Goal: Task Accomplishment & Management: Manage account settings

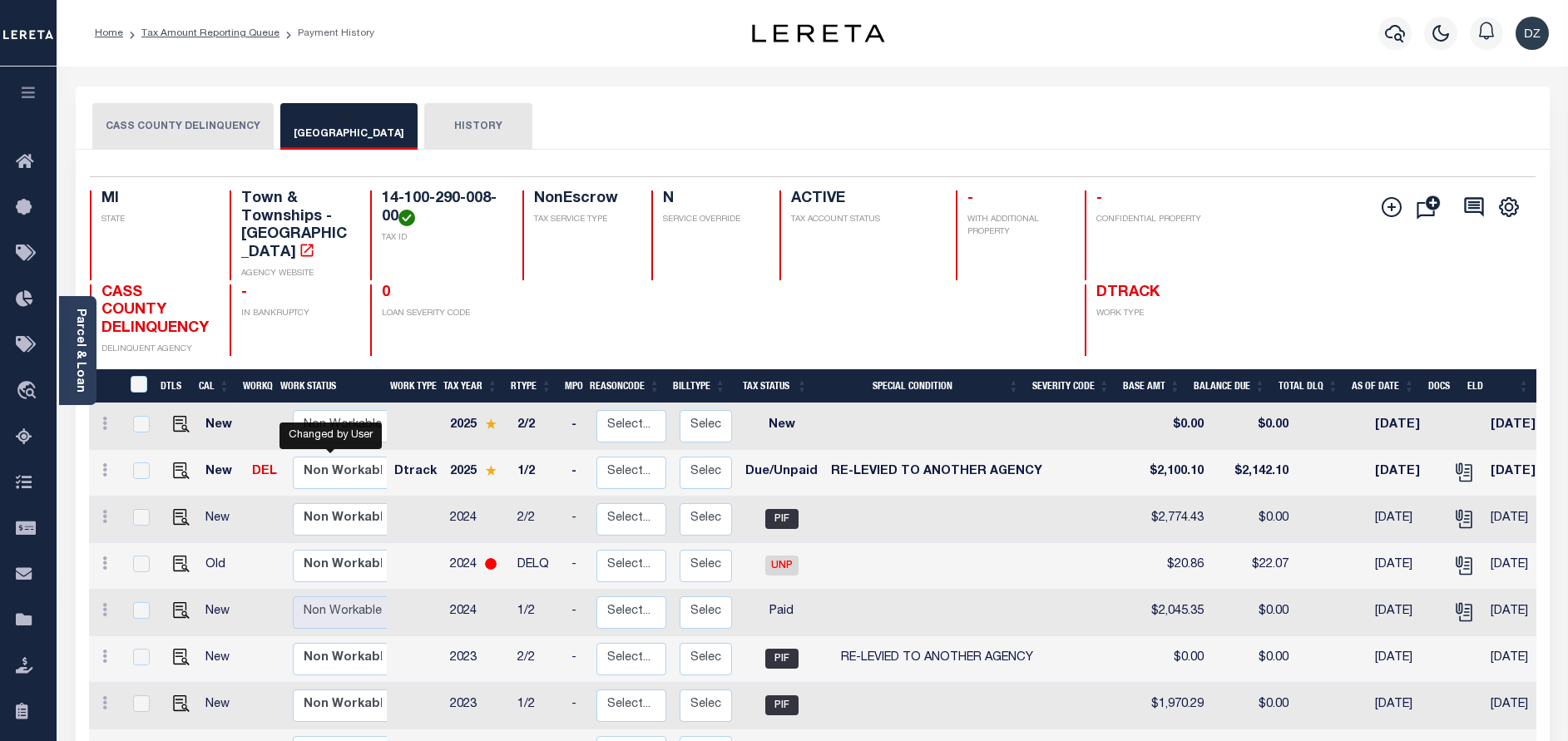
select select "true"
click at [220, 32] on link "Tax Amount Reporting Queue" at bounding box center [210, 33] width 138 height 10
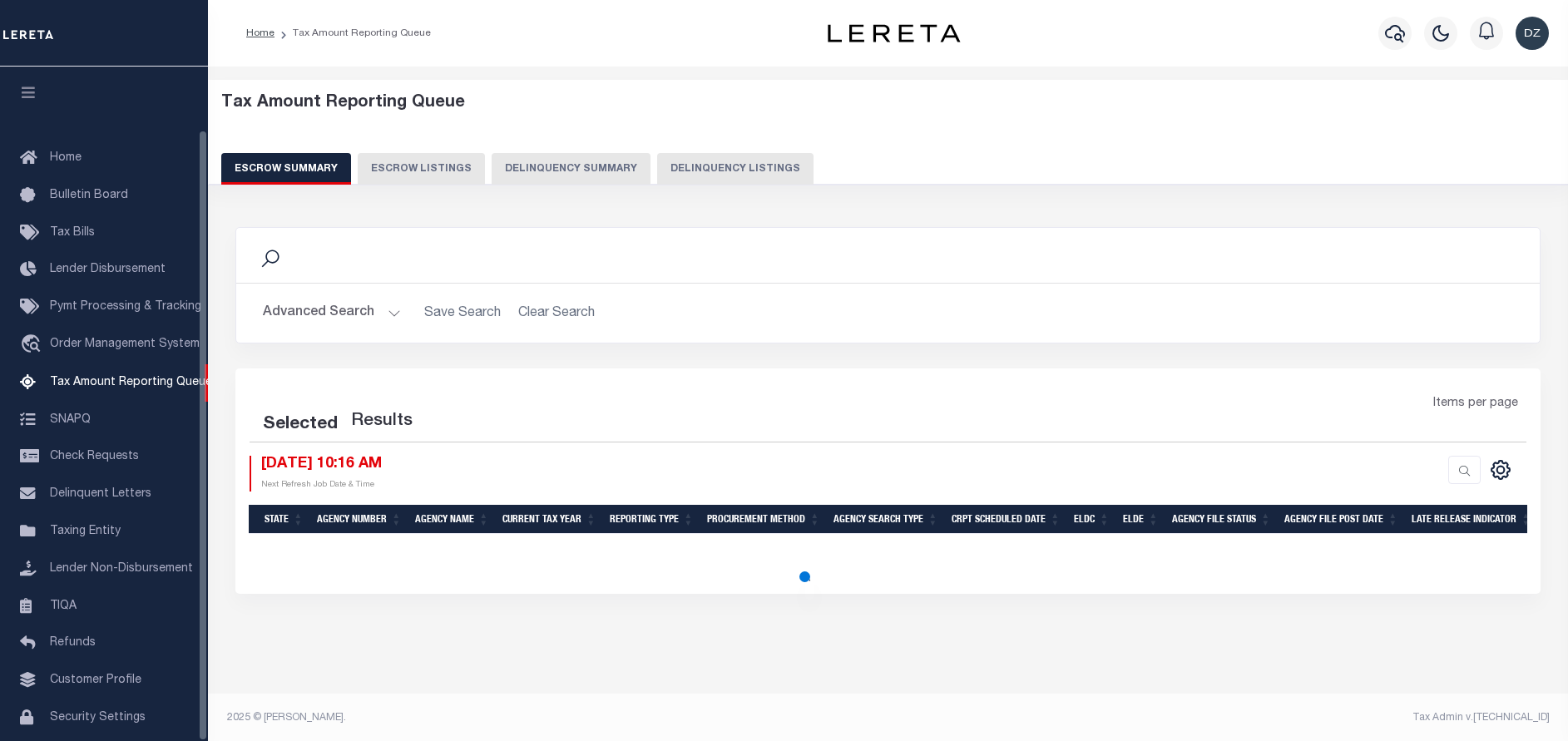
select select "100"
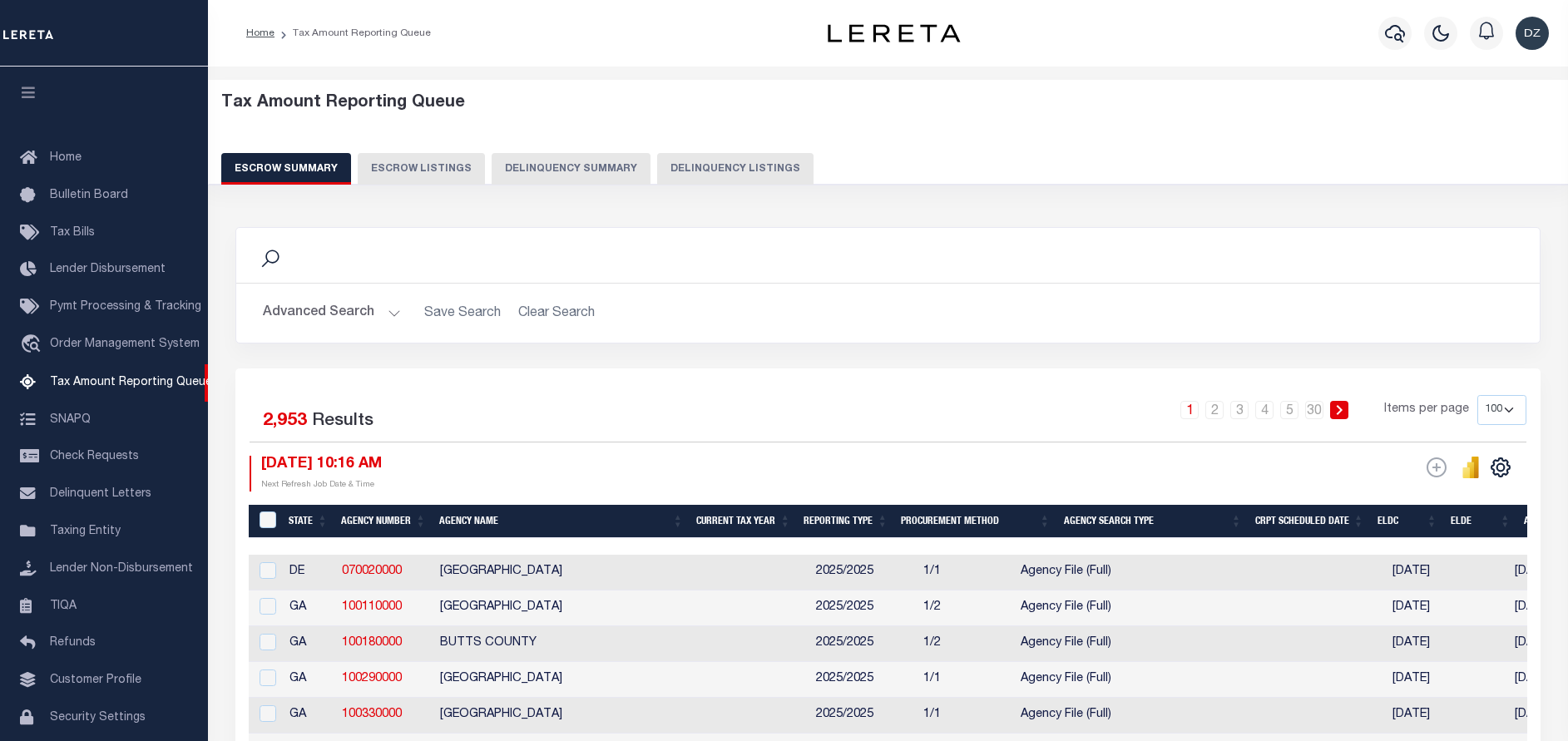
scroll to position [69, 0]
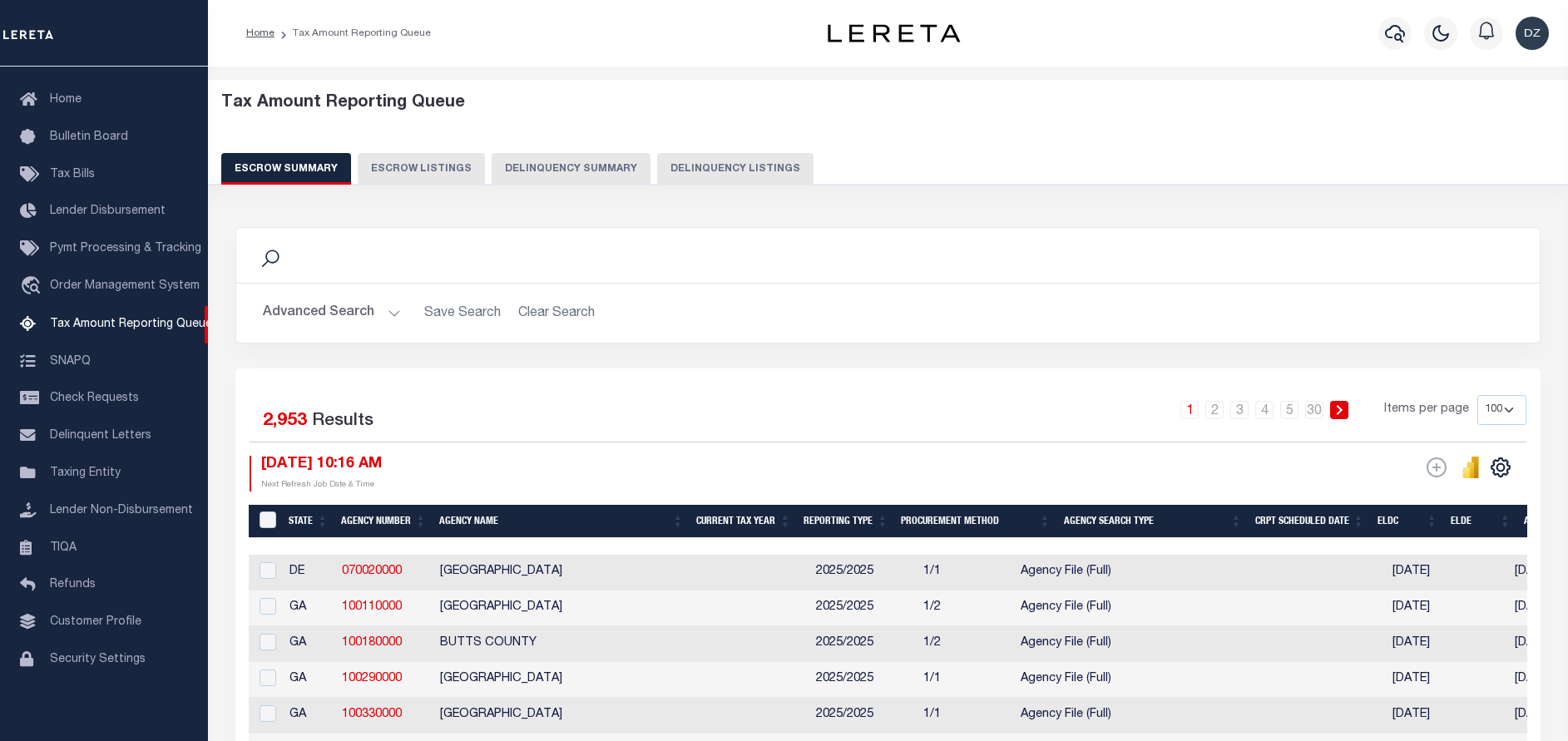
click at [713, 156] on button "Delinquency Listings" at bounding box center [735, 169] width 156 height 31
select select "100"
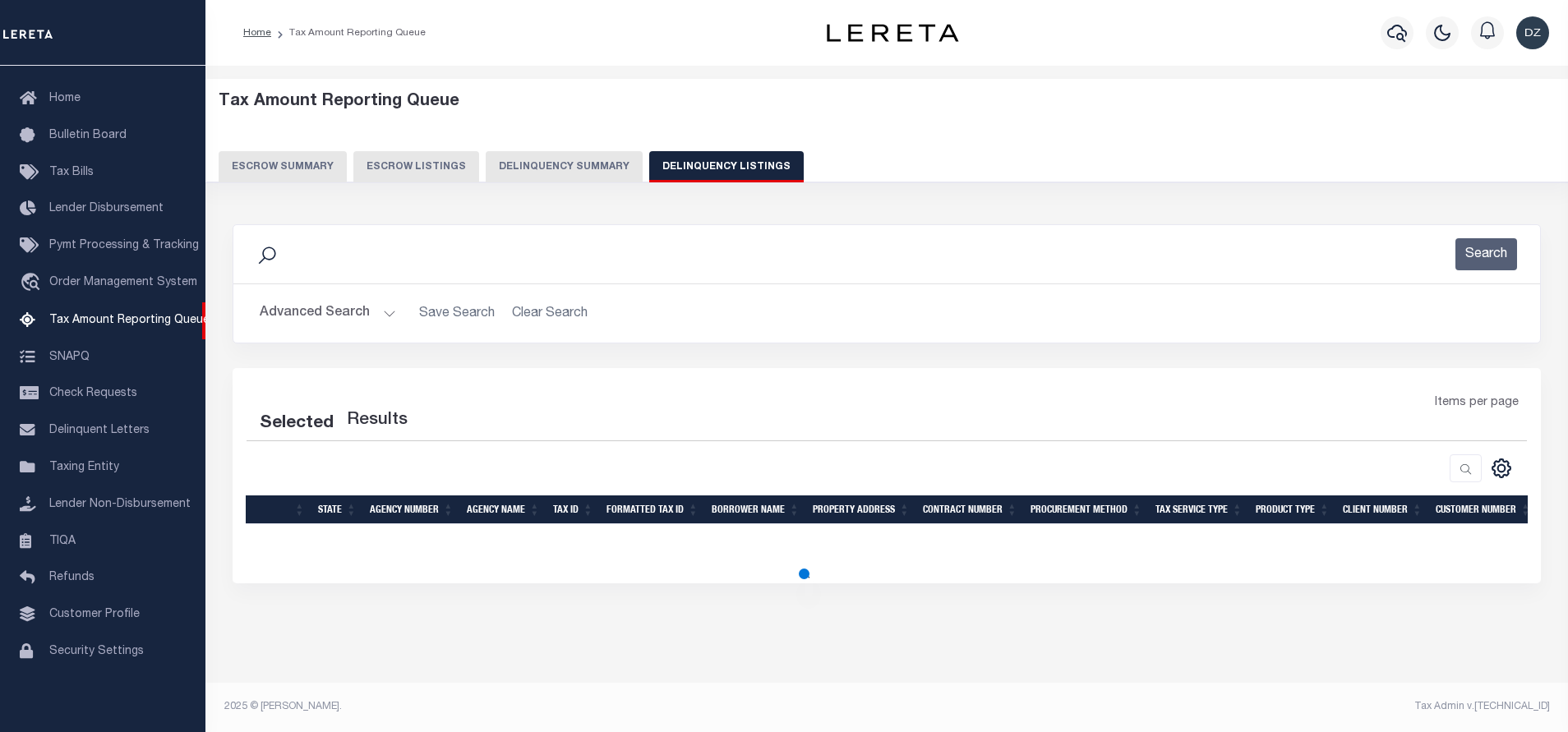
select select "100"
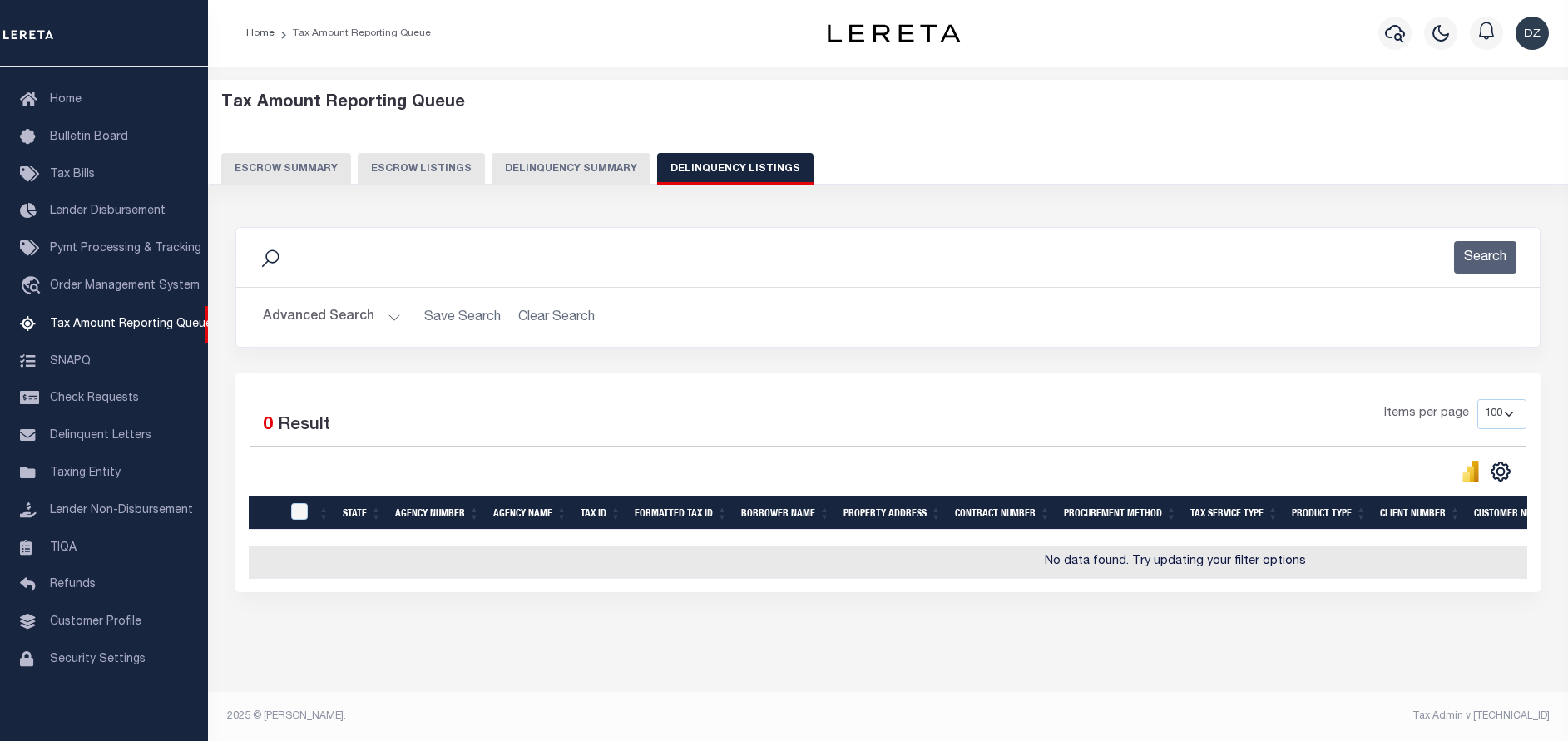
click at [349, 323] on button "Advanced Search" at bounding box center [331, 317] width 138 height 32
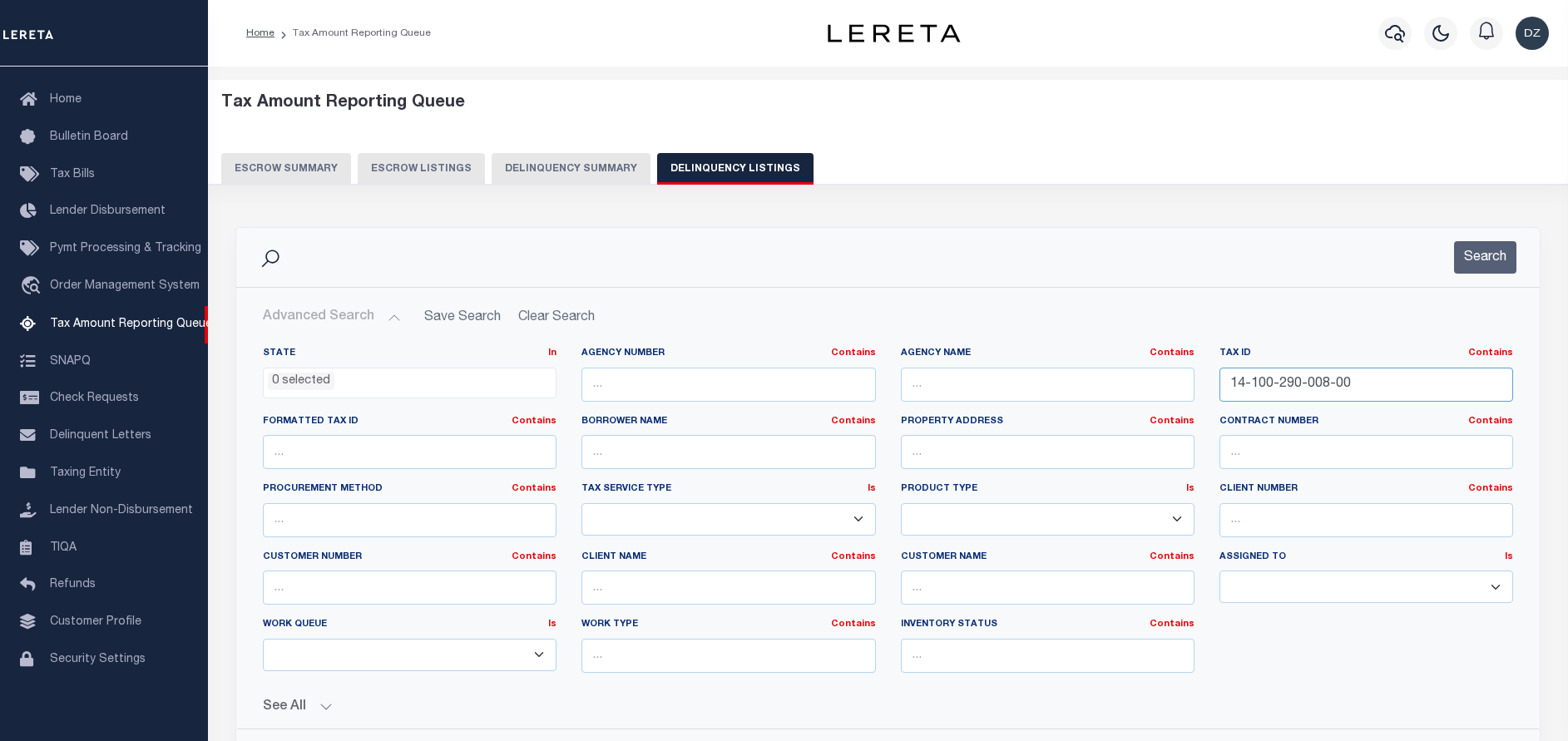
drag, startPoint x: 1360, startPoint y: 395, endPoint x: 1215, endPoint y: 386, distance: 145.3
click at [1215, 386] on div "Tax ID Contains Contains Is 14-100-290-008-00" at bounding box center [1366, 381] width 319 height 68
paste input "64-001-615-009"
type input "64-001-615-009-00"
click at [1488, 270] on button "Search" at bounding box center [1485, 257] width 62 height 32
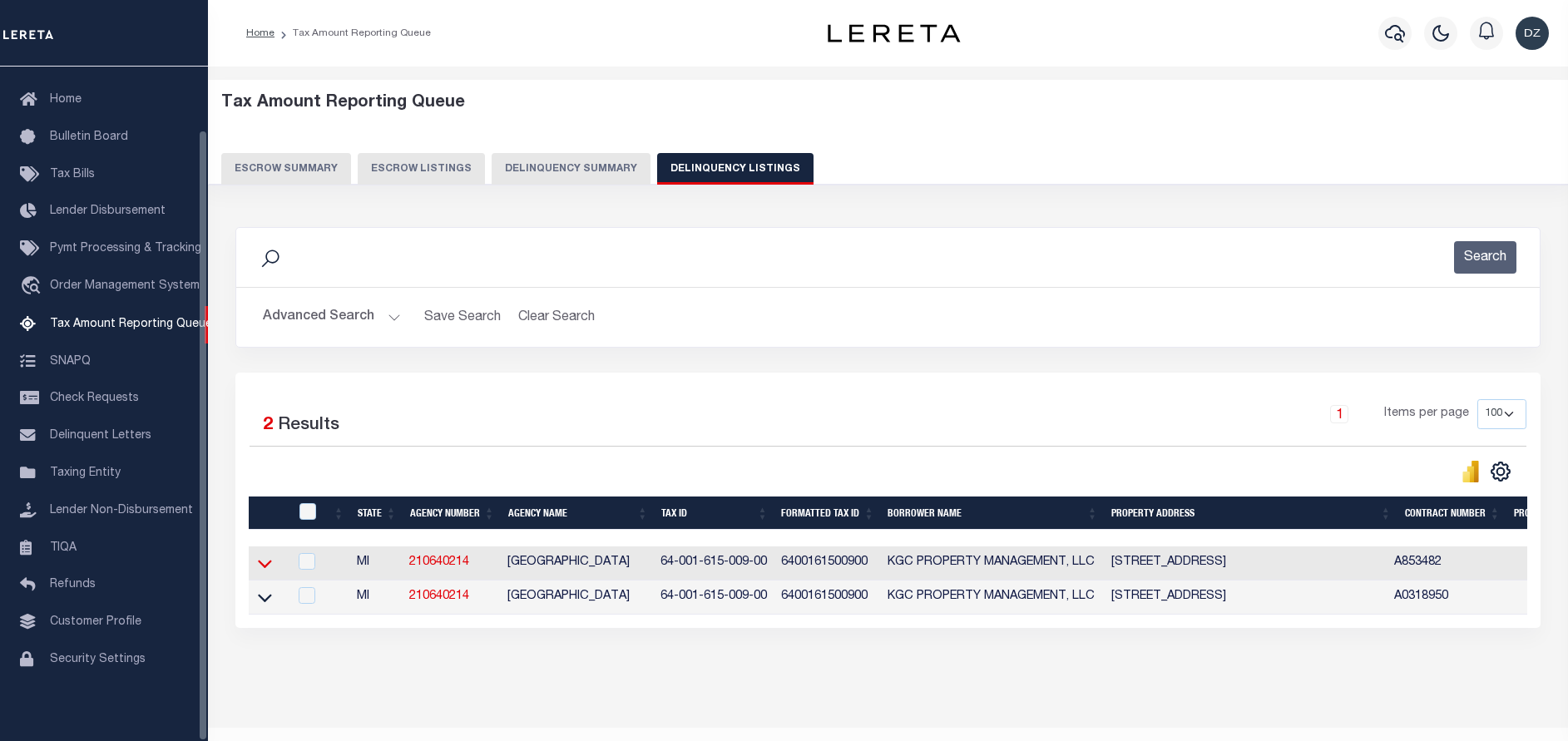
click at [262, 572] on icon at bounding box center [264, 563] width 14 height 17
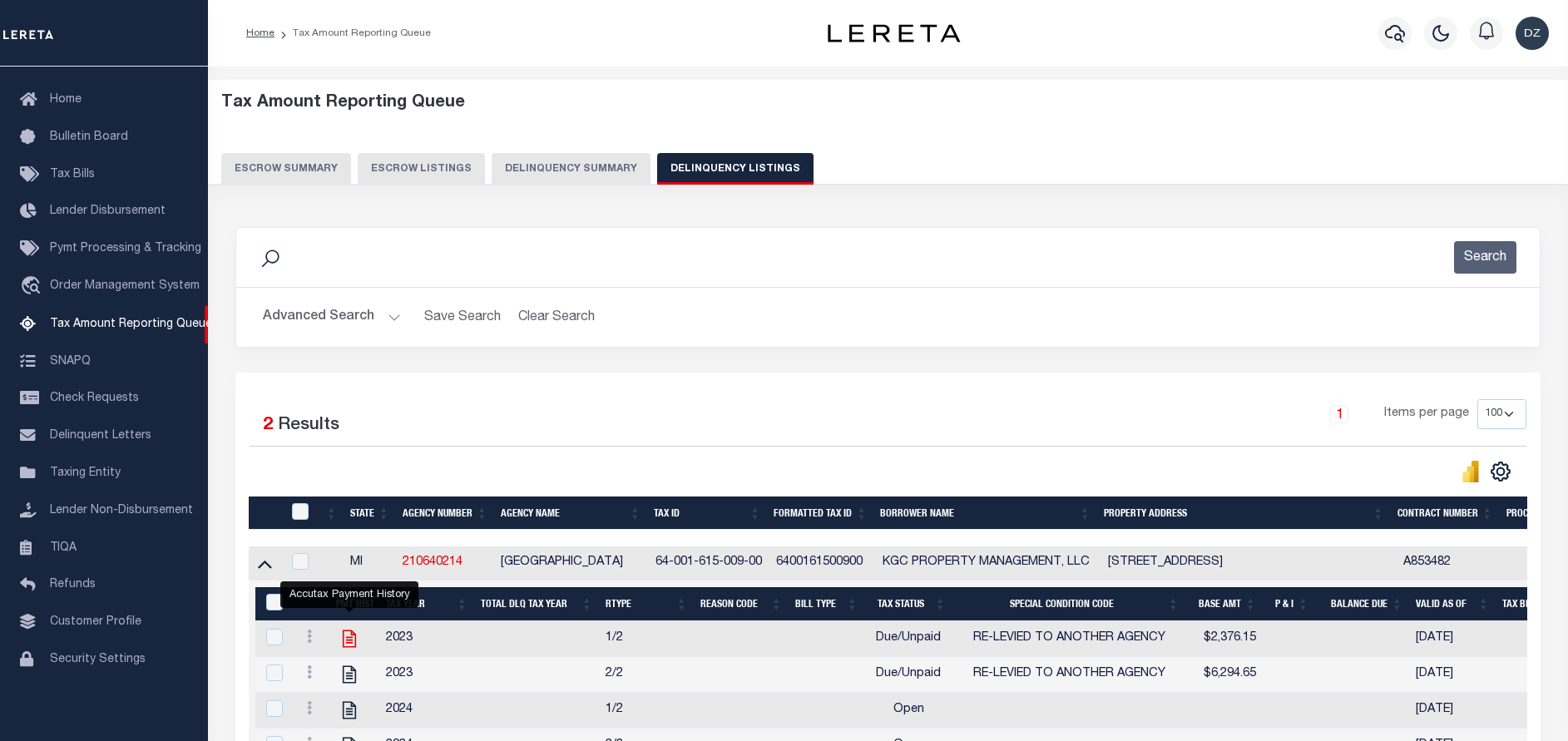
click at [346, 646] on icon "" at bounding box center [350, 639] width 22 height 22
checkbox input "true"
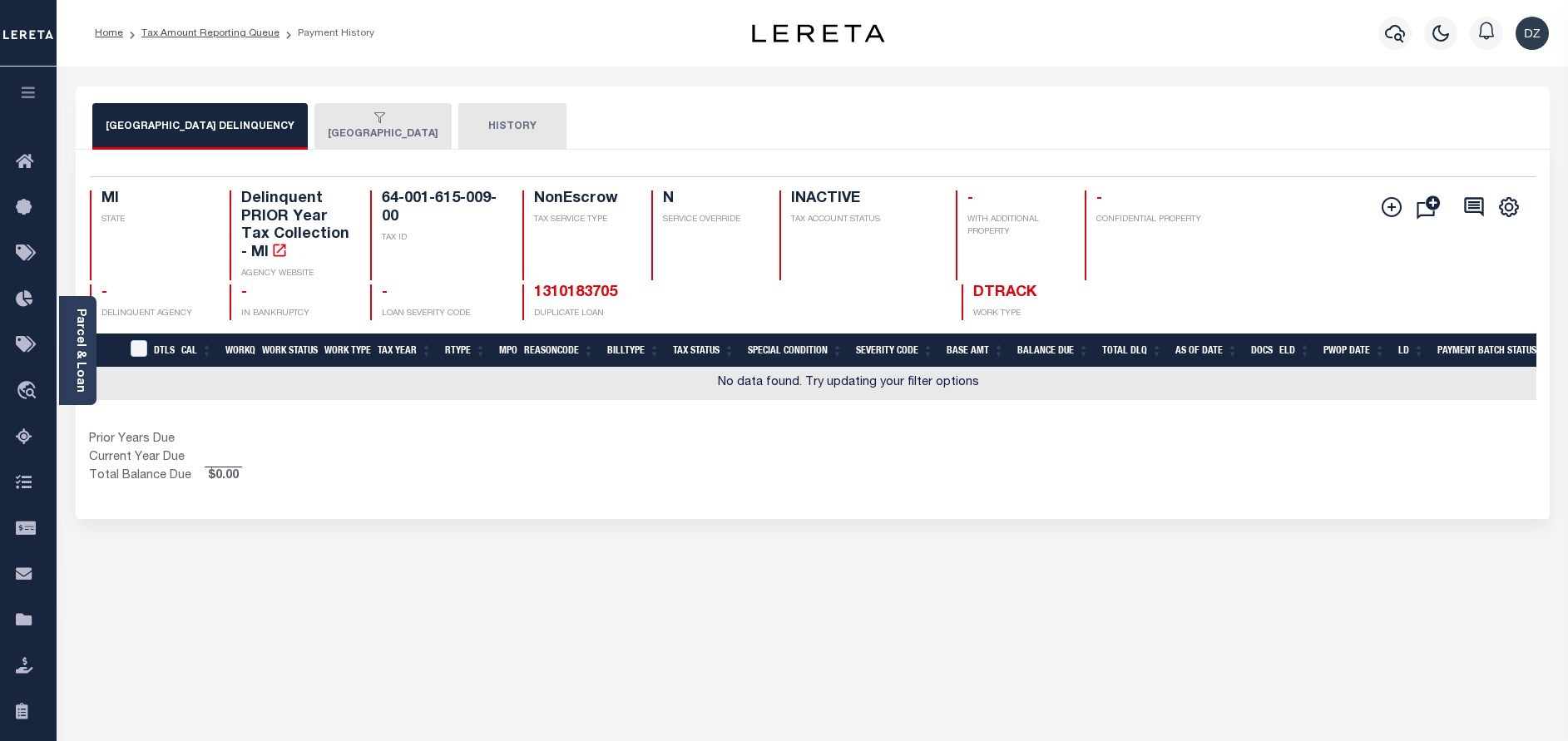
click at [341, 131] on button "[GEOGRAPHIC_DATA]" at bounding box center [384, 126] width 138 height 47
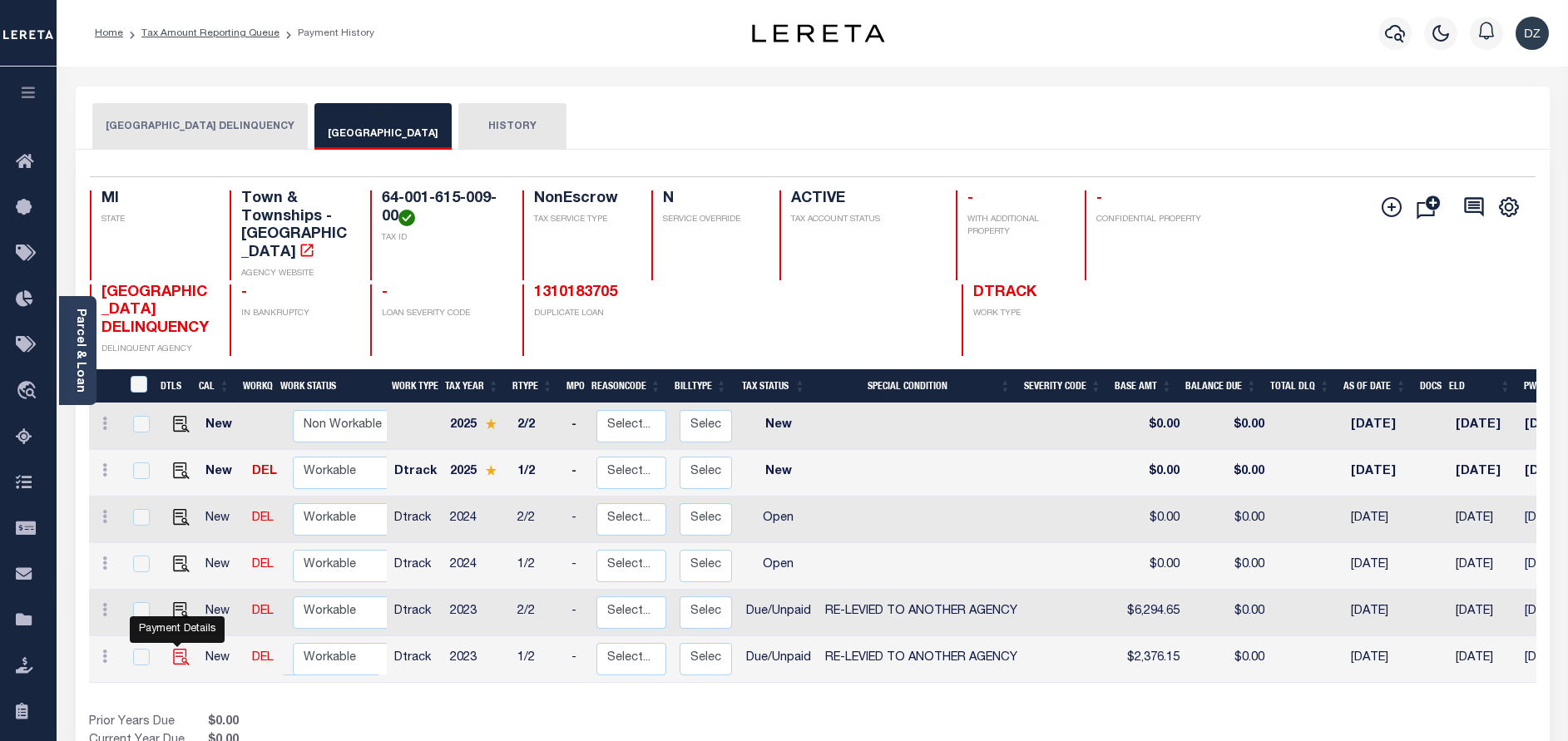
click at [175, 661] on img "" at bounding box center [181, 657] width 17 height 17
checkbox input "true"
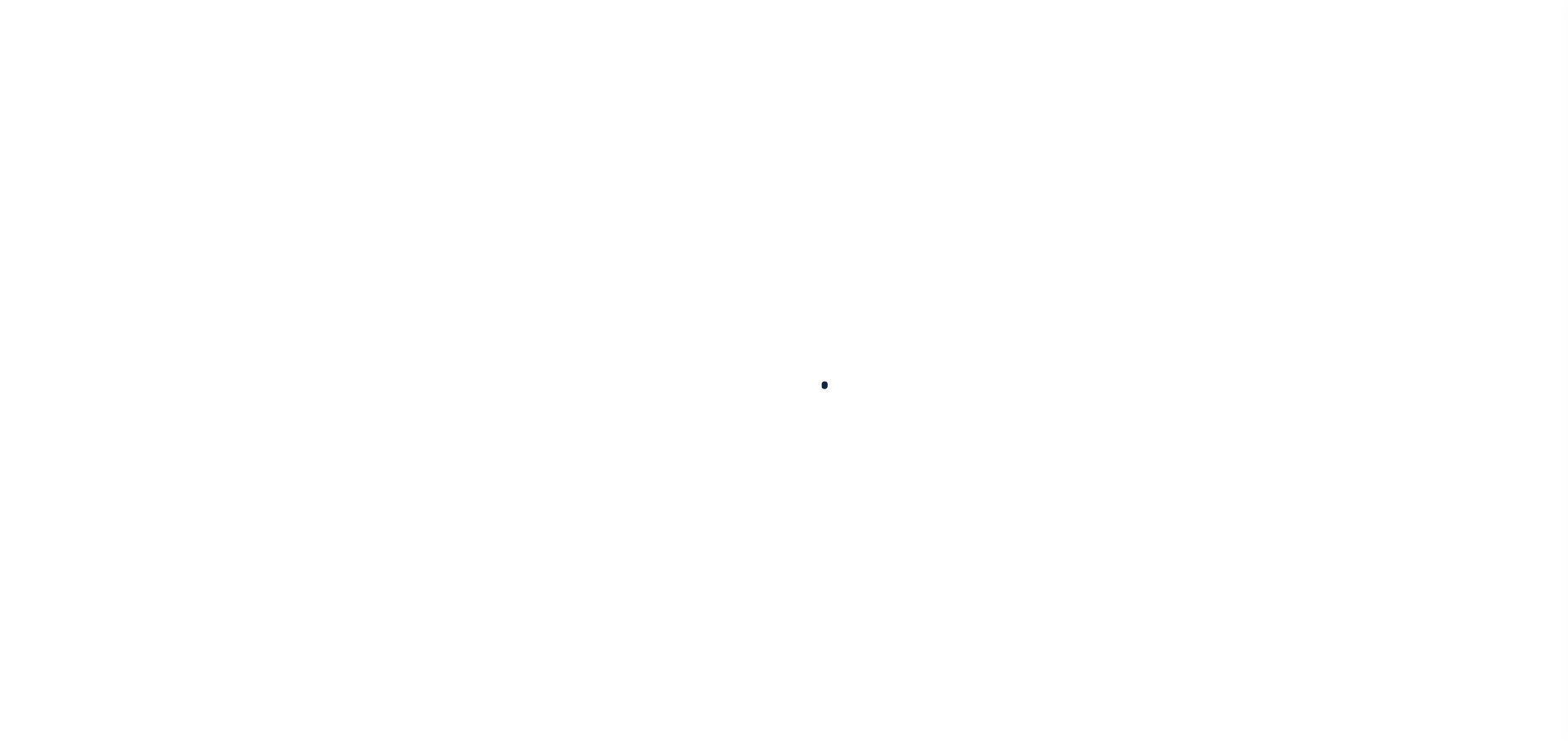
select select "DUE"
select select "31"
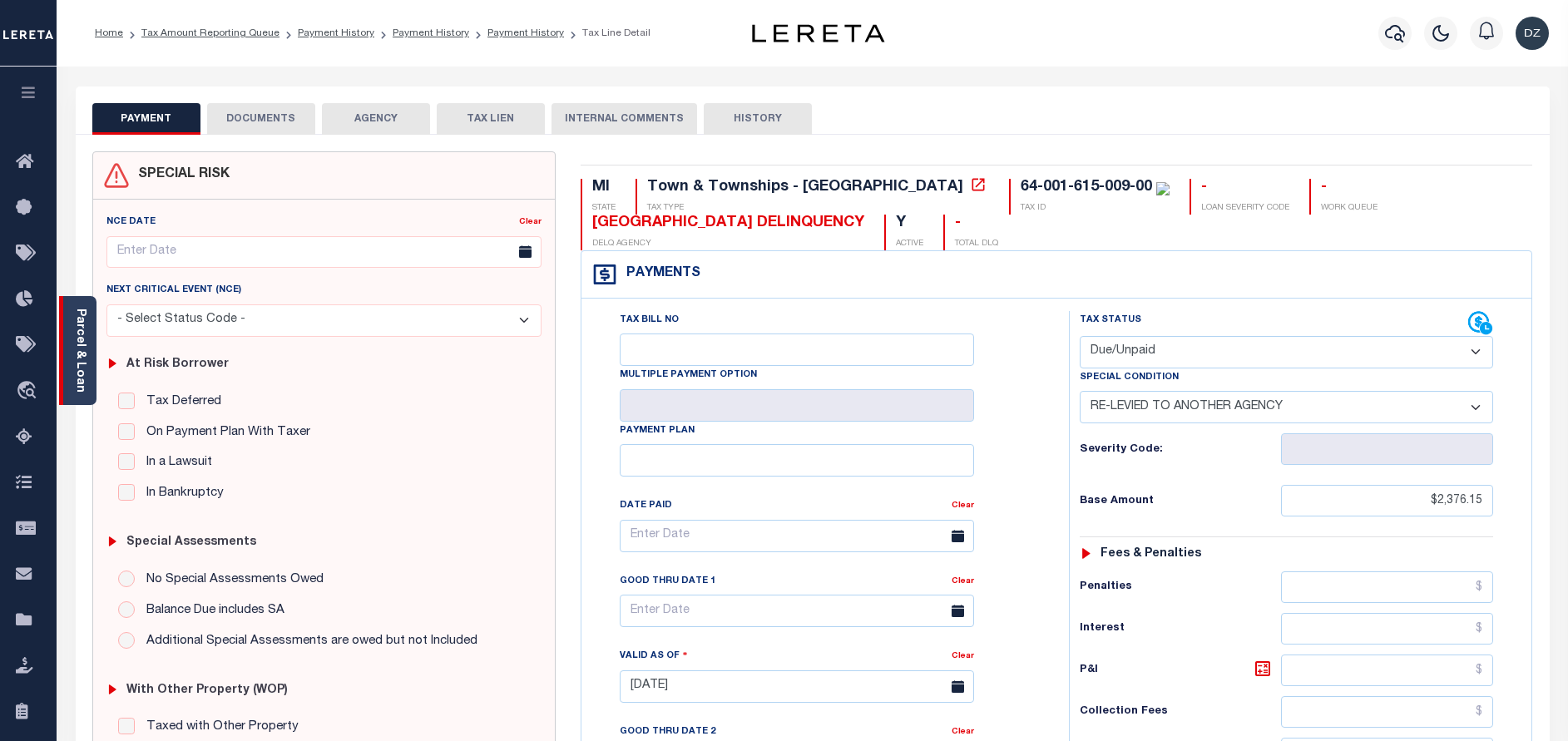
click at [84, 365] on link "Parcel & Loan" at bounding box center [80, 351] width 12 height 84
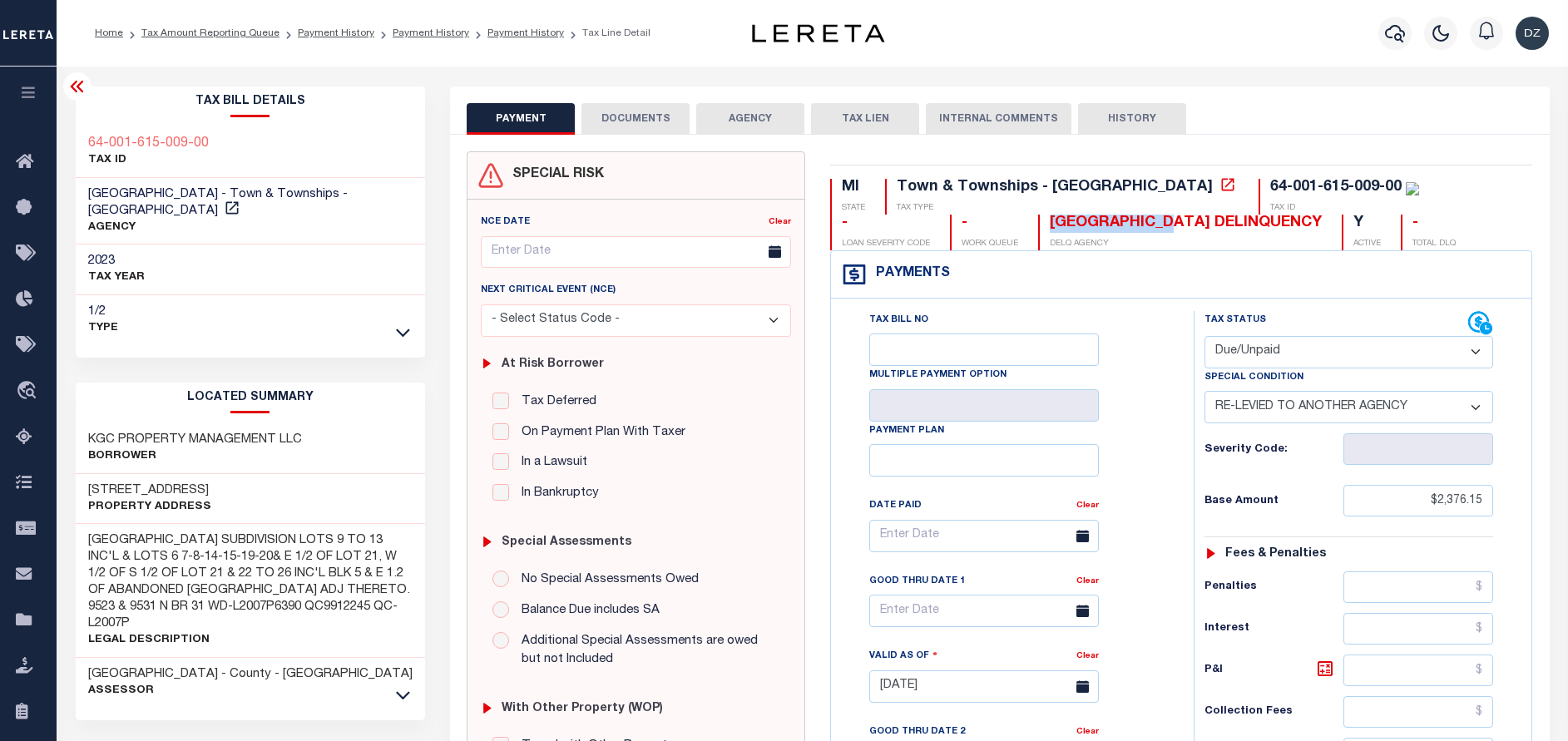
drag, startPoint x: 970, startPoint y: 226, endPoint x: 843, endPoint y: 230, distance: 127.1
click at [1049, 230] on div "[GEOGRAPHIC_DATA] DELINQUENCY" at bounding box center [1185, 224] width 272 height 18
copy div "OCEANA COUNTY"
drag, startPoint x: 1255, startPoint y: 184, endPoint x: 1124, endPoint y: 190, distance: 131.1
click at [1271, 190] on div "64-001-615-009-00" at bounding box center [1336, 187] width 131 height 15
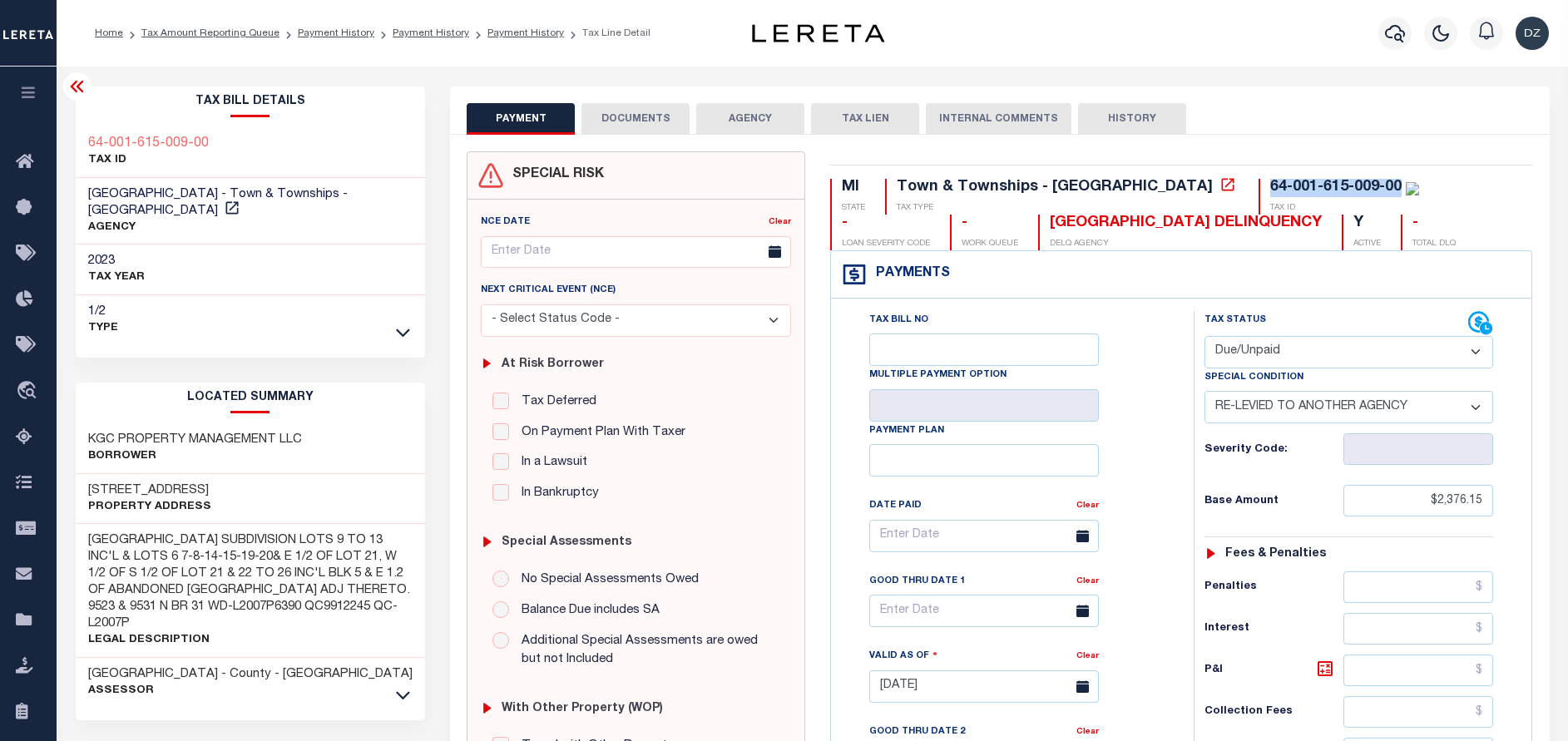
click at [1271, 184] on div "64-001-615-009-00" at bounding box center [1336, 187] width 131 height 15
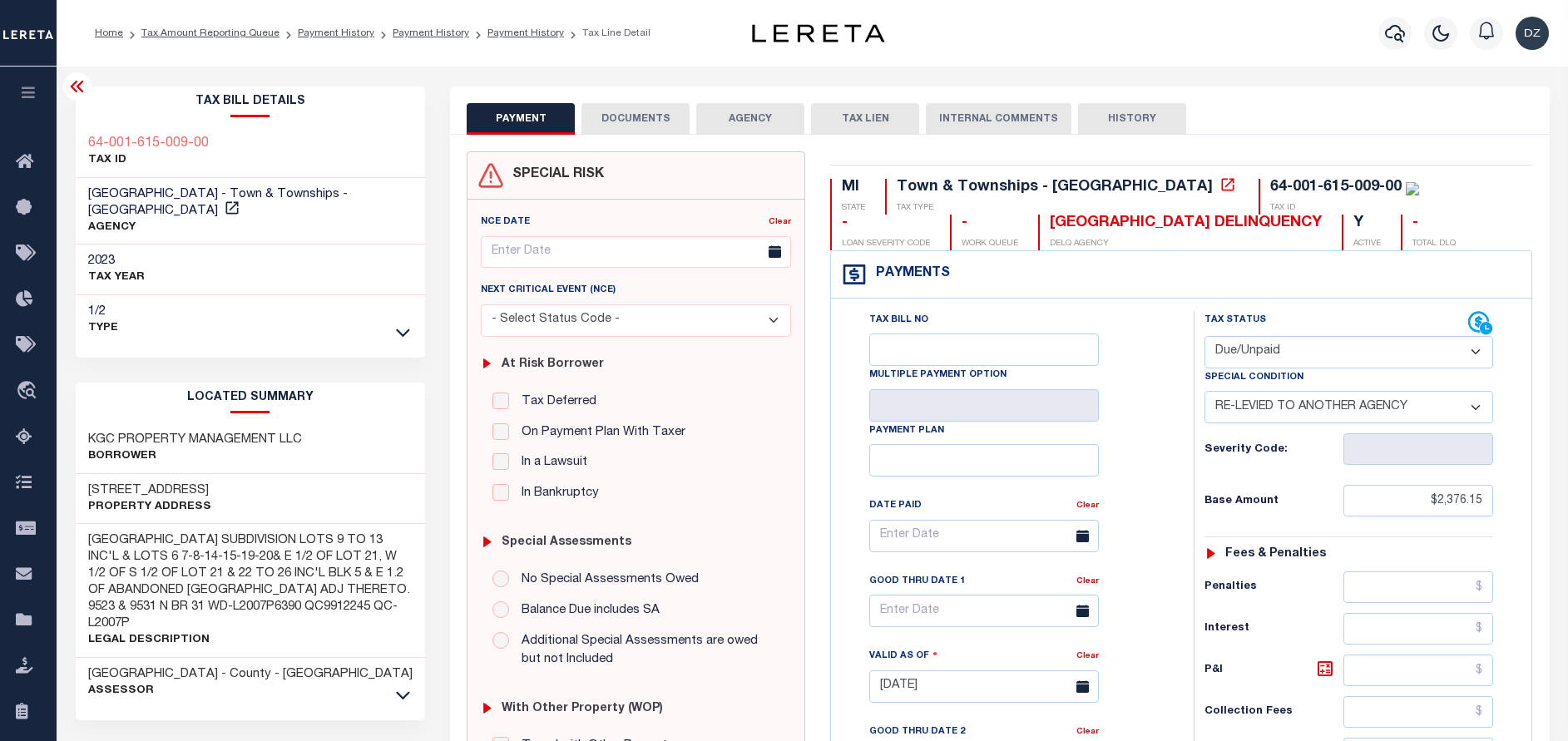
drag, startPoint x: 1285, startPoint y: 222, endPoint x: 1253, endPoint y: 185, distance: 48.9
click at [1282, 226] on div "MI STATE Town & Townships - MI TAX TYPE 64-001-615-009-00 TAX ID - LOAN SEVERIT…" at bounding box center [1181, 215] width 702 height 72
drag, startPoint x: 1255, startPoint y: 182, endPoint x: 1128, endPoint y: 182, distance: 127.0
click at [1271, 182] on div "64-001-615-009-00" at bounding box center [1336, 187] width 131 height 15
copy div "64-001-615-009-00"
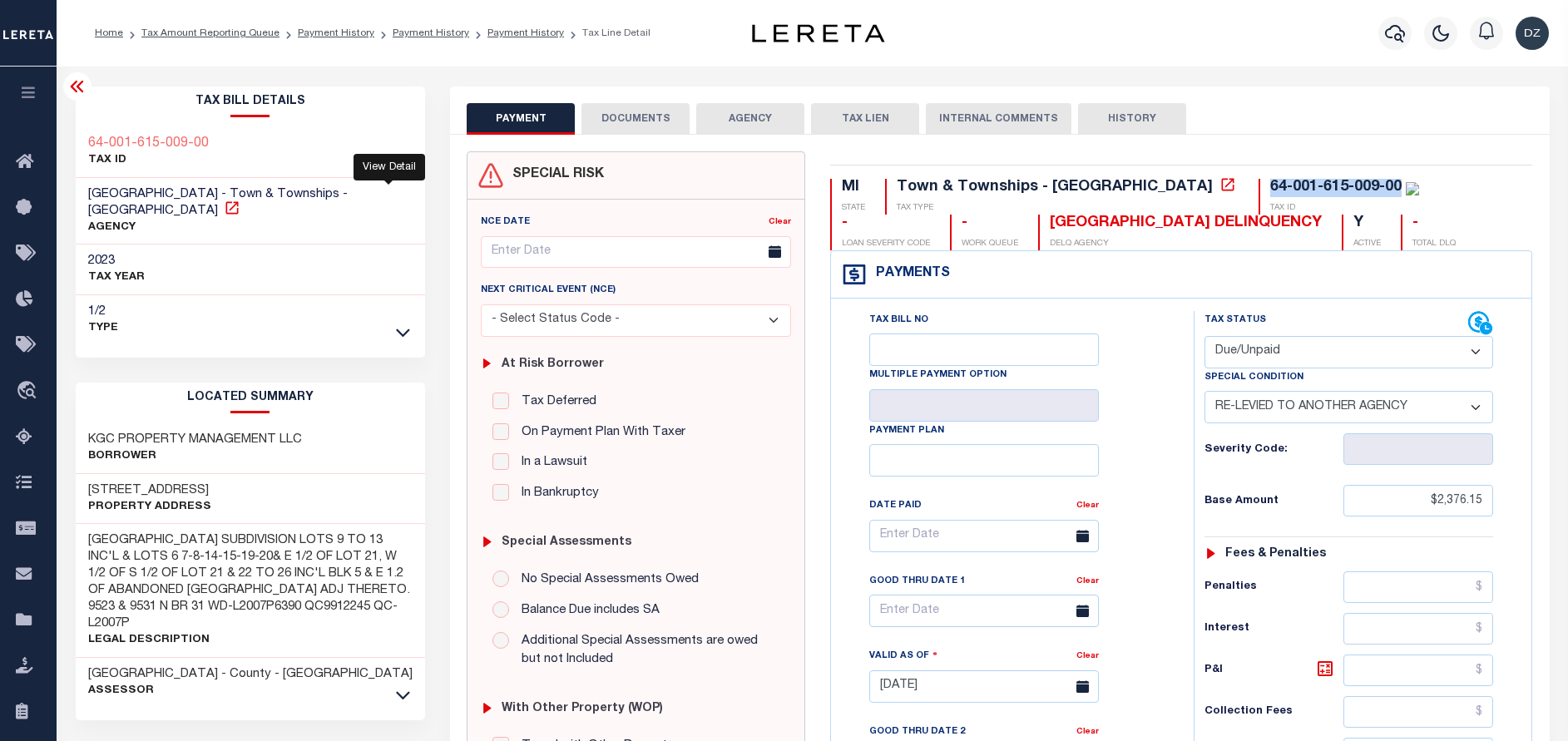
click at [238, 201] on icon at bounding box center [232, 208] width 13 height 13
click at [165, 193] on span "[GEOGRAPHIC_DATA] - Town & Townships - [GEOGRAPHIC_DATA]" at bounding box center [218, 203] width 260 height 29
drag, startPoint x: 84, startPoint y: 190, endPoint x: 241, endPoint y: 186, distance: 157.1
click at [241, 186] on div "PENTWATER TOWNSHIP - Town & Townships - MI AGENCY" at bounding box center [250, 211] width 350 height 67
copy span "PENTWATER TOWNSHIP -"
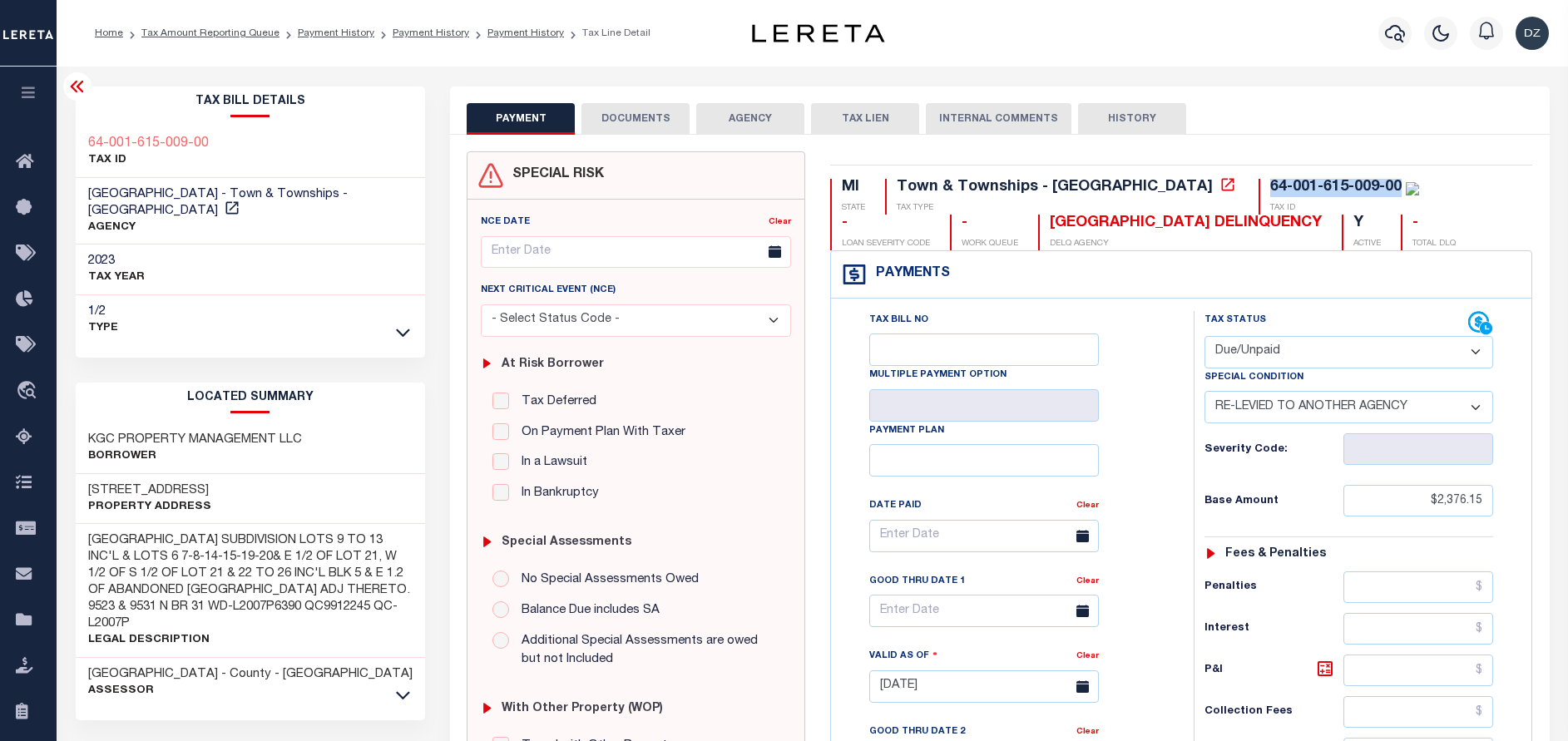
drag, startPoint x: 1256, startPoint y: 189, endPoint x: 1126, endPoint y: 189, distance: 130.0
click at [1271, 189] on div "64-001-615-009-00" at bounding box center [1336, 187] width 131 height 15
copy div "64-001-615-009-00"
drag, startPoint x: 1159, startPoint y: 216, endPoint x: 1147, endPoint y: 203, distance: 17.7
click at [1271, 215] on p "TAX ID" at bounding box center [1345, 208] width 149 height 13
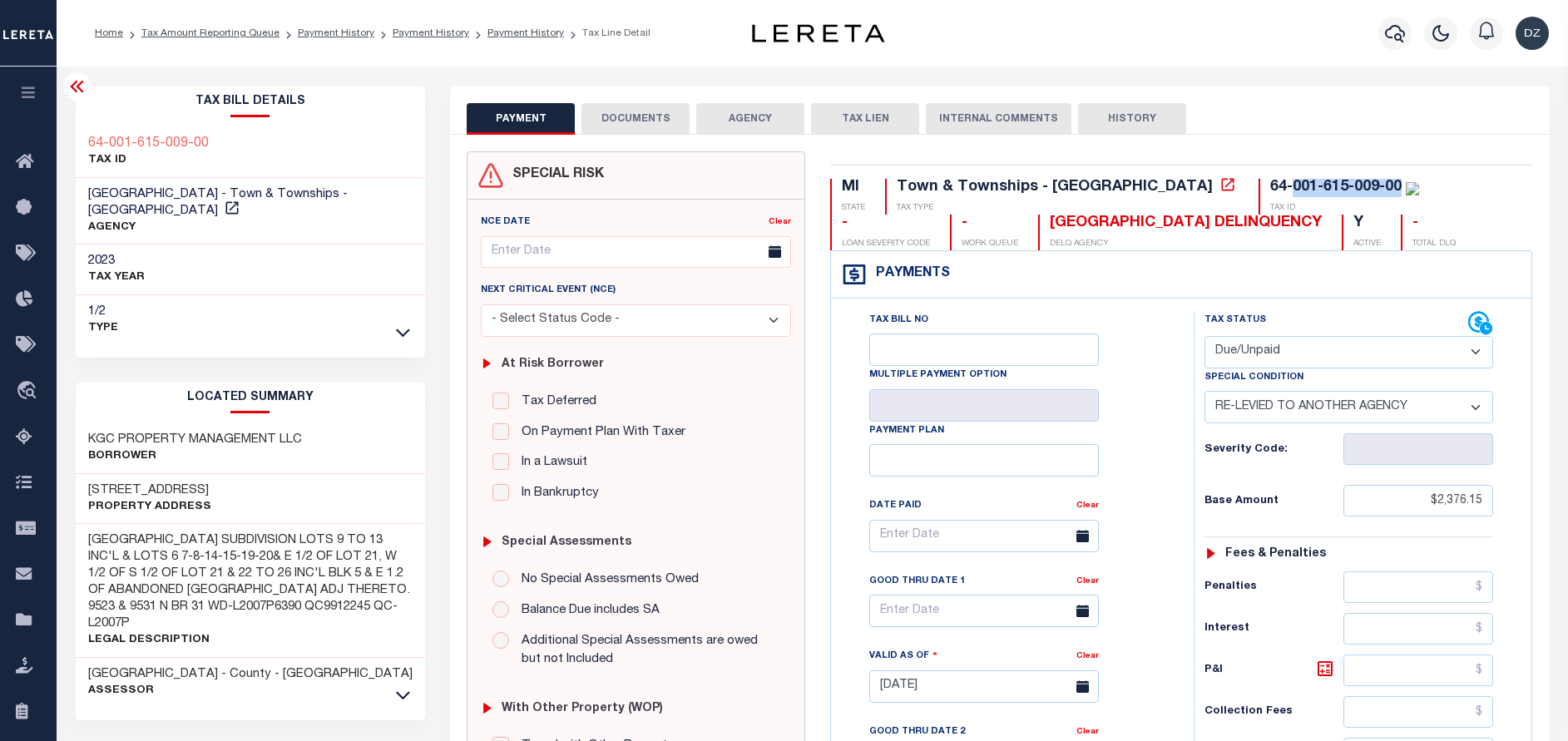
drag, startPoint x: 1146, startPoint y: 185, endPoint x: 1257, endPoint y: 190, distance: 111.1
click at [1271, 190] on div "64-001-615-009-00" at bounding box center [1345, 188] width 149 height 18
copy div "001-615-009-00"
click at [1459, 507] on input "$2,376.15" at bounding box center [1417, 500] width 150 height 31
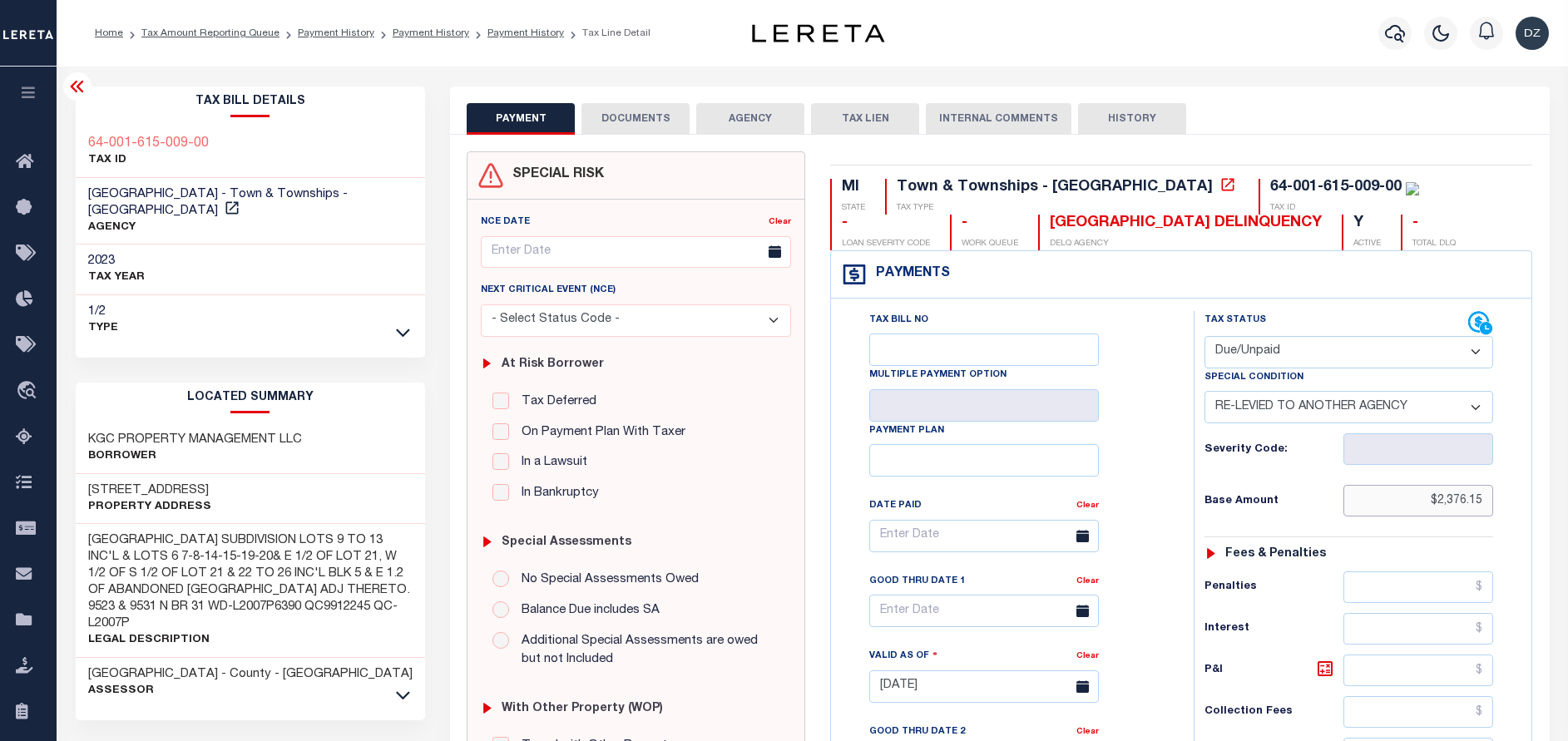
click at [1459, 507] on input "$2,376.15" at bounding box center [1417, 500] width 150 height 31
click at [1244, 336] on div "Tax Status Status" at bounding box center [1336, 323] width 263 height 25
click at [1257, 363] on select "- Select Status Code - Open Due/Unpaid Paid Incomplete No Tax Due Internal Refu…" at bounding box center [1349, 352] width 288 height 32
select select "PYD"
click at [1204, 337] on select "- Select Status Code - Open Due/Unpaid Paid Incomplete No Tax Due Internal Refu…" at bounding box center [1349, 352] width 288 height 32
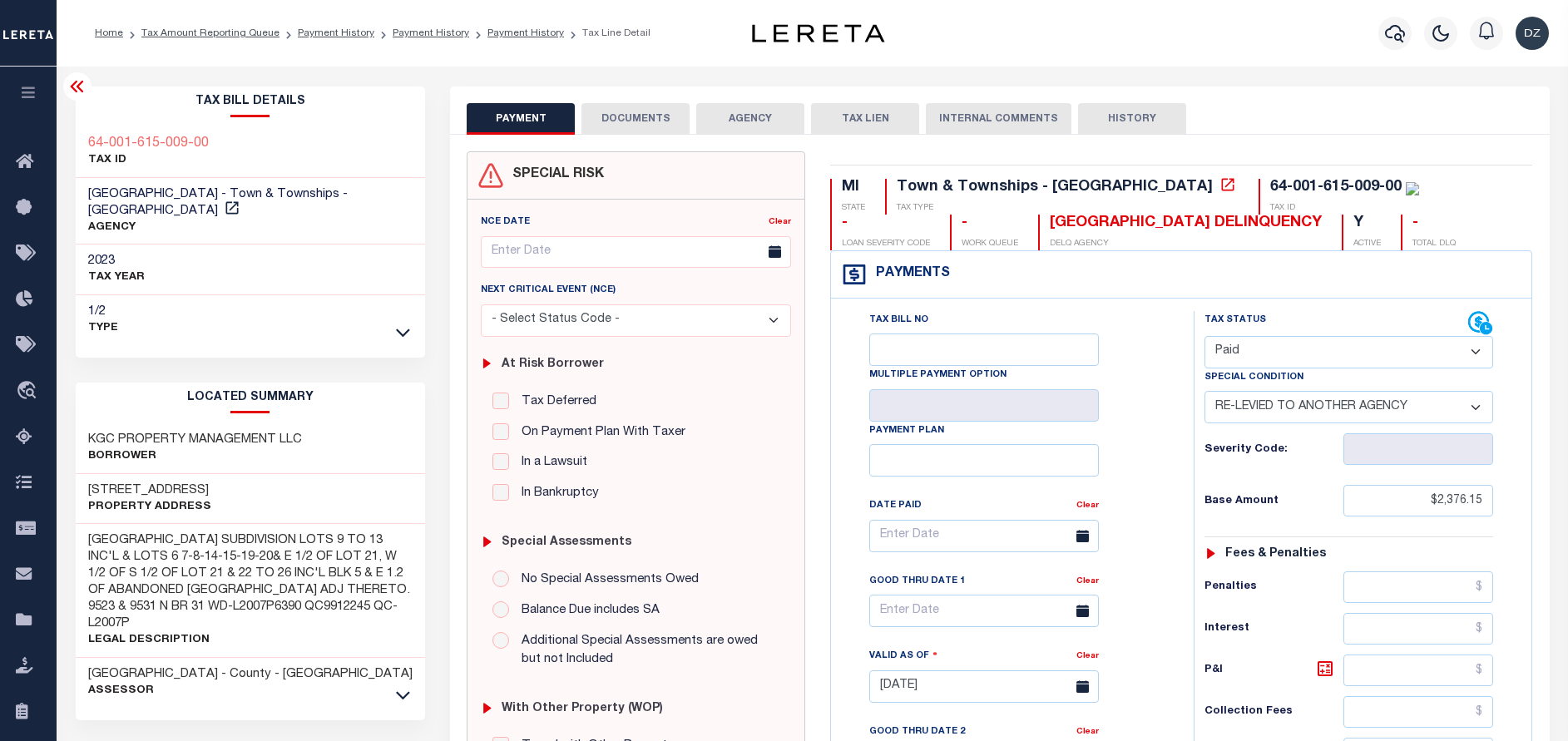
select select "0"
type input "[DATE]"
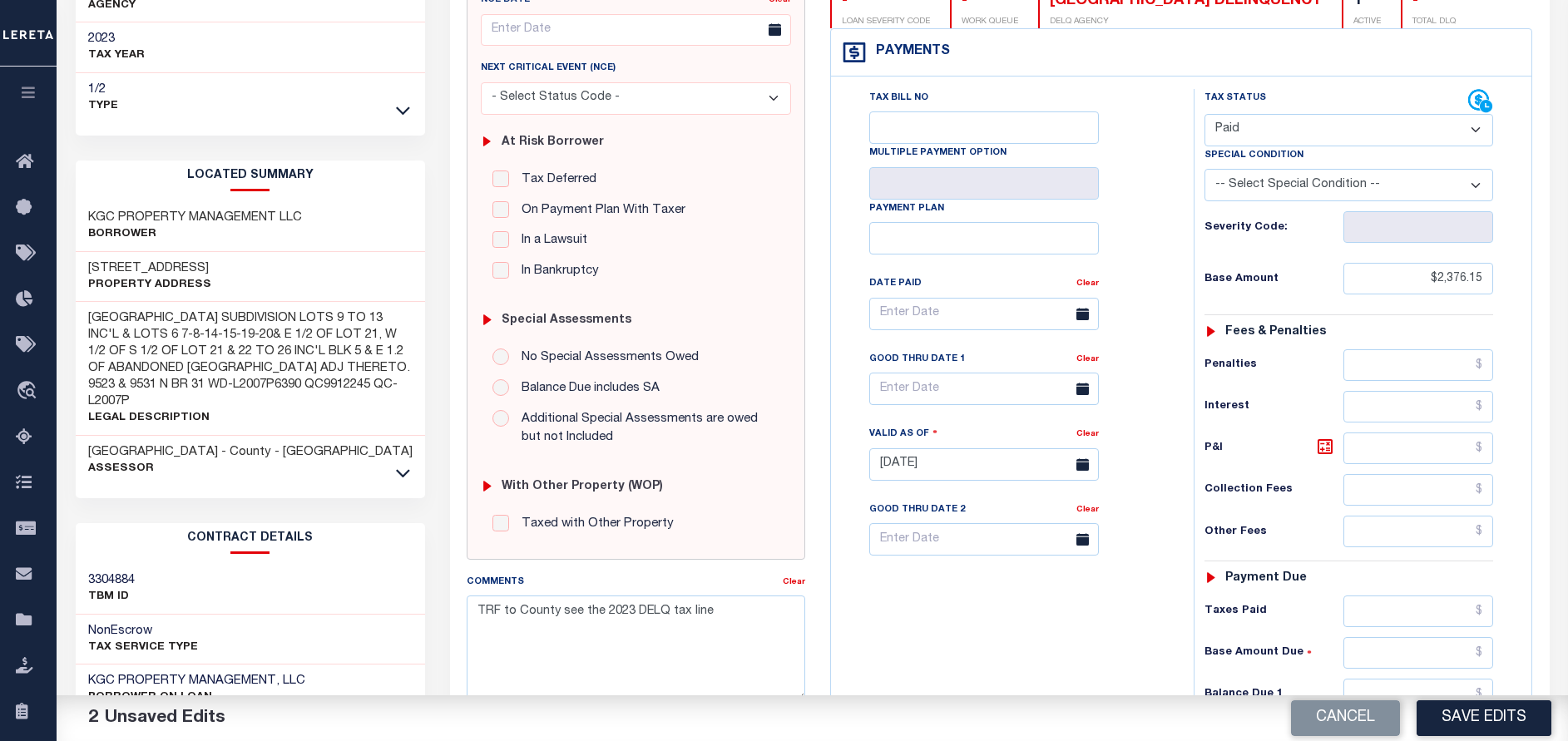
scroll to position [250, 0]
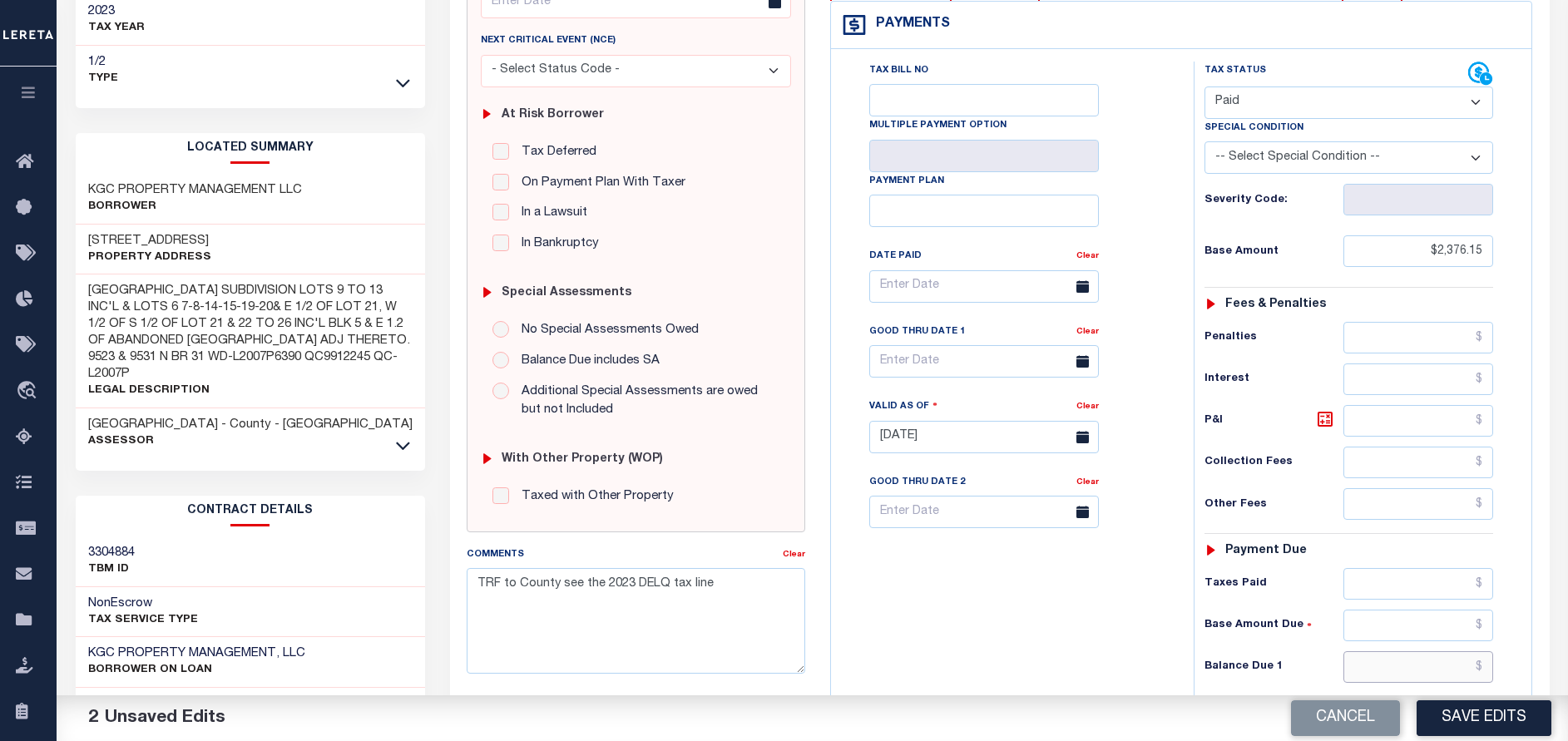
click at [1475, 667] on input "text" at bounding box center [1417, 667] width 150 height 31
type input "$0.00"
drag, startPoint x: 713, startPoint y: 583, endPoint x: 465, endPoint y: 586, distance: 248.0
click at [465, 586] on div "Comments Clear TRF to County see the 2023 DELQ tax line" at bounding box center [636, 616] width 364 height 141
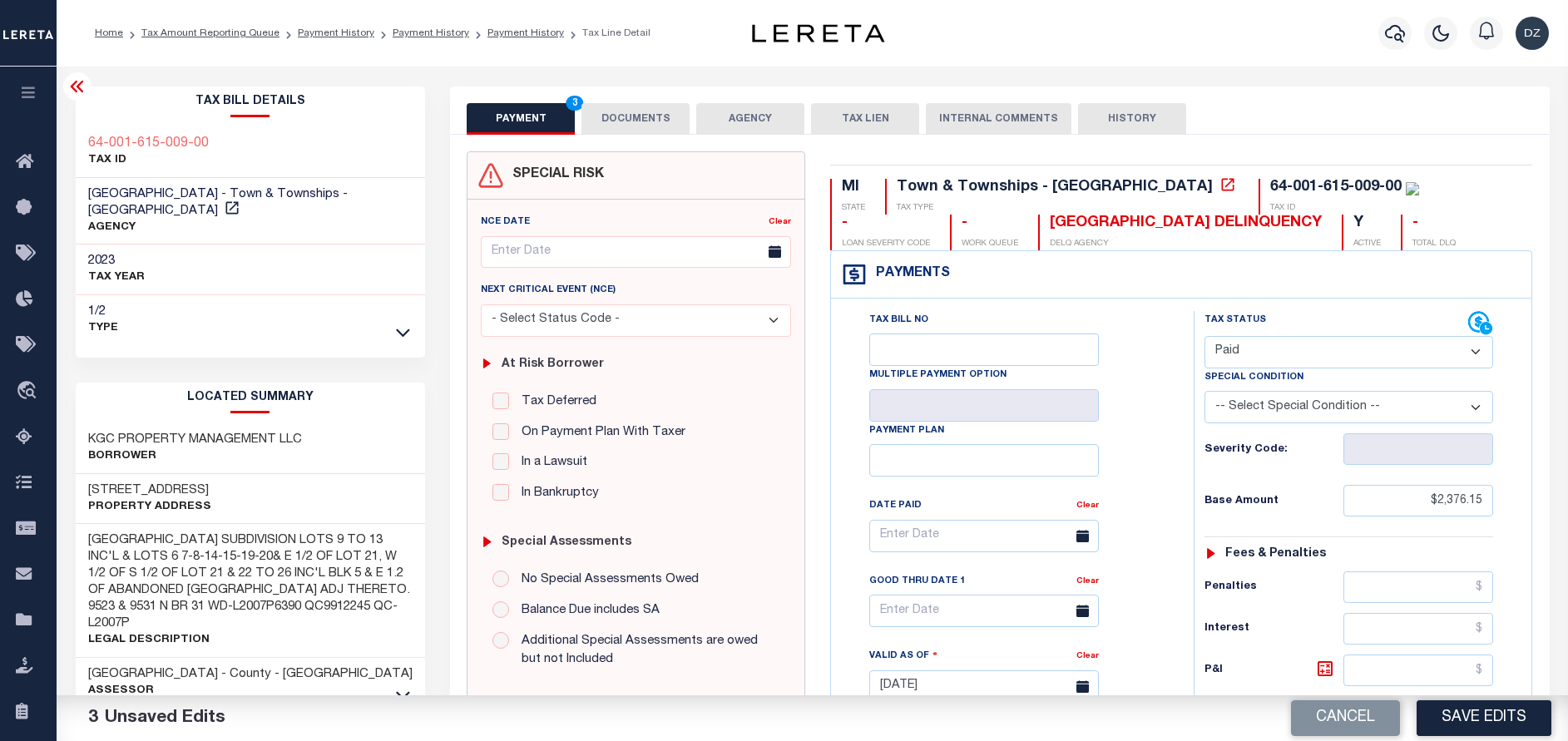
click at [624, 131] on button "DOCUMENTS" at bounding box center [635, 118] width 108 height 31
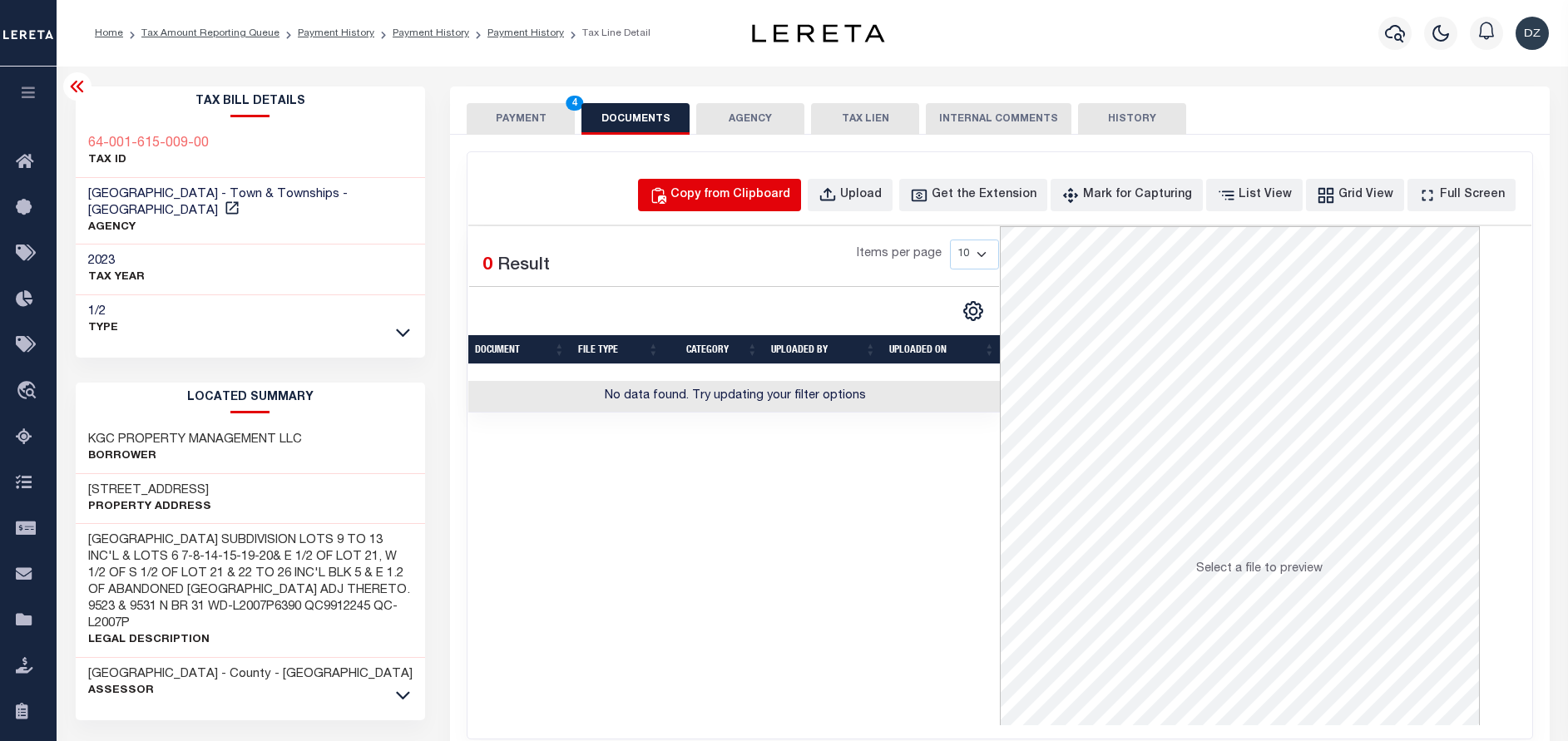
click at [726, 194] on div "Copy from Clipboard" at bounding box center [730, 196] width 119 height 18
select select "POP"
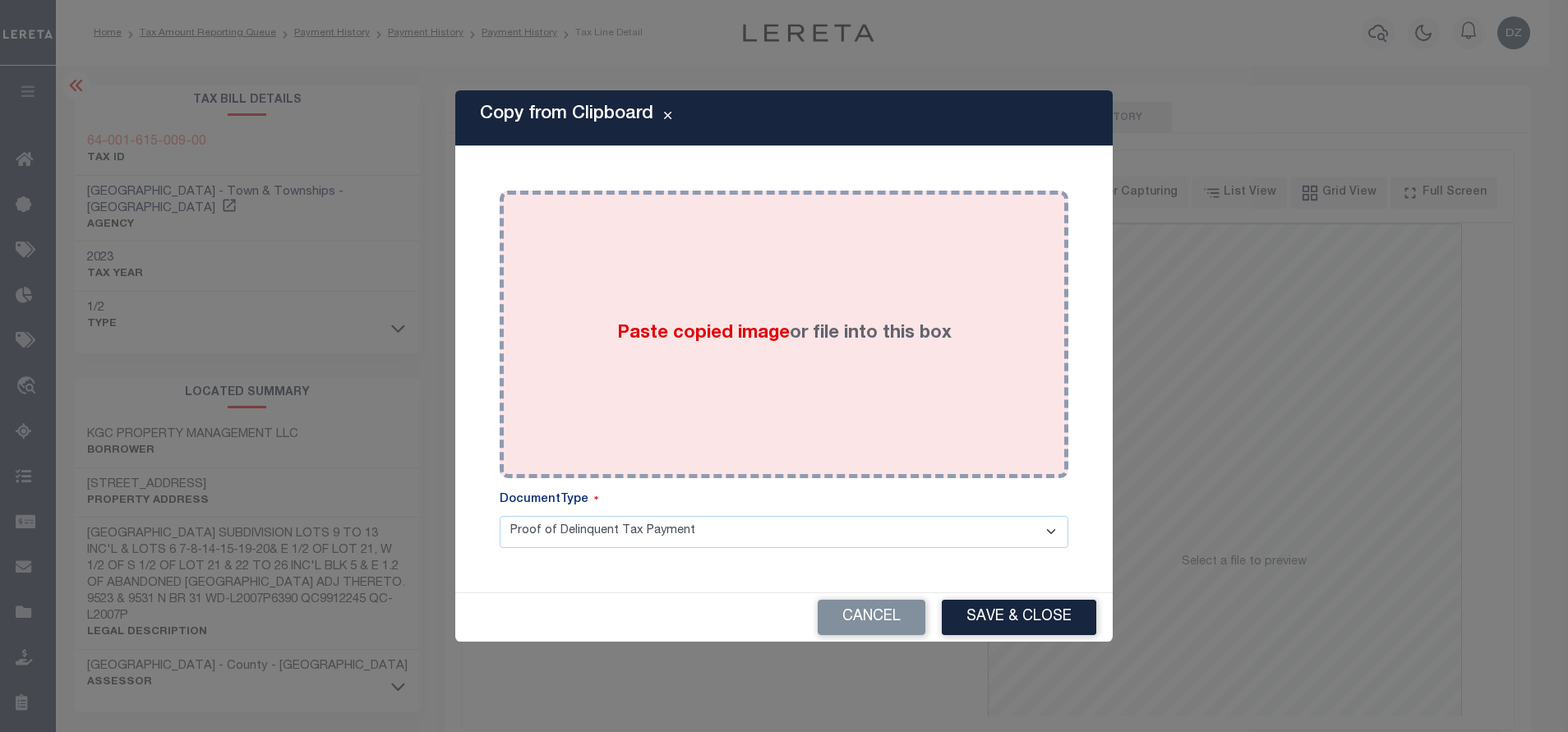
click at [743, 365] on div "Paste copied image or file into this box" at bounding box center [784, 335] width 544 height 263
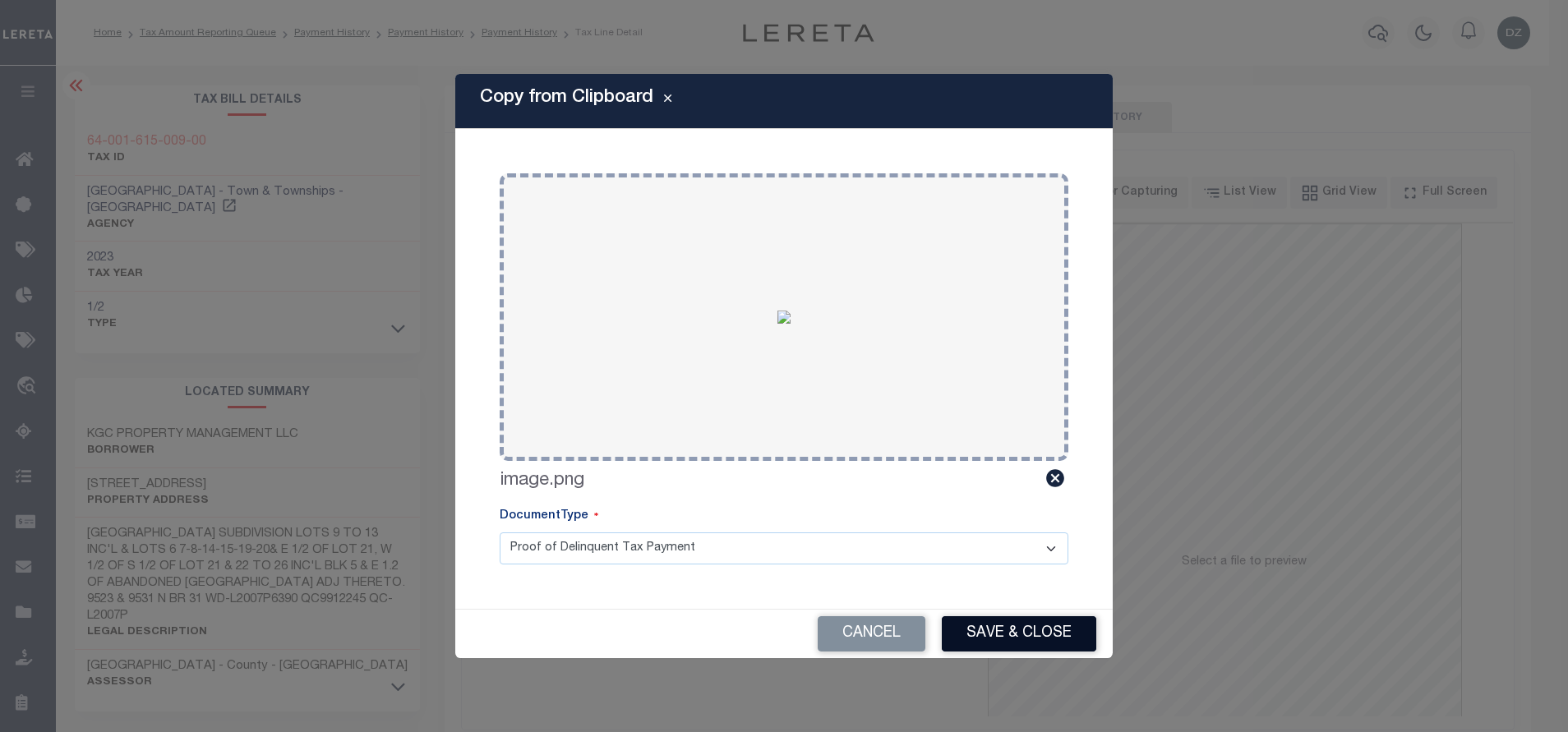
click at [995, 639] on button "Save & Close" at bounding box center [1018, 634] width 154 height 35
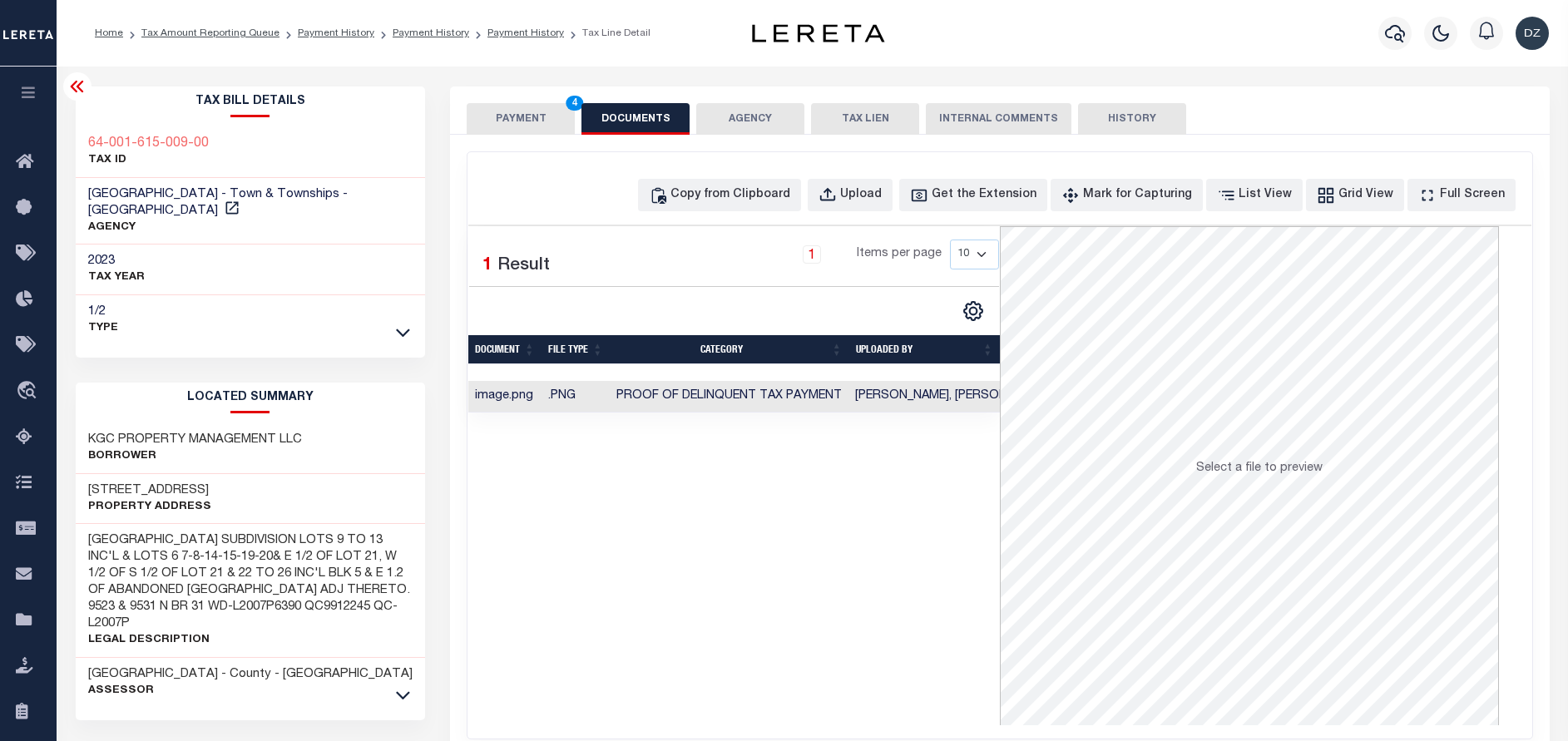
click at [513, 126] on button "PAYMENT 4" at bounding box center [521, 118] width 108 height 31
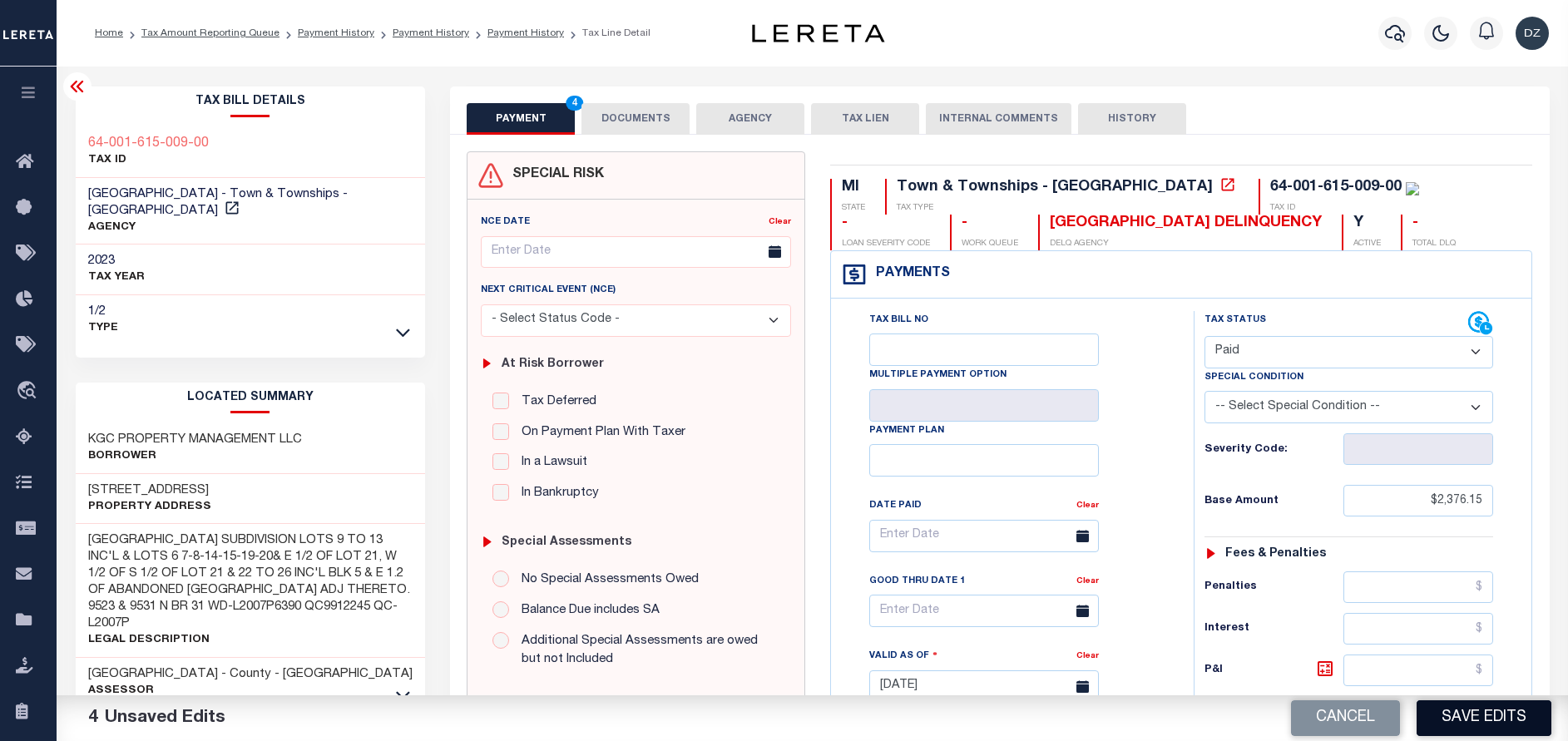
click at [1474, 719] on button "Save Edits" at bounding box center [1484, 718] width 135 height 36
checkbox input "false"
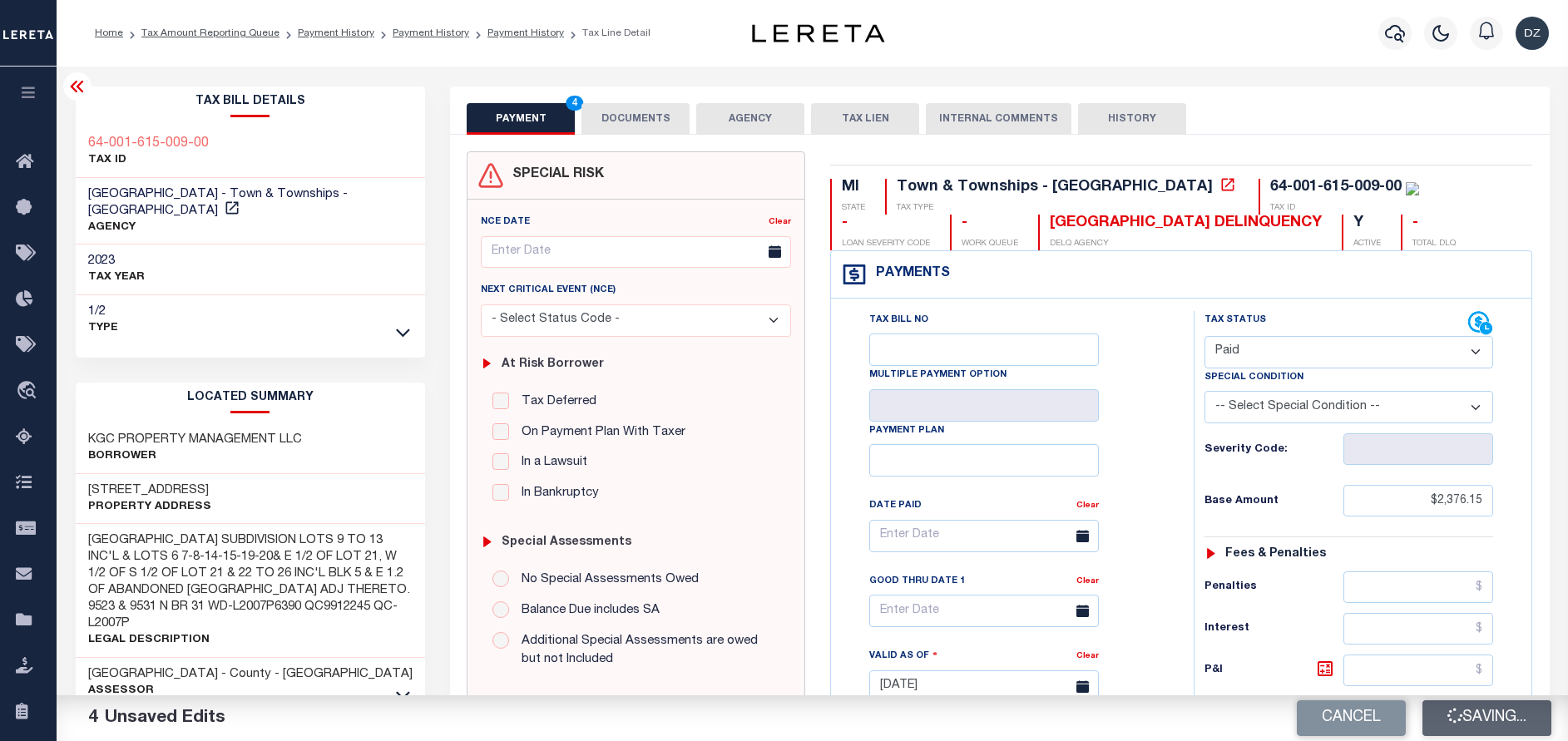
type input "$2,376.15"
type input "$0"
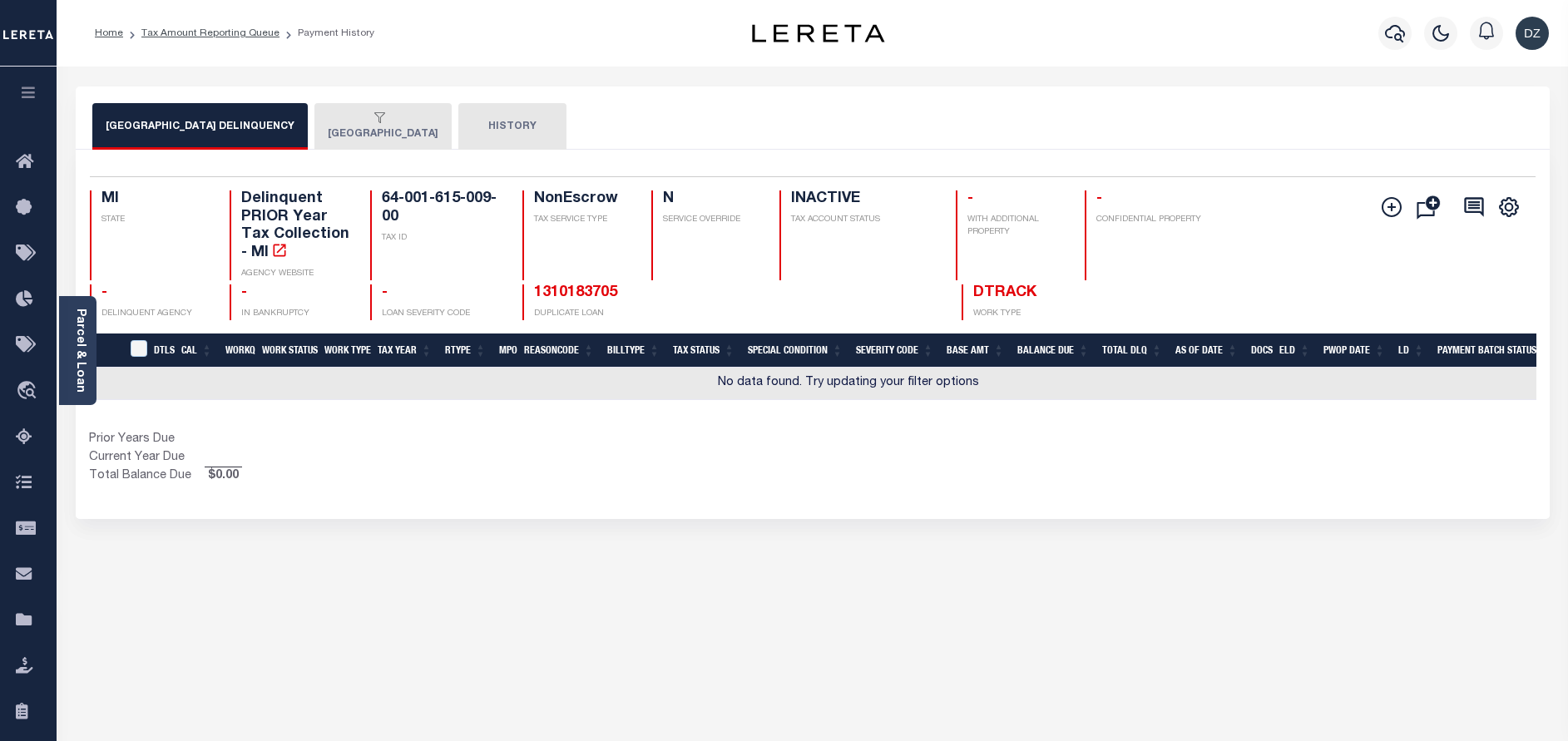
click at [348, 129] on button "[GEOGRAPHIC_DATA]" at bounding box center [384, 126] width 138 height 47
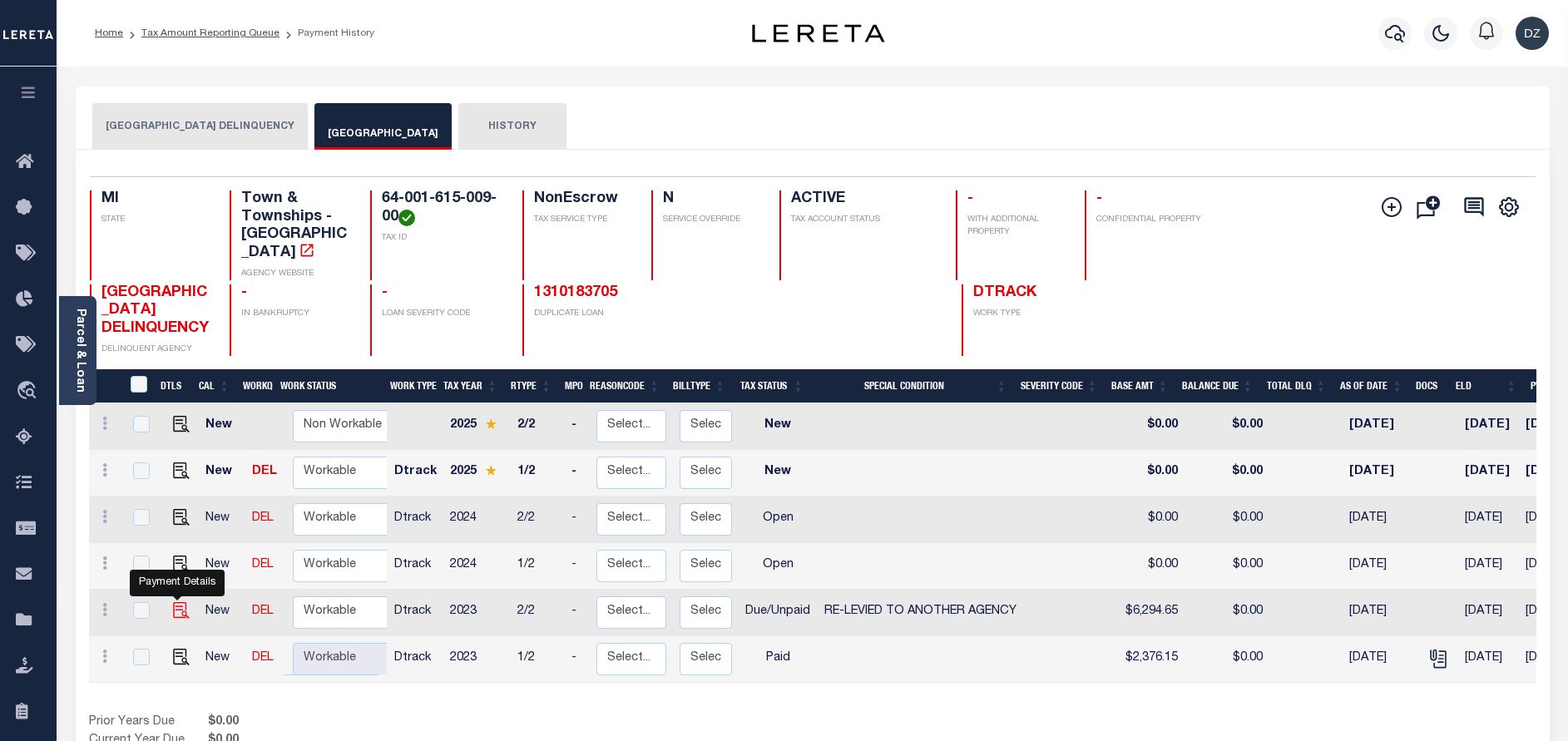
click at [180, 615] on img "" at bounding box center [181, 611] width 17 height 17
checkbox input "true"
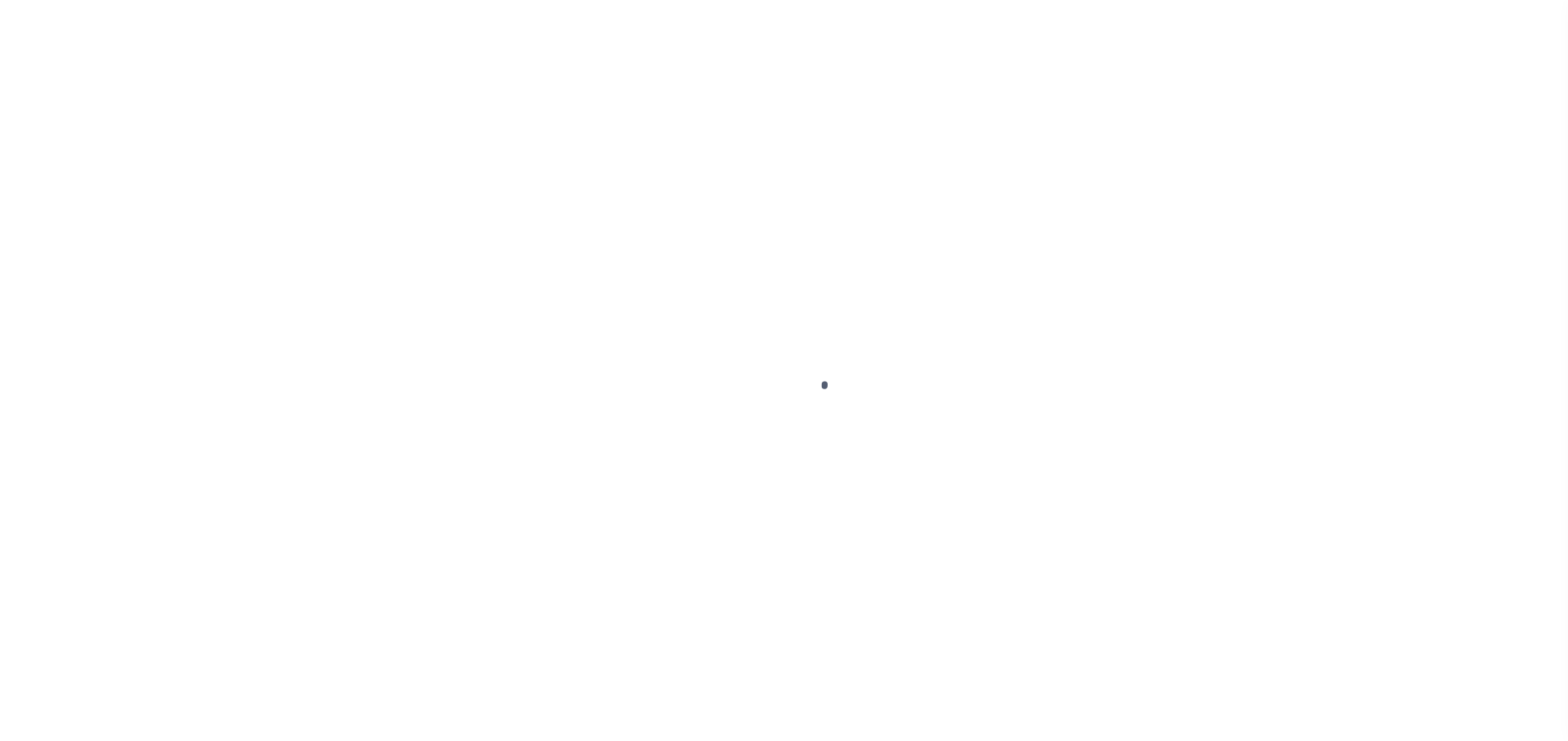
select select "DUE"
select select "31"
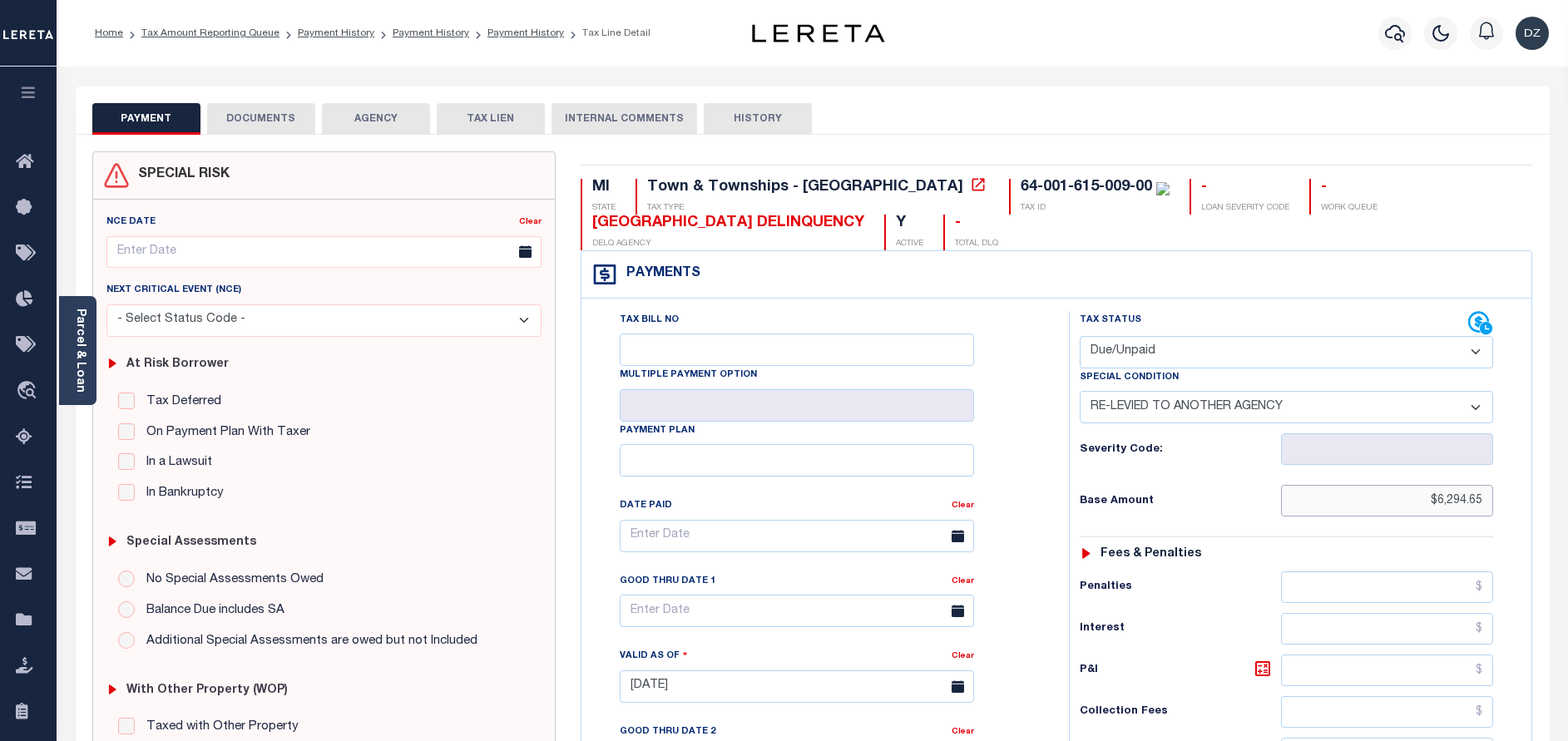
click at [1457, 509] on input "$6,294.65" at bounding box center [1386, 500] width 212 height 31
click at [1140, 363] on select "- Select Status Code - Open Due/Unpaid Paid Incomplete No Tax Due Internal Refu…" at bounding box center [1286, 352] width 413 height 32
select select "PYD"
click at [1080, 337] on select "- Select Status Code - Open Due/Unpaid Paid Incomplete No Tax Due Internal Refu…" at bounding box center [1286, 352] width 413 height 32
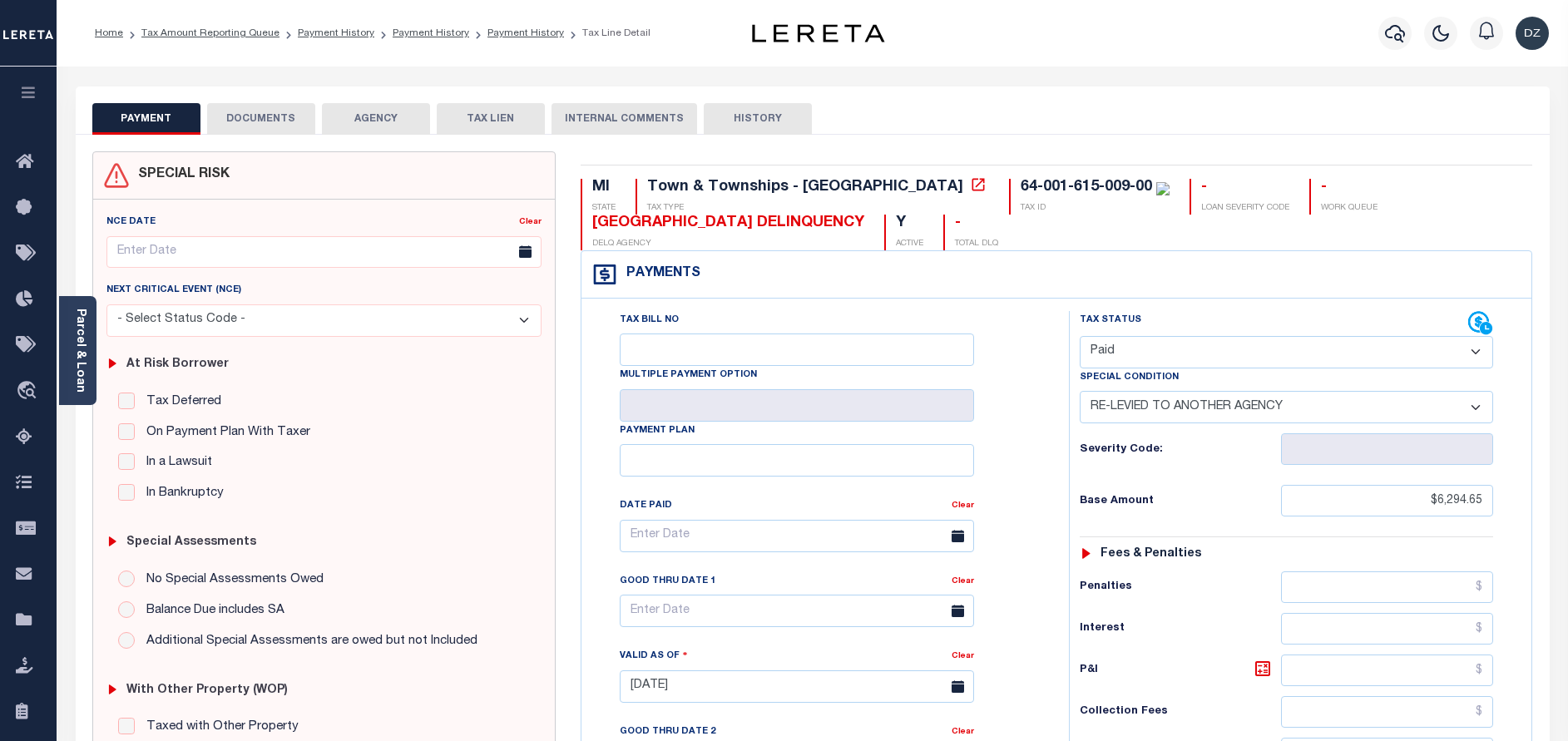
select select "0"
type input "[DATE]"
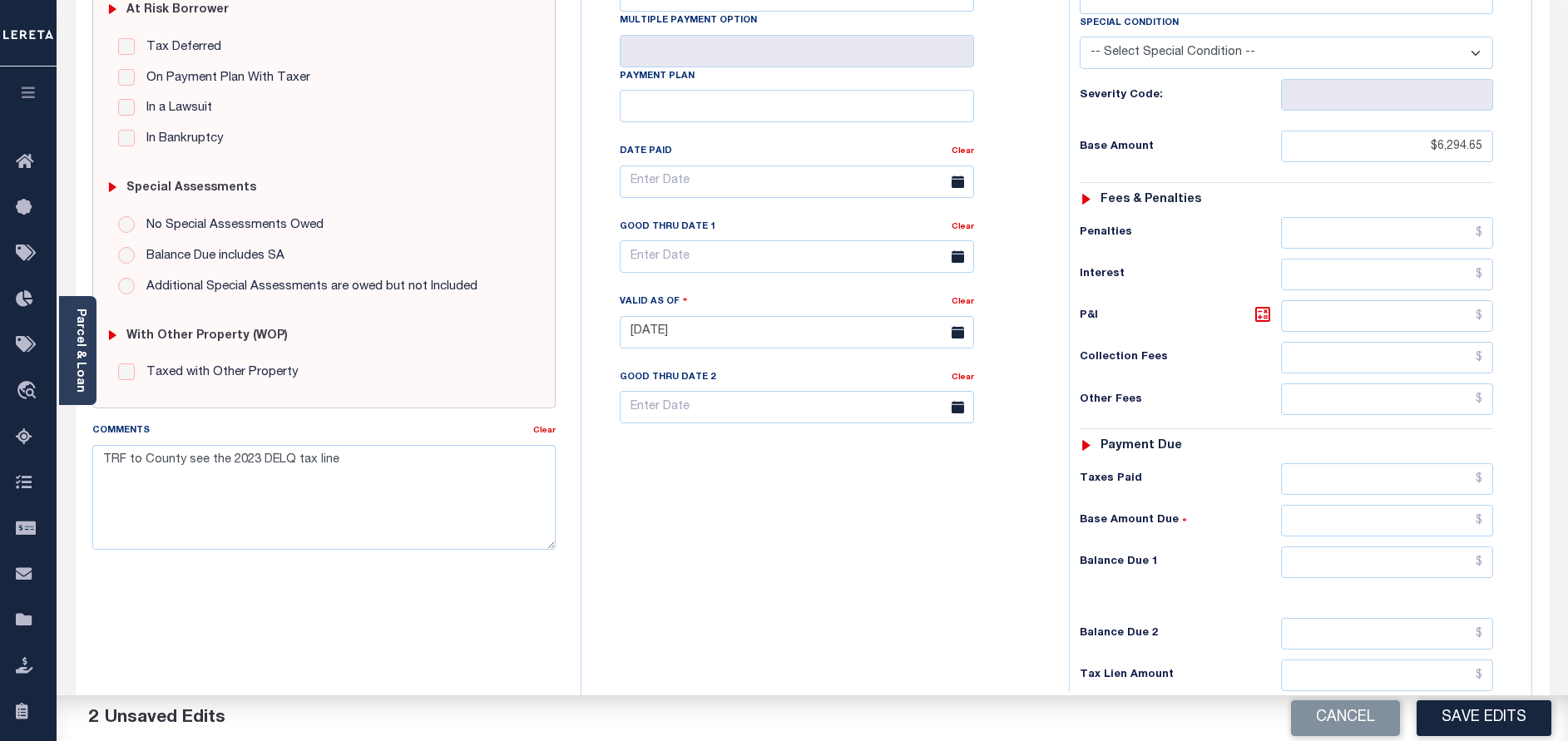
scroll to position [500, 0]
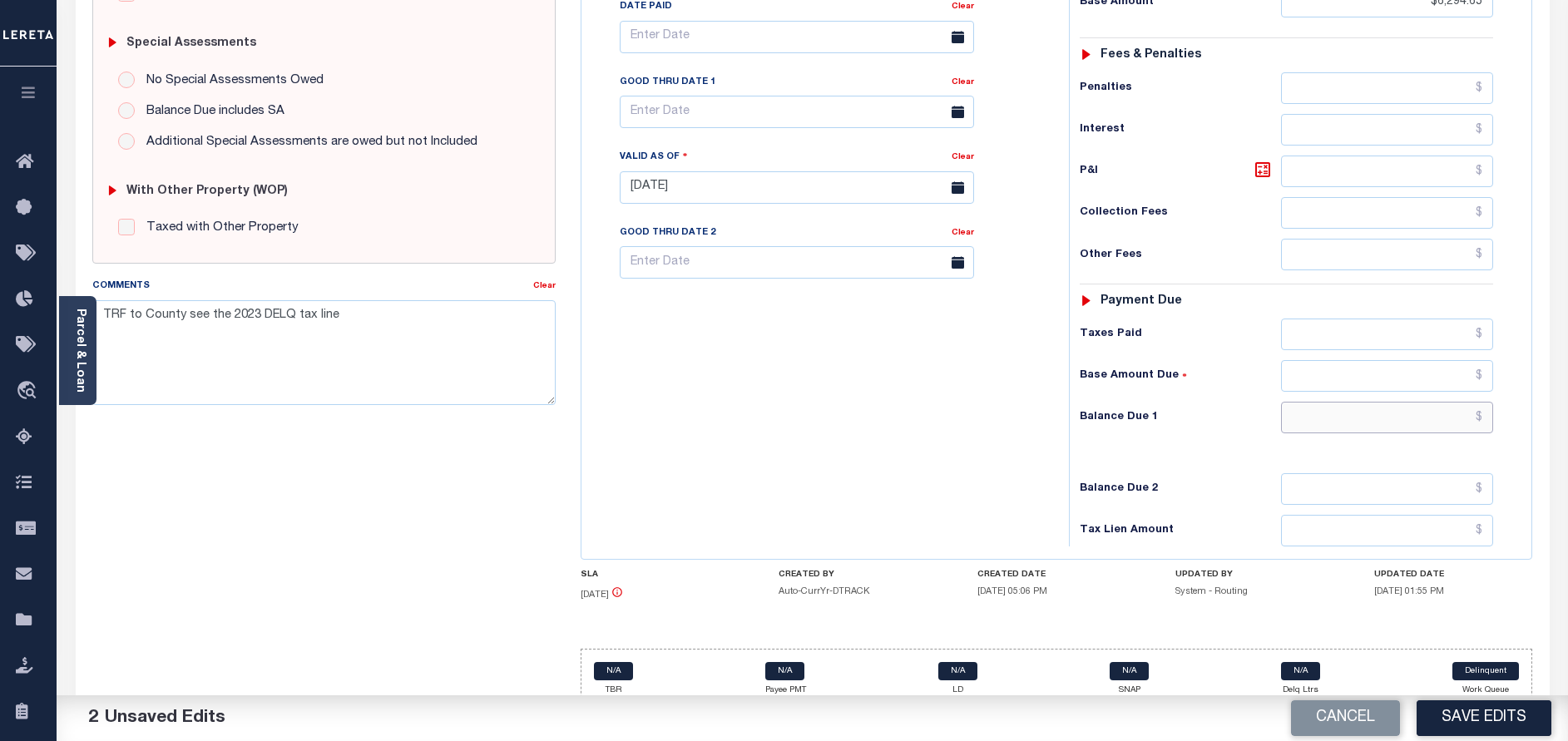
click at [1442, 405] on input "text" at bounding box center [1386, 418] width 212 height 31
type input "$0.00"
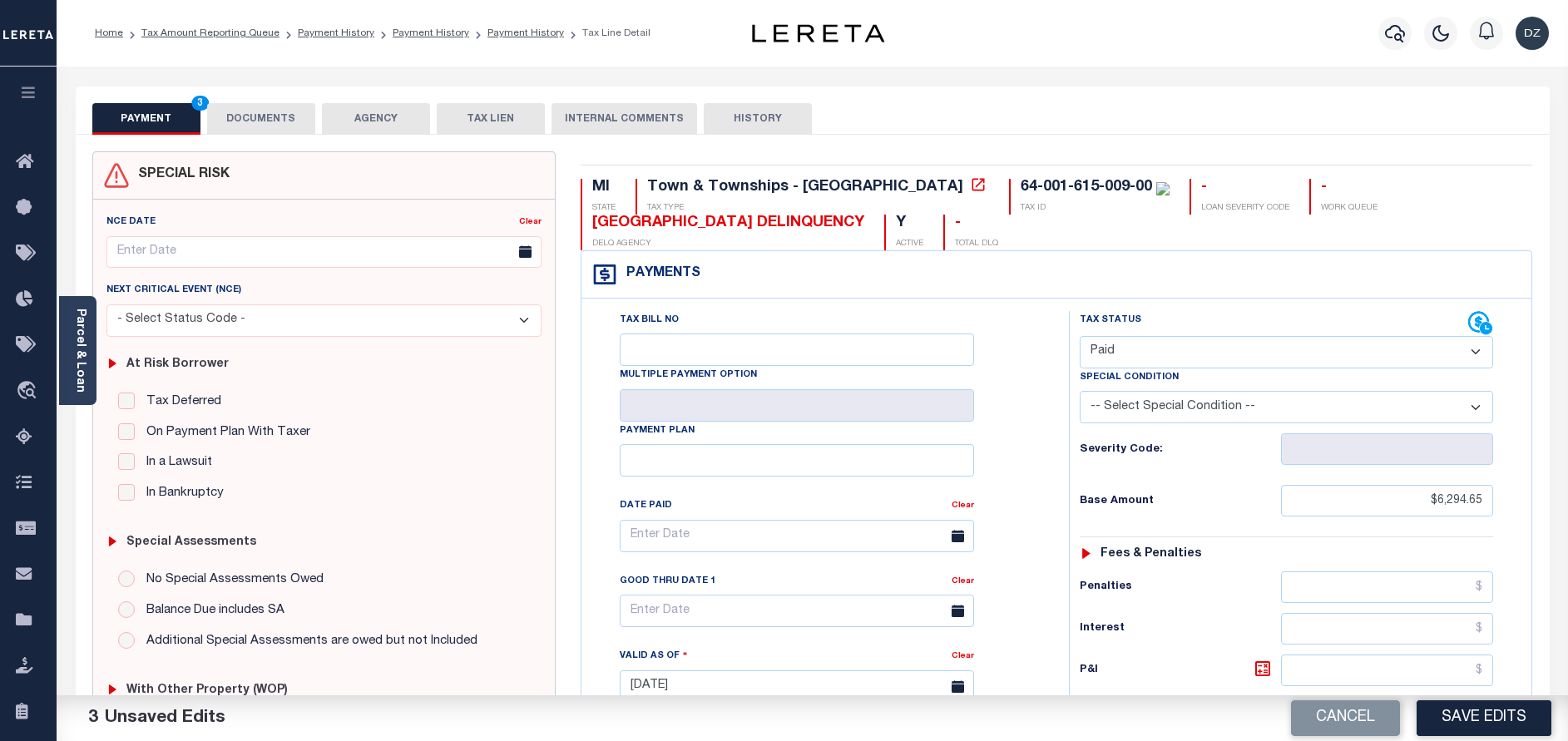
scroll to position [375, 0]
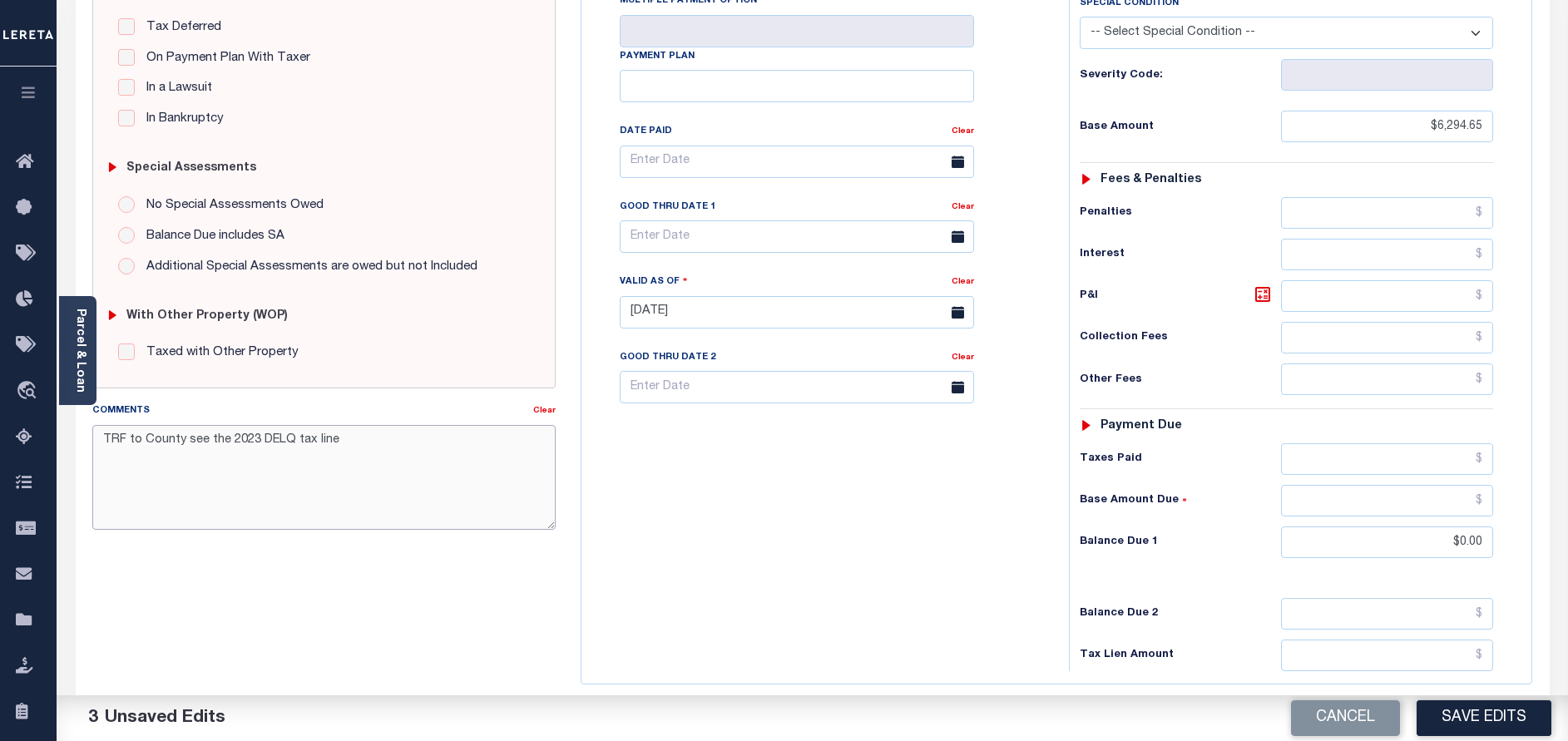
drag, startPoint x: 343, startPoint y: 456, endPoint x: 95, endPoint y: 441, distance: 248.5
click at [95, 441] on textarea "TRF to County see the 2023 DELQ tax line" at bounding box center [324, 477] width 464 height 105
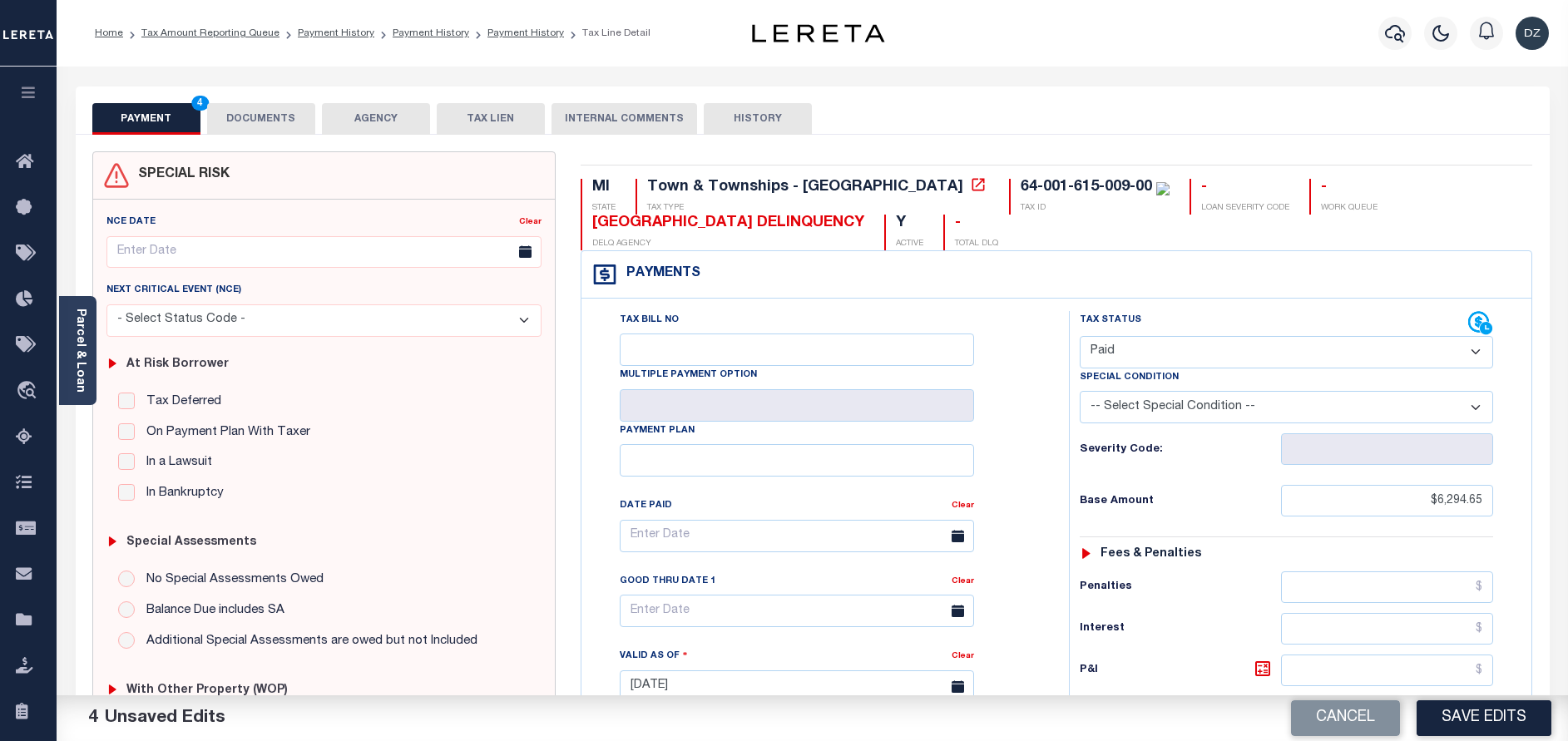
click at [243, 122] on button "DOCUMENTS" at bounding box center [262, 118] width 108 height 31
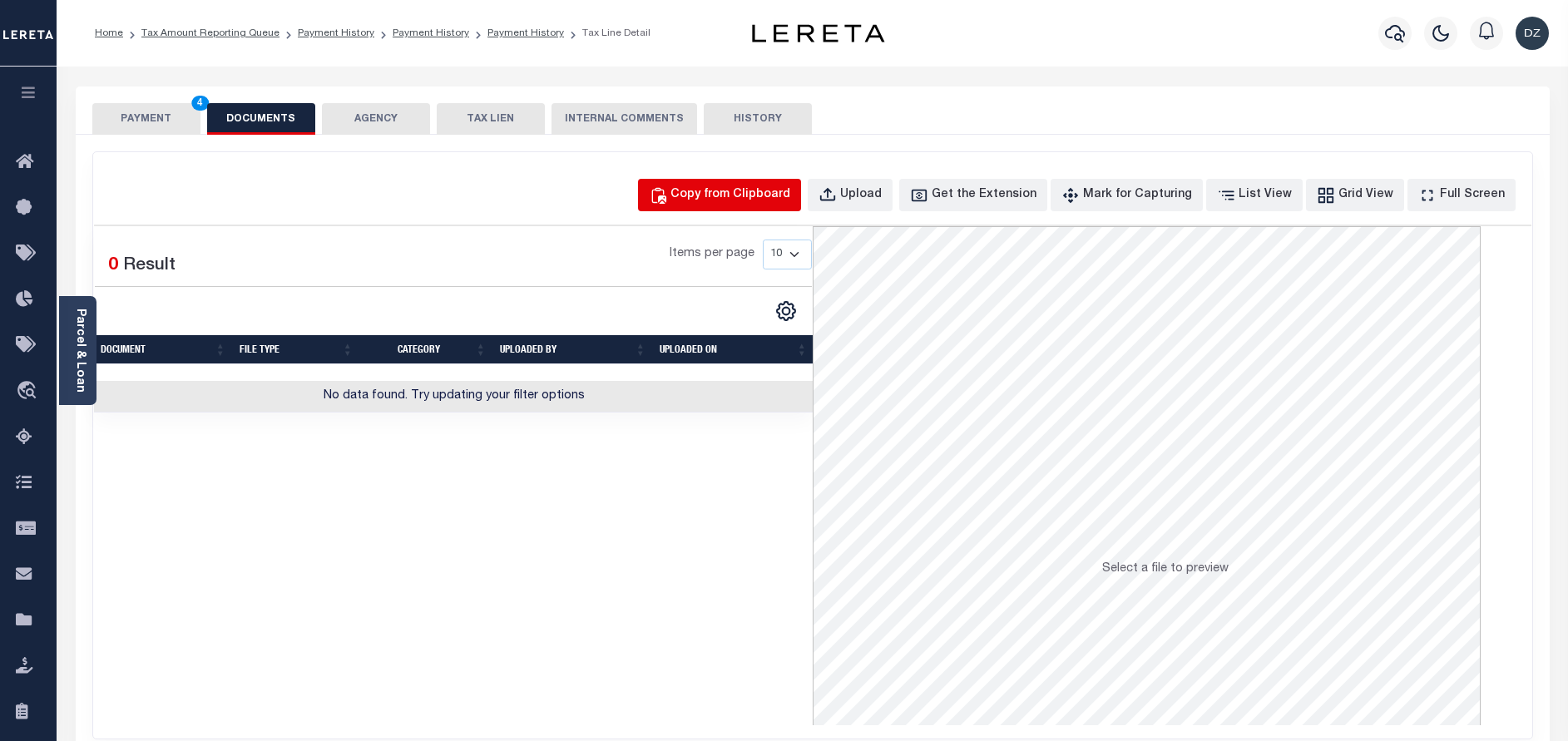
click at [775, 183] on button "Copy from Clipboard" at bounding box center [720, 195] width 163 height 32
select select "POP"
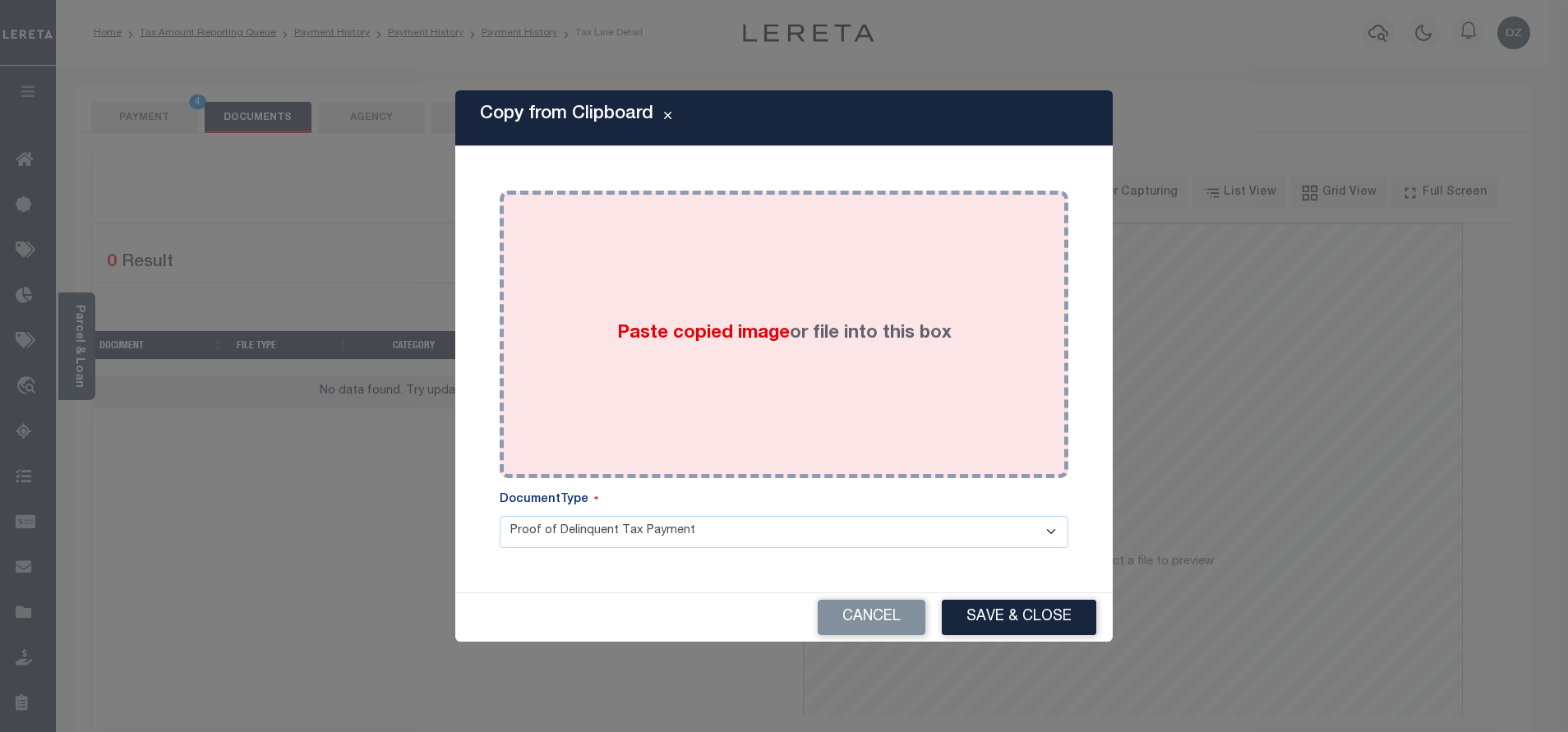
click at [822, 336] on label "Paste copied image or file into this box" at bounding box center [784, 334] width 335 height 27
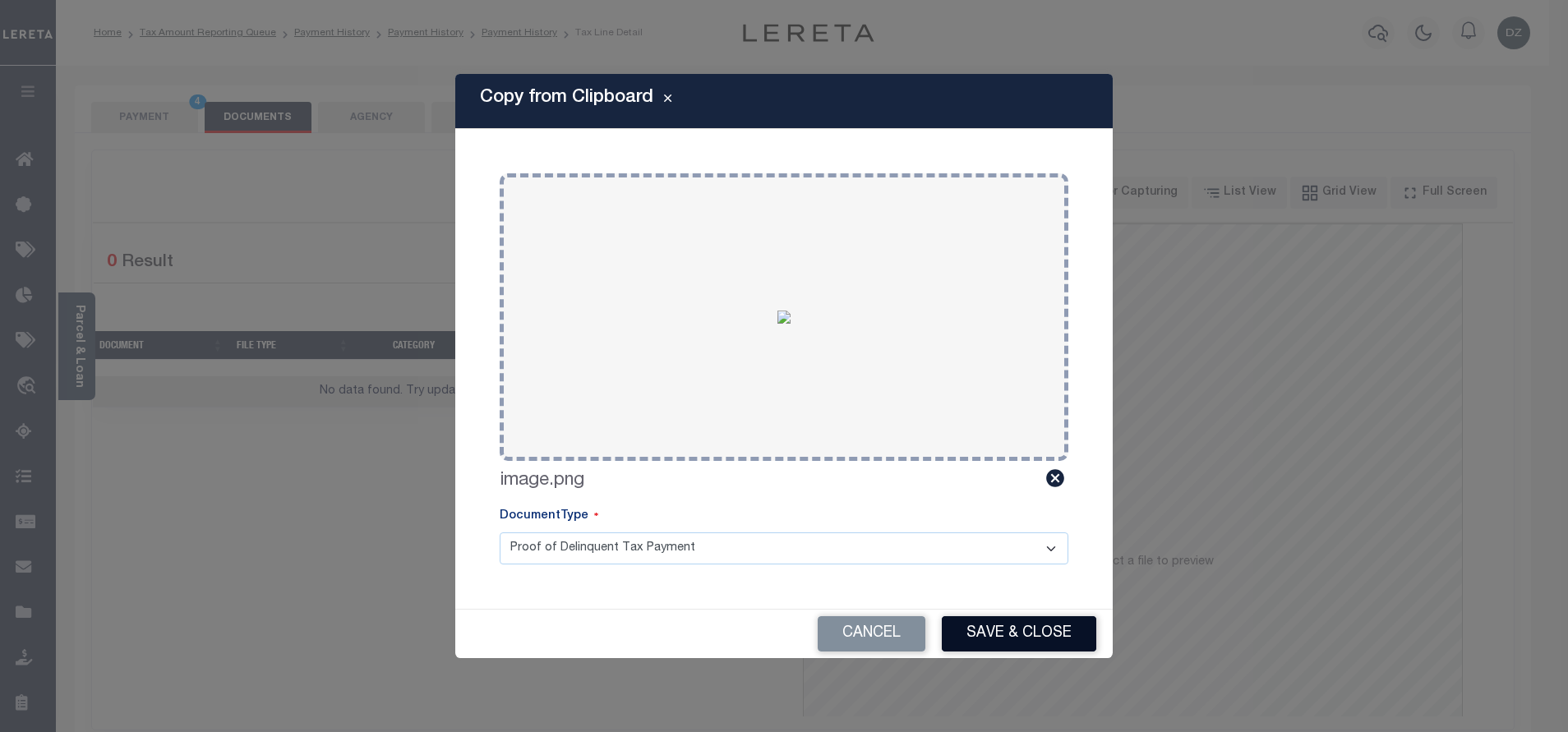
drag, startPoint x: 1019, startPoint y: 643, endPoint x: 926, endPoint y: 628, distance: 94.2
click at [1019, 643] on button "Save & Close" at bounding box center [1018, 634] width 154 height 35
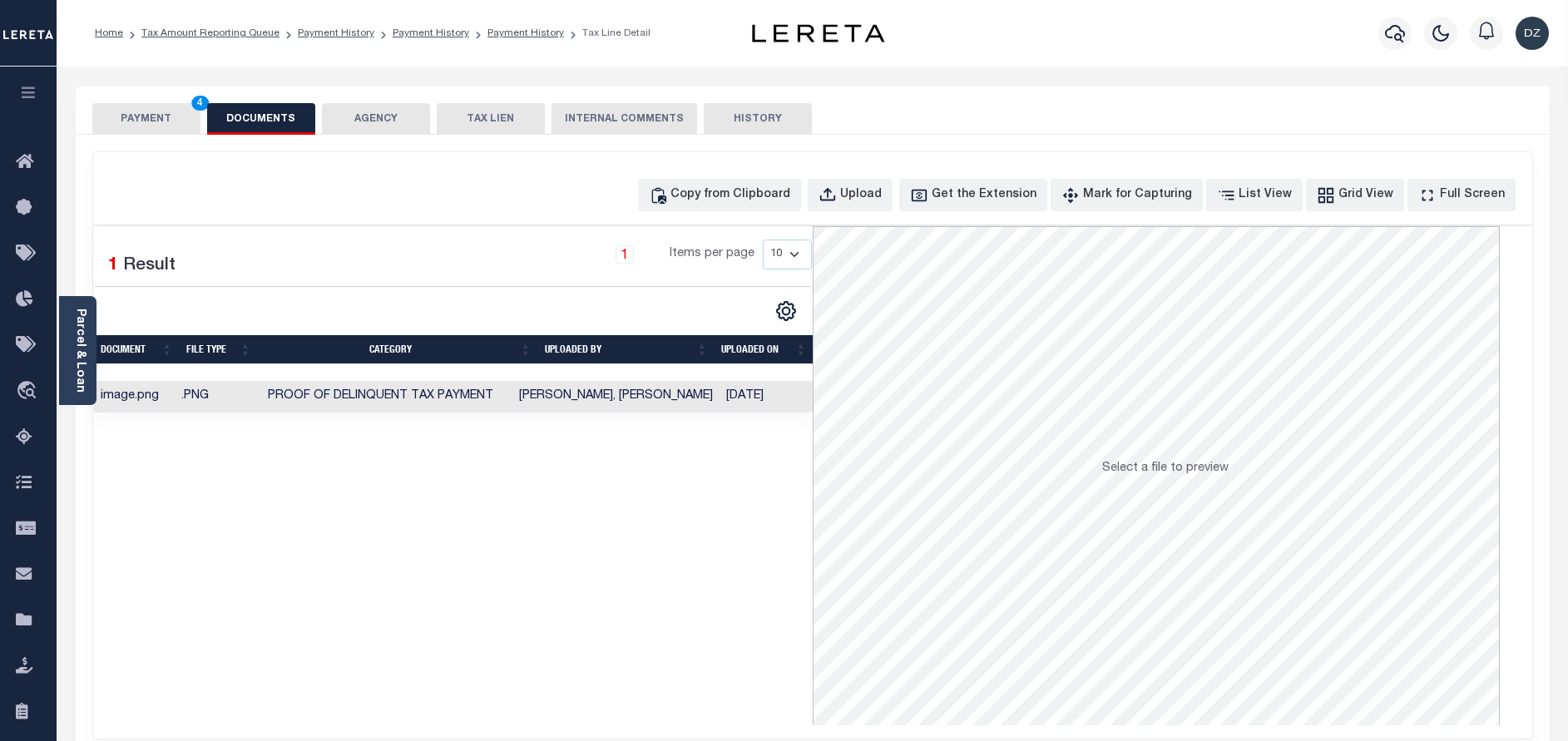
click at [154, 118] on button "PAYMENT 4" at bounding box center [147, 118] width 108 height 31
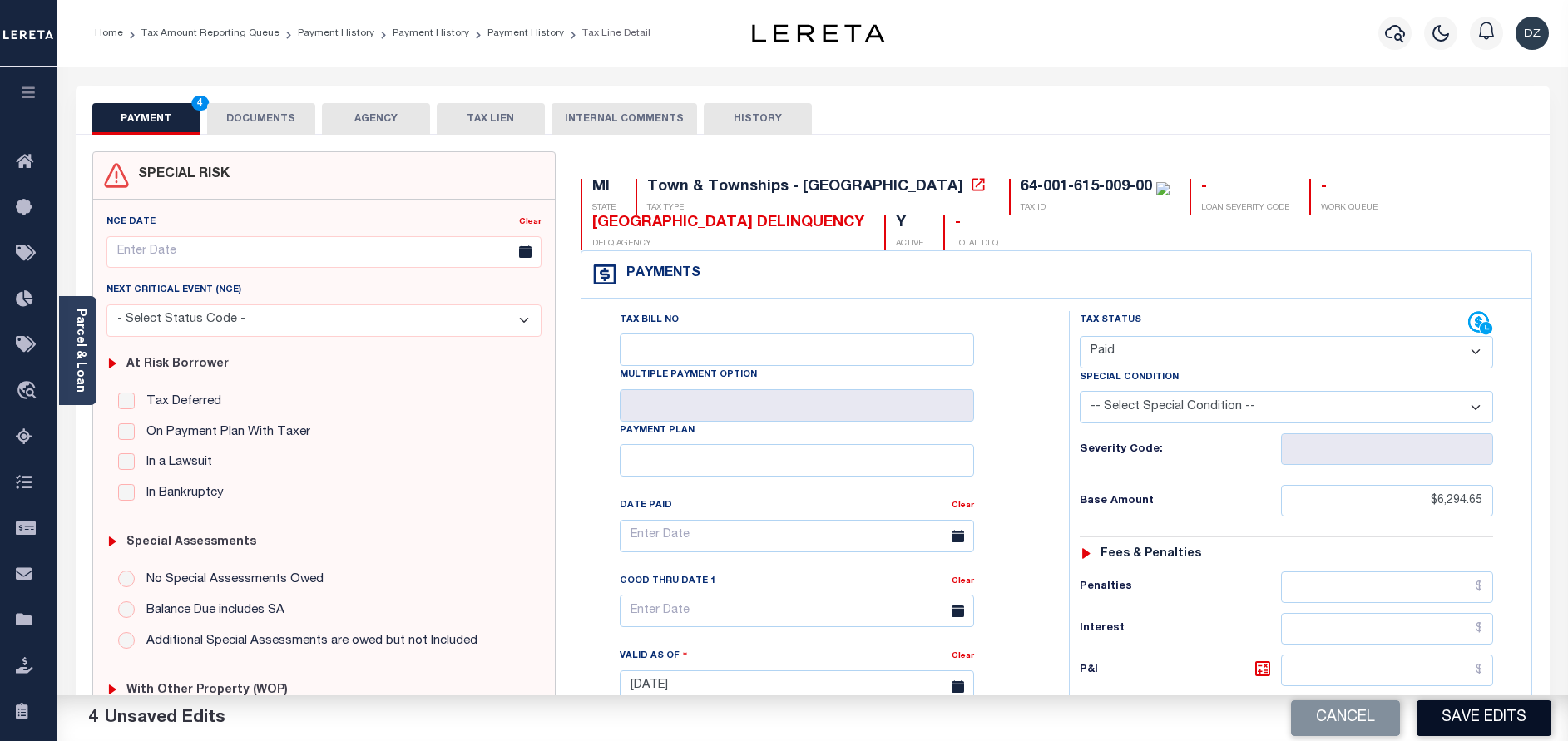
drag, startPoint x: 1526, startPoint y: 714, endPoint x: 1506, endPoint y: 715, distance: 20.0
click at [1520, 713] on button "Save Edits" at bounding box center [1484, 718] width 135 height 36
checkbox input "false"
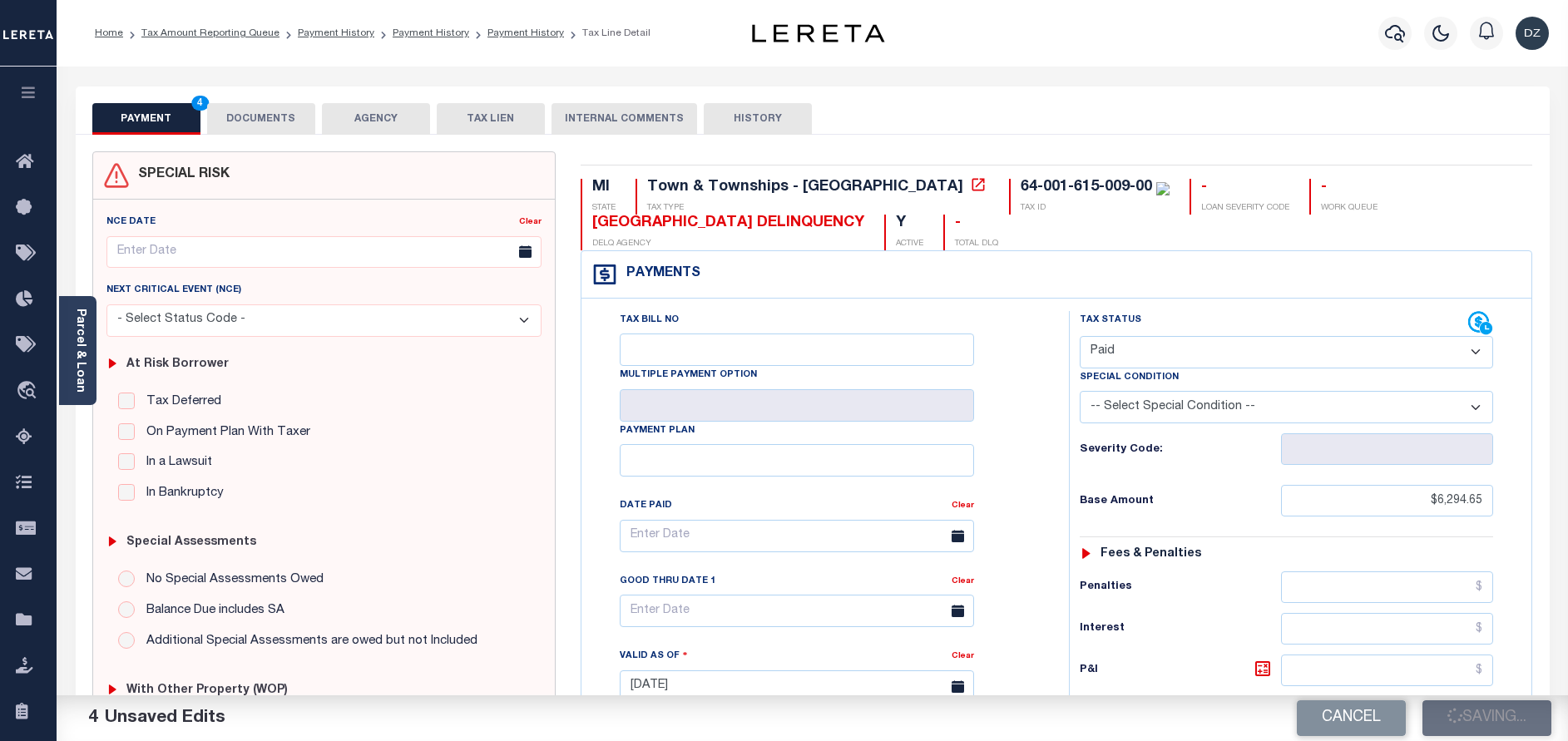
checkbox input "false"
type input "$6,294.65"
type input "$0"
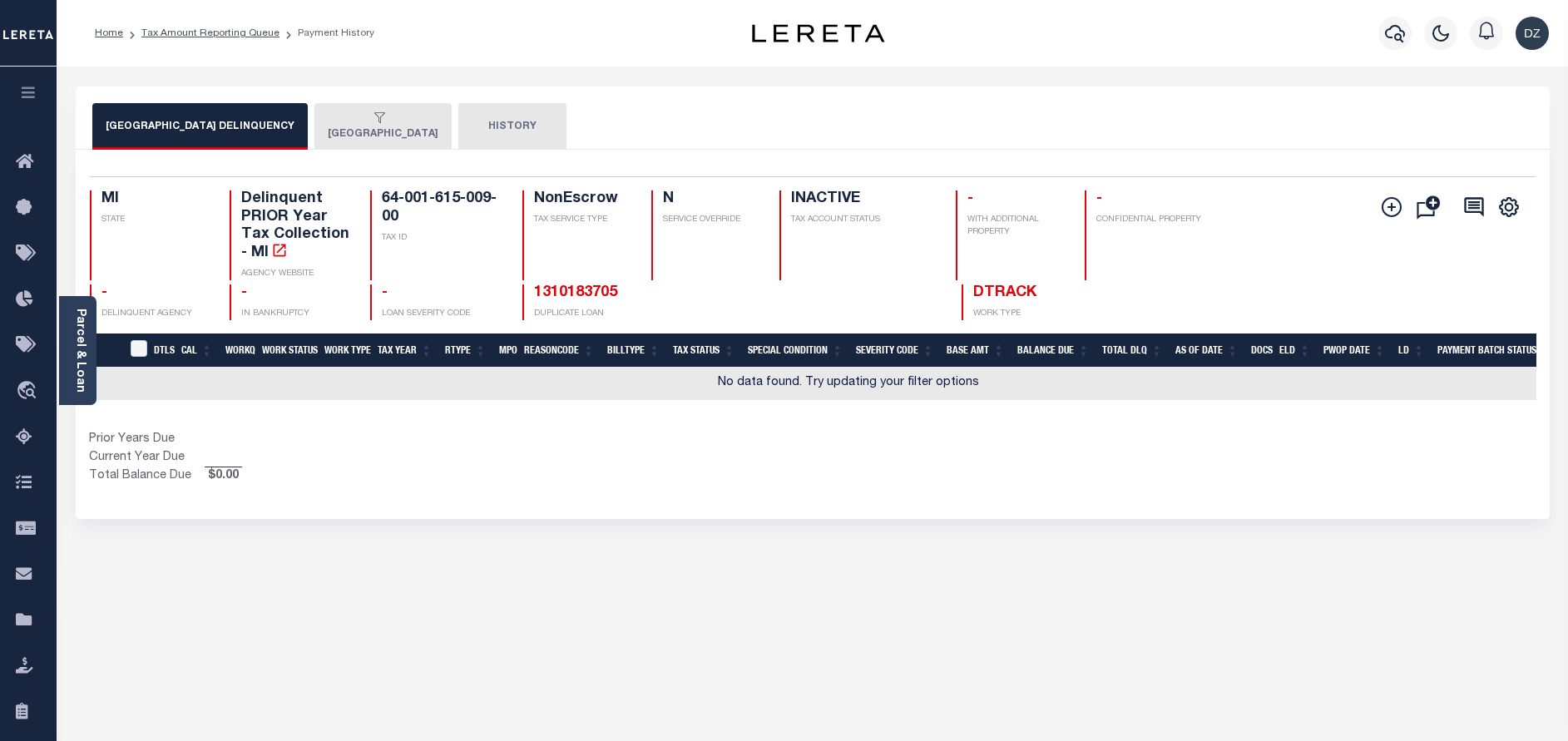
click at [355, 136] on button "[GEOGRAPHIC_DATA]" at bounding box center [384, 126] width 138 height 47
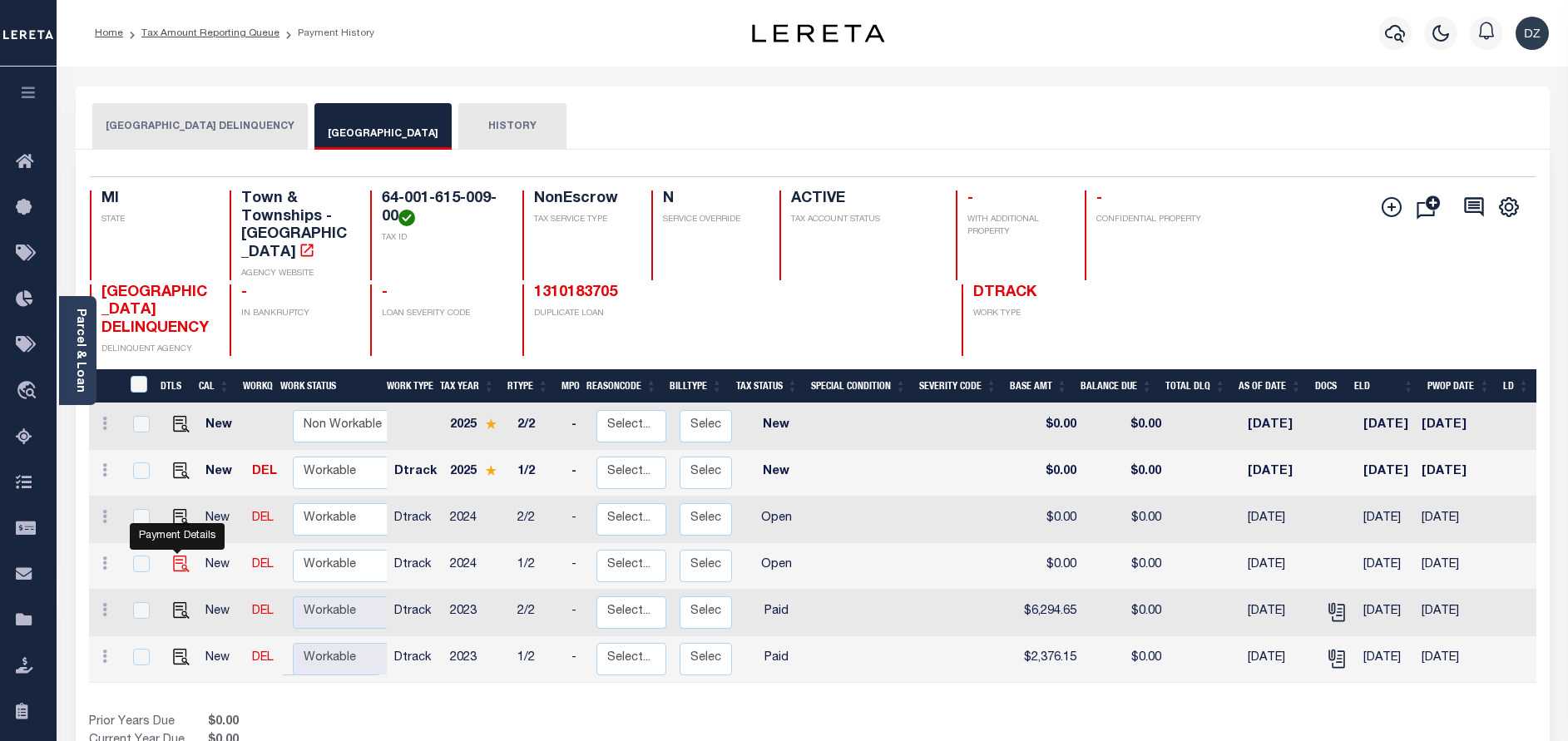
click at [178, 572] on img "" at bounding box center [181, 564] width 17 height 17
checkbox input "true"
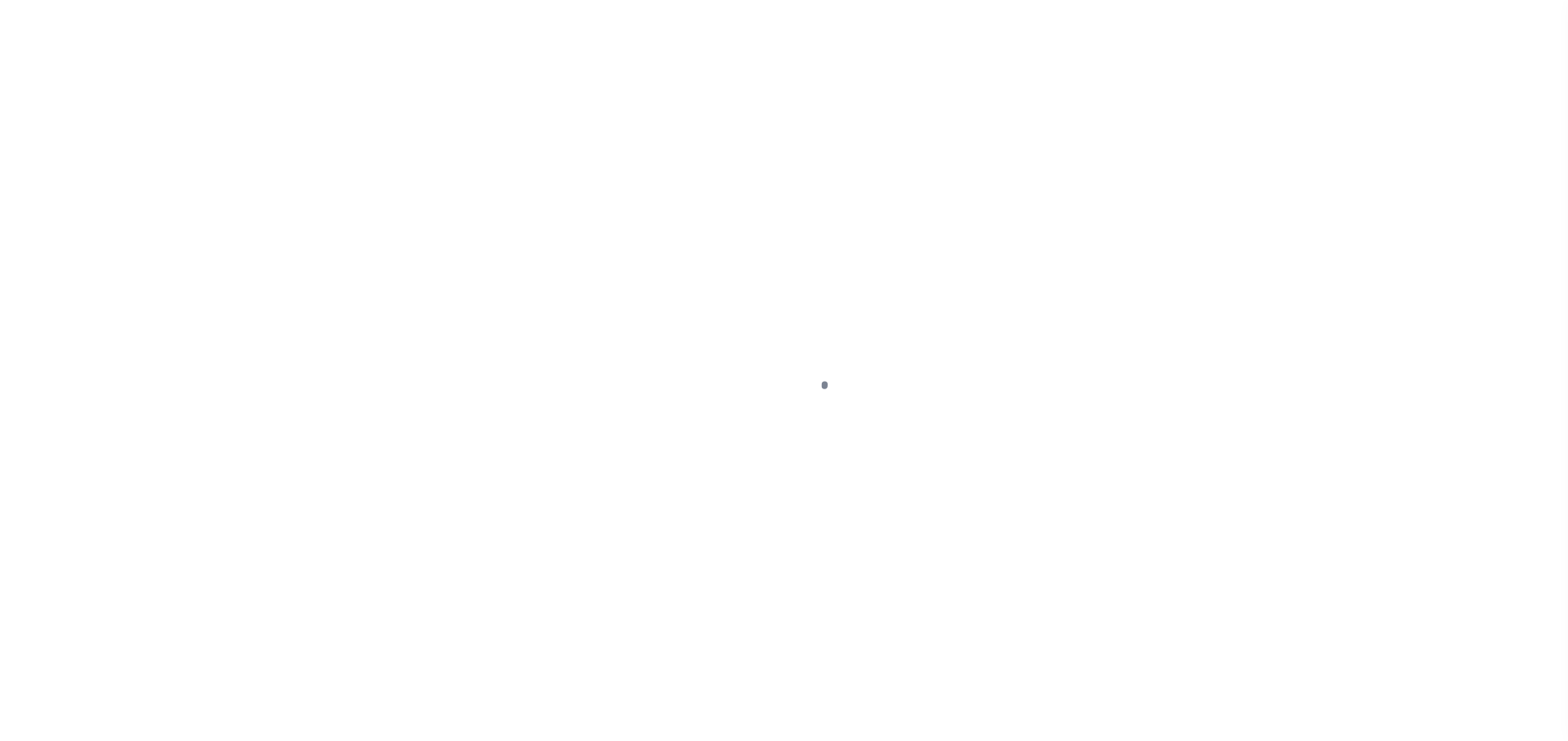
select select "OP2"
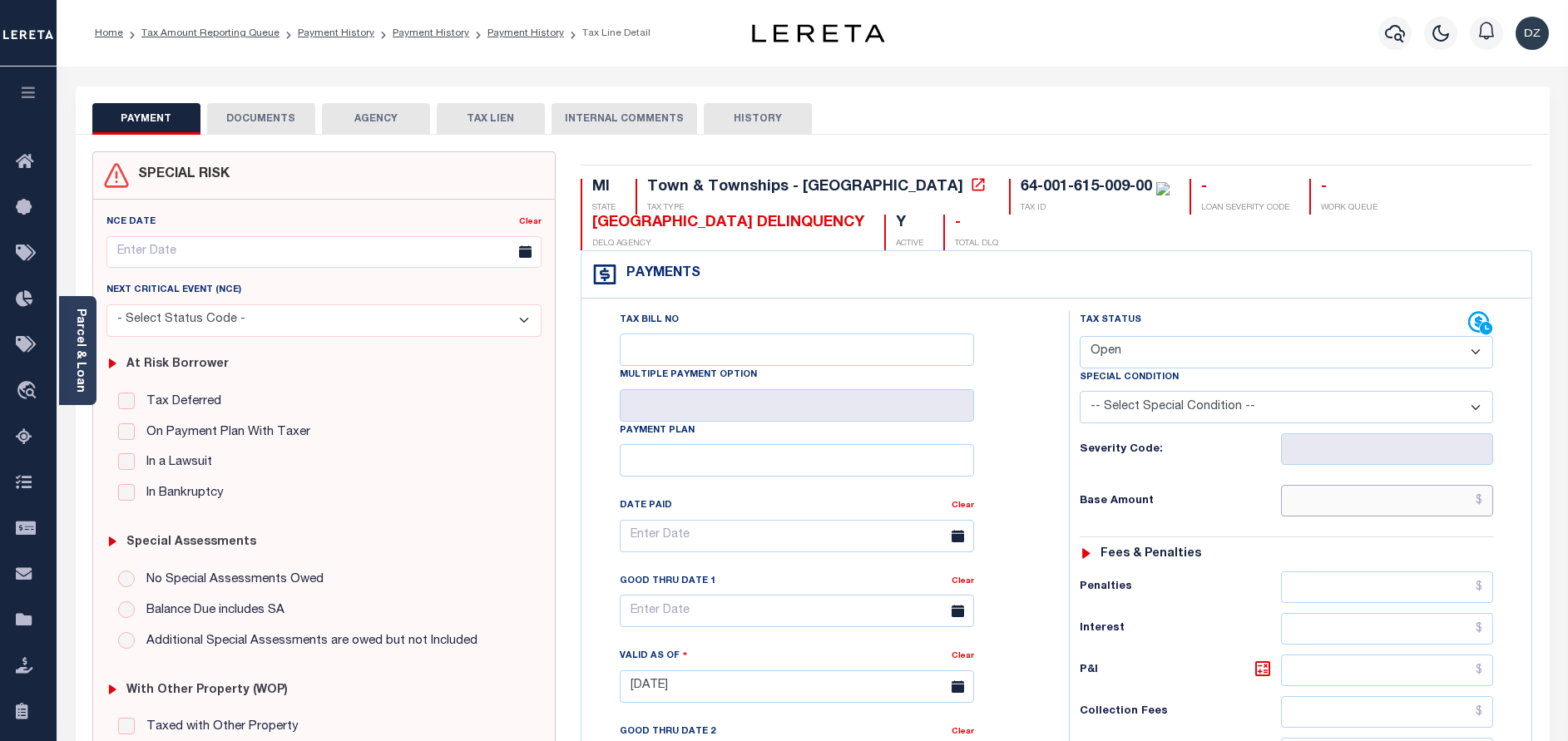
click at [1442, 500] on input "text" at bounding box center [1386, 500] width 212 height 31
paste input "2,484.53"
type input "$2,484.53"
click at [1201, 360] on select "- Select Status Code - Open Due/Unpaid Paid Incomplete No Tax Due Internal Refu…" at bounding box center [1286, 352] width 413 height 32
type input "[DATE]"
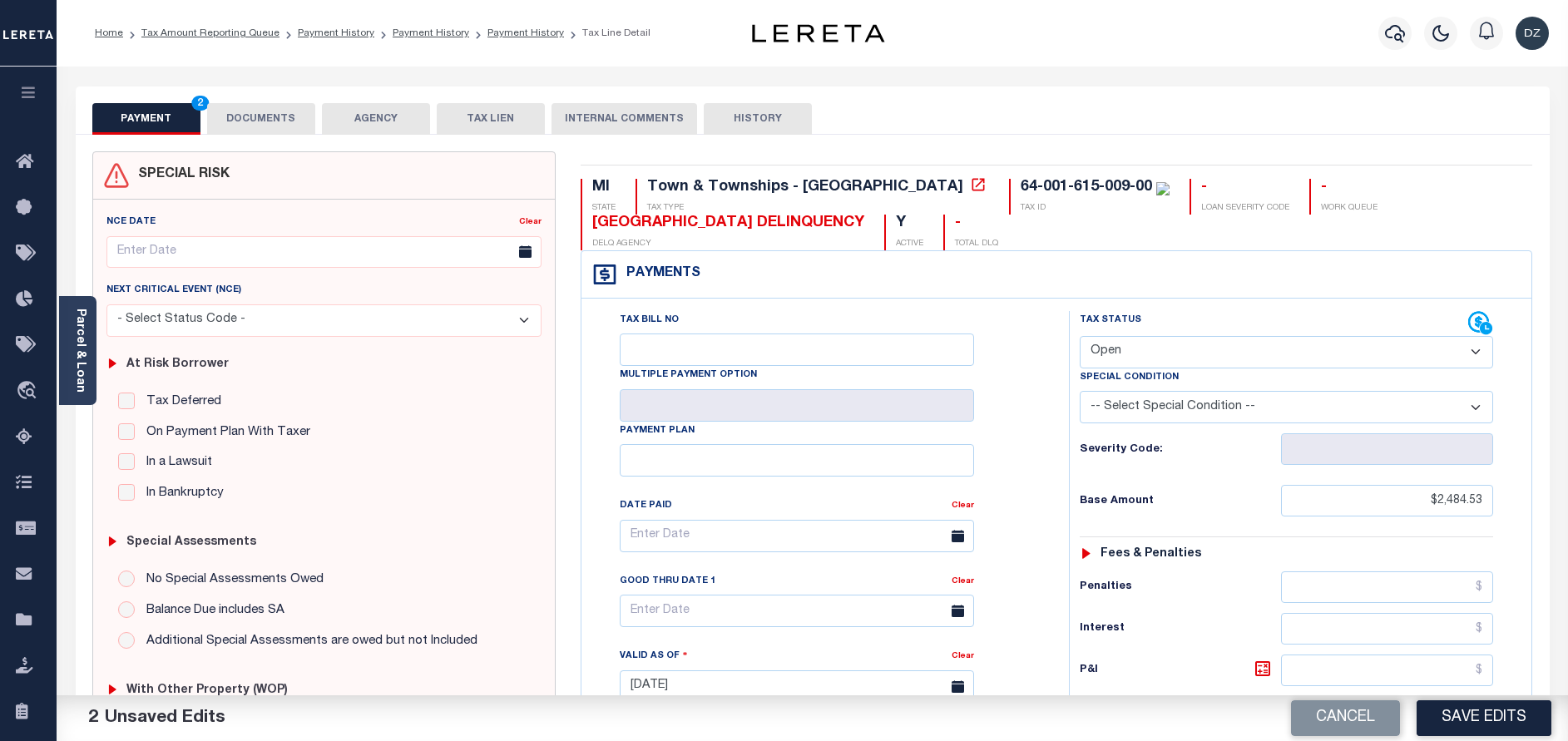
select select "PYD"
click at [1080, 337] on select "- Select Status Code - Open Due/Unpaid Paid Incomplete No Tax Due Internal Refu…" at bounding box center [1286, 352] width 413 height 32
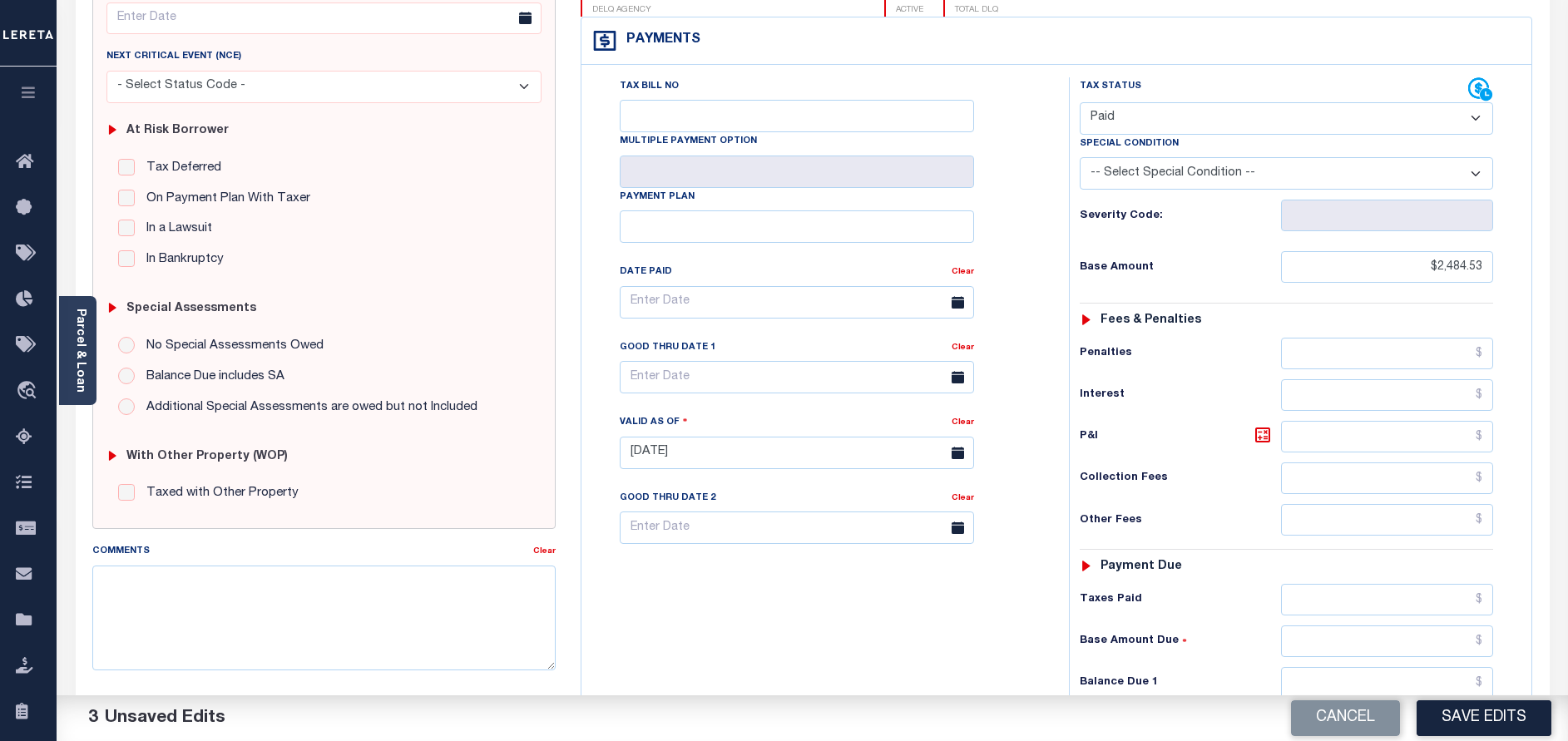
scroll to position [375, 0]
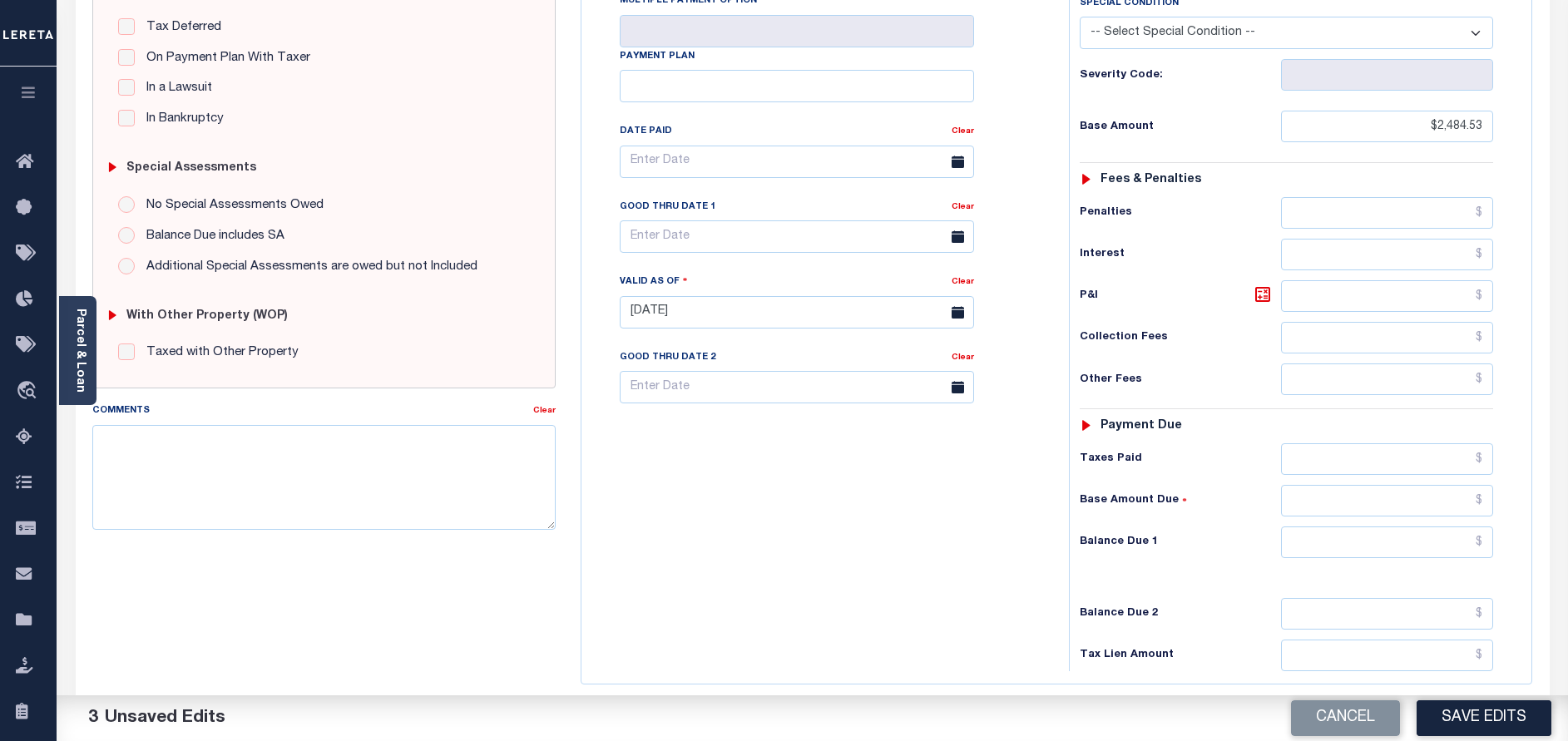
click at [1496, 544] on div "Tax Status Status - Select Status Code -" at bounding box center [1292, 304] width 446 height 735
click at [1475, 545] on input "text" at bounding box center [1386, 543] width 212 height 31
type input "$0.00"
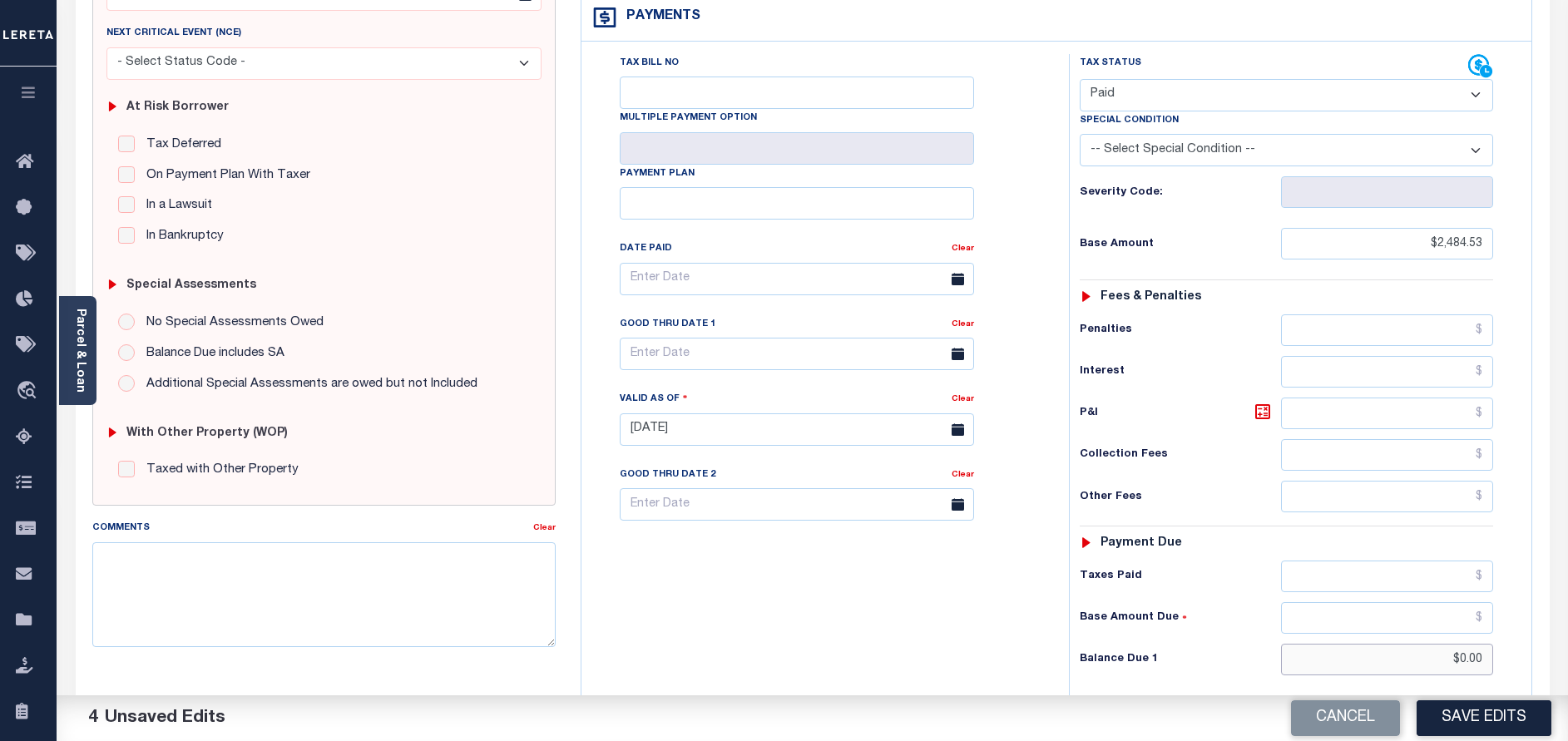
scroll to position [0, 0]
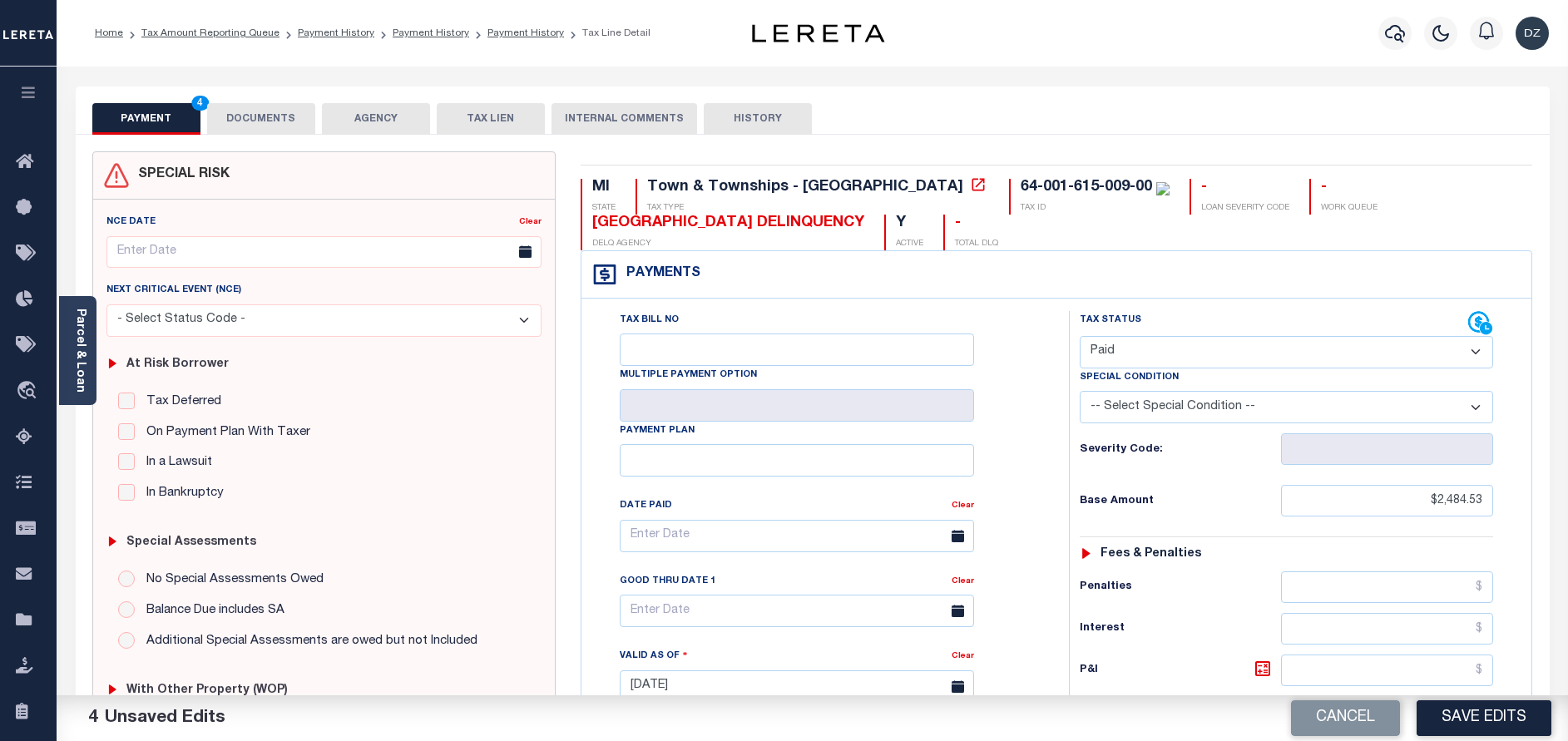
click at [297, 123] on button "DOCUMENTS" at bounding box center [262, 118] width 108 height 31
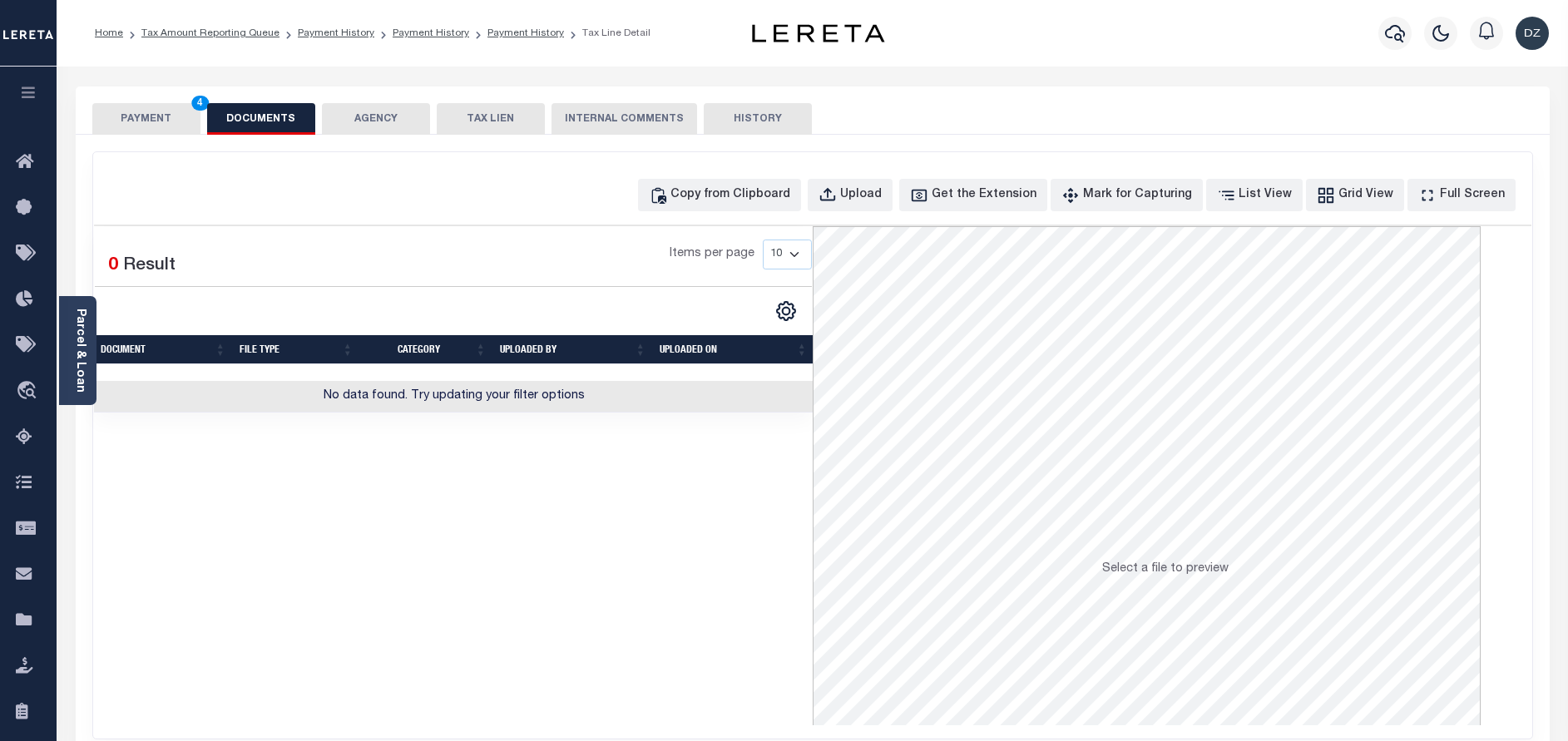
click at [270, 208] on div "Copy from Clipboard Upload Get the Extension Mark for Capturing Got it List Vie…" at bounding box center [812, 195] width 1438 height 32
click at [781, 197] on div "Copy from Clipboard" at bounding box center [730, 196] width 119 height 18
select select "POP"
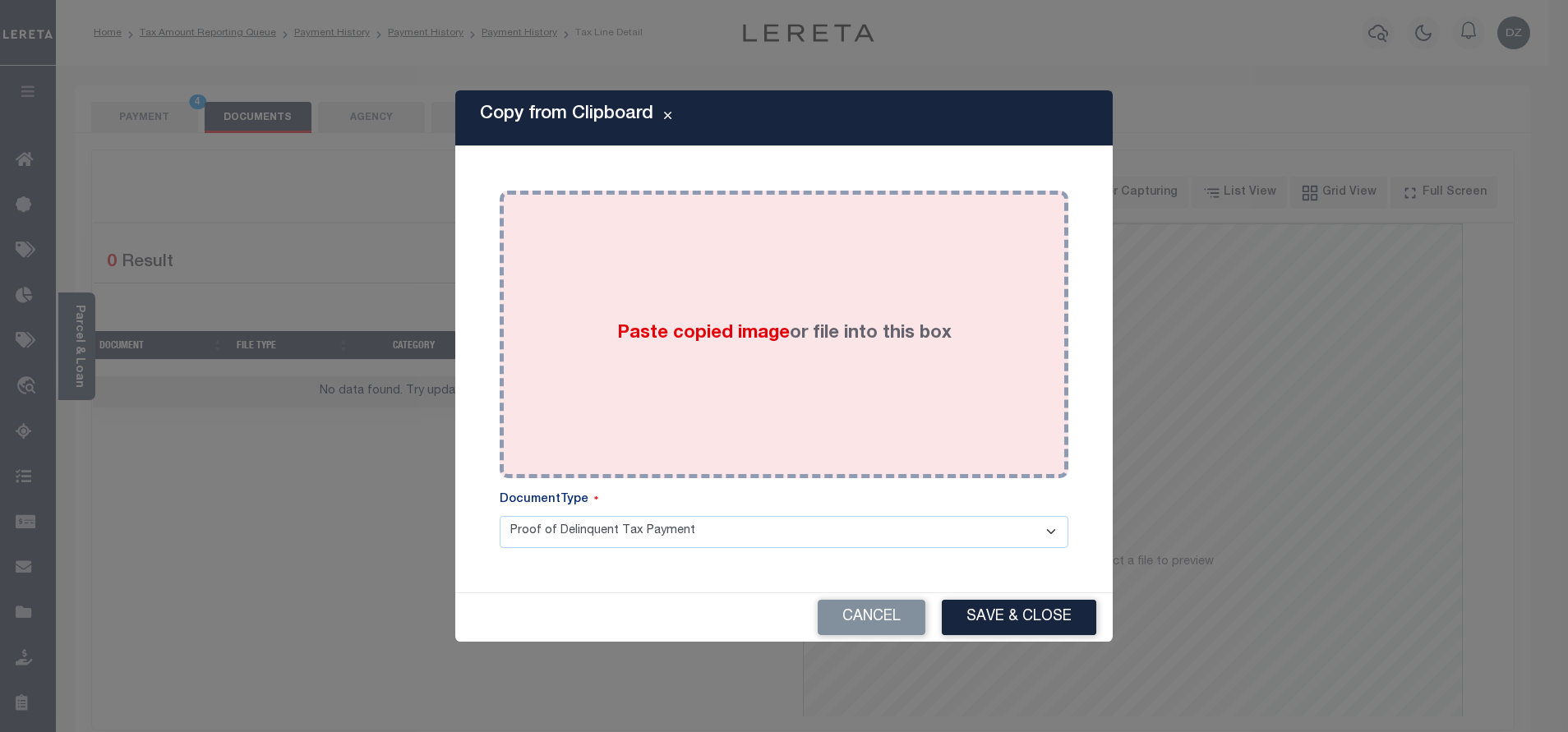
click at [777, 372] on div "Paste copied image or file into this box" at bounding box center [784, 335] width 544 height 263
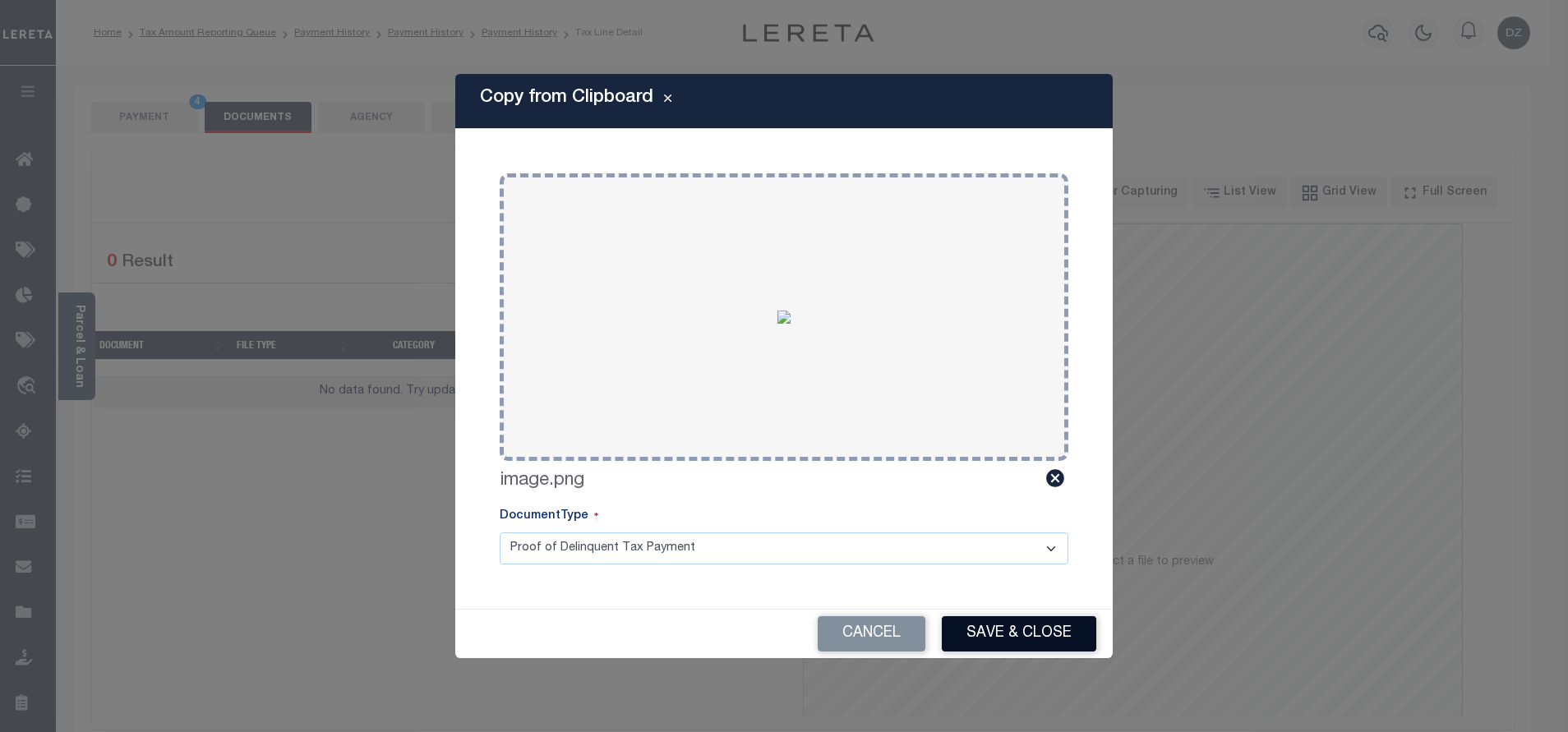
click at [1025, 630] on button "Save & Close" at bounding box center [1018, 634] width 154 height 35
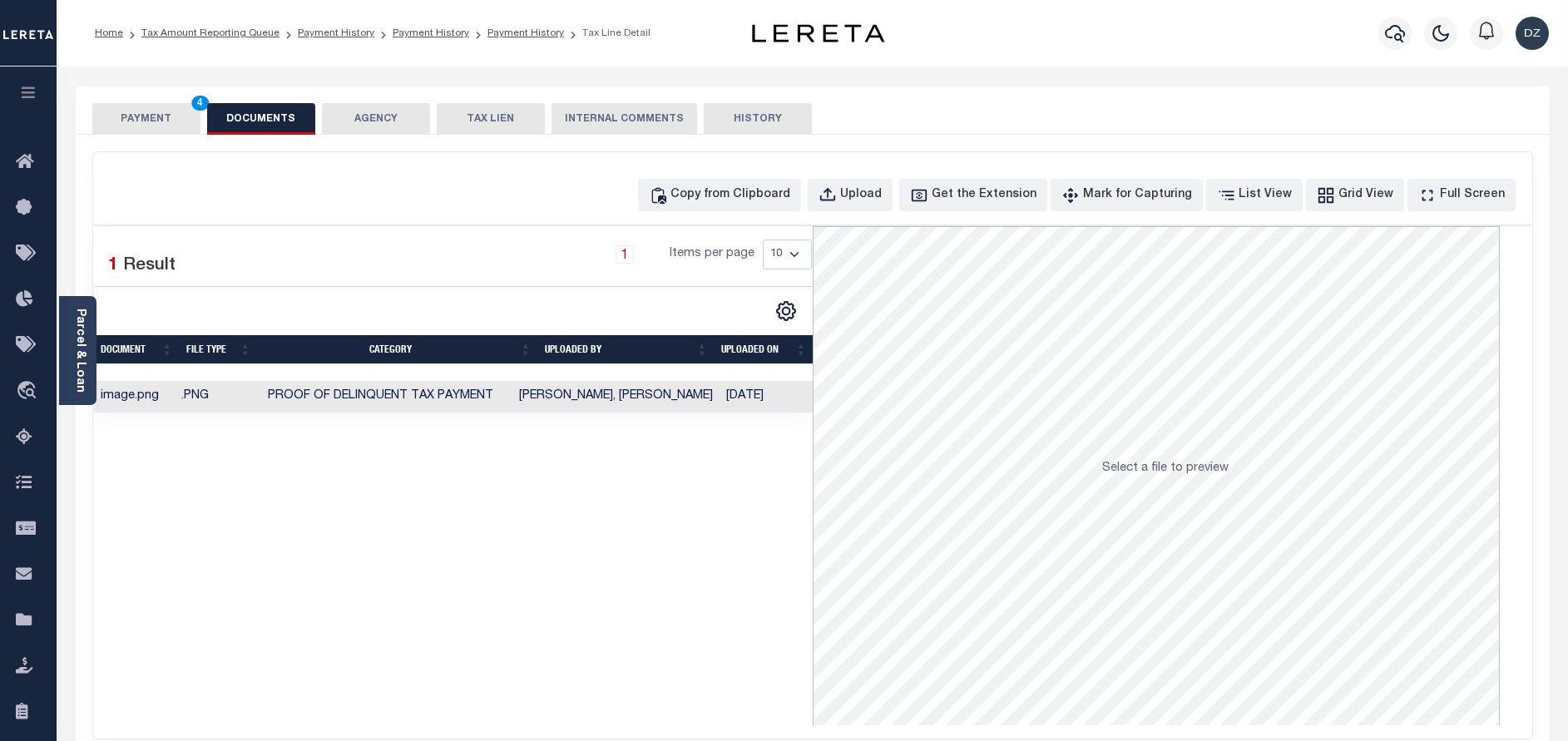
click at [194, 116] on button "PAYMENT 4" at bounding box center [147, 118] width 108 height 31
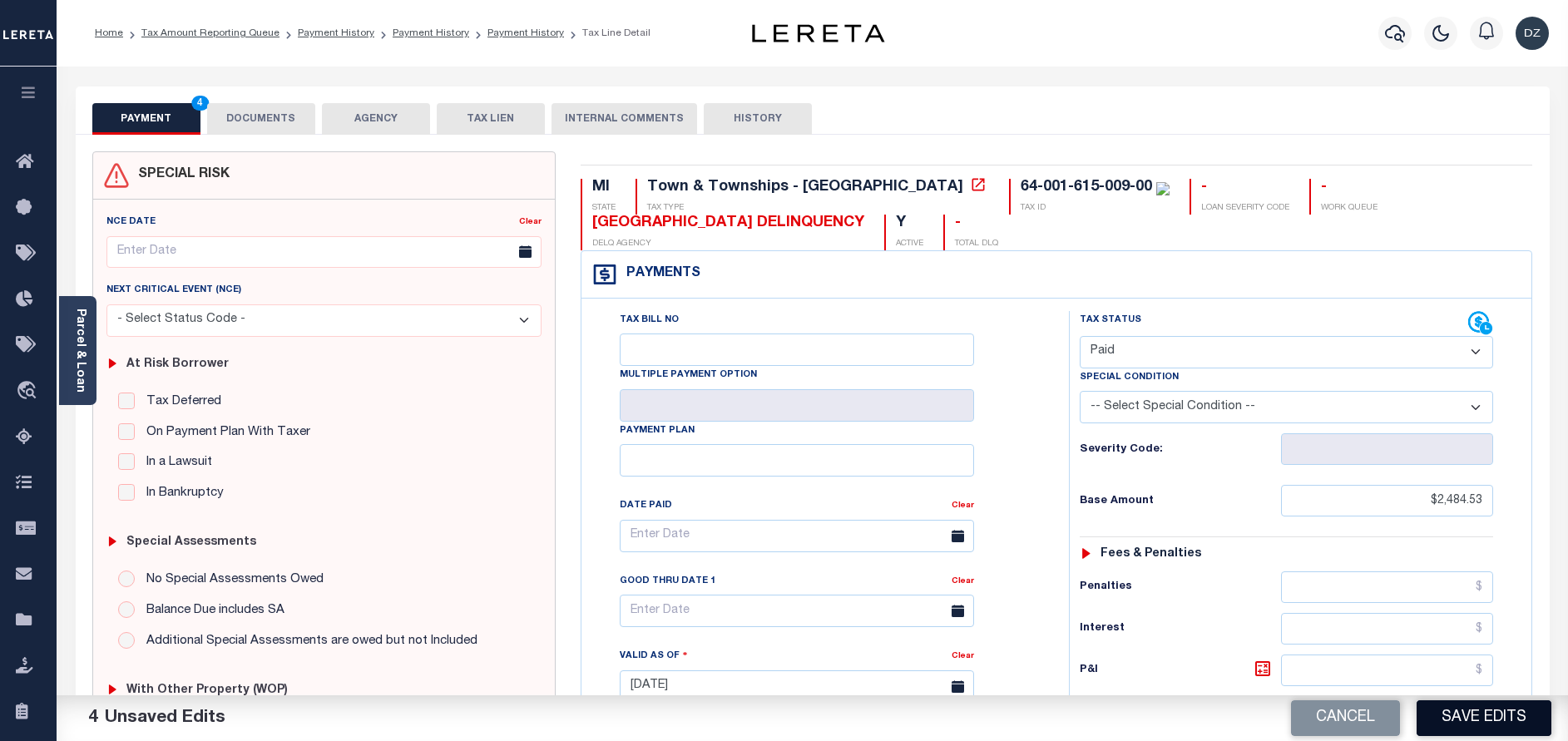
click at [1485, 726] on button "Save Edits" at bounding box center [1484, 718] width 135 height 36
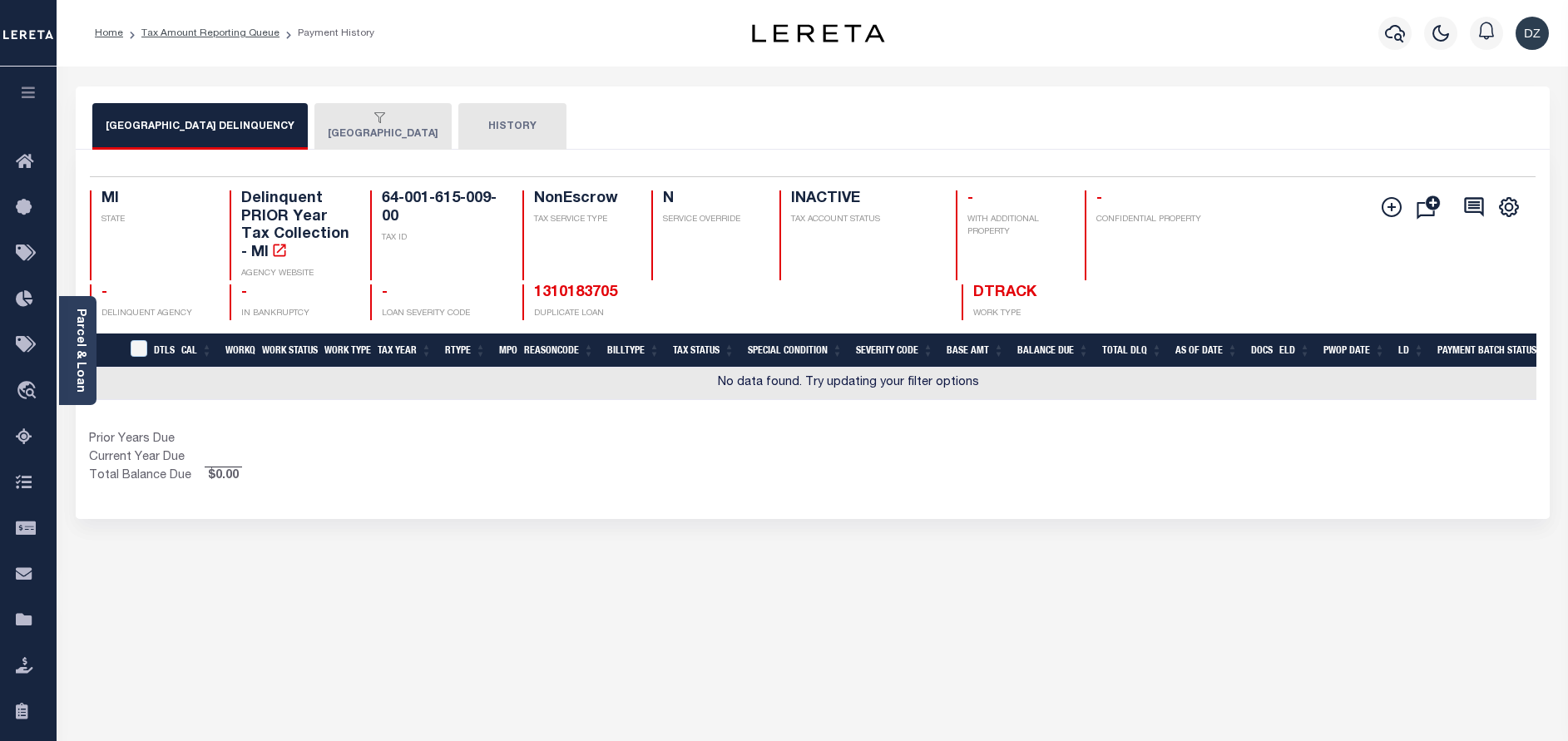
click at [375, 141] on button "[GEOGRAPHIC_DATA]" at bounding box center [384, 126] width 138 height 47
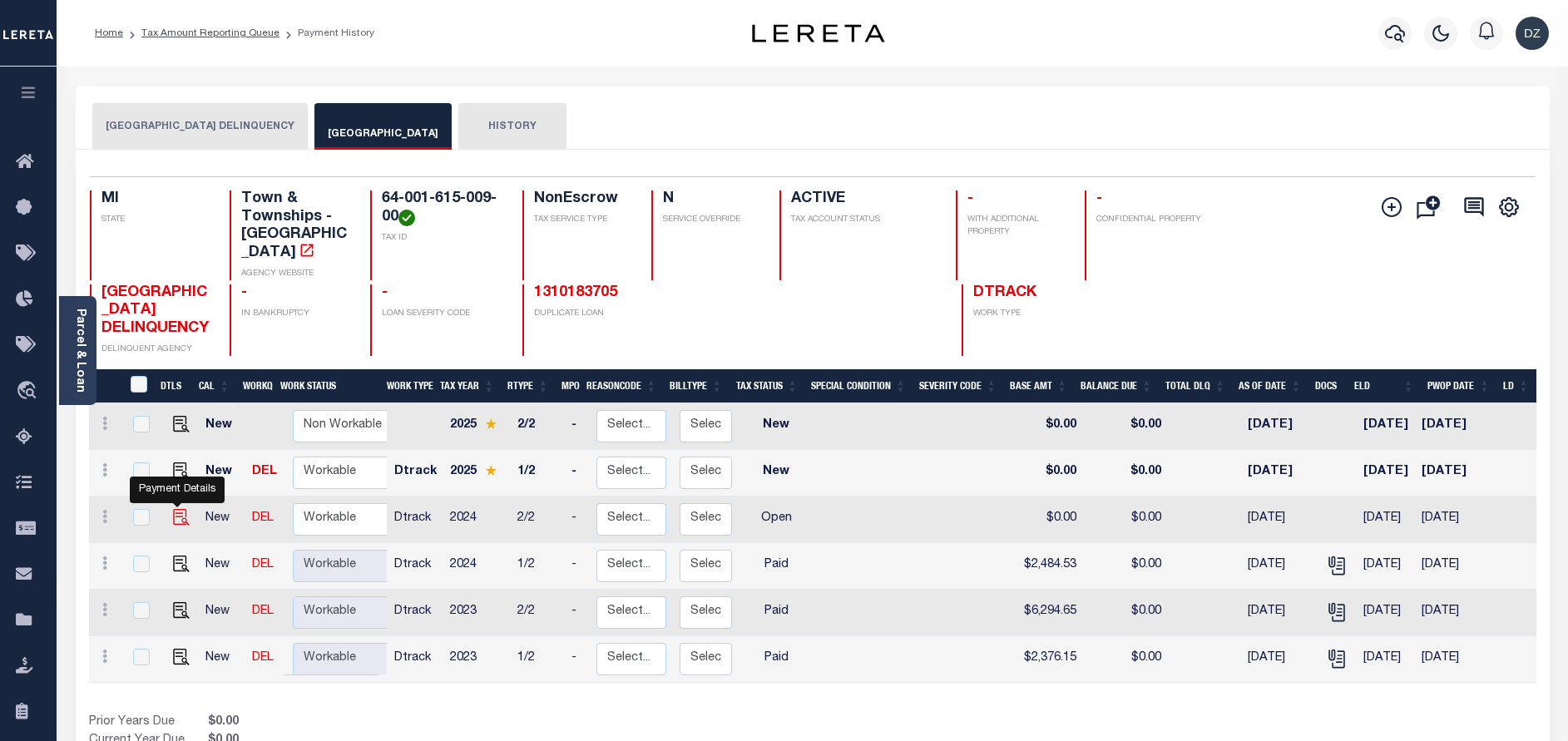
click at [174, 524] on img "" at bounding box center [181, 518] width 17 height 17
checkbox input "true"
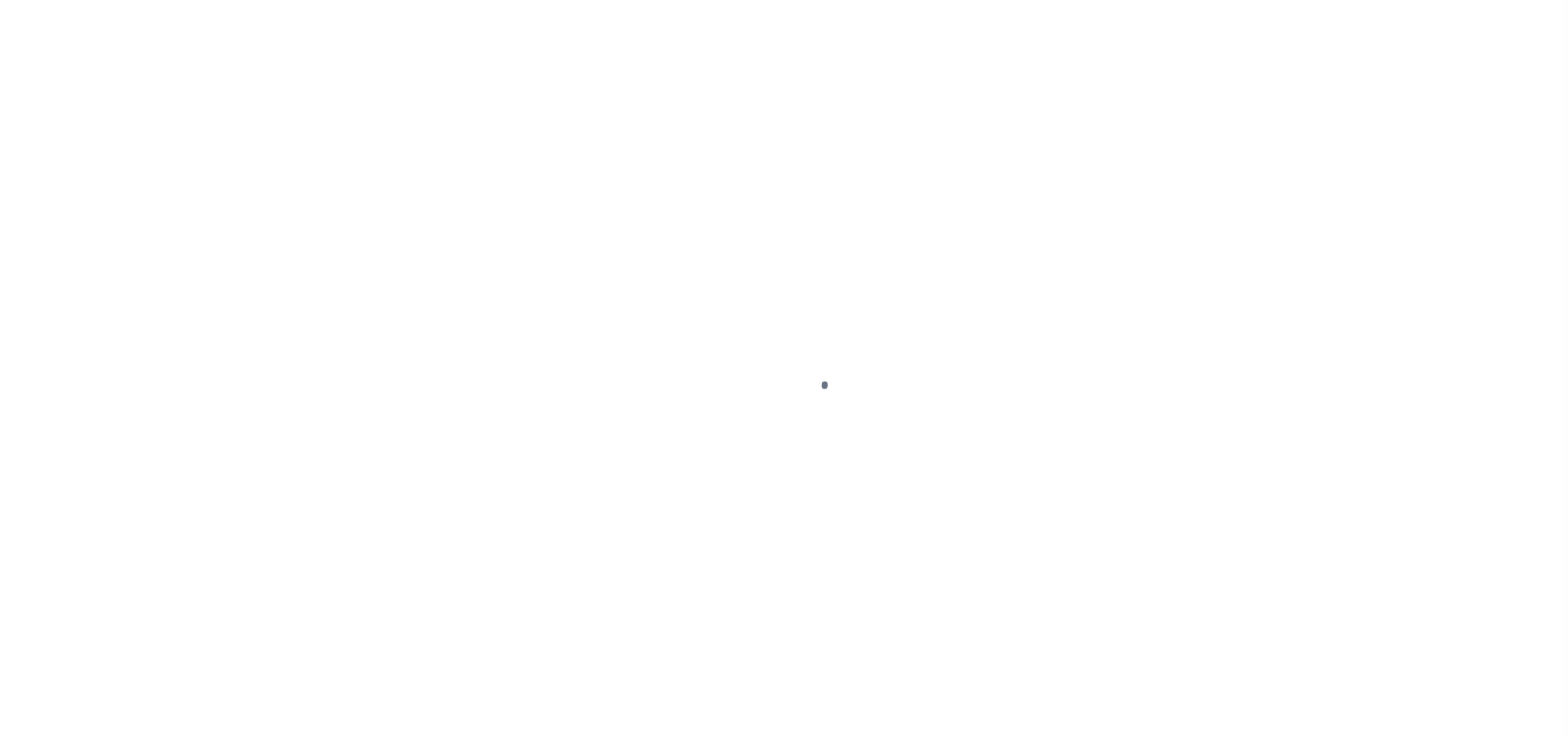
select select "OP2"
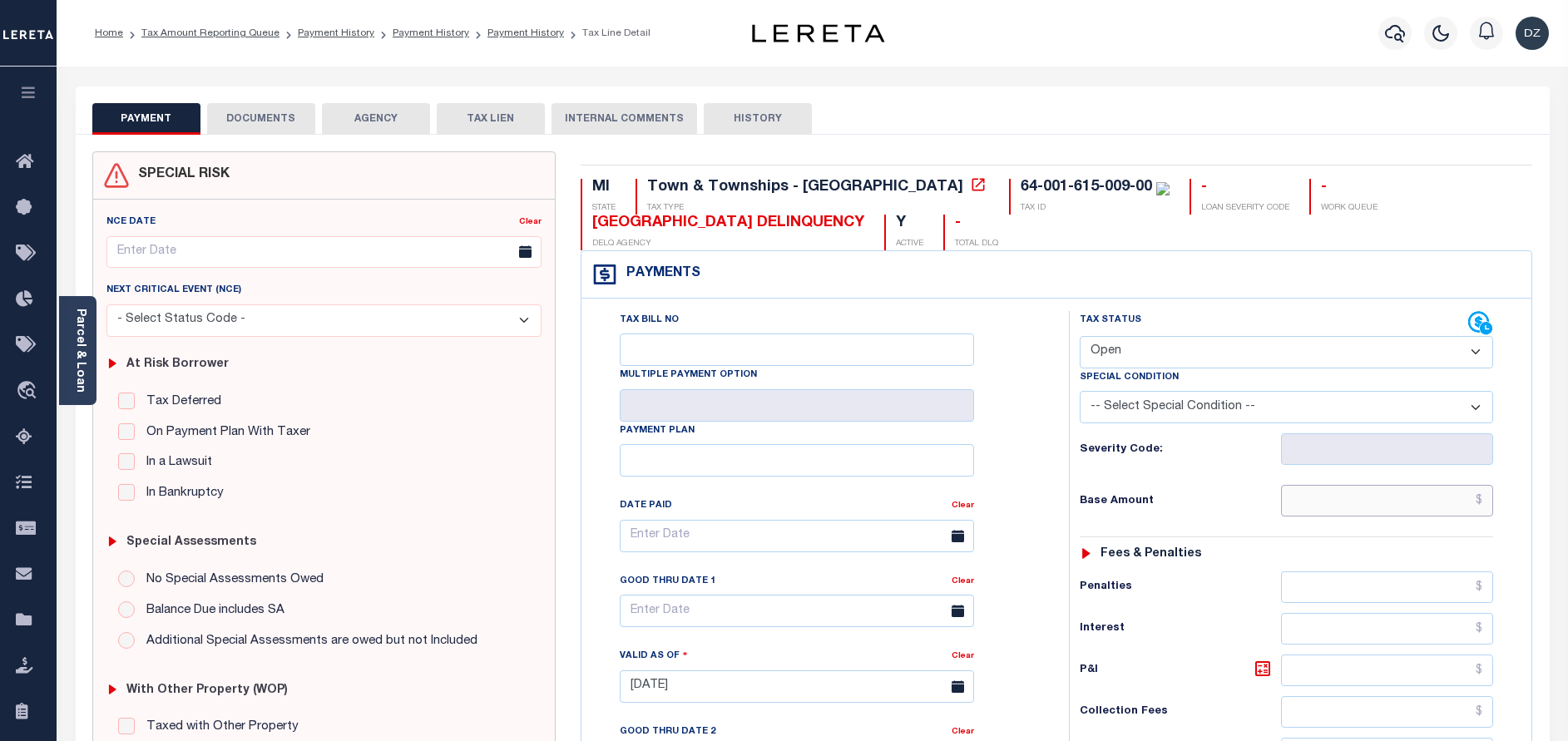
click at [1455, 499] on input "text" at bounding box center [1386, 500] width 212 height 31
paste input "6,630.23"
type input "$6,630.23"
type input "[DATE]"
click at [1145, 349] on select "- Select Status Code - Open Due/Unpaid Paid Incomplete No Tax Due Internal Refu…" at bounding box center [1286, 352] width 413 height 32
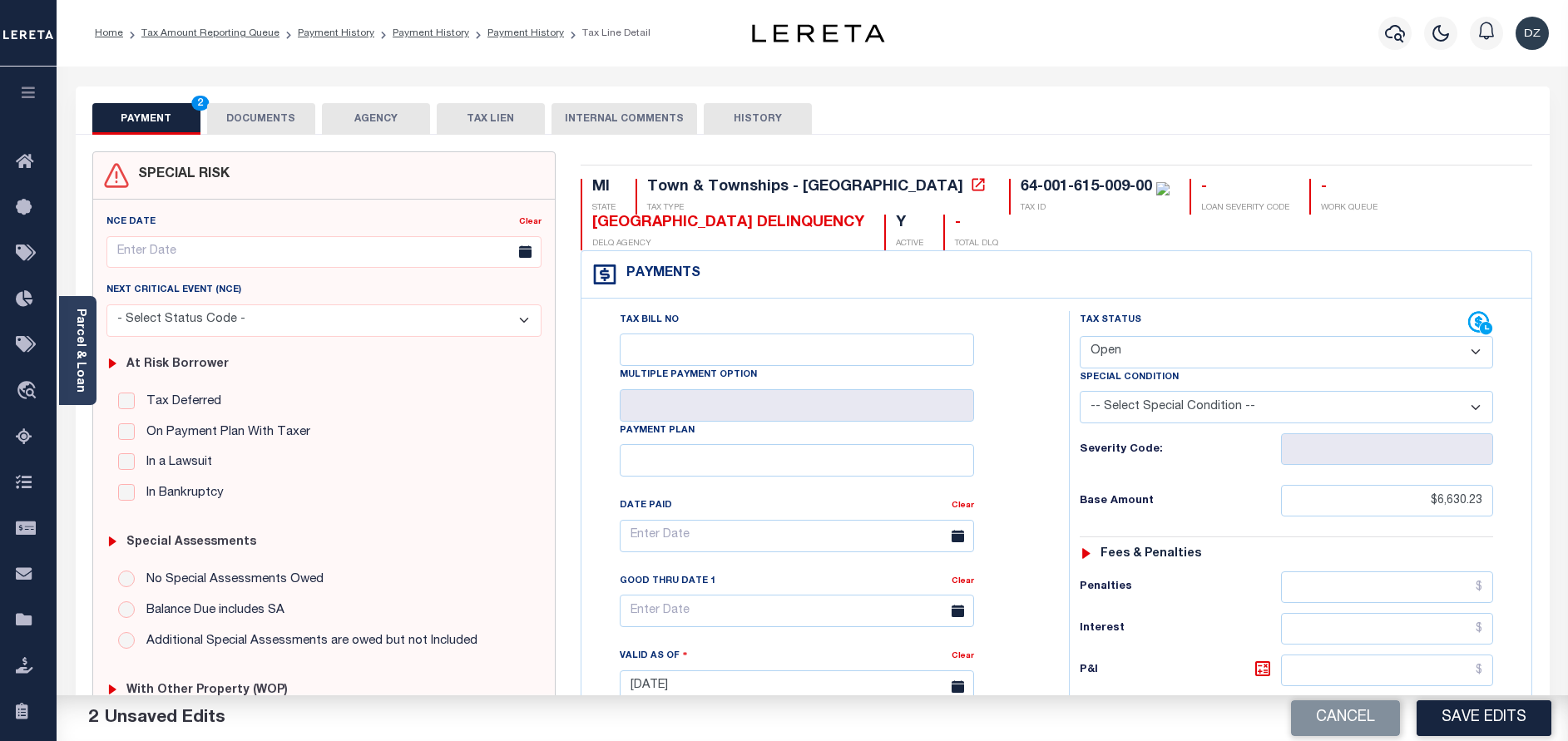
select select "PYD"
click at [1080, 337] on select "- Select Status Code - Open Due/Unpaid Paid Incomplete No Tax Due Internal Refu…" at bounding box center [1286, 352] width 413 height 32
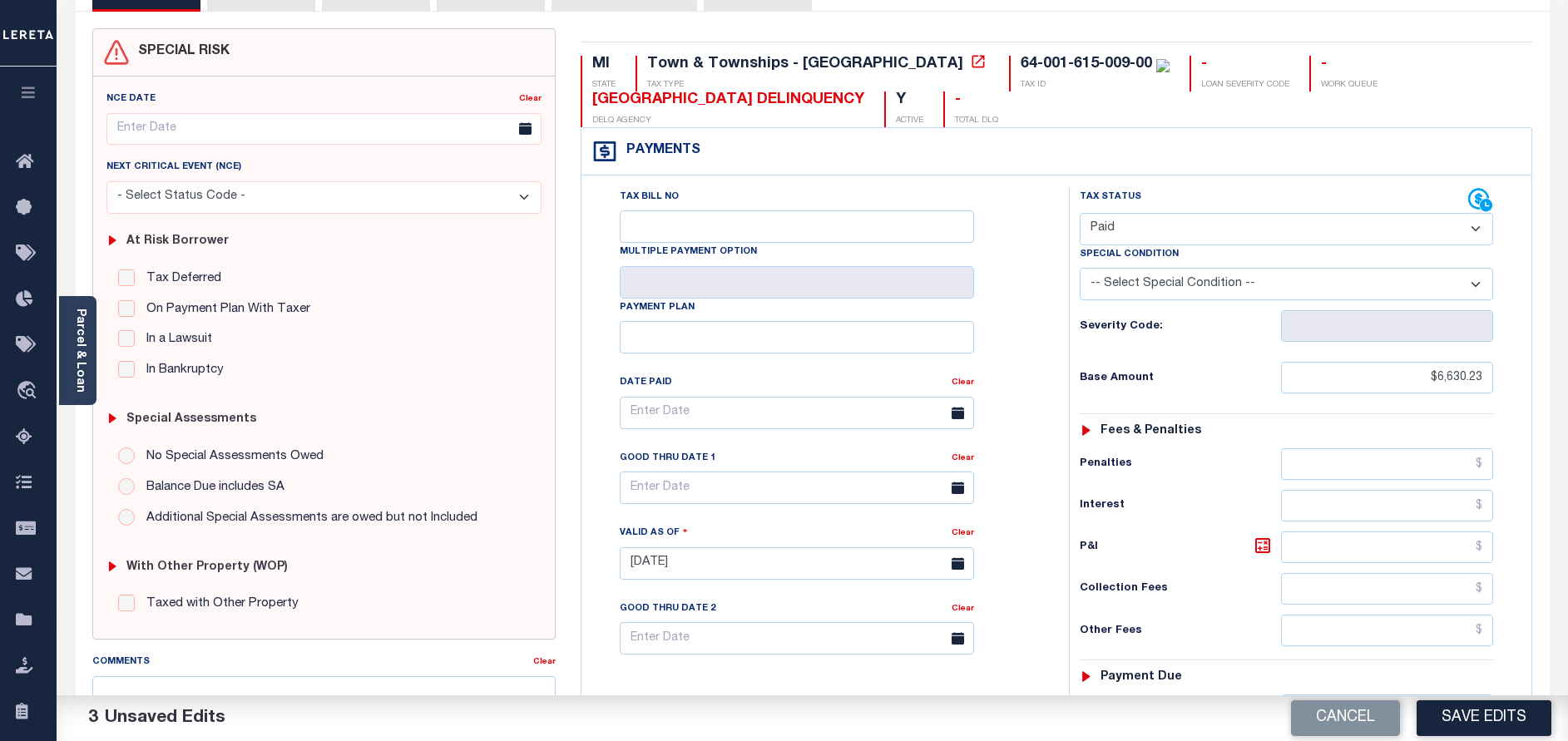
scroll to position [250, 0]
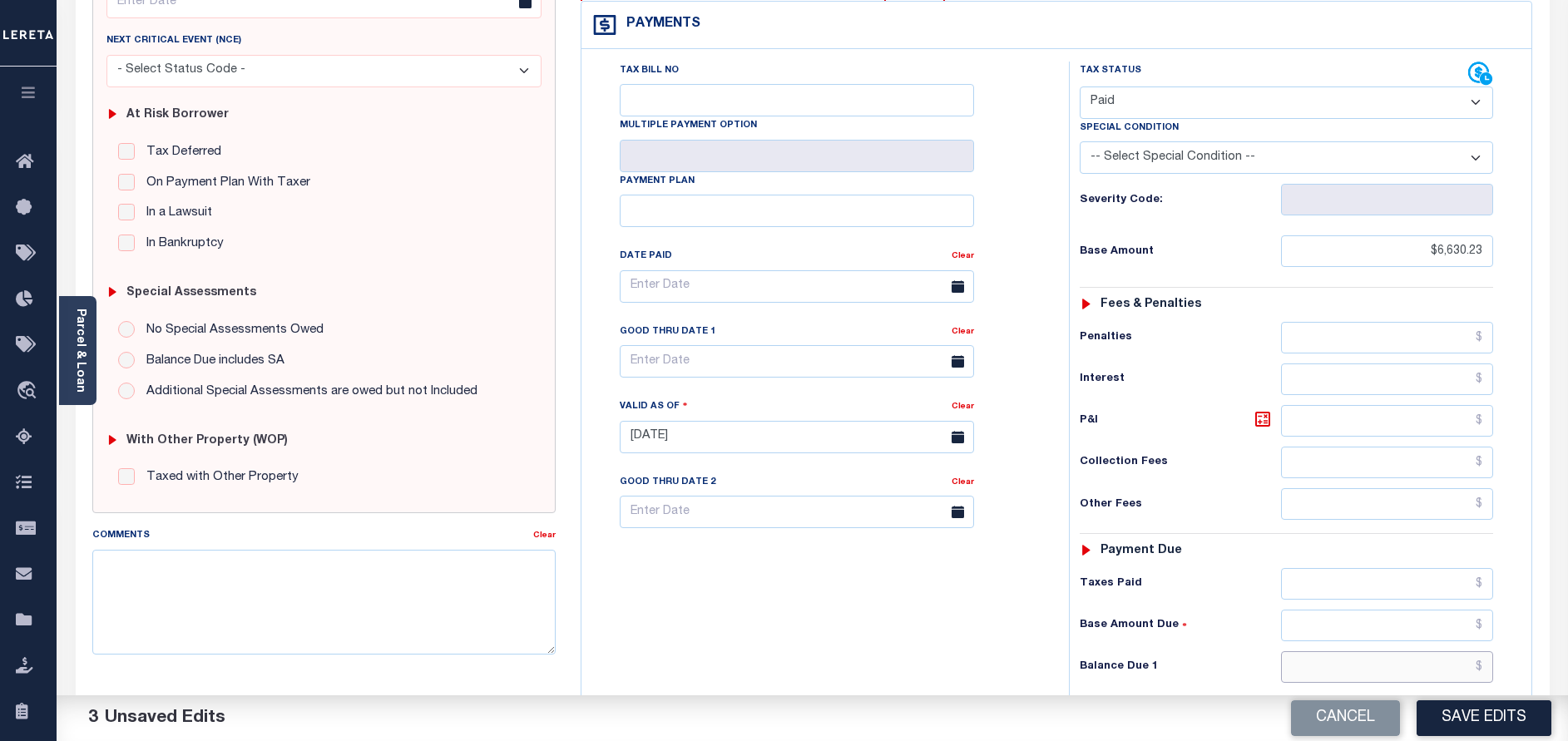
click at [1394, 675] on input "text" at bounding box center [1386, 667] width 212 height 31
type input "$0.00"
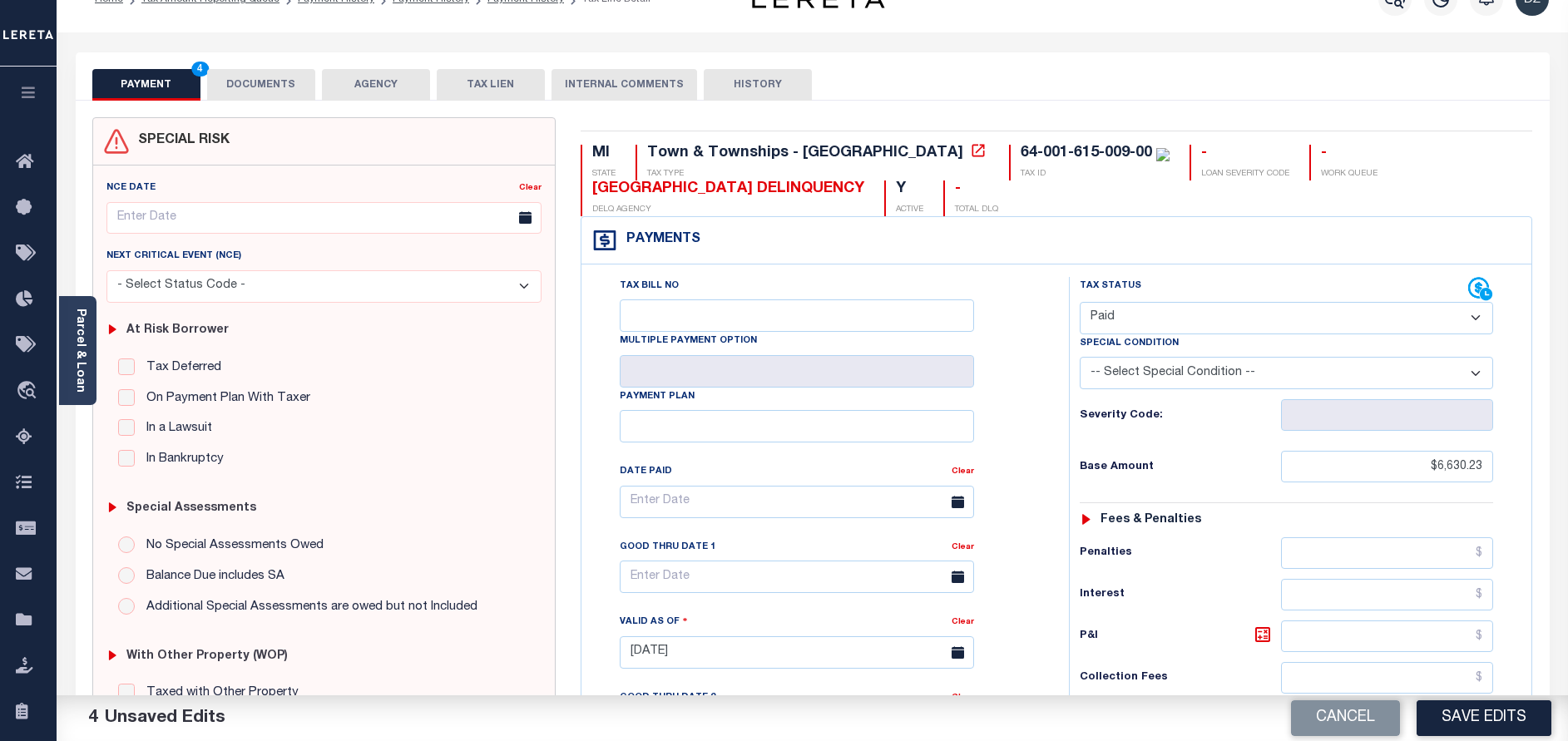
scroll to position [0, 0]
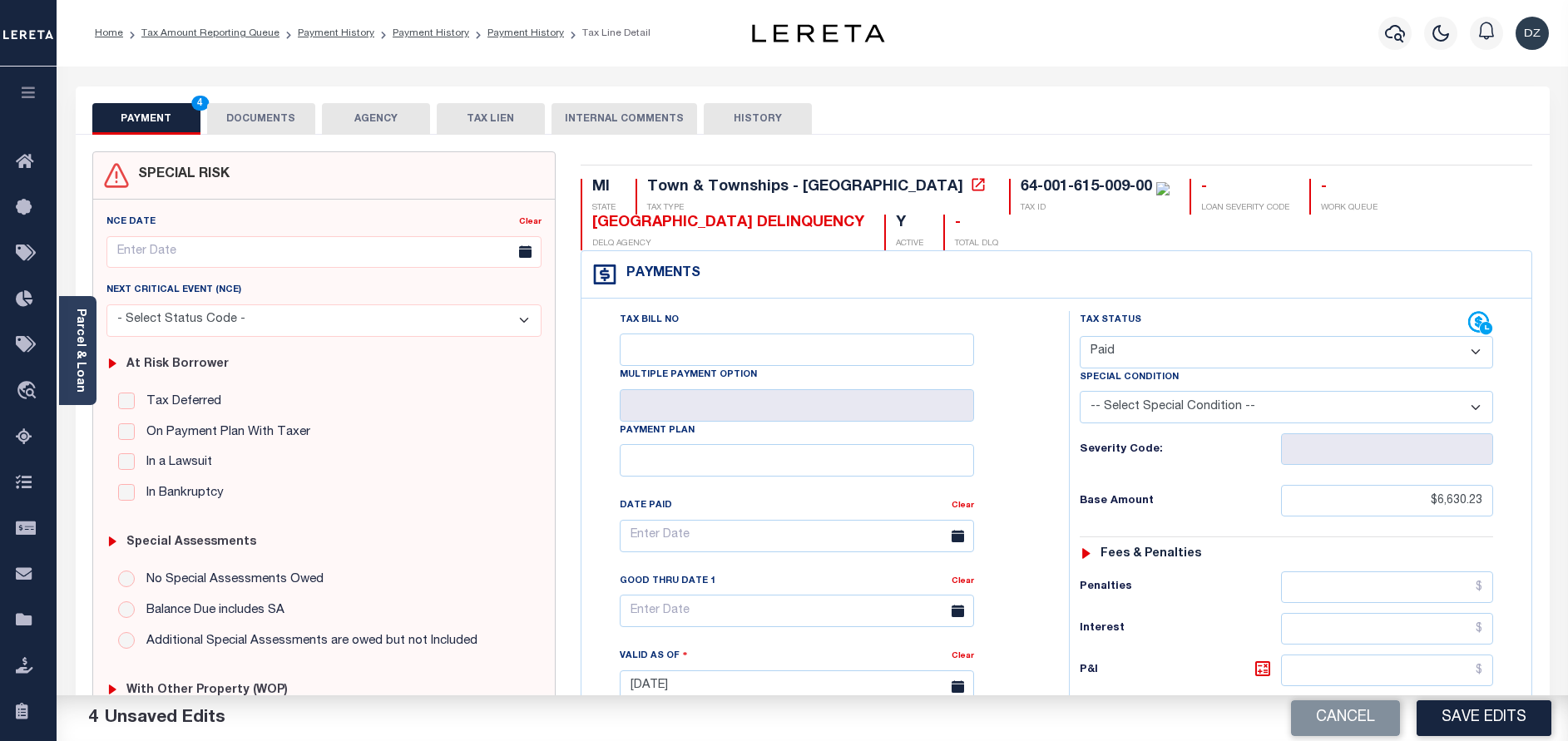
click at [288, 116] on button "DOCUMENTS" at bounding box center [262, 118] width 108 height 31
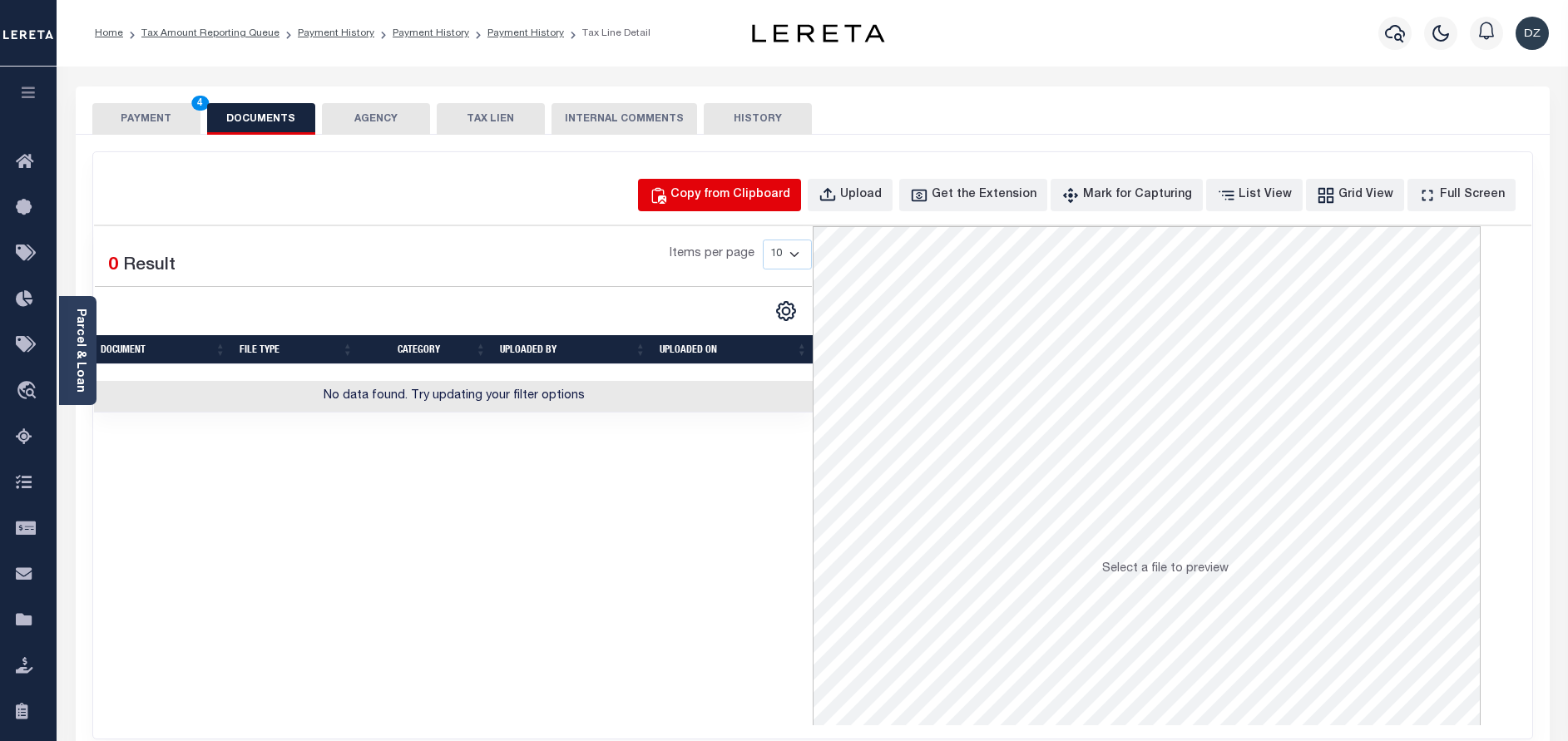
click at [749, 199] on div "Copy from Clipboard" at bounding box center [730, 196] width 119 height 18
select select "POP"
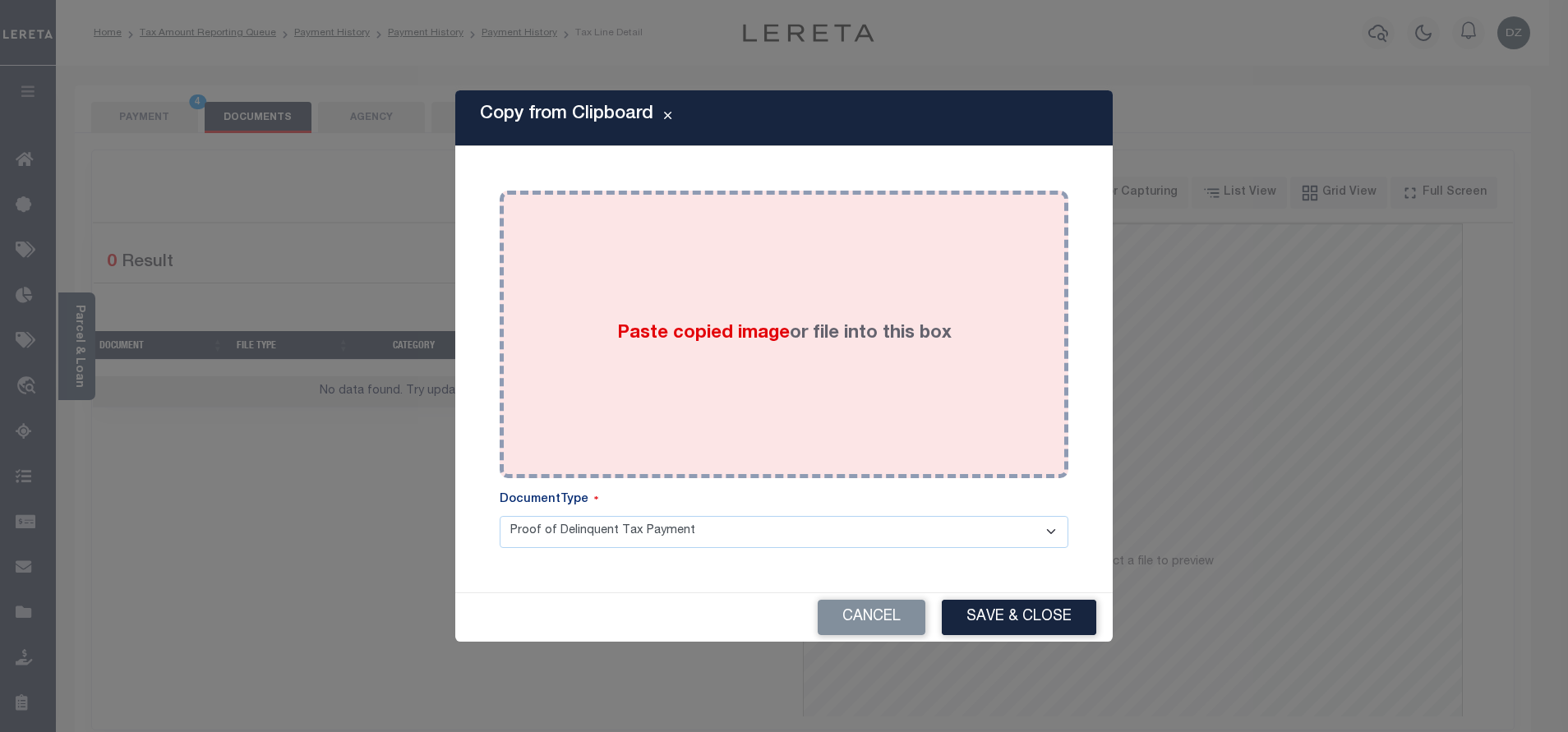
click at [869, 355] on div "Paste copied image or file into this box" at bounding box center [784, 335] width 544 height 263
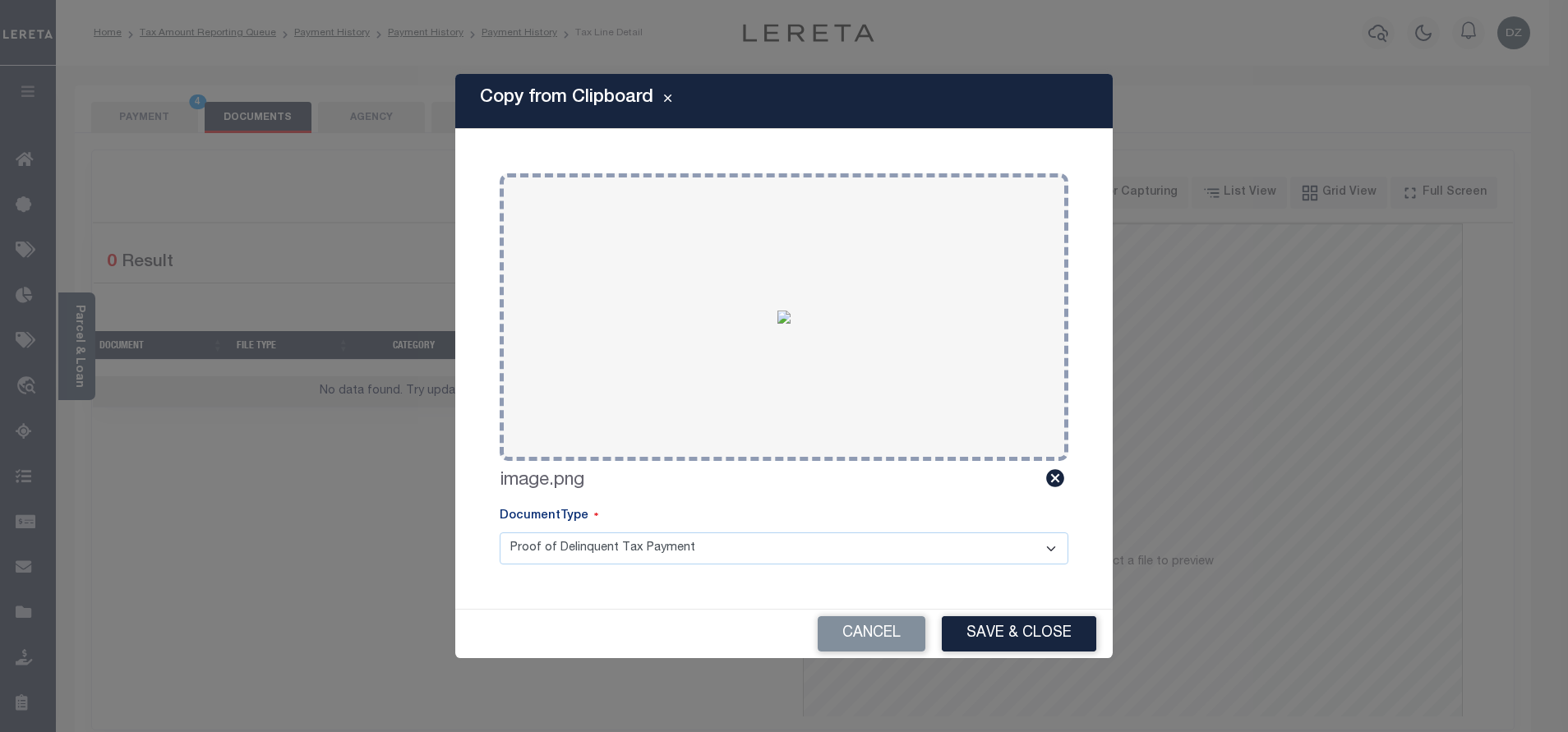
click at [1001, 610] on div "Cancel Save & Close" at bounding box center [784, 633] width 657 height 48
click at [1007, 630] on button "Save & Close" at bounding box center [1018, 634] width 154 height 35
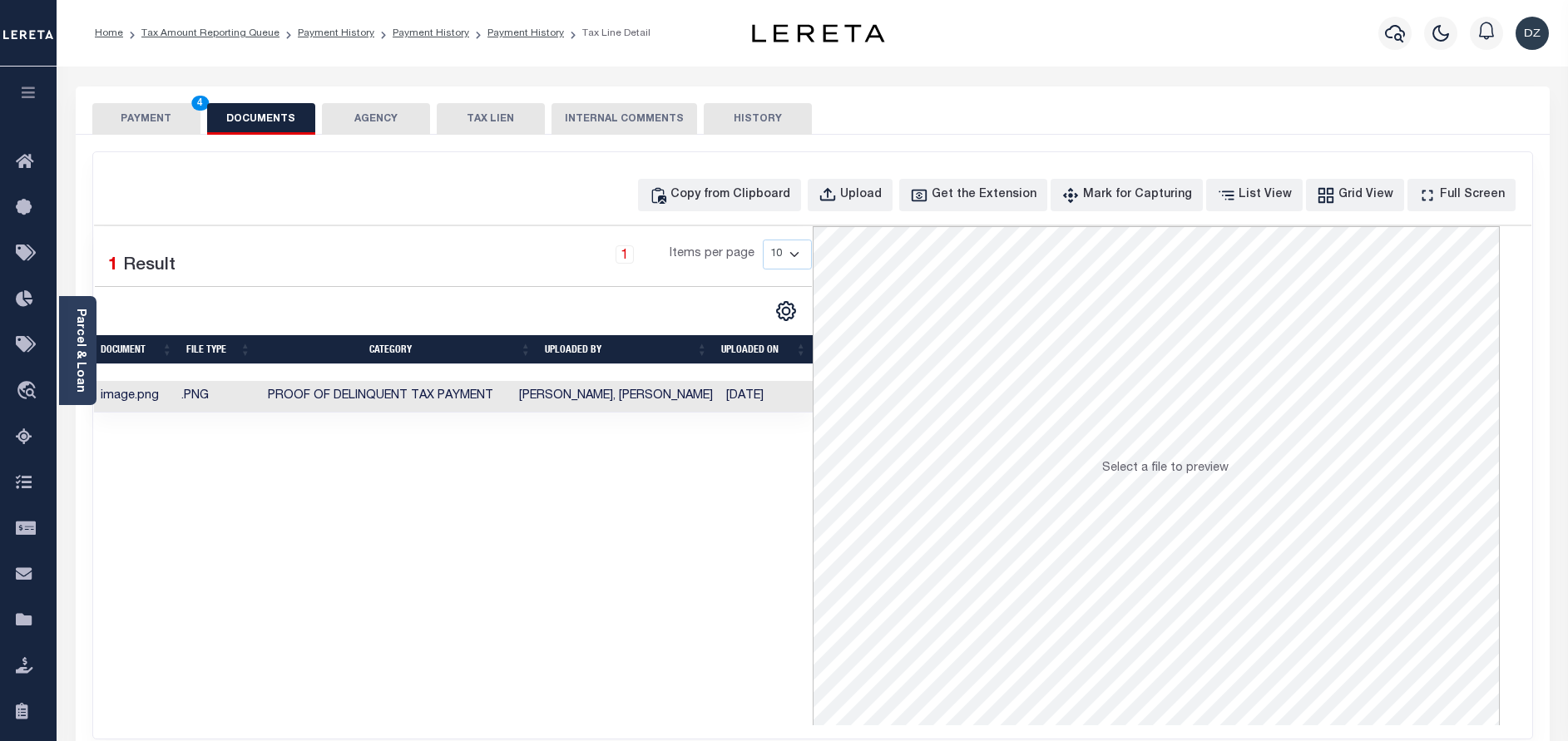
click at [174, 121] on button "PAYMENT 4" at bounding box center [147, 118] width 108 height 31
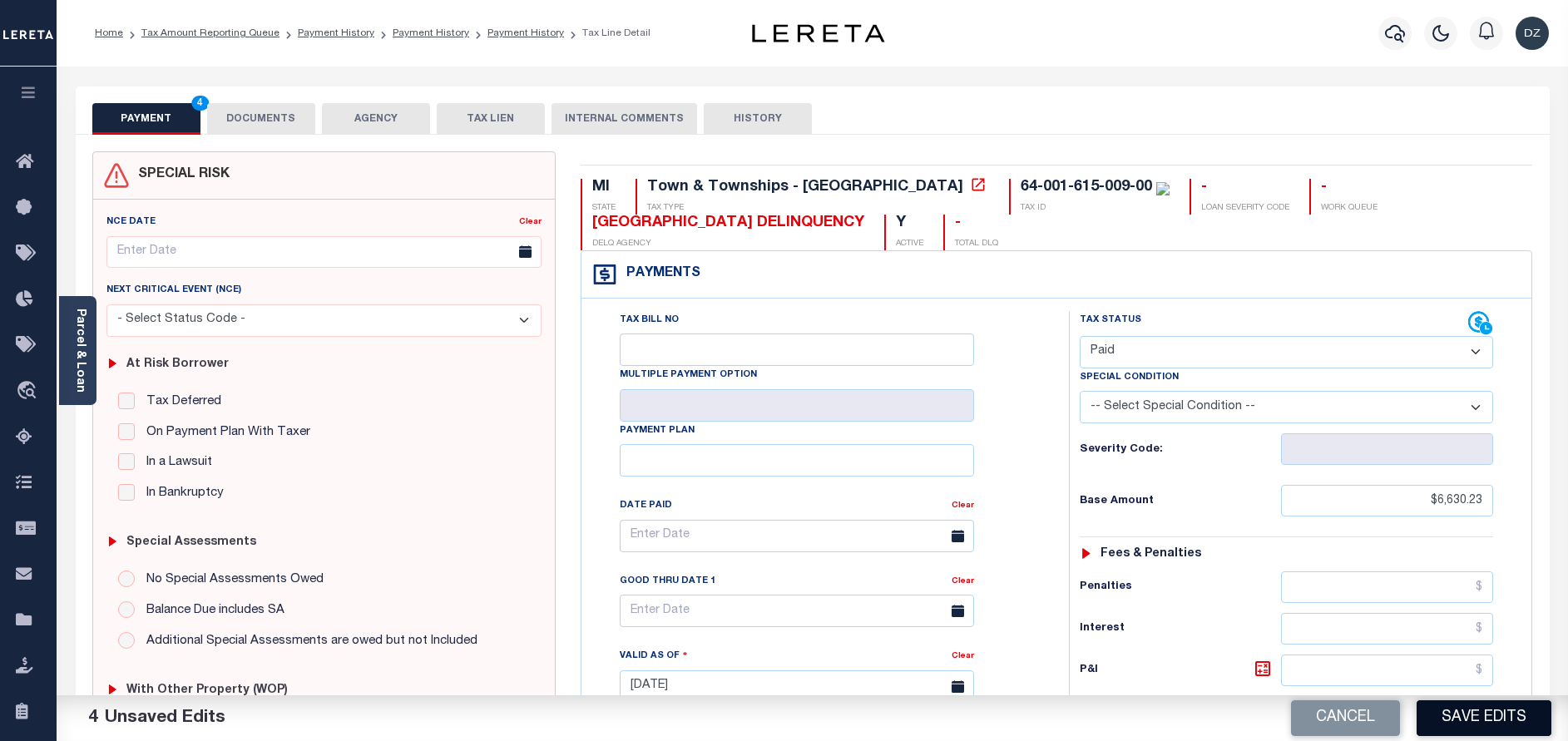
click at [1492, 715] on button "Save Edits" at bounding box center [1484, 718] width 135 height 36
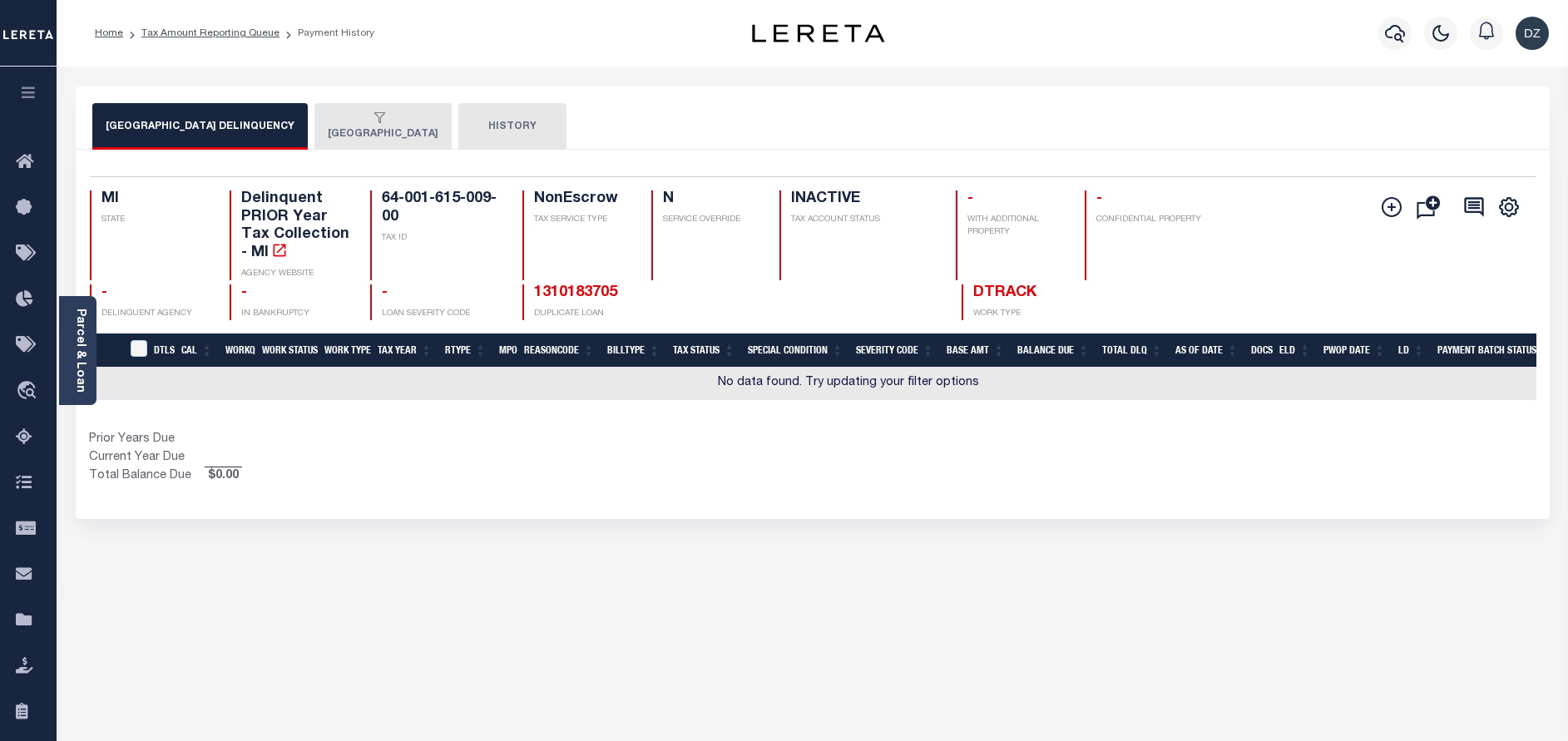
click at [382, 146] on button "PENTWATER TOWNSHIP" at bounding box center [384, 126] width 138 height 47
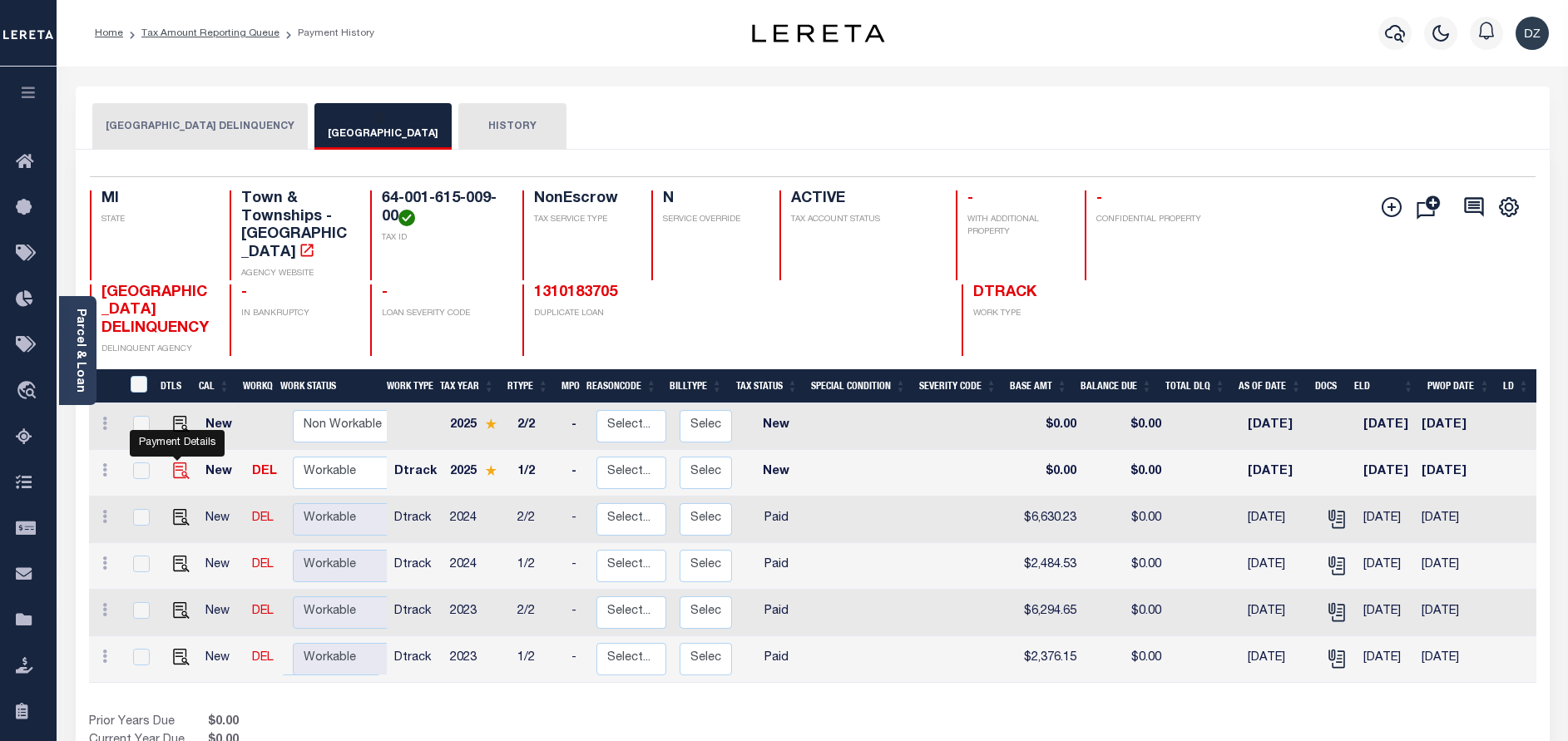
click at [176, 473] on img "" at bounding box center [181, 471] width 17 height 17
checkbox input "true"
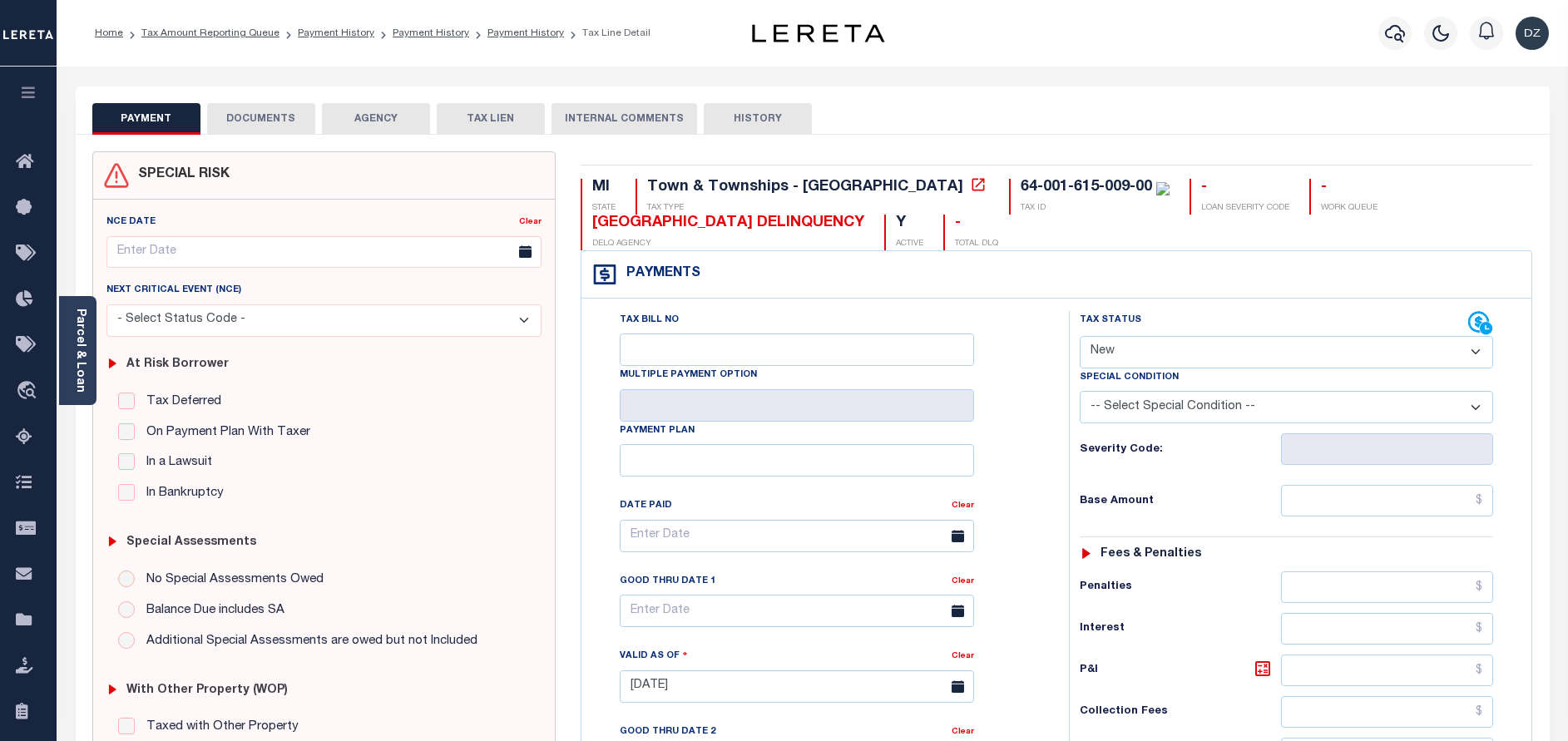
click at [1206, 347] on select "- Select Status Code - Open Due/Unpaid Paid Incomplete No Tax Due Internal Refu…" at bounding box center [1286, 352] width 413 height 32
select select "NTX"
click at [1080, 337] on select "- Select Status Code - Open Due/Unpaid Paid Incomplete No Tax Due Internal Refu…" at bounding box center [1286, 352] width 413 height 32
type input "[DATE]"
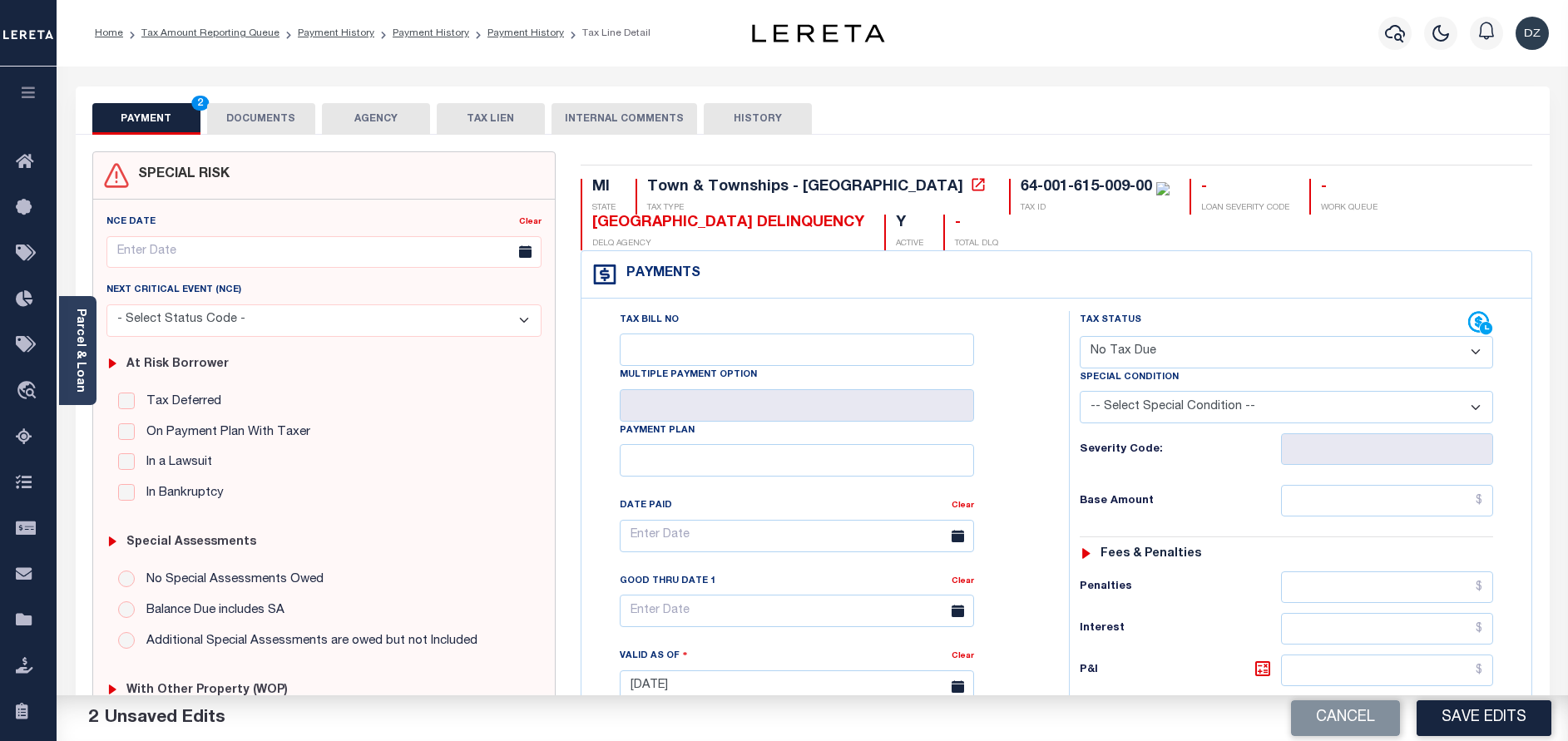
click at [1161, 410] on select "-- Select Special Condition -- 3RD PARTY TAX LIEN AGENCY TAX LIEN (A.K.A Inside…" at bounding box center [1286, 407] width 413 height 32
click at [1080, 393] on select "-- Select Special Condition -- 3RD PARTY TAX LIEN AGENCY TAX LIEN (A.K.A Inside…" at bounding box center [1286, 407] width 413 height 32
click at [1171, 442] on div "Severity Code:" at bounding box center [1286, 449] width 413 height 31
click at [1172, 416] on select "-- Select Special Condition -- 3RD PARTY TAX LIEN AGENCY TAX LIEN (A.K.A Inside…" at bounding box center [1286, 407] width 413 height 32
select select "10"
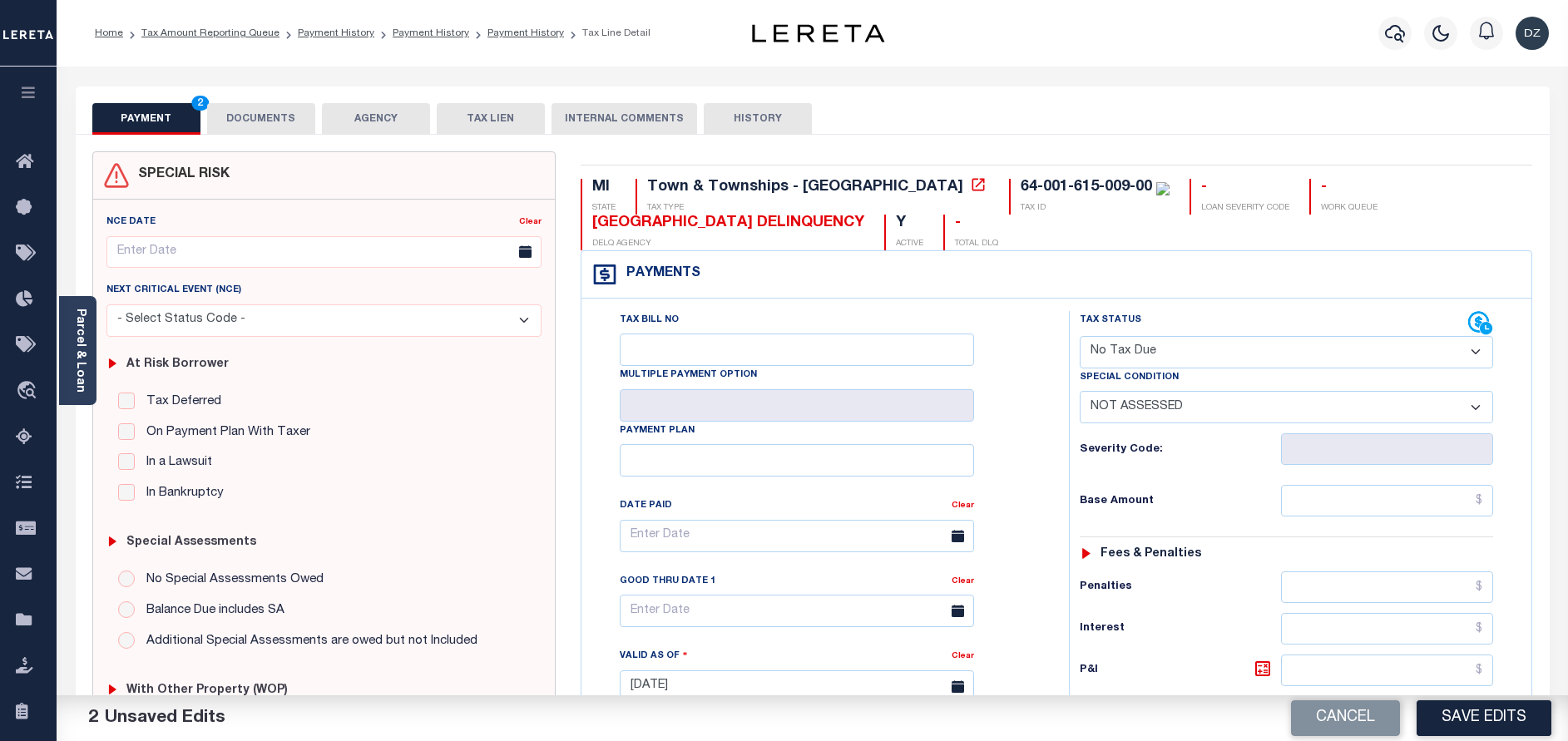
click at [1149, 408] on select "-- Select Special Condition -- 3RD PARTY TAX LIEN AGENCY TAX LIEN (A.K.A Inside…" at bounding box center [1286, 407] width 413 height 32
click at [1439, 511] on input "text" at bounding box center [1386, 500] width 212 height 31
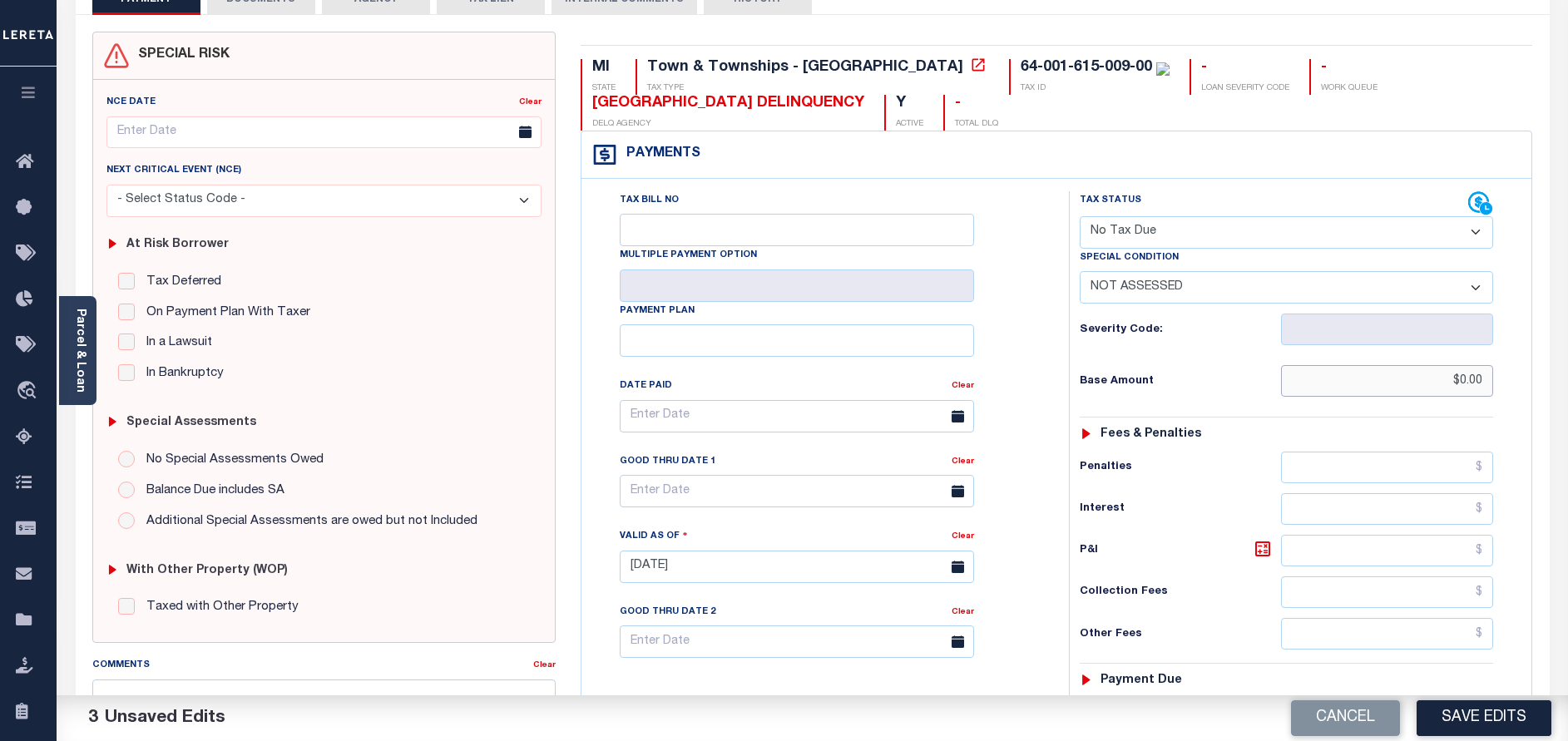
scroll to position [375, 0]
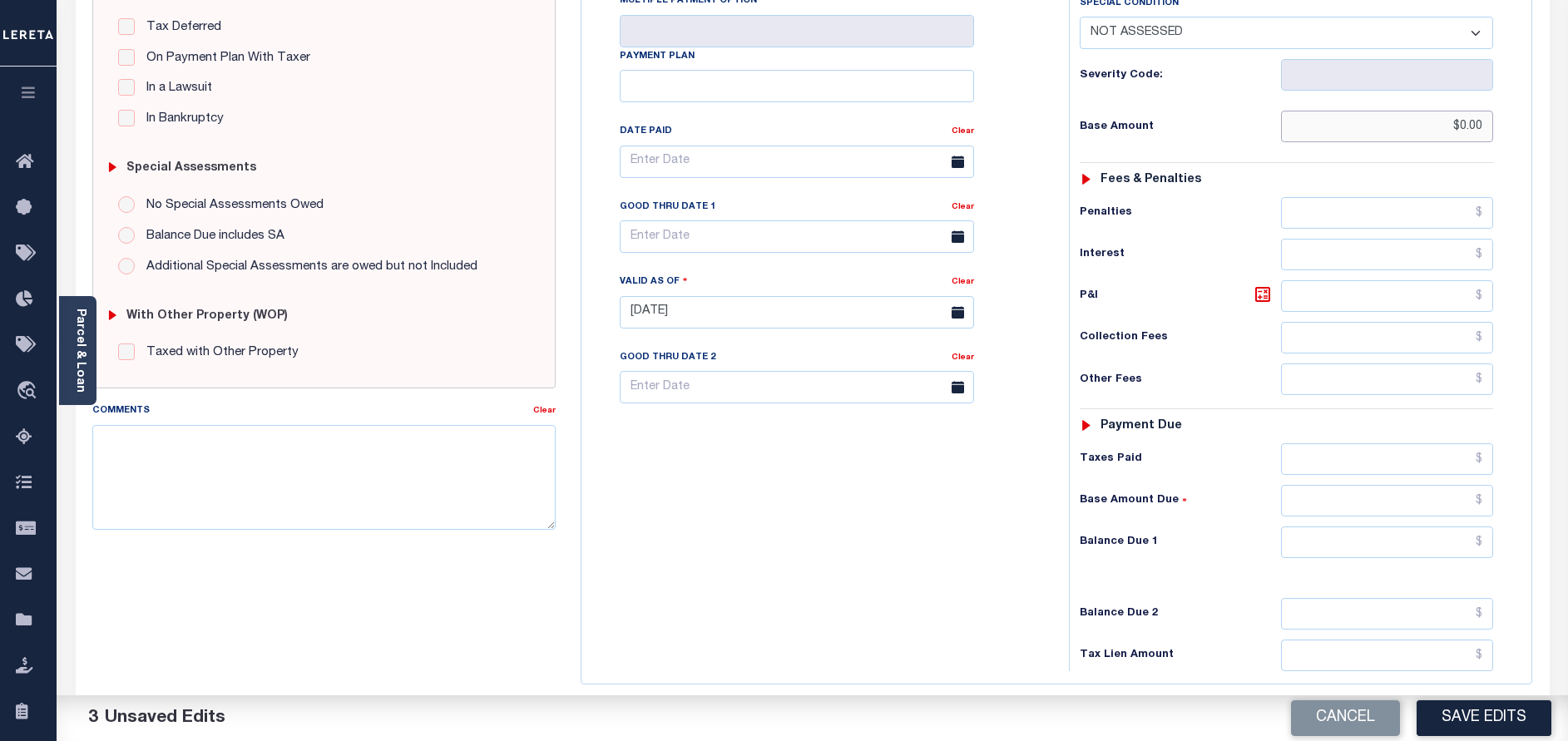
type input "$0.00"
click at [1424, 545] on input "text" at bounding box center [1386, 543] width 212 height 31
type input "$0.00"
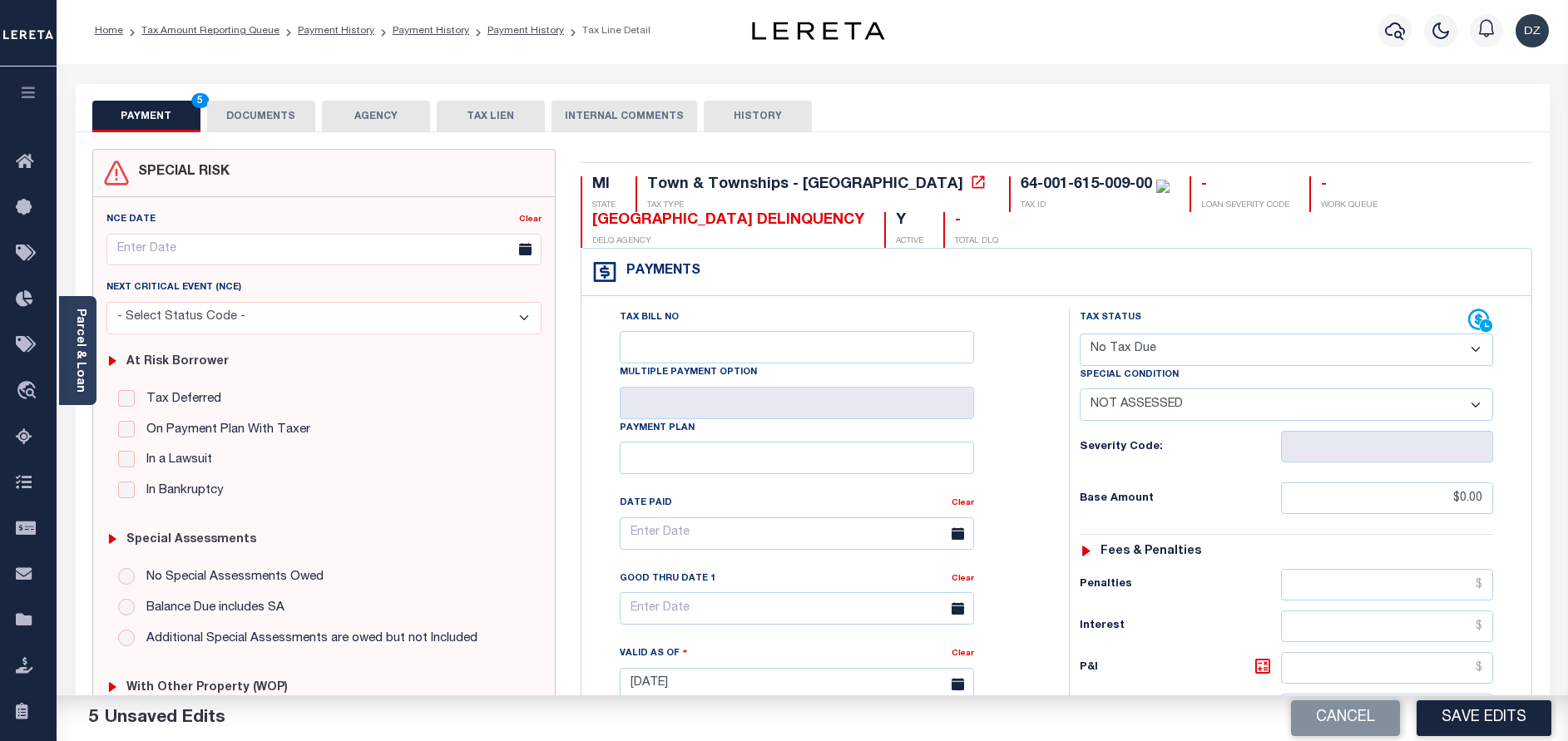
scroll to position [0, 0]
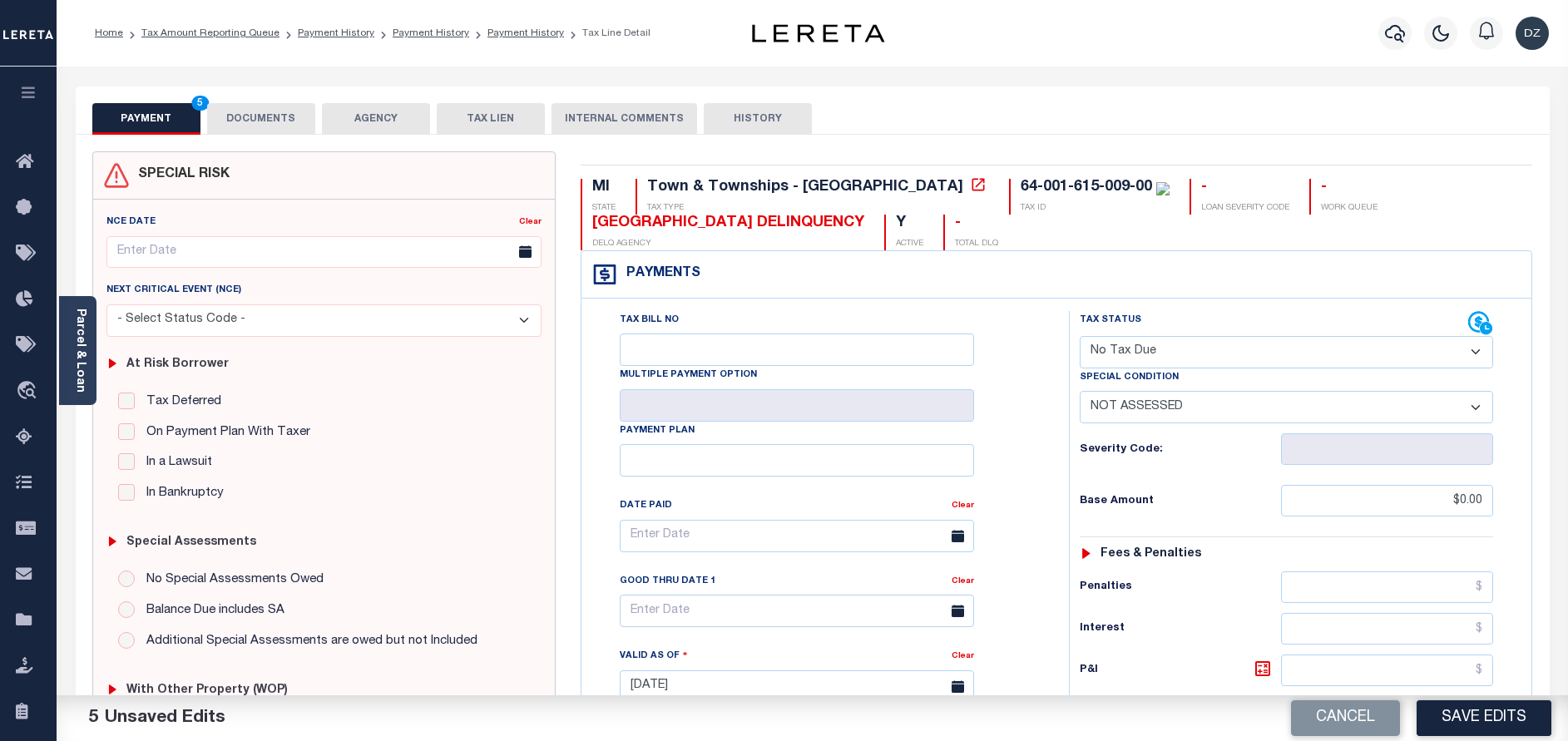
click at [319, 102] on div "PAYMENT 5 DOCUMENTS AGENCY DELINQUENT PAYEE TAX LIEN" at bounding box center [812, 110] width 1474 height 49
click at [274, 115] on button "DOCUMENTS" at bounding box center [262, 118] width 108 height 31
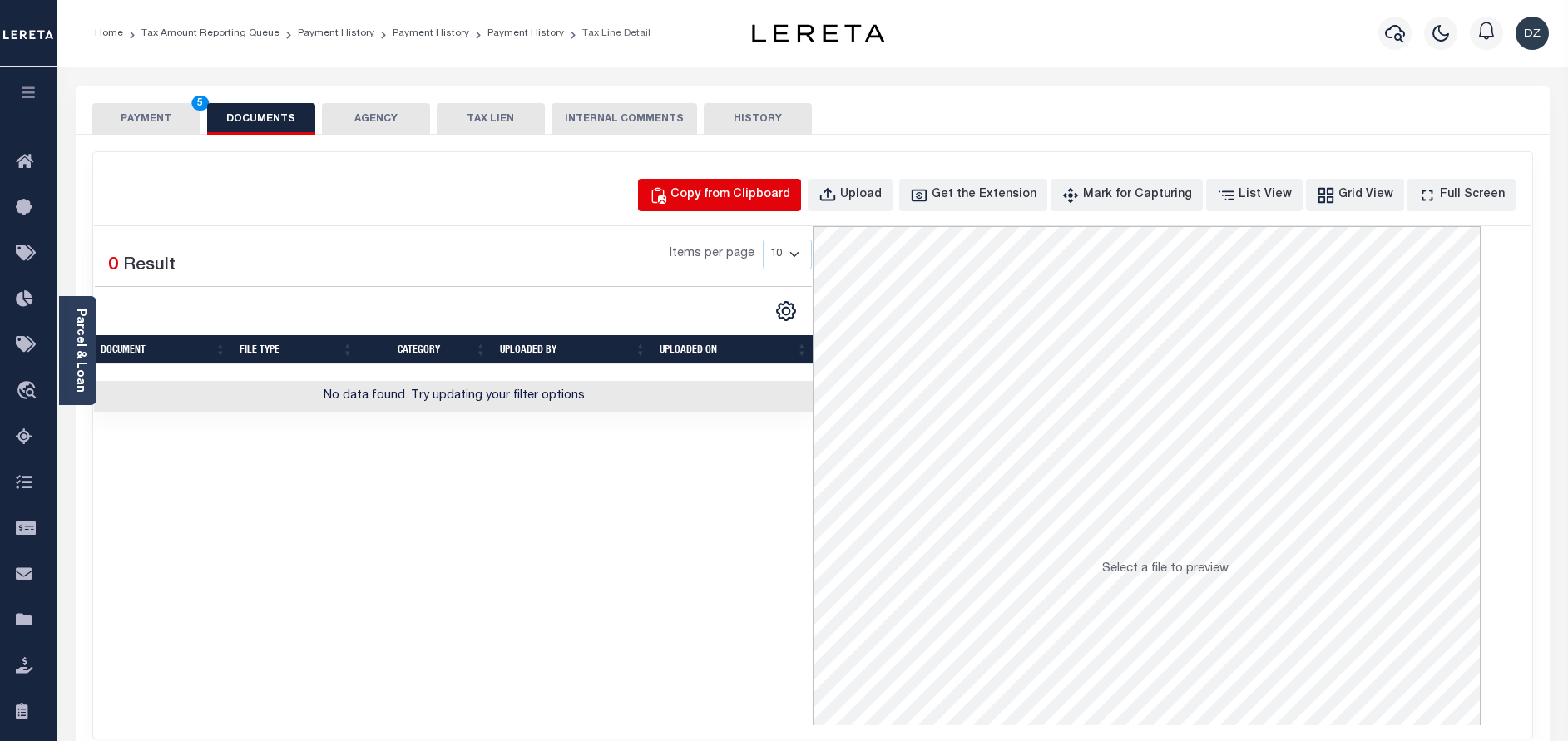
click at [722, 199] on div "Copy from Clipboard" at bounding box center [730, 196] width 119 height 18
select select "POP"
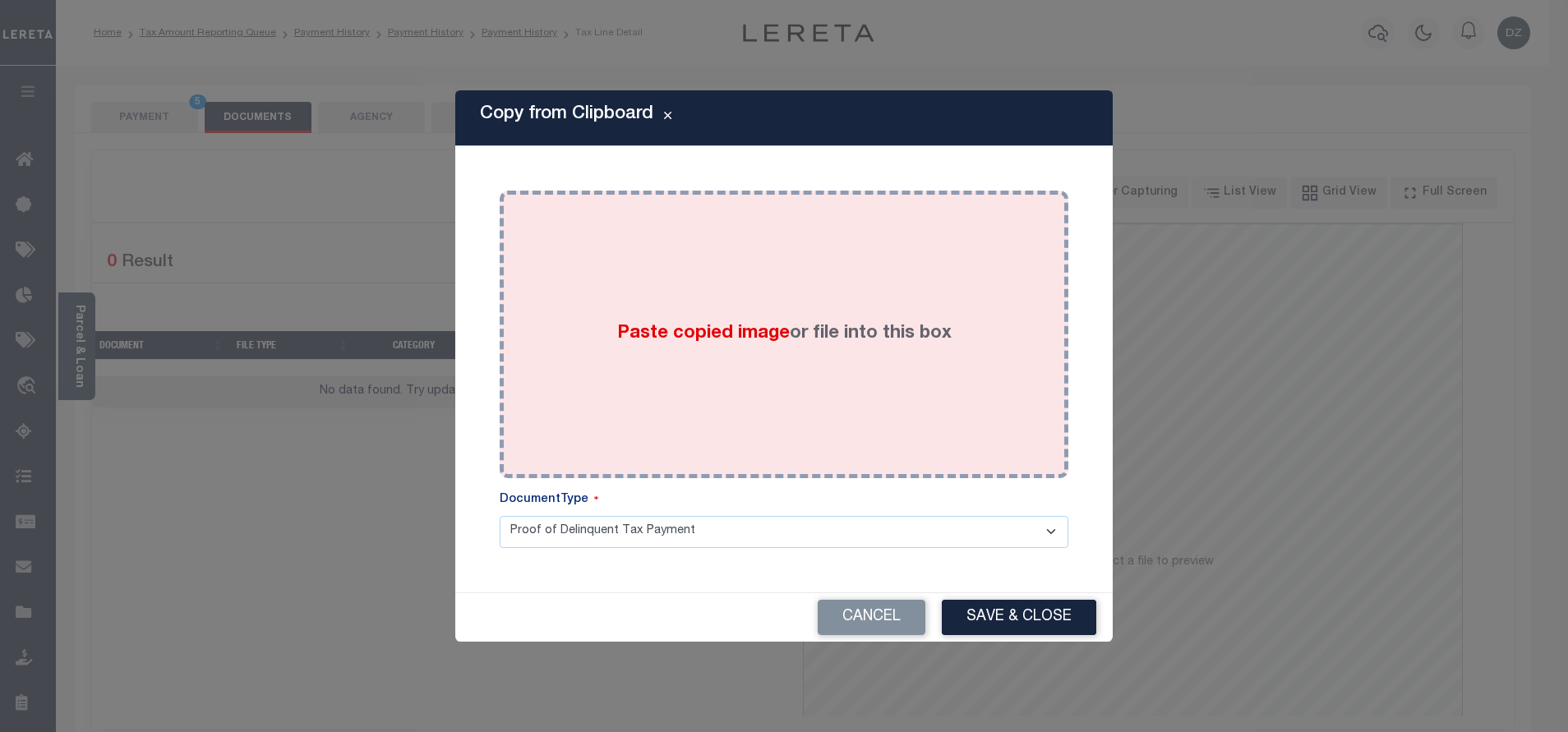
click at [901, 403] on div "Paste copied image or file into this box" at bounding box center [784, 335] width 544 height 263
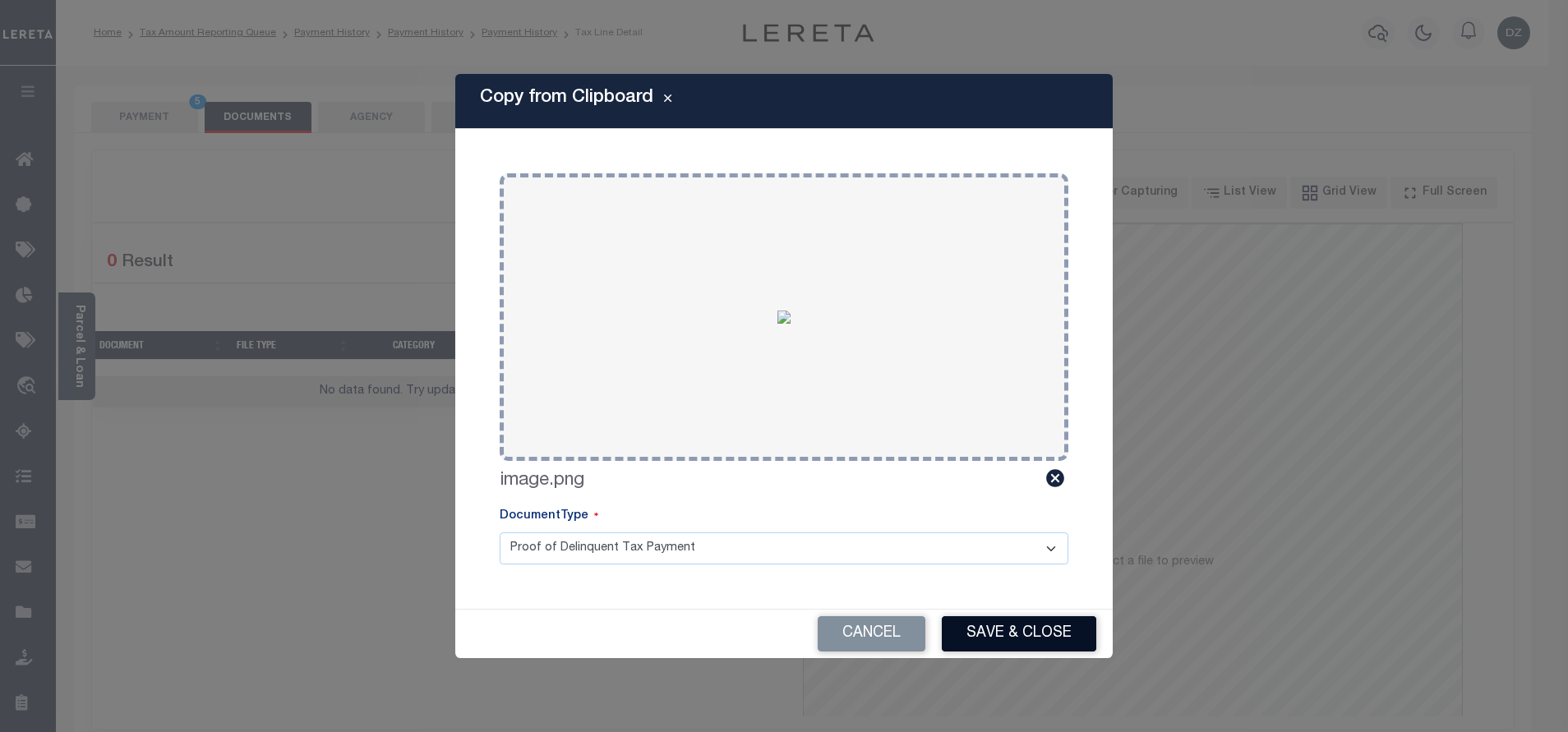
click at [1013, 644] on button "Save & Close" at bounding box center [1018, 634] width 154 height 35
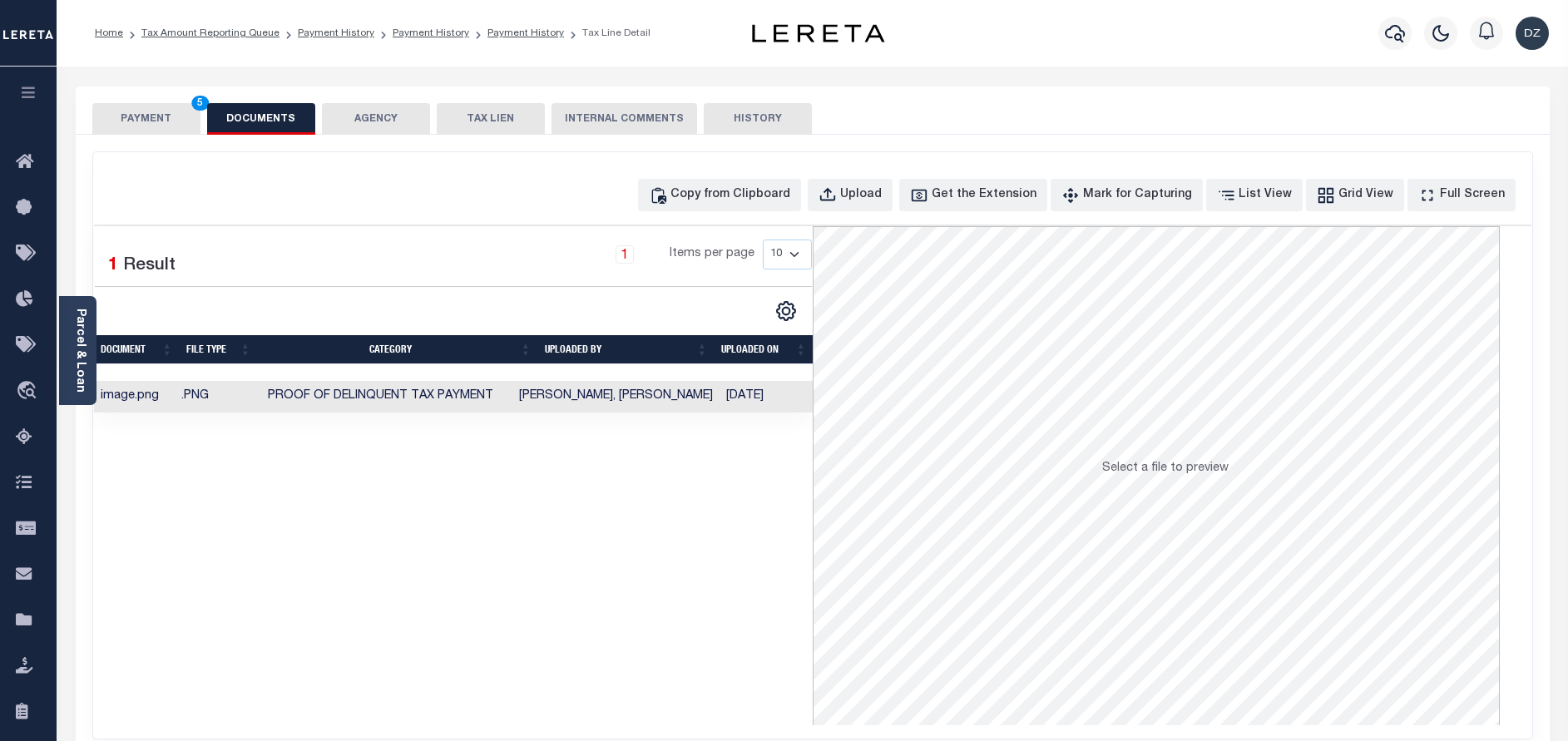
click at [137, 126] on button "PAYMENT 5" at bounding box center [147, 118] width 108 height 31
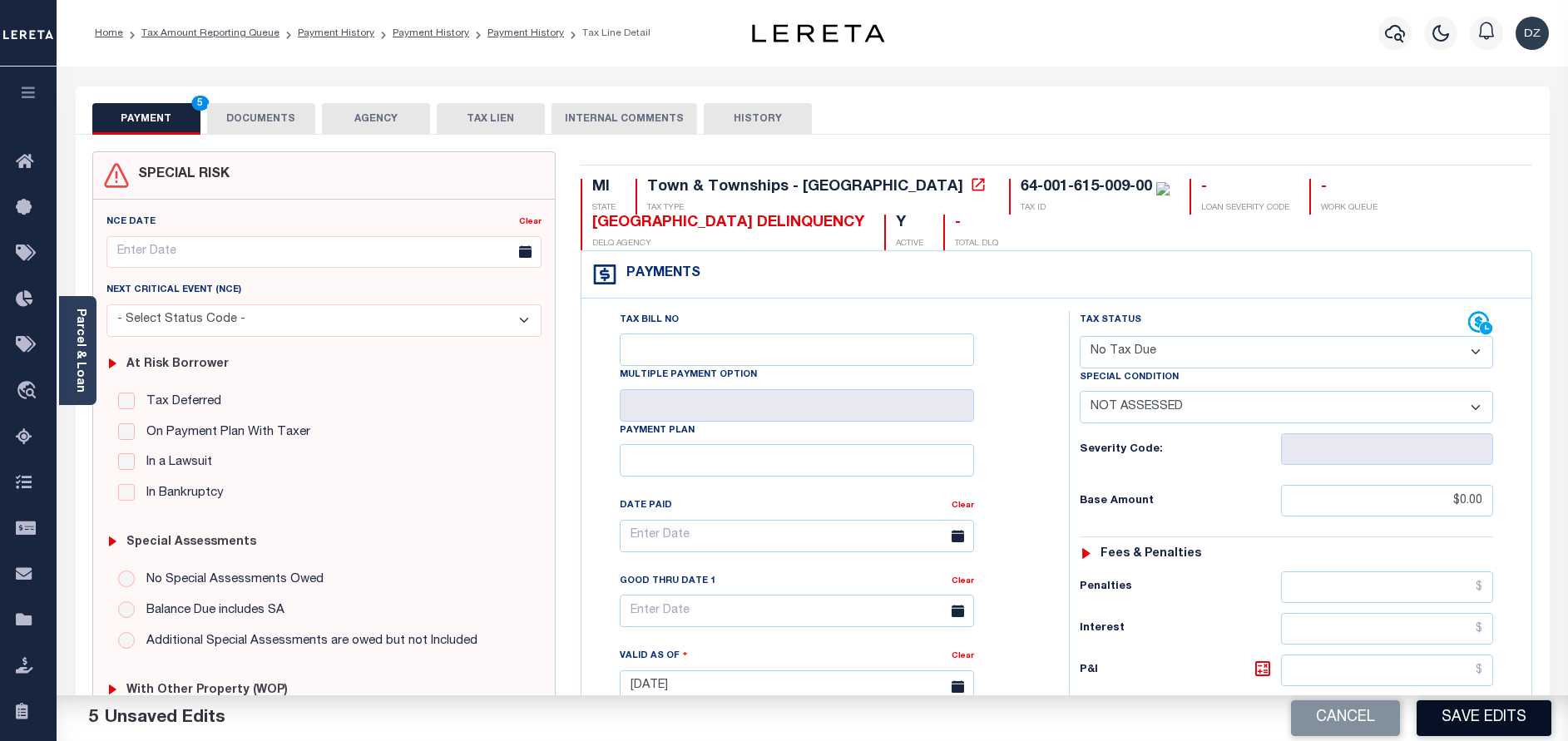
click at [1450, 722] on button "Save Edits" at bounding box center [1484, 718] width 135 height 36
checkbox input "false"
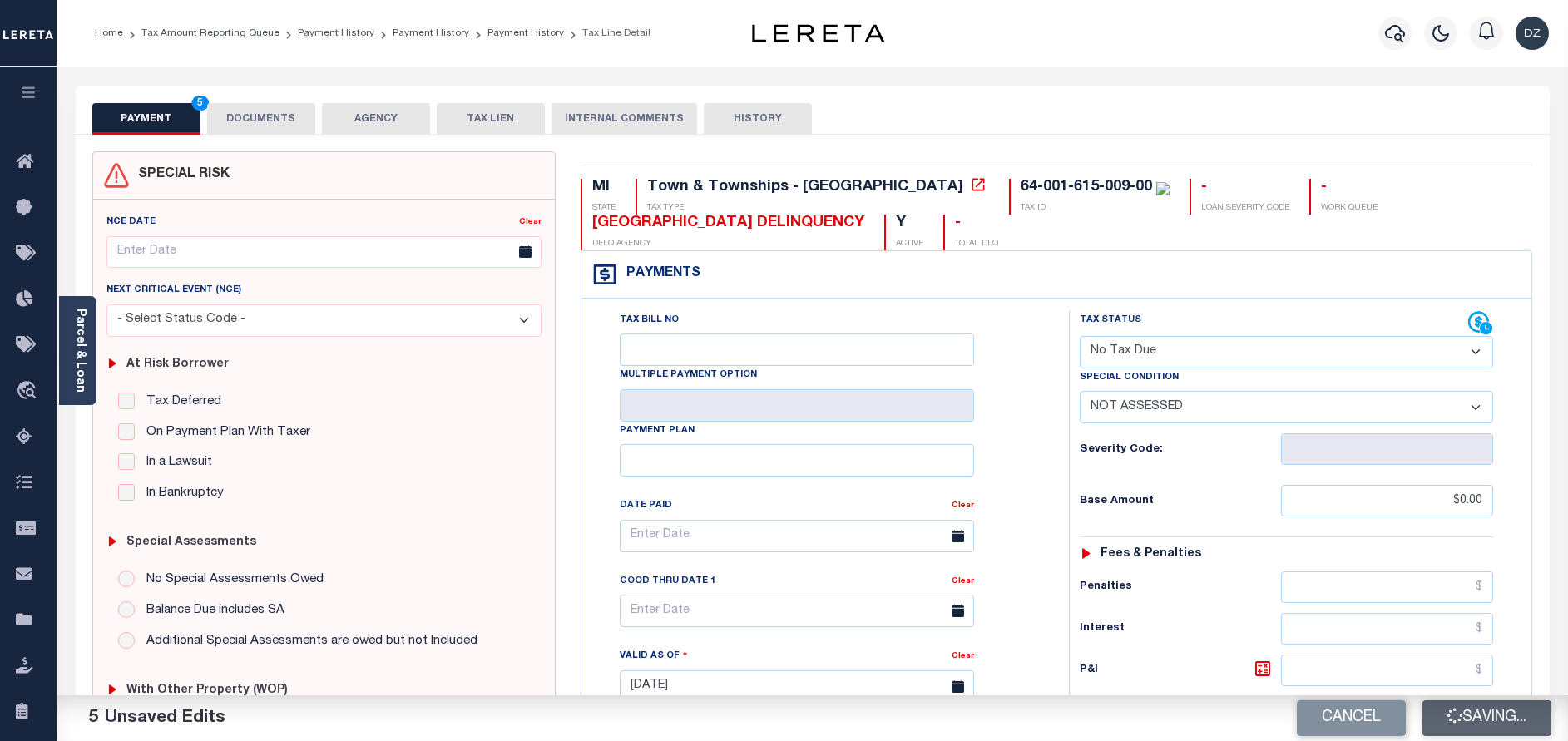
type input "$0"
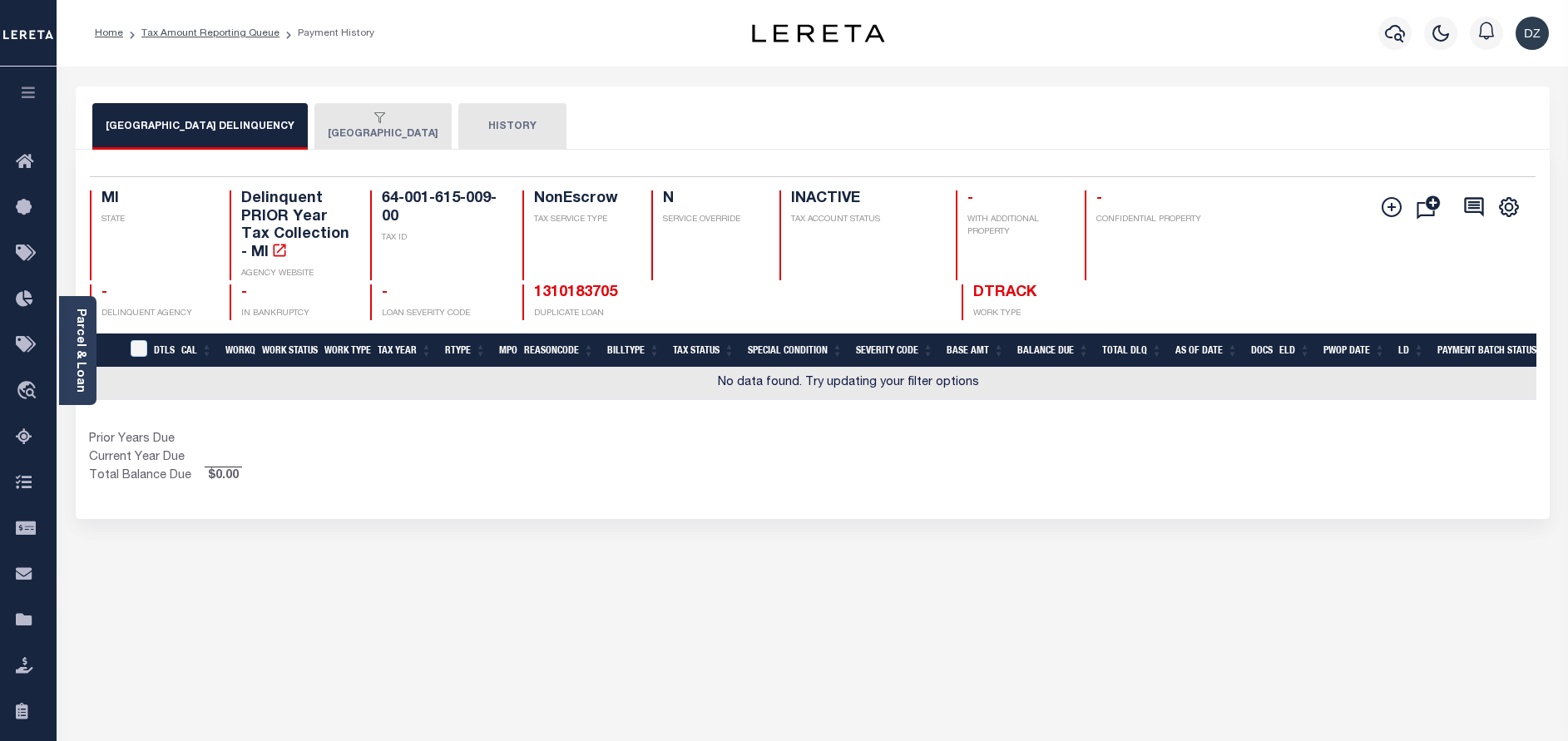
click at [386, 141] on button "[GEOGRAPHIC_DATA]" at bounding box center [384, 126] width 138 height 47
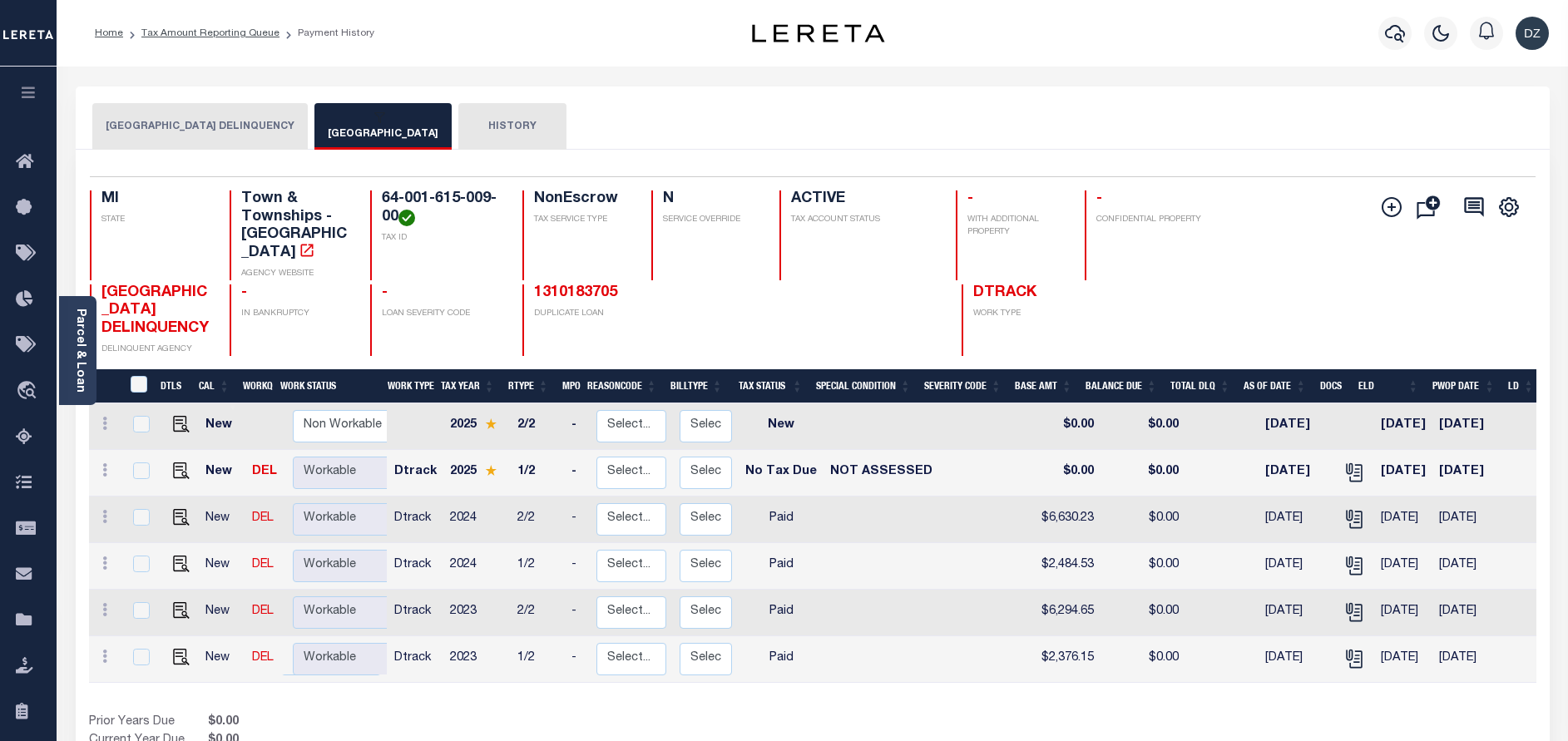
click at [203, 39] on li "Tax Amount Reporting Queue" at bounding box center [201, 33] width 156 height 15
click at [215, 31] on link "Tax Amount Reporting Queue" at bounding box center [210, 33] width 138 height 10
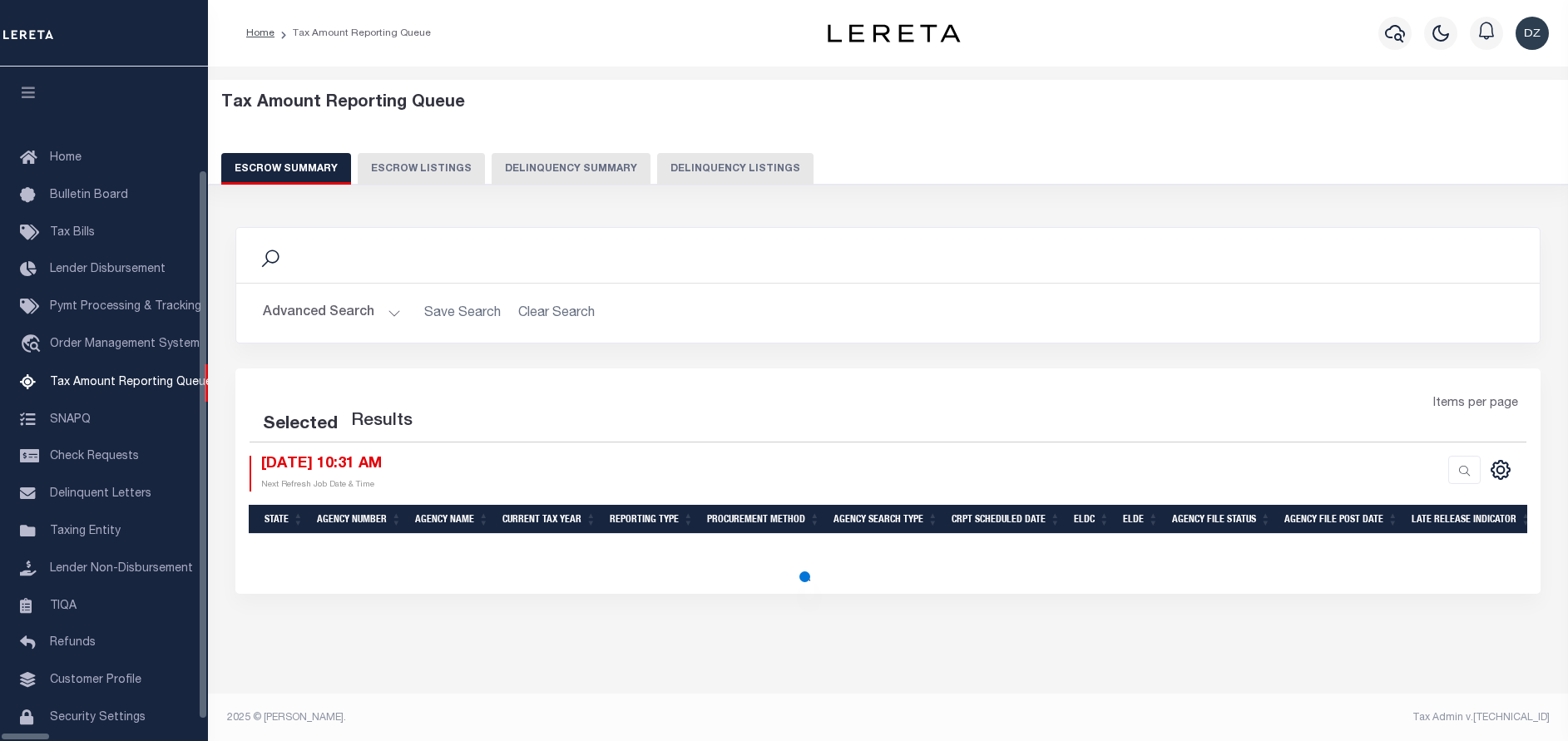
click at [706, 165] on button "Delinquency Listings" at bounding box center [735, 169] width 156 height 31
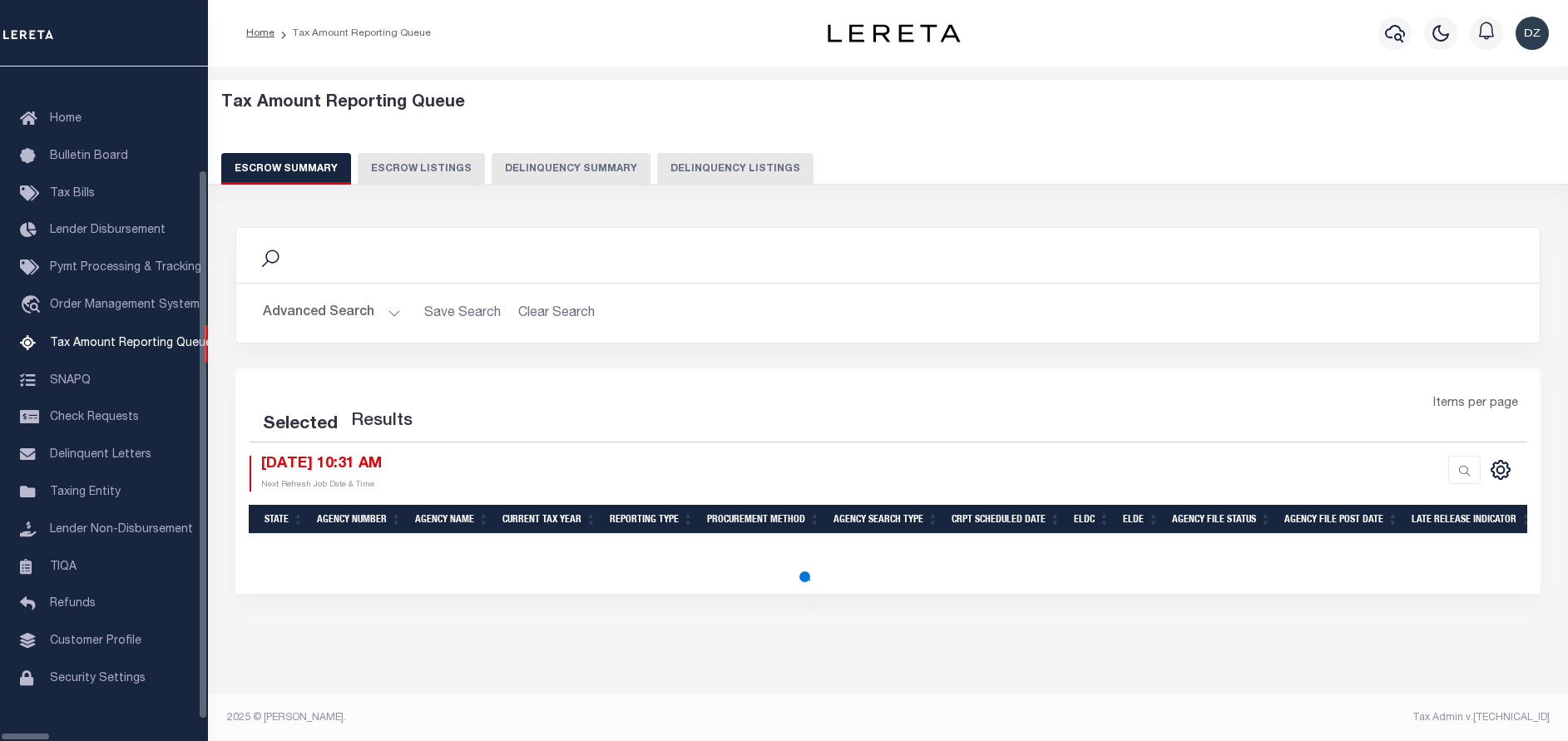
select select
select select "100"
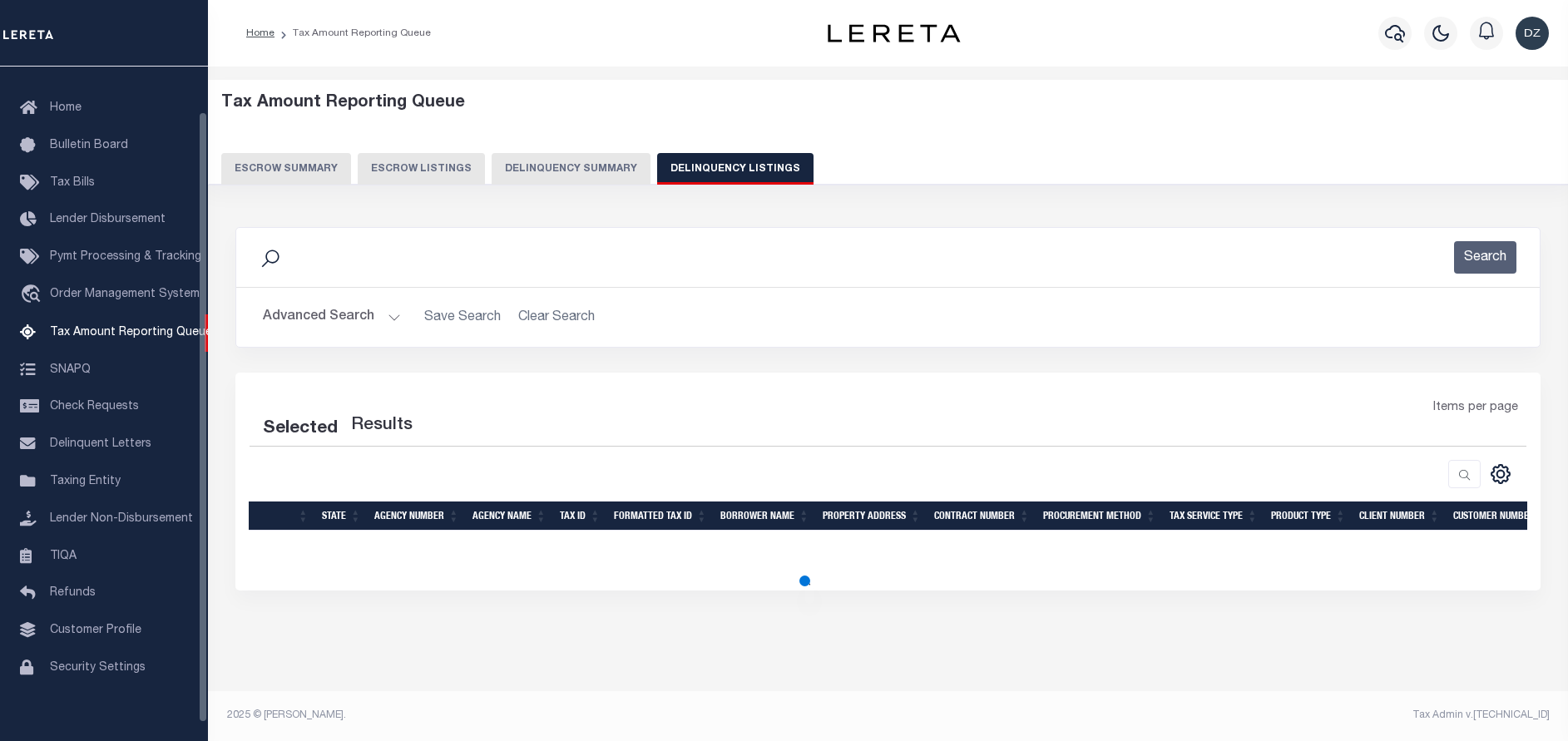
select select "100"
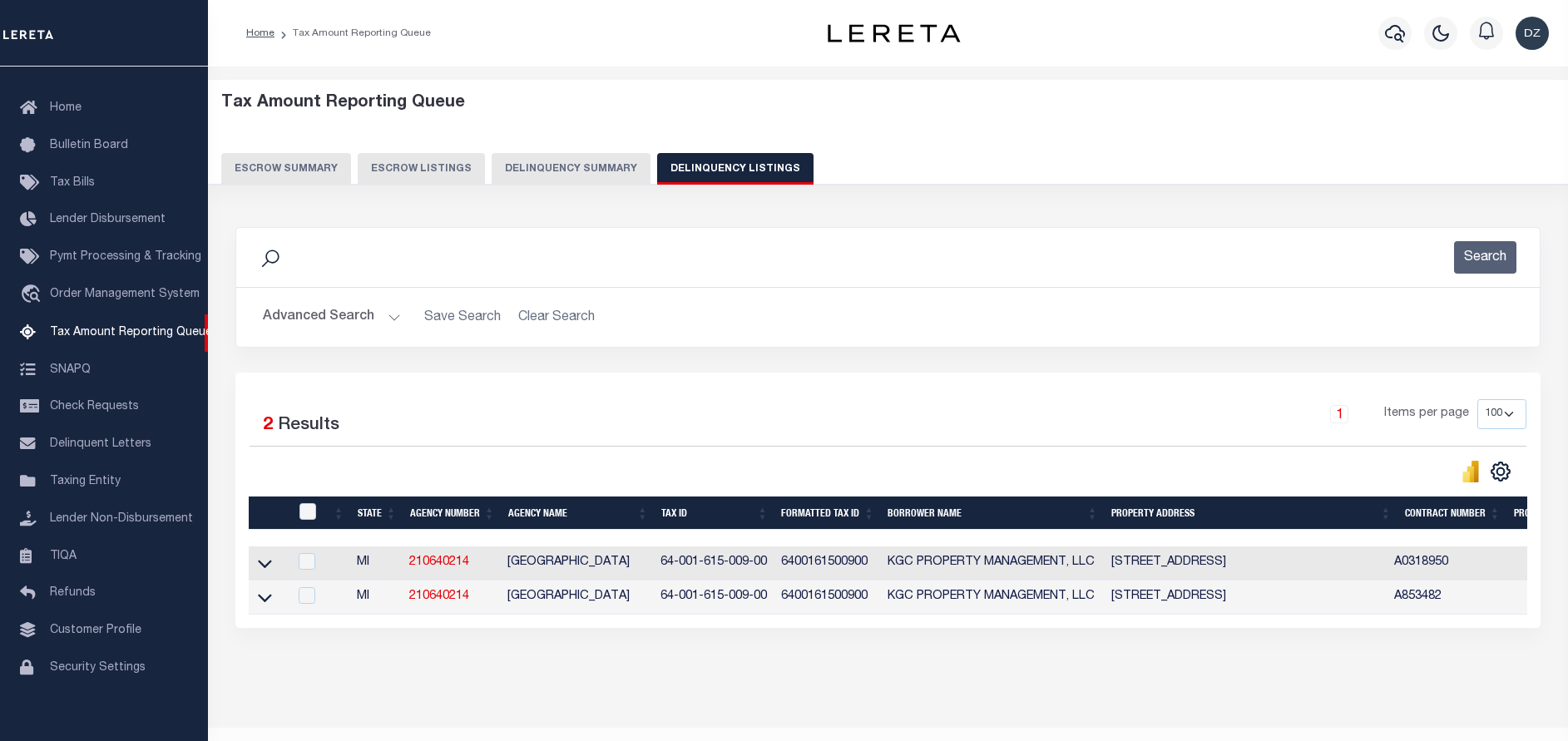
click at [315, 314] on button "Advanced Search" at bounding box center [331, 317] width 138 height 32
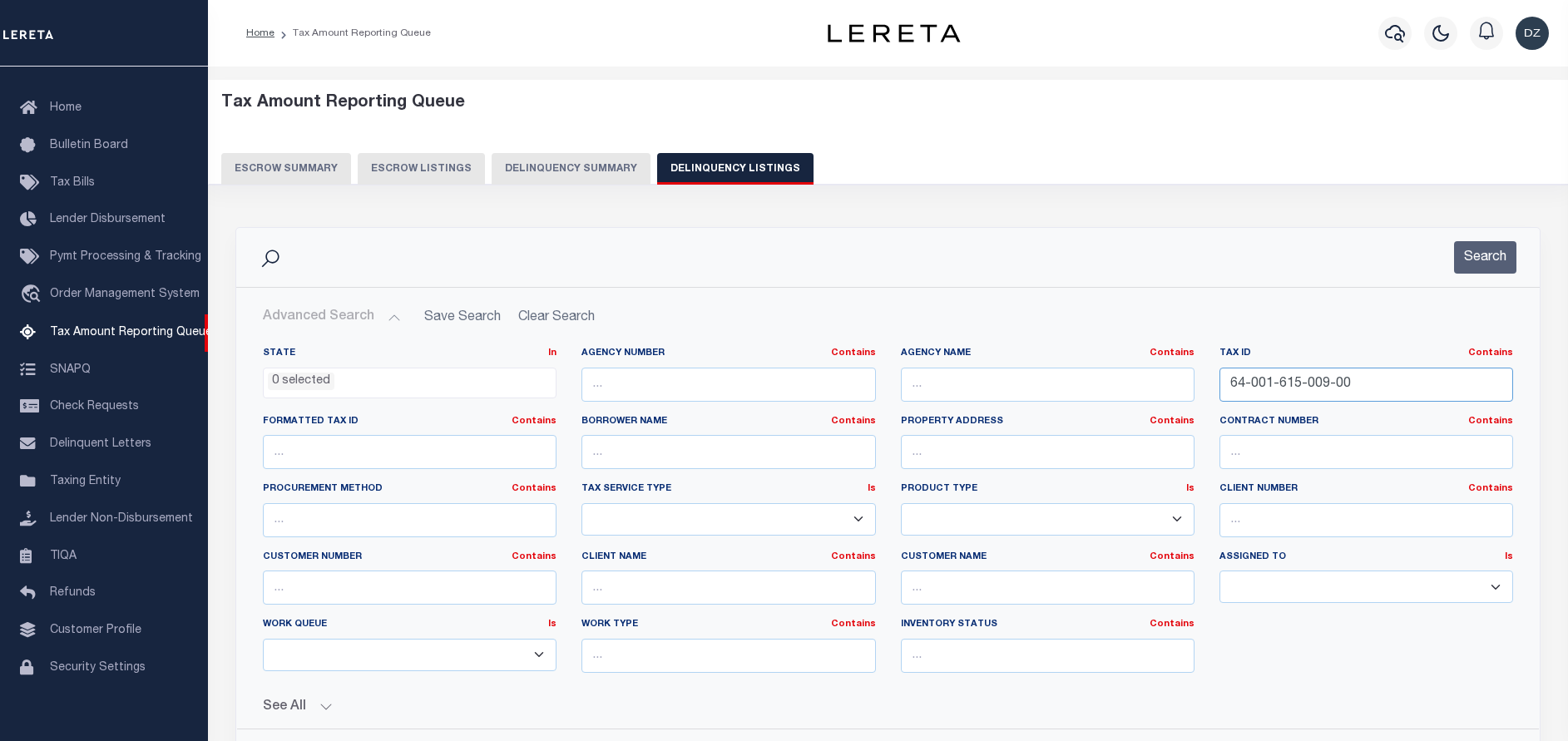
click at [1283, 376] on input "64-001-615-009-00" at bounding box center [1366, 384] width 294 height 34
paste input "53-010-011-200-013-1"
click at [1326, 380] on input "53-010-011-200-013-10" at bounding box center [1366, 384] width 294 height 34
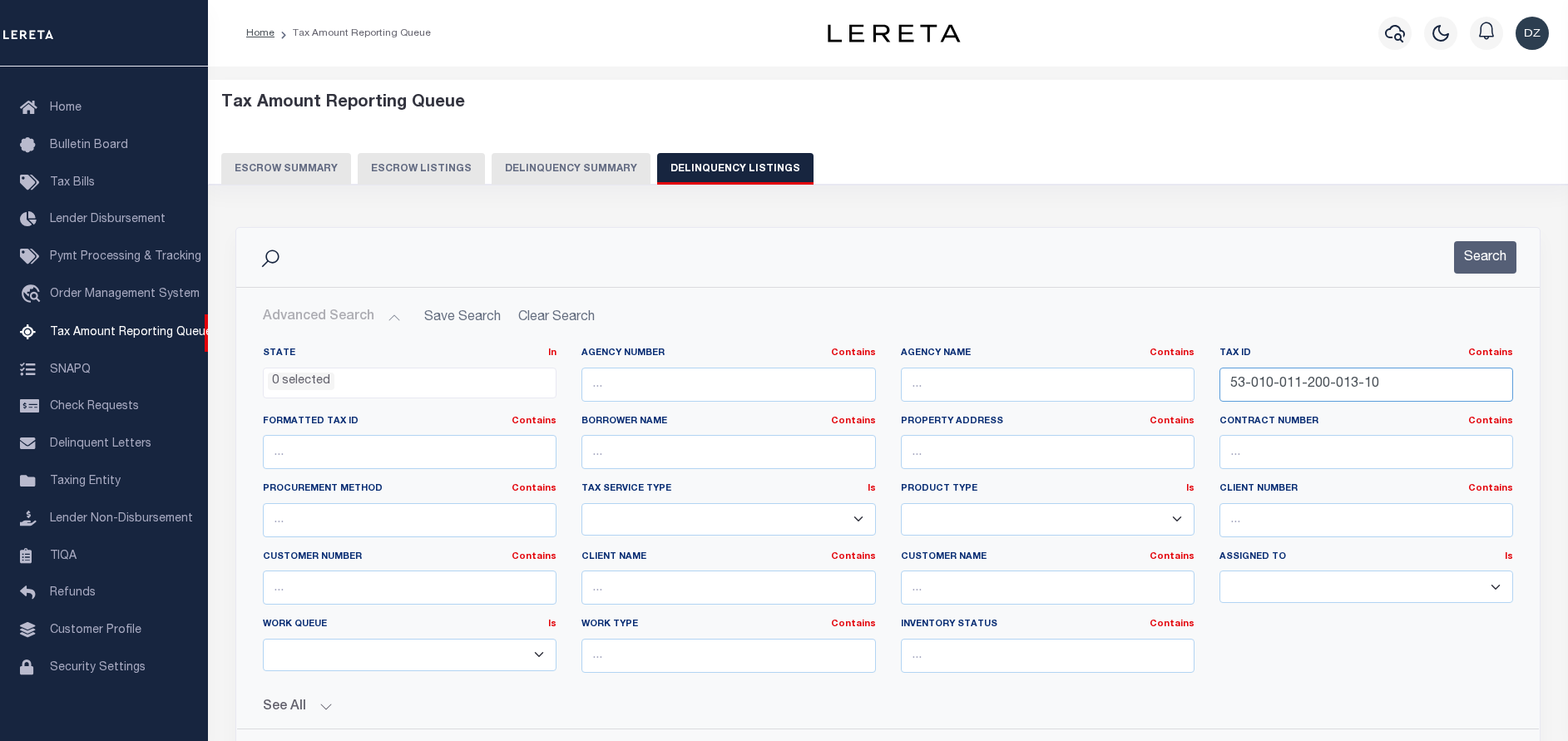
click at [1326, 380] on input "53-010-011-200-013-10" at bounding box center [1366, 384] width 294 height 34
paste input "64-044-362-037-0"
type input "64-044-362-037-00"
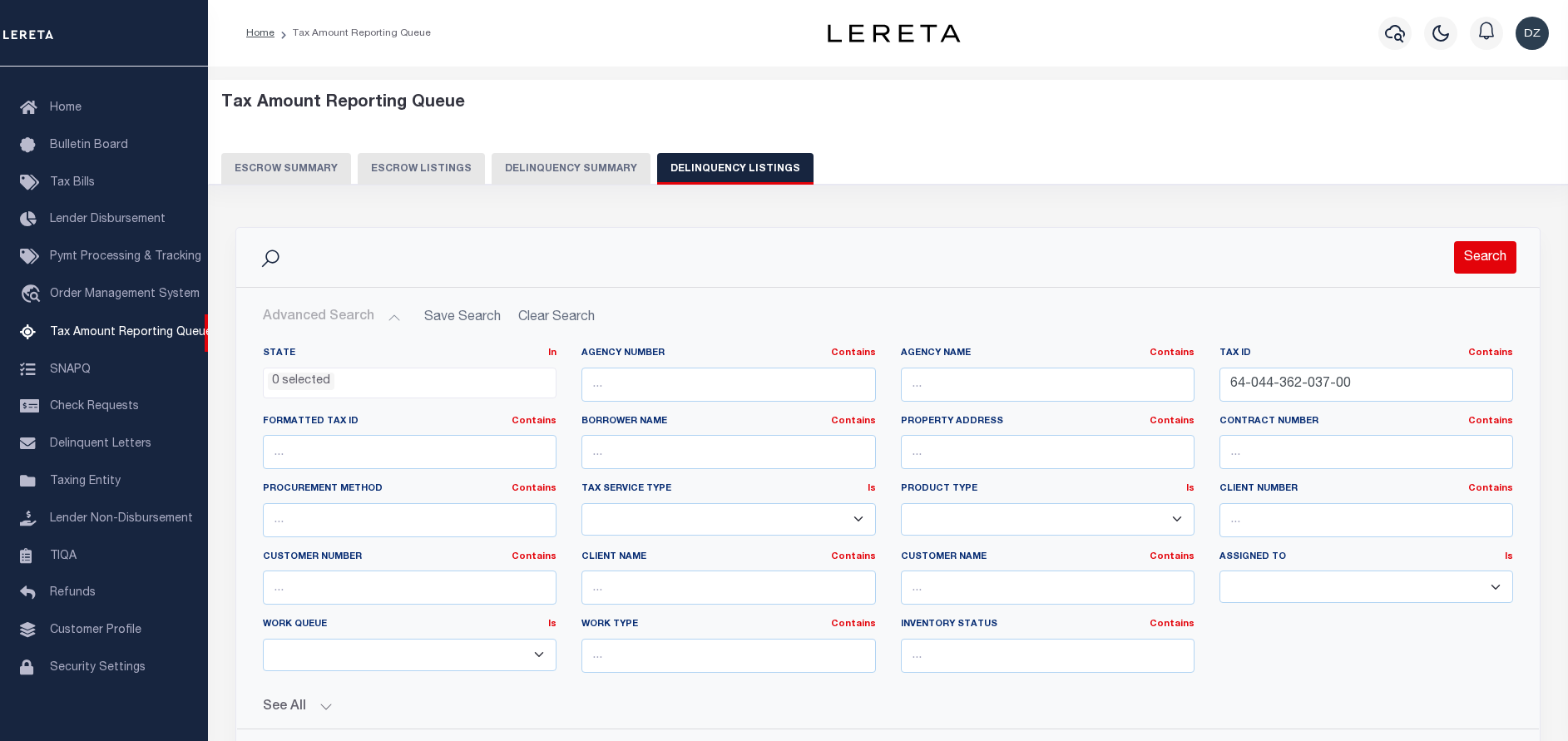
click at [1484, 264] on button "Search" at bounding box center [1485, 257] width 62 height 32
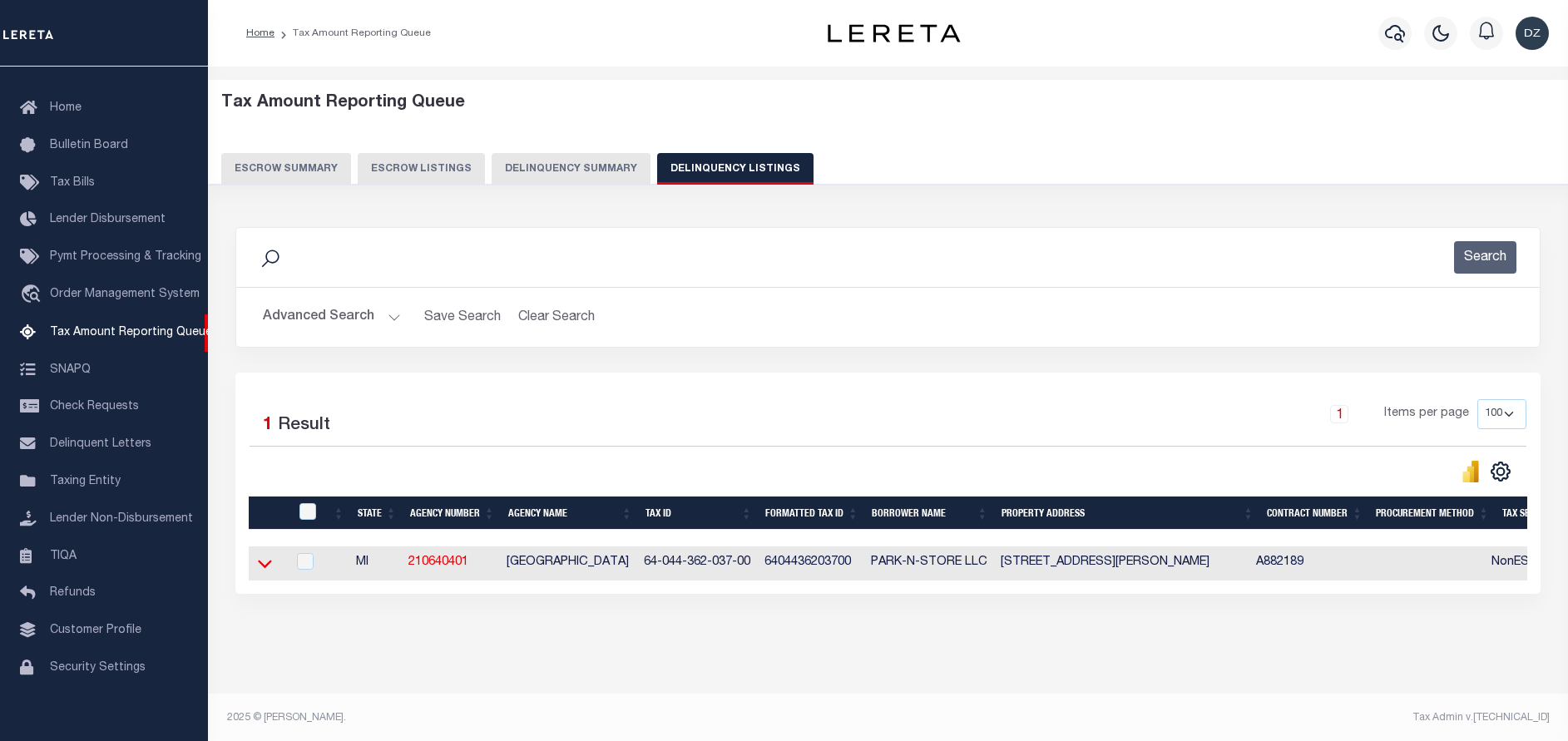
click at [263, 566] on icon at bounding box center [264, 563] width 14 height 17
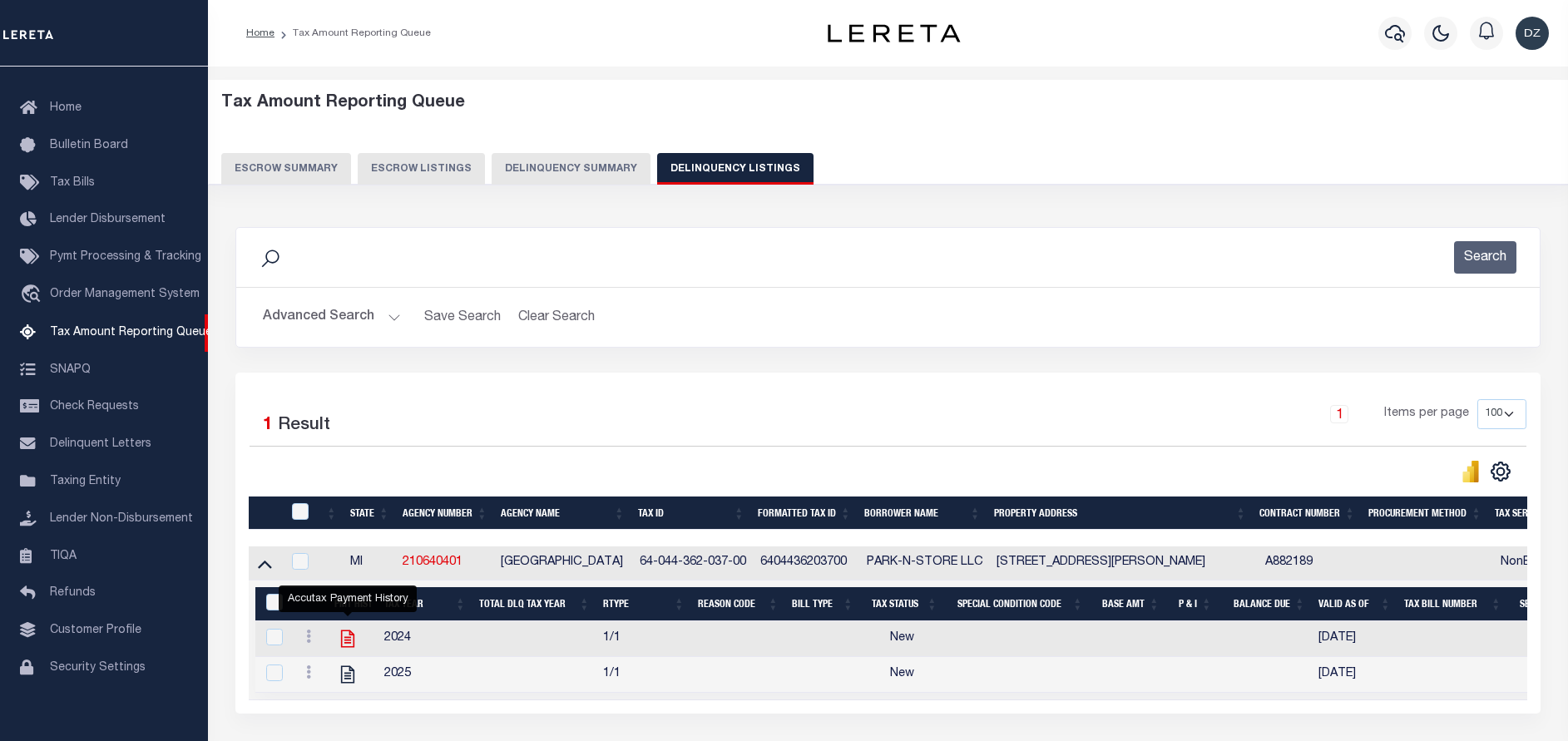
click at [349, 636] on icon "" at bounding box center [348, 639] width 22 height 22
checkbox input "true"
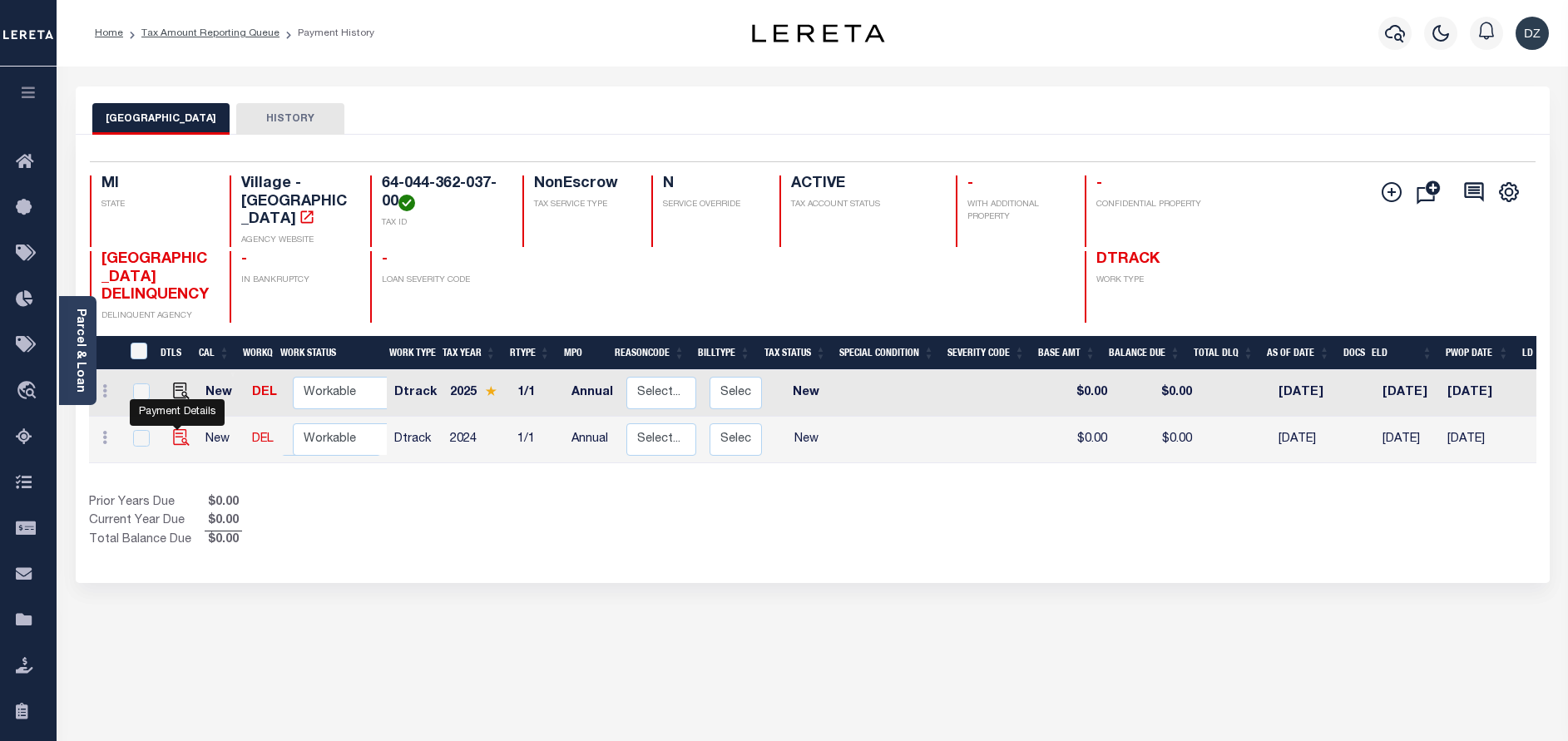
click at [180, 440] on img "" at bounding box center [181, 438] width 17 height 17
checkbox input "true"
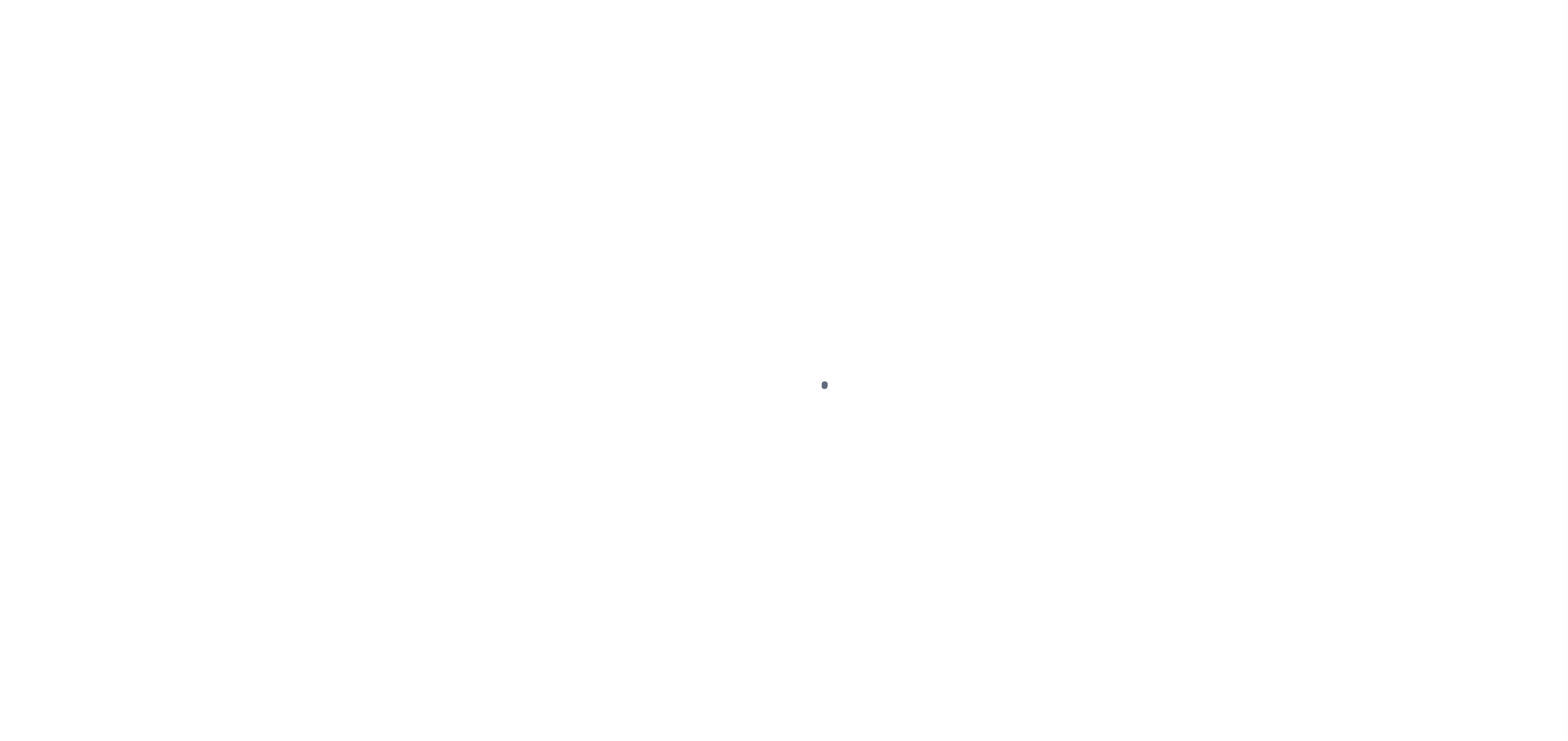
select select "NW2"
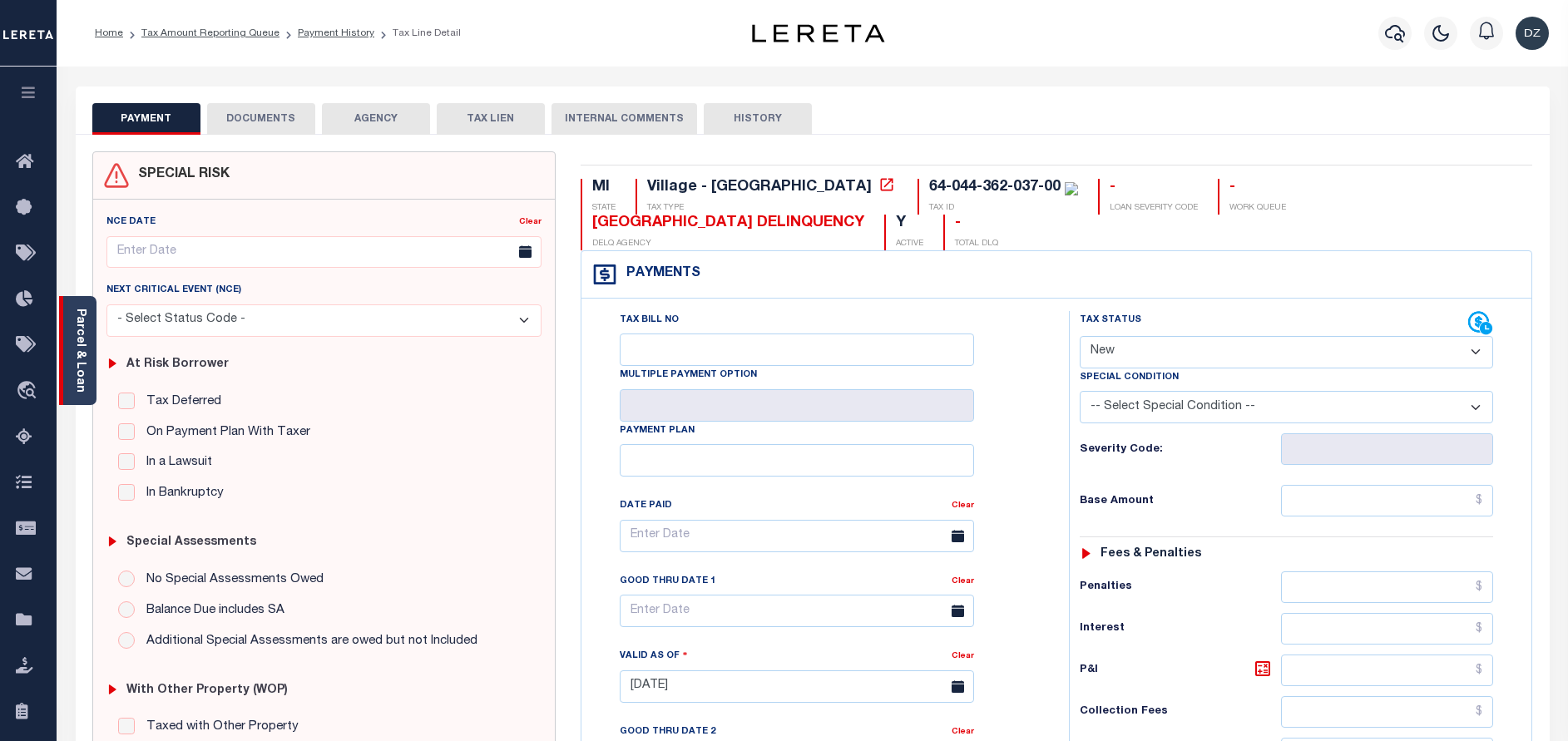
click at [79, 363] on link "Parcel & Loan" at bounding box center [80, 351] width 12 height 84
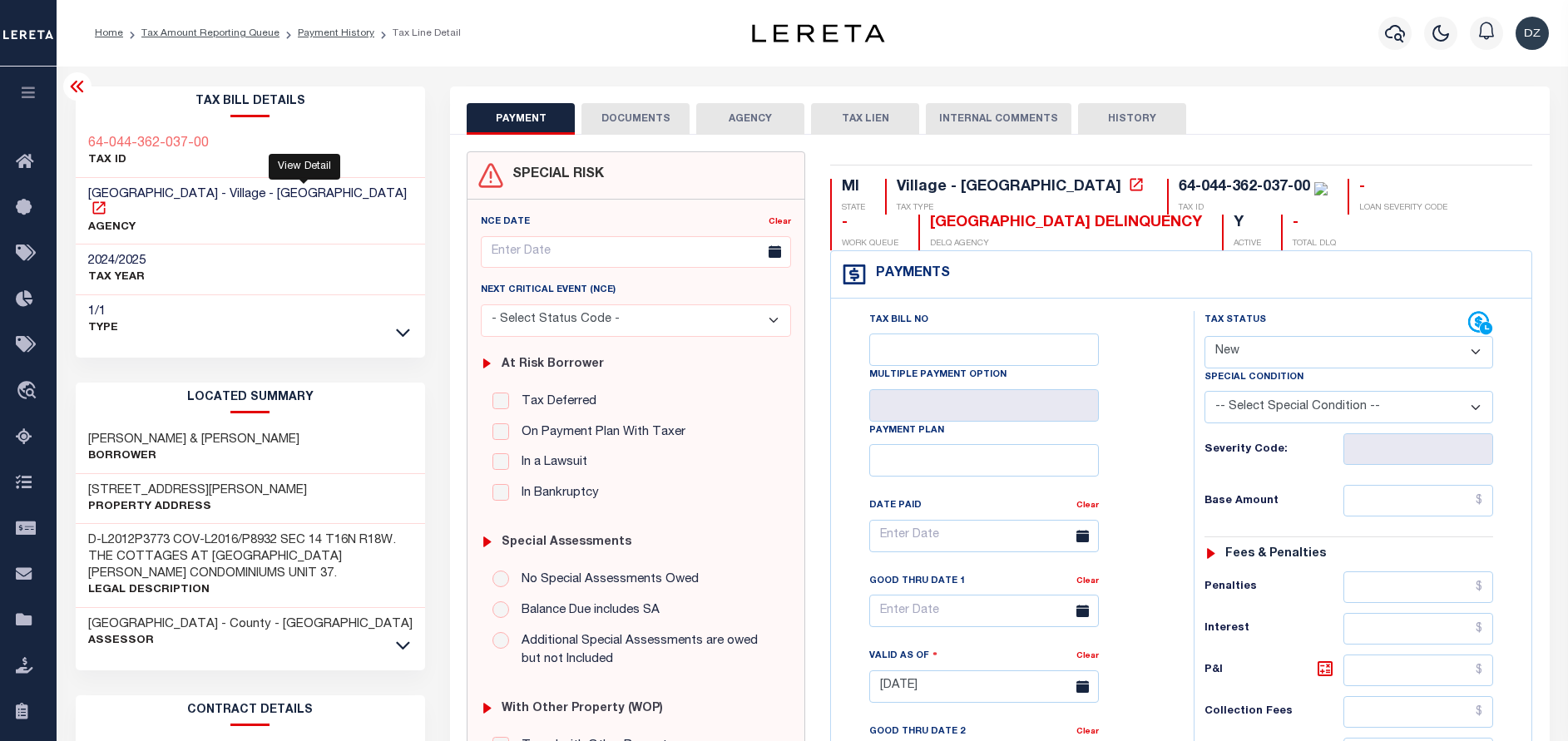
click at [107, 199] on icon at bounding box center [99, 208] width 17 height 17
drag, startPoint x: 1058, startPoint y: 188, endPoint x: 1166, endPoint y: 186, distance: 108.0
click at [1179, 186] on div "64-044-362-037-00" at bounding box center [1244, 187] width 131 height 15
copy div "044-362-037-00"
click at [1401, 508] on input "text" at bounding box center [1417, 500] width 150 height 31
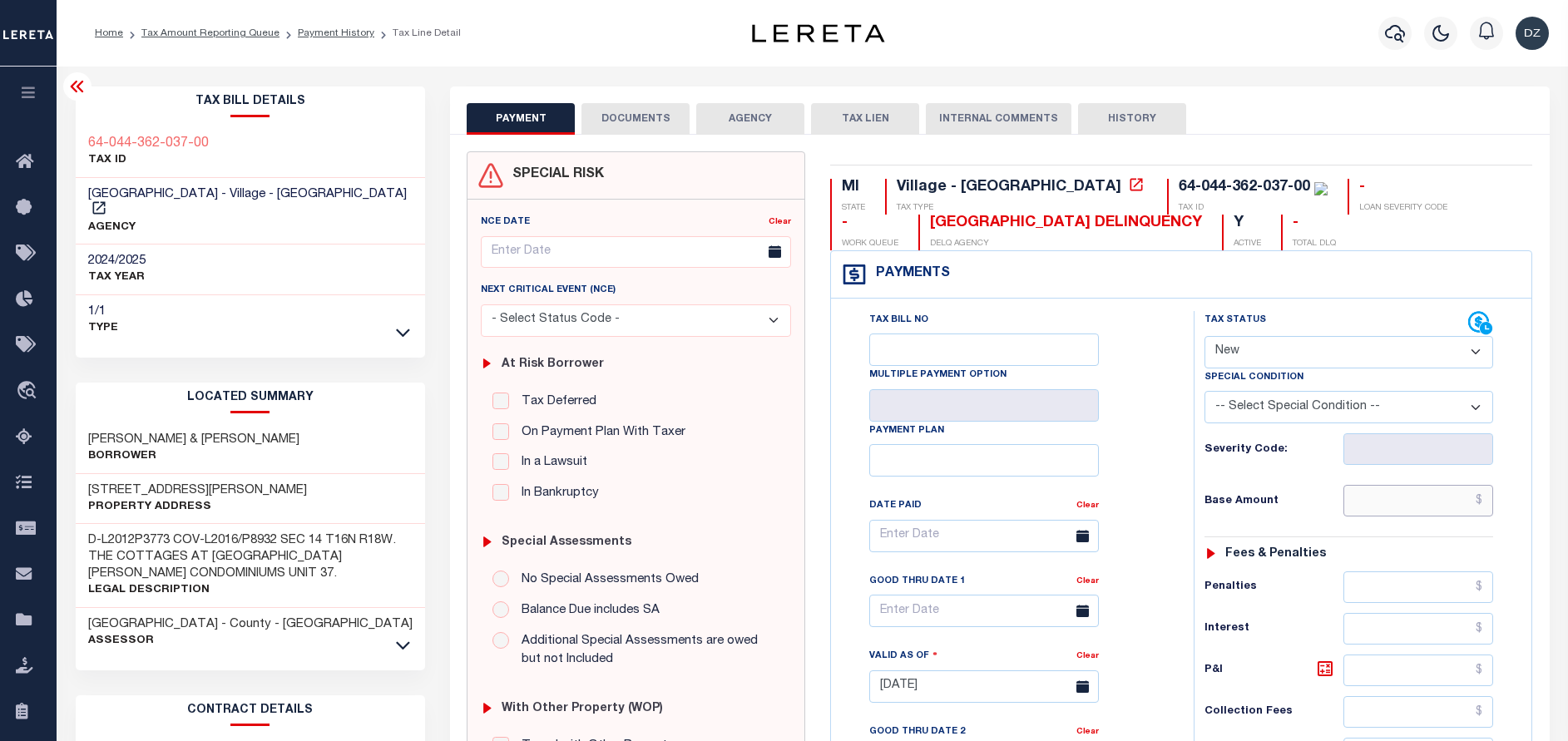
paste input "194.34"
type input "$194.34"
type input "[DATE]"
click at [1285, 359] on select "- Select Status Code - Open Due/Unpaid Paid Incomplete No Tax Due Internal Refu…" at bounding box center [1349, 352] width 288 height 32
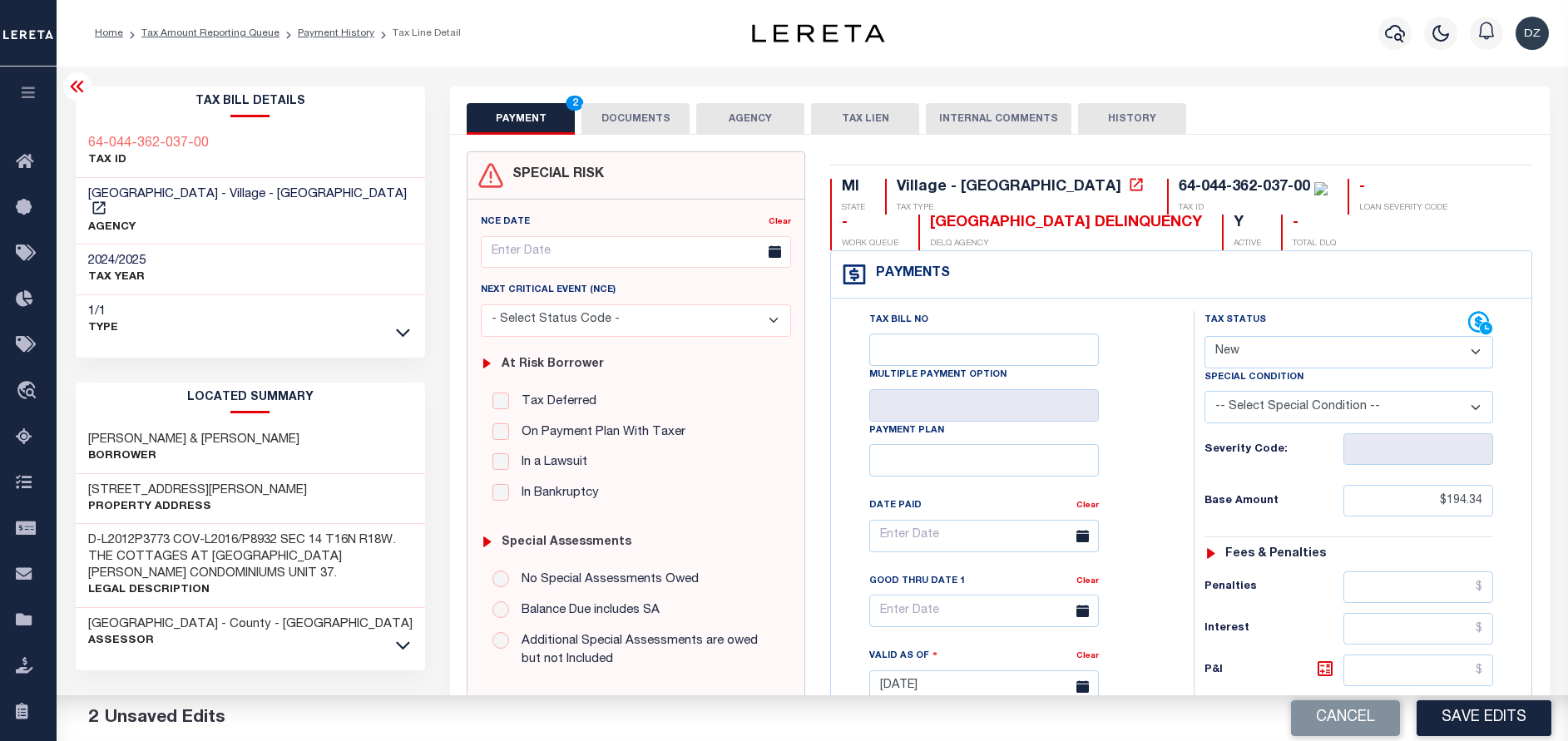
select select "PYD"
click at [1204, 337] on select "- Select Status Code - Open Due/Unpaid Paid Incomplete No Tax Due Internal Refu…" at bounding box center [1349, 352] width 288 height 32
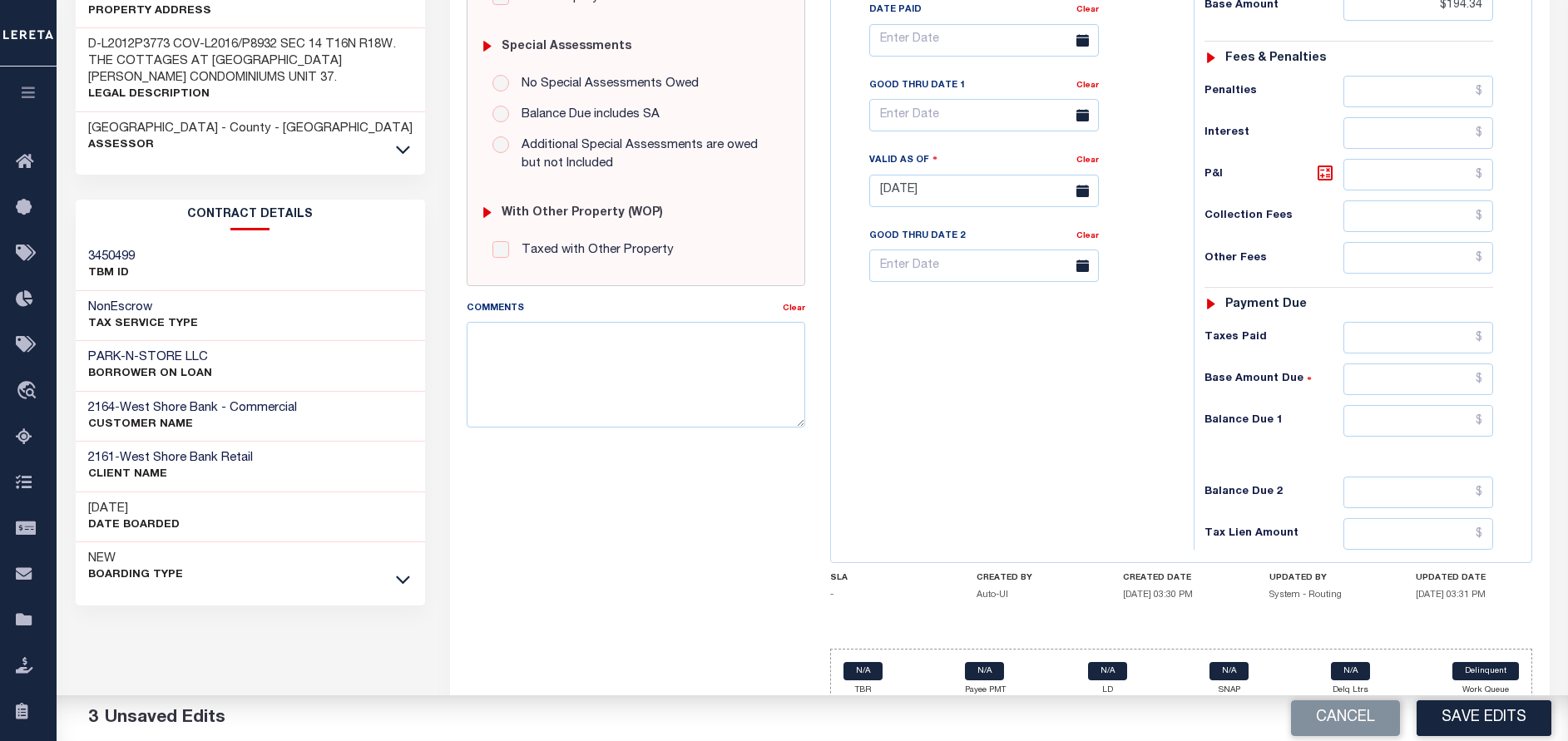
scroll to position [500, 0]
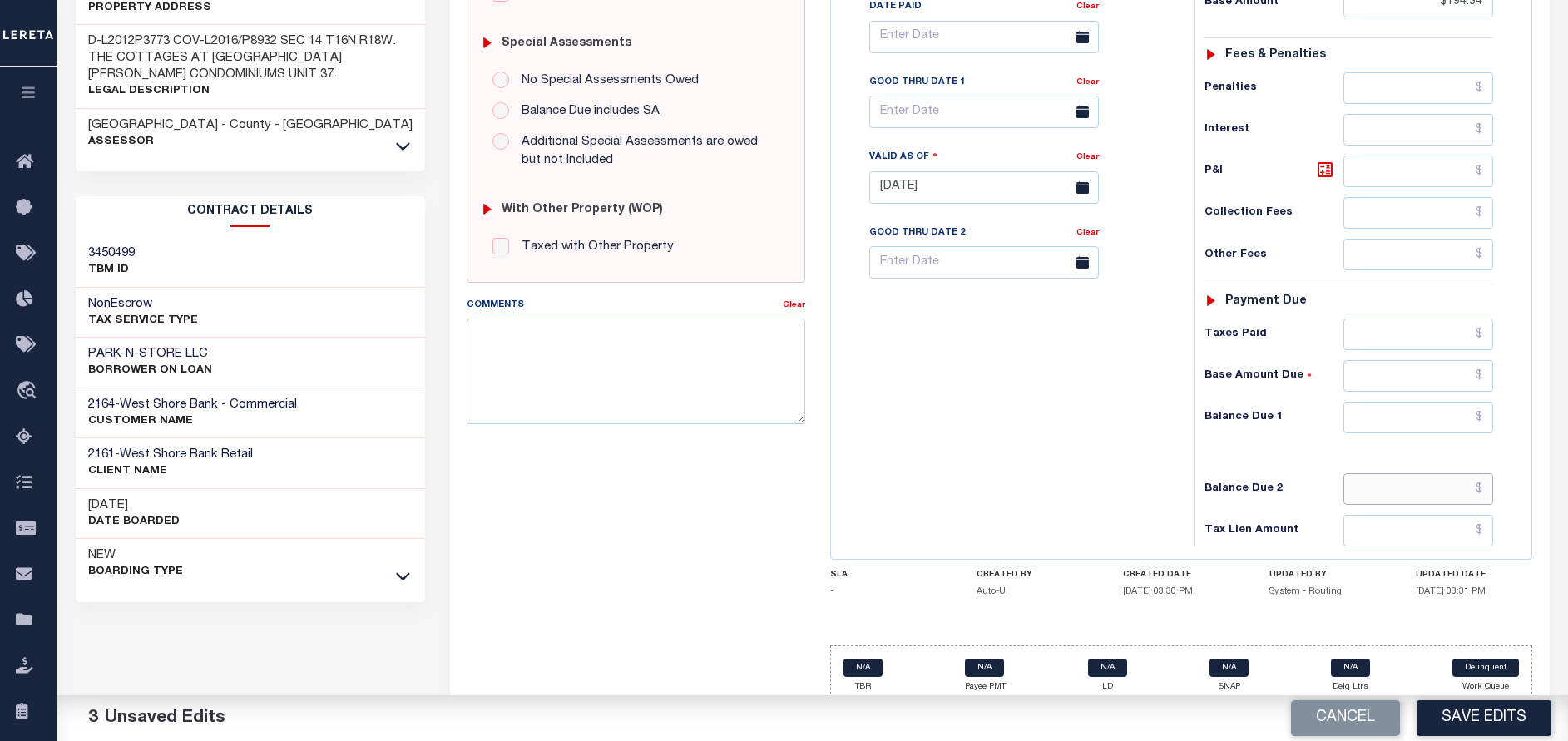
click at [1423, 482] on input "text" at bounding box center [1417, 489] width 150 height 31
click at [1431, 412] on input "text" at bounding box center [1417, 418] width 150 height 31
type input "$0.00"
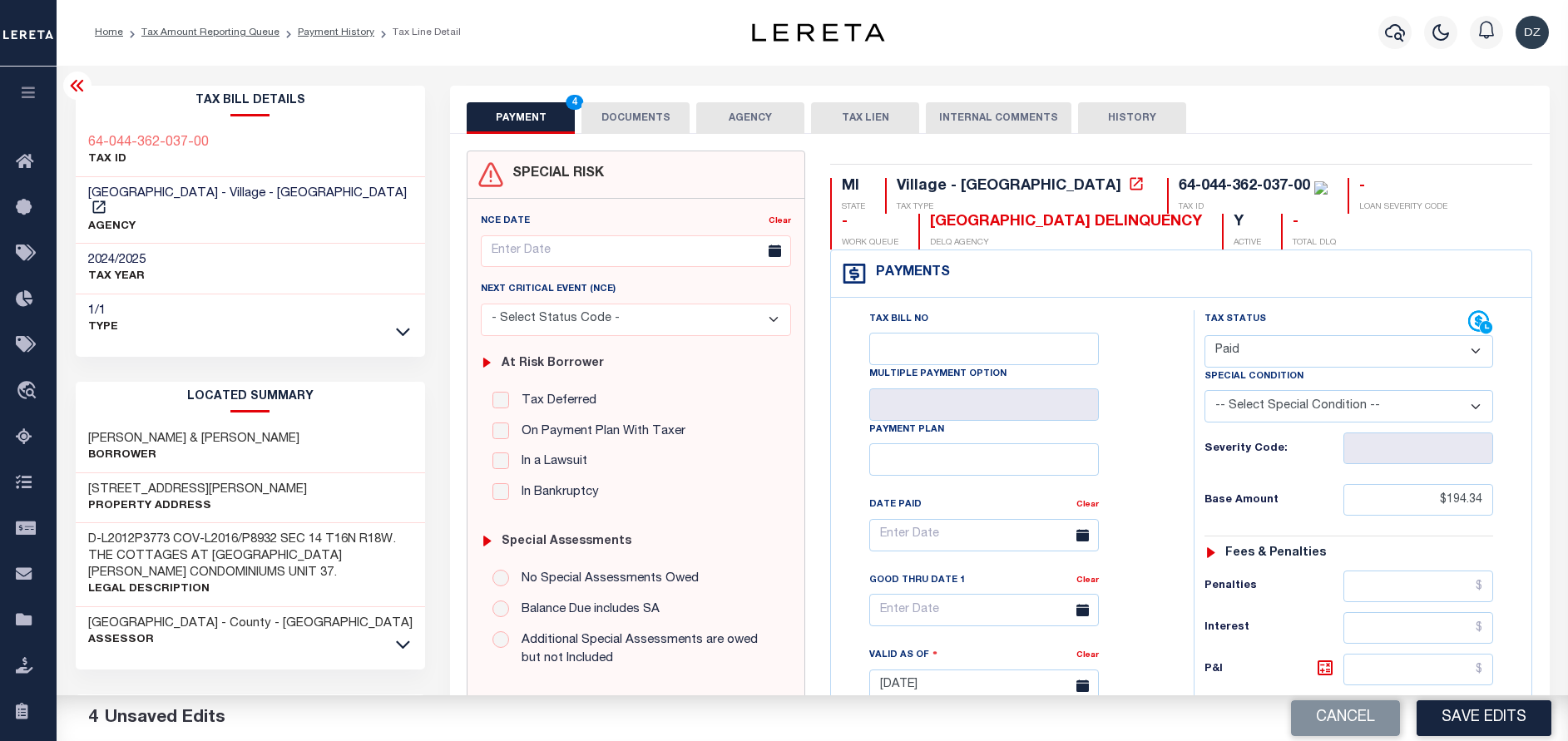
scroll to position [0, 0]
click at [609, 124] on button "DOCUMENTS" at bounding box center [635, 118] width 108 height 31
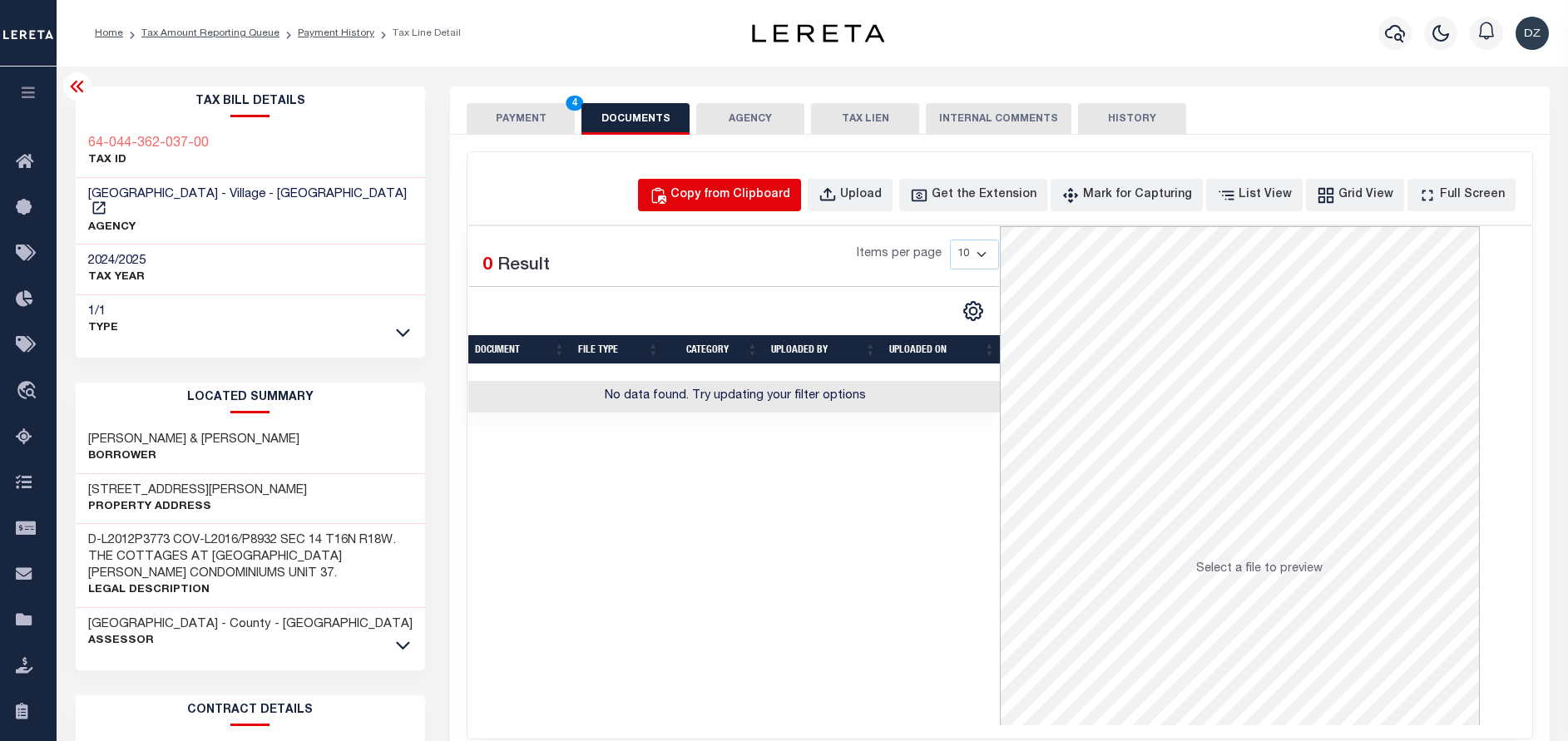
click at [749, 195] on div "Copy from Clipboard" at bounding box center [730, 196] width 119 height 18
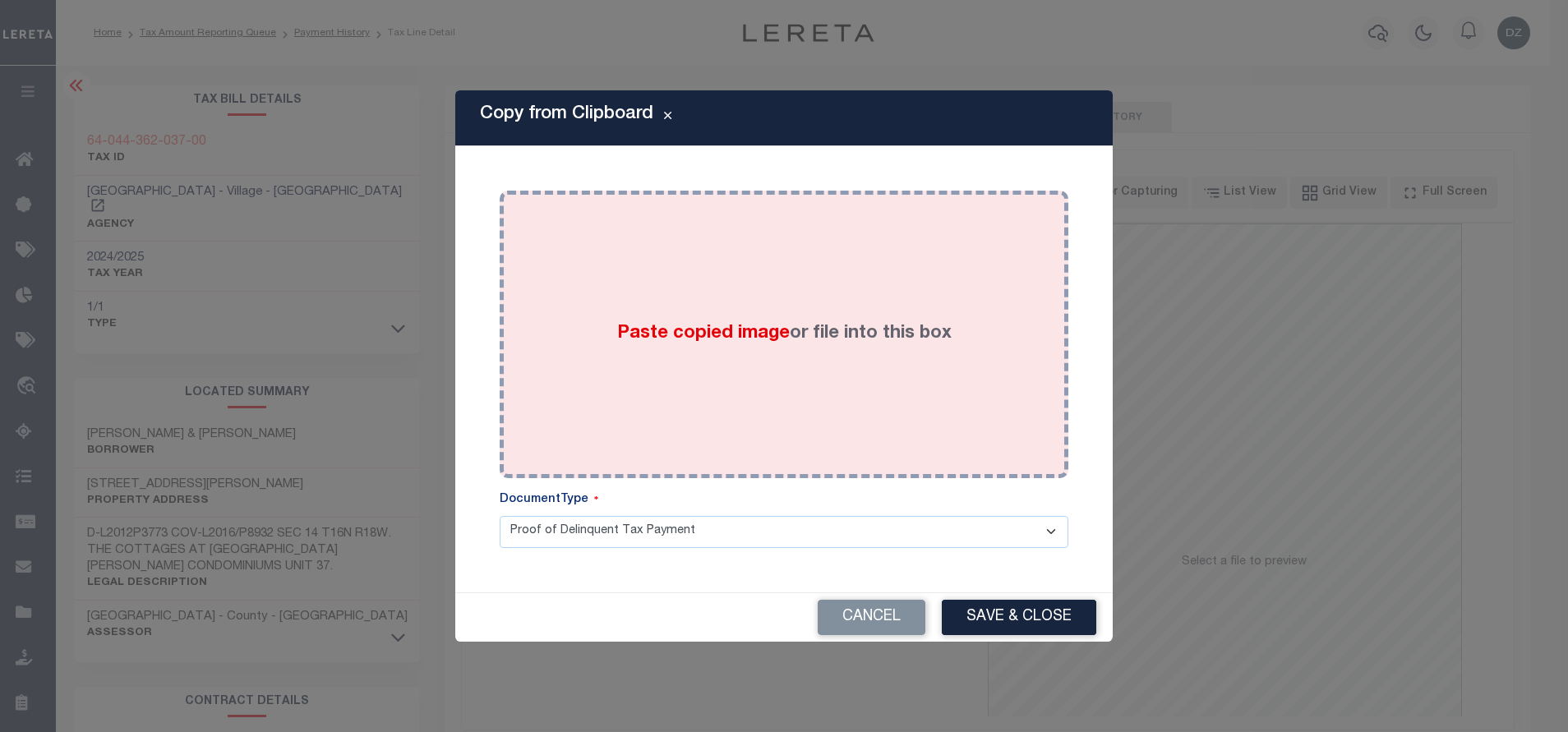
click at [676, 294] on div "Paste copied image or file into this box" at bounding box center [784, 335] width 544 height 263
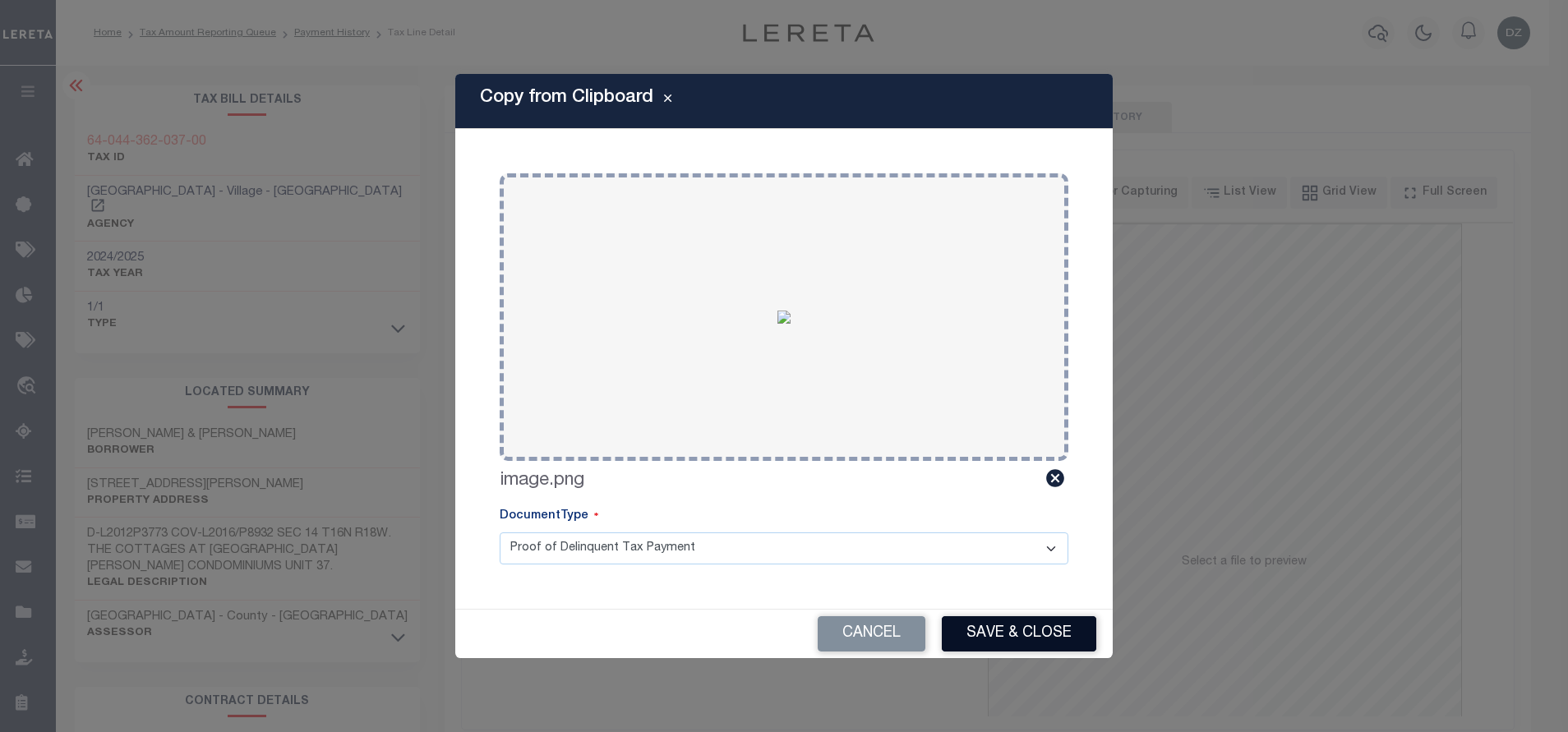
click at [1026, 636] on button "Save & Close" at bounding box center [1018, 634] width 154 height 35
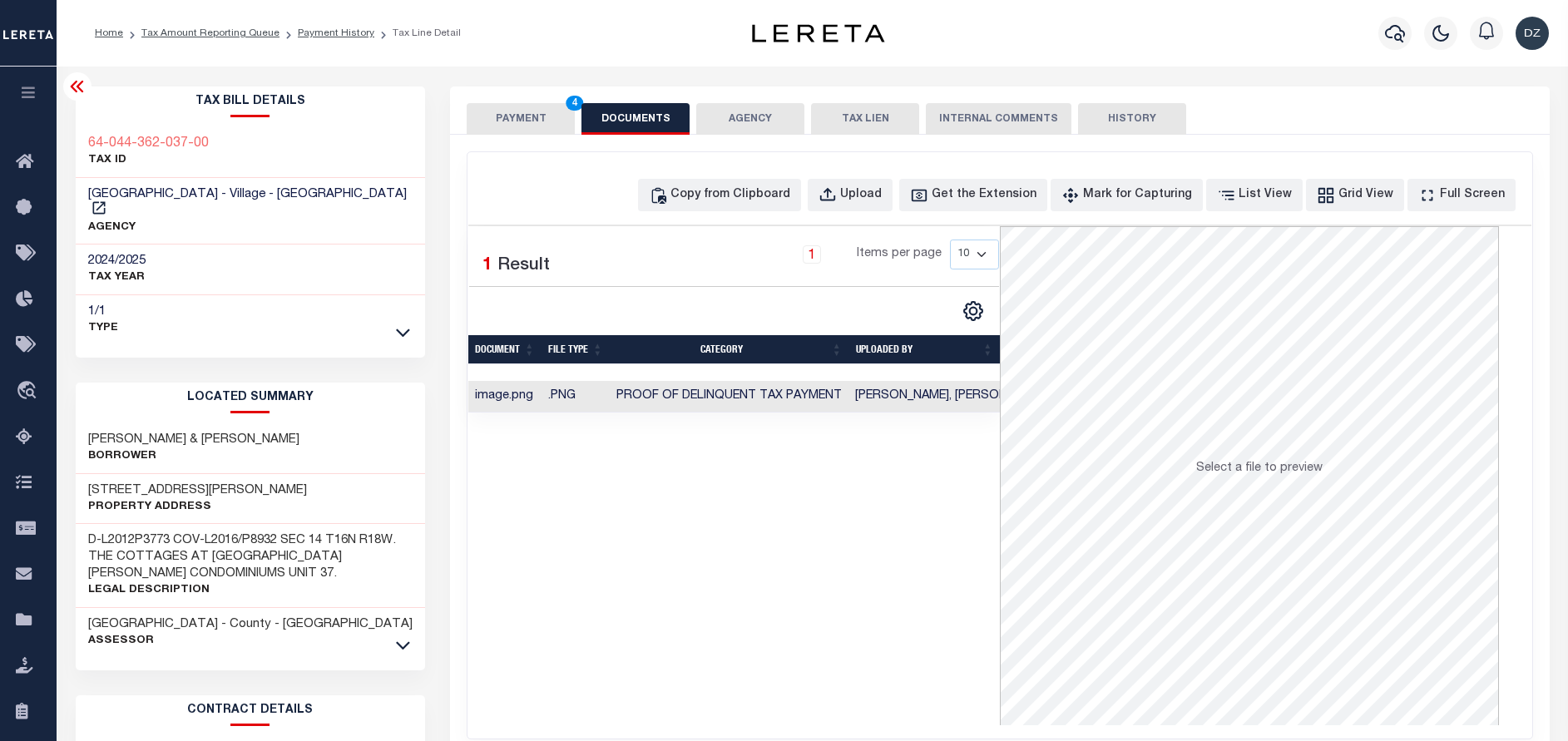
click at [507, 98] on div "PAYMENT 4 DOCUMENTS AGENCY DELINQUENT PAYEE TAX LIEN" at bounding box center [1000, 110] width 1100 height 49
click at [521, 127] on button "PAYMENT 4" at bounding box center [521, 118] width 108 height 31
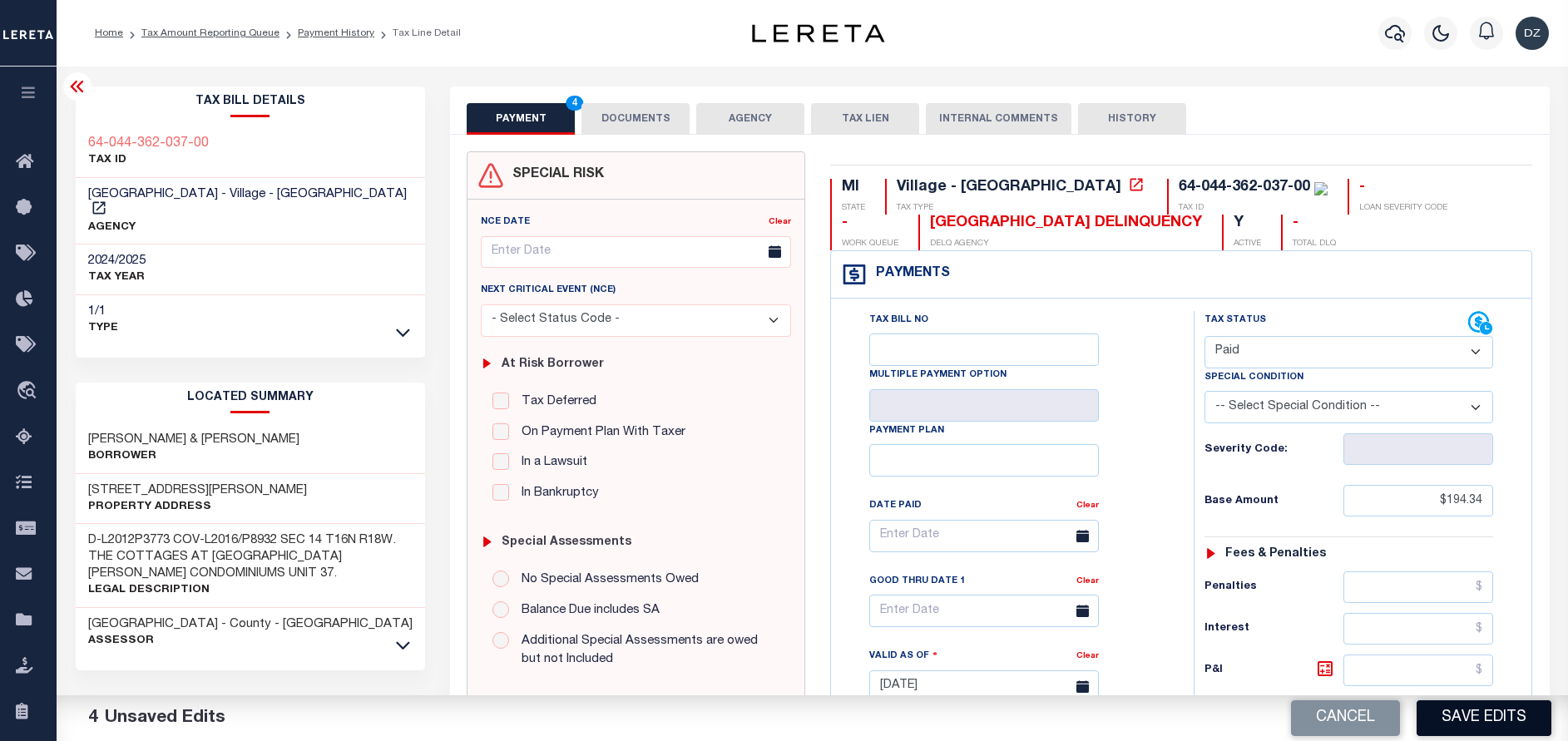
click at [1480, 710] on button "Save Edits" at bounding box center [1484, 718] width 135 height 36
checkbox input "false"
type input "$194.34"
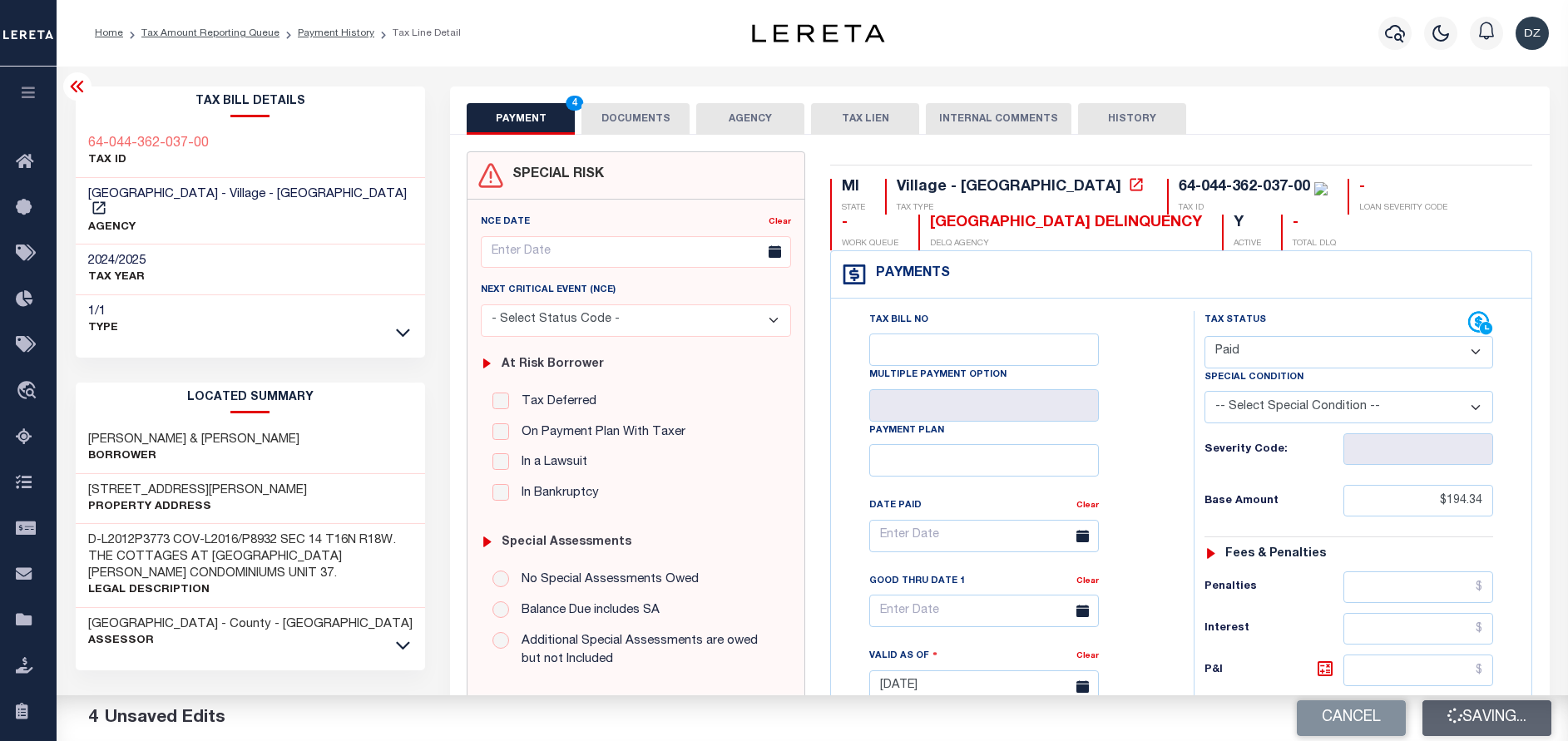
type input "$0"
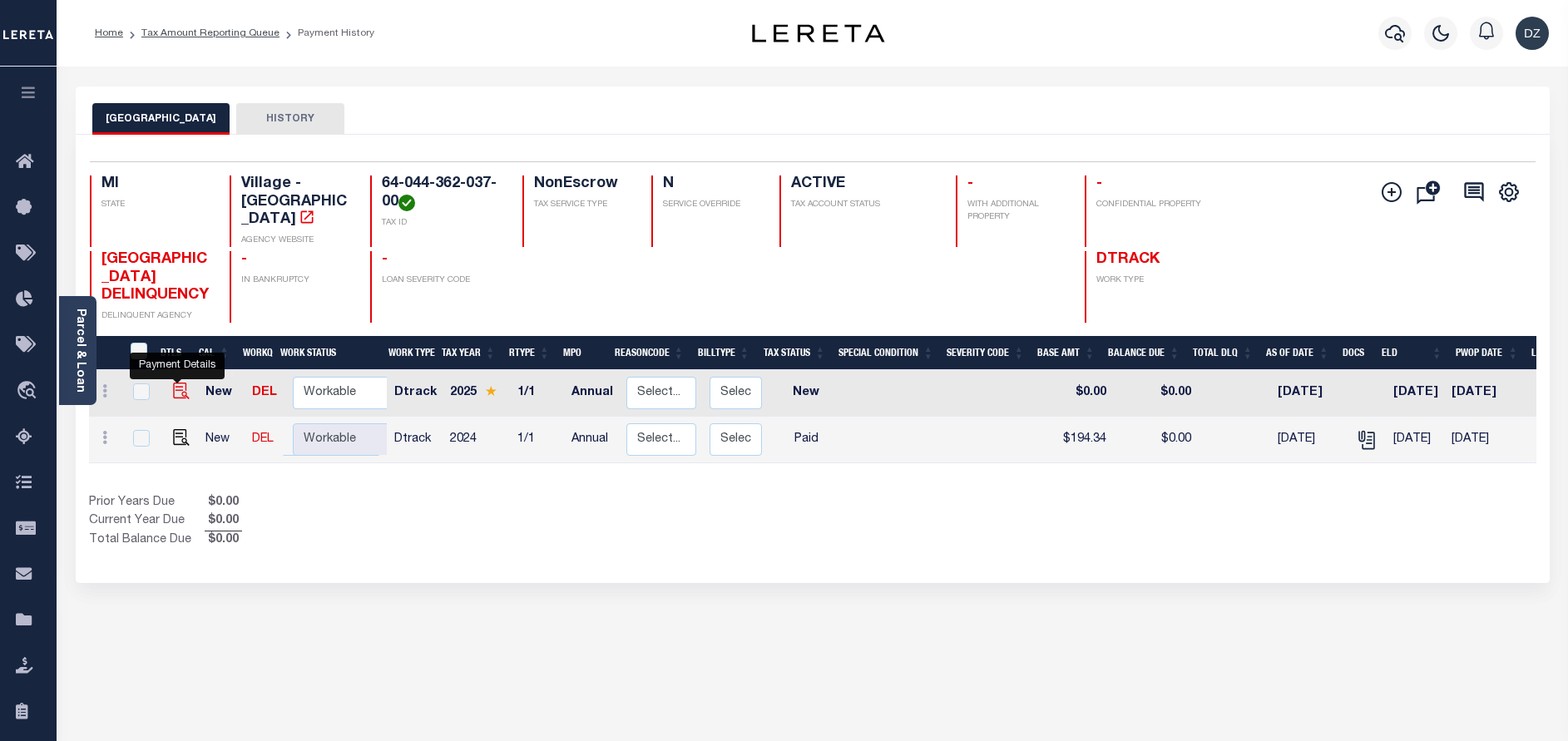
click at [173, 390] on img "" at bounding box center [181, 391] width 17 height 17
checkbox input "true"
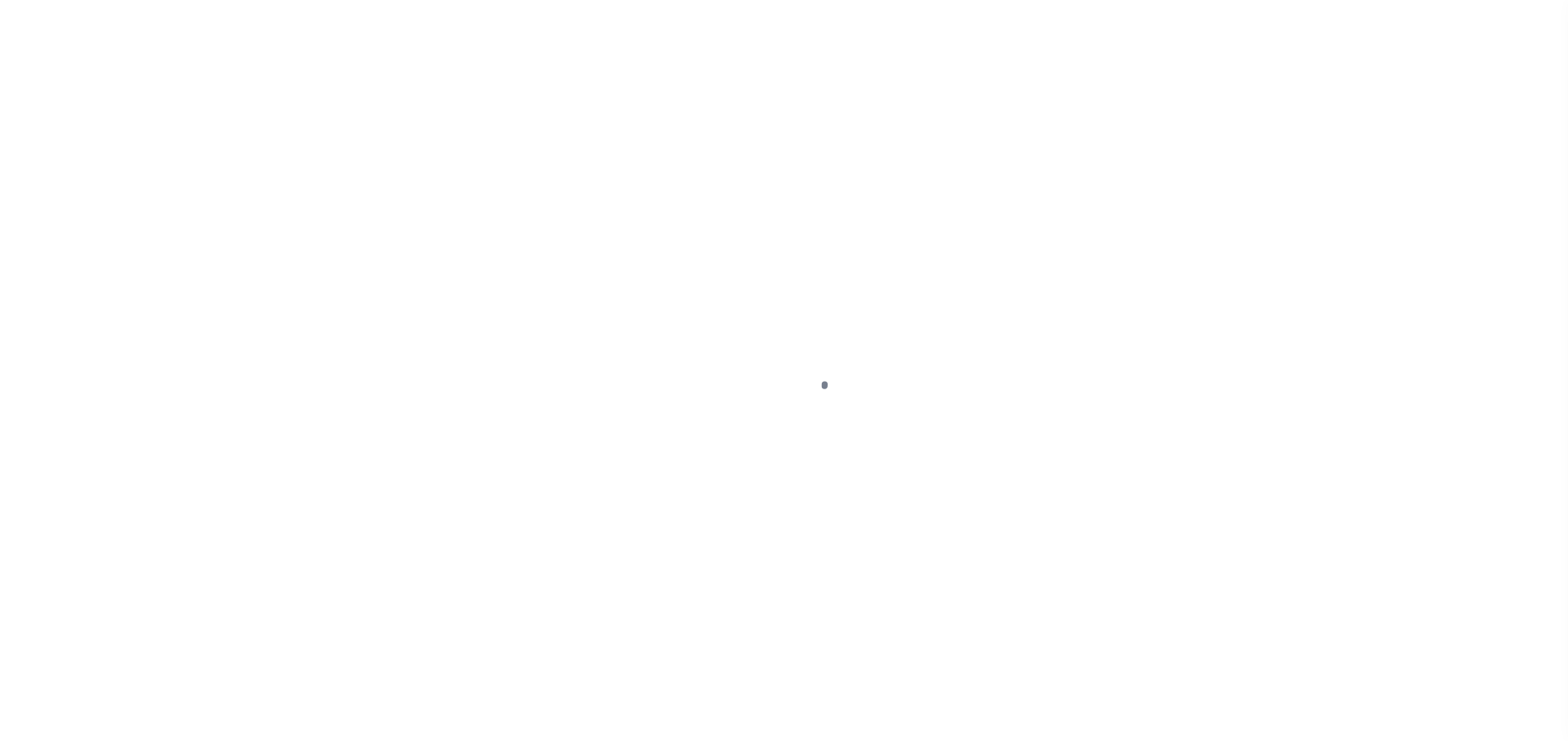
select select "NW2"
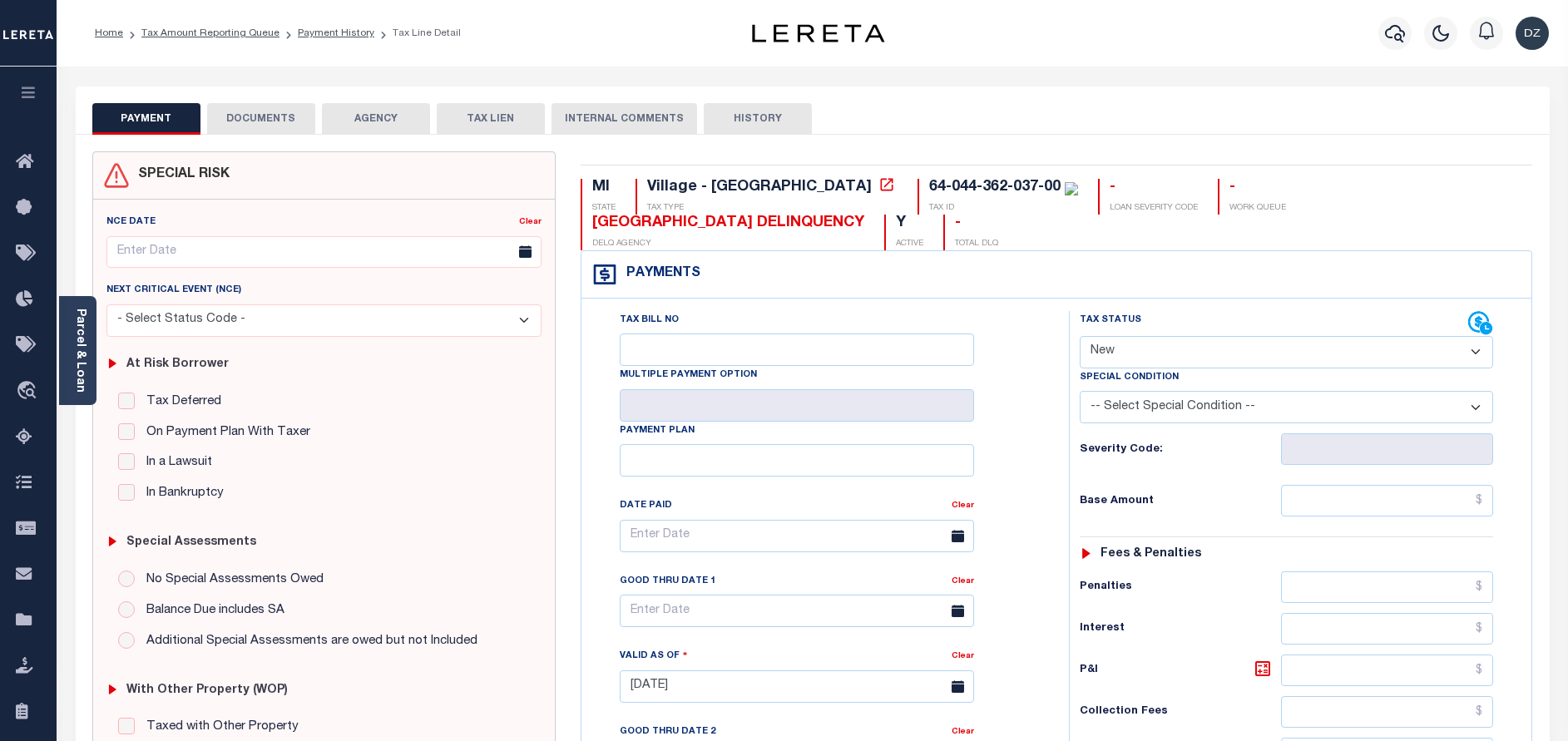
click at [262, 133] on button "DOCUMENTS" at bounding box center [262, 118] width 108 height 31
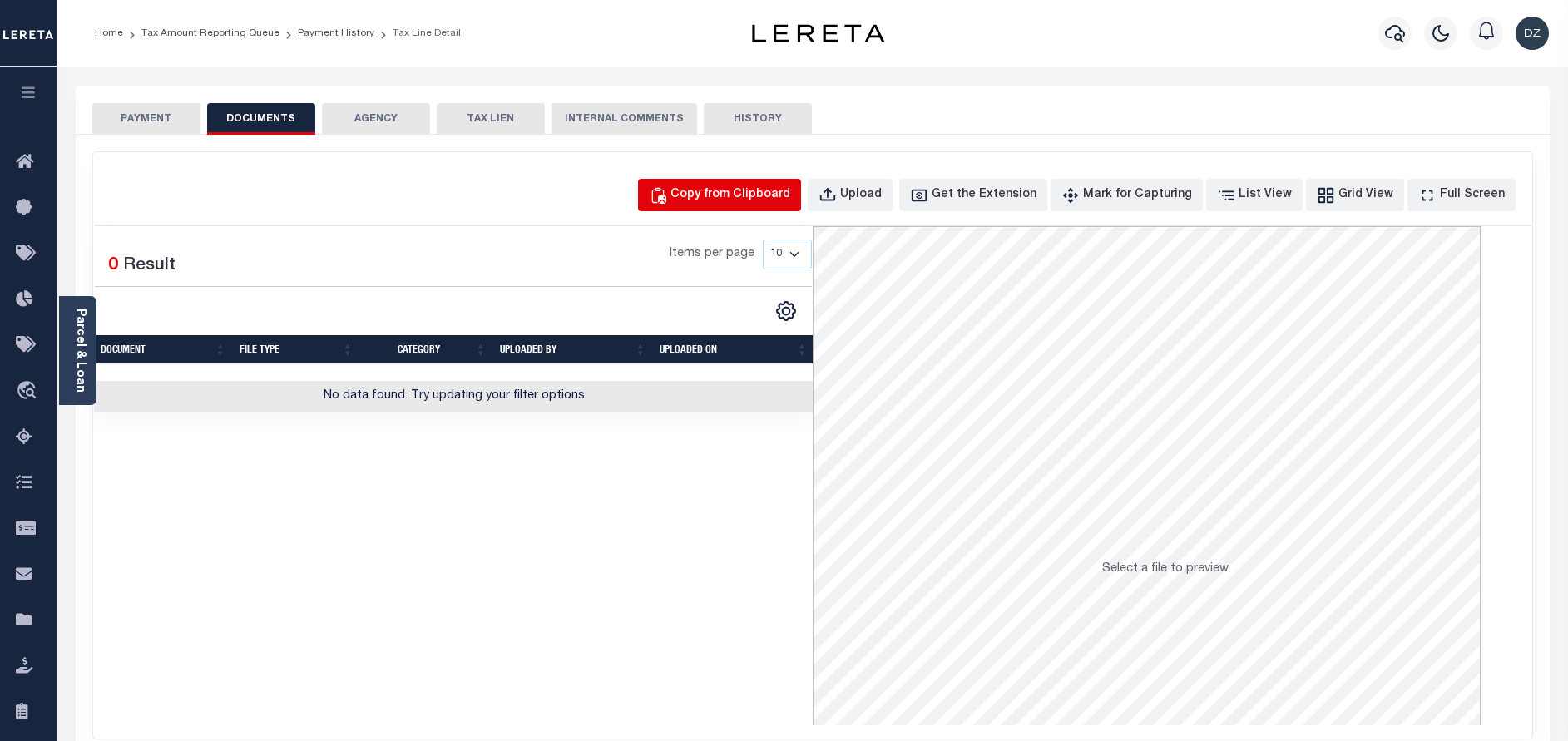
click at [786, 196] on div "Copy from Clipboard" at bounding box center [730, 196] width 119 height 18
select select "POP"
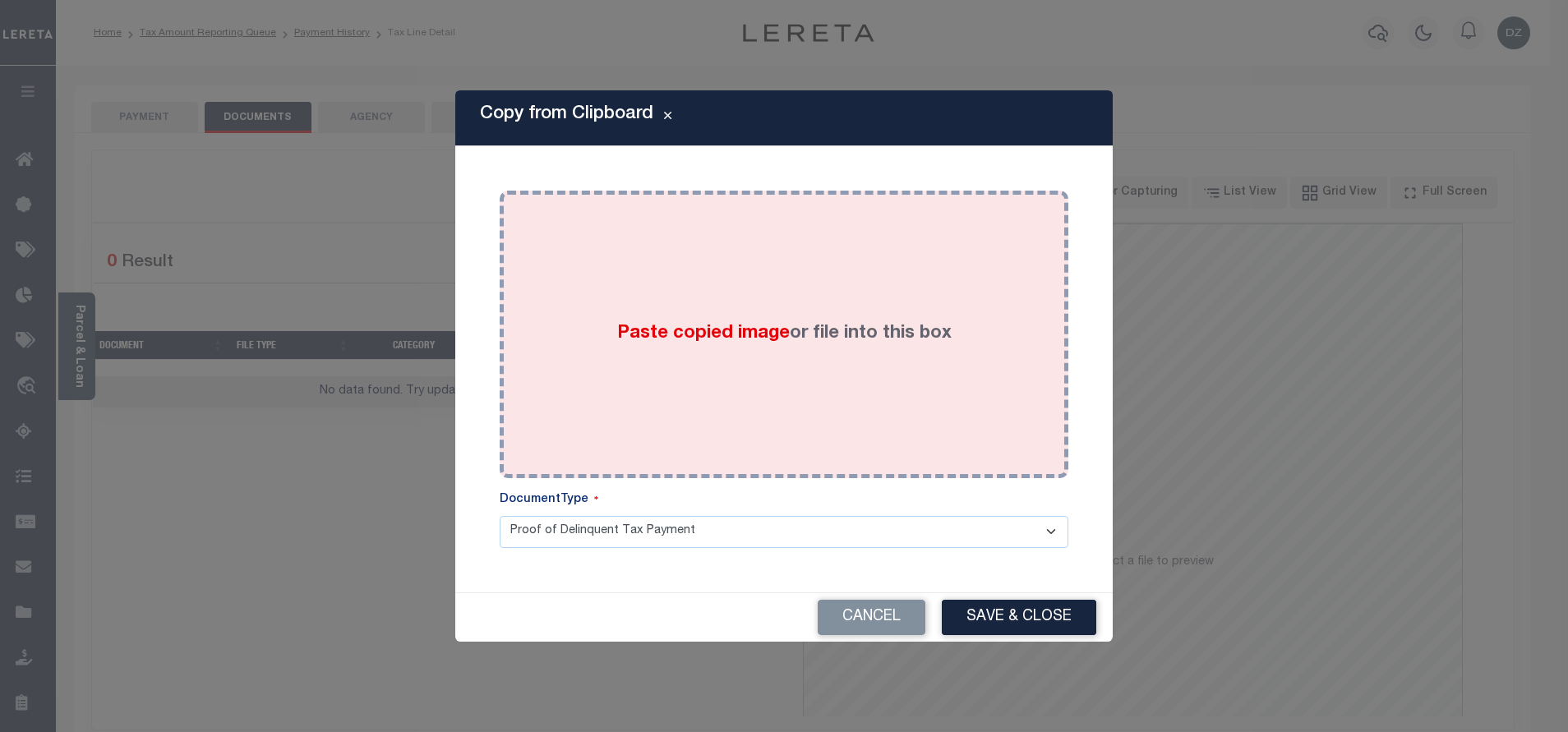
click at [781, 387] on div "Paste copied image or file into this box" at bounding box center [784, 335] width 544 height 263
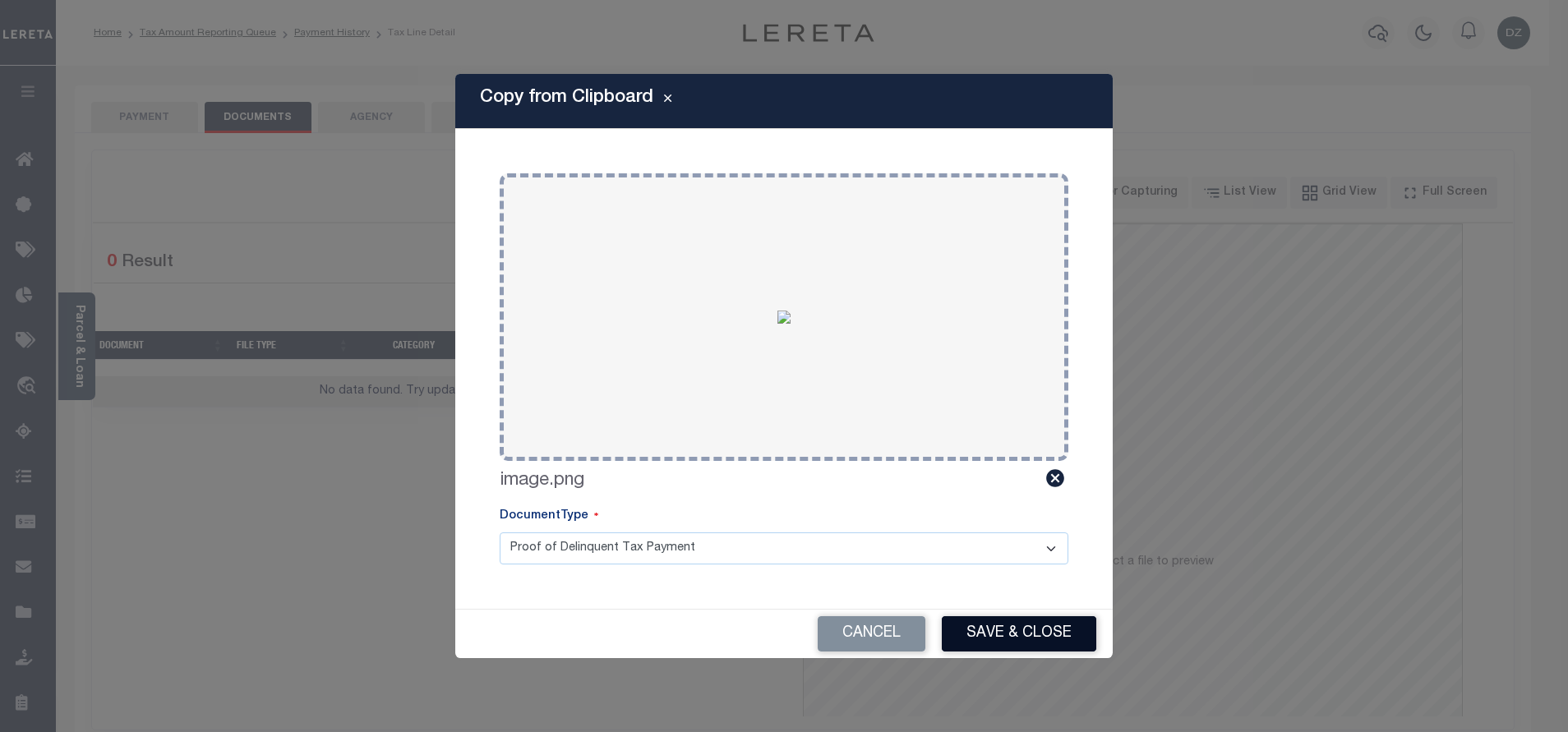
click at [988, 646] on button "Save & Close" at bounding box center [1018, 634] width 154 height 35
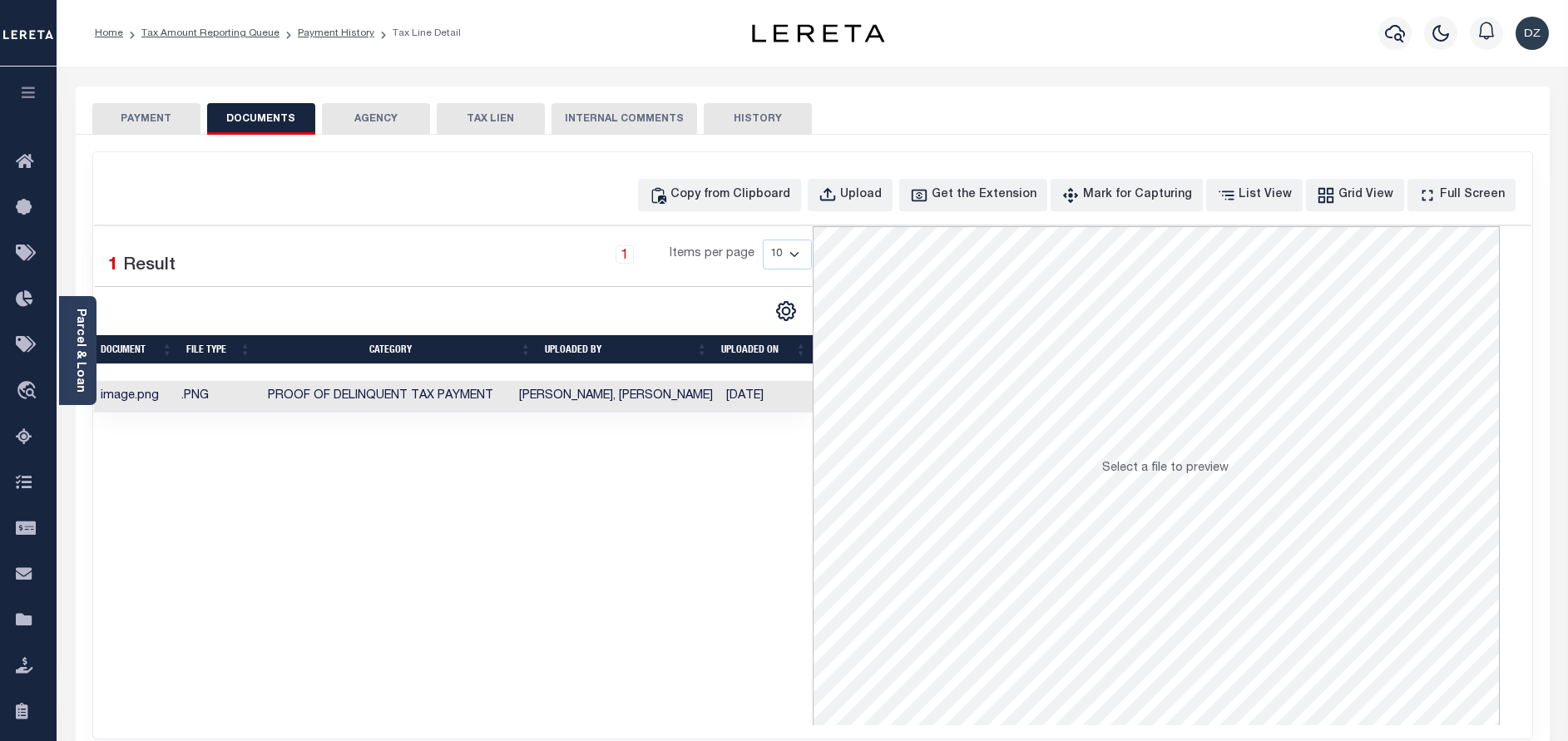
click at [155, 129] on button "PAYMENT" at bounding box center [147, 118] width 108 height 31
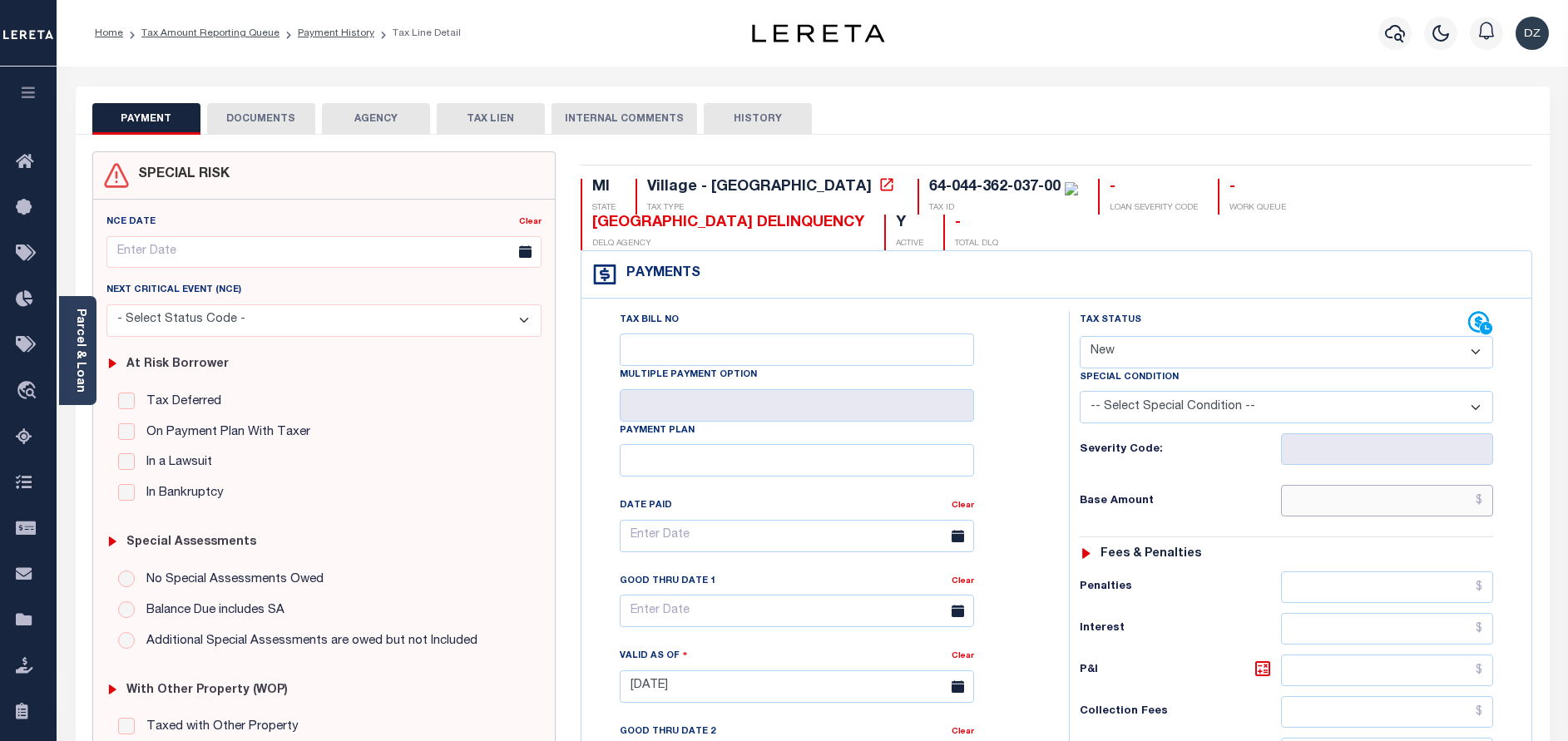
click at [1428, 507] on input "text" at bounding box center [1386, 500] width 212 height 31
paste input "197.86"
type input "$197.86"
type input "[DATE]"
click at [1180, 359] on select "- Select Status Code - Open Due/Unpaid Paid Incomplete No Tax Due Internal Refu…" at bounding box center [1286, 352] width 413 height 32
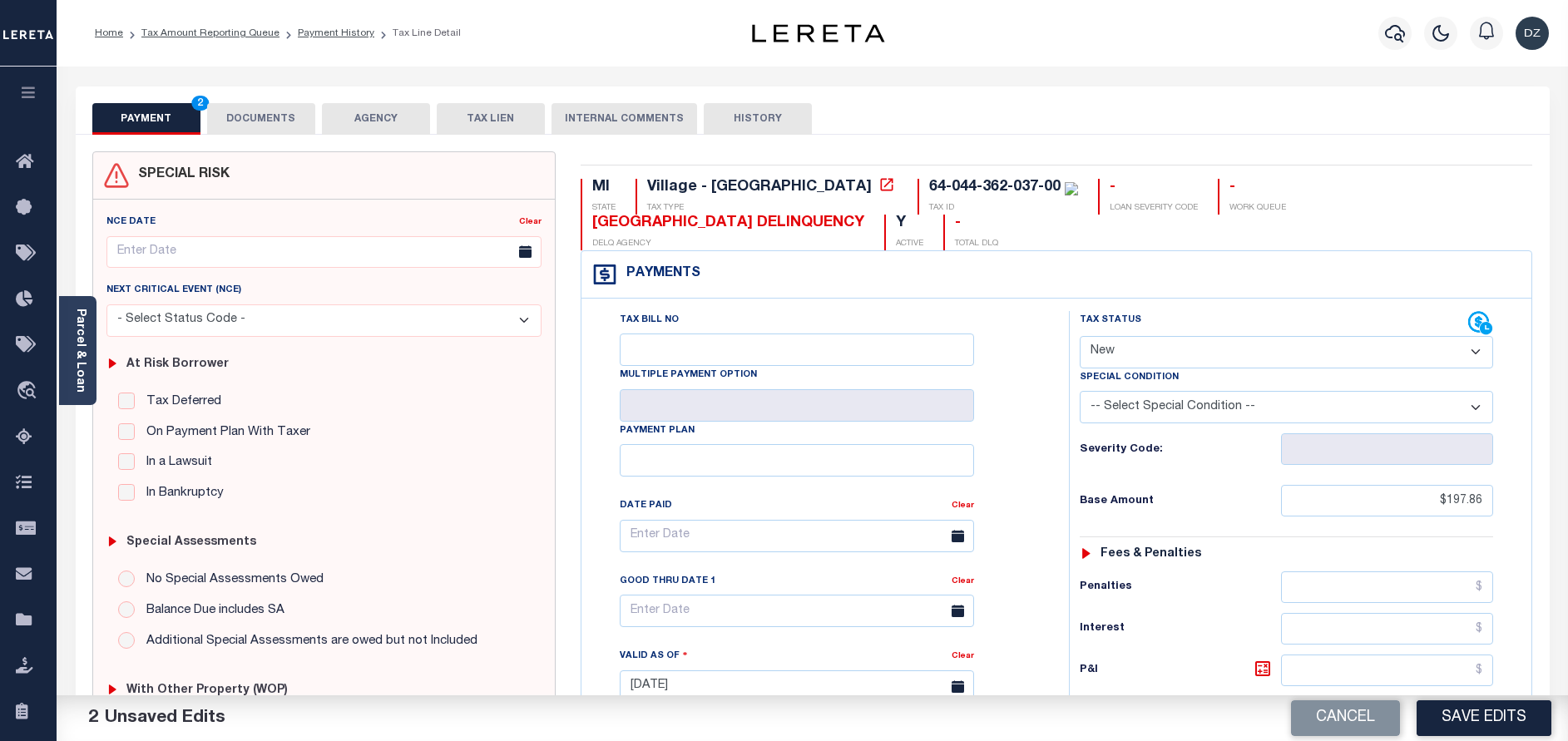
select select "PYD"
click at [1080, 337] on select "- Select Status Code - Open Due/Unpaid Paid Incomplete No Tax Due Internal Refu…" at bounding box center [1286, 352] width 413 height 32
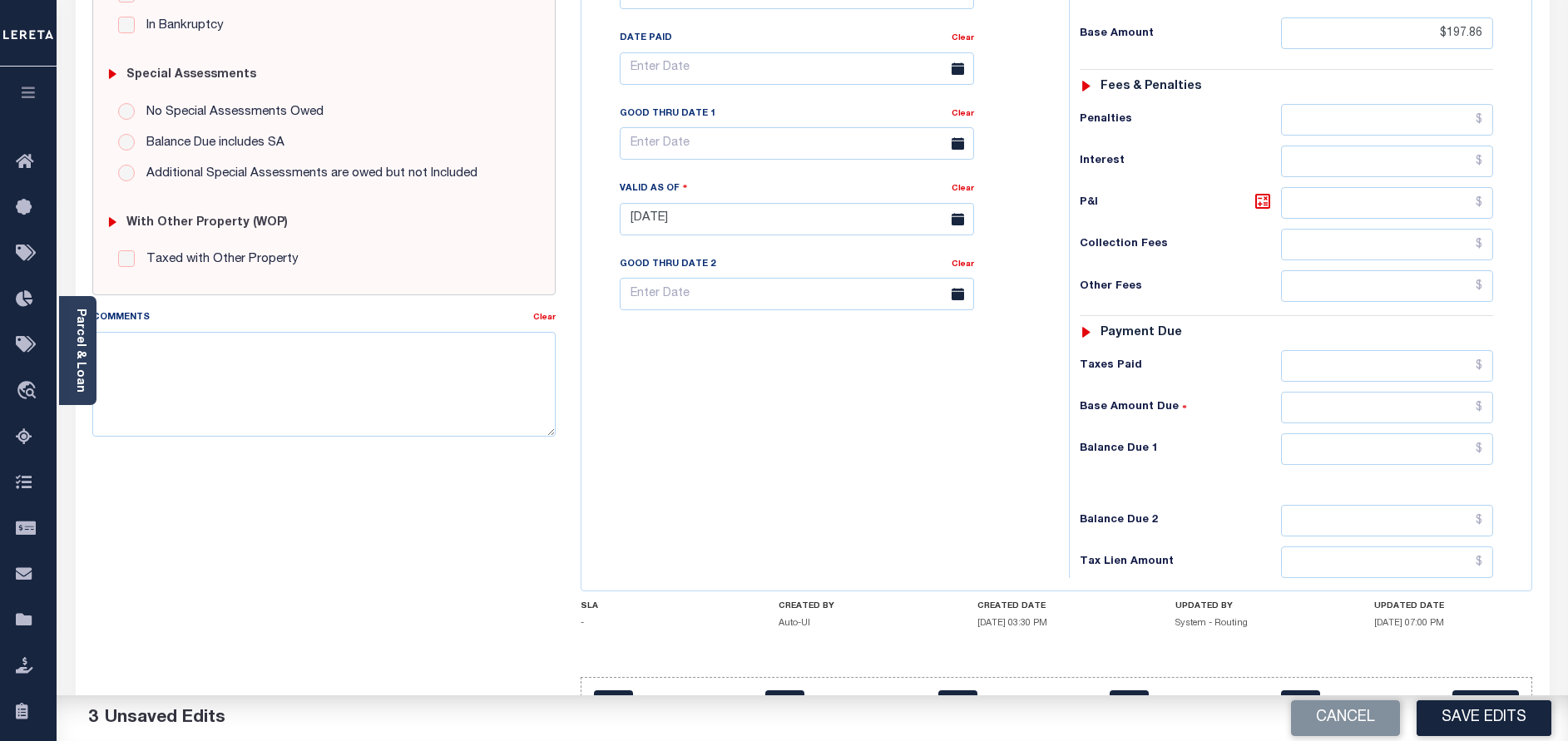
scroll to position [500, 0]
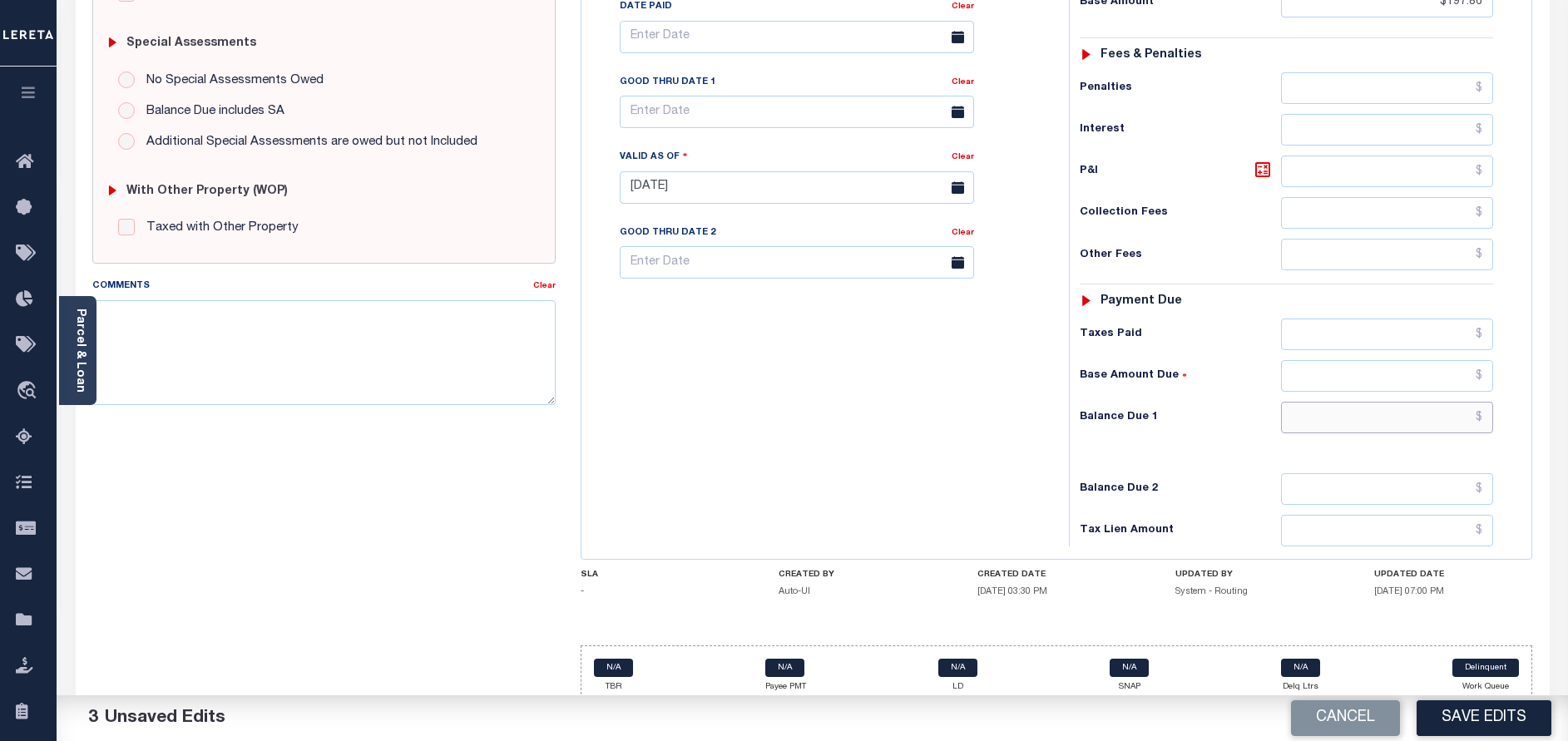
click at [1422, 430] on input "text" at bounding box center [1386, 418] width 212 height 31
type input "$0.00"
click at [1484, 713] on button "Save Edits" at bounding box center [1484, 718] width 135 height 36
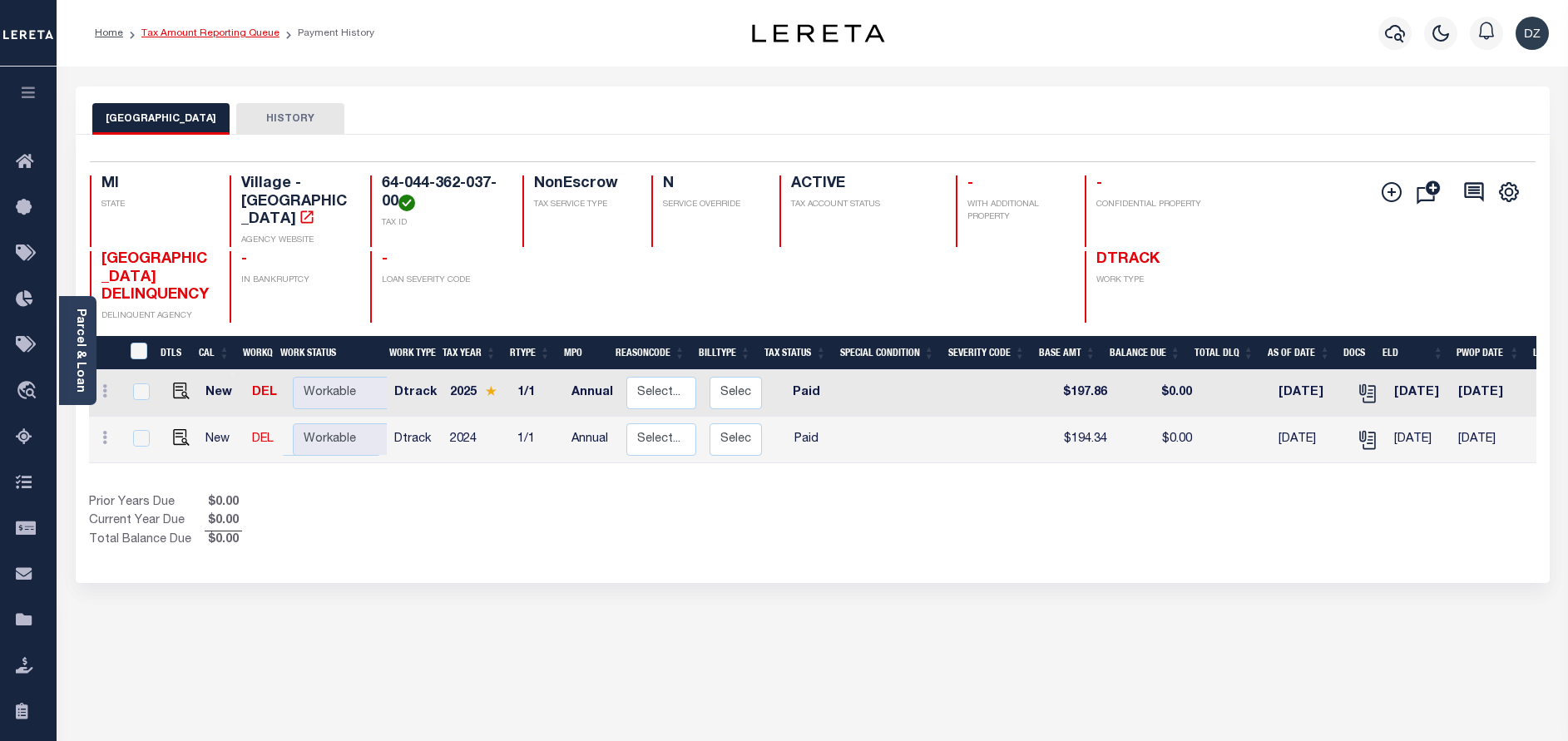
click at [220, 33] on link "Tax Amount Reporting Queue" at bounding box center [210, 33] width 138 height 10
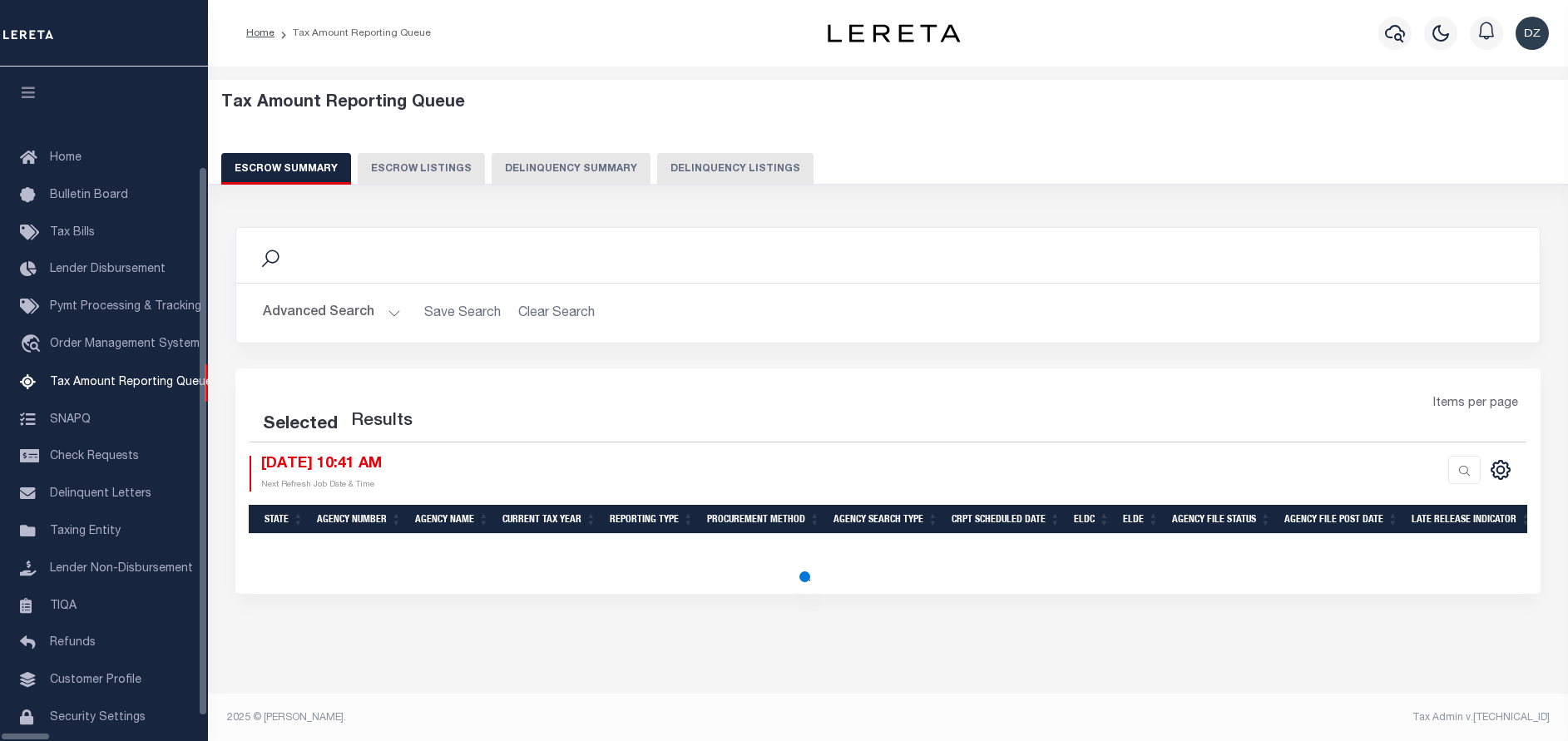
click at [701, 164] on button "Delinquency Listings" at bounding box center [735, 169] width 156 height 31
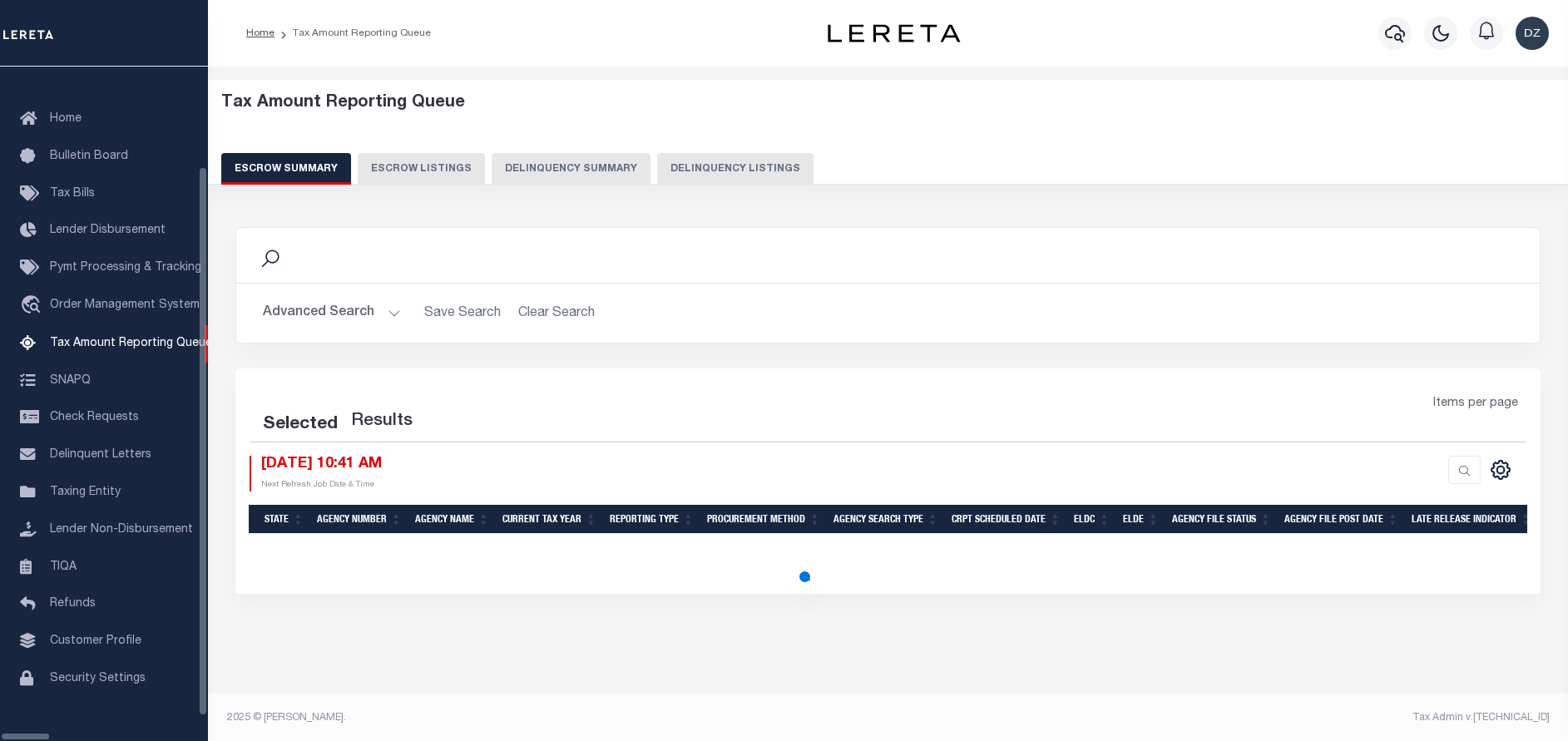
select select "100"
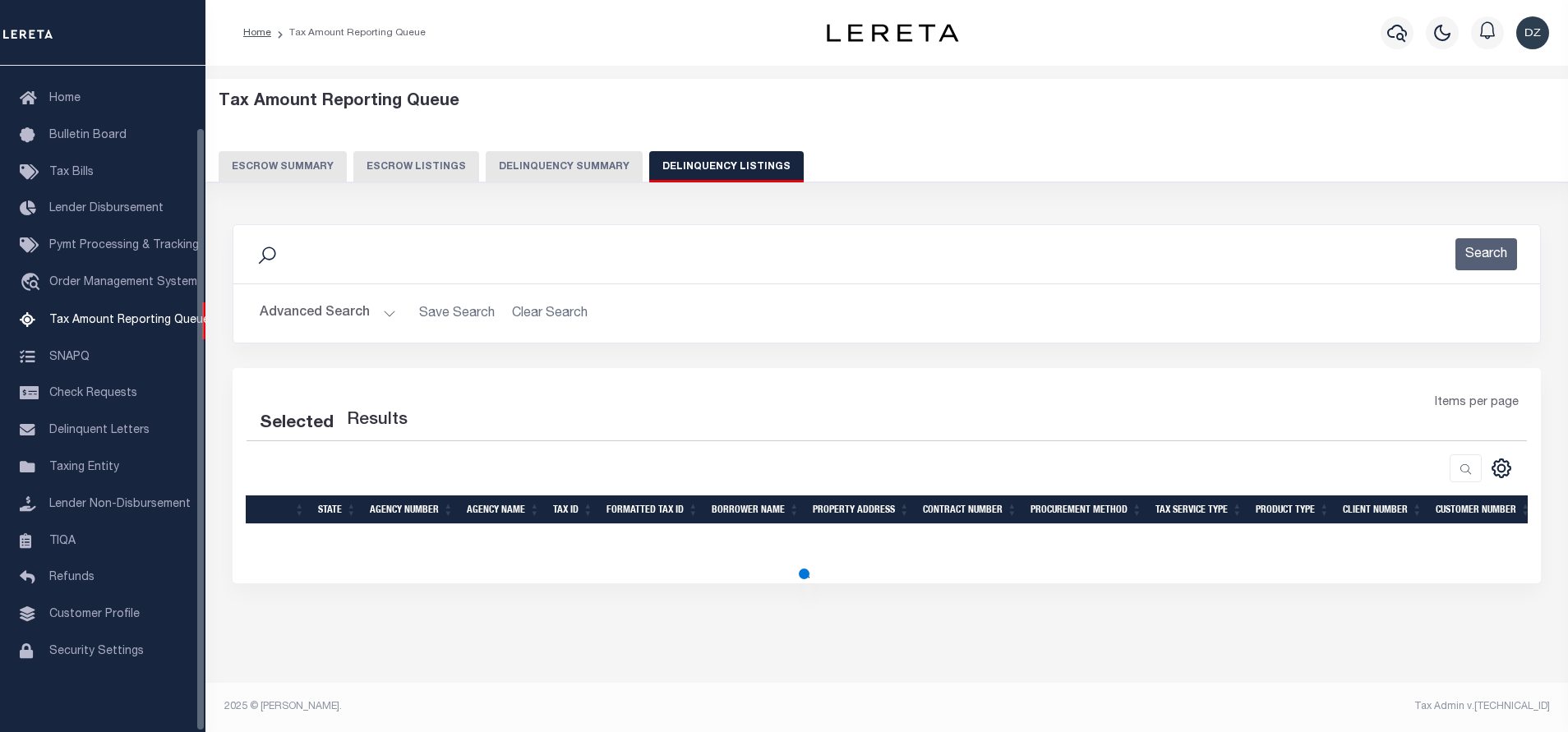
select select "100"
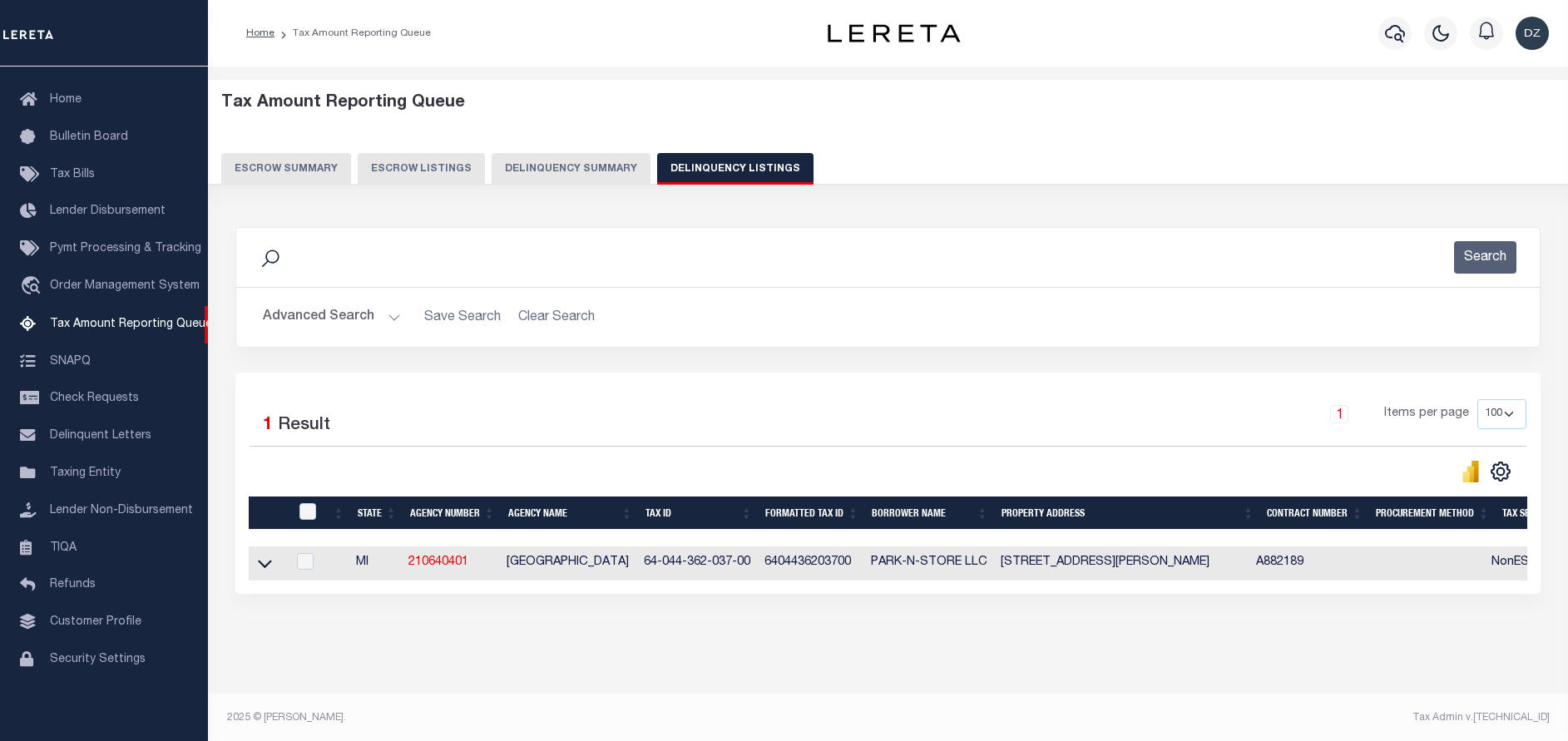
click at [345, 325] on button "Advanced Search" at bounding box center [331, 317] width 138 height 32
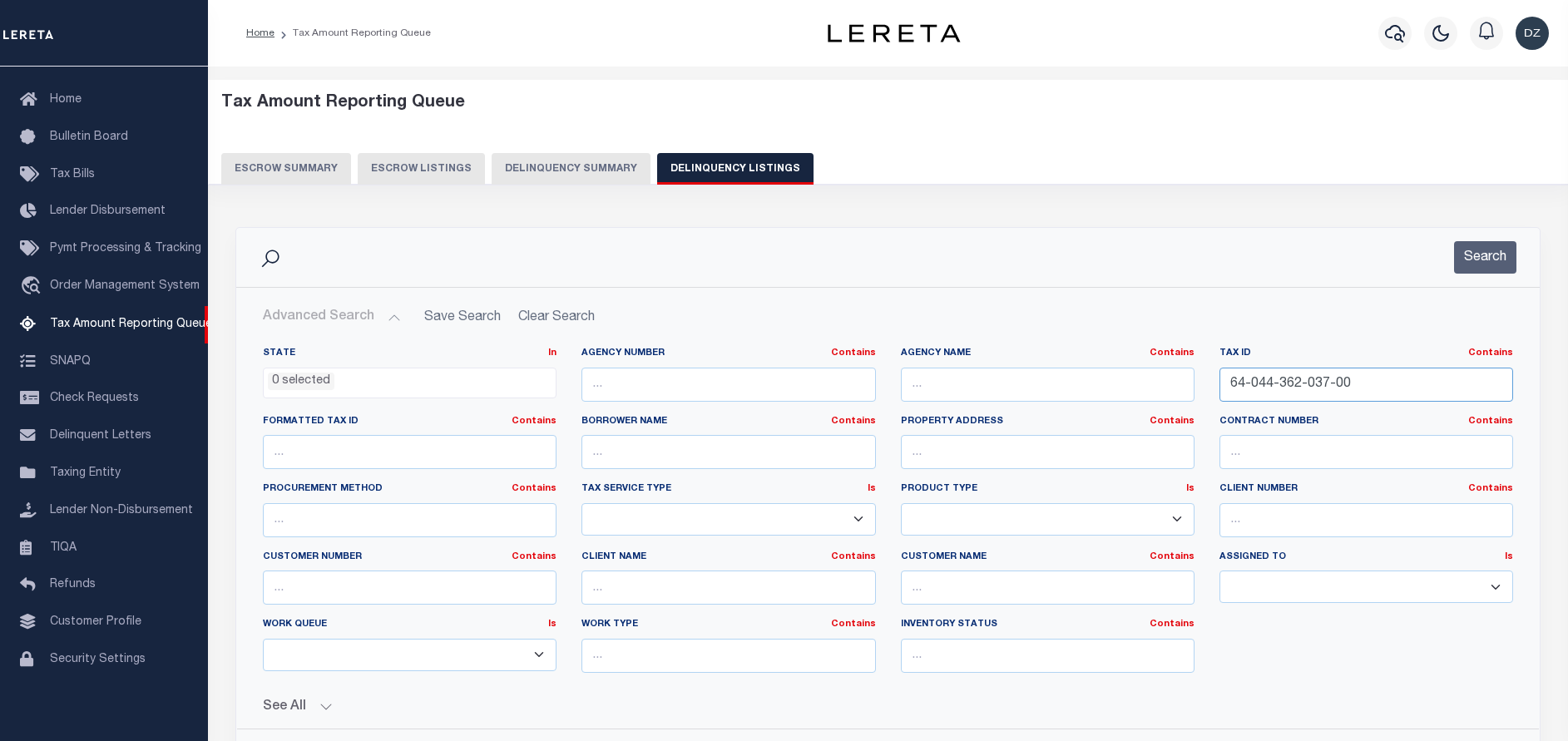
drag, startPoint x: 1372, startPoint y: 390, endPoint x: 1014, endPoint y: 403, distance: 358.2
click at [1014, 403] on div "State In In AK AL AR AZ CA CO CT DC DE FL GA GU HI IA ID IL IN KS KY LA MA MD M…" at bounding box center [888, 517] width 1275 height 340
paste input "53-010-011-200-013-1"
type input "53-010-011-200-013-10"
click at [1485, 252] on button "Search" at bounding box center [1485, 257] width 62 height 32
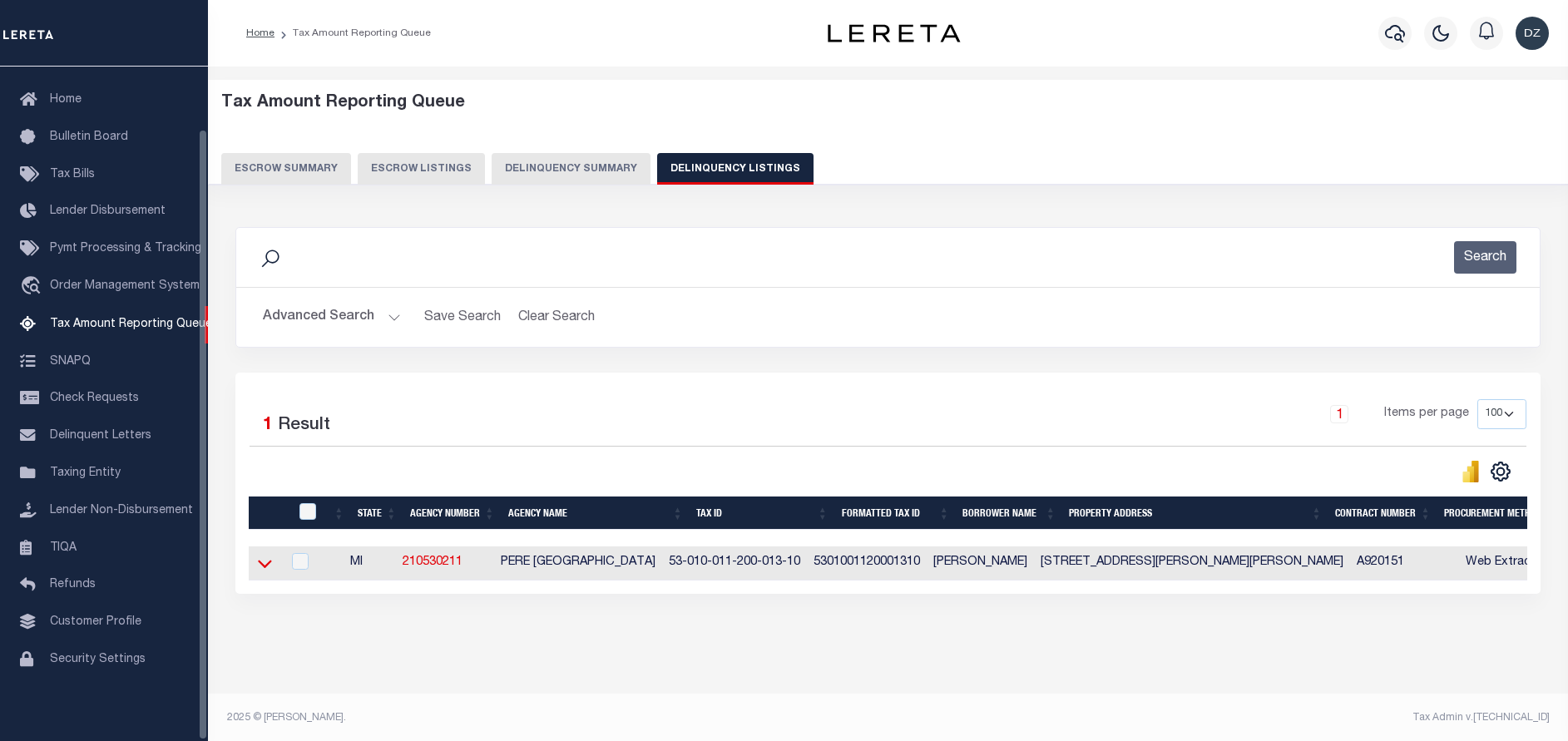
click at [262, 571] on icon at bounding box center [264, 563] width 14 height 17
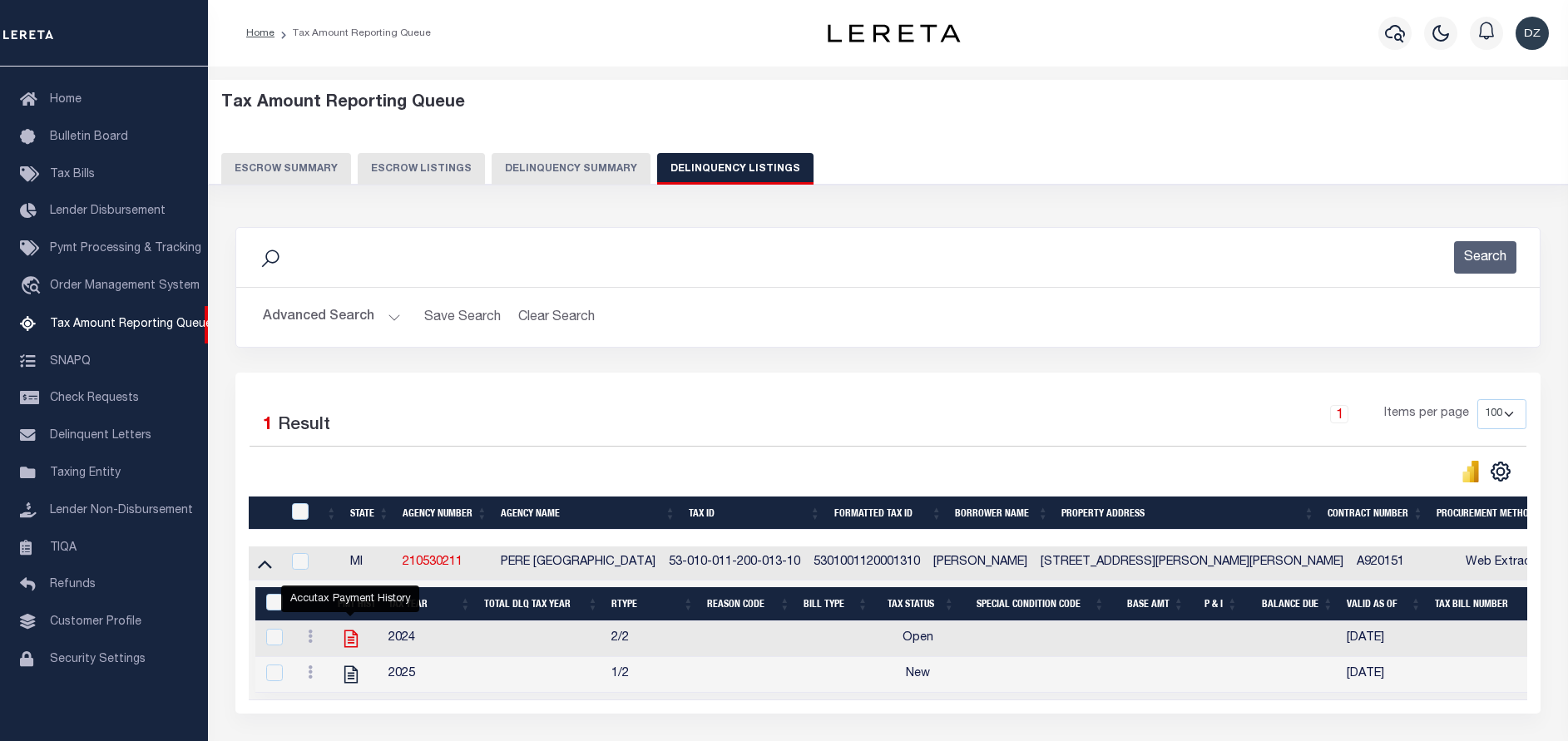
click at [350, 645] on icon "" at bounding box center [351, 639] width 13 height 17
checkbox input "true"
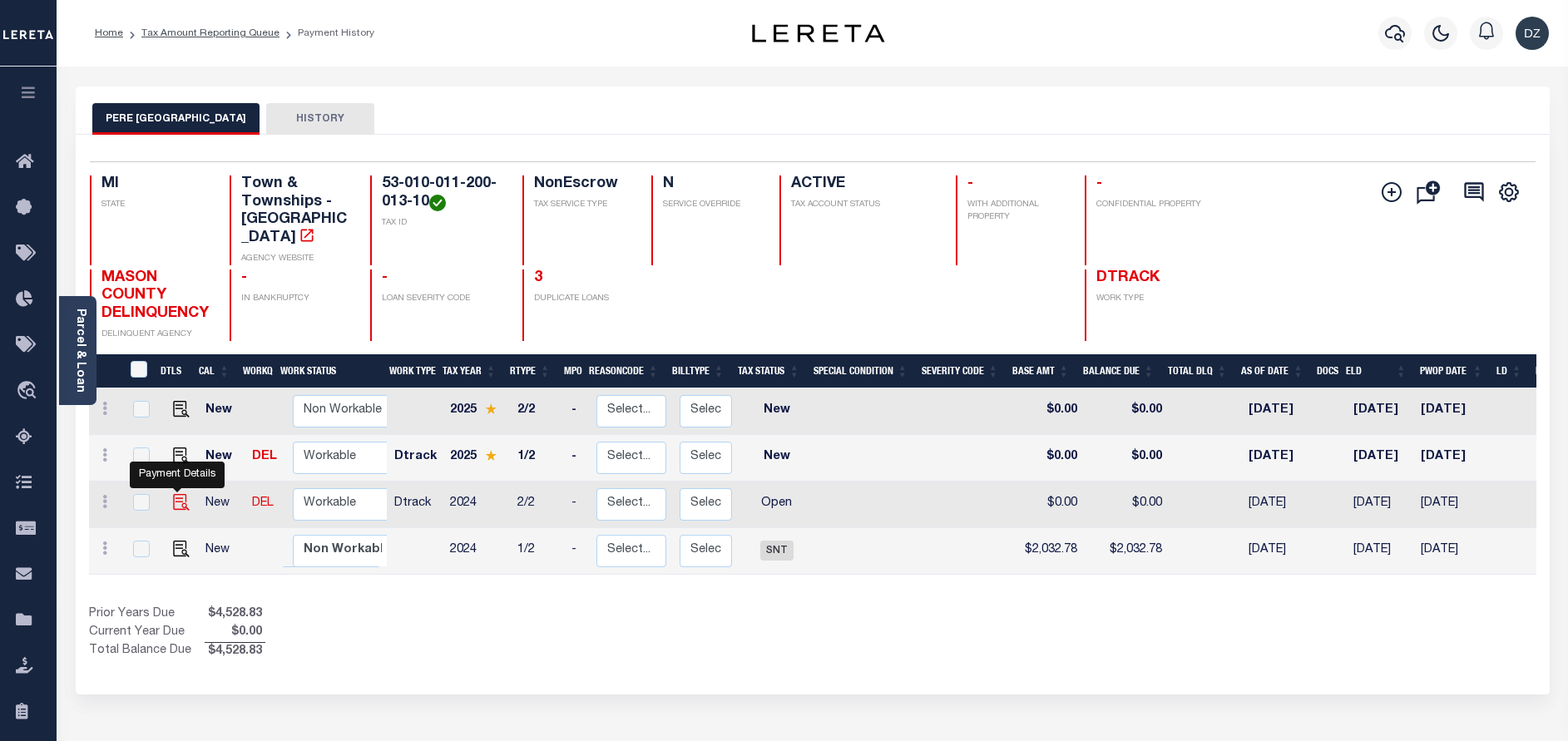
click at [176, 497] on img "" at bounding box center [181, 502] width 17 height 17
checkbox input "true"
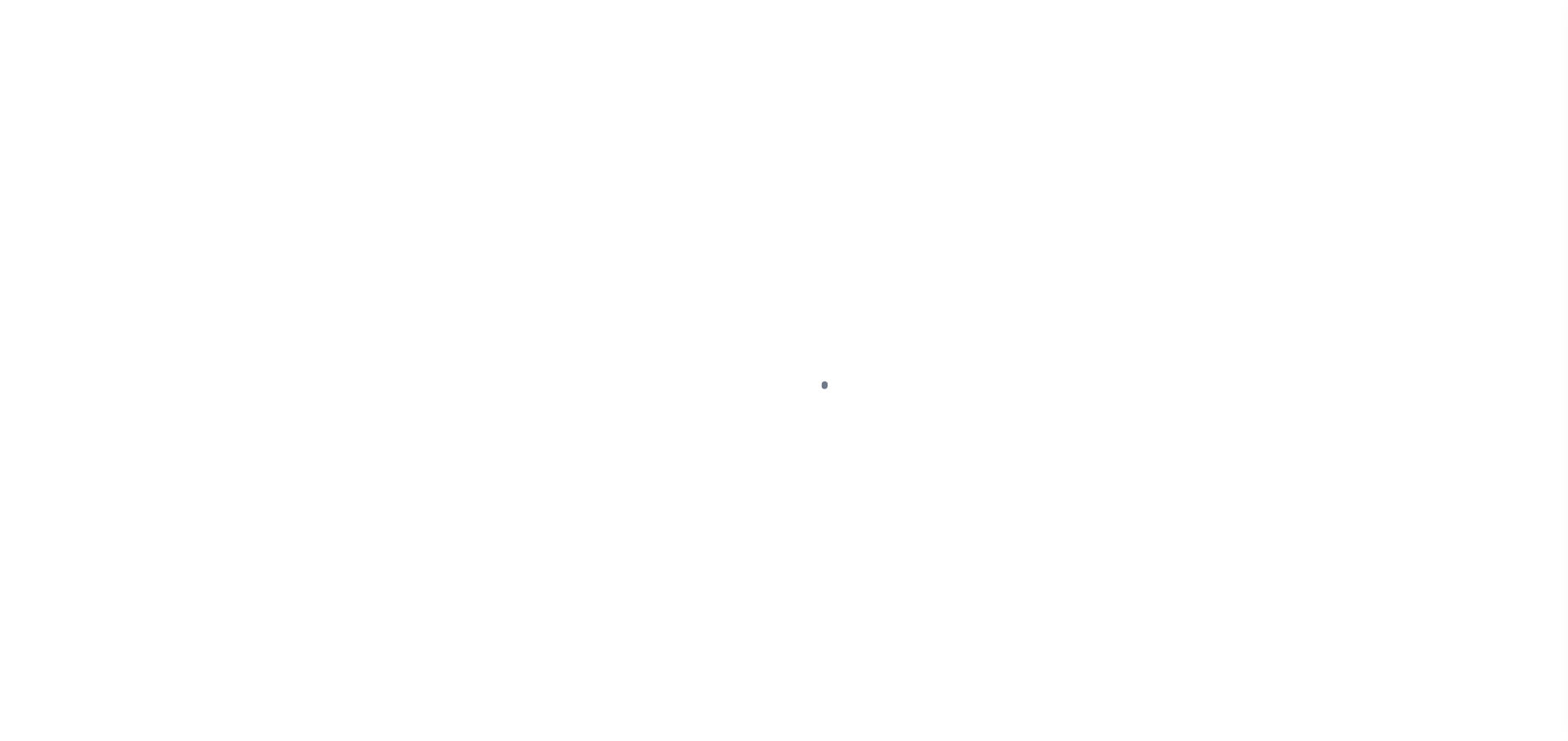
select select "OP2"
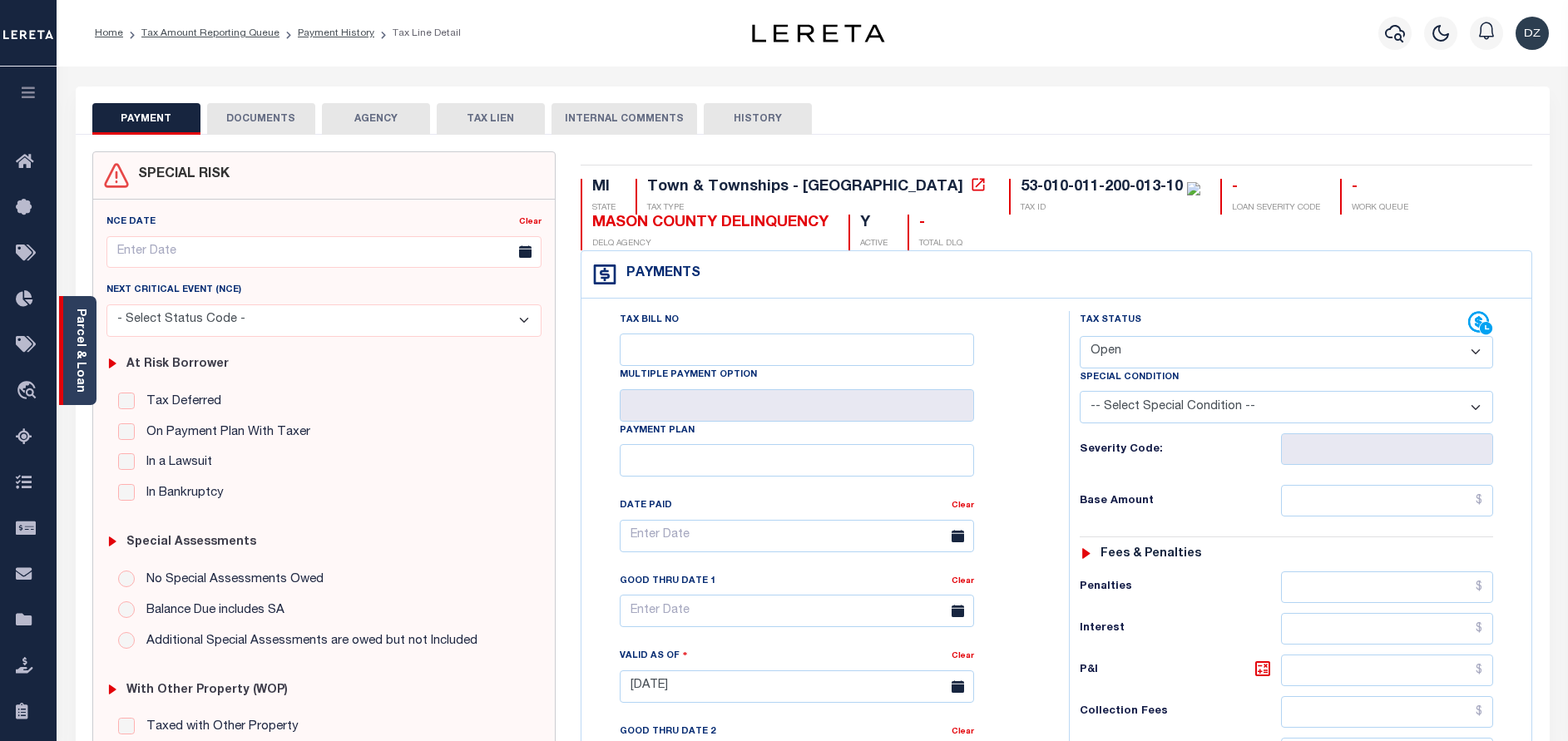
click at [92, 335] on div "Parcel & Loan" at bounding box center [77, 351] width 38 height 109
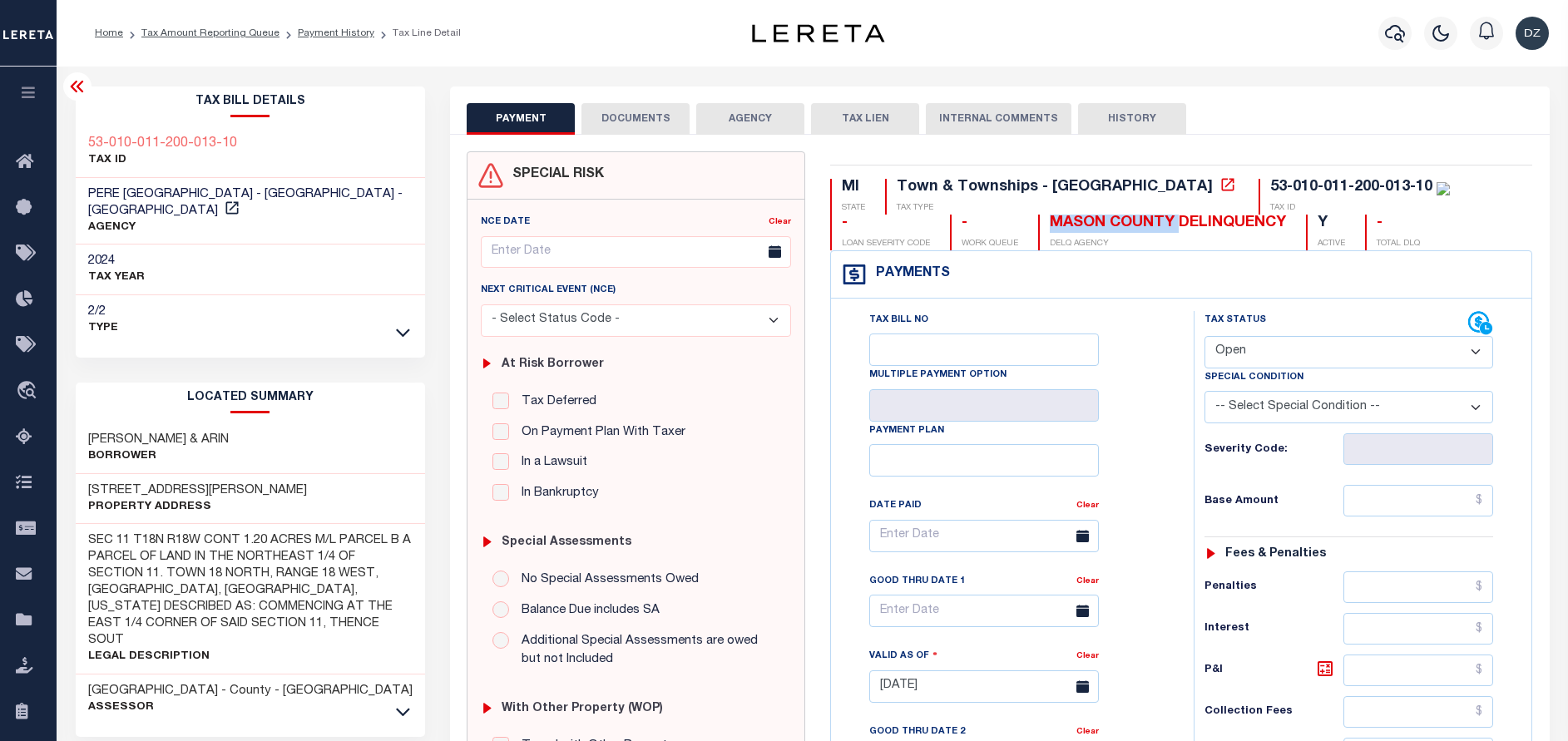
drag, startPoint x: 1058, startPoint y: 218, endPoint x: 927, endPoint y: 227, distance: 131.3
click at [1038, 227] on div "MASON COUNTY DELINQUENCY DELQ AGENCY" at bounding box center [1162, 232] width 248 height 36
copy div "[GEOGRAPHIC_DATA]"
click at [86, 212] on div "PERE [GEOGRAPHIC_DATA] - [GEOGRAPHIC_DATA] - [GEOGRAPHIC_DATA] AGENCY" at bounding box center [250, 211] width 350 height 67
click at [224, 212] on icon at bounding box center [232, 208] width 17 height 17
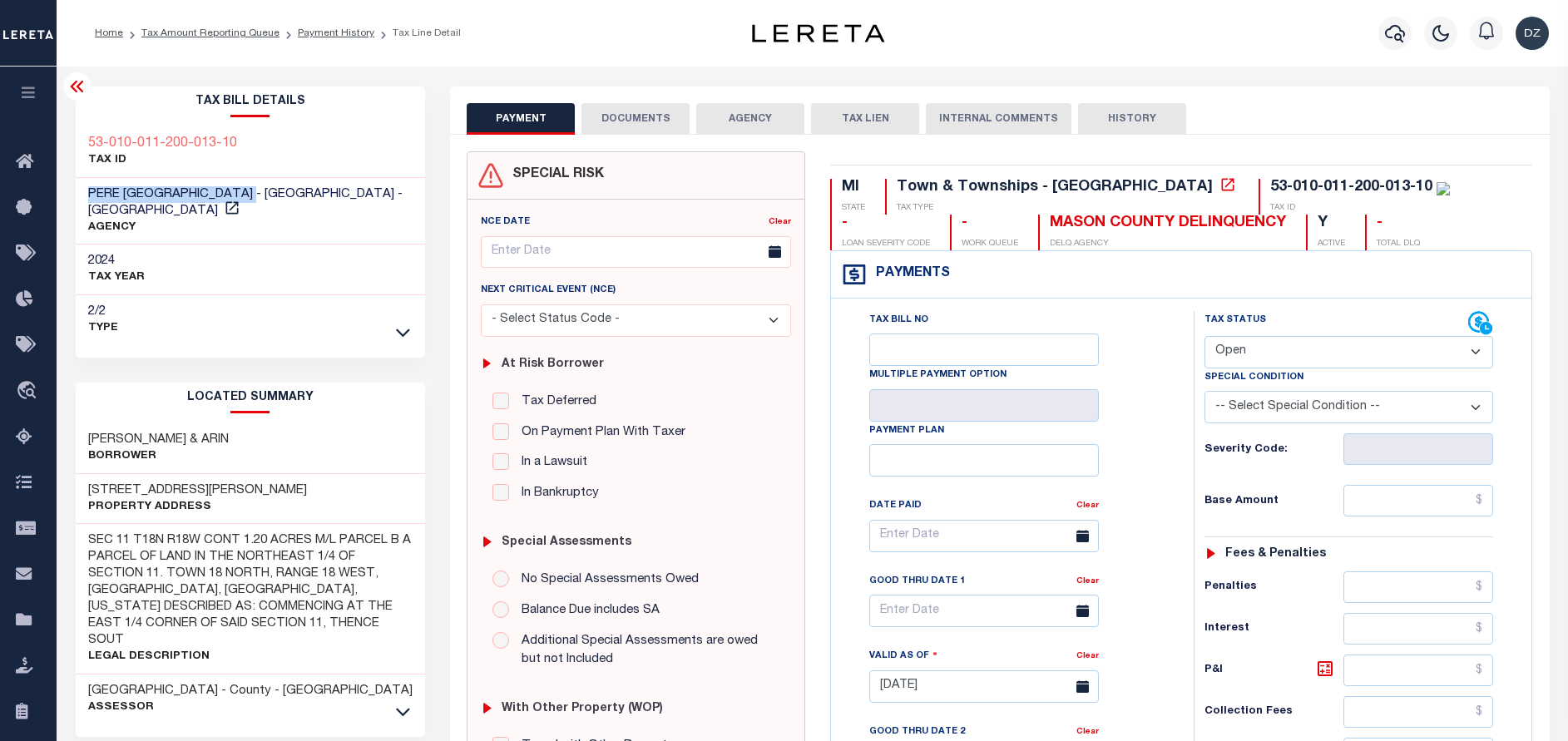
drag, startPoint x: 263, startPoint y: 196, endPoint x: 86, endPoint y: 196, distance: 177.0
click at [86, 196] on div "PERE [GEOGRAPHIC_DATA] - [GEOGRAPHIC_DATA] - [GEOGRAPHIC_DATA] AGENCY" at bounding box center [250, 211] width 350 height 67
copy span "PERE [GEOGRAPHIC_DATA]"
drag, startPoint x: 1176, startPoint y: 183, endPoint x: 1286, endPoint y: 191, distance: 110.3
click at [1286, 191] on div "53-010-011-200-013-10" at bounding box center [1351, 187] width 162 height 15
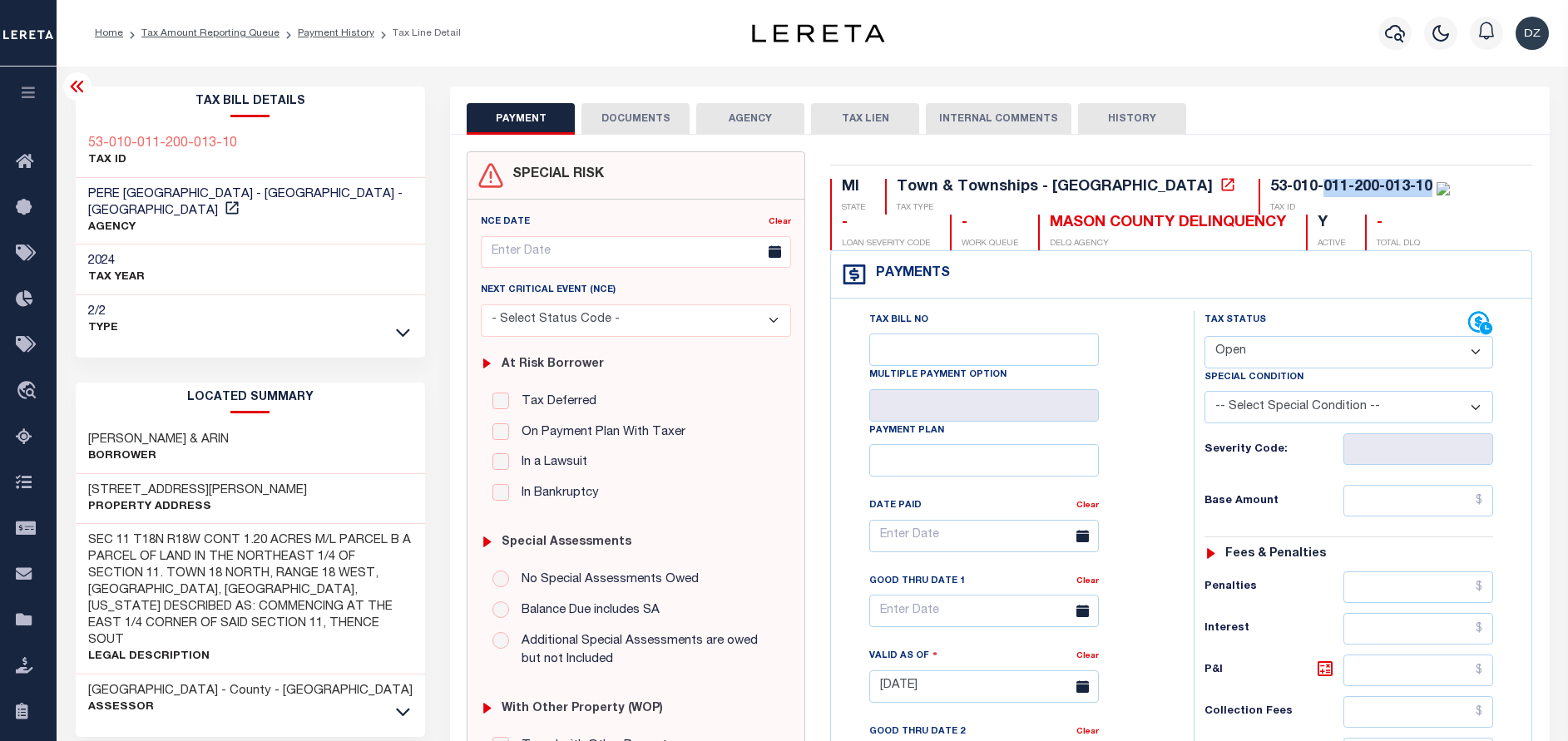
copy div "011-200-013-10"
click at [1440, 500] on input "text" at bounding box center [1417, 500] width 150 height 31
paste input "585.06"
type input "$585.06"
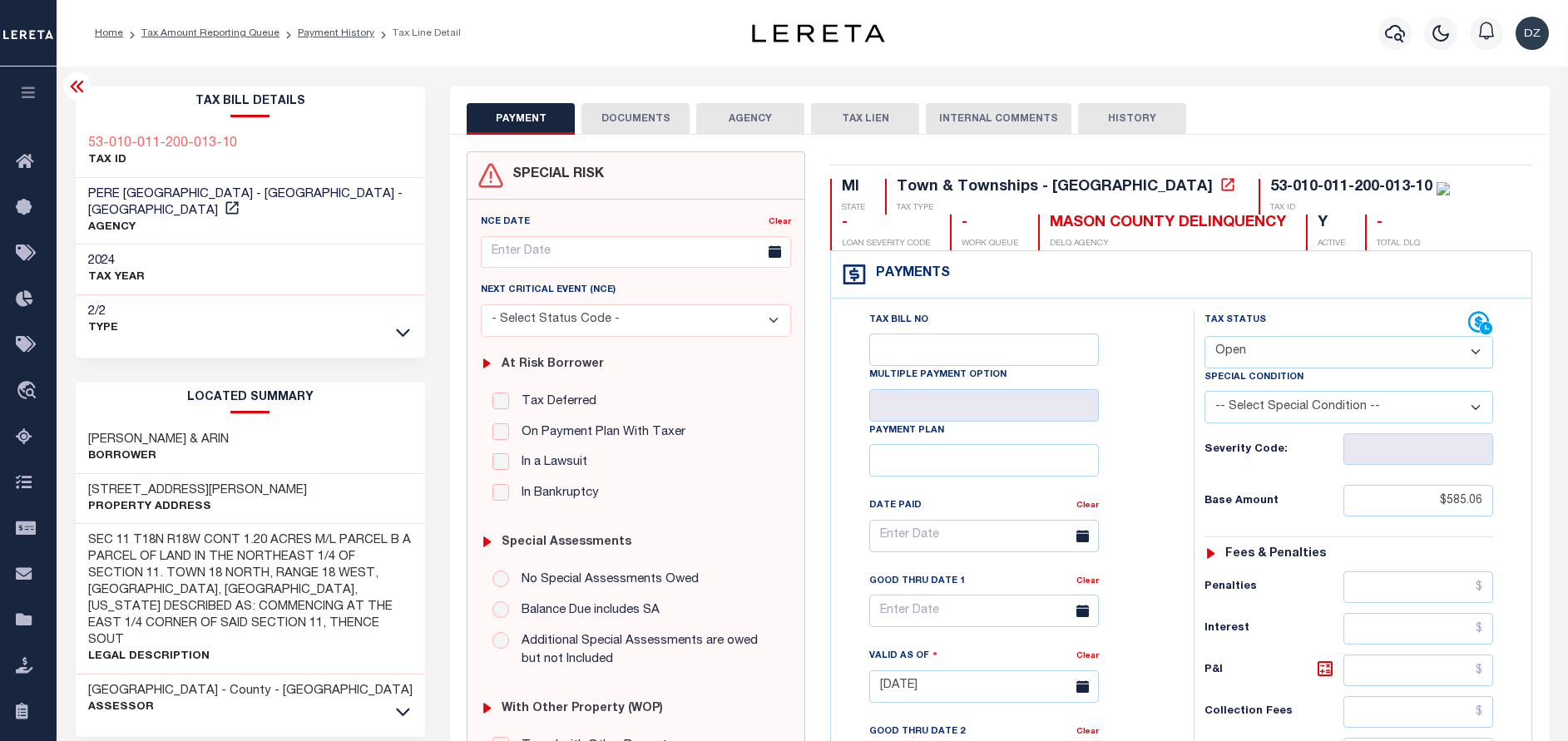
type input "[DATE]"
click at [1264, 367] on select "- Select Status Code - Open Due/Unpaid Paid Incomplete No Tax Due Internal Refu…" at bounding box center [1349, 352] width 288 height 32
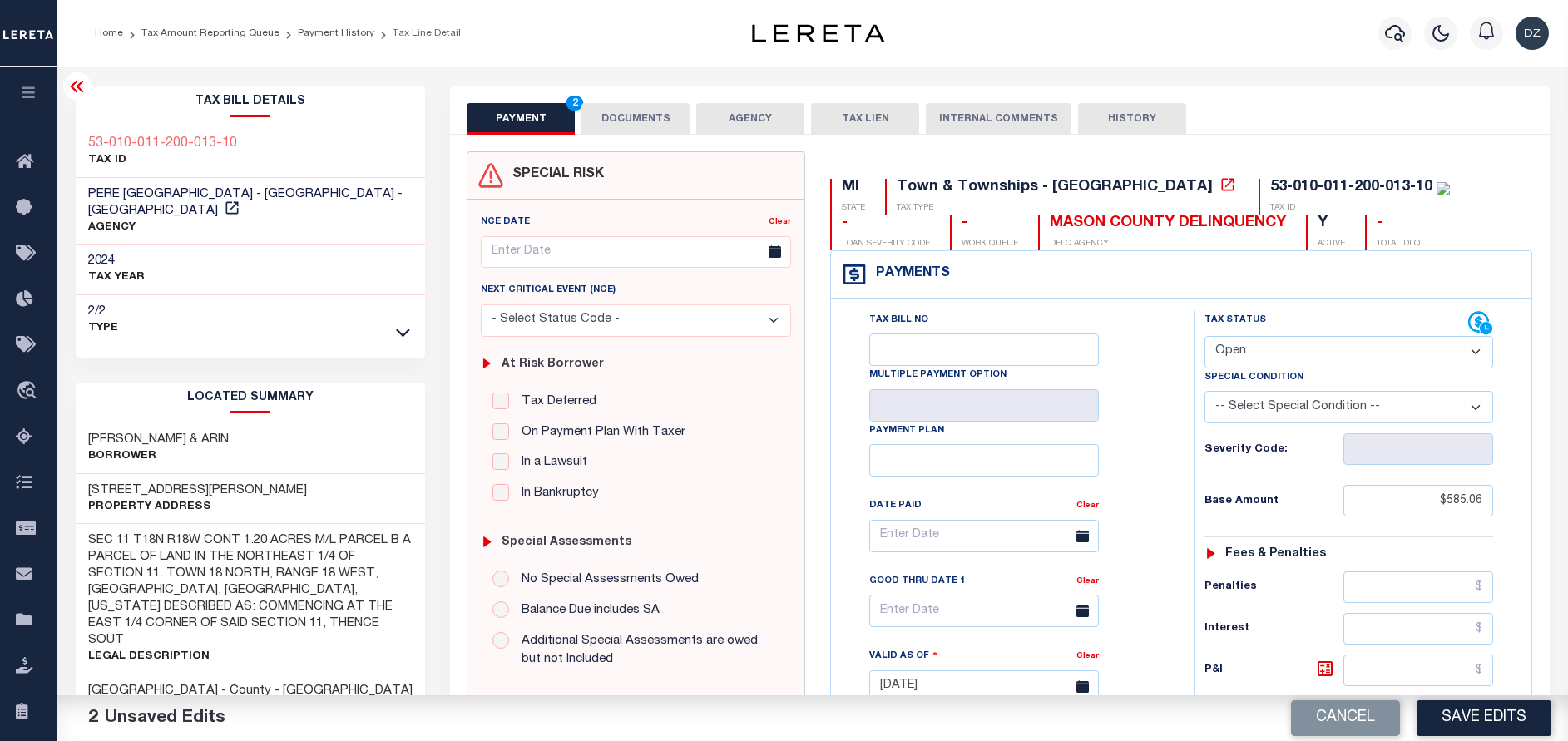
select select "PYD"
click at [1204, 337] on select "- Select Status Code - Open Due/Unpaid Paid Incomplete No Tax Due Internal Refu…" at bounding box center [1349, 352] width 288 height 32
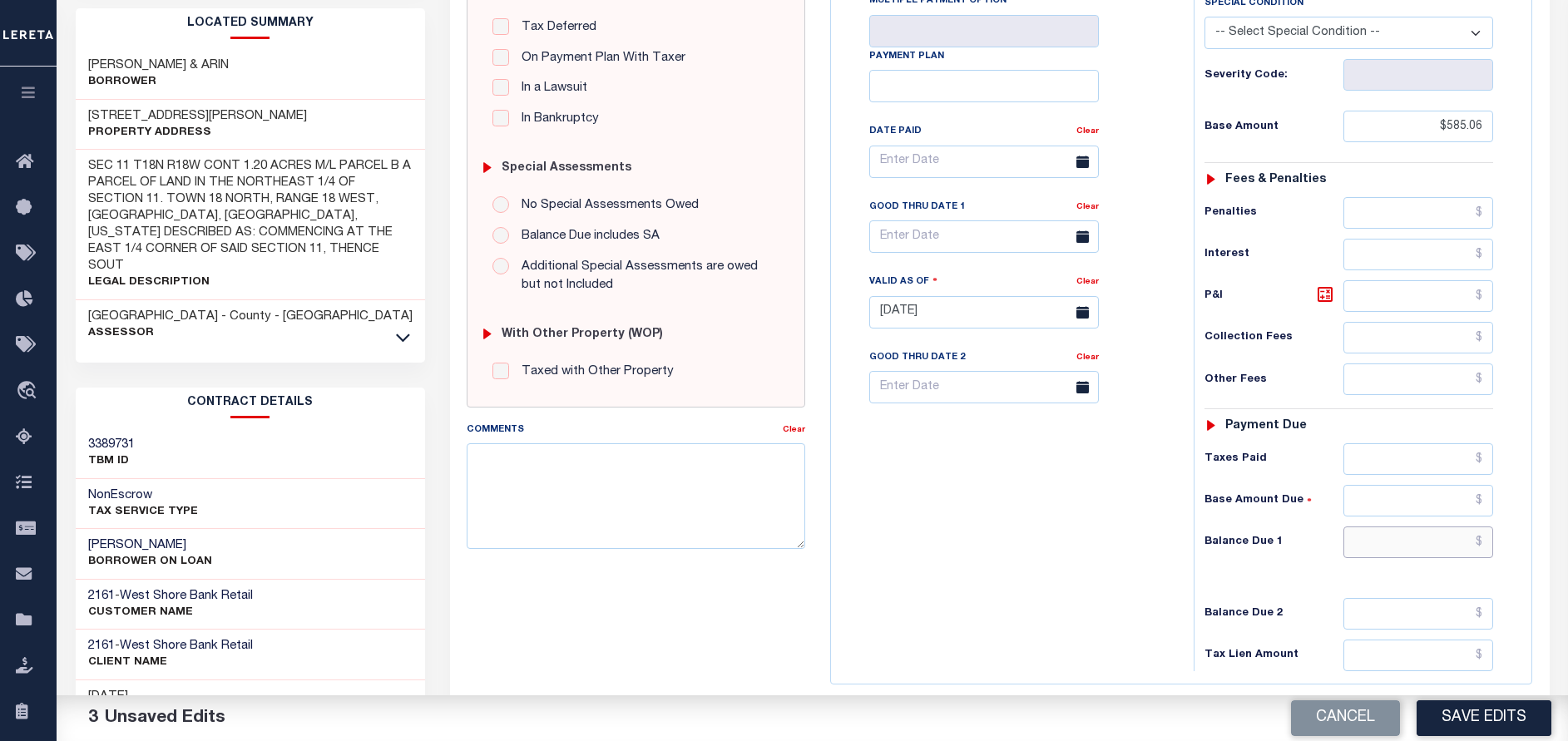
click at [1395, 531] on input "text" at bounding box center [1417, 543] width 150 height 31
type input "$0.00"
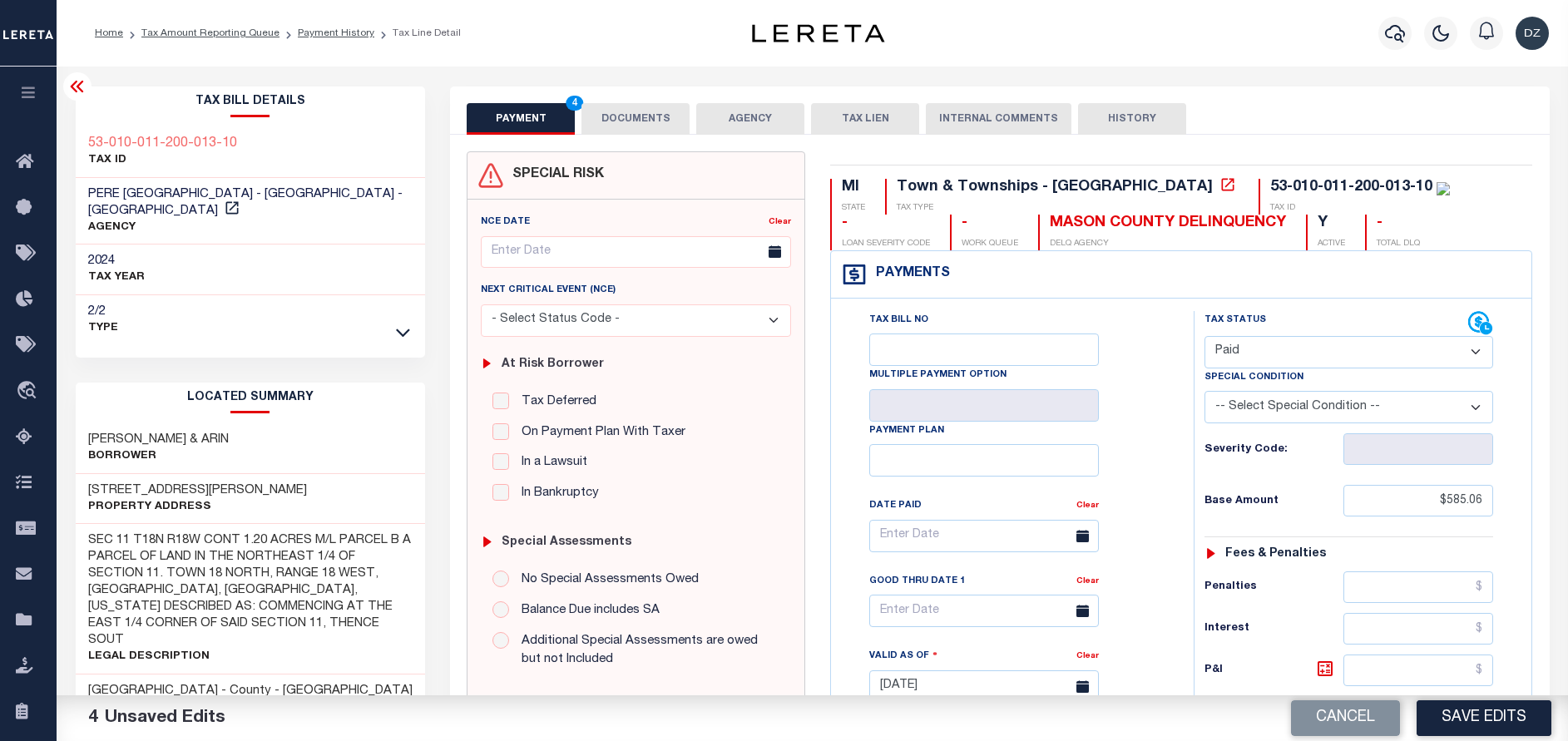
click at [616, 128] on button "DOCUMENTS" at bounding box center [635, 118] width 108 height 31
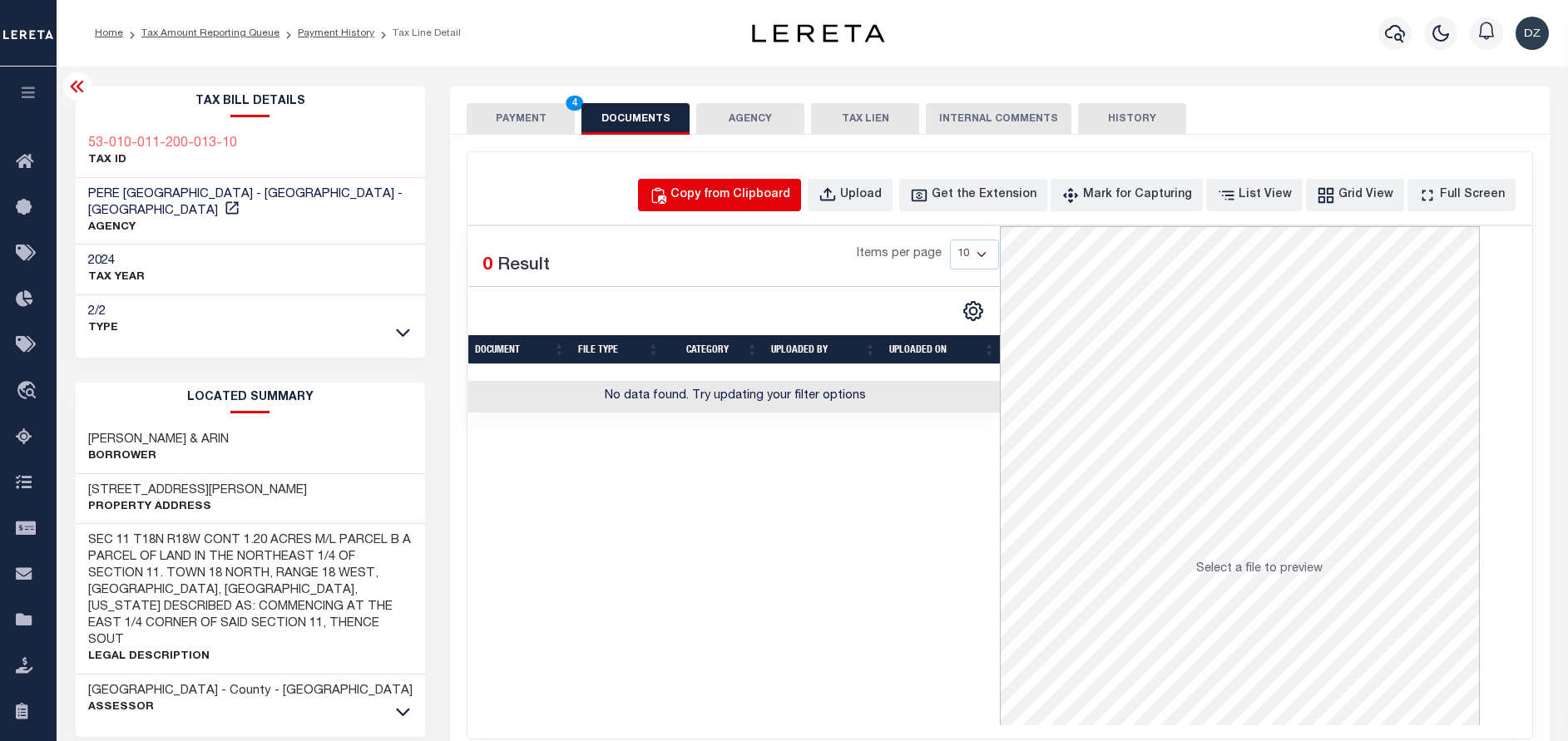
click at [749, 186] on div "Copy from Clipboard" at bounding box center [730, 196] width 119 height 18
select select "POP"
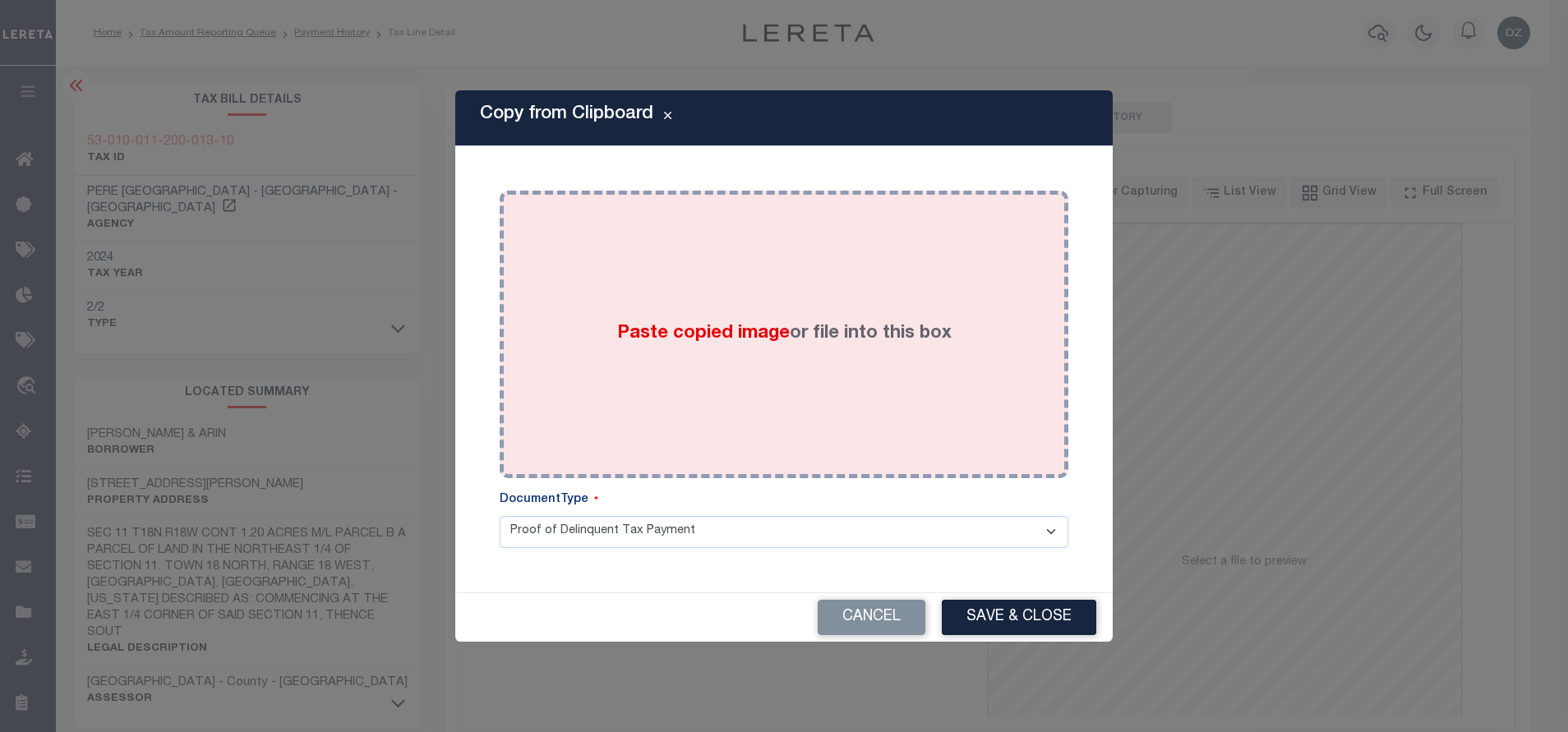
click at [727, 376] on div "Paste copied image or file into this box" at bounding box center [784, 335] width 544 height 263
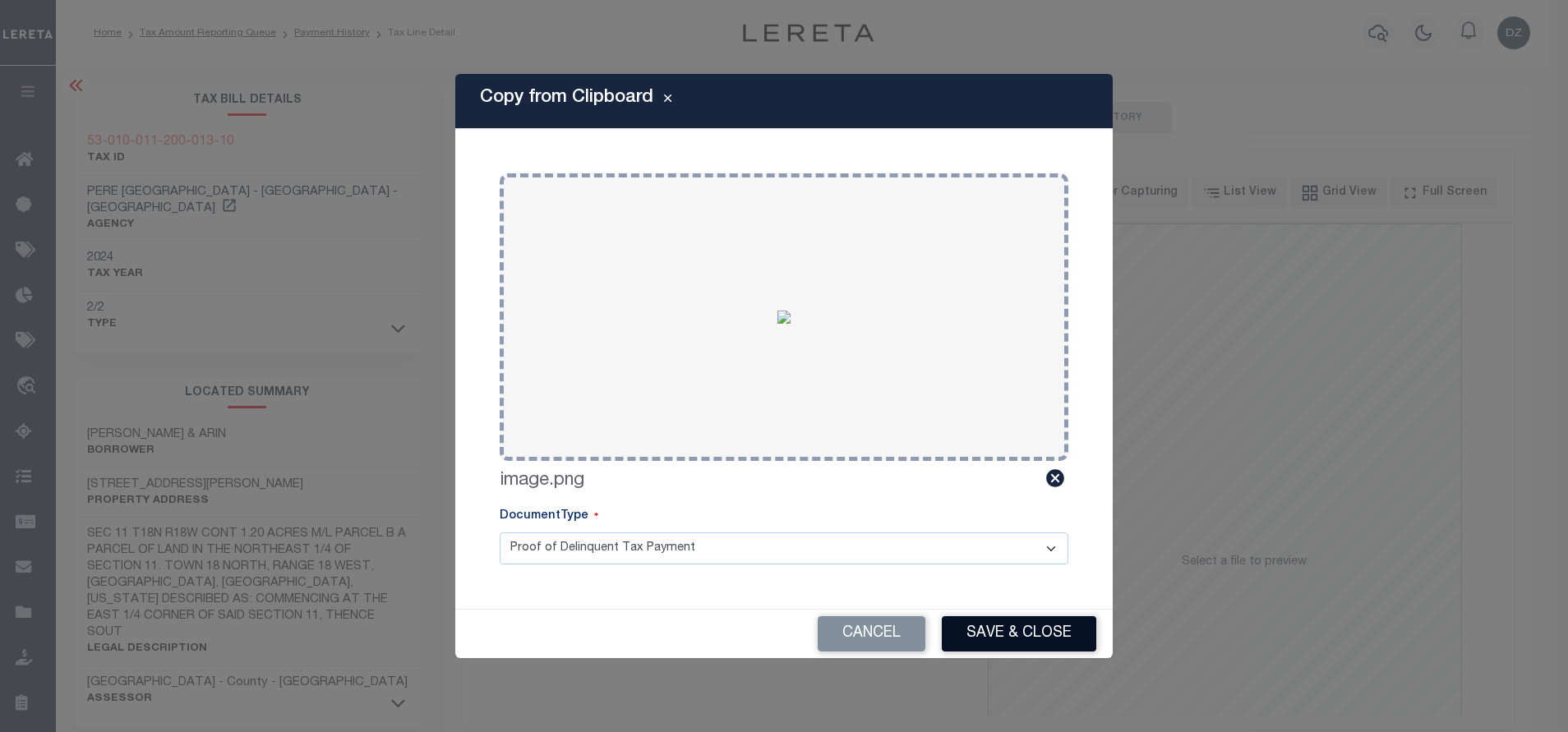
click at [1018, 636] on button "Save & Close" at bounding box center [1018, 634] width 154 height 35
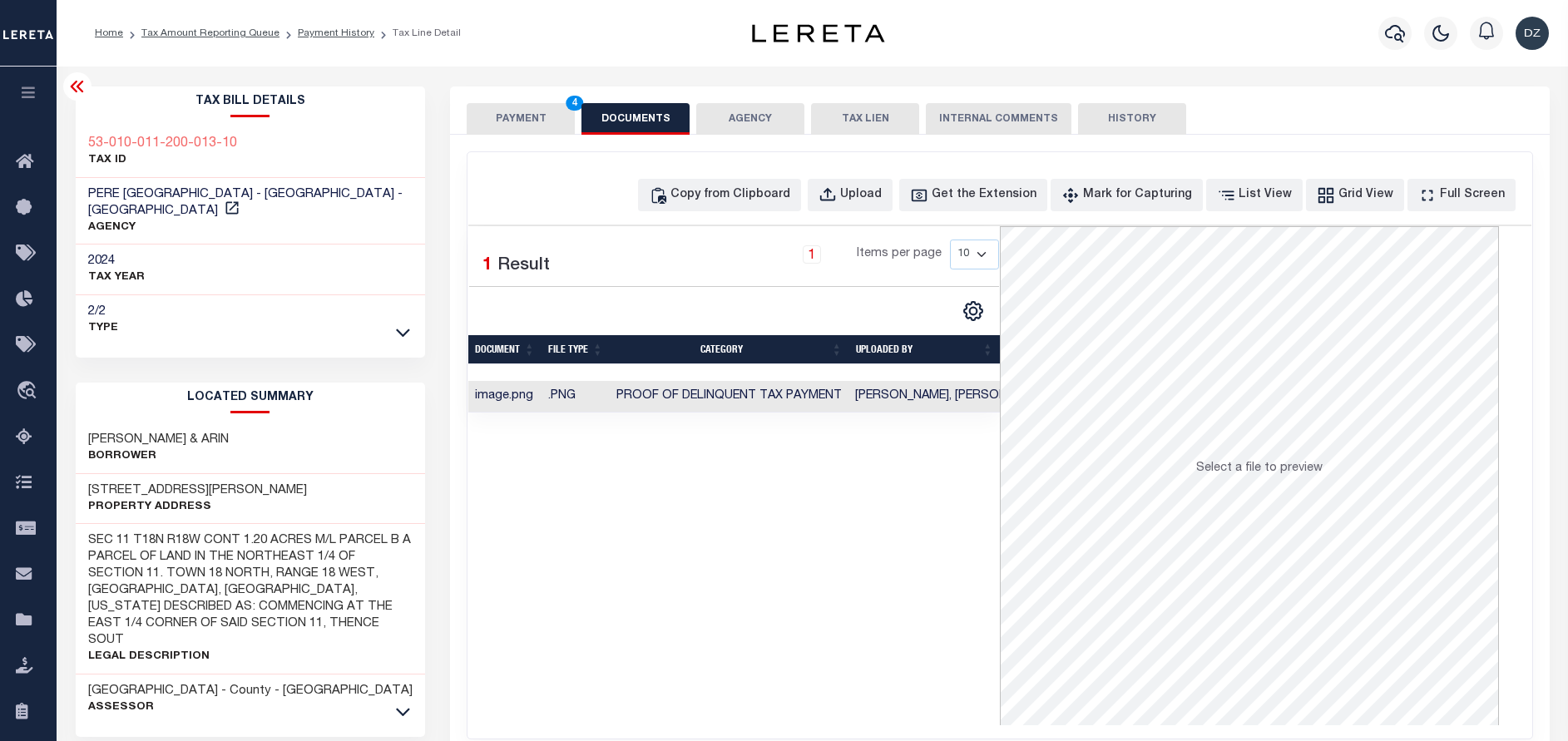
click at [537, 106] on button "PAYMENT 4" at bounding box center [521, 118] width 108 height 31
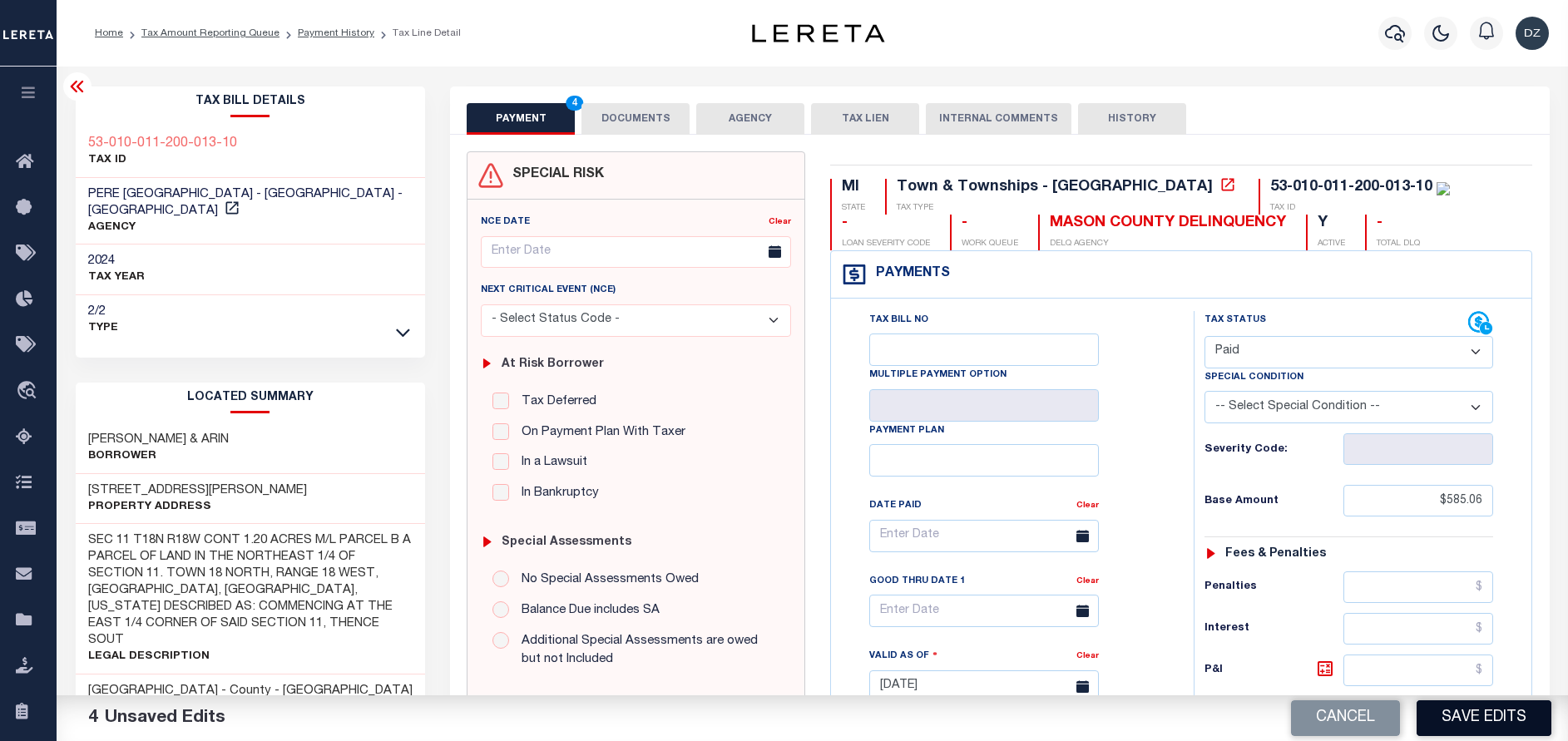
click at [1452, 718] on button "Save Edits" at bounding box center [1484, 718] width 135 height 36
checkbox input "false"
type input "$585.06"
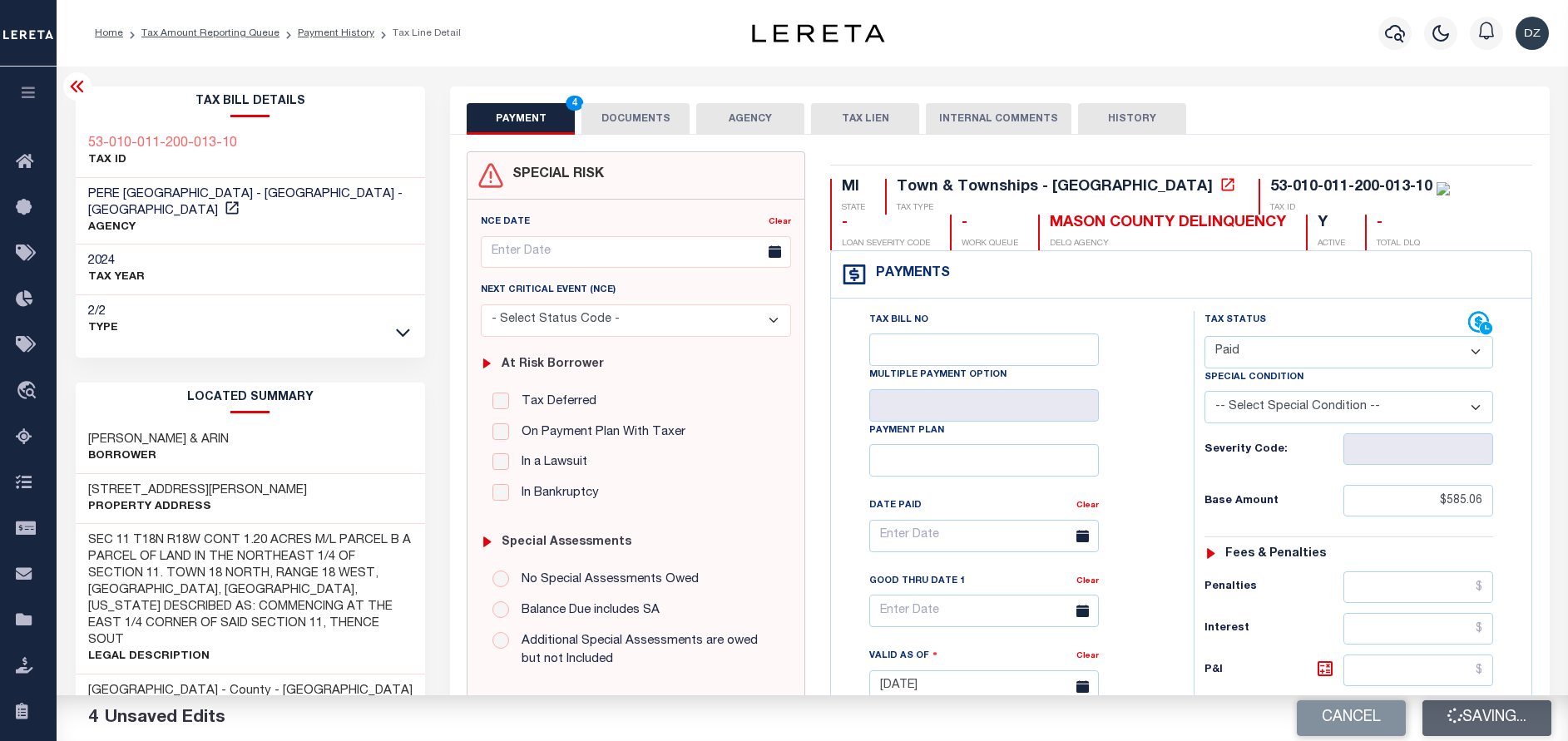
type input "$0"
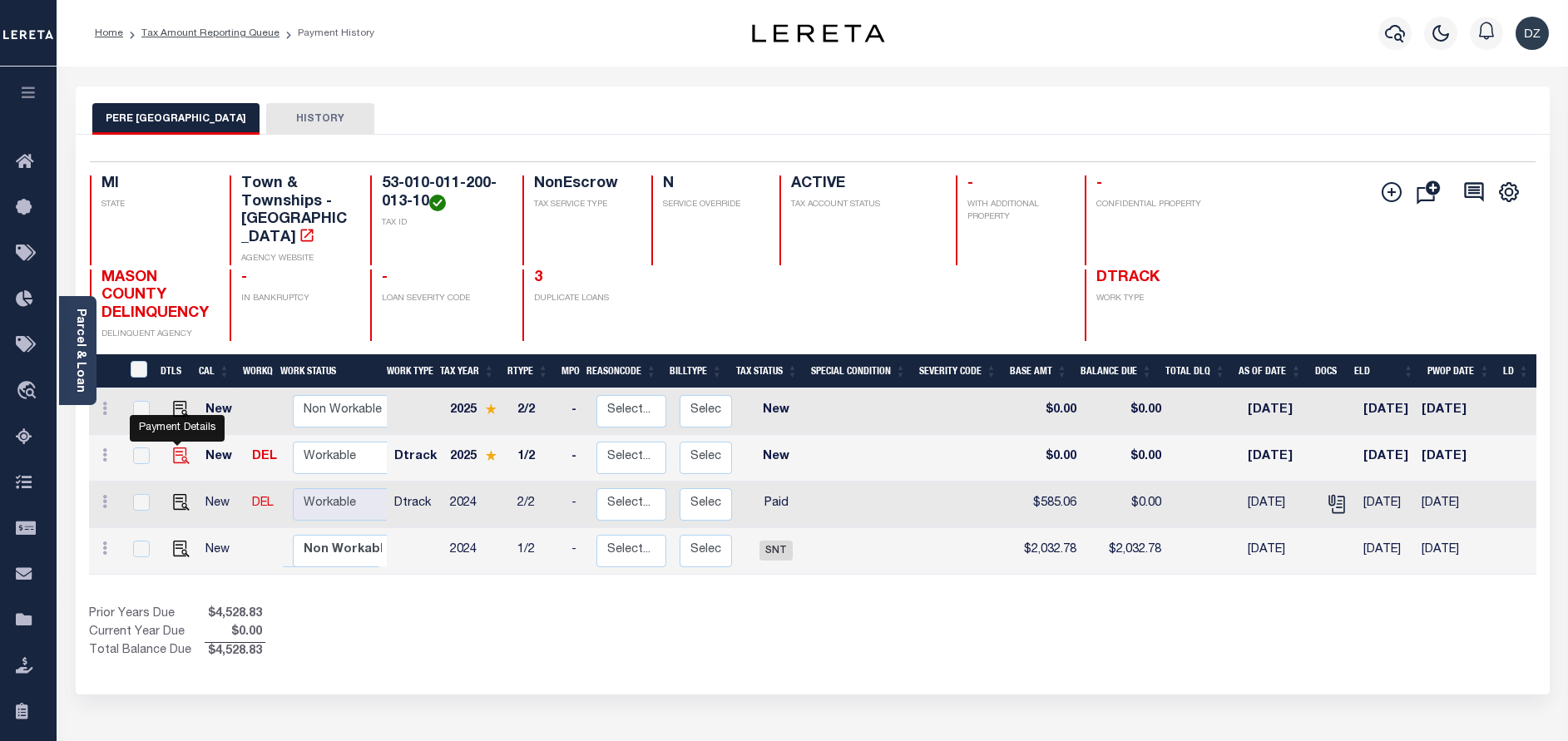
click at [174, 456] on img "" at bounding box center [181, 455] width 17 height 17
checkbox input "true"
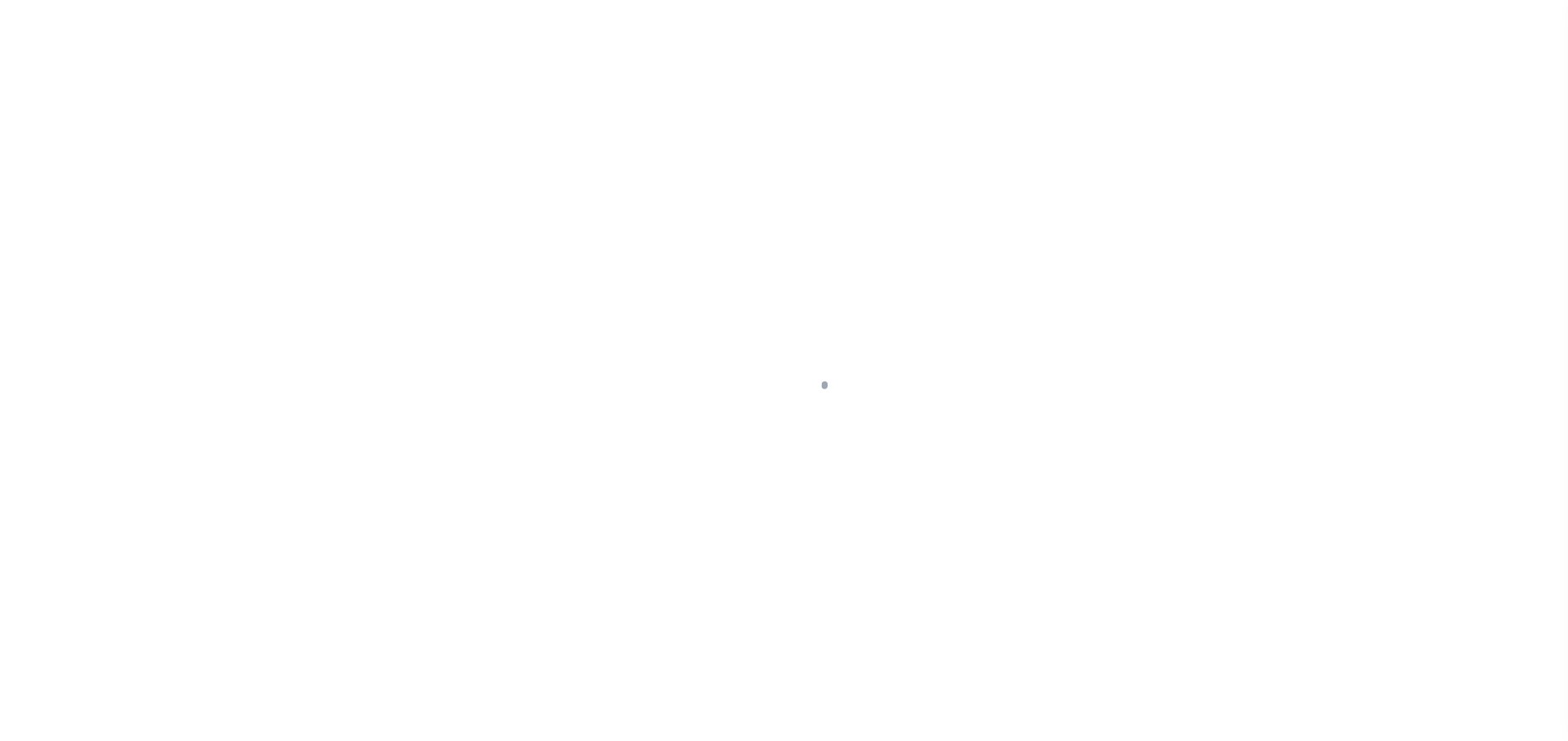
select select "NW2"
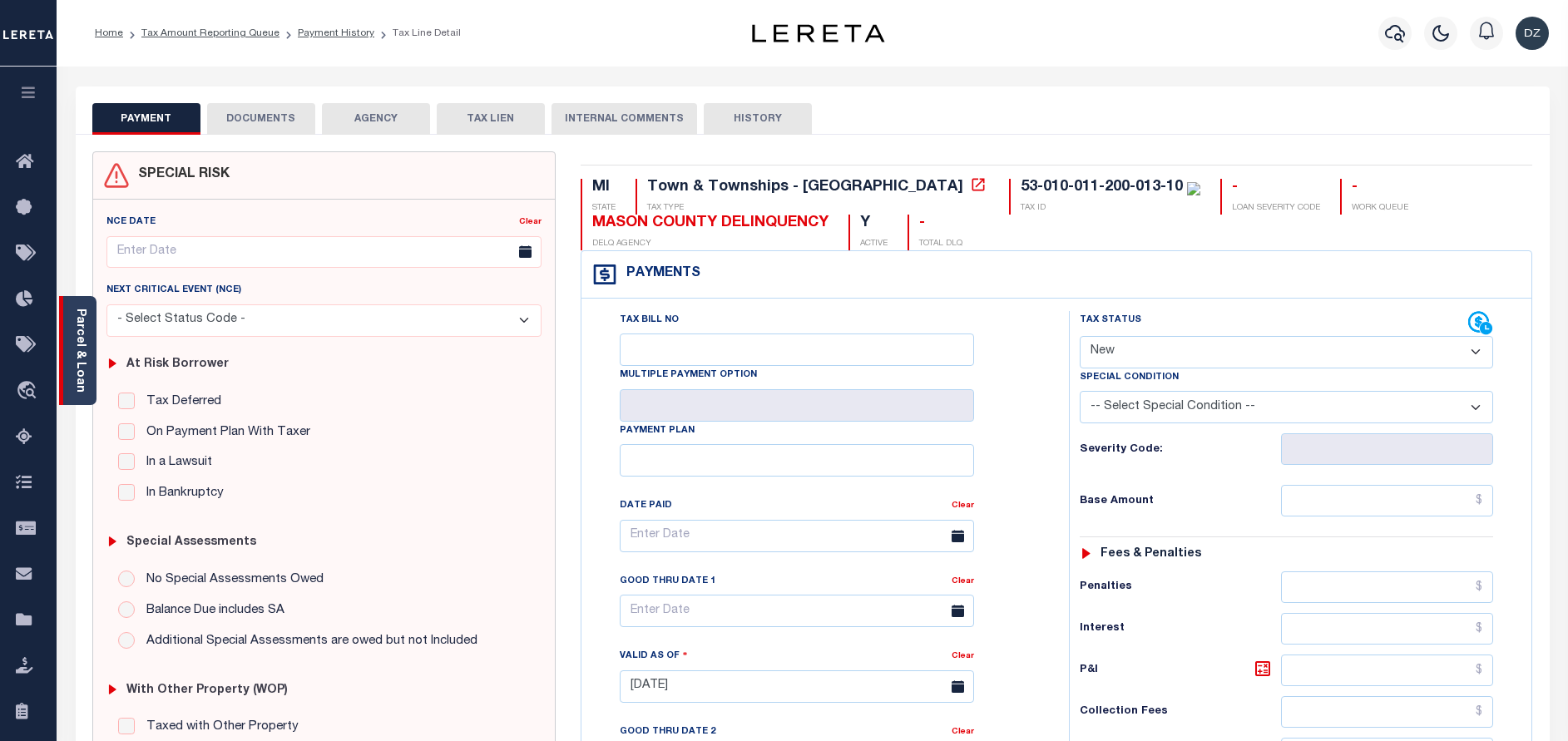
click at [79, 376] on link "Parcel & Loan" at bounding box center [80, 351] width 12 height 84
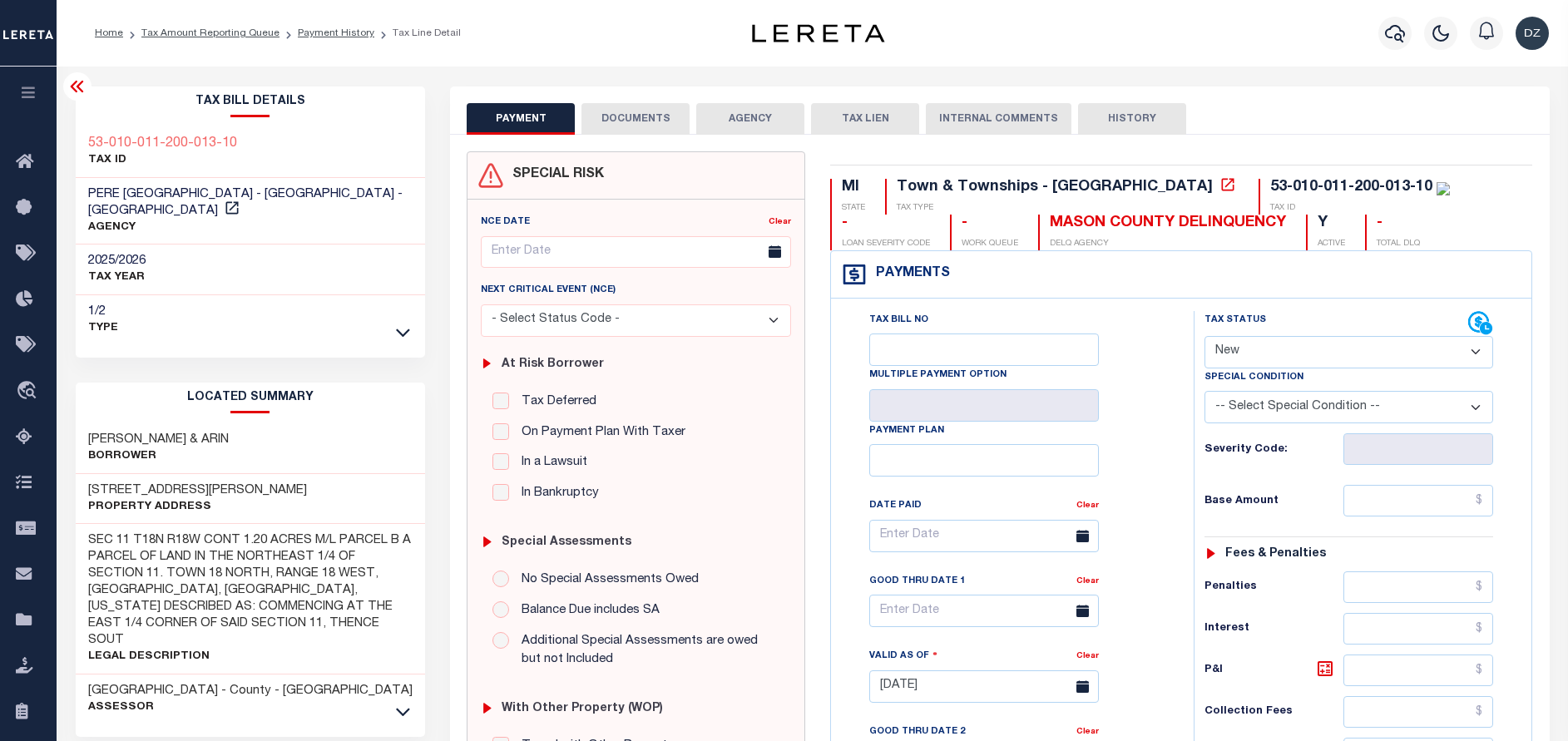
click at [644, 107] on button "DOCUMENTS" at bounding box center [635, 118] width 108 height 31
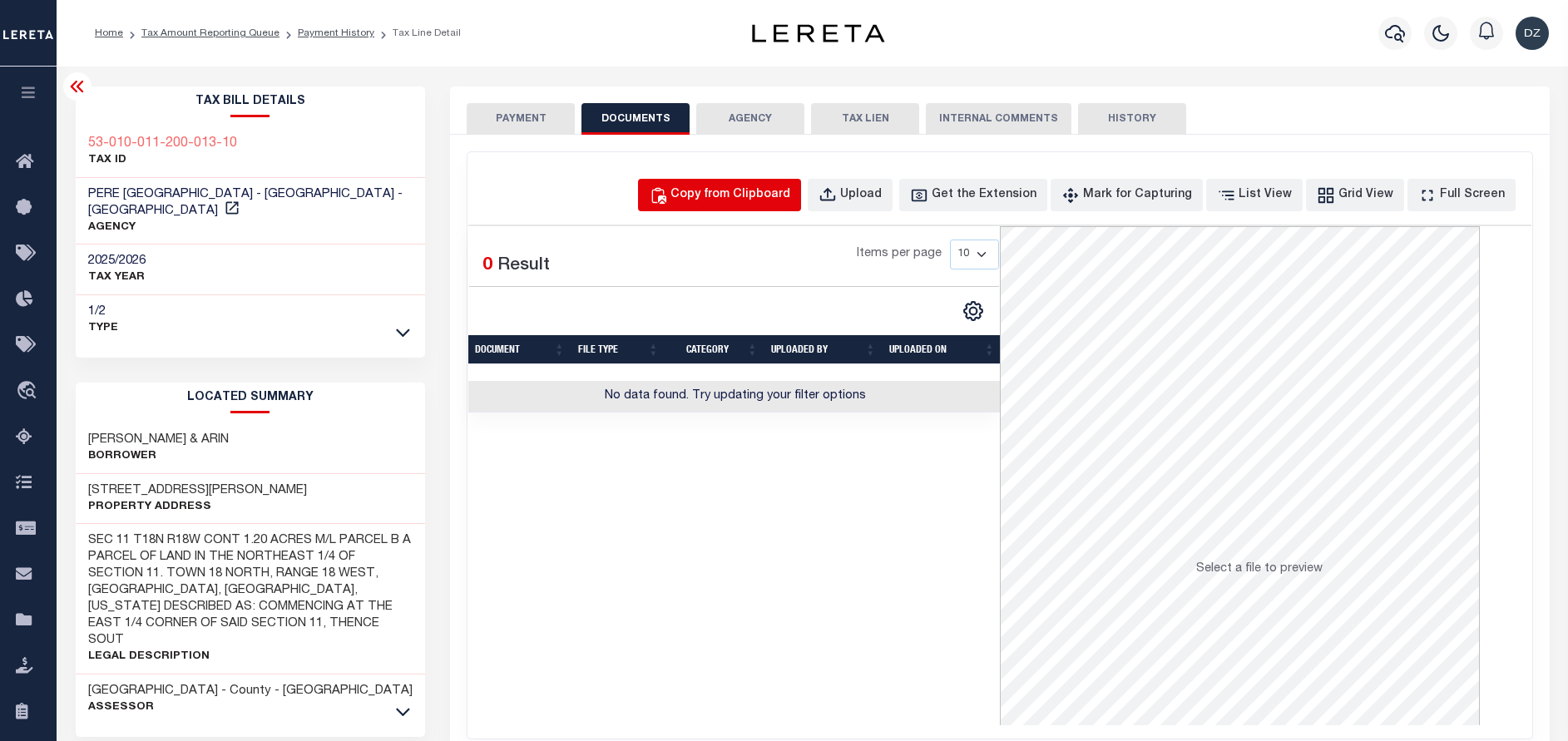
click at [745, 190] on div "Copy from Clipboard" at bounding box center [730, 196] width 119 height 18
select select "POP"
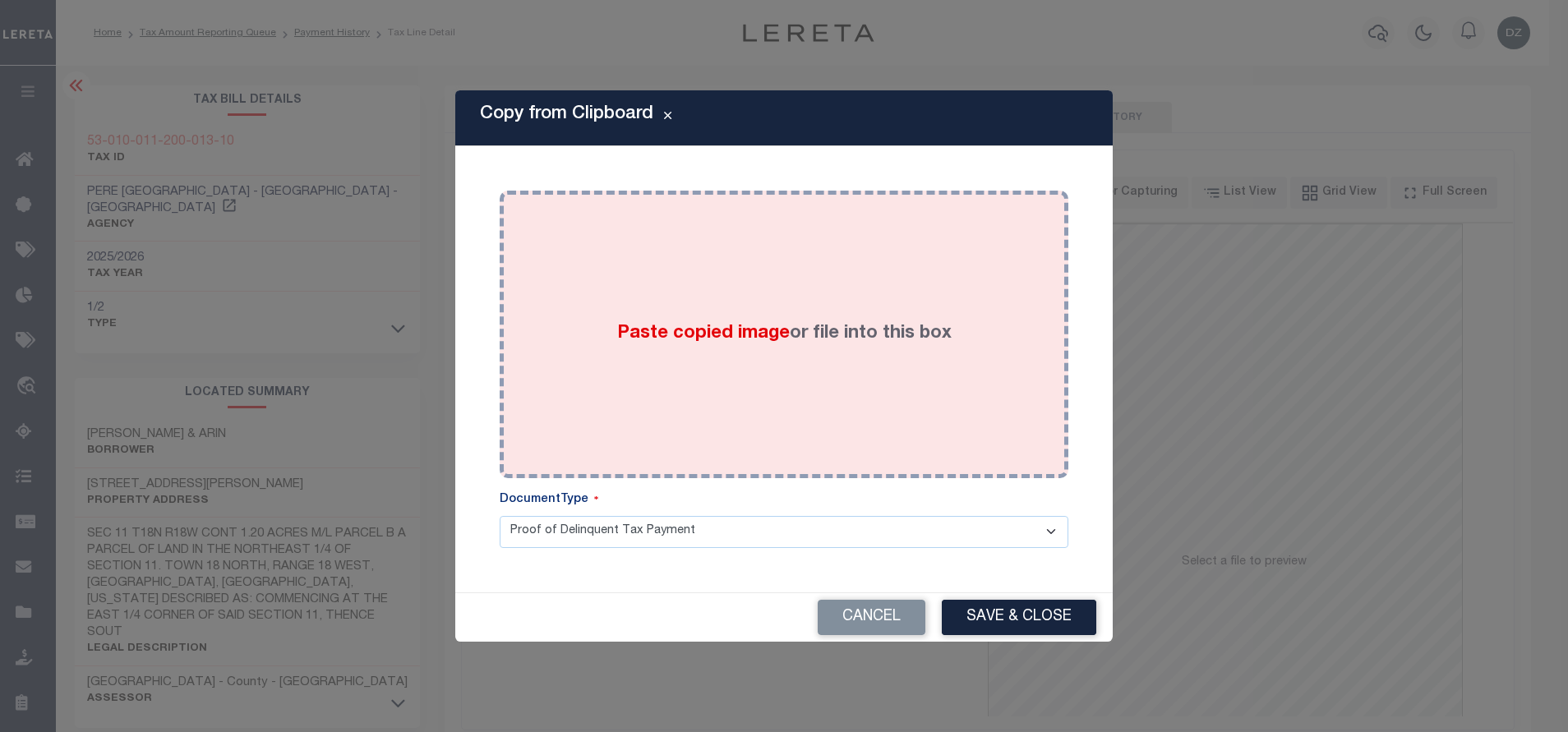
click at [799, 302] on div "Paste copied image or file into this box" at bounding box center [784, 335] width 544 height 263
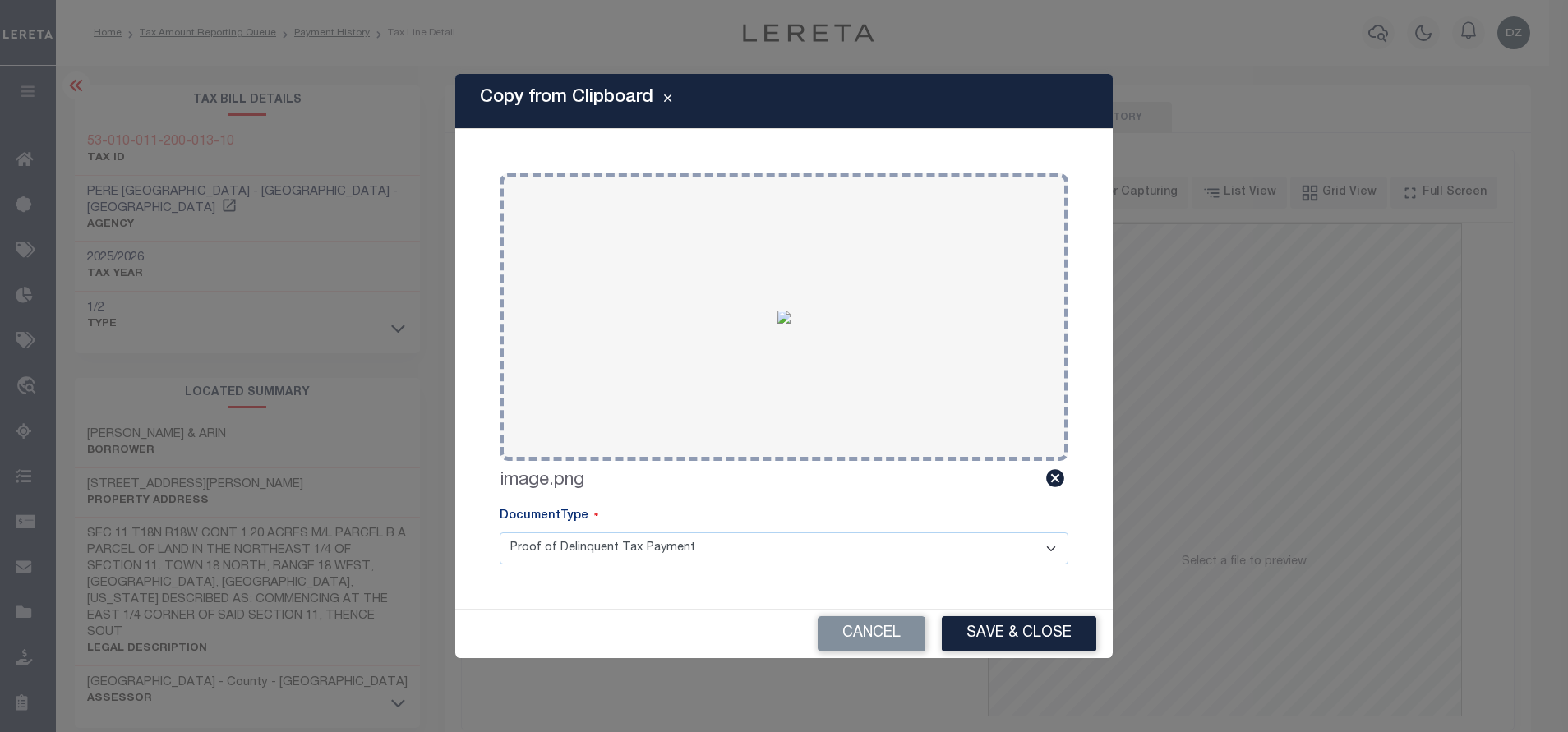
drag, startPoint x: 1002, startPoint y: 633, endPoint x: 988, endPoint y: 611, distance: 26.1
click at [1004, 633] on button "Save & Close" at bounding box center [1018, 634] width 154 height 35
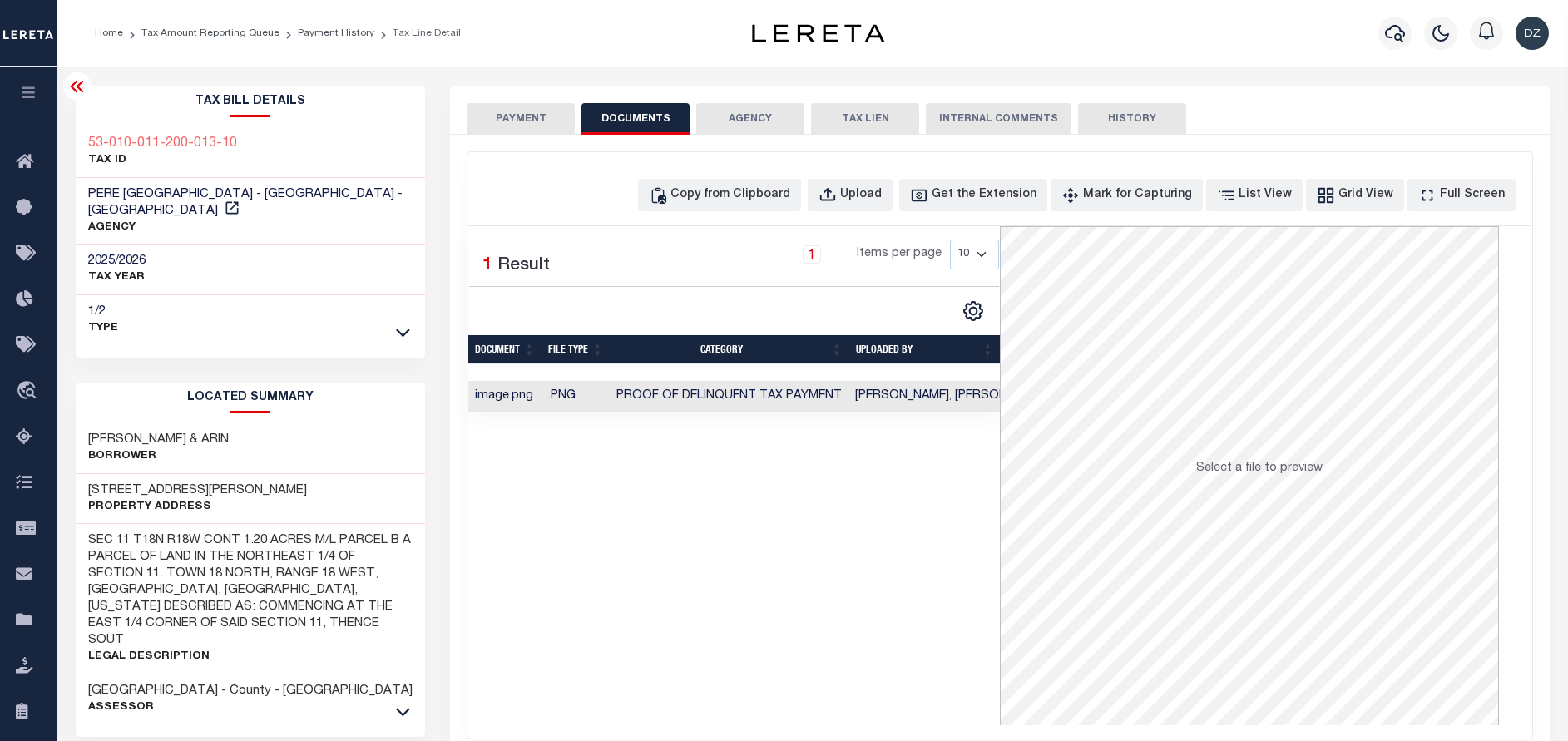
click at [501, 120] on button "PAYMENT" at bounding box center [521, 118] width 108 height 31
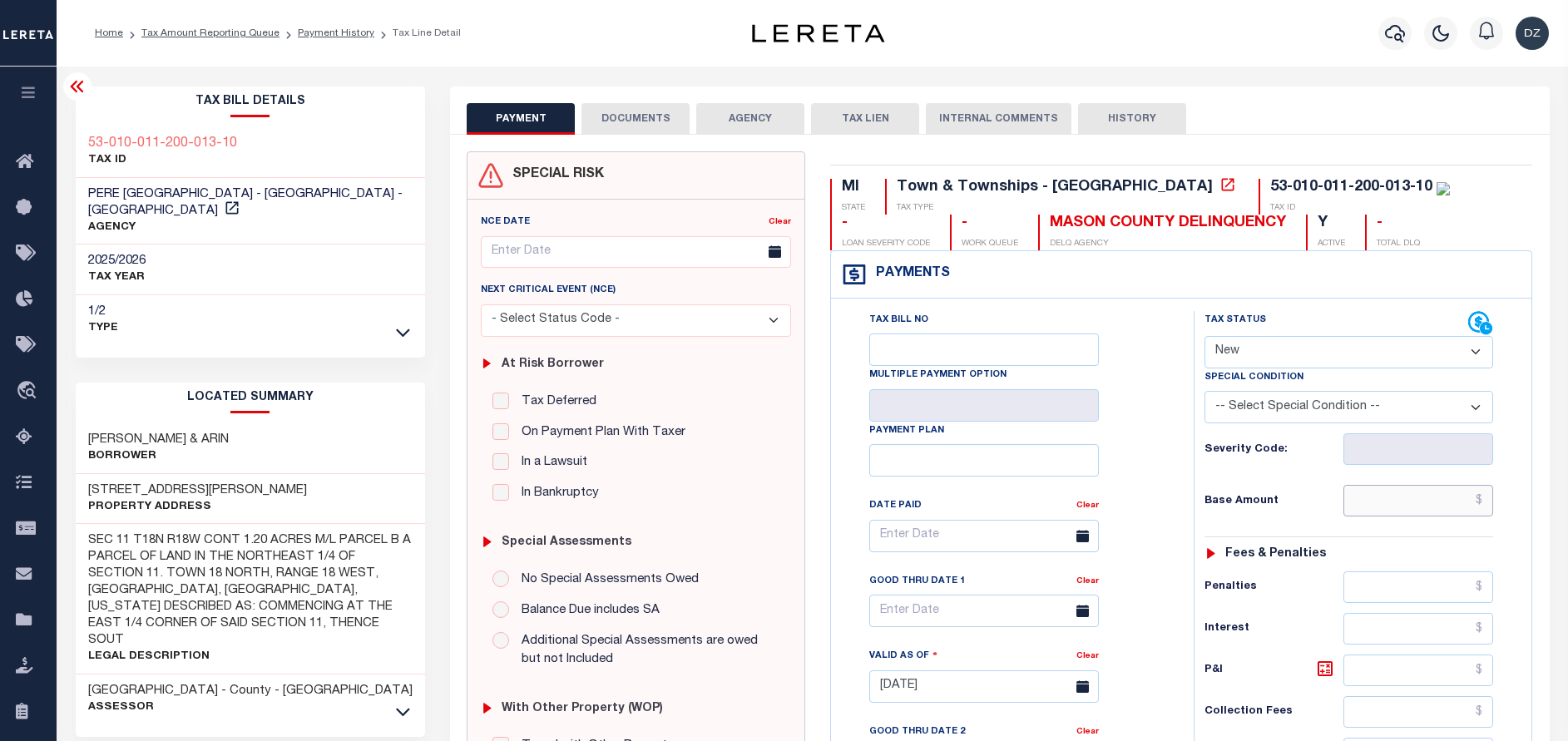
click at [1442, 510] on input "text" at bounding box center [1417, 500] width 150 height 31
paste input "3,161.12"
type input "$3,161.12"
type input "[DATE]"
click at [1294, 341] on select "- Select Status Code - Open Due/Unpaid Paid Incomplete No Tax Due Internal Refu…" at bounding box center [1349, 352] width 288 height 32
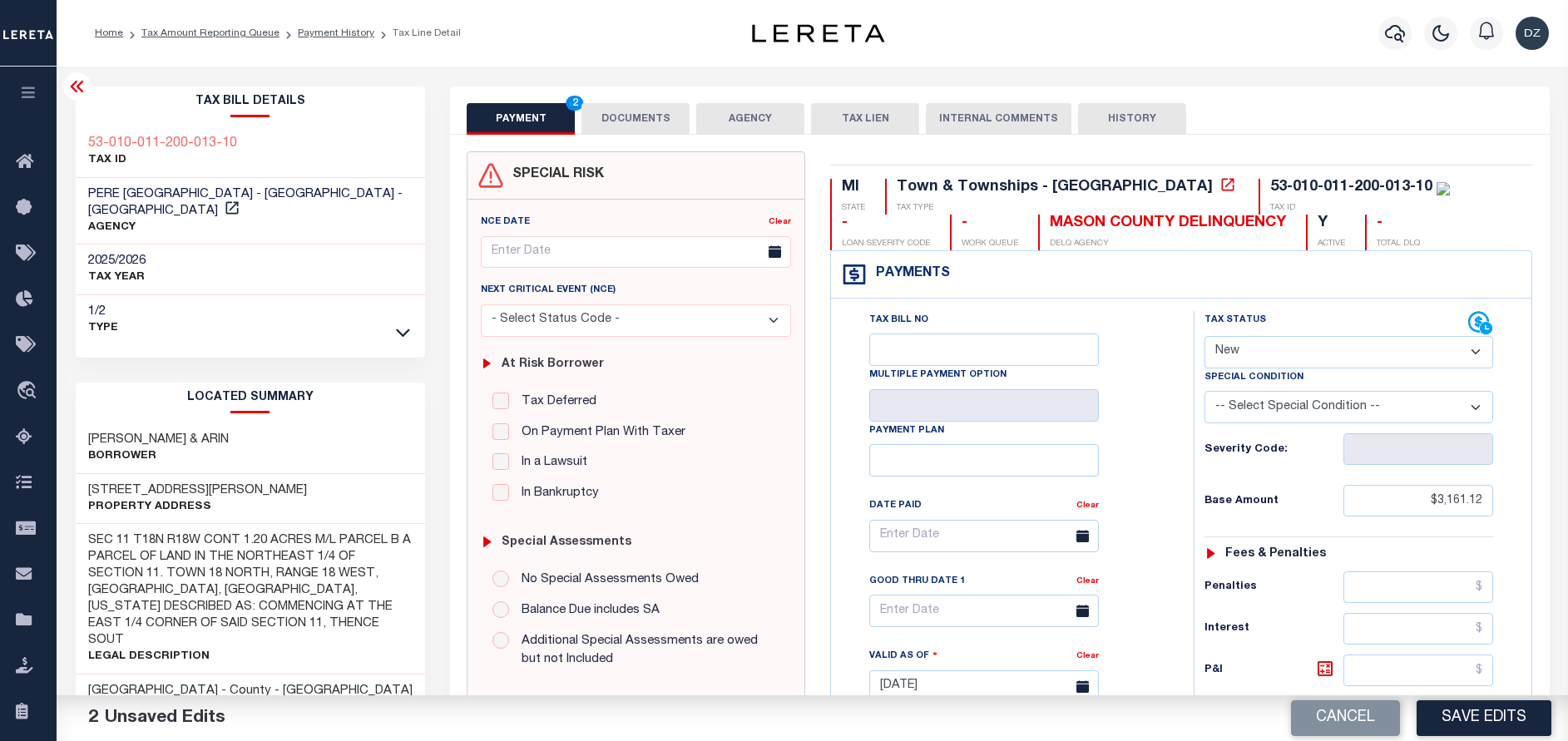
select select "PYD"
click at [1204, 337] on select "- Select Status Code - Open Due/Unpaid Paid Incomplete No Tax Due Internal Refu…" at bounding box center [1349, 352] width 288 height 32
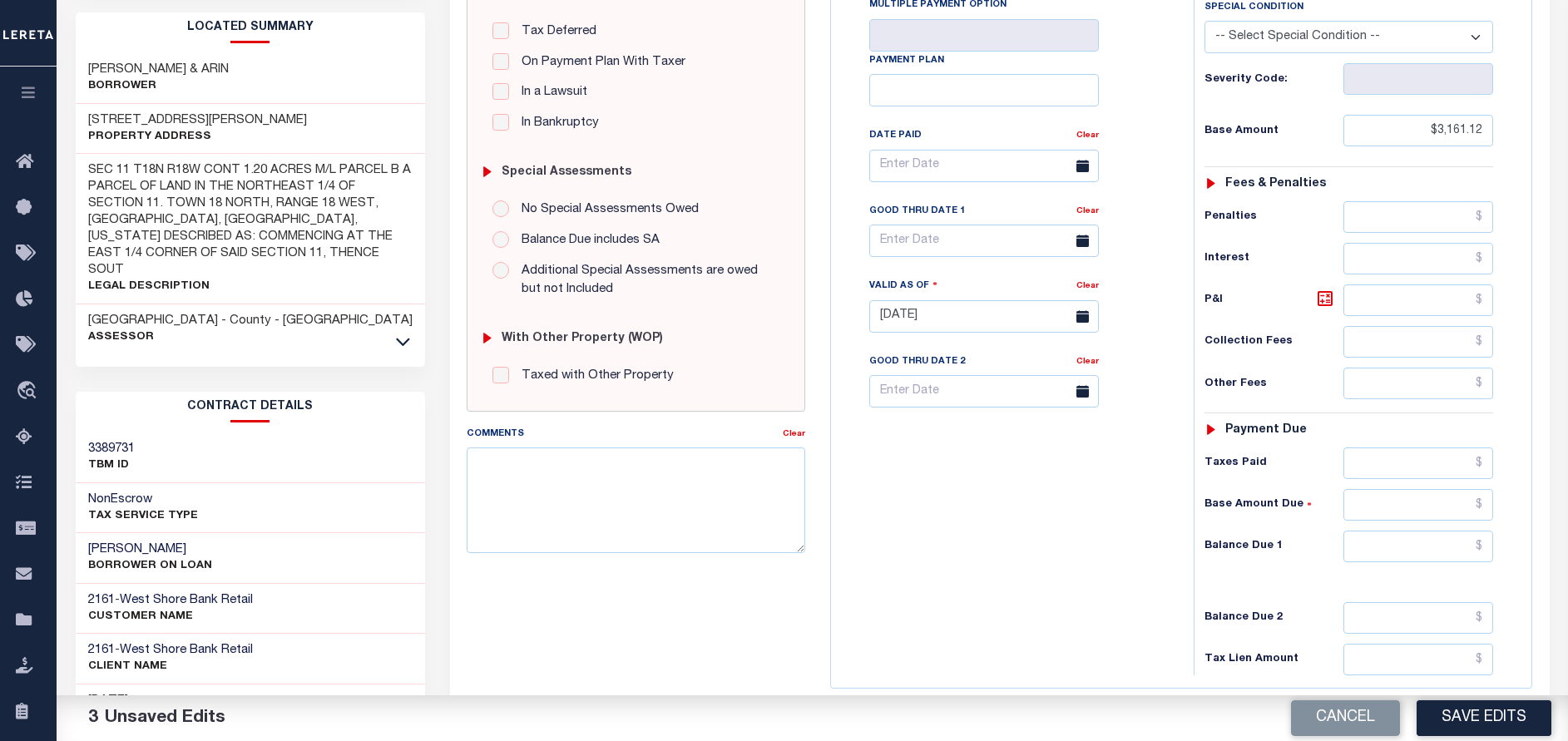
scroll to position [375, 0]
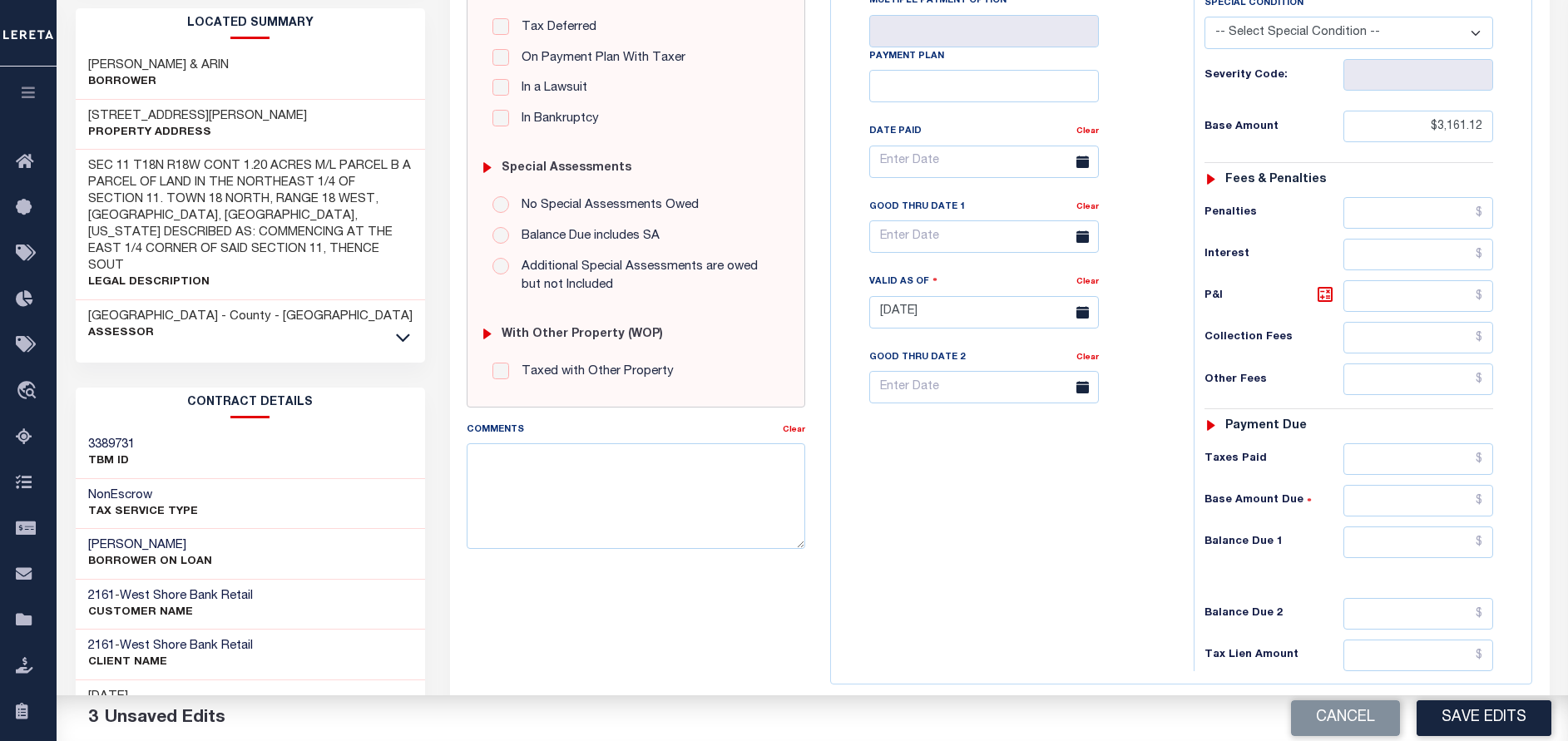
click at [1426, 522] on div "Tax Status Status - Select Status Code -" at bounding box center [1354, 304] width 321 height 735
click at [1428, 545] on input "text" at bounding box center [1417, 543] width 150 height 31
type input "$0.00"
click at [1495, 722] on button "Save Edits" at bounding box center [1484, 718] width 135 height 36
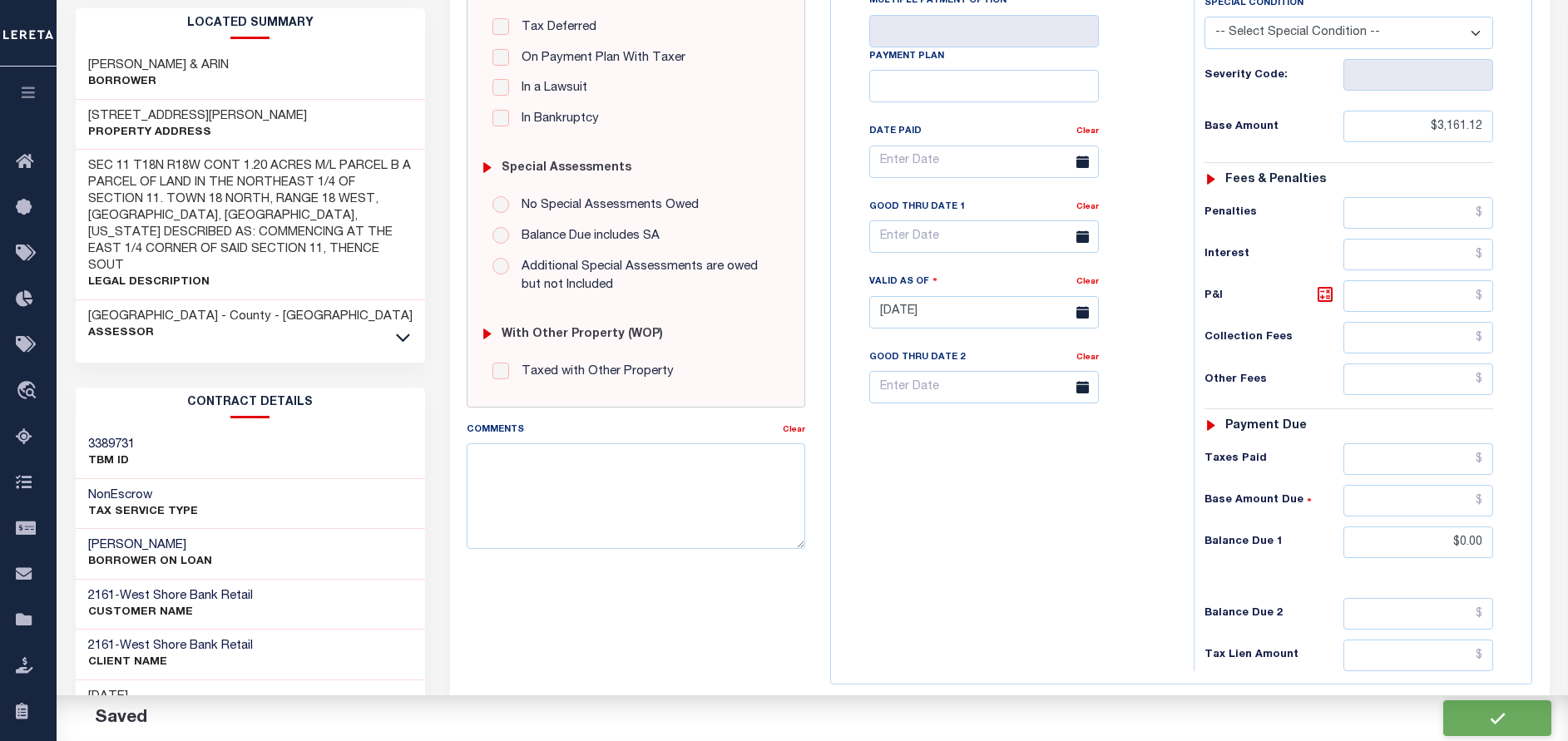
checkbox input "false"
type input "$3,161.12"
type input "$0"
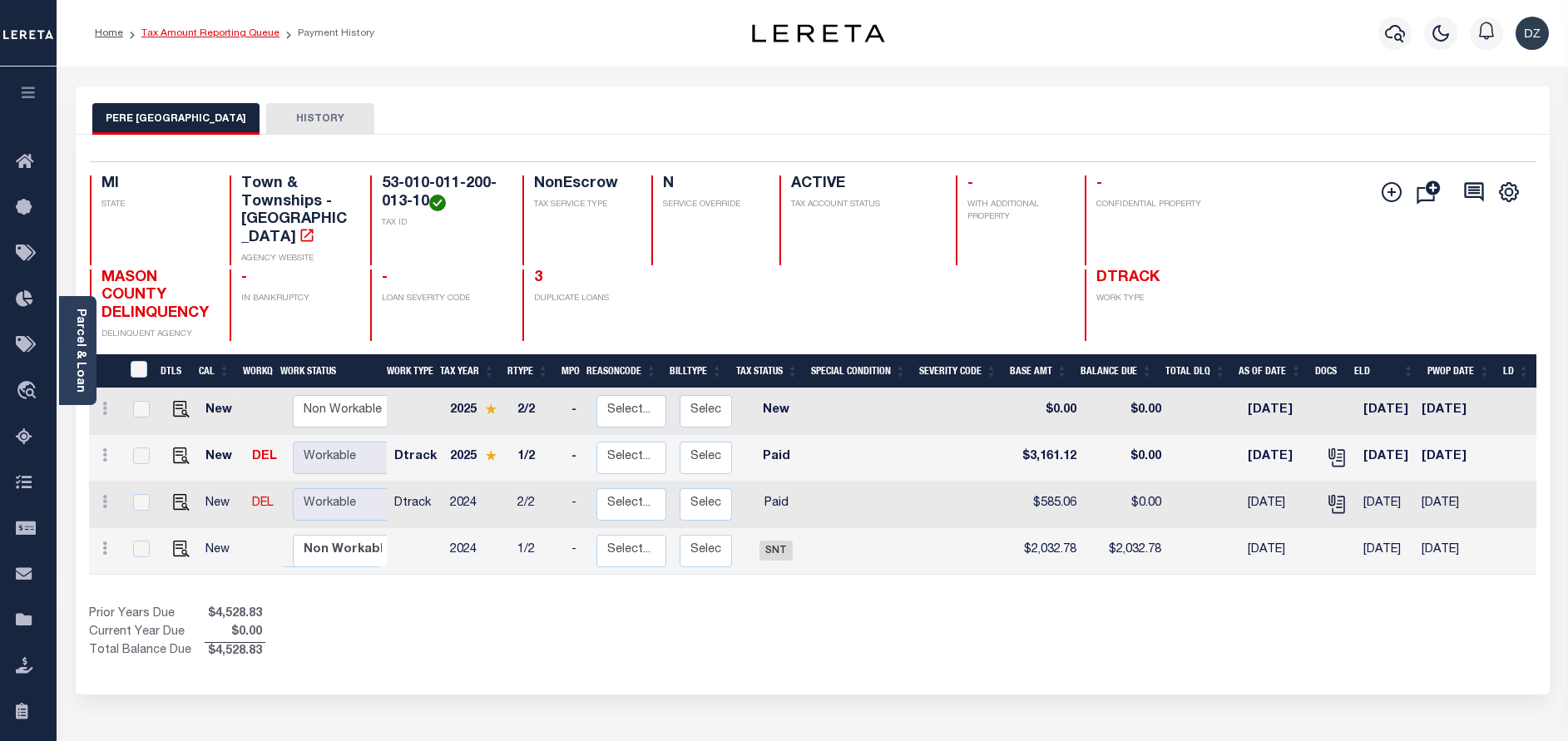
click at [238, 30] on link "Tax Amount Reporting Queue" at bounding box center [210, 33] width 138 height 10
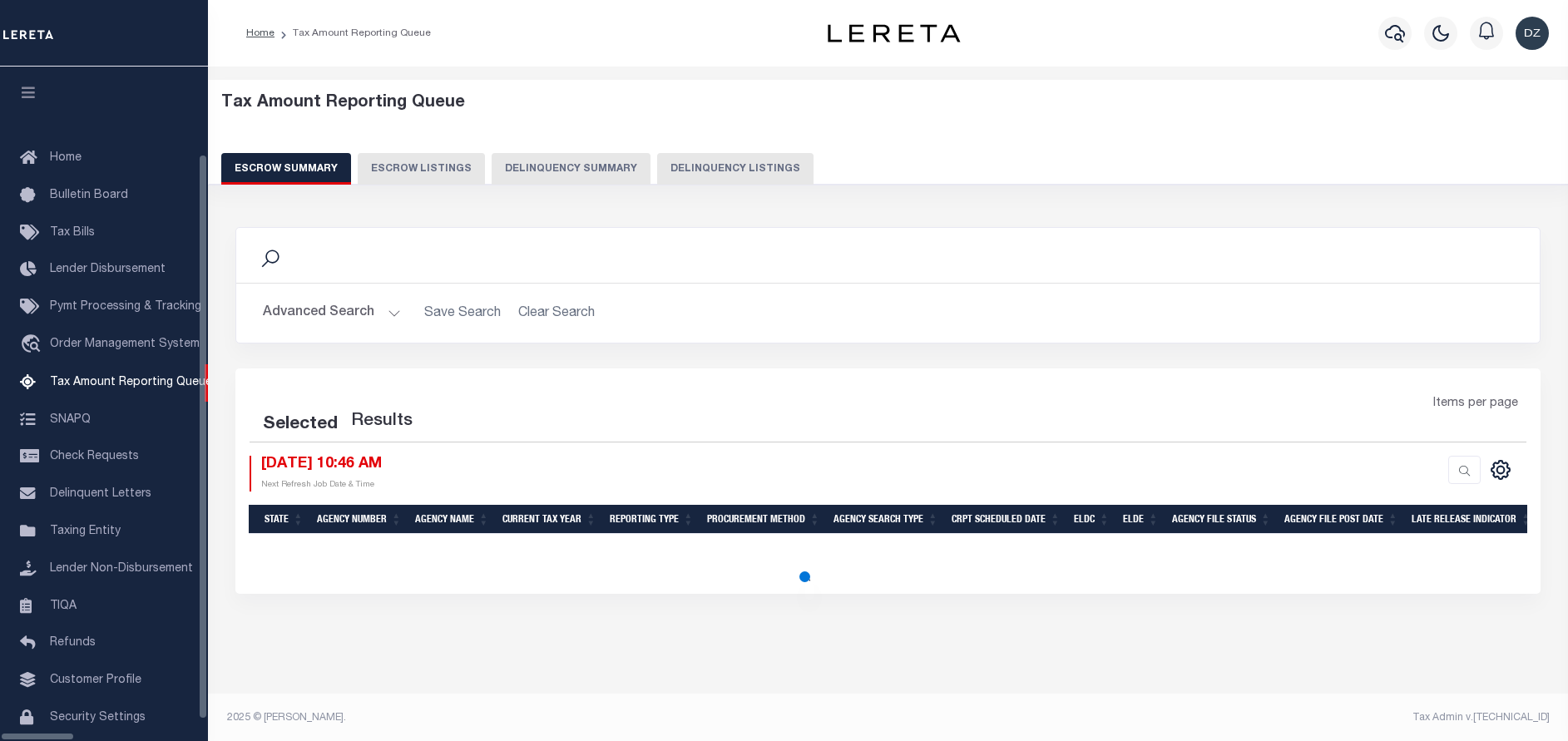
click at [703, 172] on button "Delinquency Listings" at bounding box center [735, 169] width 156 height 31
select select "100"
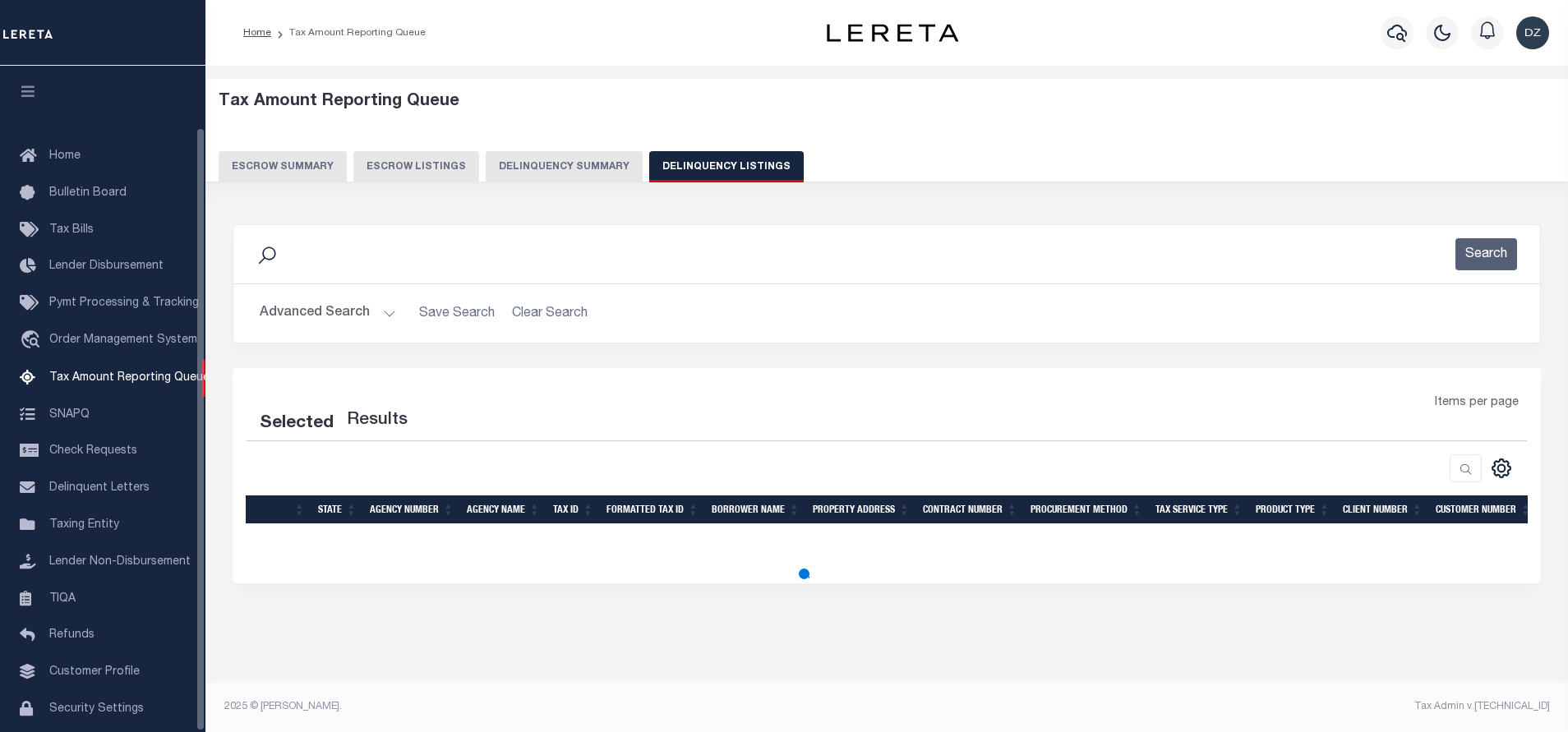
scroll to position [67, 0]
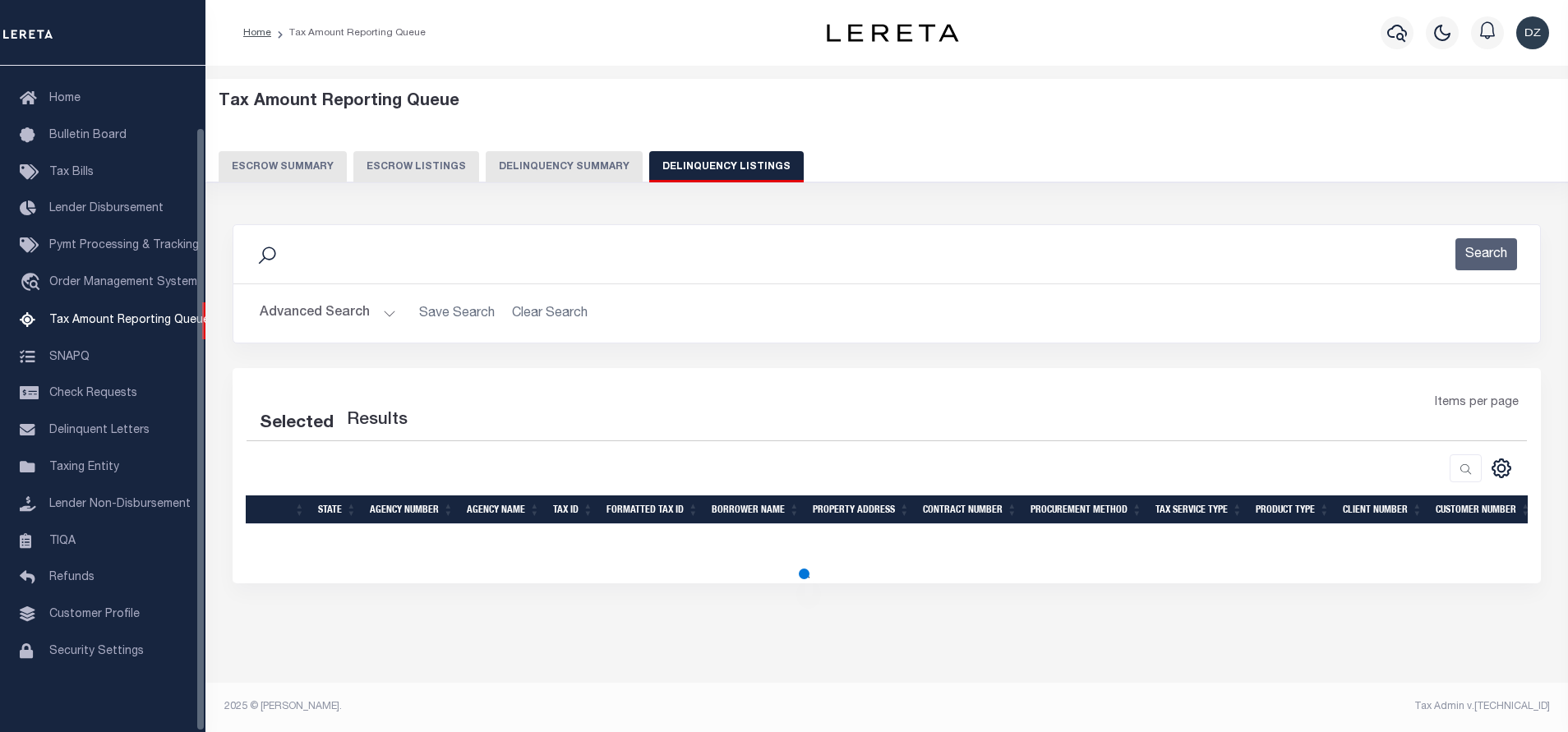
select select "100"
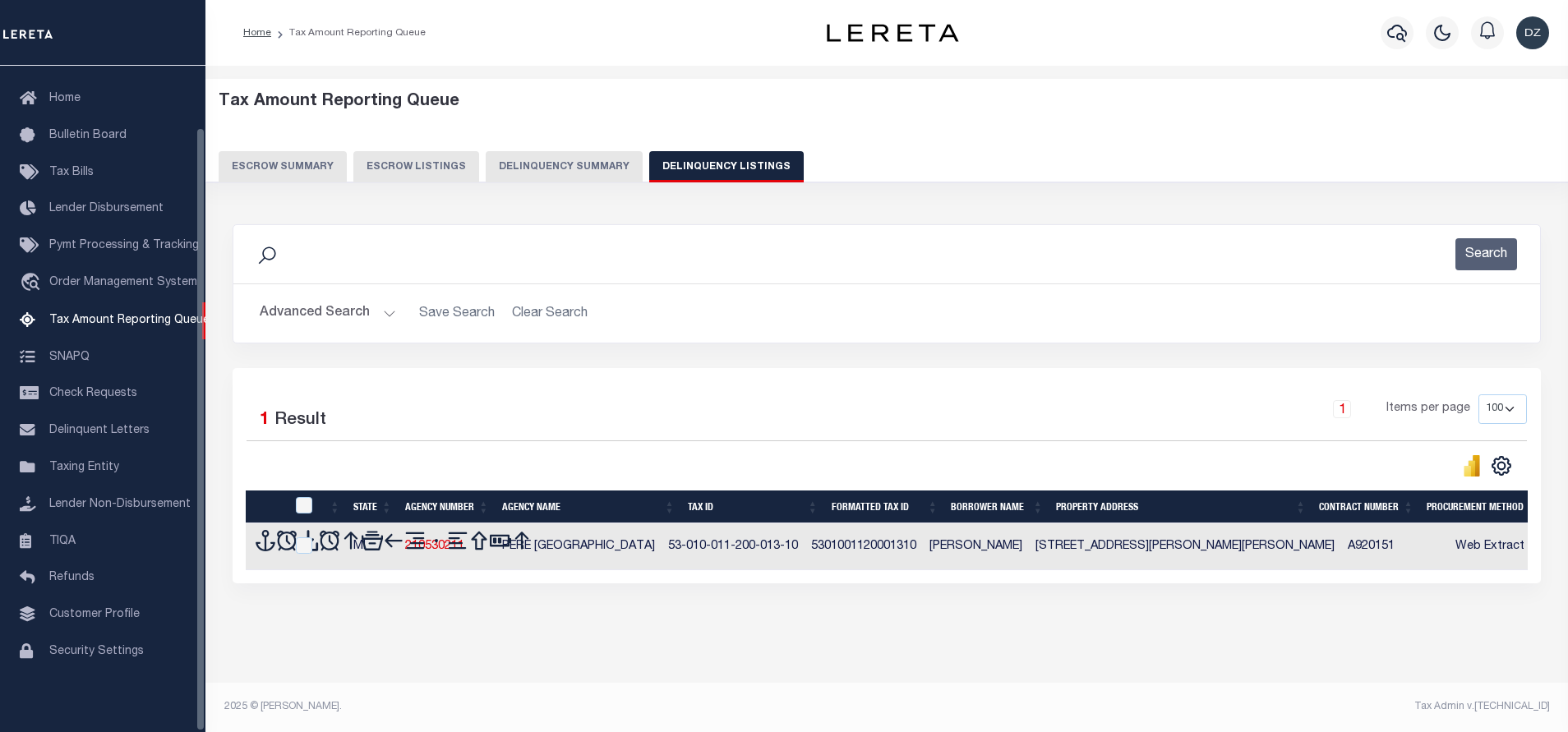
click at [322, 311] on button "Advanced Search" at bounding box center [327, 313] width 136 height 32
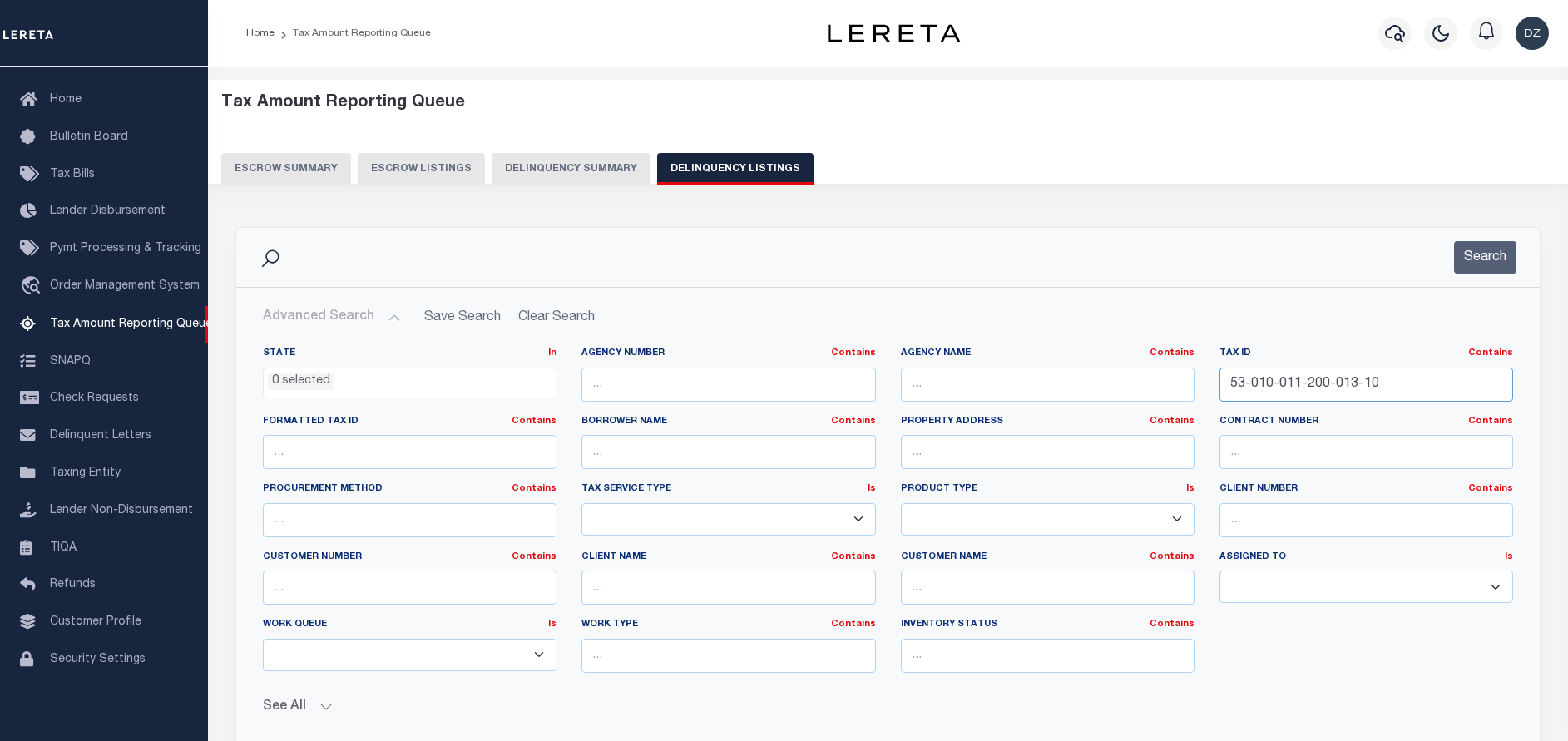
drag, startPoint x: 1338, startPoint y: 380, endPoint x: 1220, endPoint y: 368, distance: 118.6
click at [1220, 368] on input "53-010-011-200-013-10" at bounding box center [1366, 384] width 294 height 34
paste input "2-300-004-0"
type input "53-010-012-300-004-00"
click at [1480, 265] on button "Search" at bounding box center [1485, 257] width 62 height 32
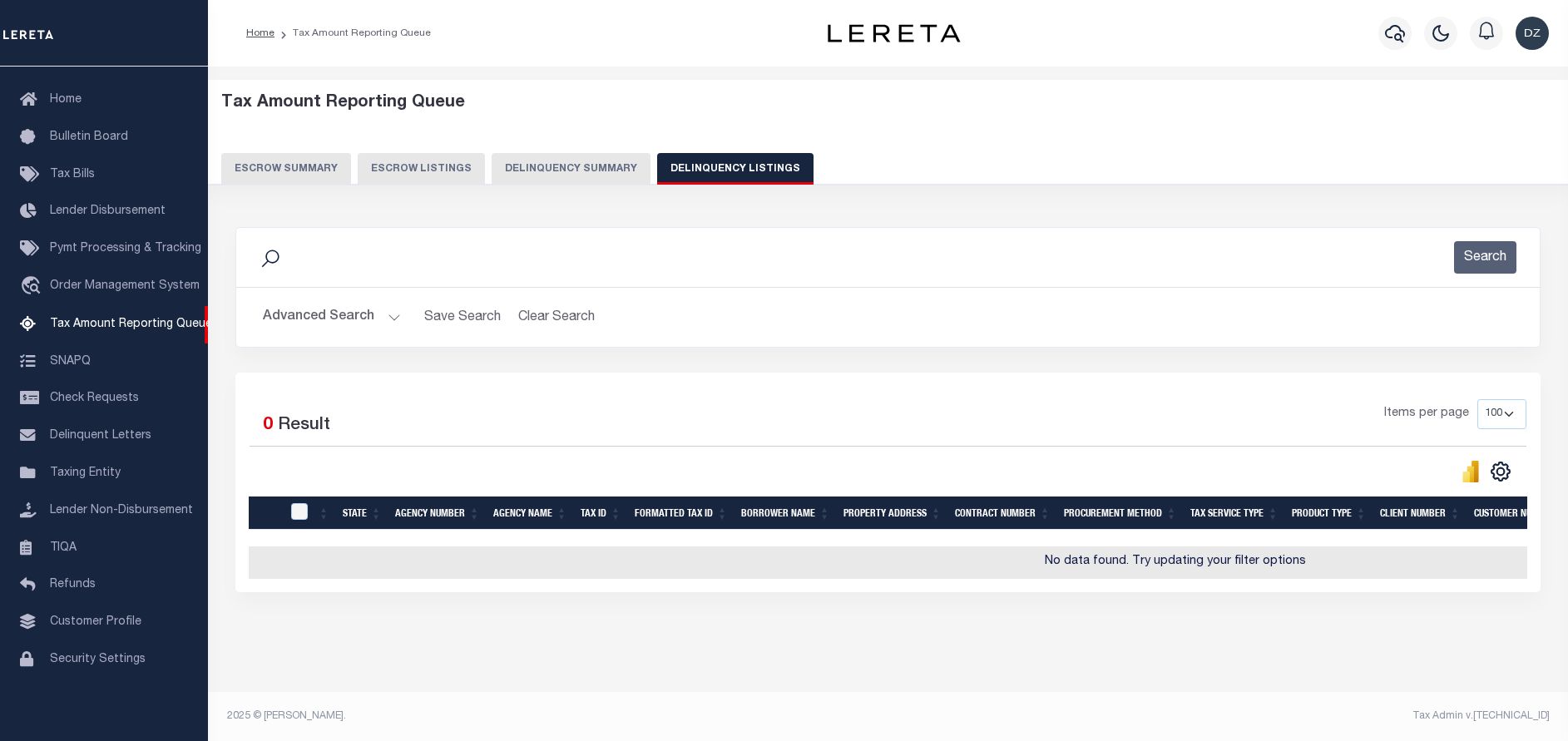
click at [309, 320] on button "Advanced Search" at bounding box center [331, 317] width 138 height 32
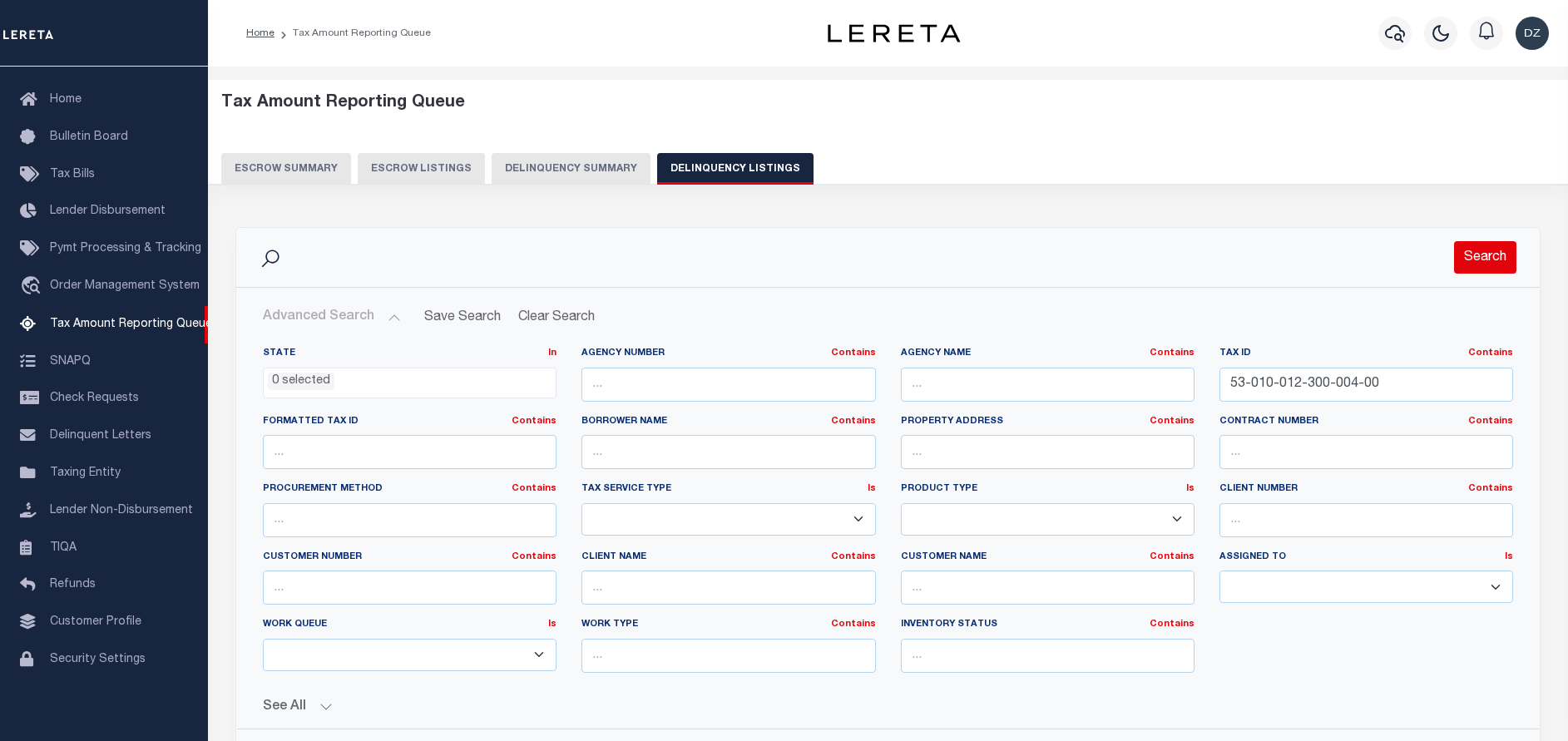
click at [1508, 253] on button "Search" at bounding box center [1485, 257] width 62 height 32
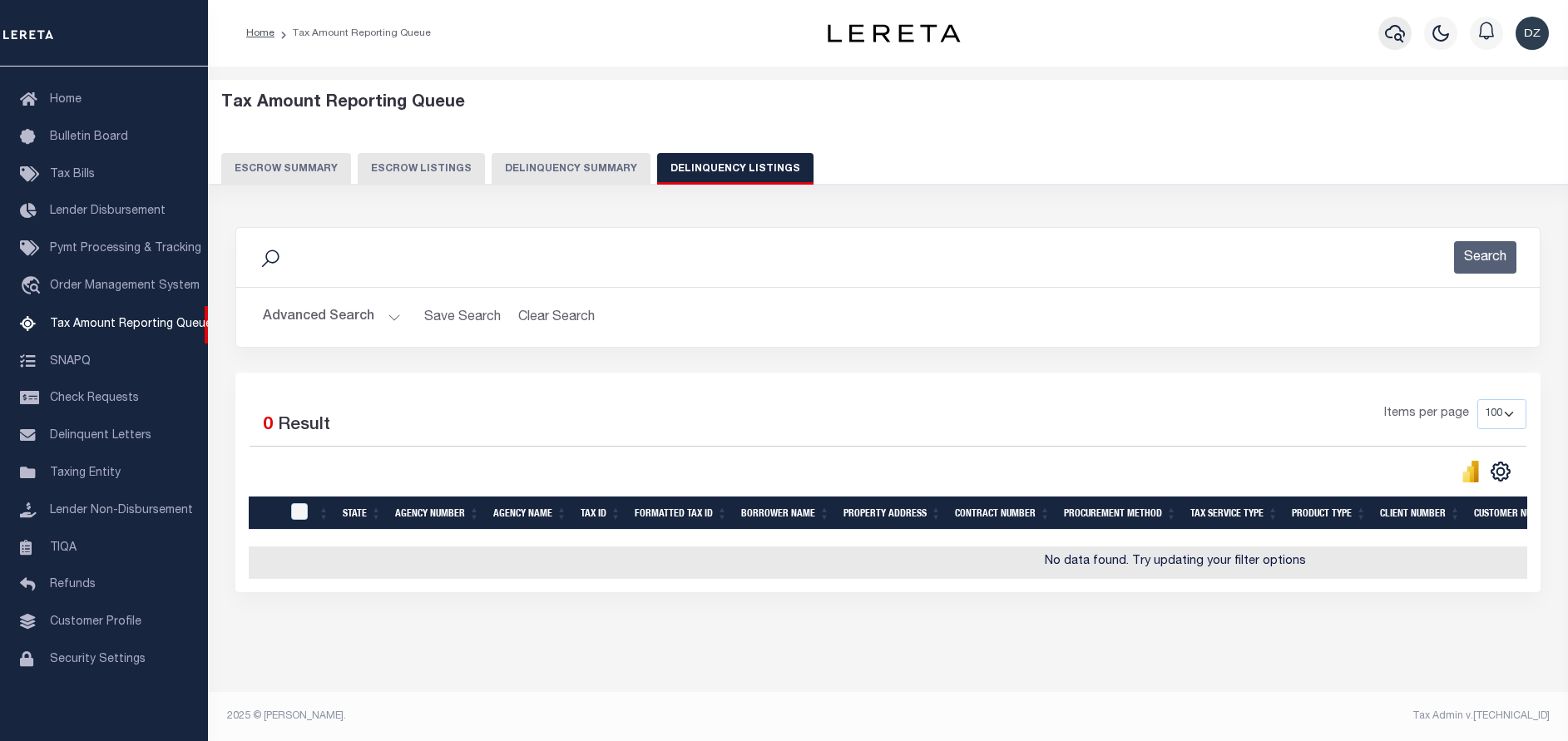
click at [1394, 37] on icon "button" at bounding box center [1395, 33] width 20 height 20
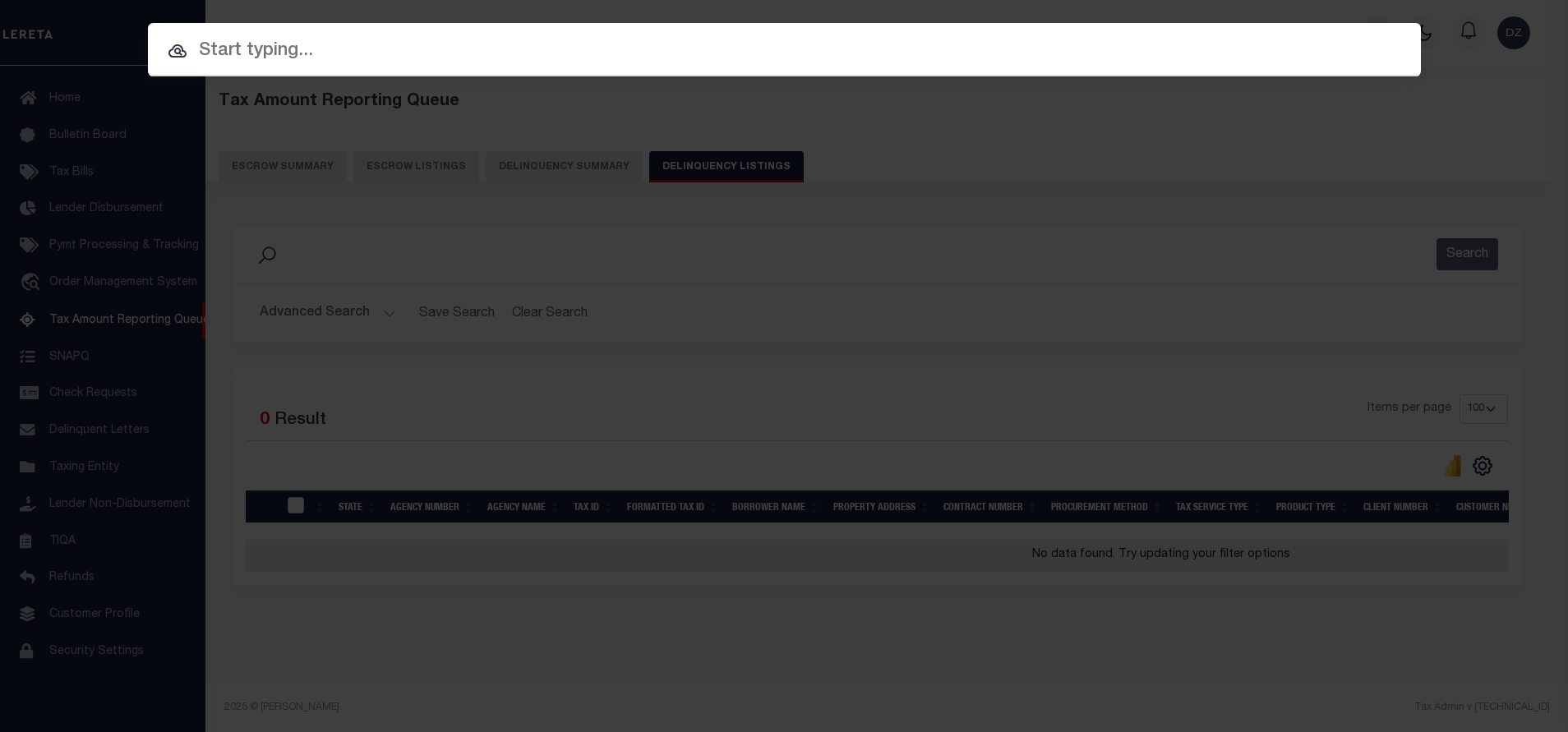
paste input "53-010-012-300-004-00"
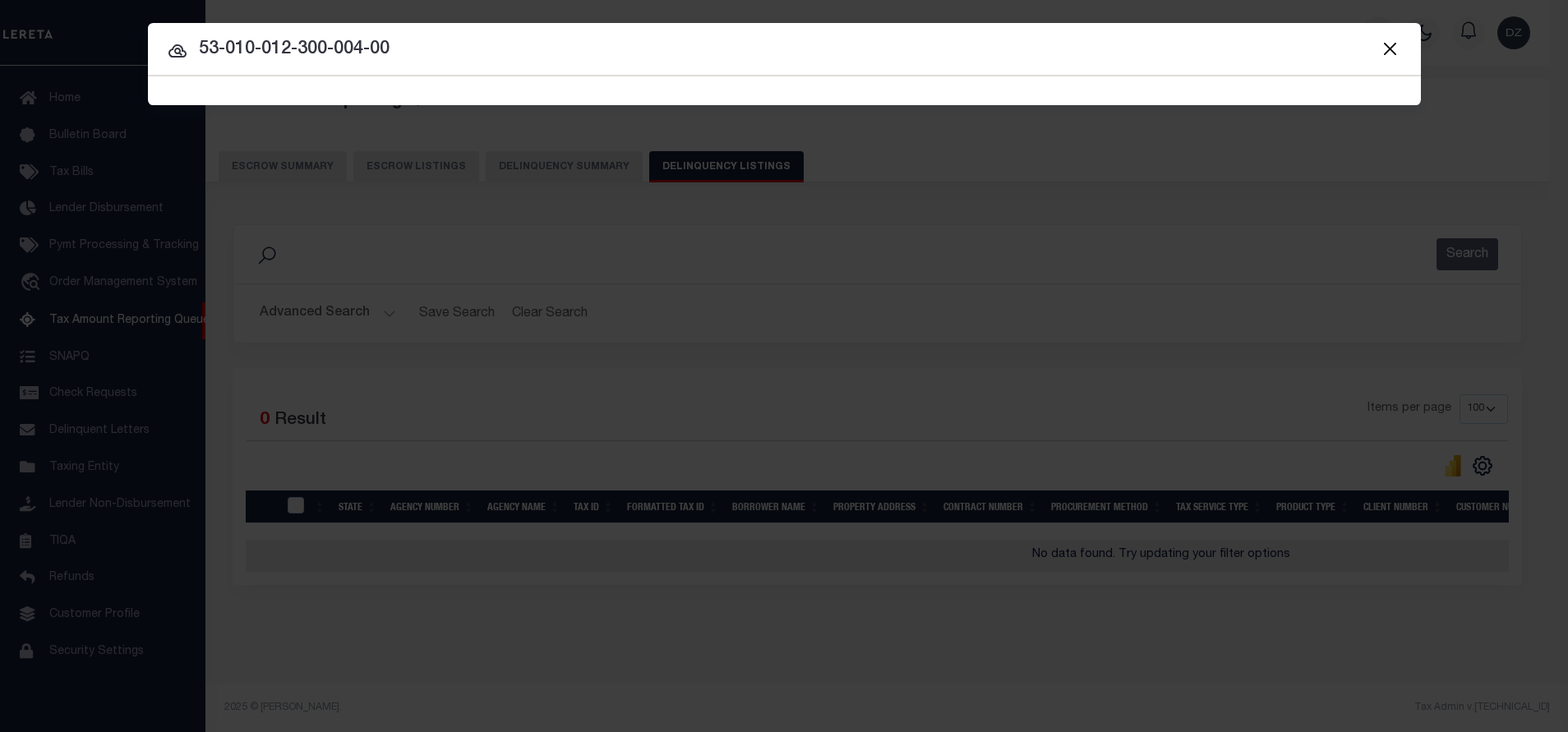
type input "53-010-012-300-004-00"
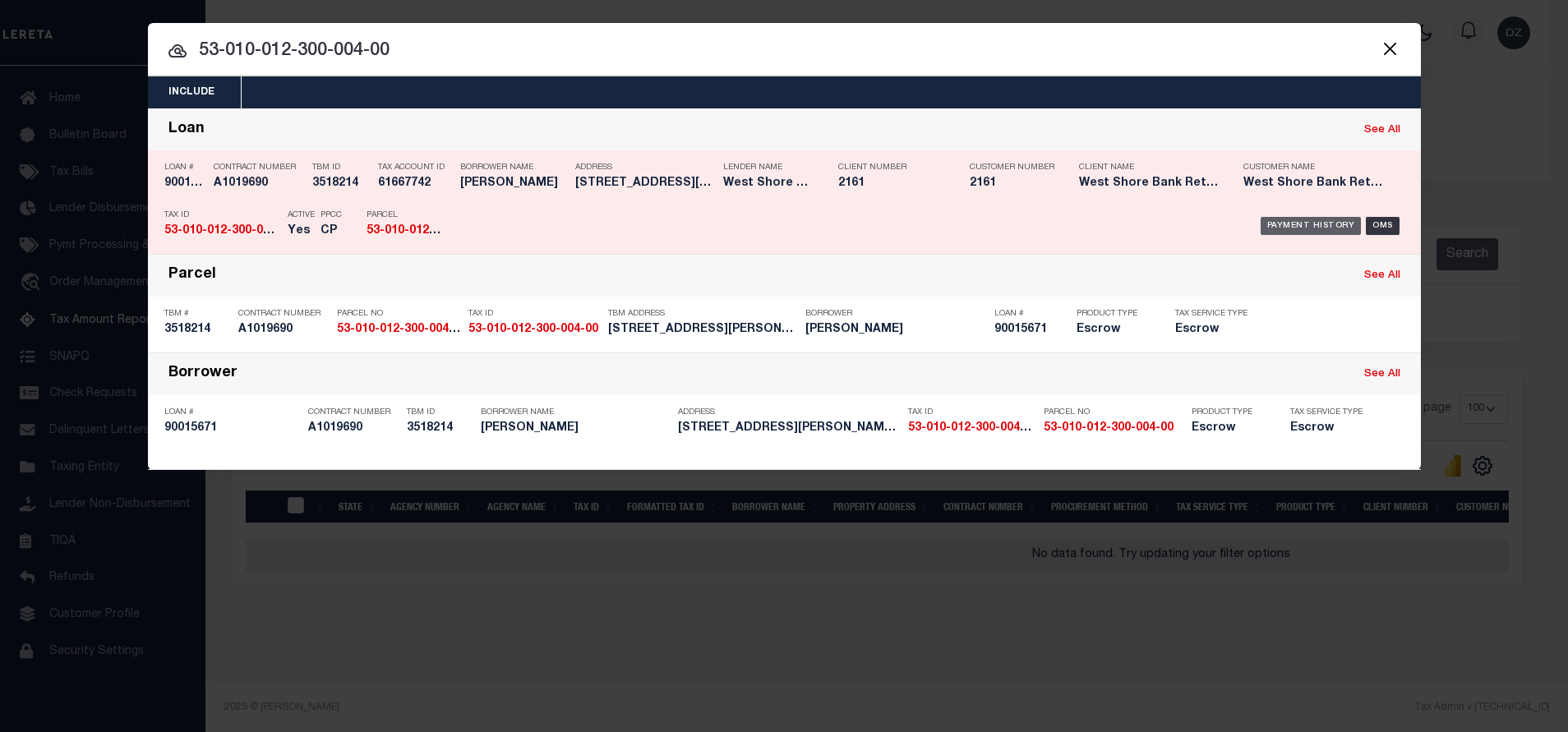
click at [1320, 228] on div "Payment History" at bounding box center [1310, 226] width 101 height 18
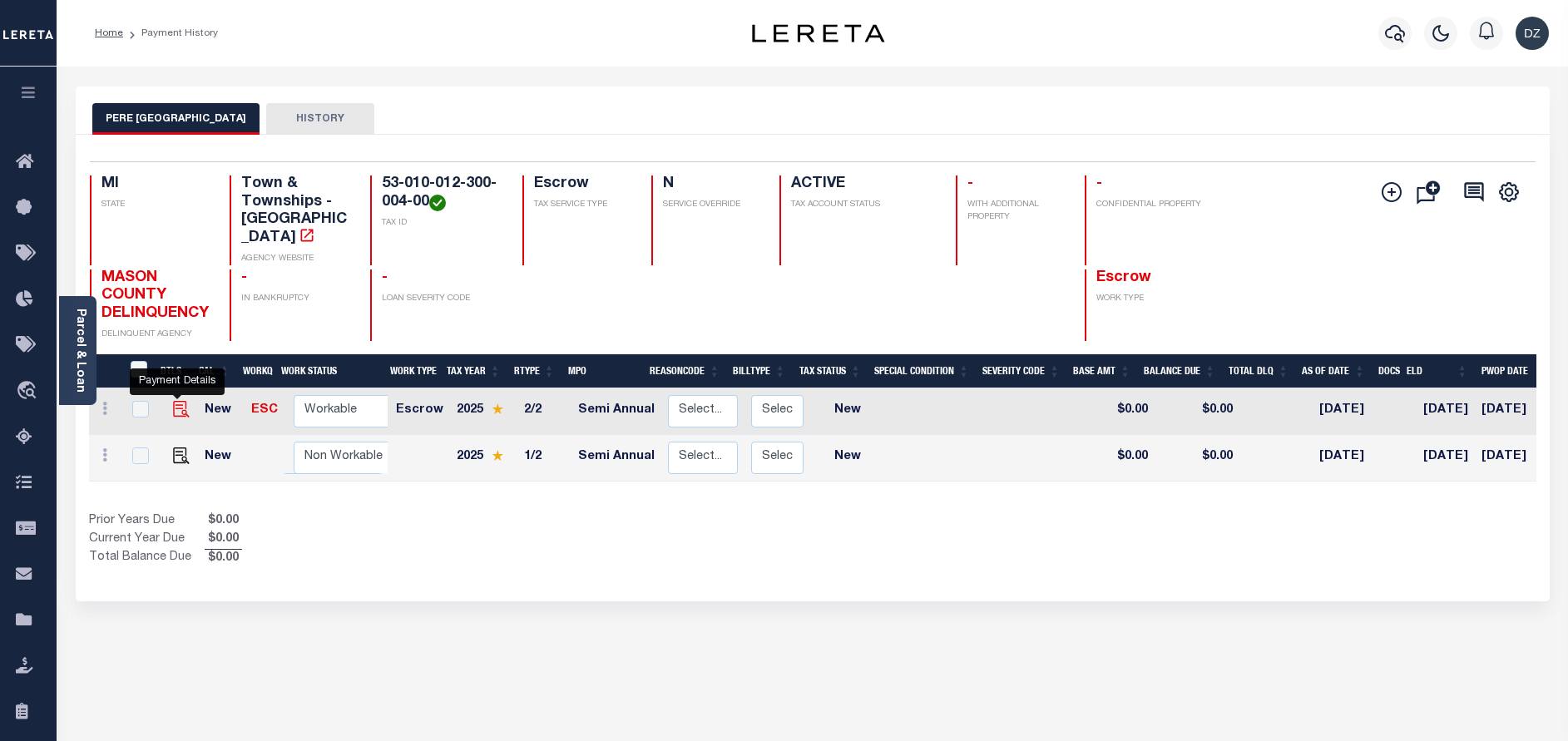
click at [175, 410] on img "" at bounding box center [181, 410] width 17 height 17
checkbox input "true"
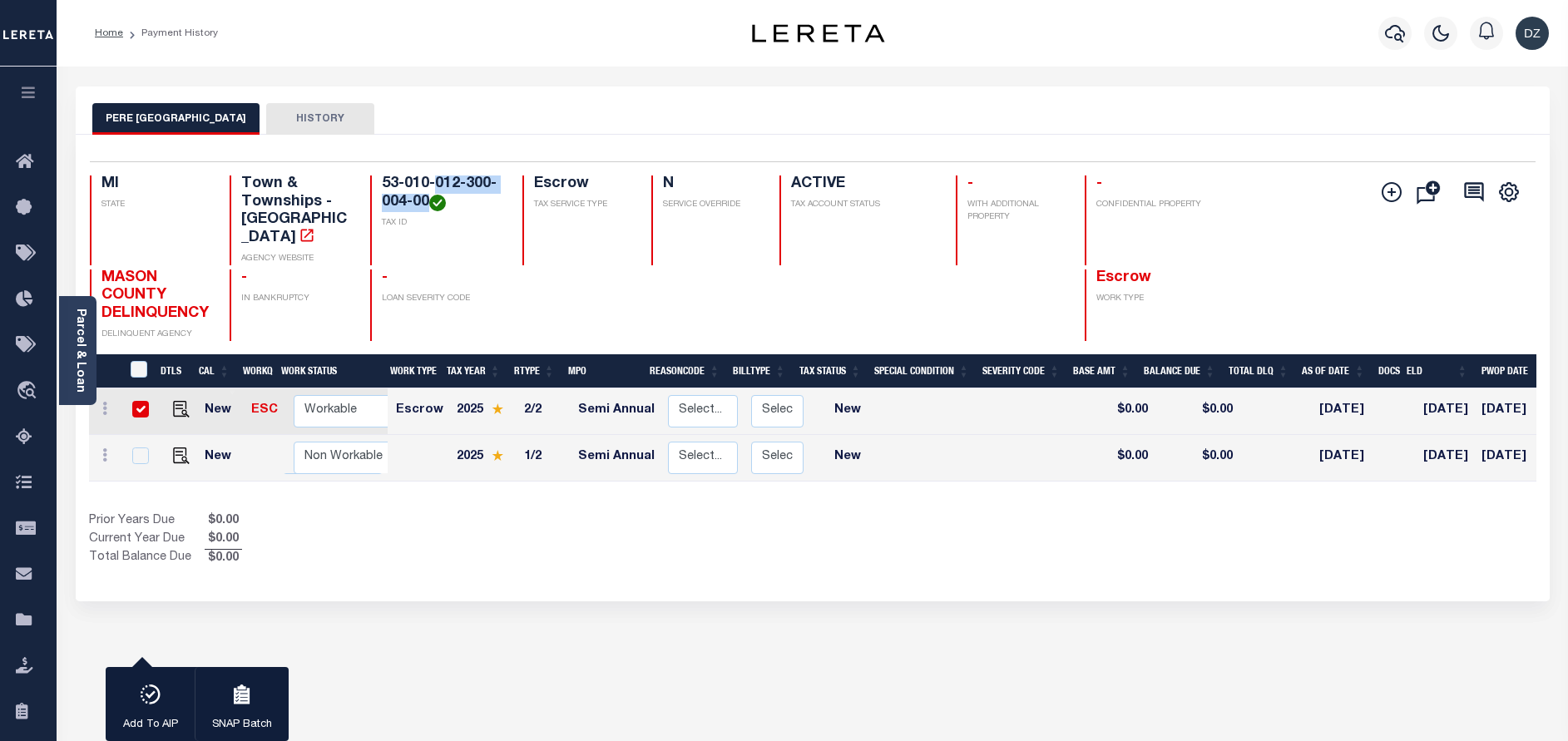
drag, startPoint x: 434, startPoint y: 179, endPoint x: 428, endPoint y: 202, distance: 23.8
click at [428, 202] on h4 "53-010-012-300-004-00" at bounding box center [442, 193] width 120 height 36
copy h4 "012-300-004-00"
click at [178, 403] on img "" at bounding box center [181, 410] width 17 height 17
checkbox input "false"
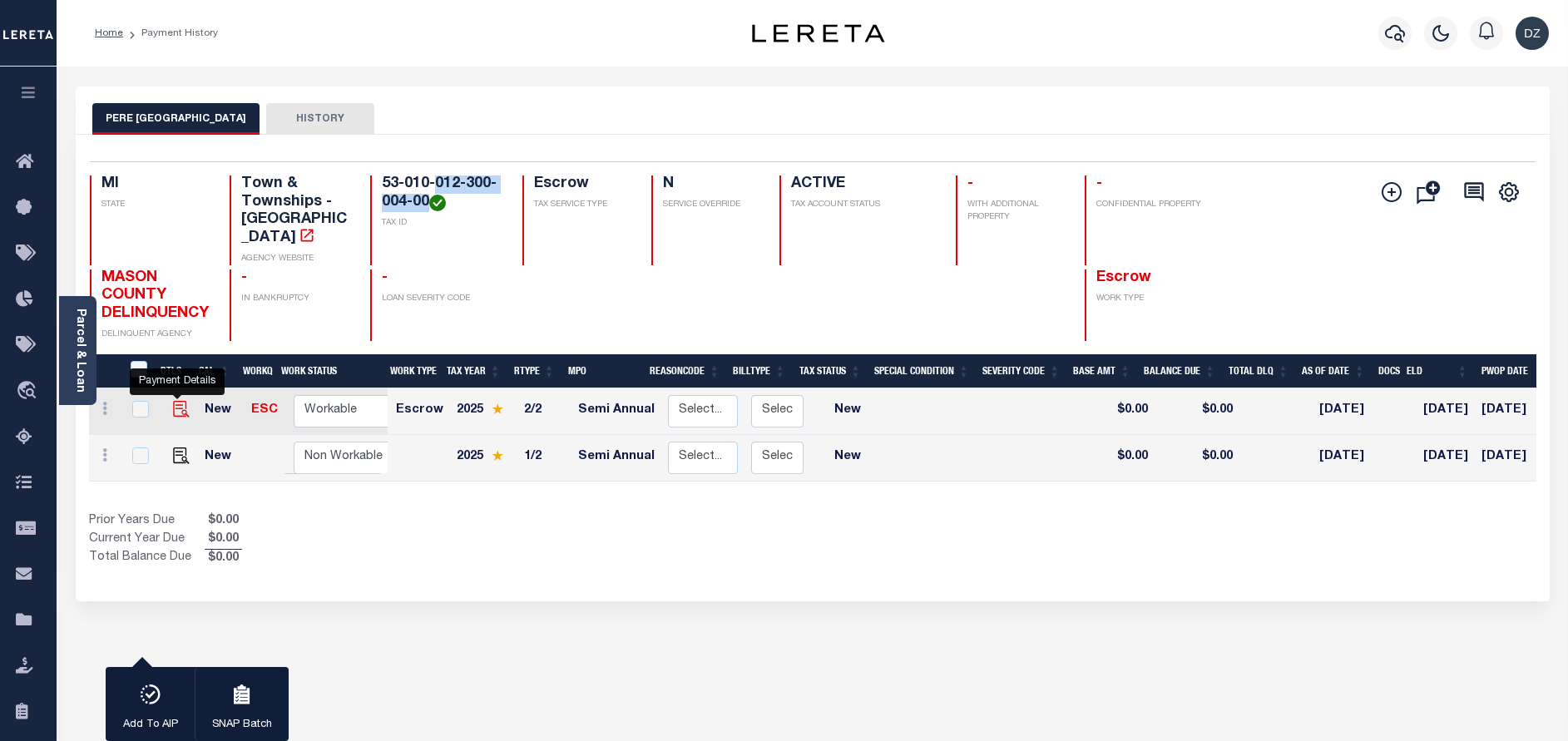
checkbox input "false"
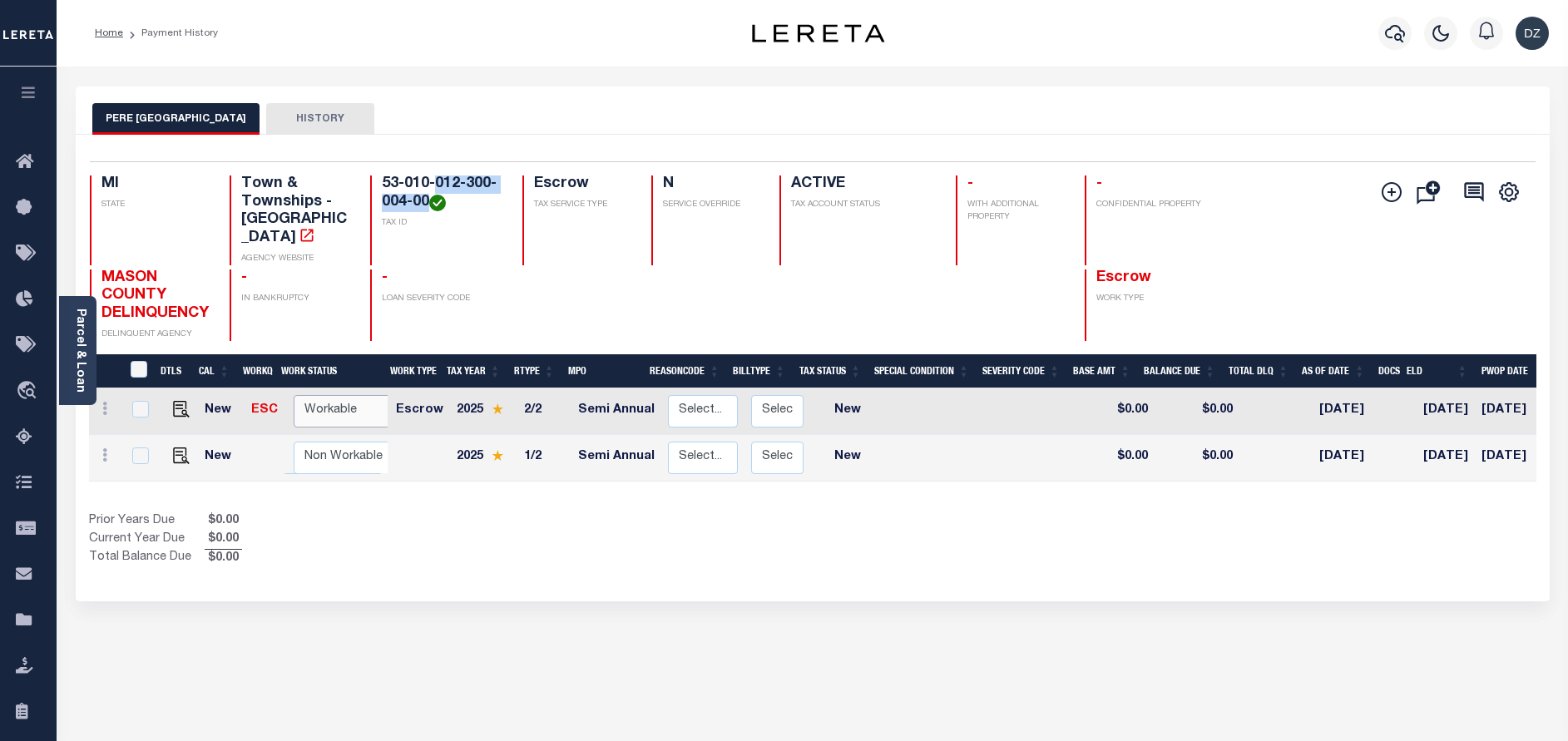
click at [325, 417] on select "Non Workable Workable" at bounding box center [343, 410] width 100 height 32
checkbox input "true"
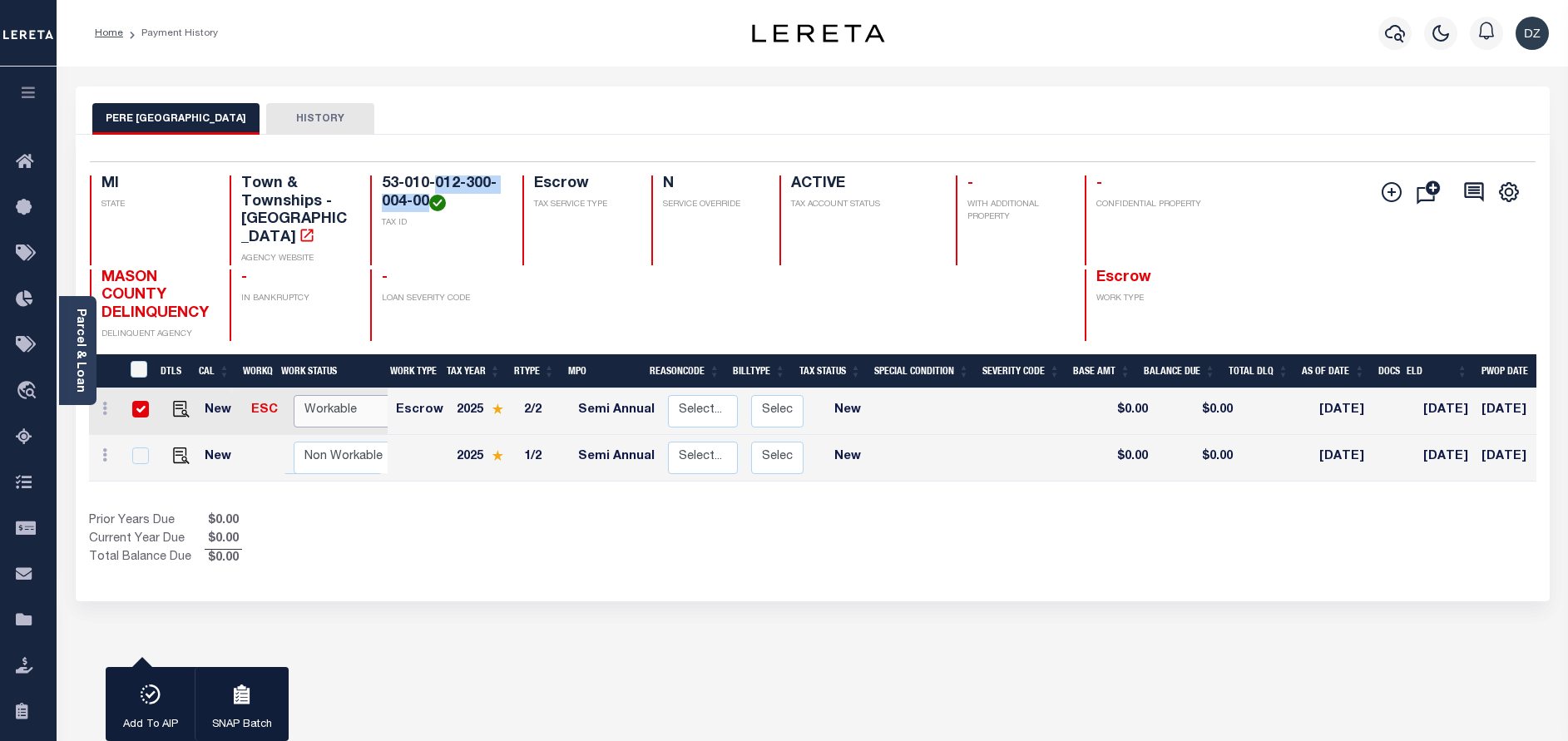
select select "true"
click at [294, 395] on select "Non Workable Workable" at bounding box center [343, 410] width 100 height 32
checkbox input "false"
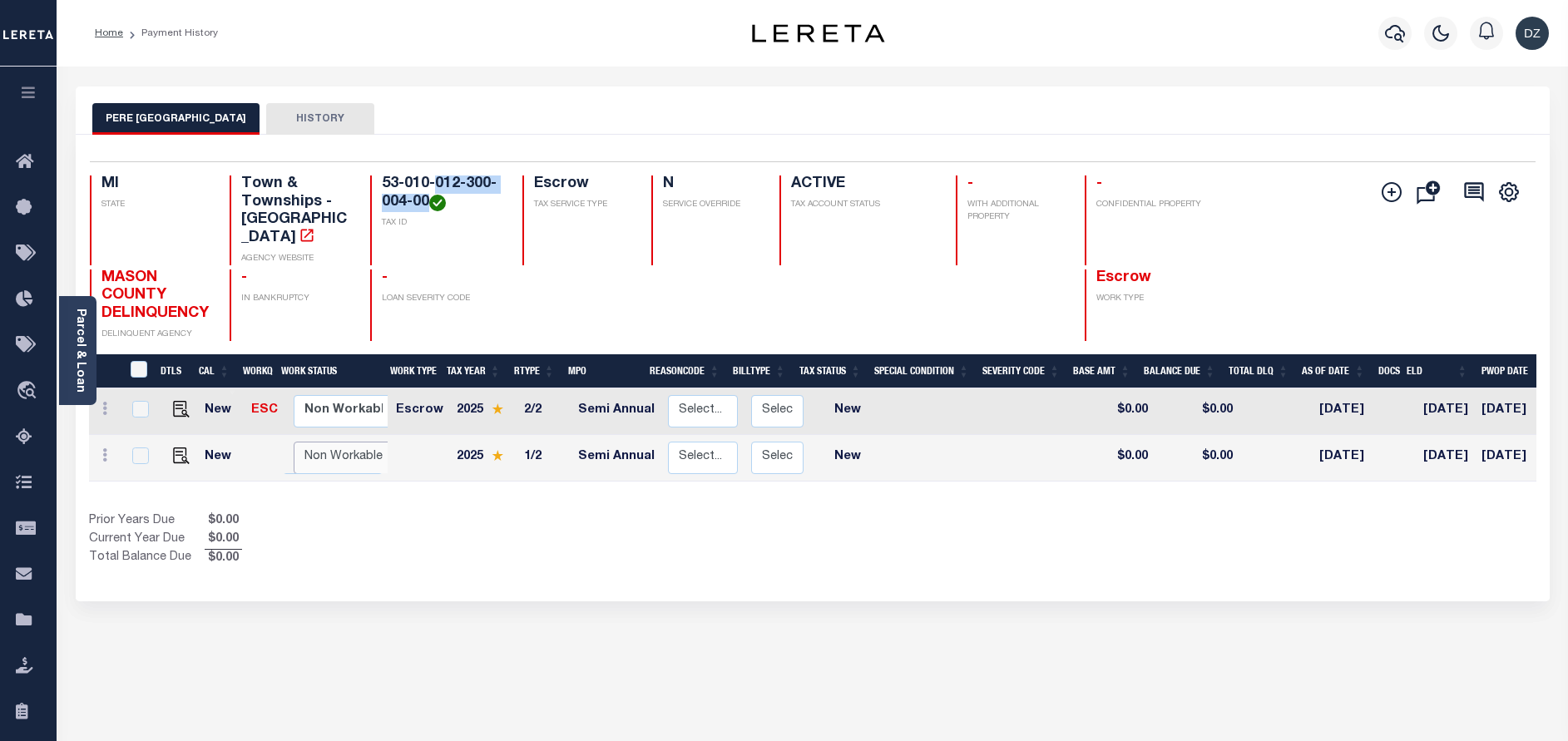
click at [335, 456] on select "Non Workable Workable" at bounding box center [343, 457] width 100 height 32
checkbox input "true"
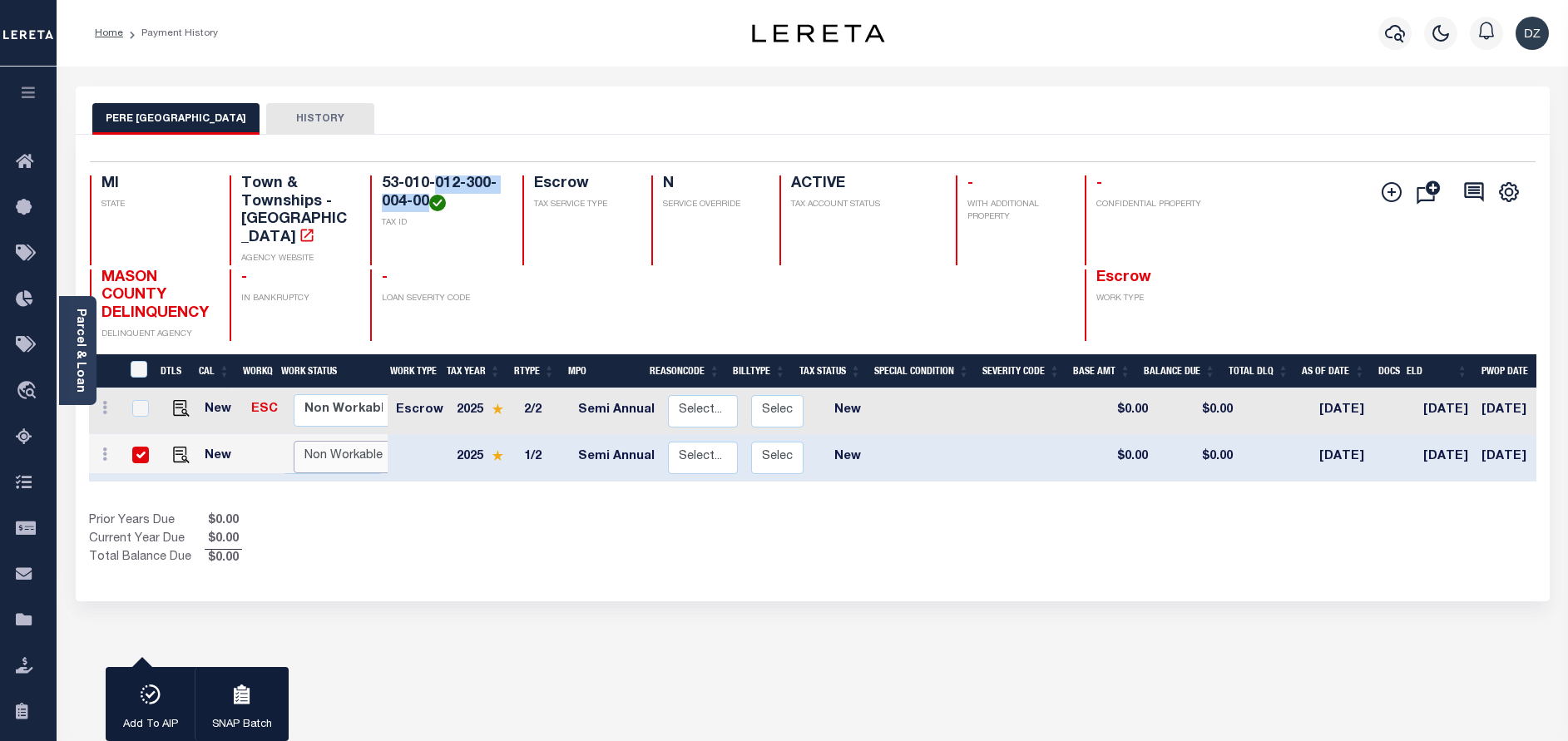
select select "false"
click at [294, 441] on select "Non Workable Workable" at bounding box center [343, 456] width 100 height 32
checkbox input "false"
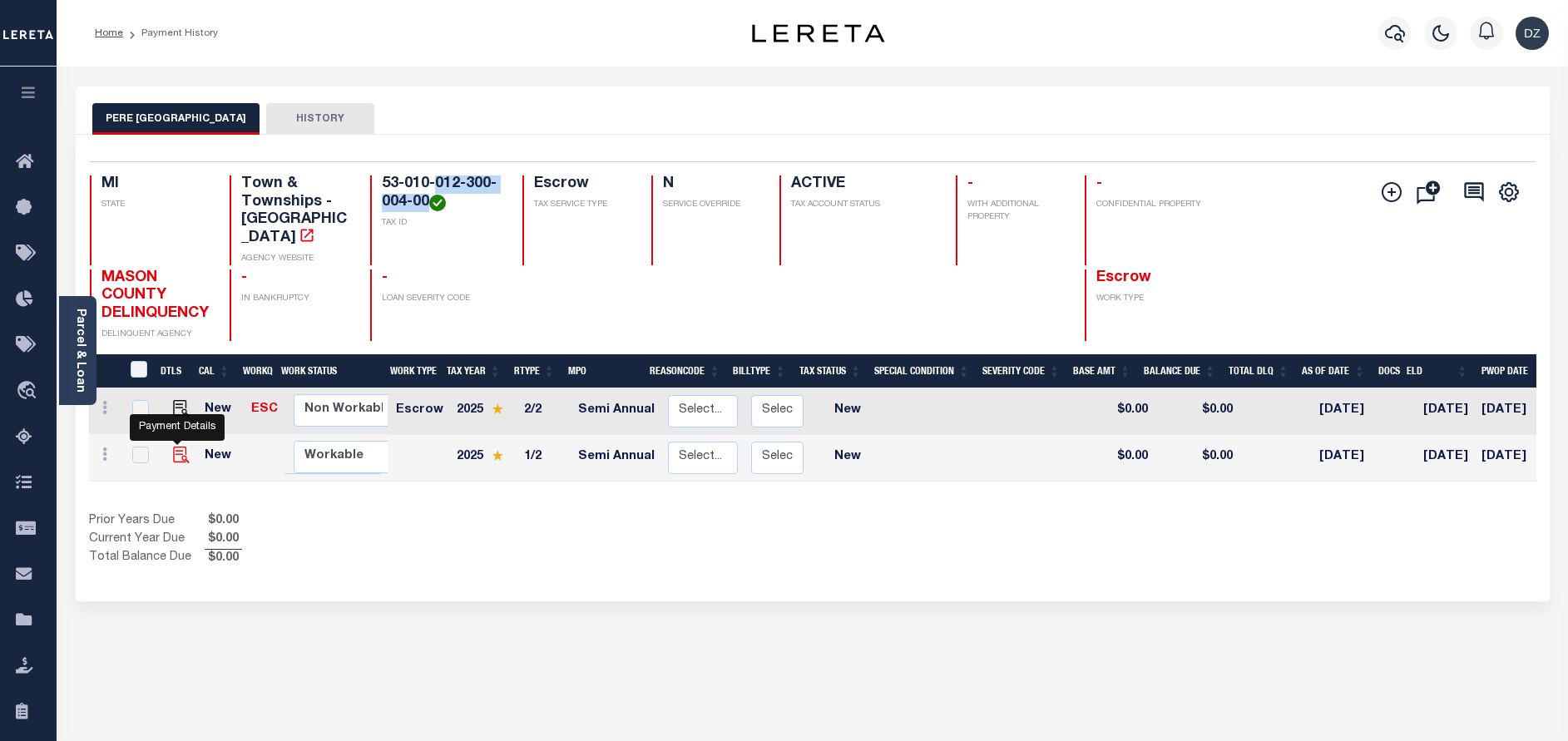
click at [174, 457] on img "" at bounding box center [181, 455] width 17 height 17
checkbox input "true"
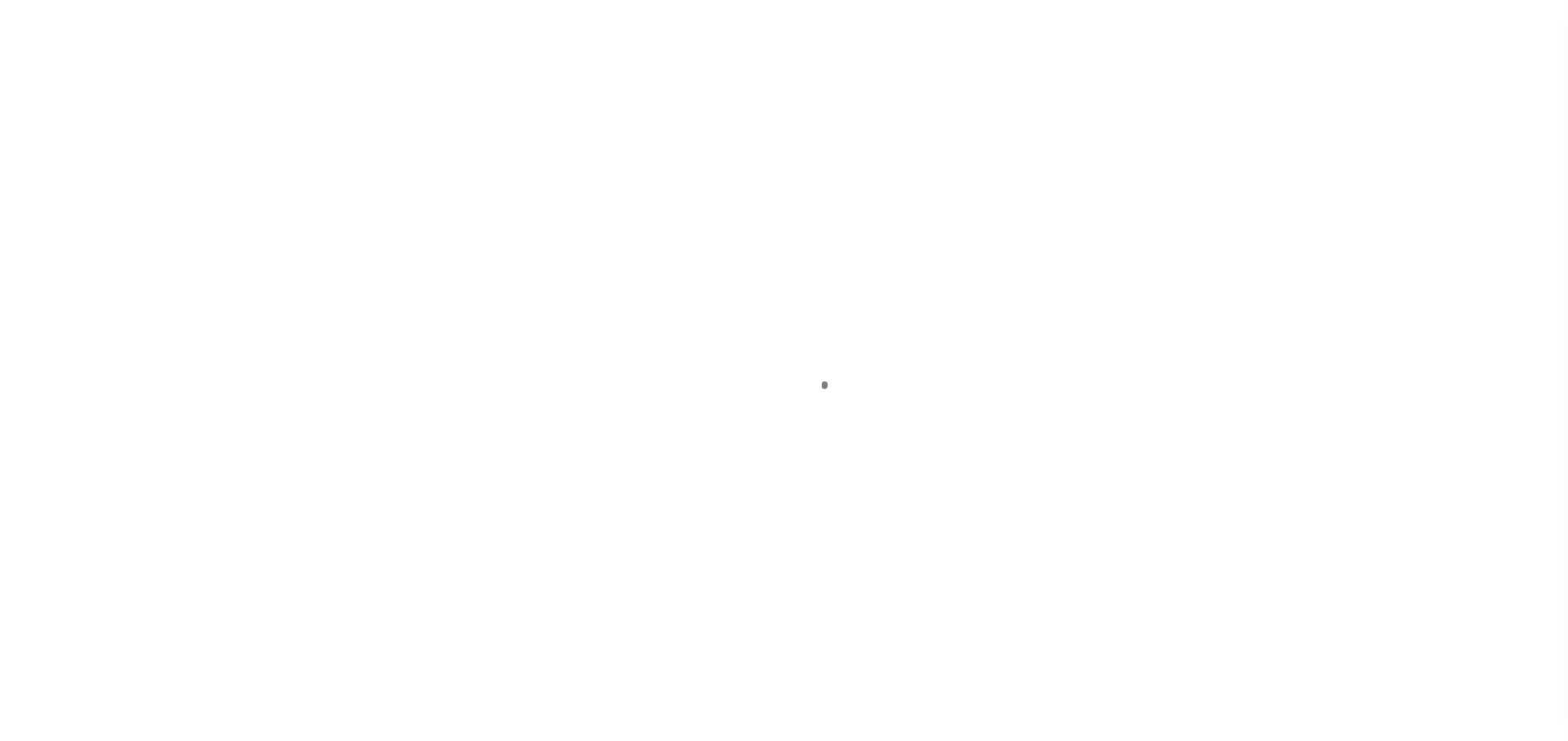
select select "NW2"
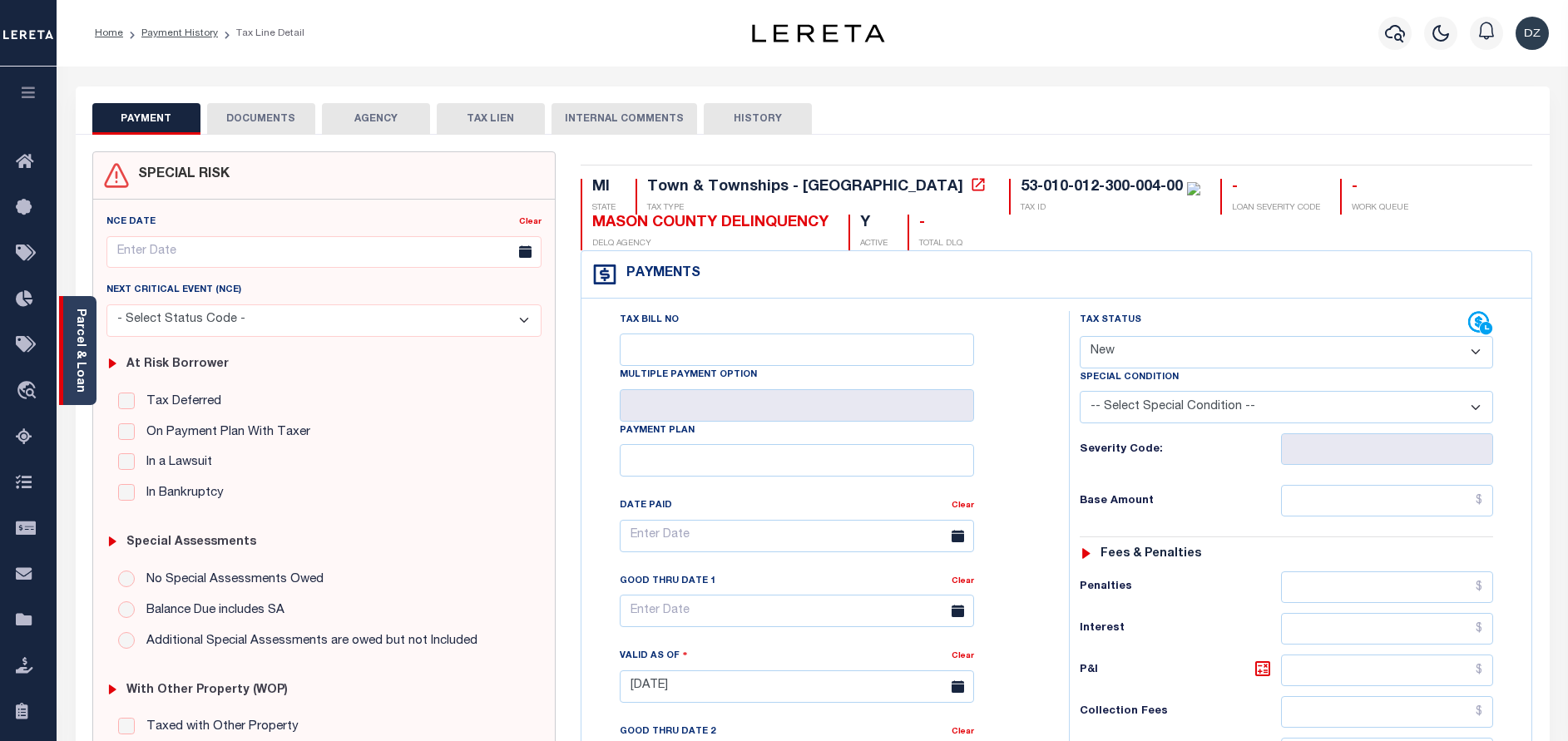
click at [81, 359] on link "Parcel & Loan" at bounding box center [80, 351] width 12 height 84
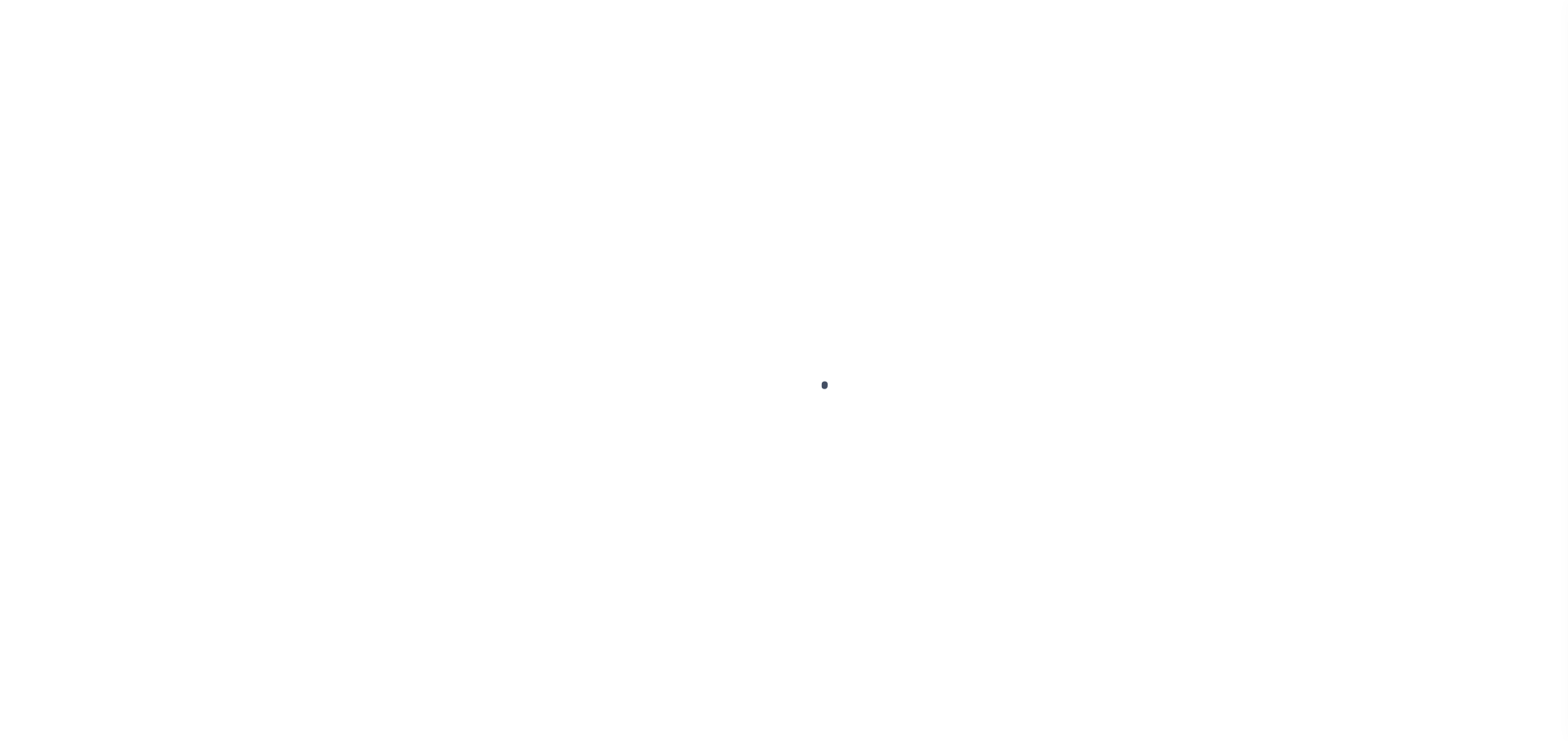
select select "NW2"
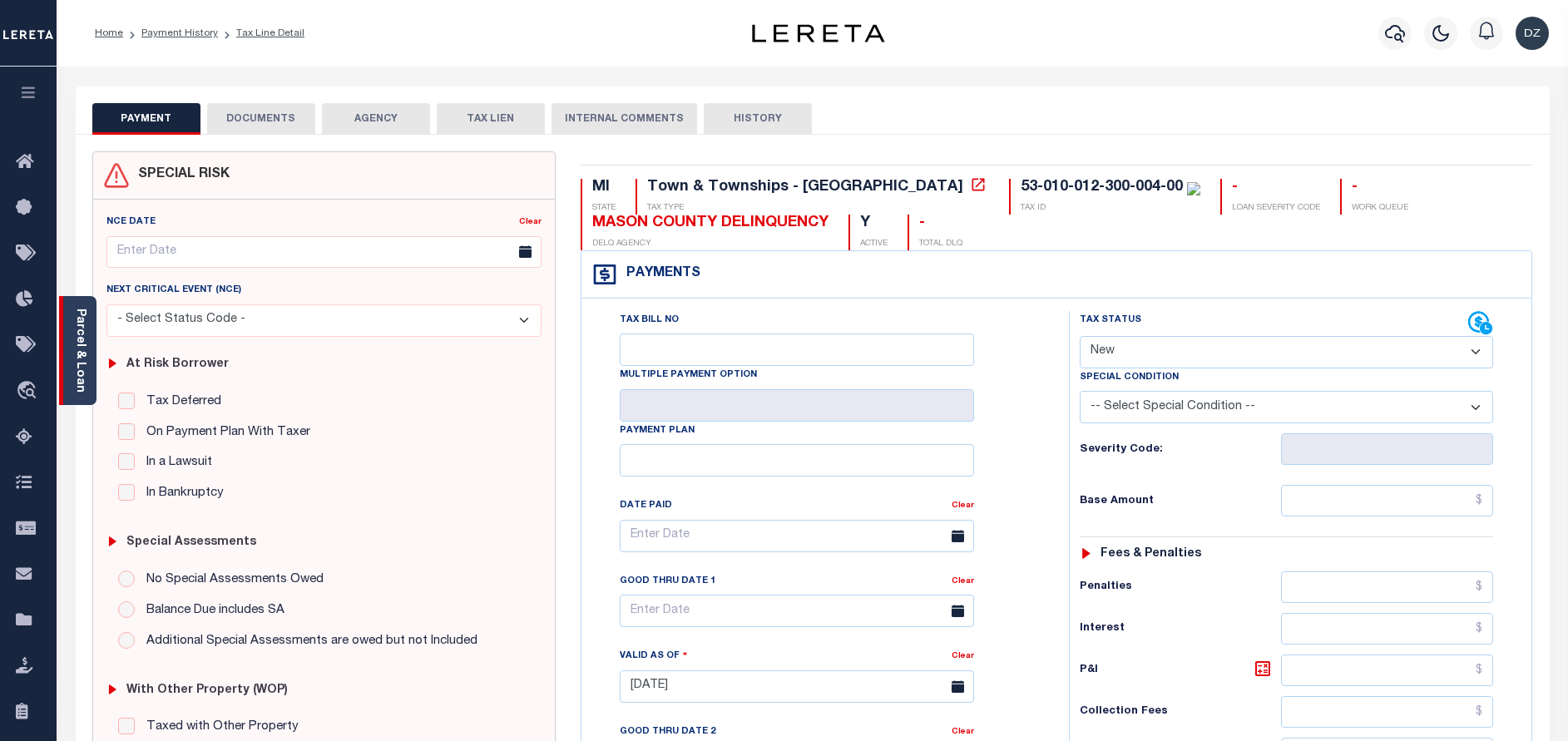
click at [86, 391] on div "Parcel & Loan" at bounding box center [77, 351] width 38 height 109
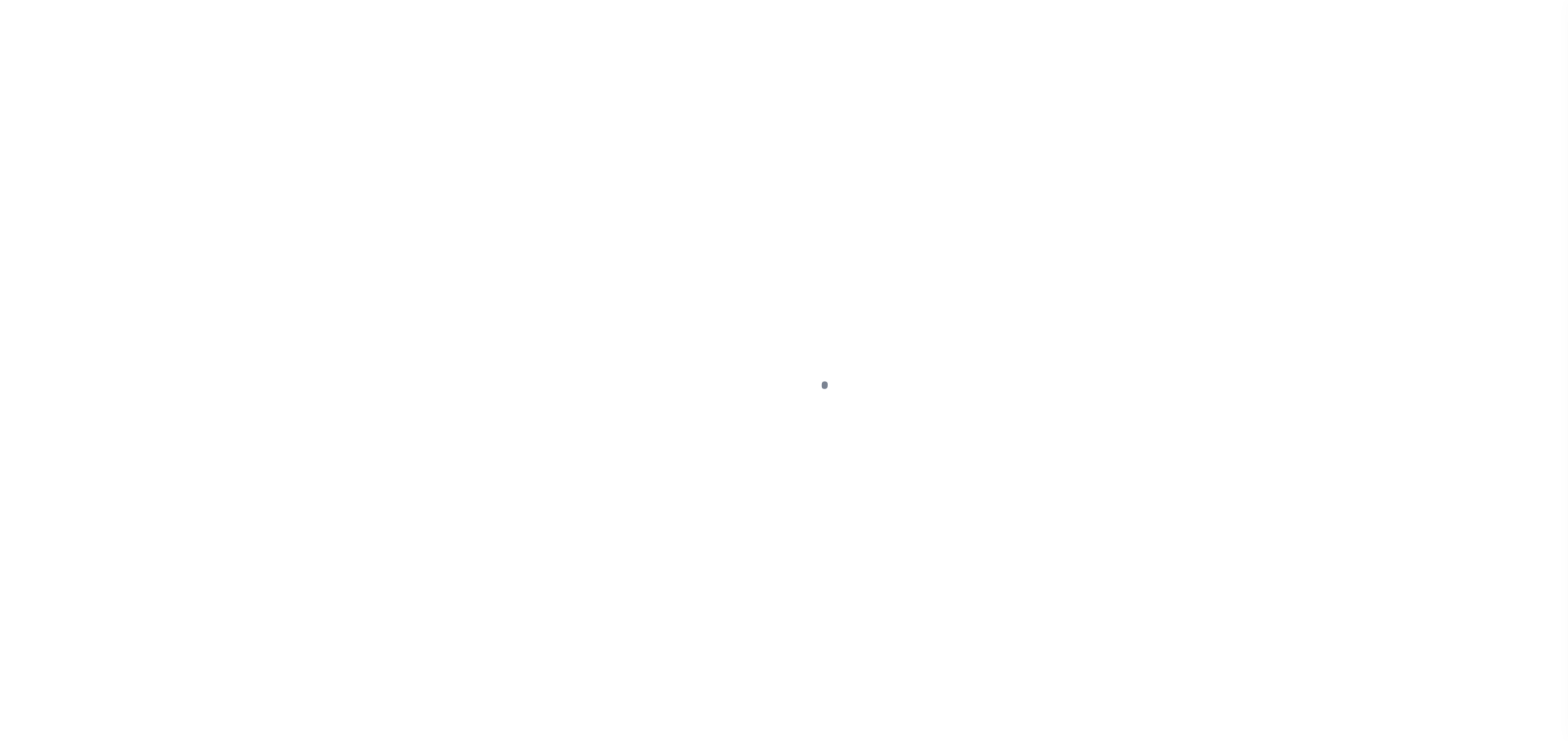
select select "NW2"
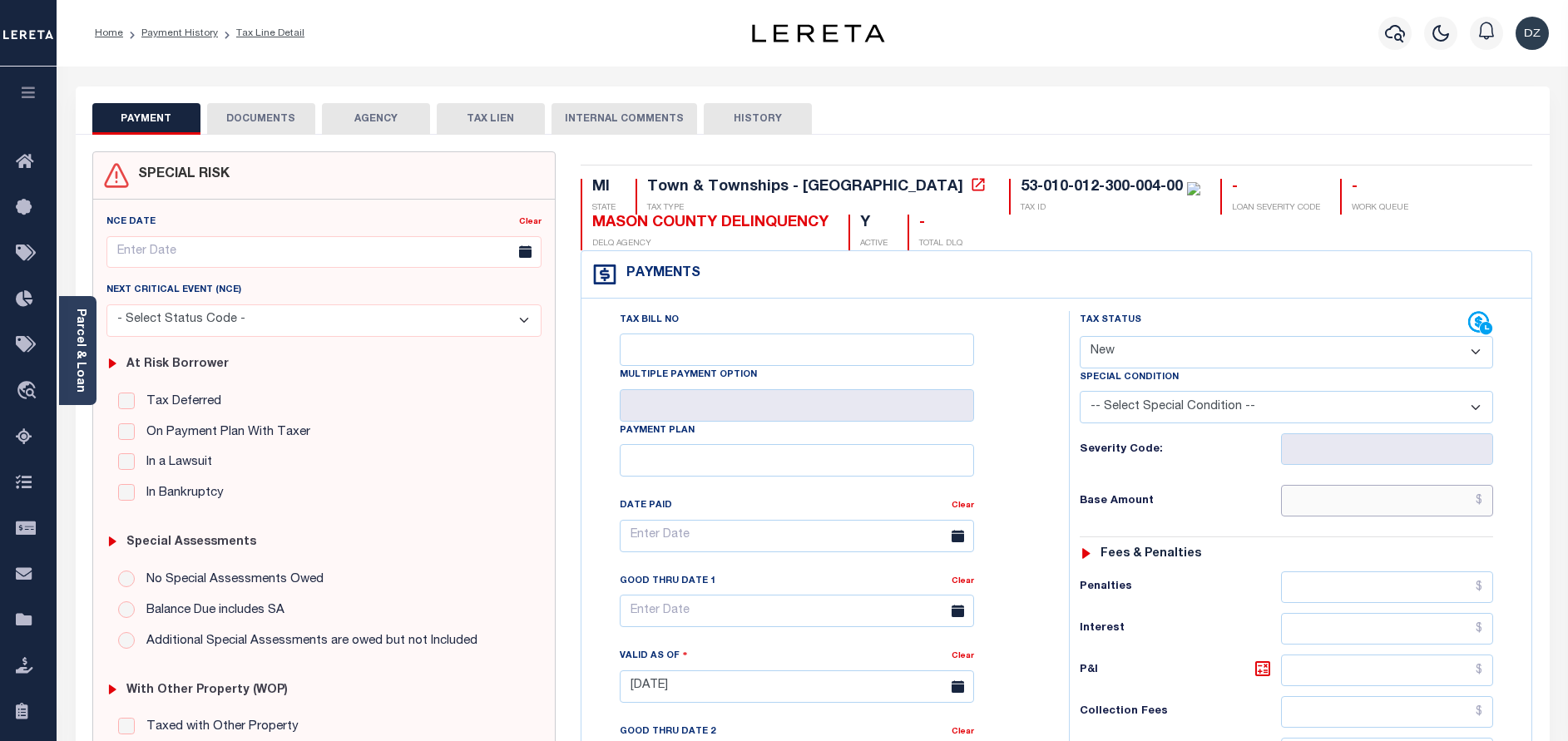
click at [1427, 510] on input "text" at bounding box center [1386, 500] width 212 height 31
paste input "2,799.07"
type input "$2,799.07"
type input "[DATE]"
click at [1129, 351] on select "- Select Status Code - Open Due/Unpaid Paid Incomplete No Tax Due Internal Refu…" at bounding box center [1286, 352] width 413 height 32
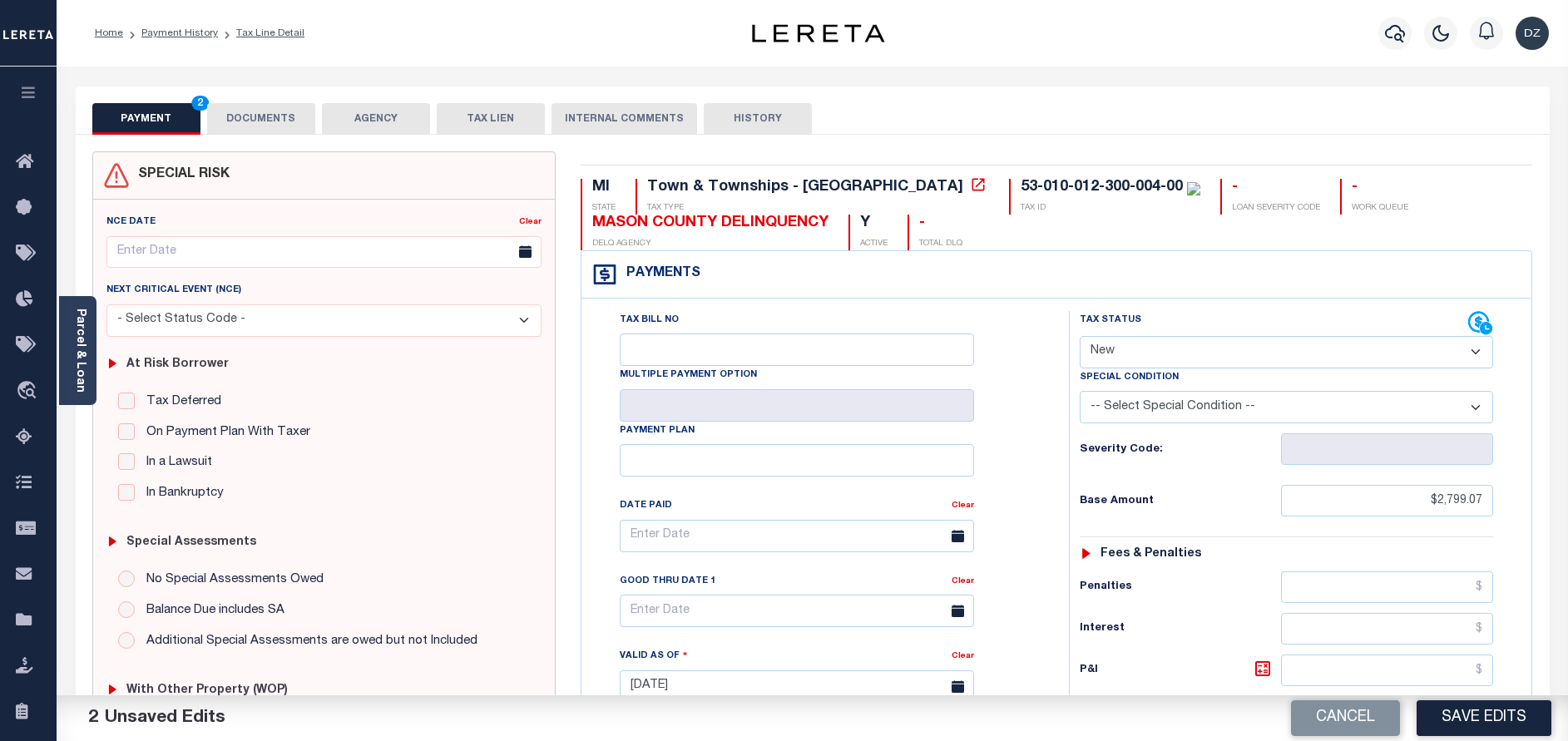
select select "DUE"
click at [1080, 337] on select "- Select Status Code - Open Due/Unpaid Paid Incomplete No Tax Due Internal Refu…" at bounding box center [1286, 352] width 413 height 32
click at [1136, 418] on select "-- Select Special Condition -- 3RD PARTY TAX LIEN AGENCY TAX LIEN (A.K.A Inside…" at bounding box center [1286, 407] width 413 height 32
select select "31"
click at [1080, 393] on select "-- Select Special Condition -- 3RD PARTY TAX LIEN AGENCY TAX LIEN (A.K.A Inside…" at bounding box center [1286, 407] width 413 height 32
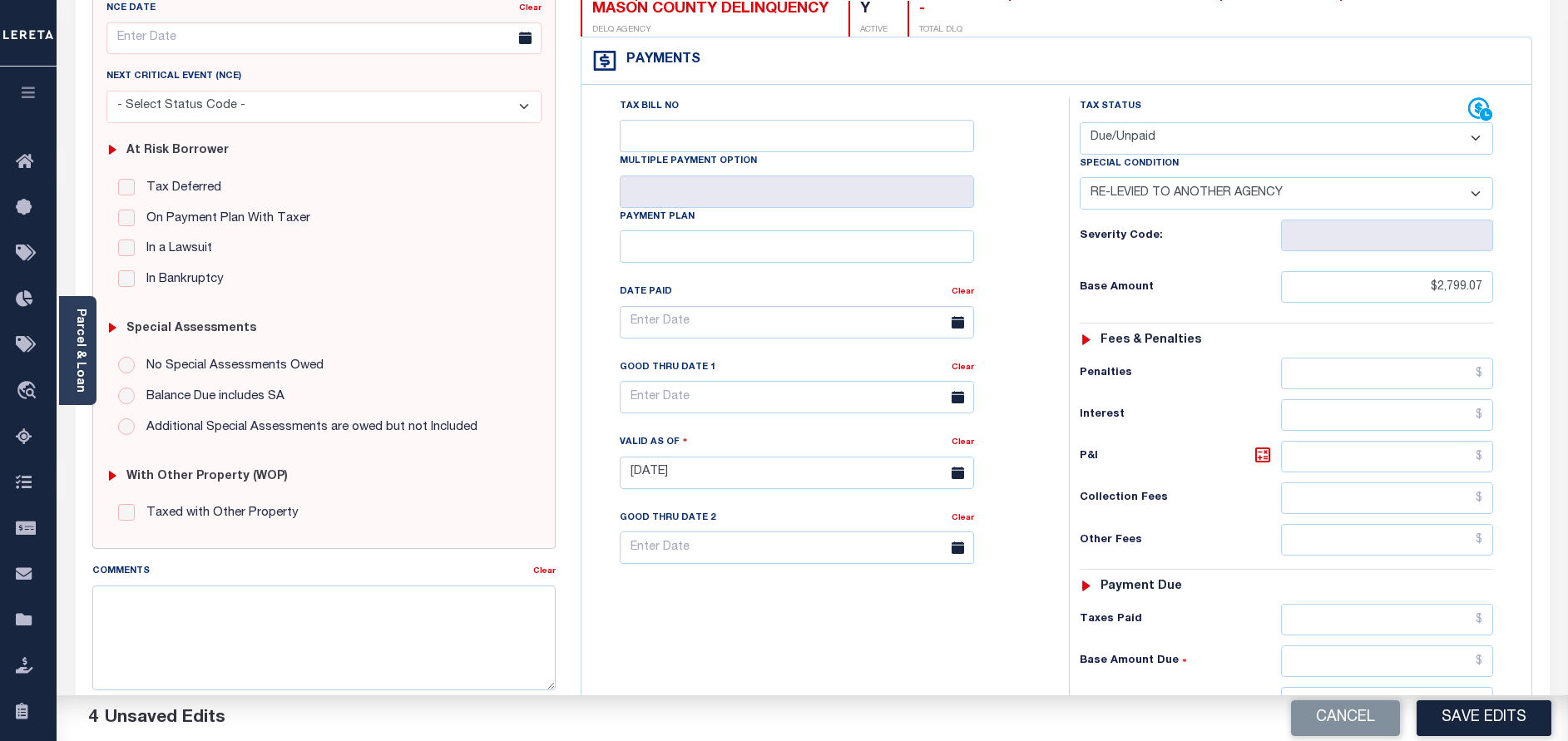
scroll to position [375, 0]
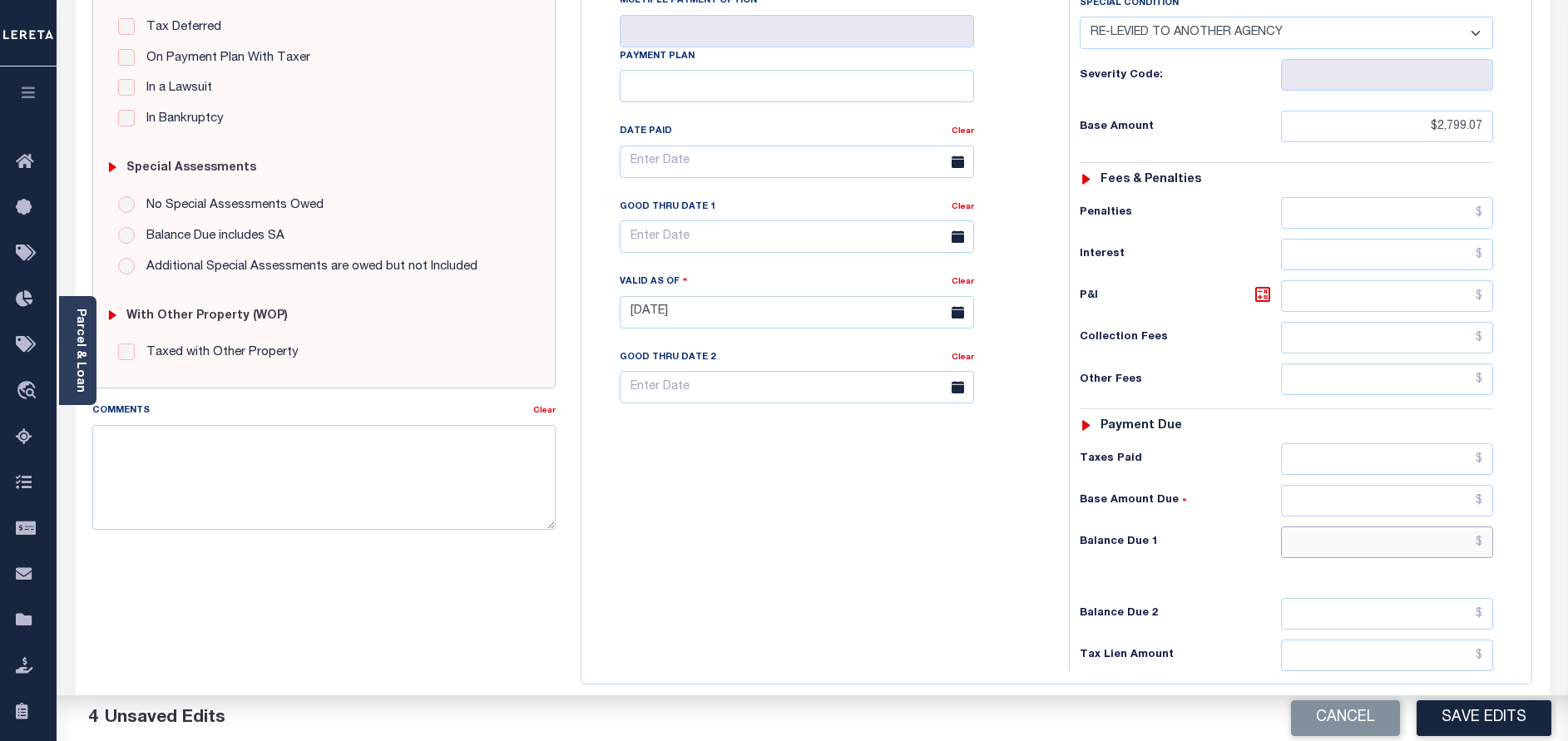
click at [1435, 545] on input "text" at bounding box center [1386, 543] width 212 height 31
paste input "2,854.50"
type input "$2,854.50"
click at [1259, 298] on icon at bounding box center [1263, 295] width 20 height 20
type input "$55.43"
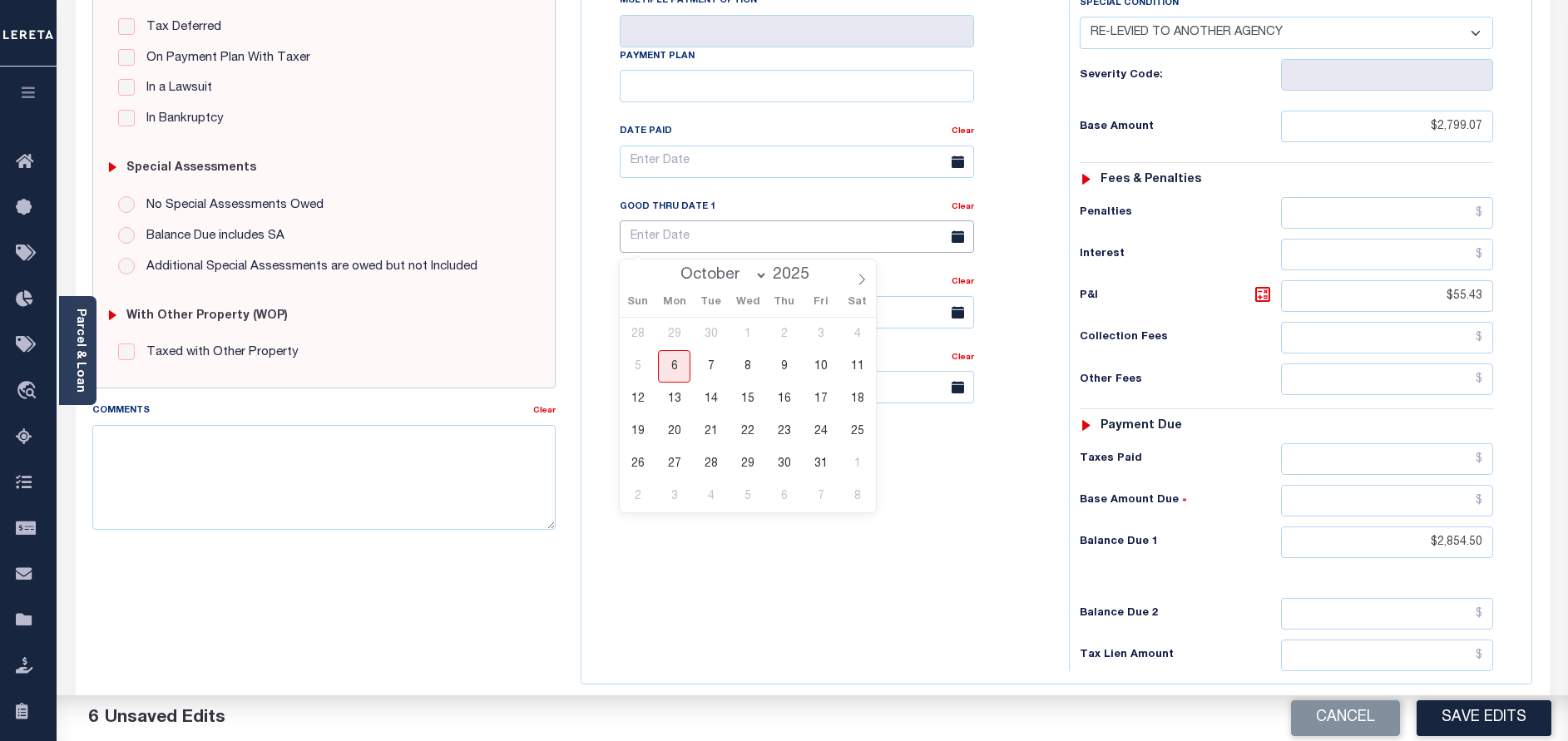
click at [667, 238] on input "text" at bounding box center [797, 236] width 354 height 32
drag, startPoint x: 820, startPoint y: 467, endPoint x: 571, endPoint y: 422, distance: 253.0
click at [820, 466] on span "31" at bounding box center [820, 463] width 32 height 32
type input "10/31/2025"
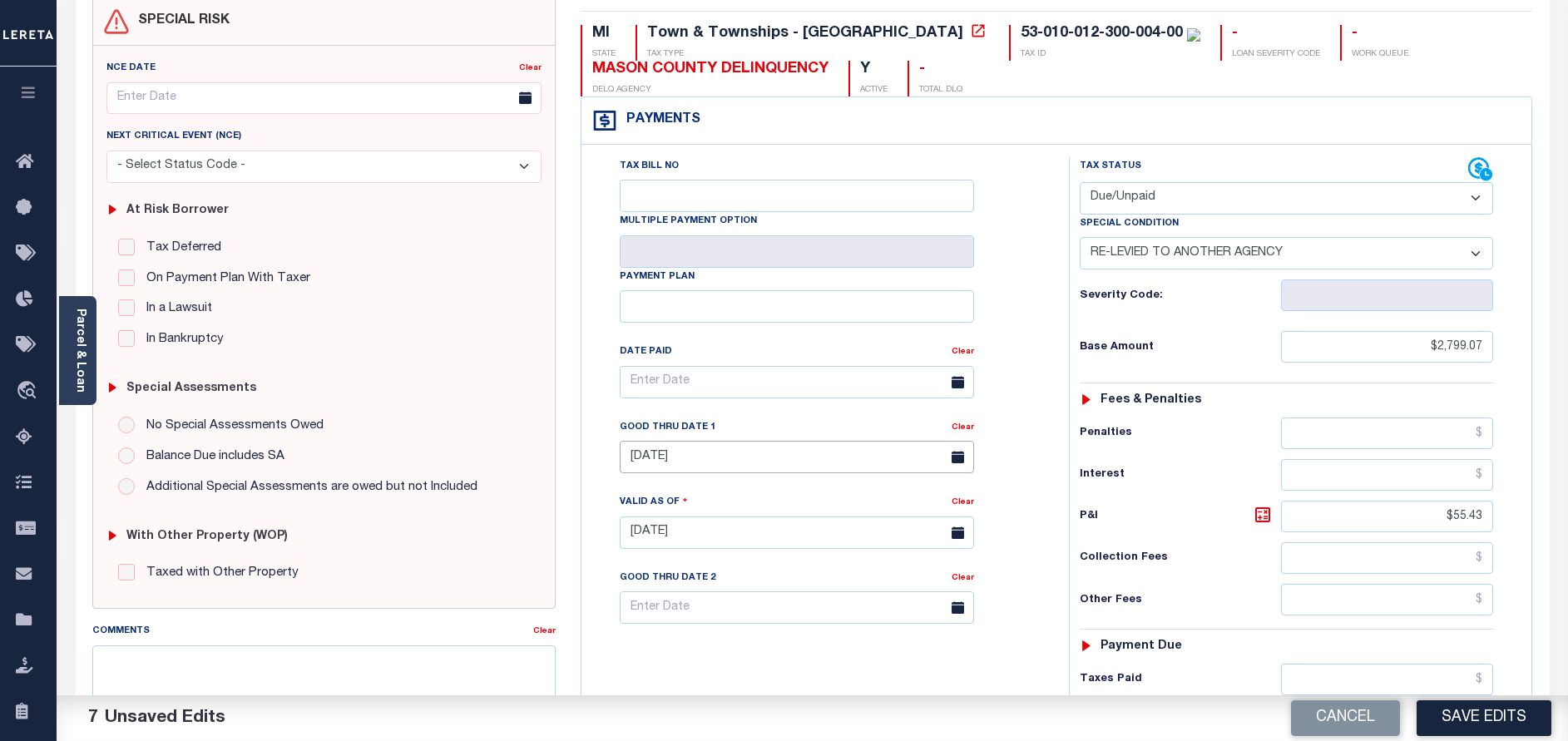
scroll to position [0, 0]
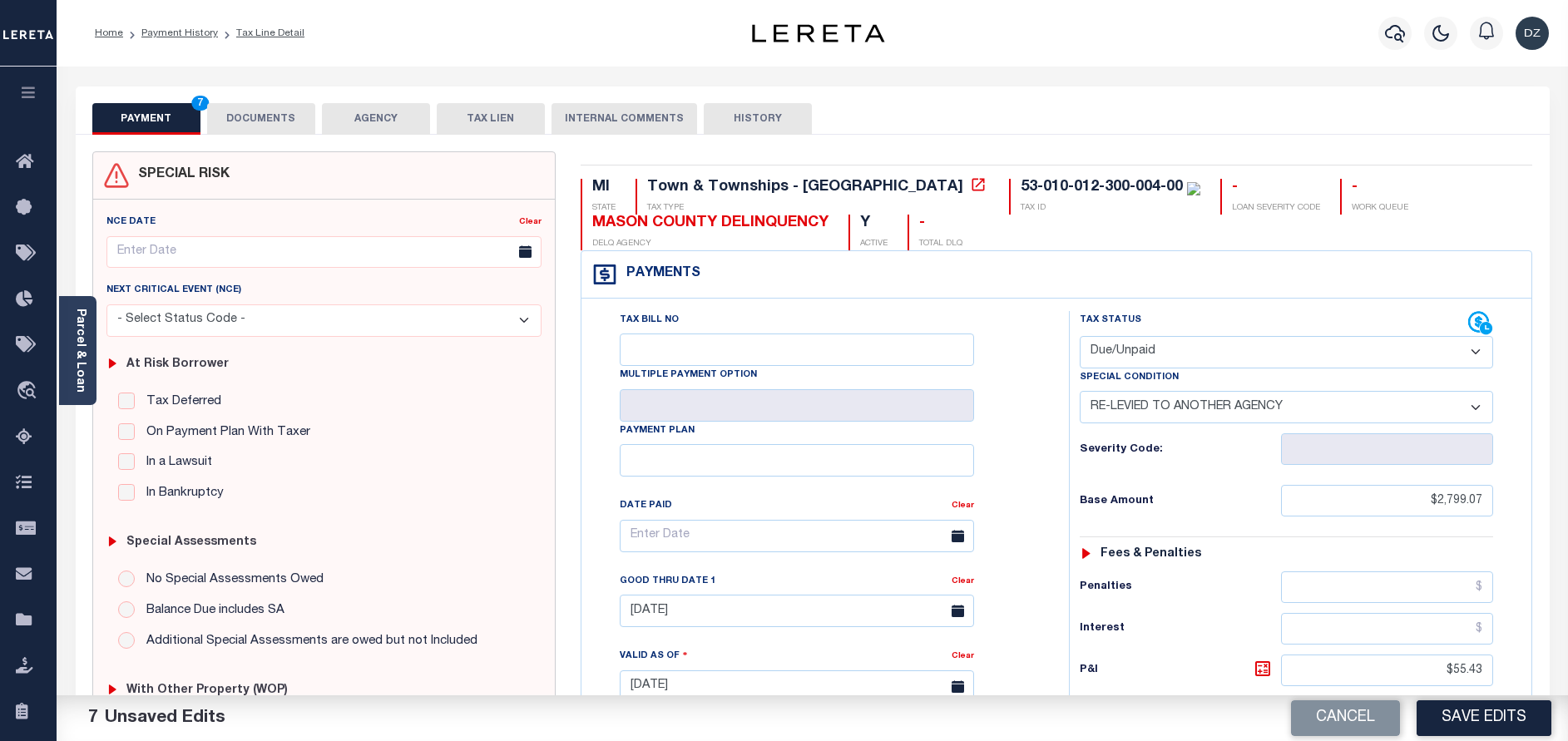
click at [274, 124] on button "DOCUMENTS" at bounding box center [262, 118] width 108 height 31
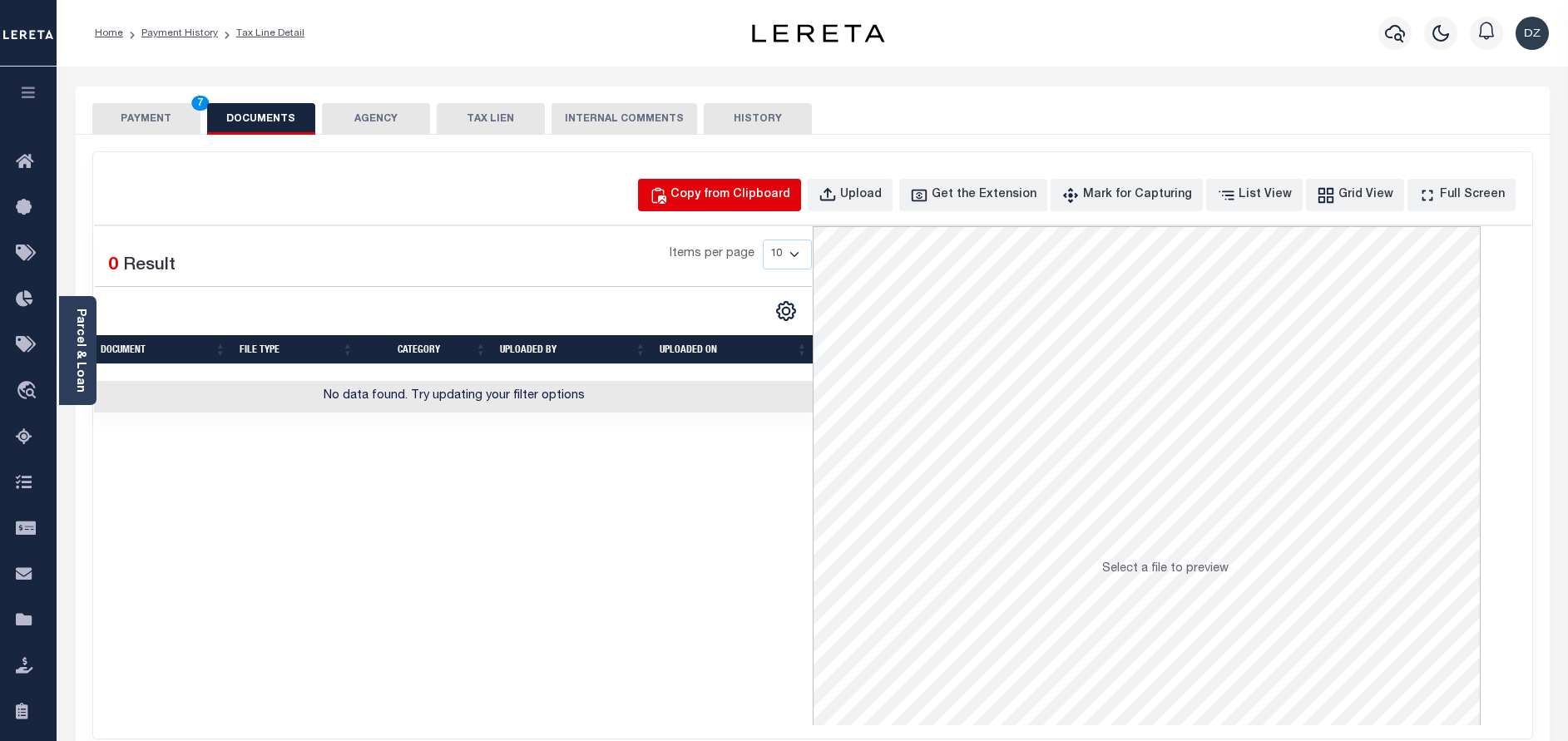
click at [731, 197] on div "Copy from Clipboard" at bounding box center [730, 196] width 119 height 18
select select "POP"
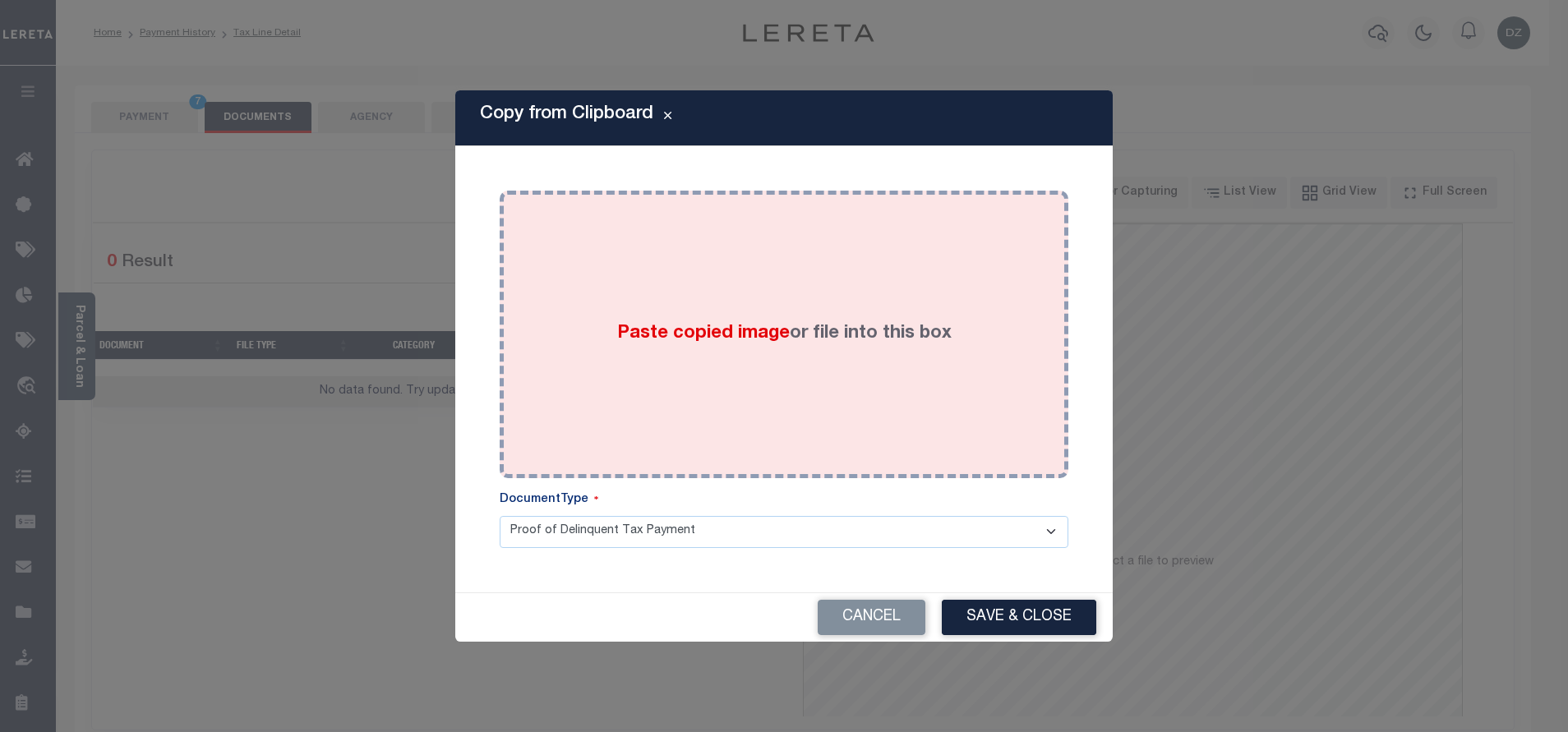
click at [731, 335] on span "Paste copied image" at bounding box center [703, 334] width 172 height 18
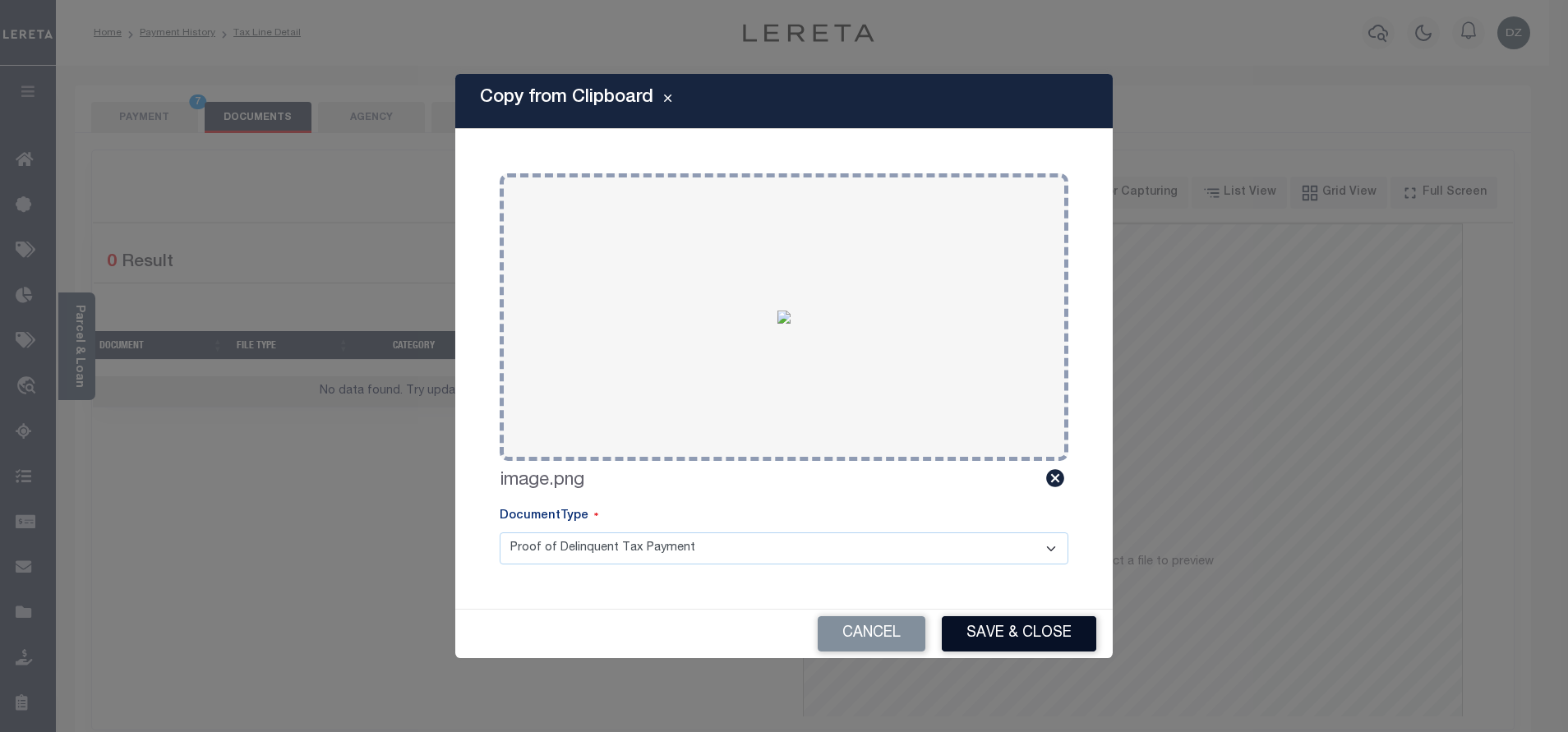
click at [990, 623] on button "Save & Close" at bounding box center [1018, 634] width 154 height 35
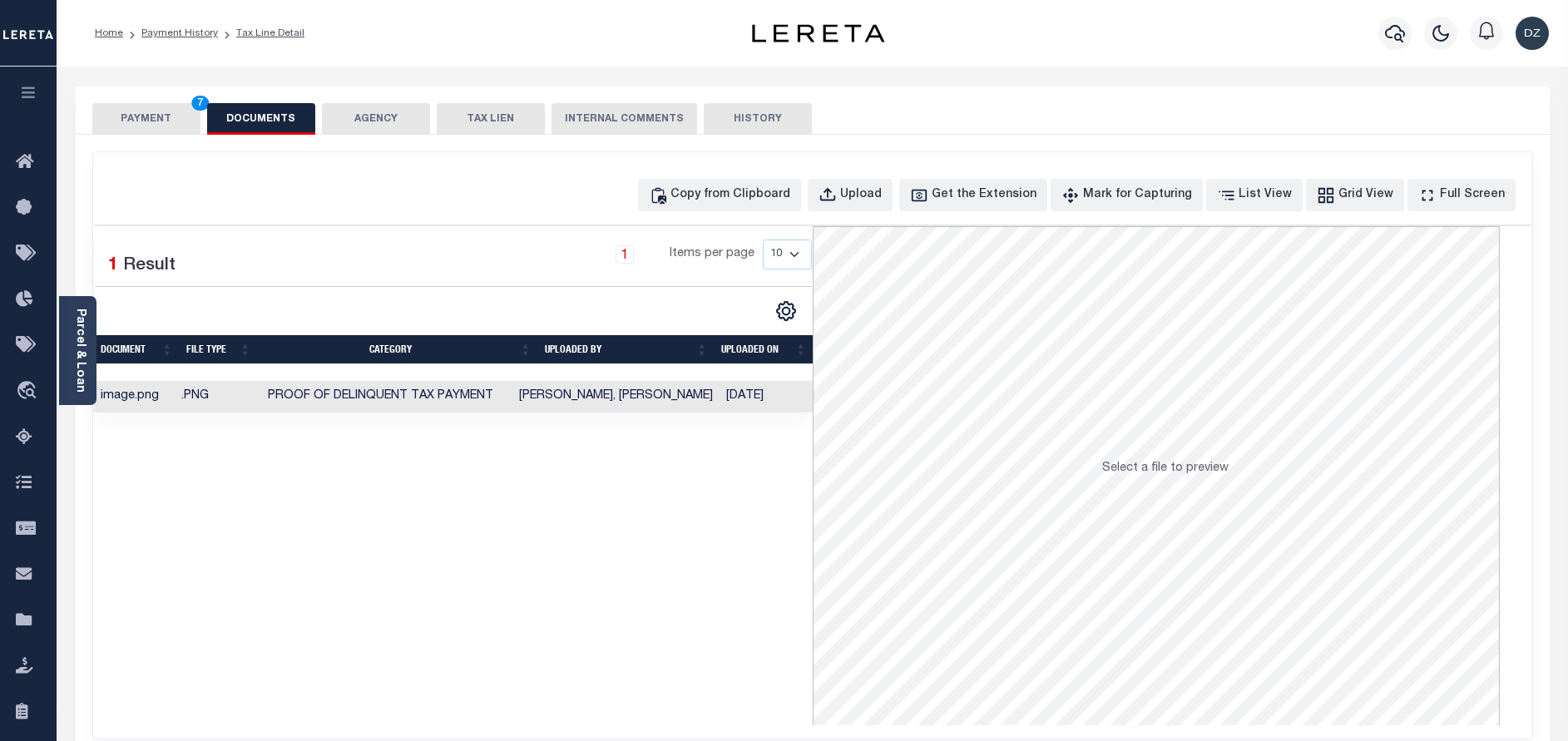
click at [113, 113] on button "PAYMENT 7" at bounding box center [147, 118] width 108 height 31
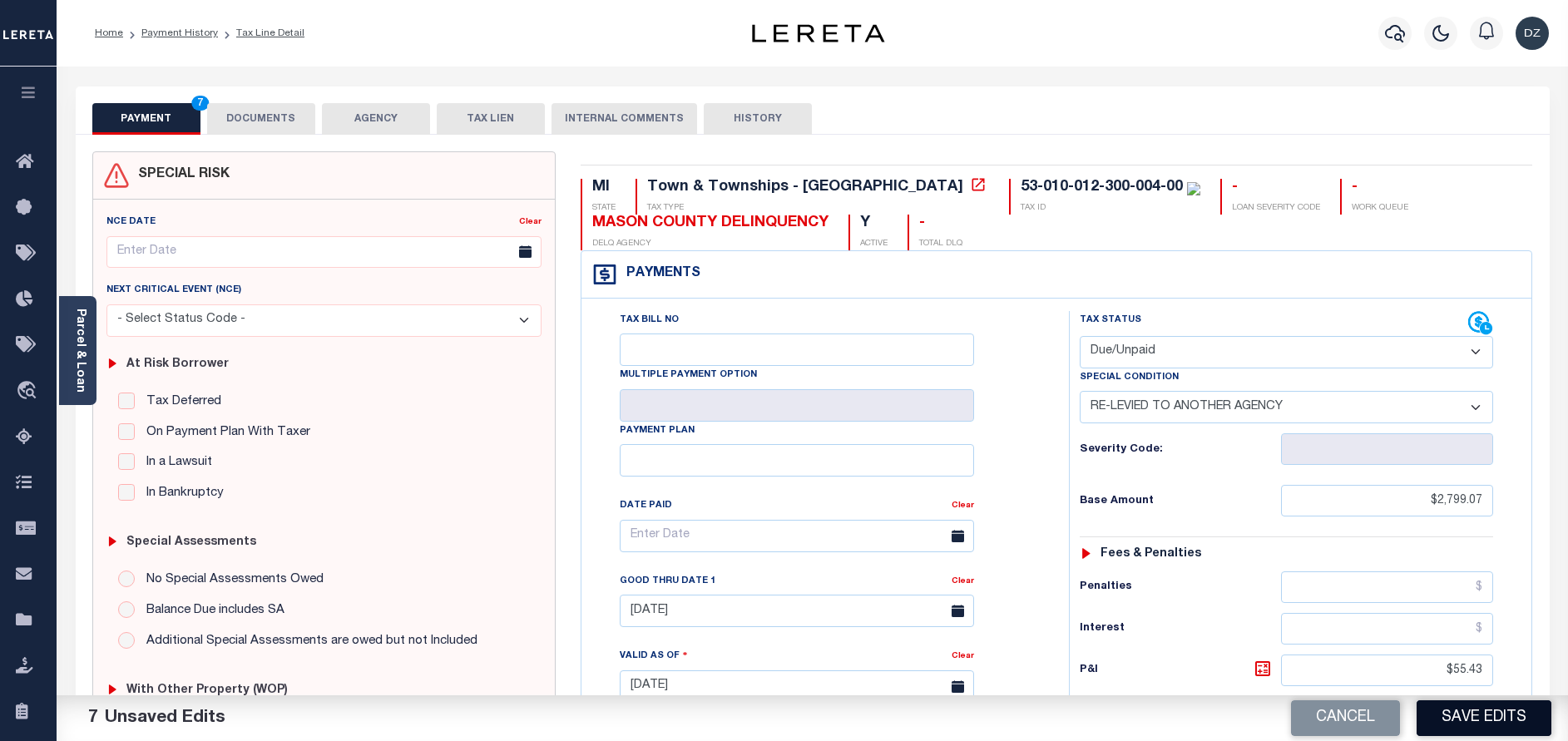
click at [1428, 711] on button "Save Edits" at bounding box center [1484, 718] width 135 height 36
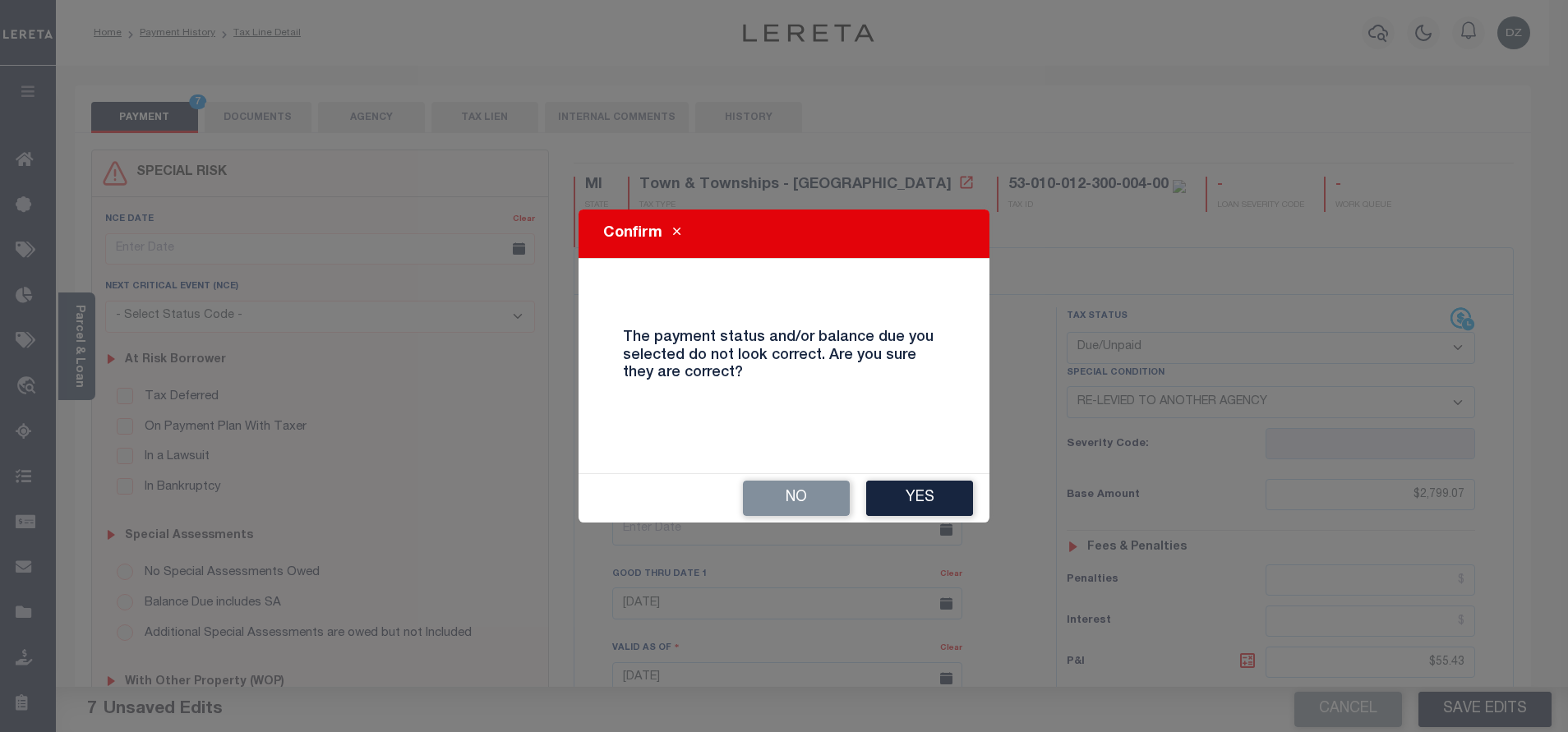
click at [914, 479] on div "No Yes" at bounding box center [784, 498] width 411 height 48
click at [931, 501] on button "Yes" at bounding box center [920, 498] width 107 height 35
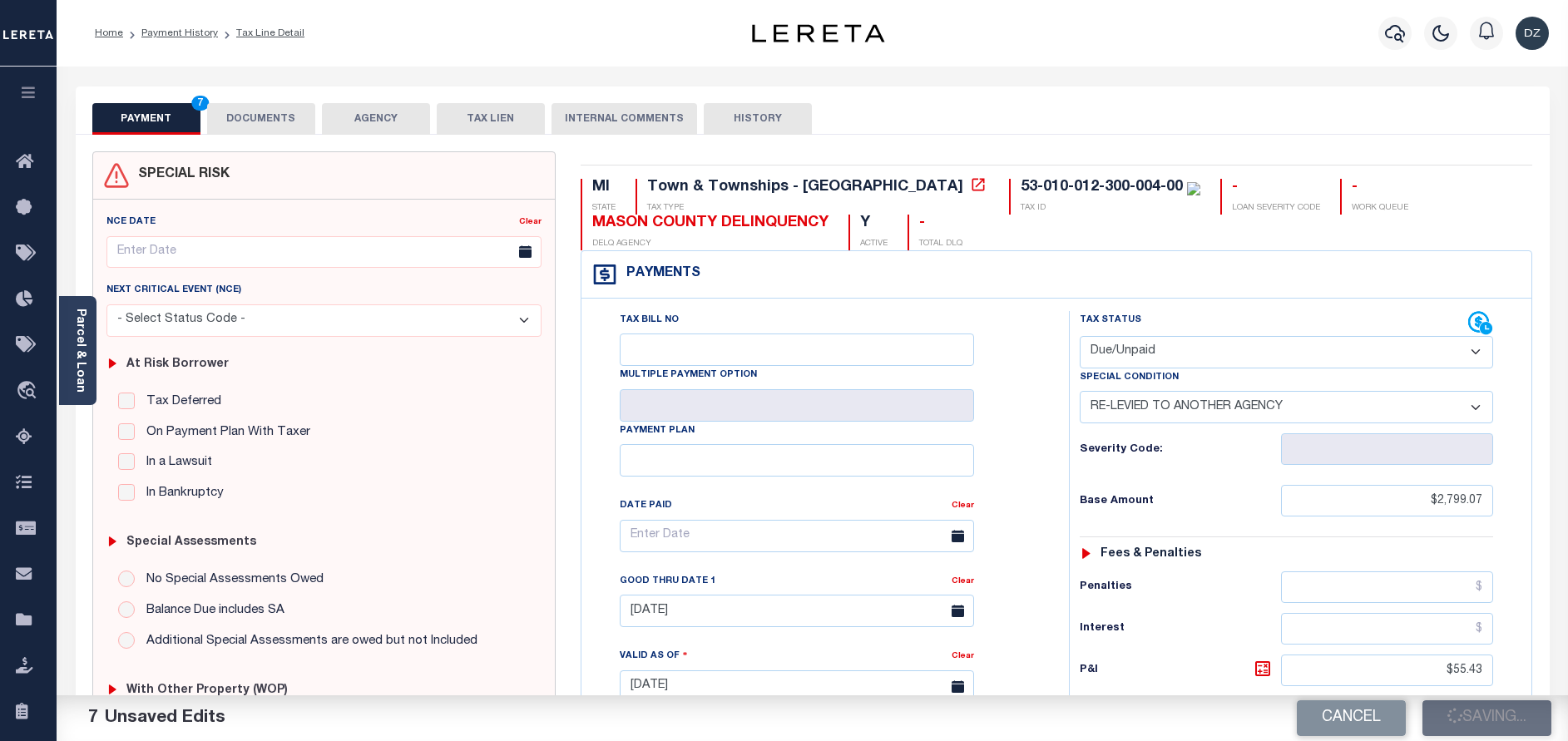
checkbox input "false"
type input "0"
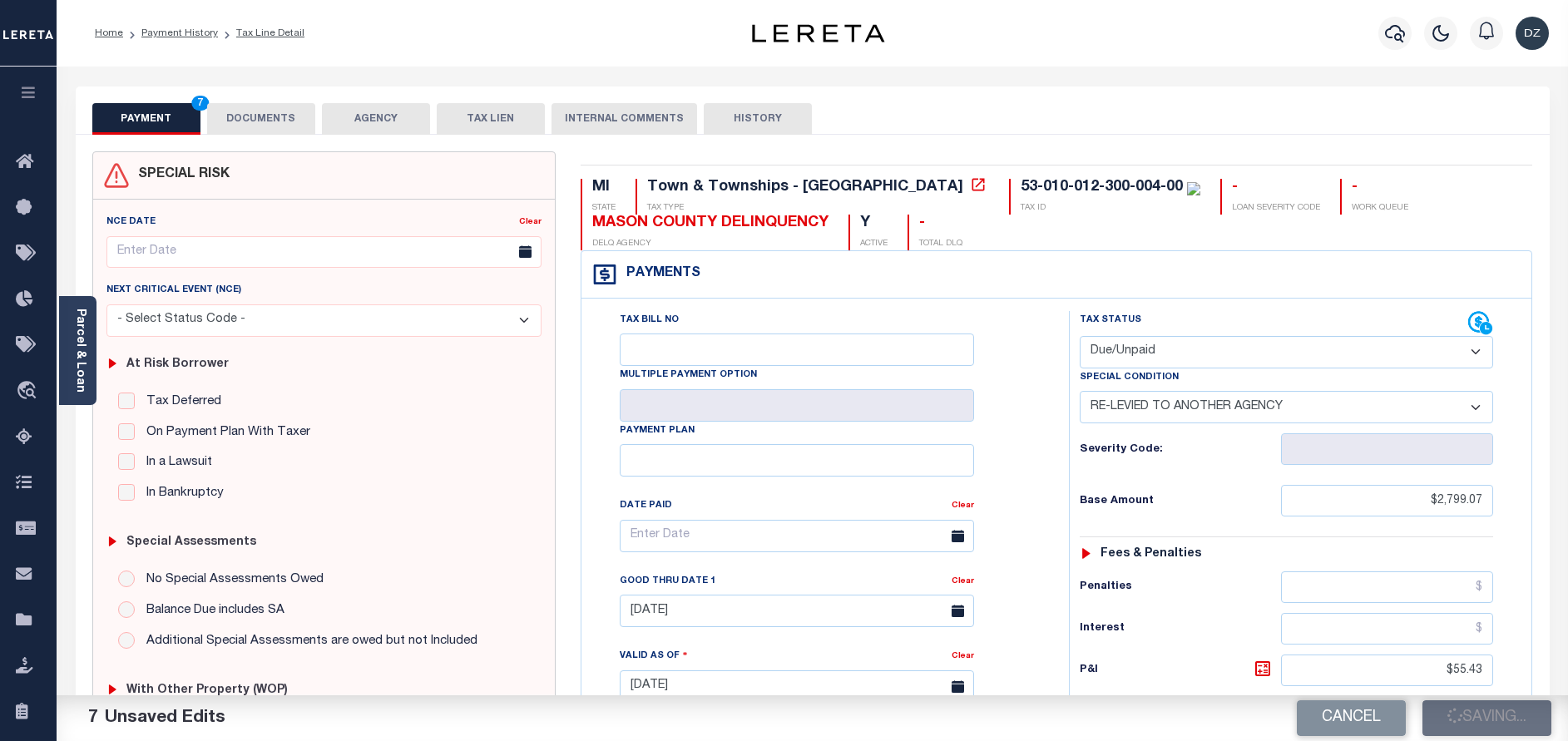
type input "$2,799.07"
type input "$55.43"
type input "$2,854.5"
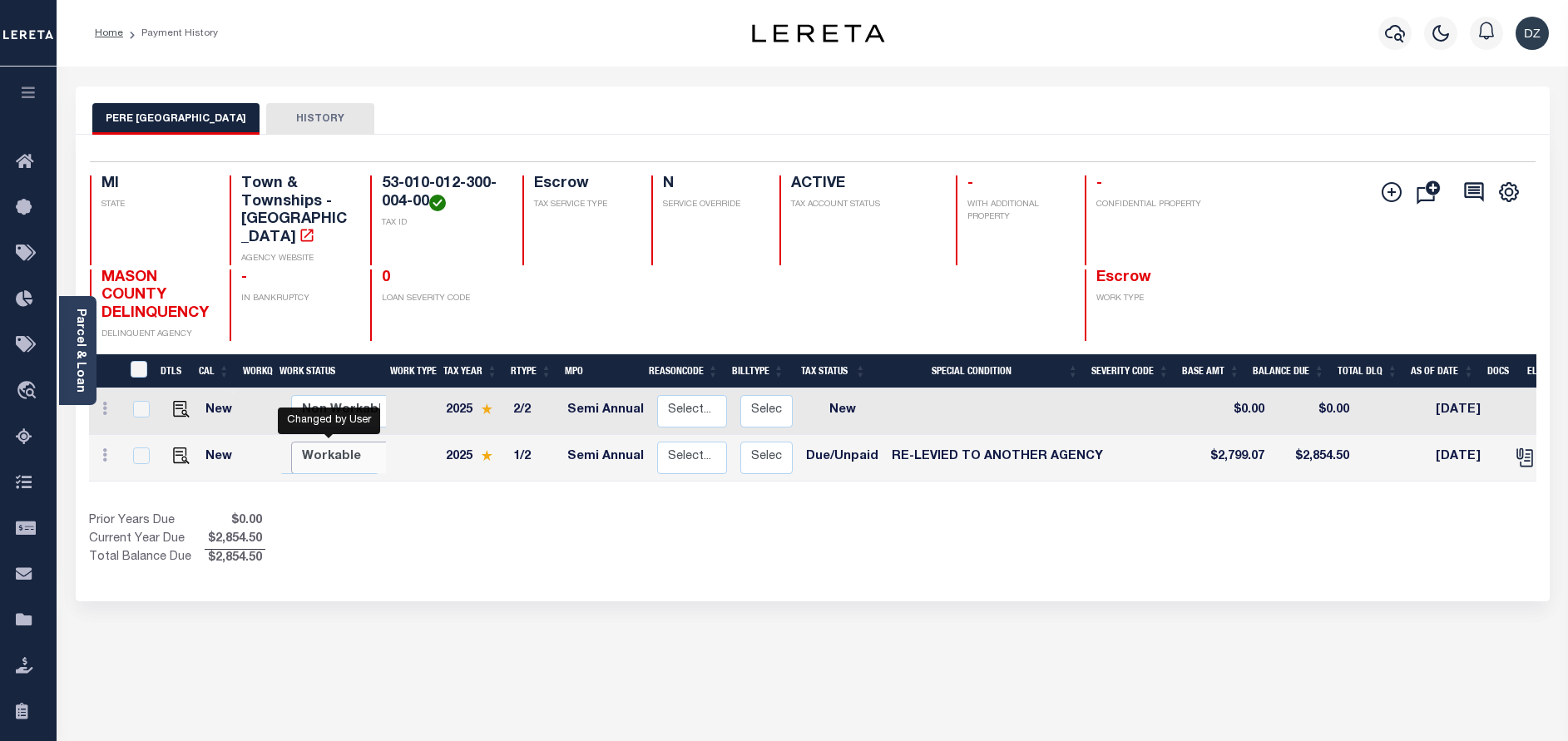
click at [315, 462] on select "Non Workable Workable" at bounding box center [341, 457] width 100 height 32
checkbox input "true"
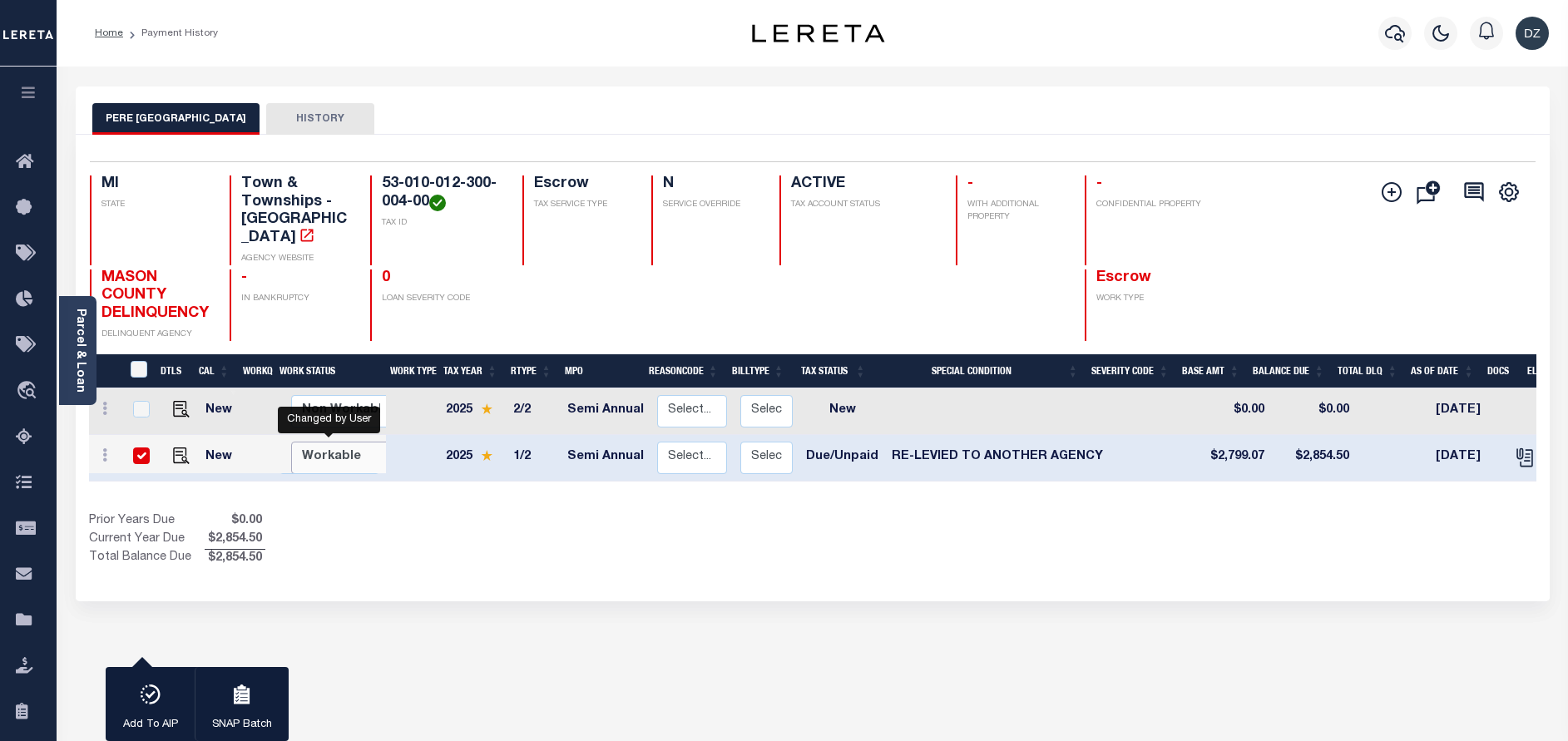
scroll to position [1, 0]
select select "true"
click at [291, 441] on select "Non Workable Workable" at bounding box center [341, 456] width 100 height 32
checkbox input "false"
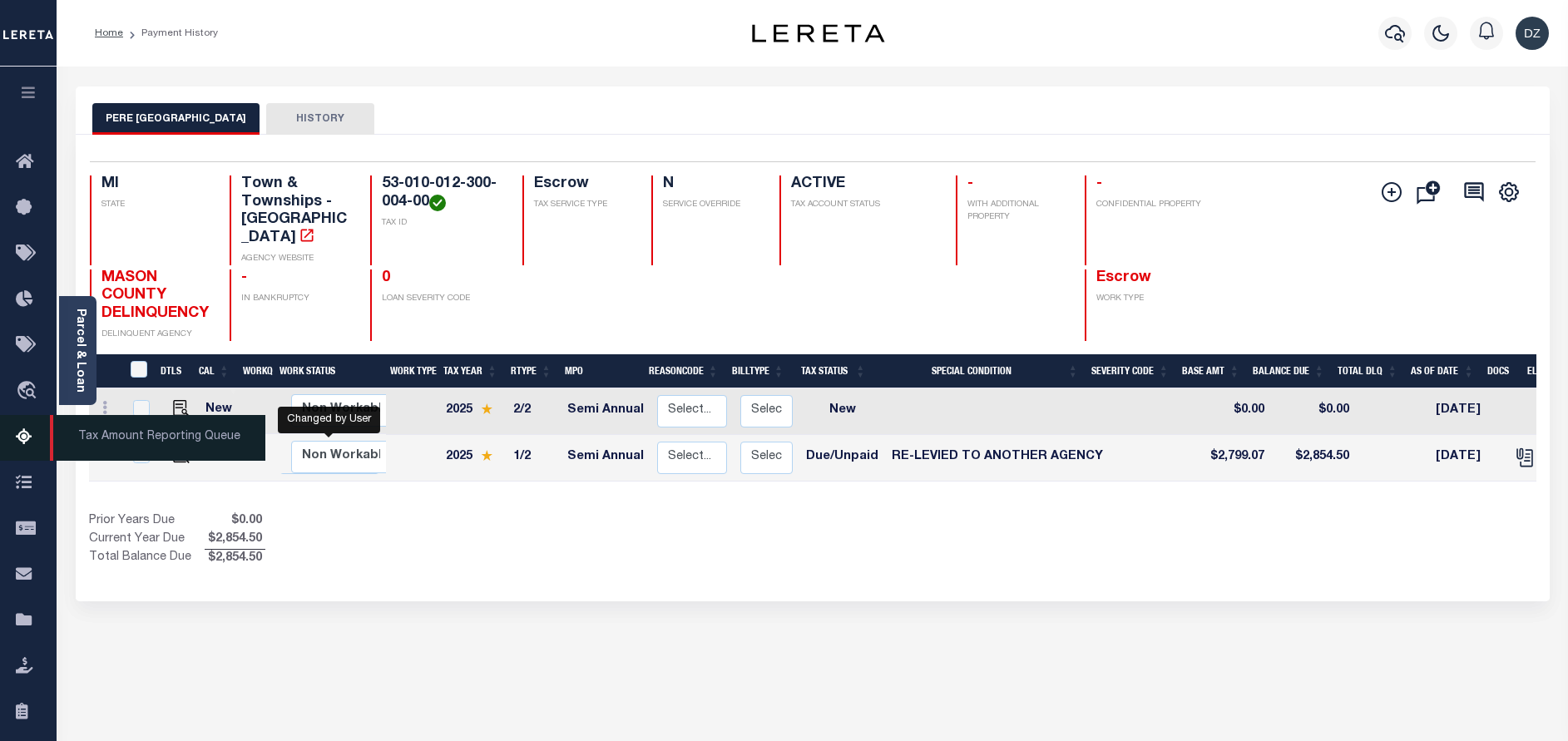
click at [24, 448] on icon at bounding box center [28, 438] width 27 height 21
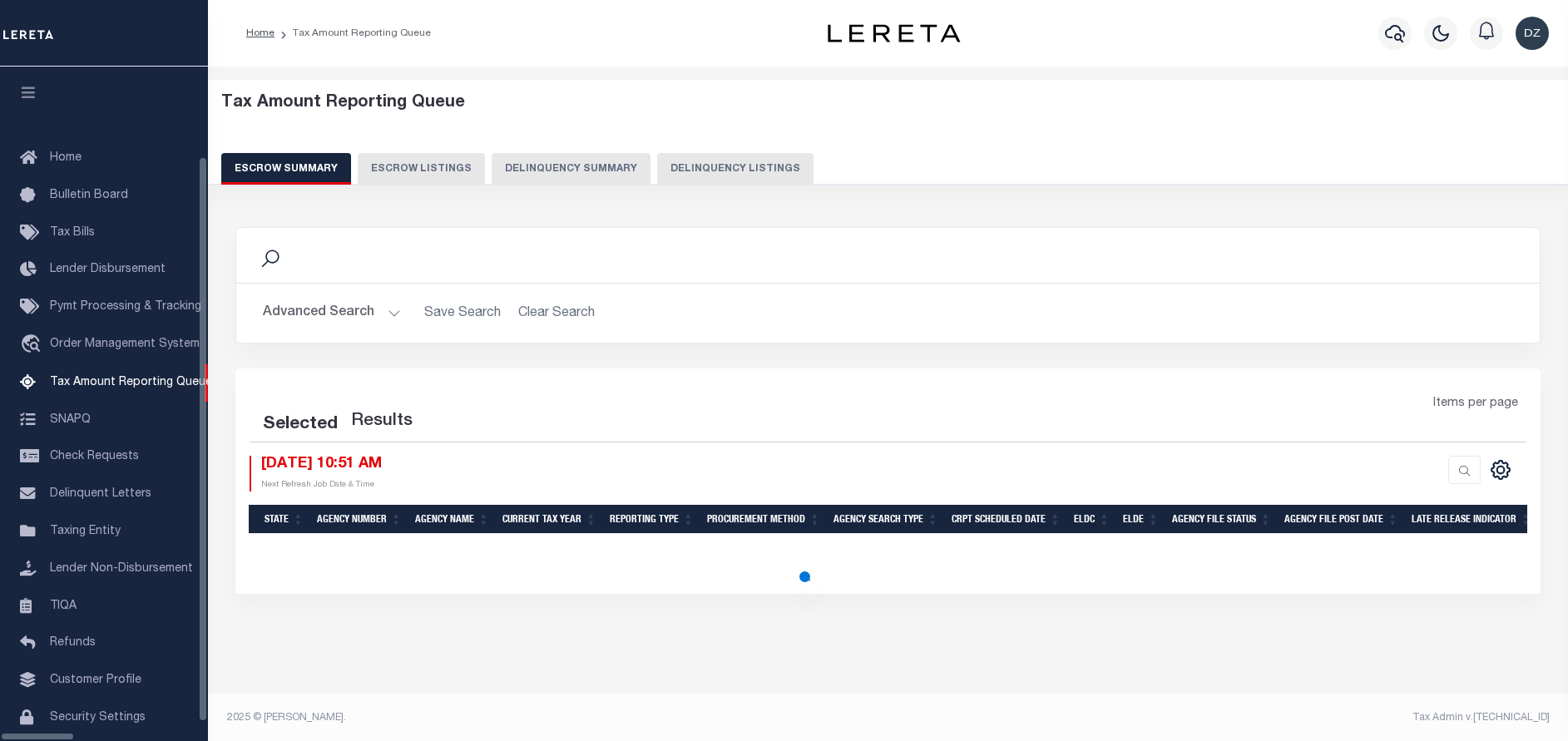
select select "100"
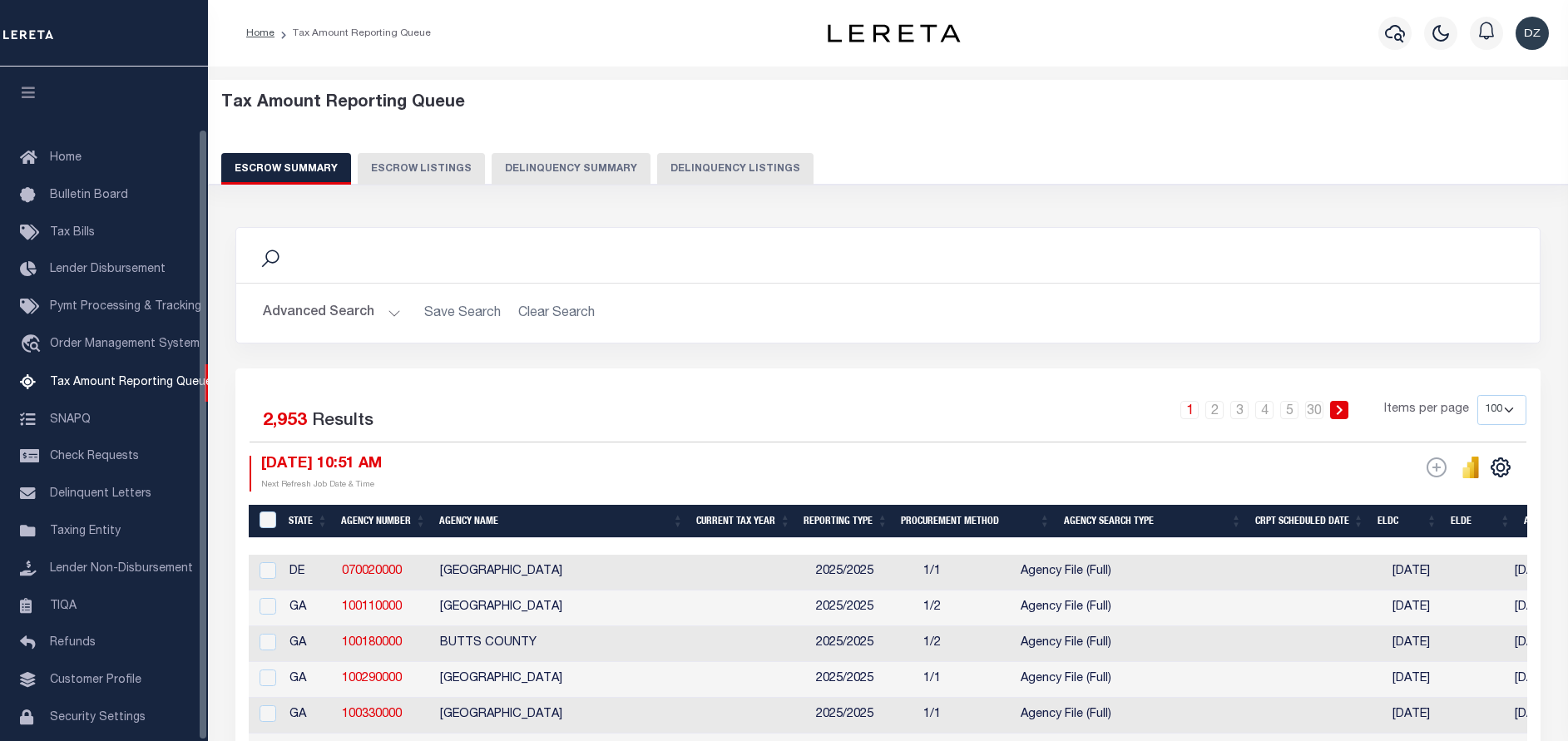
scroll to position [68, 0]
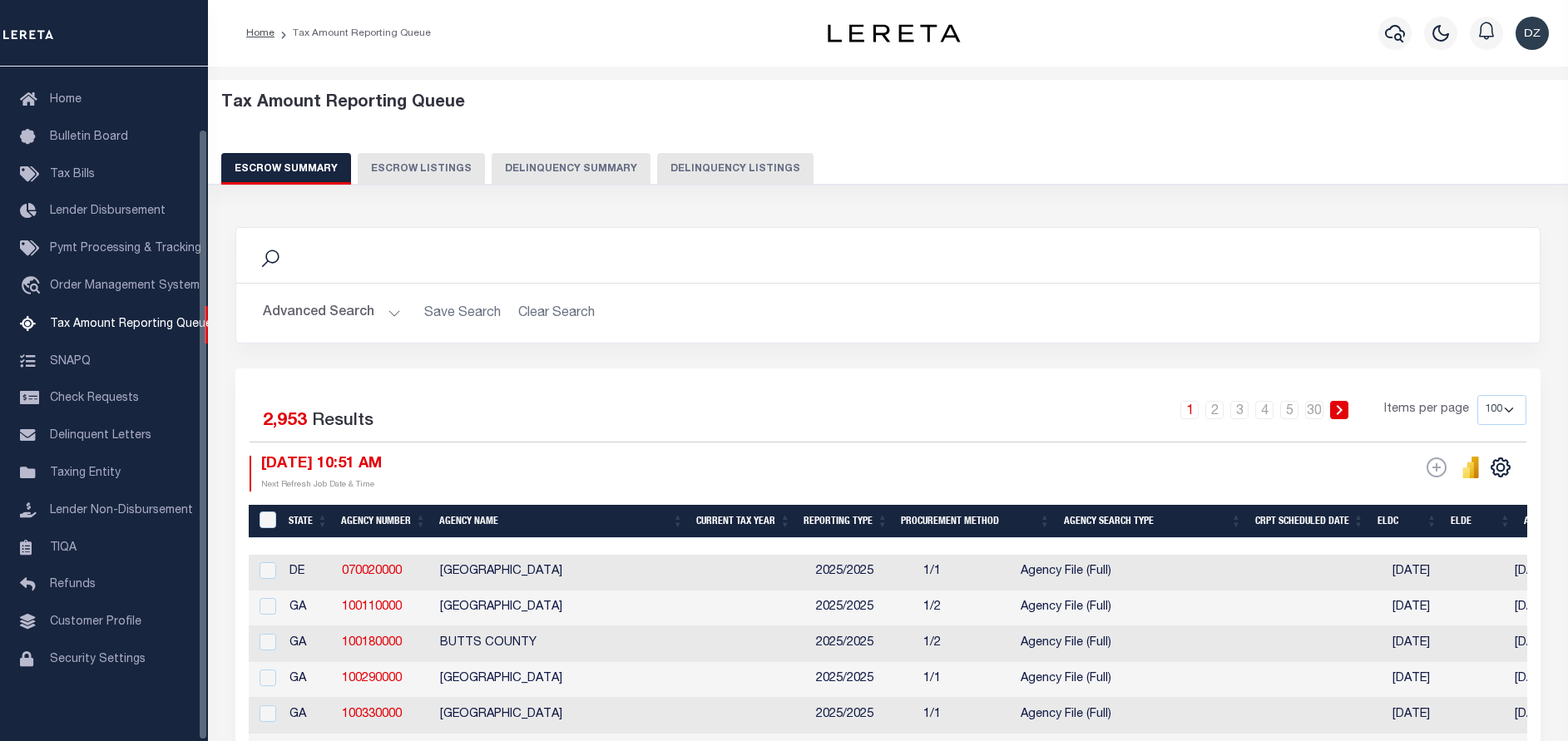
click at [657, 174] on button "Delinquency Listings" at bounding box center [735, 169] width 156 height 31
select select "100"
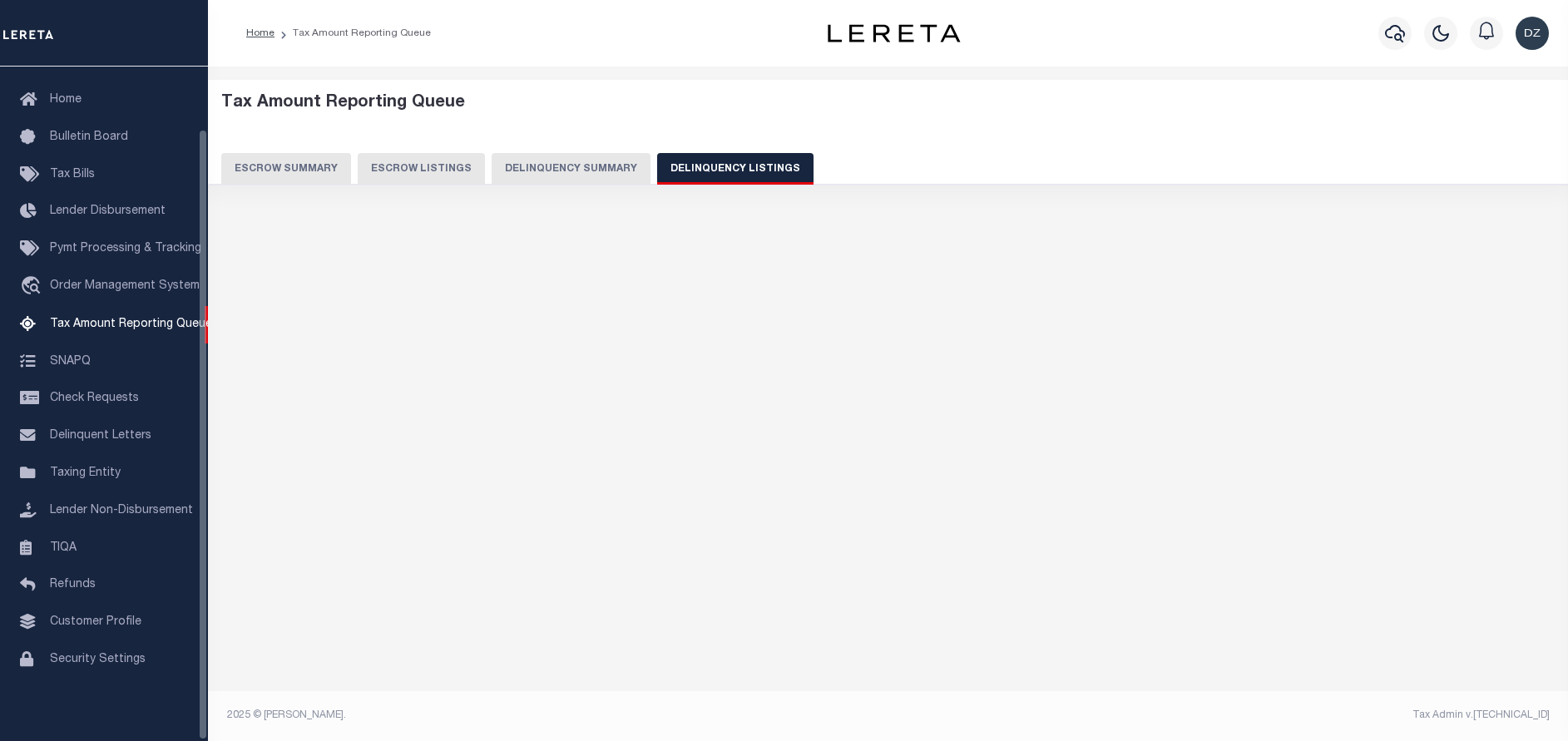
select select "100"
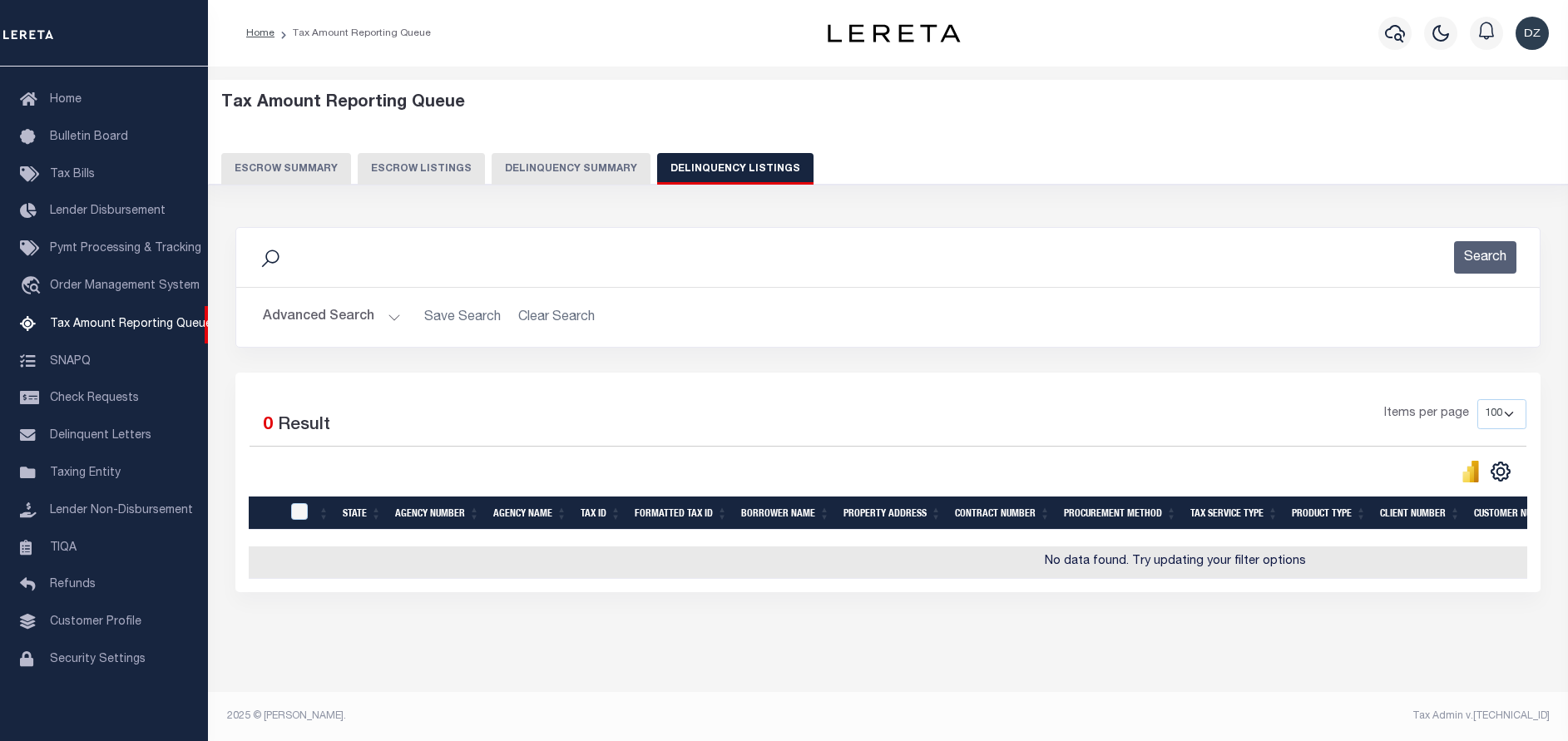
click at [266, 320] on button "Advanced Search" at bounding box center [331, 317] width 138 height 32
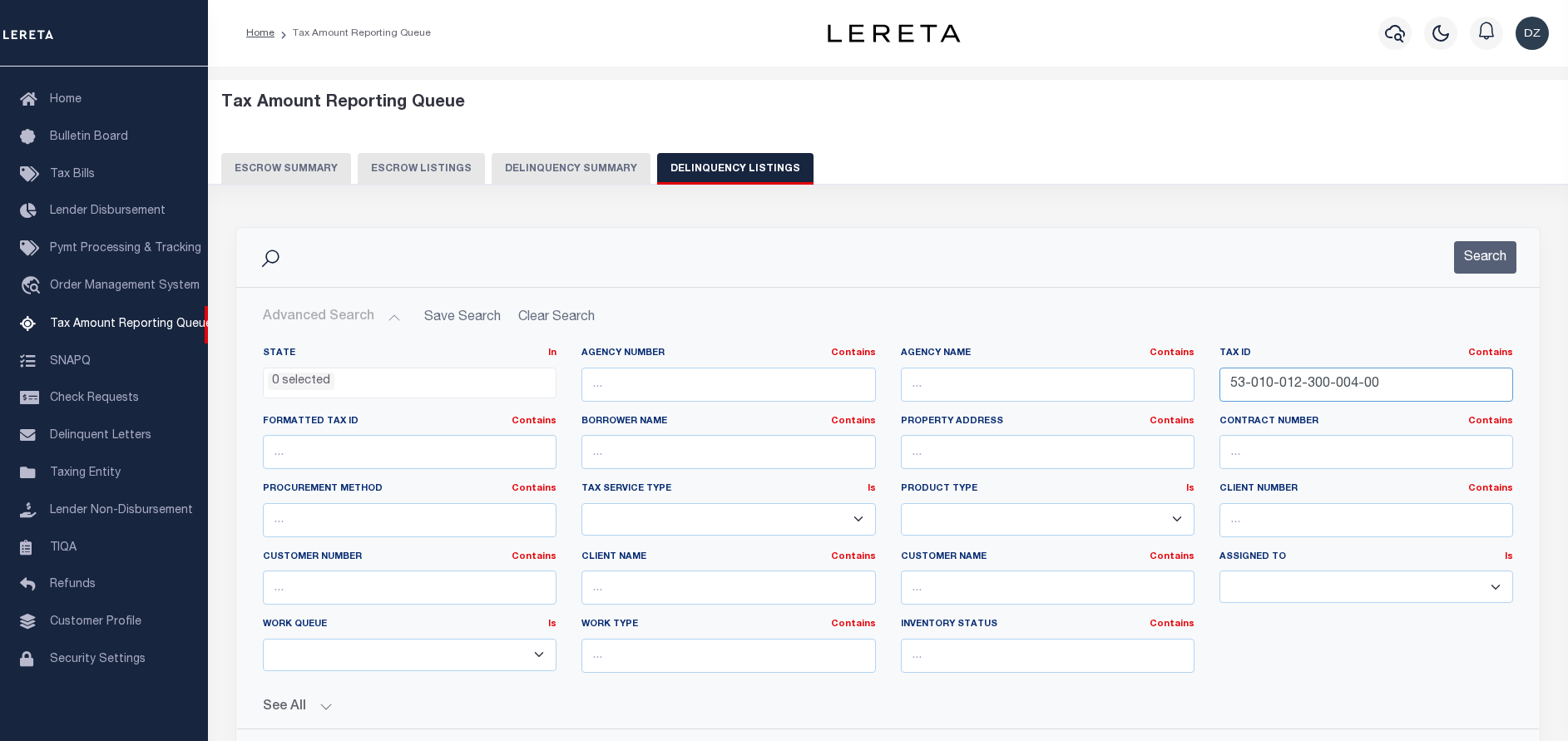
drag, startPoint x: 1375, startPoint y: 376, endPoint x: 1196, endPoint y: 386, distance: 179.3
click at [1196, 386] on div "State In In AK AL AR AZ CA CO CT DC DE FL GA GU HI IA ID IL IN KS KY LA MA MD M…" at bounding box center [888, 517] width 1275 height 340
paste input "3-300-026"
type input "53-010-013-300-026-00"
click at [1465, 257] on button "Search" at bounding box center [1485, 257] width 62 height 32
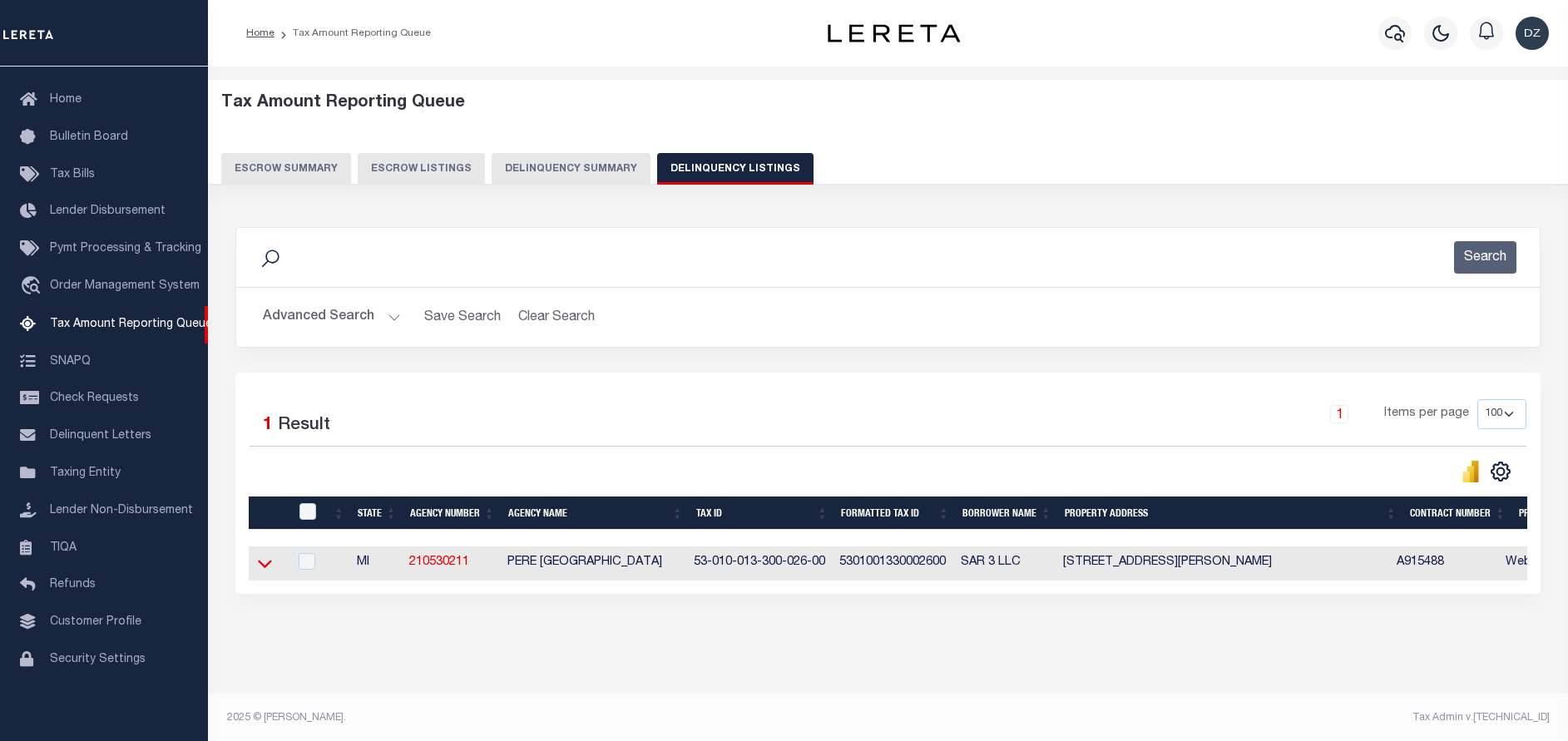
click at [260, 567] on icon at bounding box center [264, 565] width 14 height 8
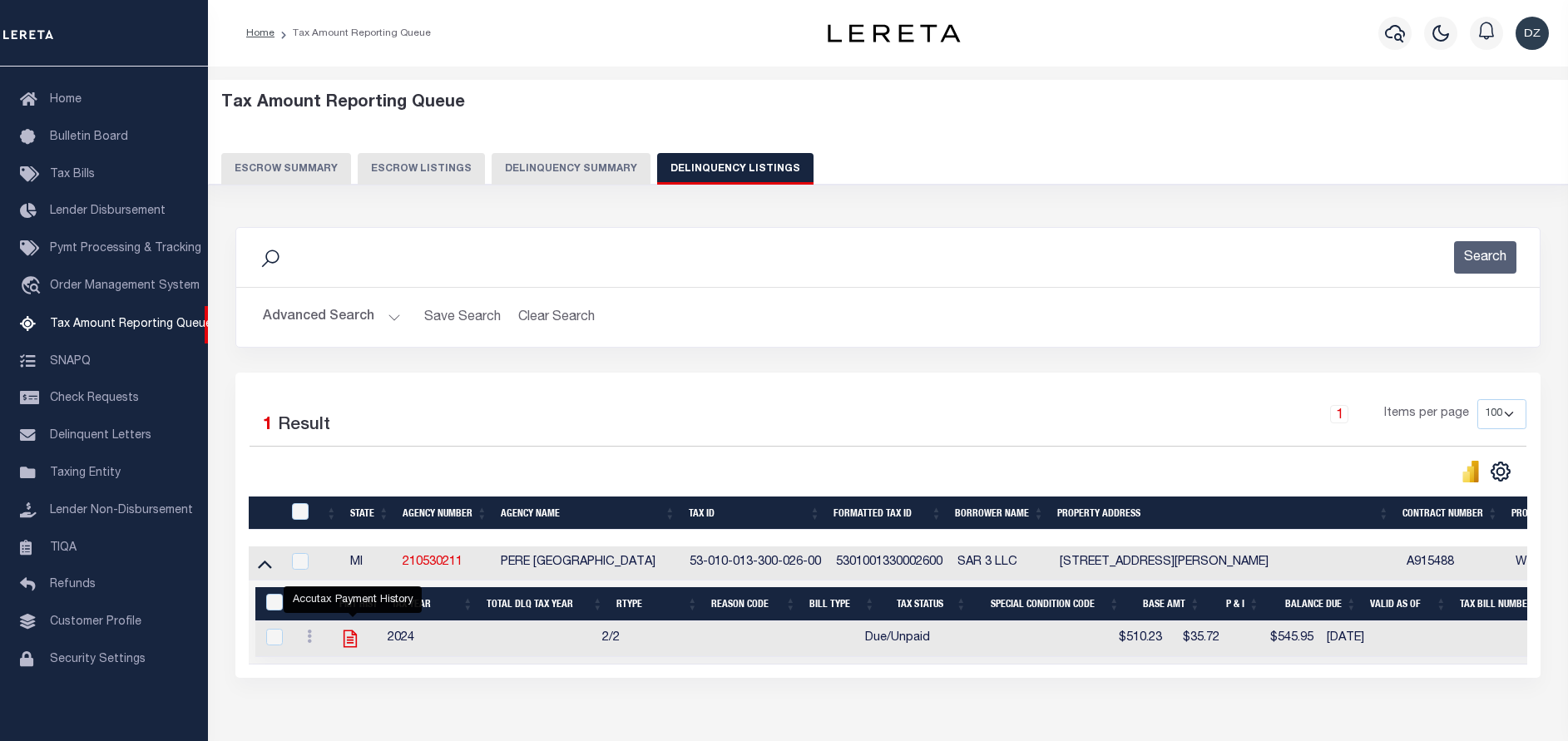
click at [353, 643] on icon "" at bounding box center [350, 639] width 13 height 17
checkbox input "true"
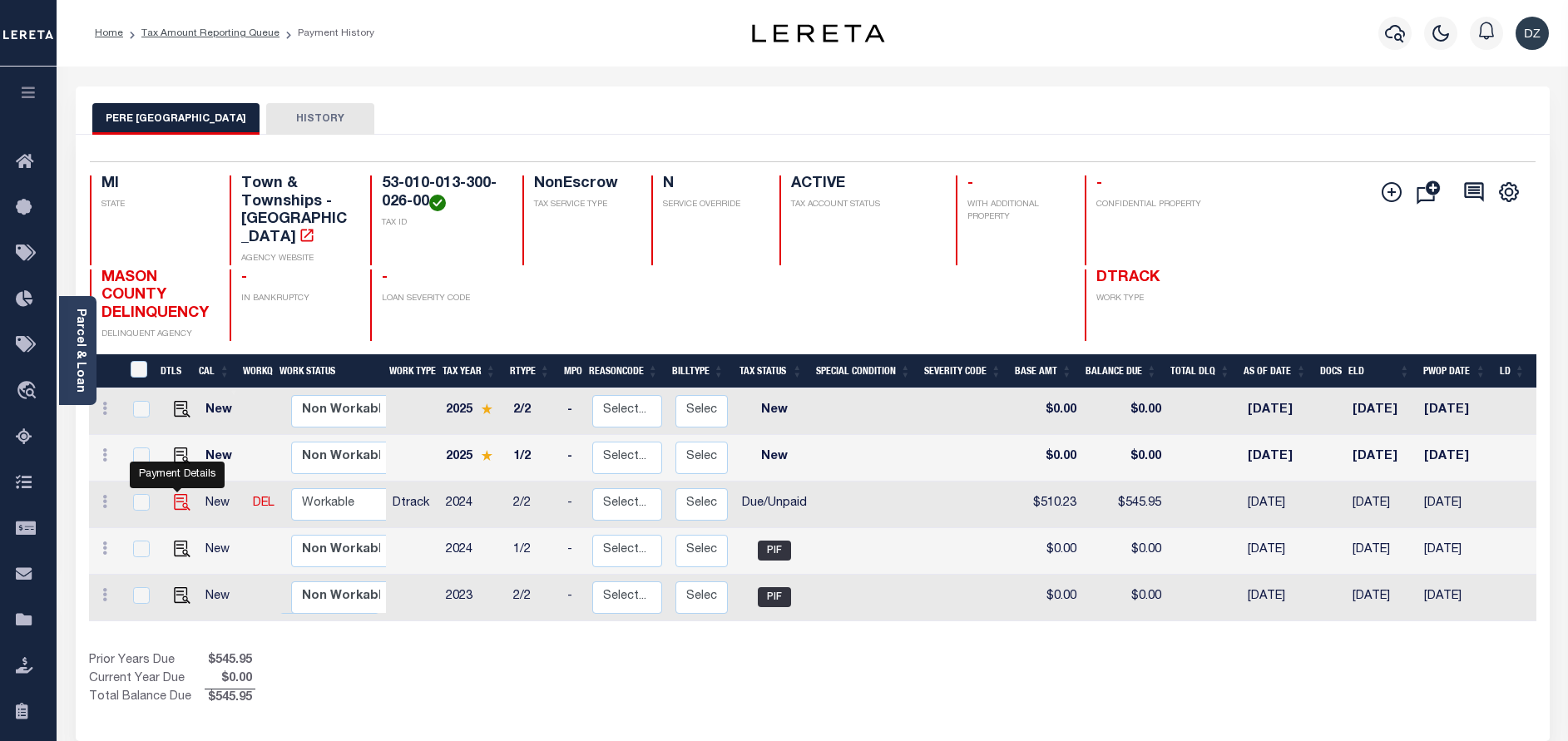
click at [177, 506] on img "" at bounding box center [182, 502] width 17 height 17
checkbox input "true"
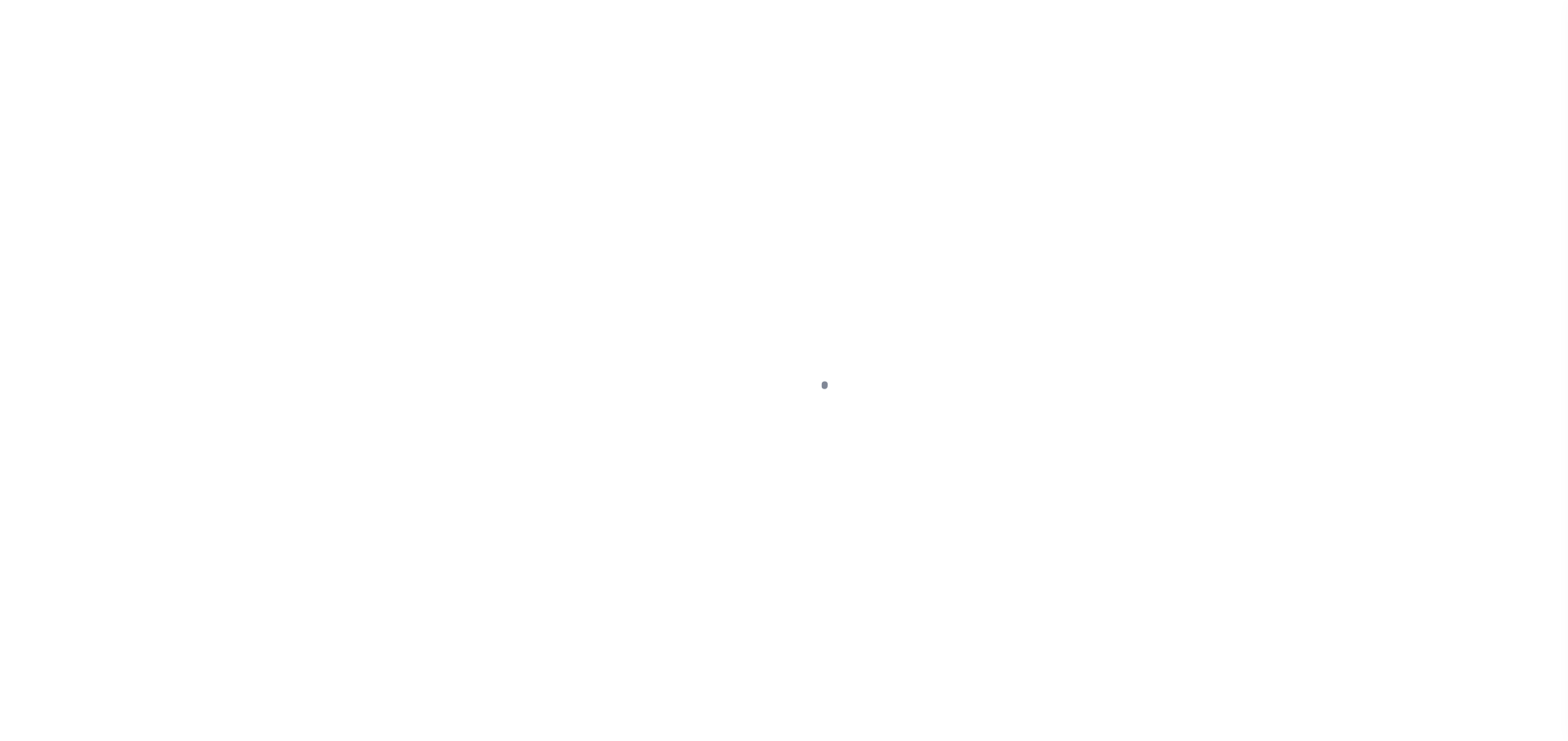
select select "DUE"
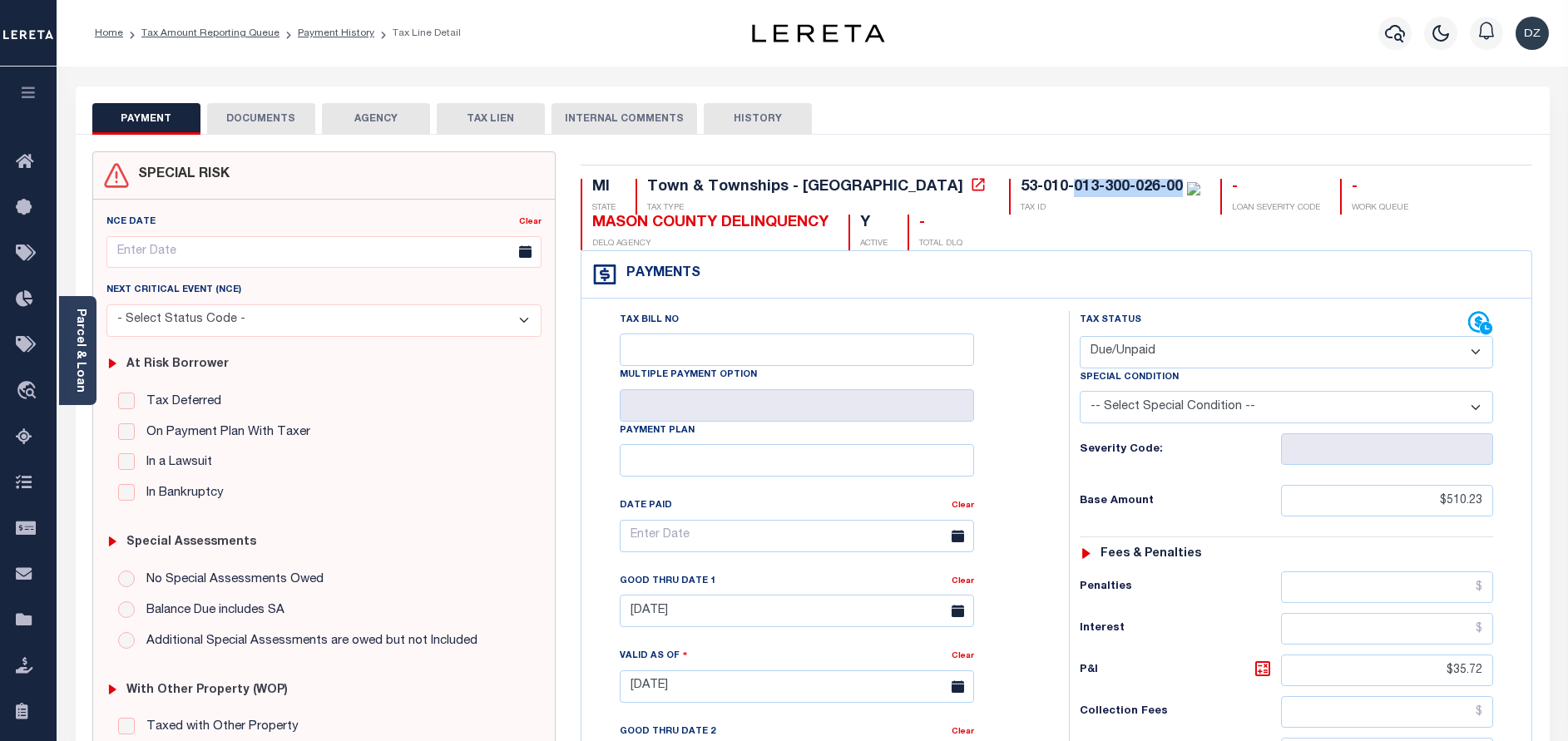
drag, startPoint x: 1036, startPoint y: 188, endPoint x: 932, endPoint y: 189, distance: 104.0
click at [1021, 189] on div "53-010-013-300-026-00" at bounding box center [1102, 187] width 162 height 15
copy div "013-300-026-00"
click at [85, 332] on link "Parcel & Loan" at bounding box center [80, 351] width 12 height 84
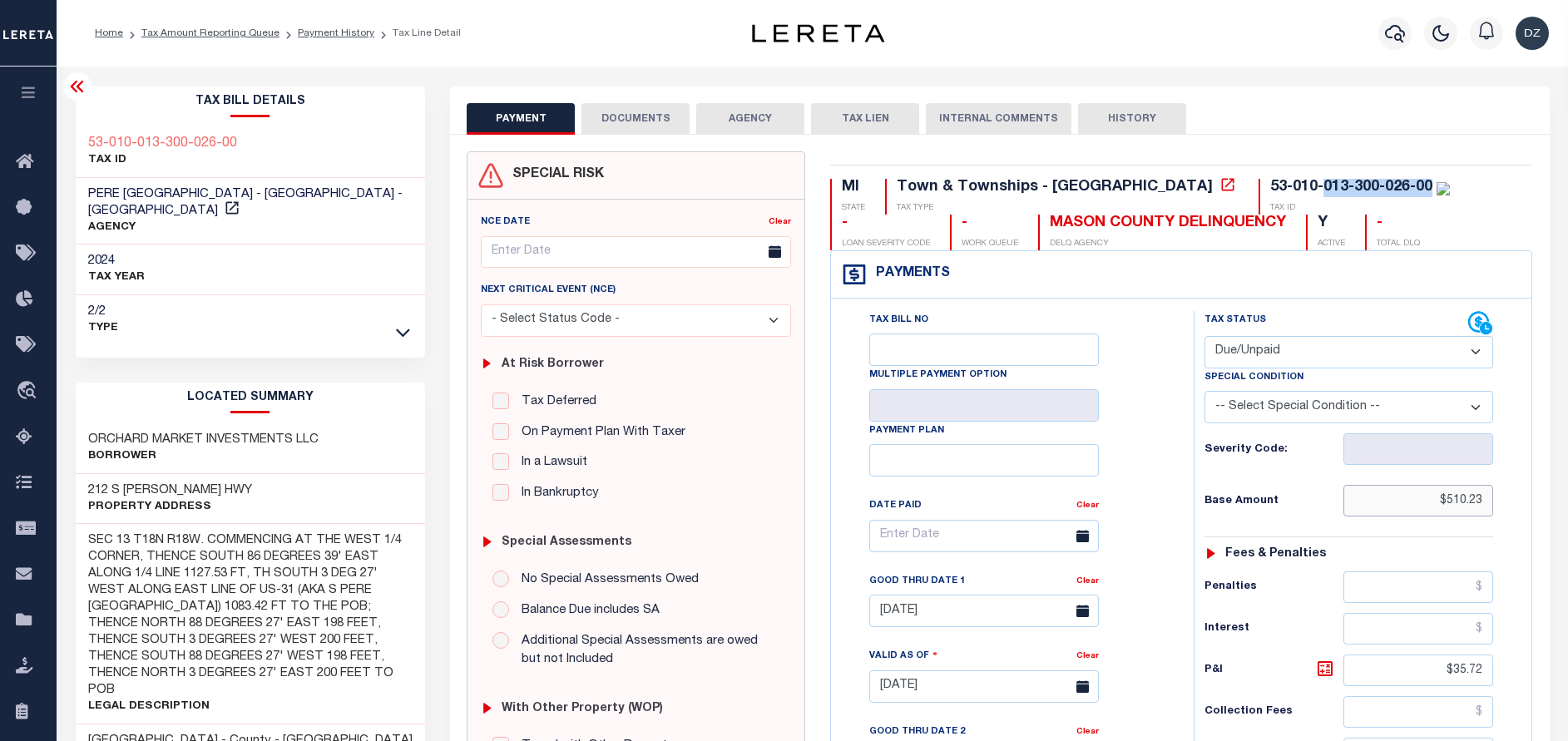
click at [1458, 507] on input "$510.23" at bounding box center [1417, 500] width 150 height 31
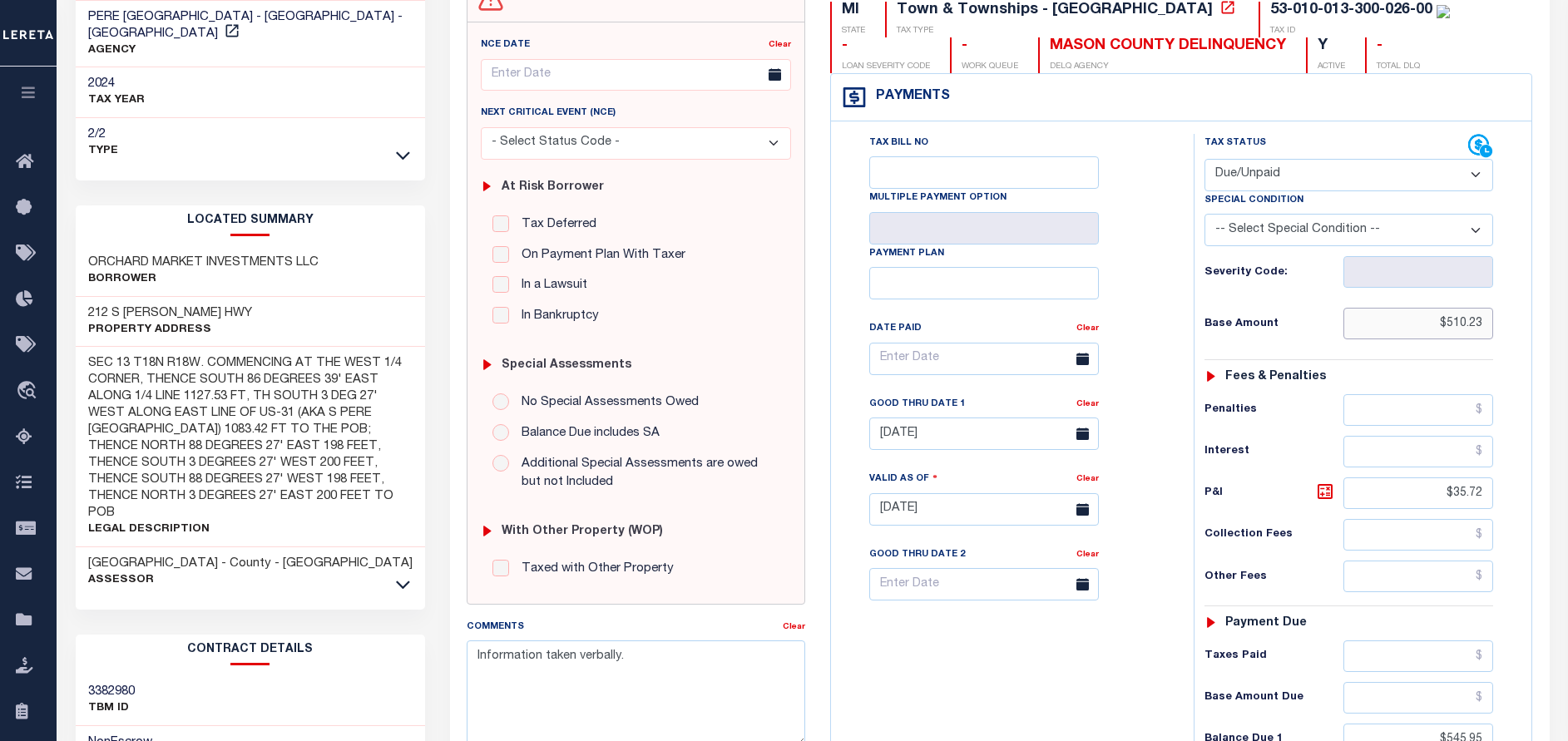
scroll to position [250, 0]
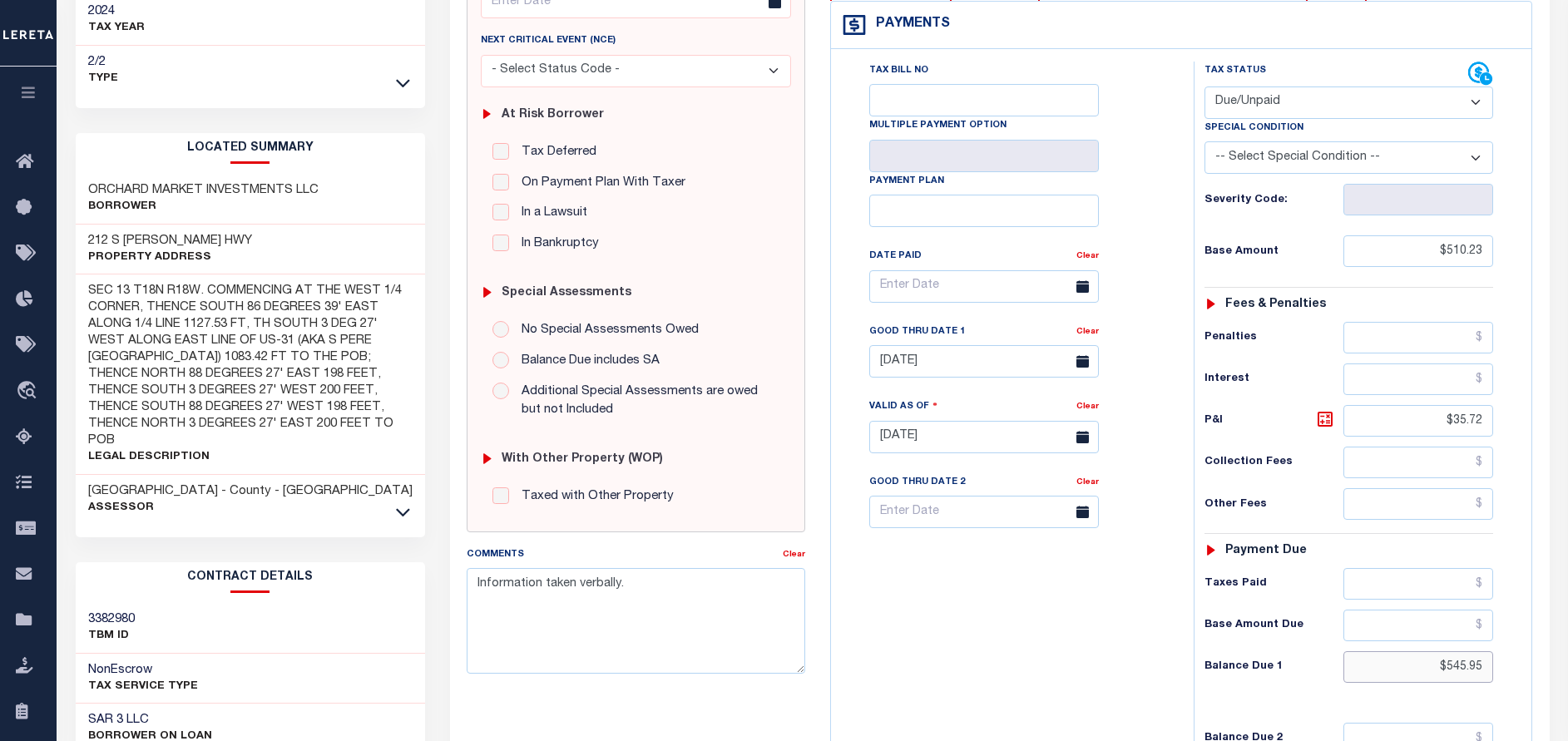
click at [1473, 668] on input "$545.95" at bounding box center [1417, 667] width 150 height 31
paste input "25.39"
type input "$525.39"
type input "[DATE]"
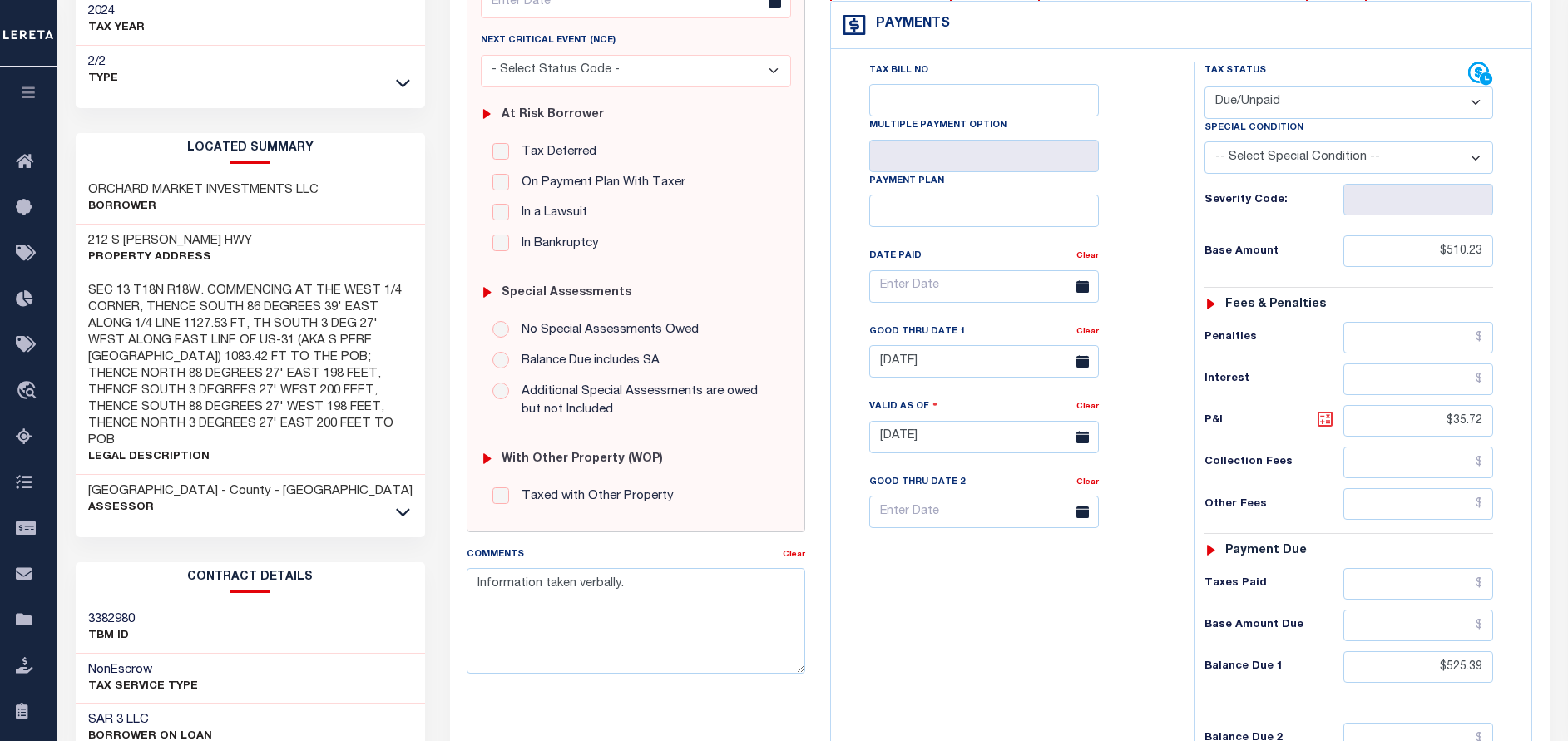
click at [1323, 421] on icon at bounding box center [1326, 420] width 20 height 20
type input "$15.16"
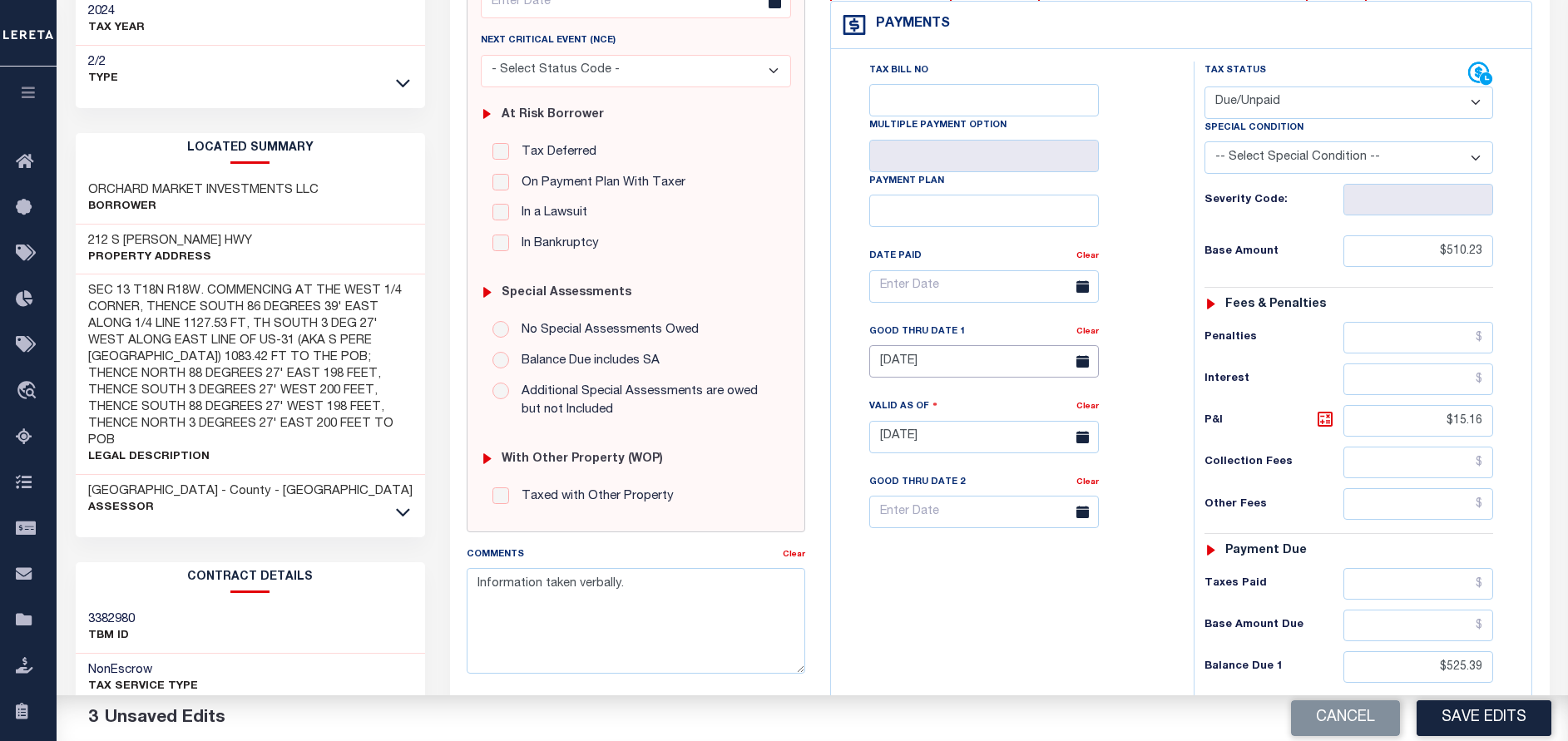
click at [973, 363] on input "[DATE]" at bounding box center [984, 361] width 230 height 32
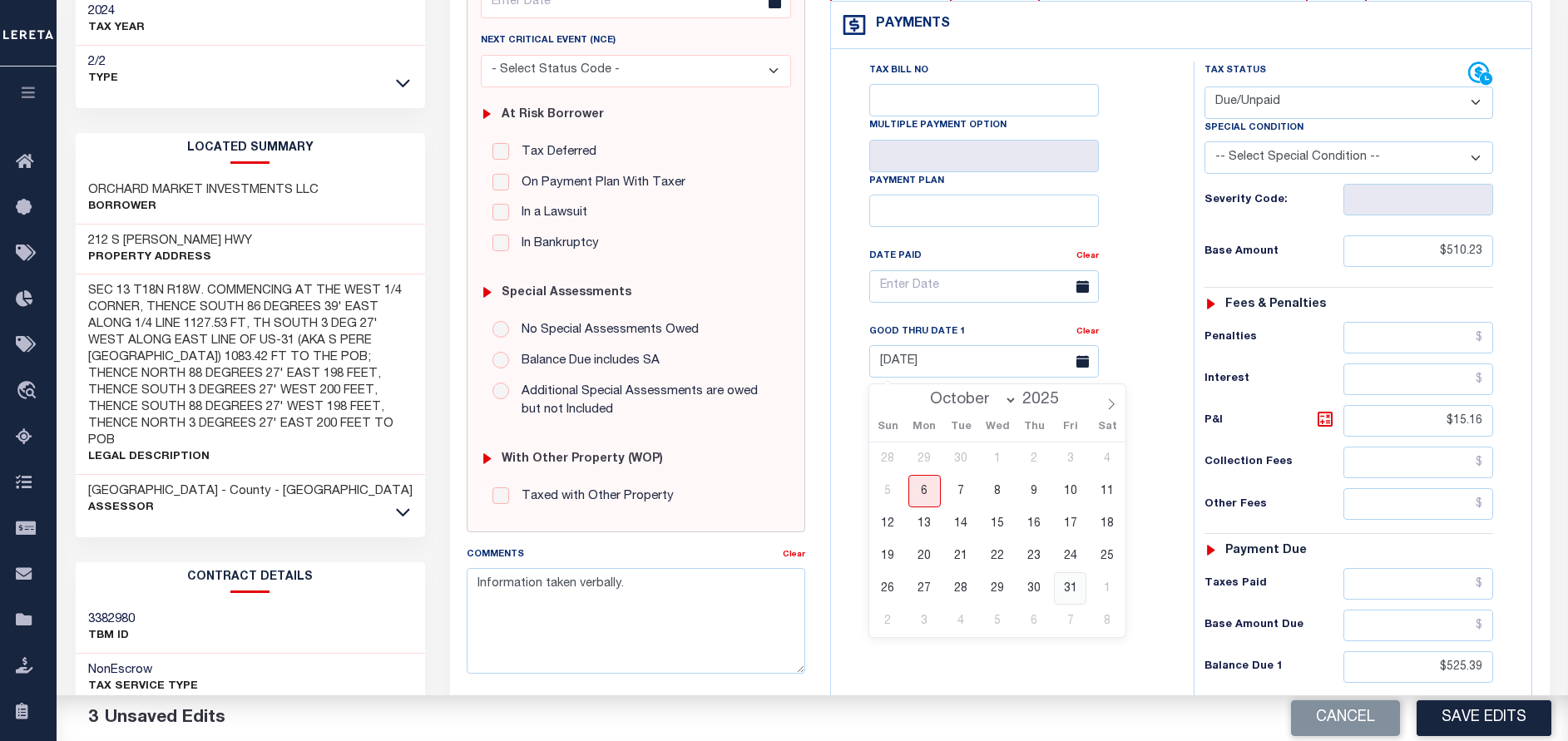
click at [1058, 580] on span "31" at bounding box center [1070, 588] width 32 height 32
type input "[DATE]"
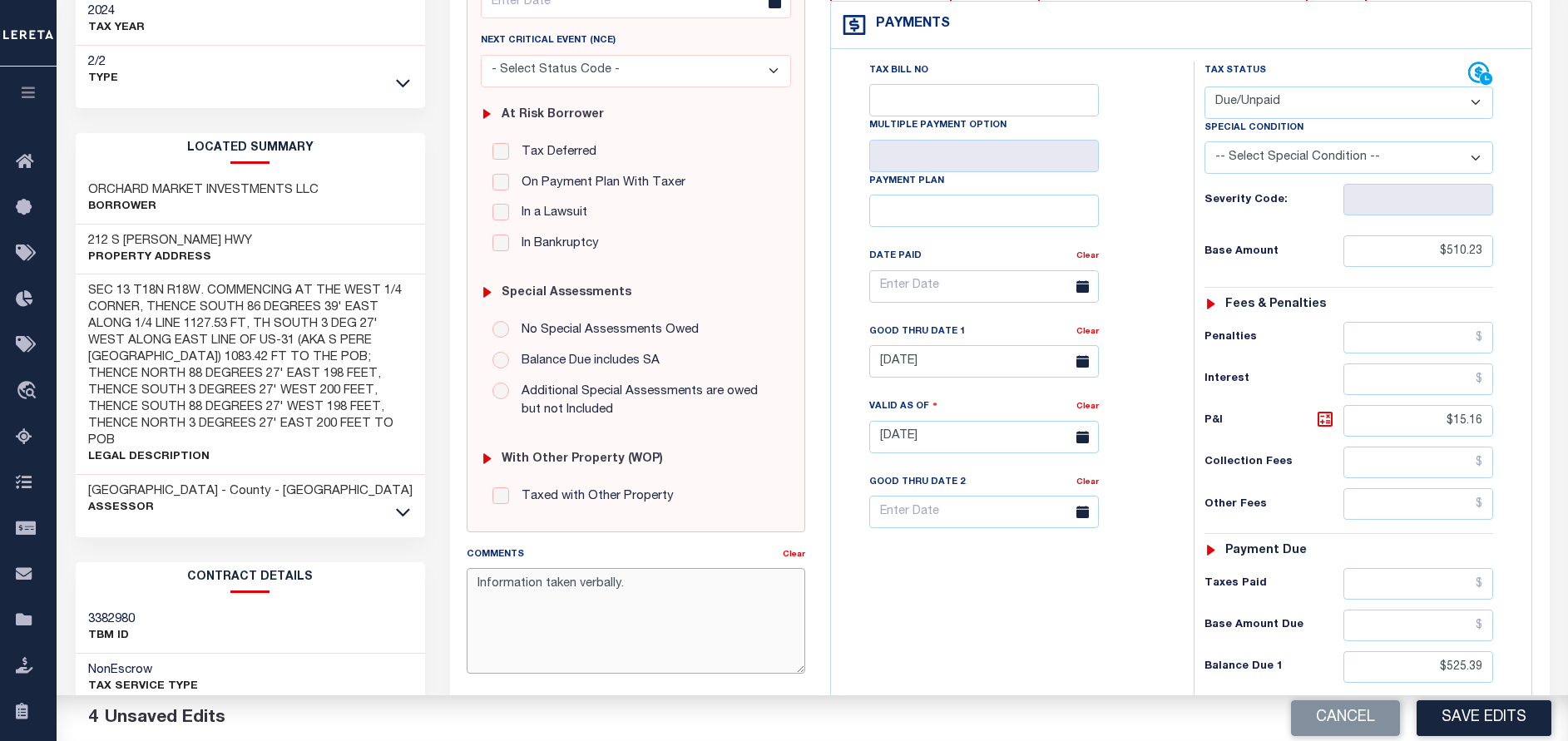
drag, startPoint x: 658, startPoint y: 586, endPoint x: 461, endPoint y: 583, distance: 197.0
click at [461, 583] on div "Comments Clear Information taken verbally." at bounding box center [636, 616] width 364 height 141
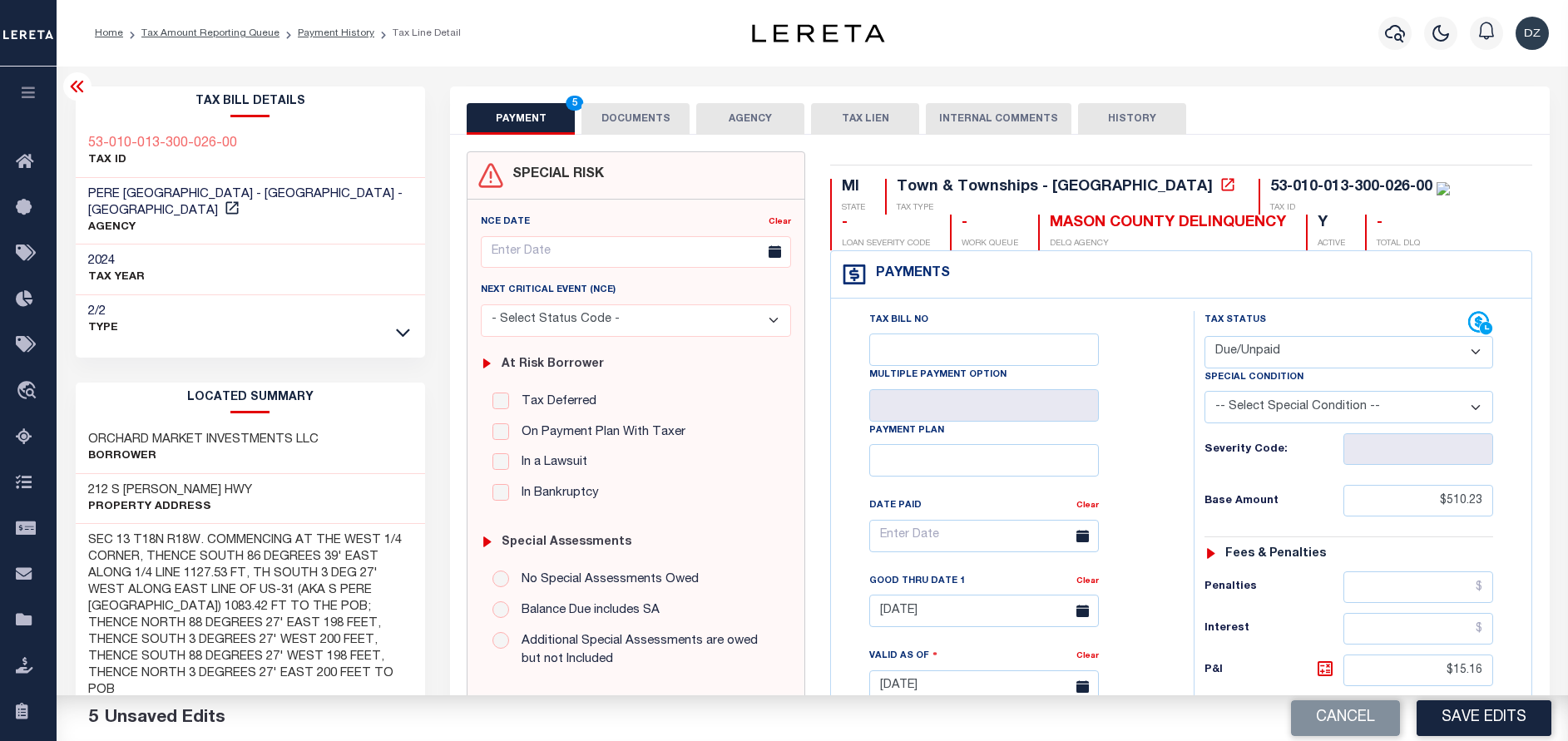
click at [639, 120] on button "DOCUMENTS" at bounding box center [635, 118] width 108 height 31
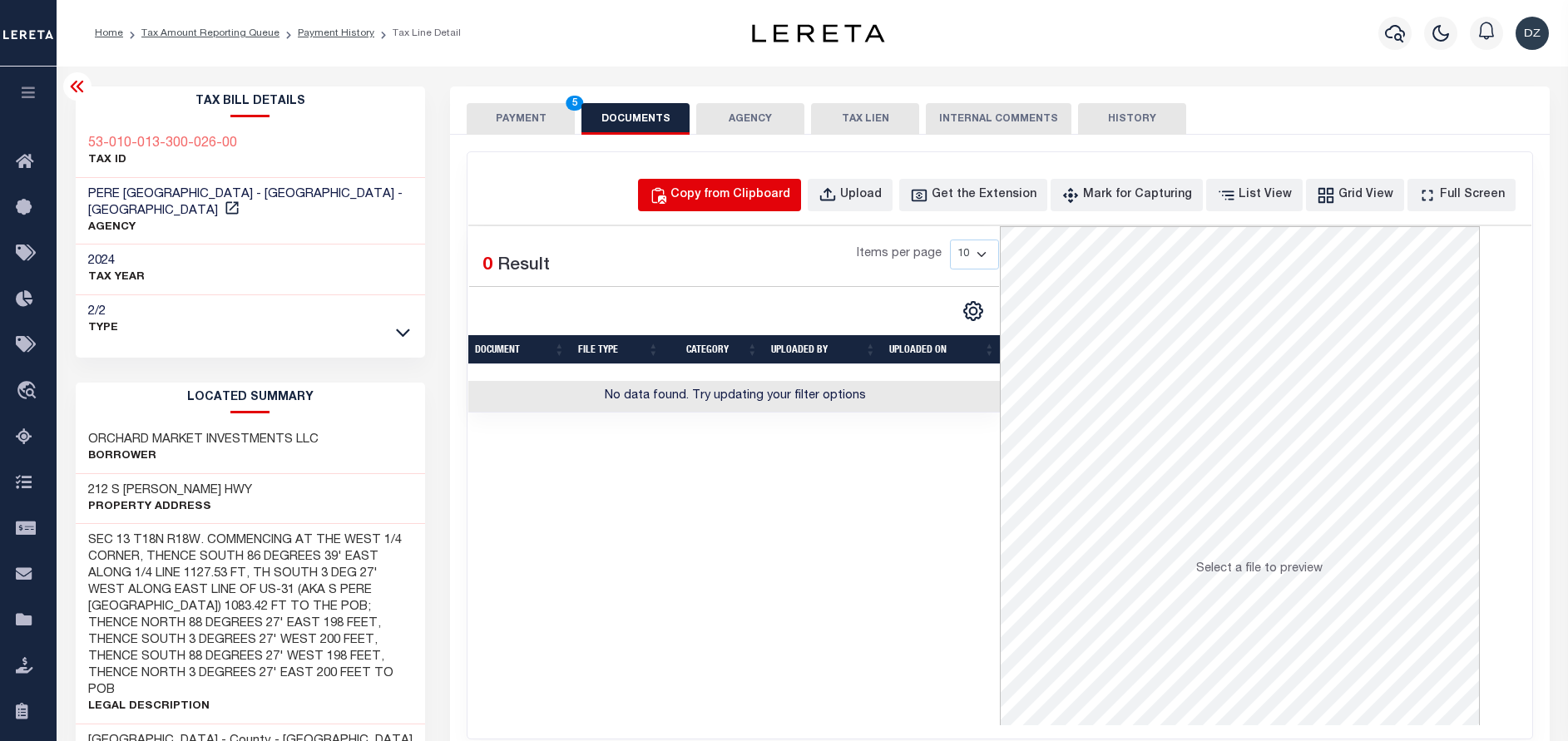
click at [773, 208] on button "Copy from Clipboard" at bounding box center [720, 195] width 163 height 32
select select "POP"
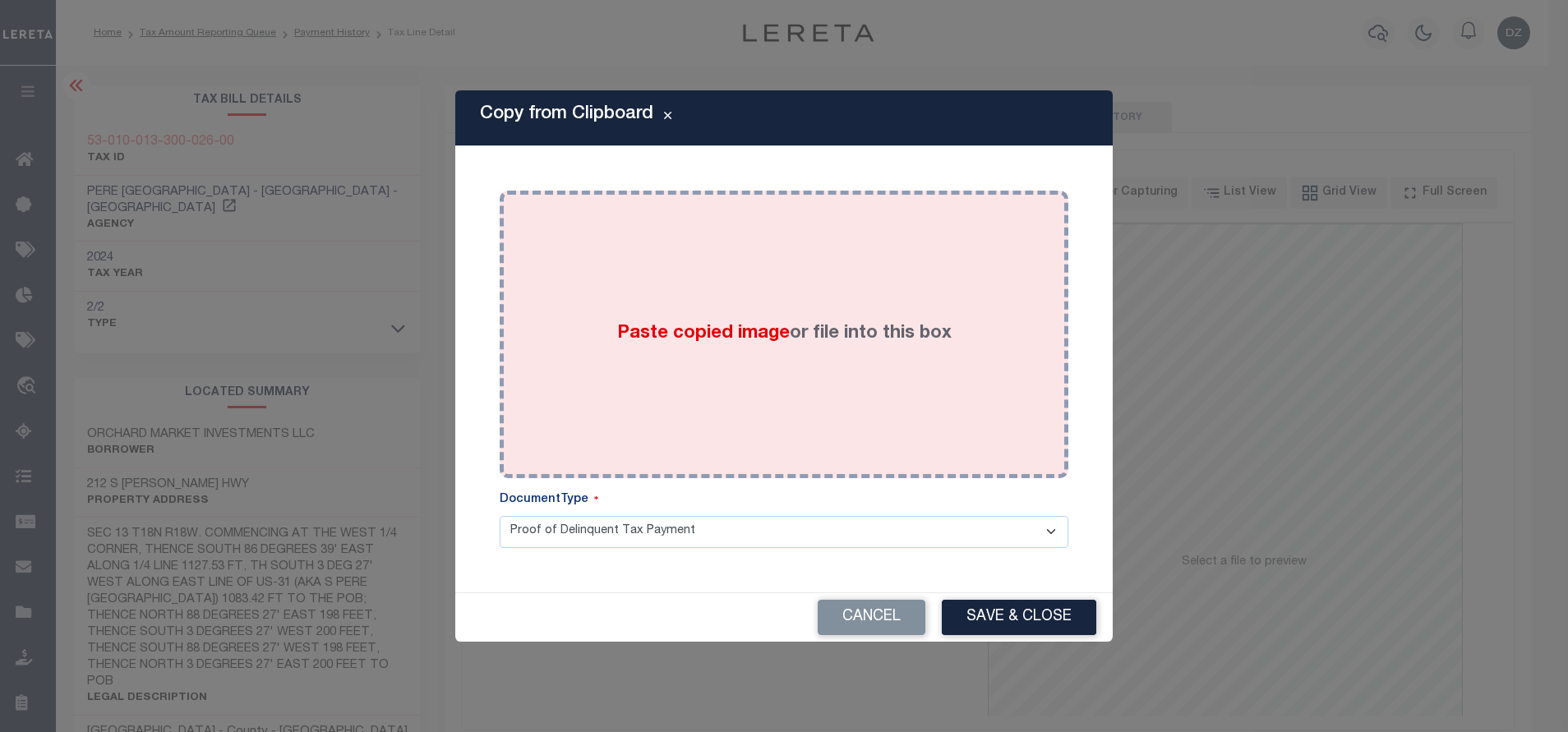
click at [783, 277] on div "Paste copied image or file into this box" at bounding box center [784, 335] width 544 height 263
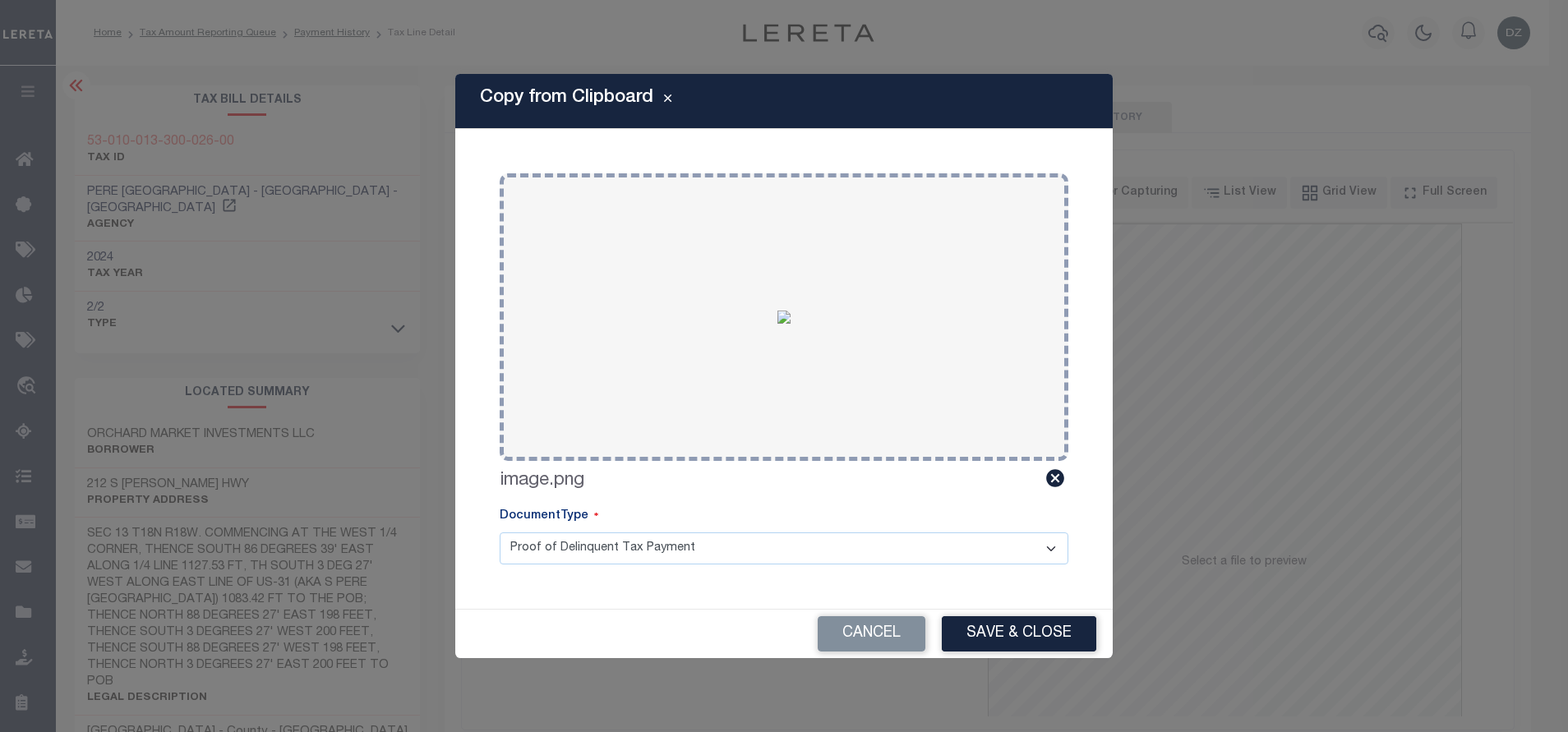
click at [996, 604] on div "Copy from Clipboard Paste copied image or file into this box Select file or dra…" at bounding box center [784, 366] width 657 height 584
click at [1002, 626] on button "Save & Close" at bounding box center [1018, 634] width 154 height 35
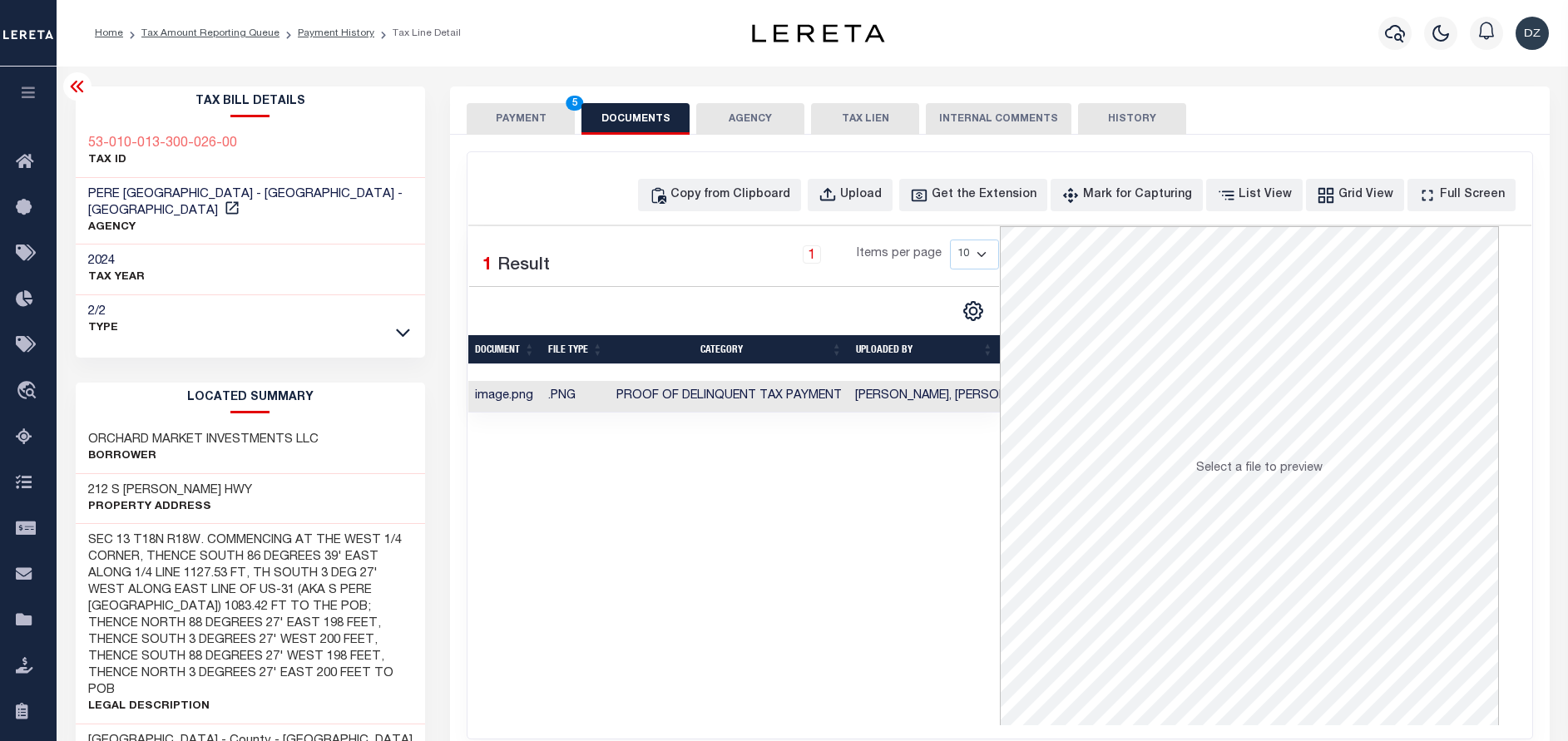
click at [526, 118] on button "PAYMENT 5" at bounding box center [521, 118] width 108 height 31
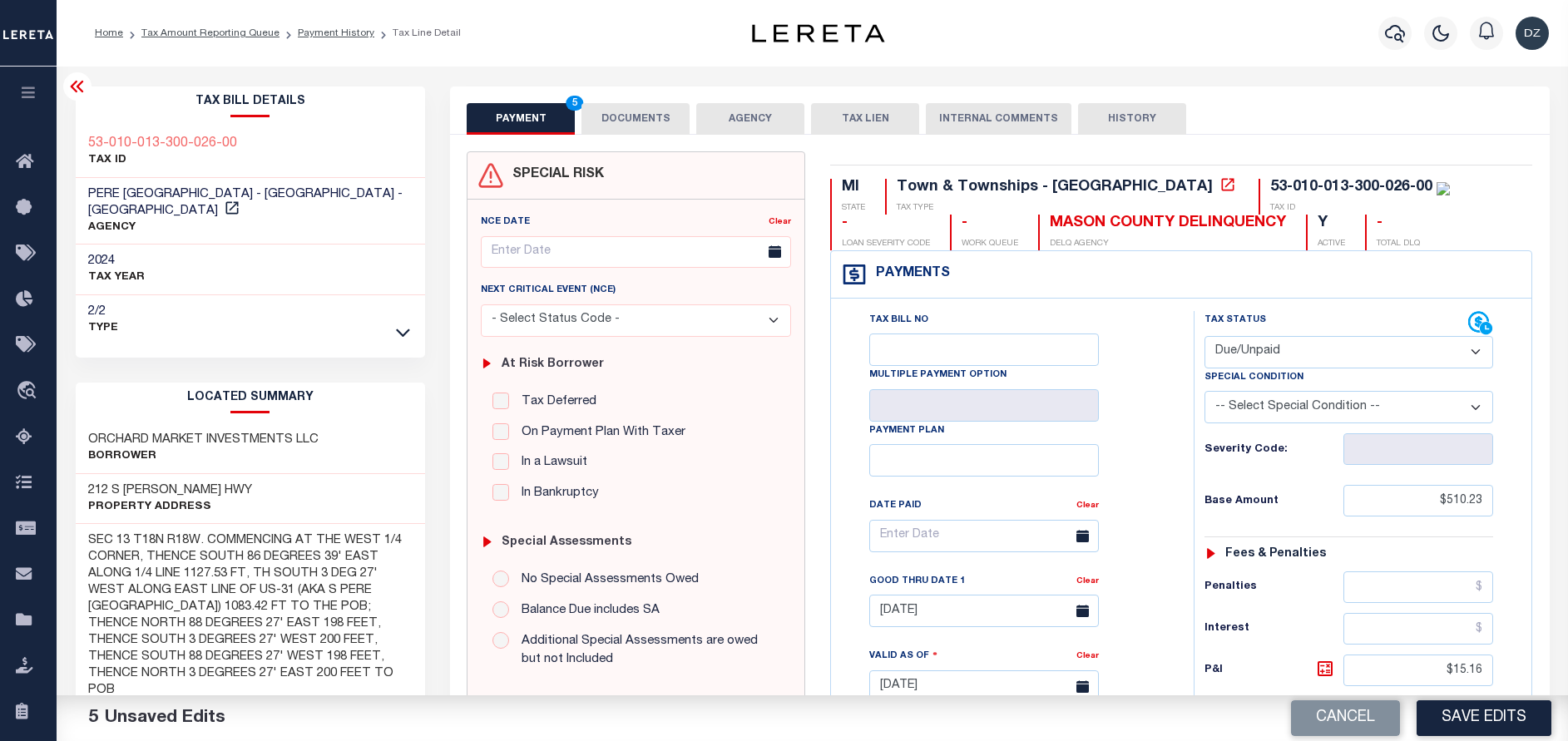
click at [1467, 713] on button "Save Edits" at bounding box center [1484, 718] width 135 height 36
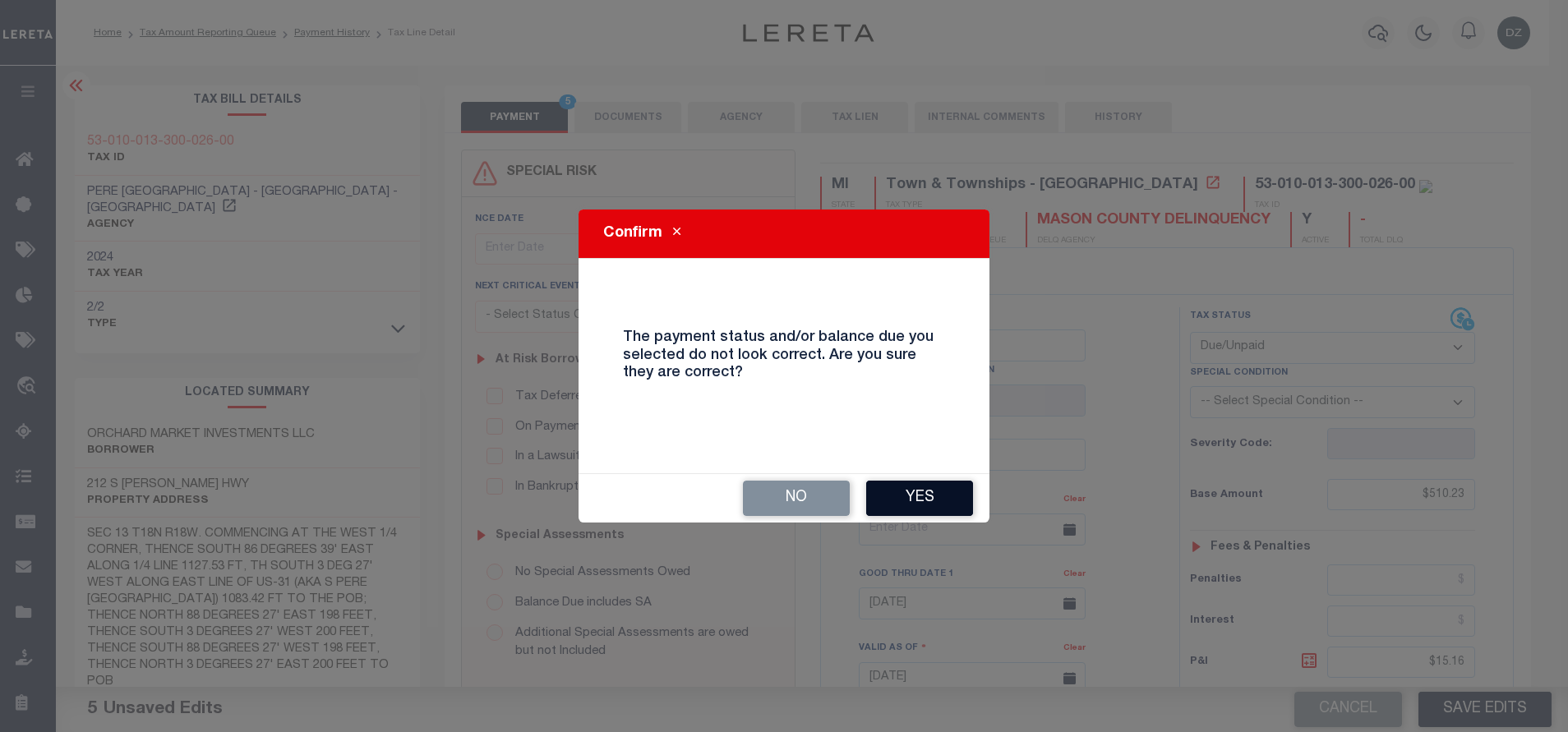
click at [928, 502] on button "Yes" at bounding box center [920, 498] width 107 height 35
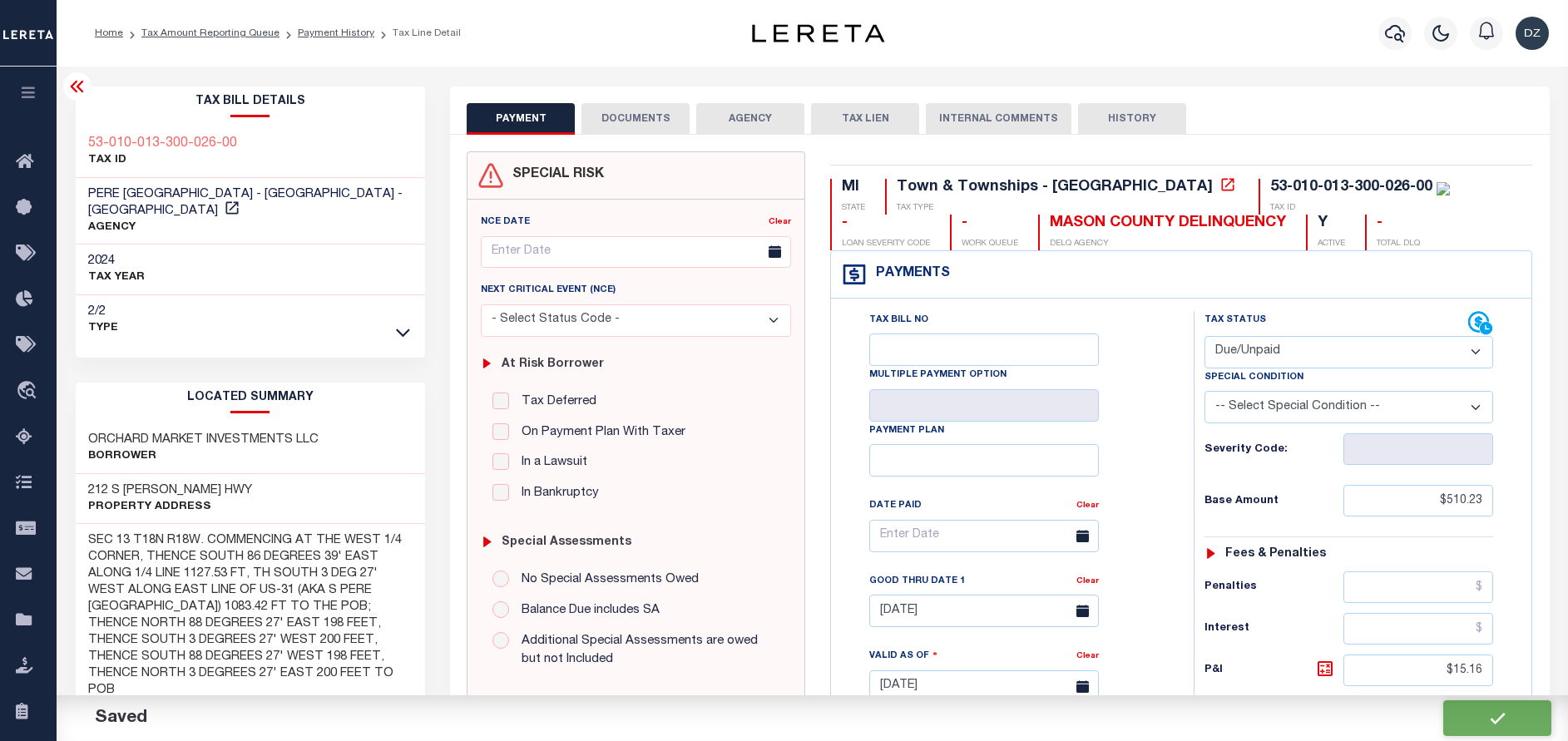
checkbox input "false"
type input "$510.23"
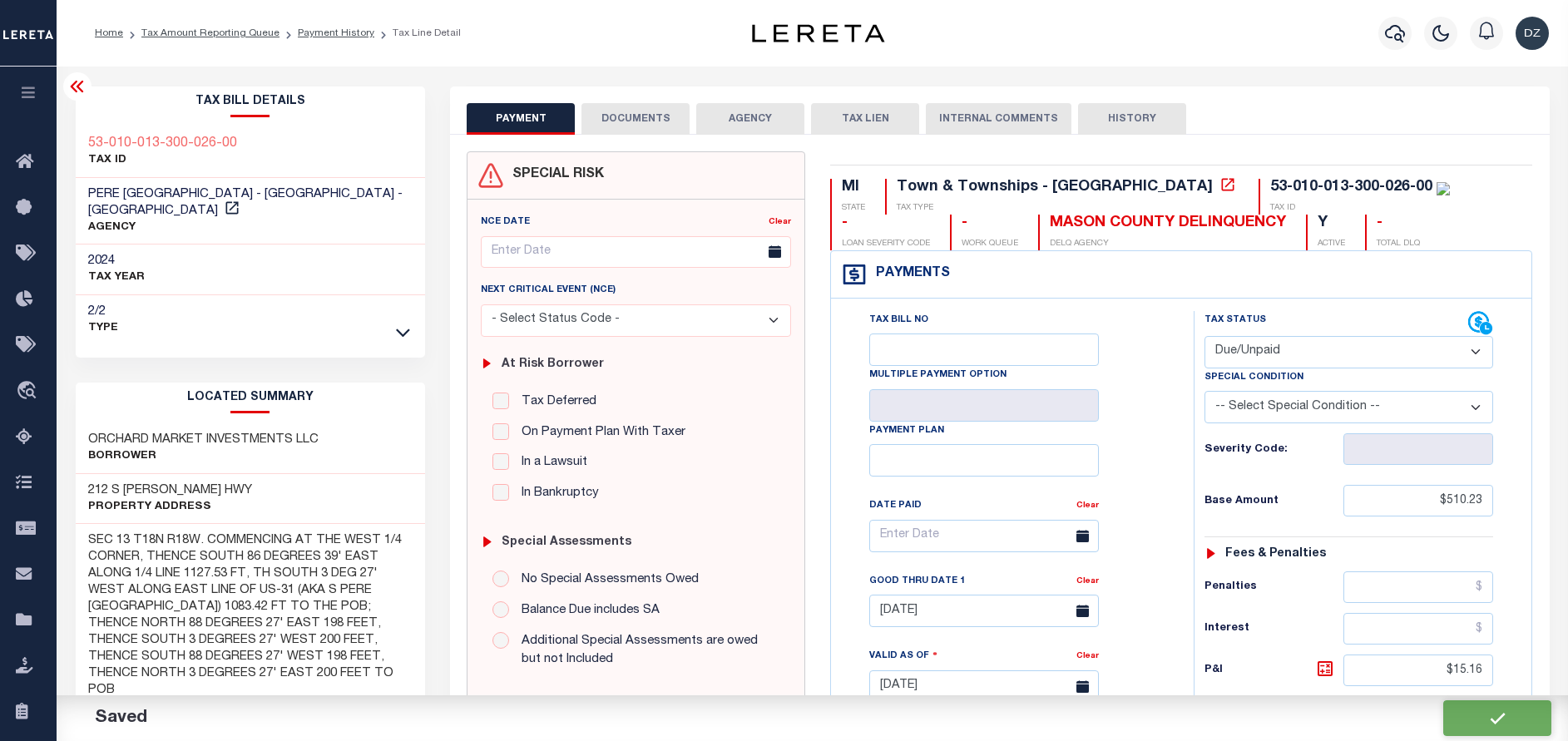
type input "$15.16"
type input "$525.39"
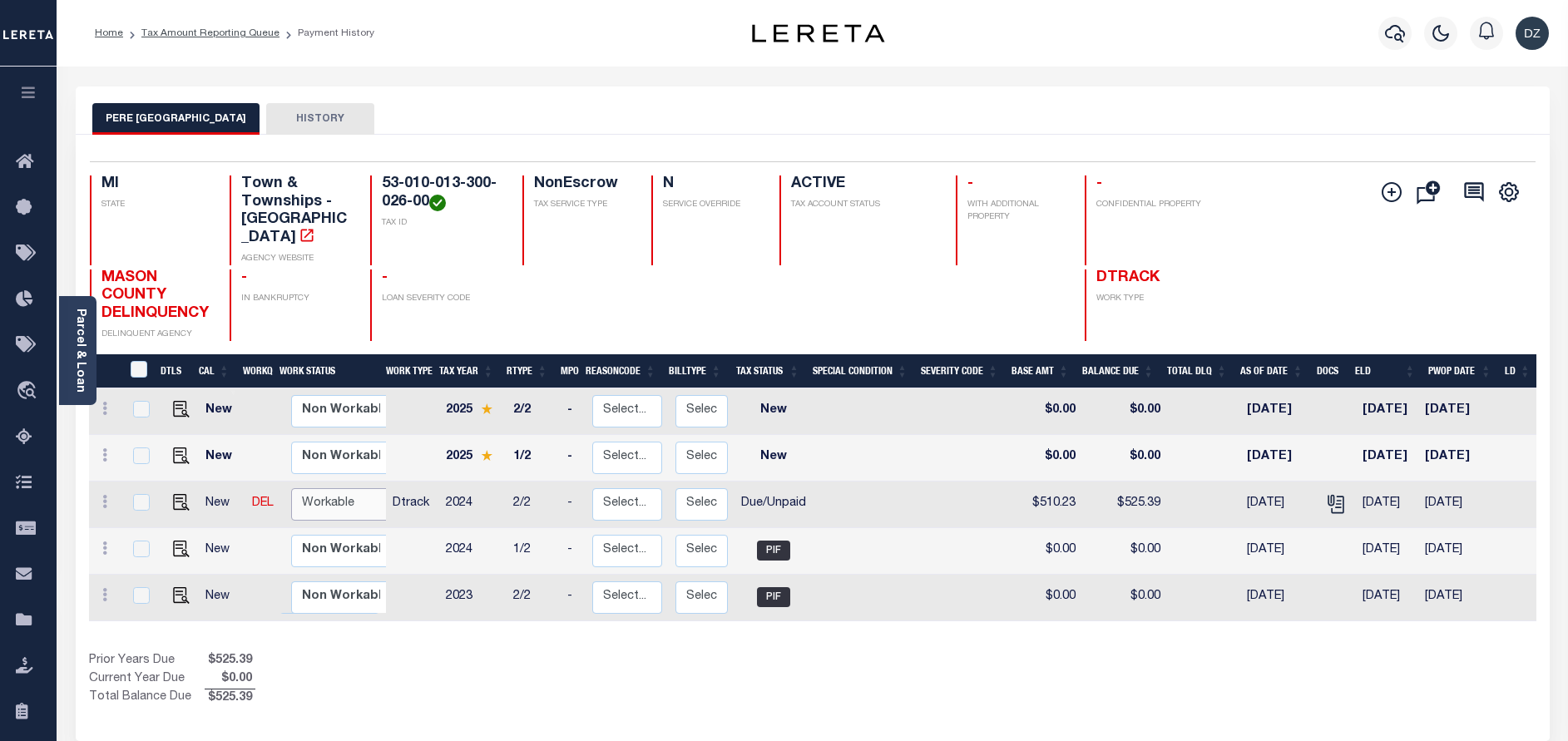
click at [319, 510] on select "Non Workable Workable" at bounding box center [341, 504] width 100 height 32
checkbox input "true"
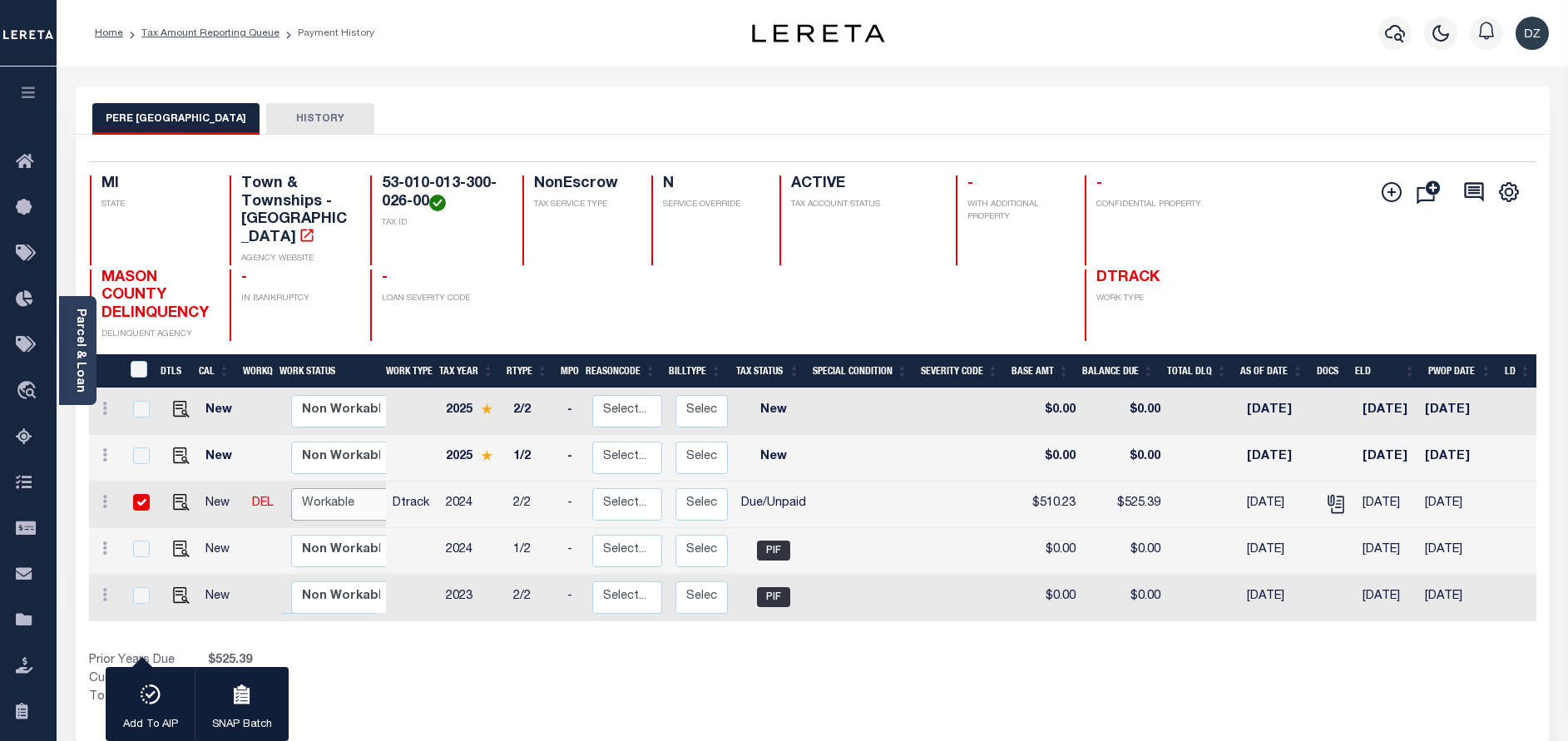
select select "true"
click at [291, 488] on select "Non Workable Workable" at bounding box center [341, 504] width 100 height 32
checkbox input "false"
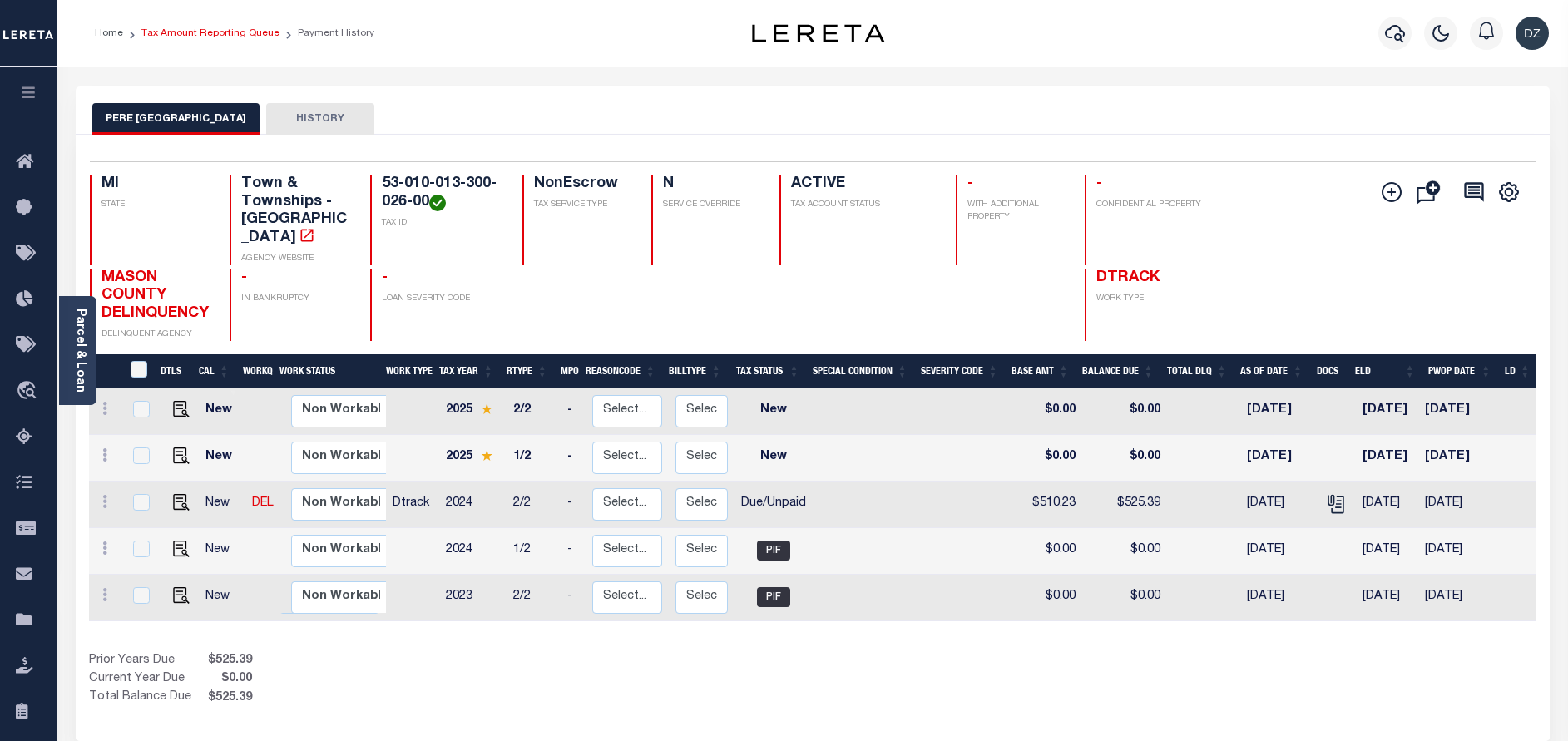
click at [251, 30] on link "Tax Amount Reporting Queue" at bounding box center [210, 33] width 138 height 10
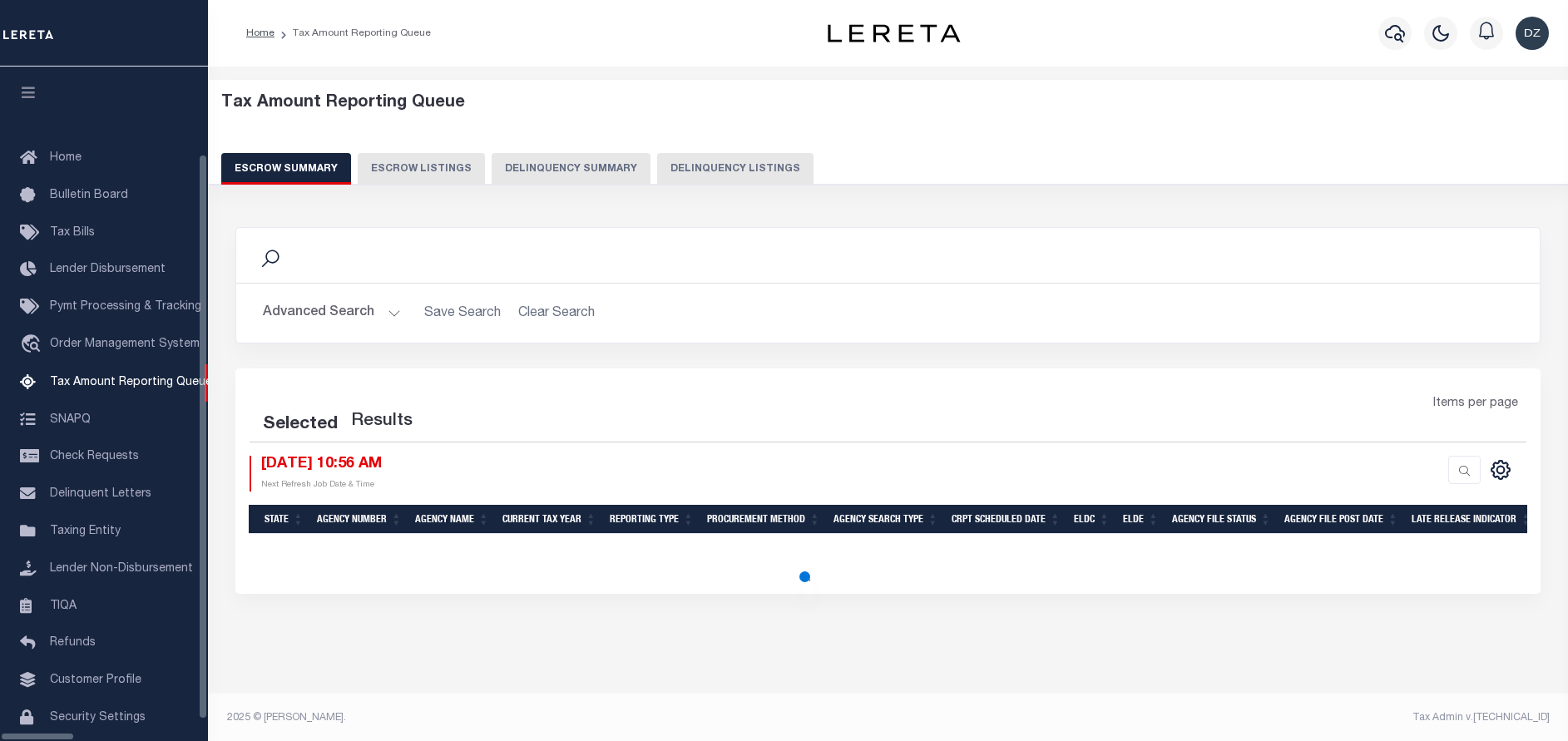
click at [657, 163] on button "Delinquency Listings" at bounding box center [735, 169] width 156 height 31
select select "100"
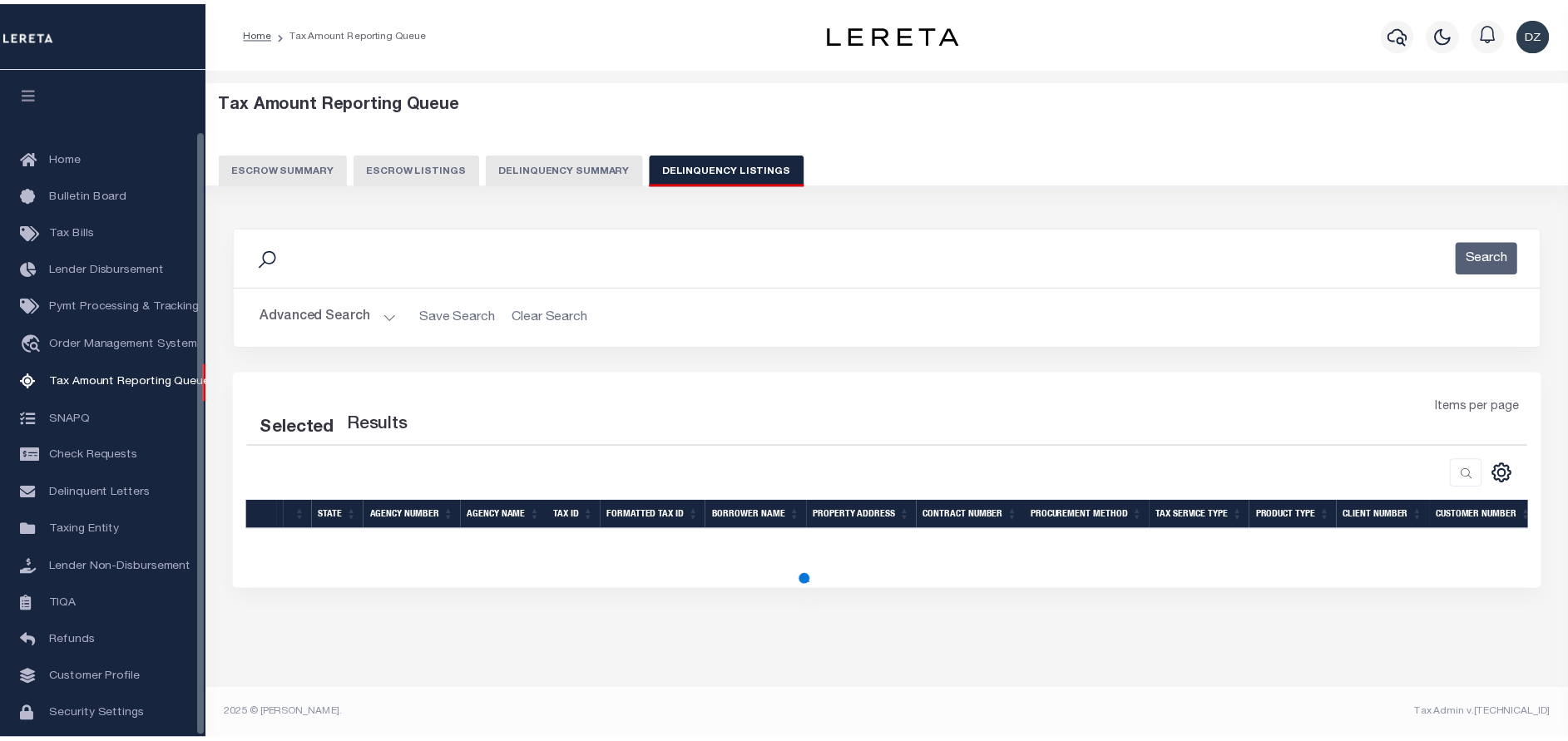
scroll to position [68, 0]
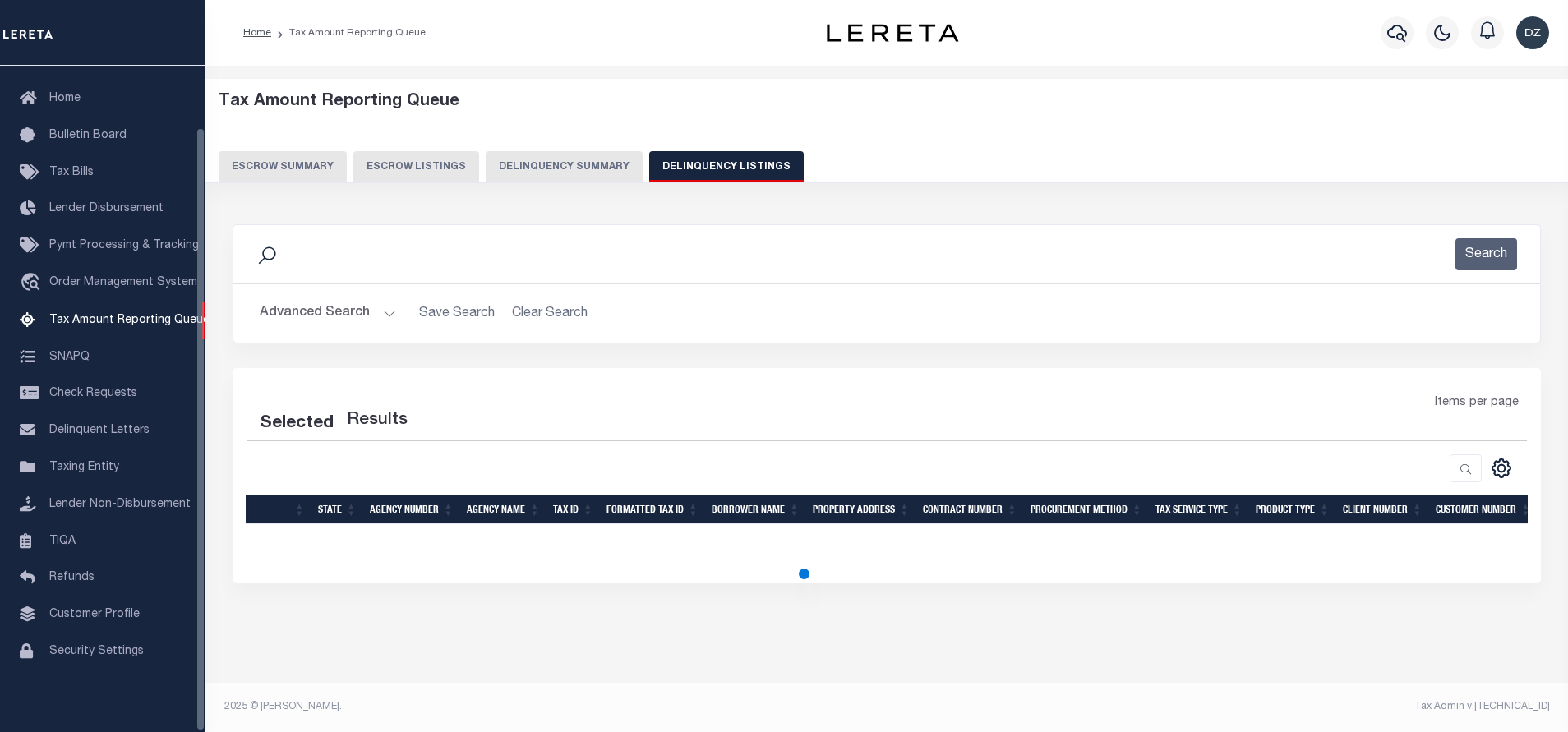
select select "100"
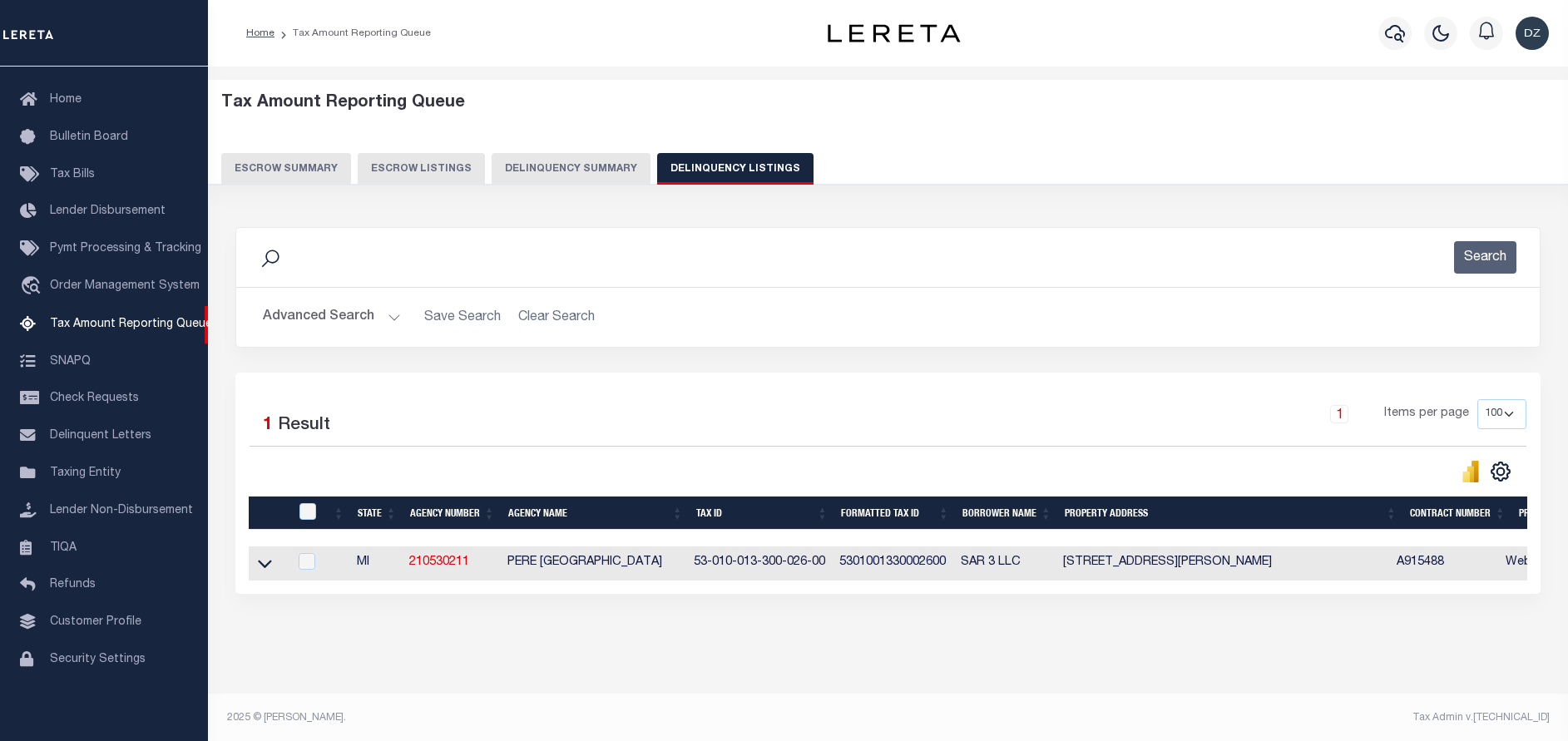
click at [352, 313] on button "Advanced Search" at bounding box center [331, 317] width 138 height 32
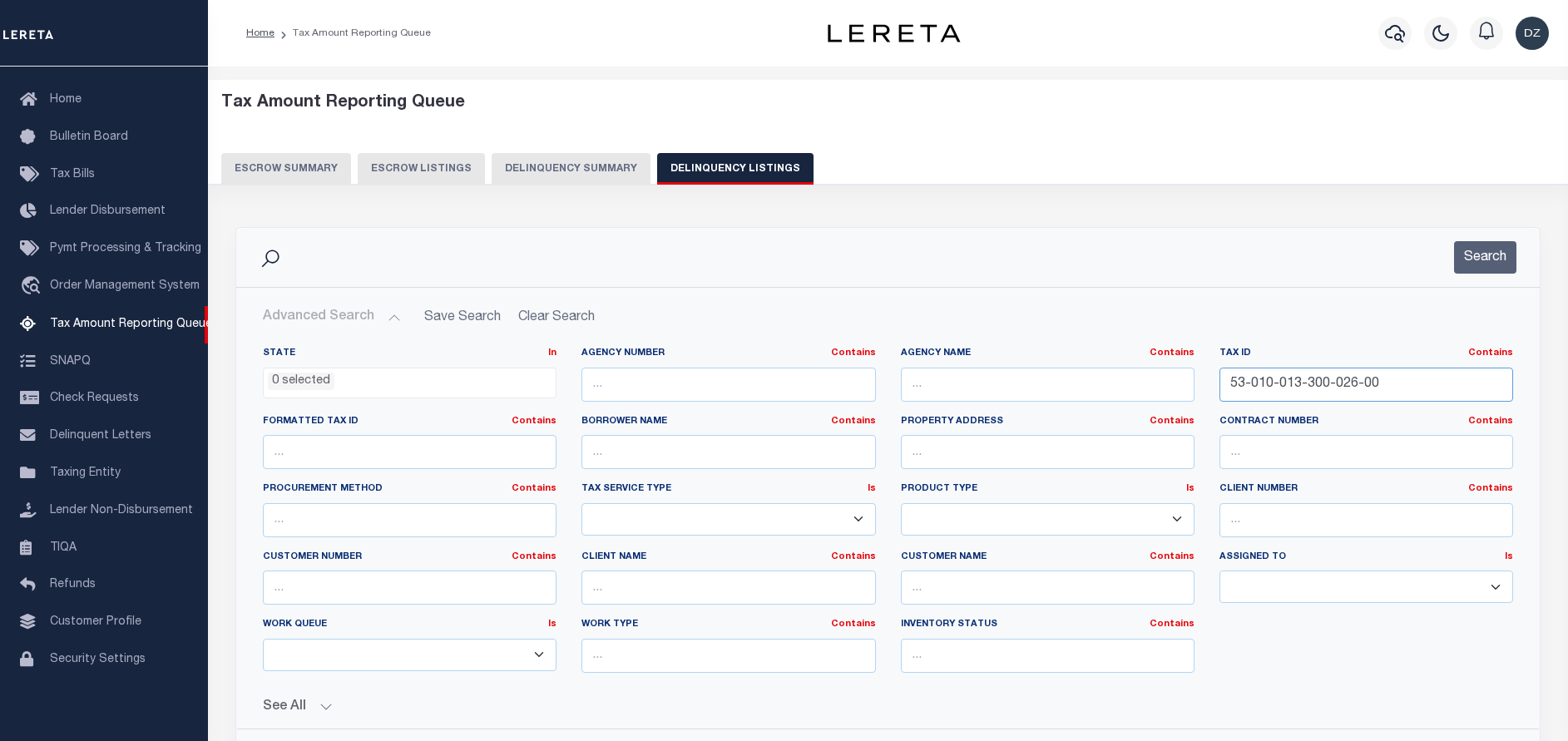
drag, startPoint x: 1383, startPoint y: 386, endPoint x: 1171, endPoint y: 407, distance: 213.0
click at [1171, 407] on div "State In In AK AL AR AZ CA CO CT DC DE FL GA GU HI IA ID IL IN KS KY LA MA MD M…" at bounding box center [888, 517] width 1275 height 340
paste input "4-200-034"
type input "53-010-014-200-034-00"
click at [1466, 264] on button "Search" at bounding box center [1485, 257] width 62 height 32
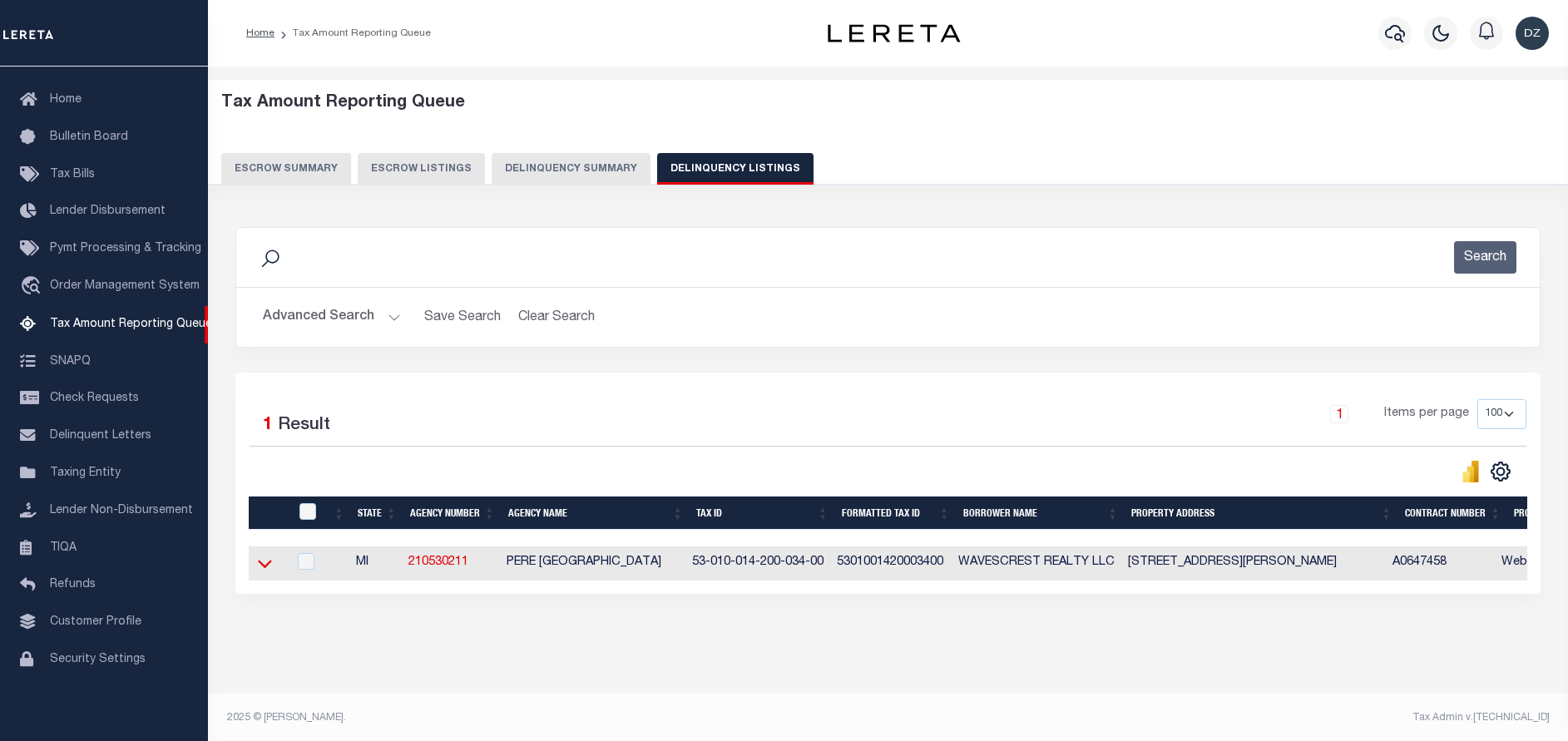
click at [263, 569] on icon at bounding box center [264, 565] width 14 height 8
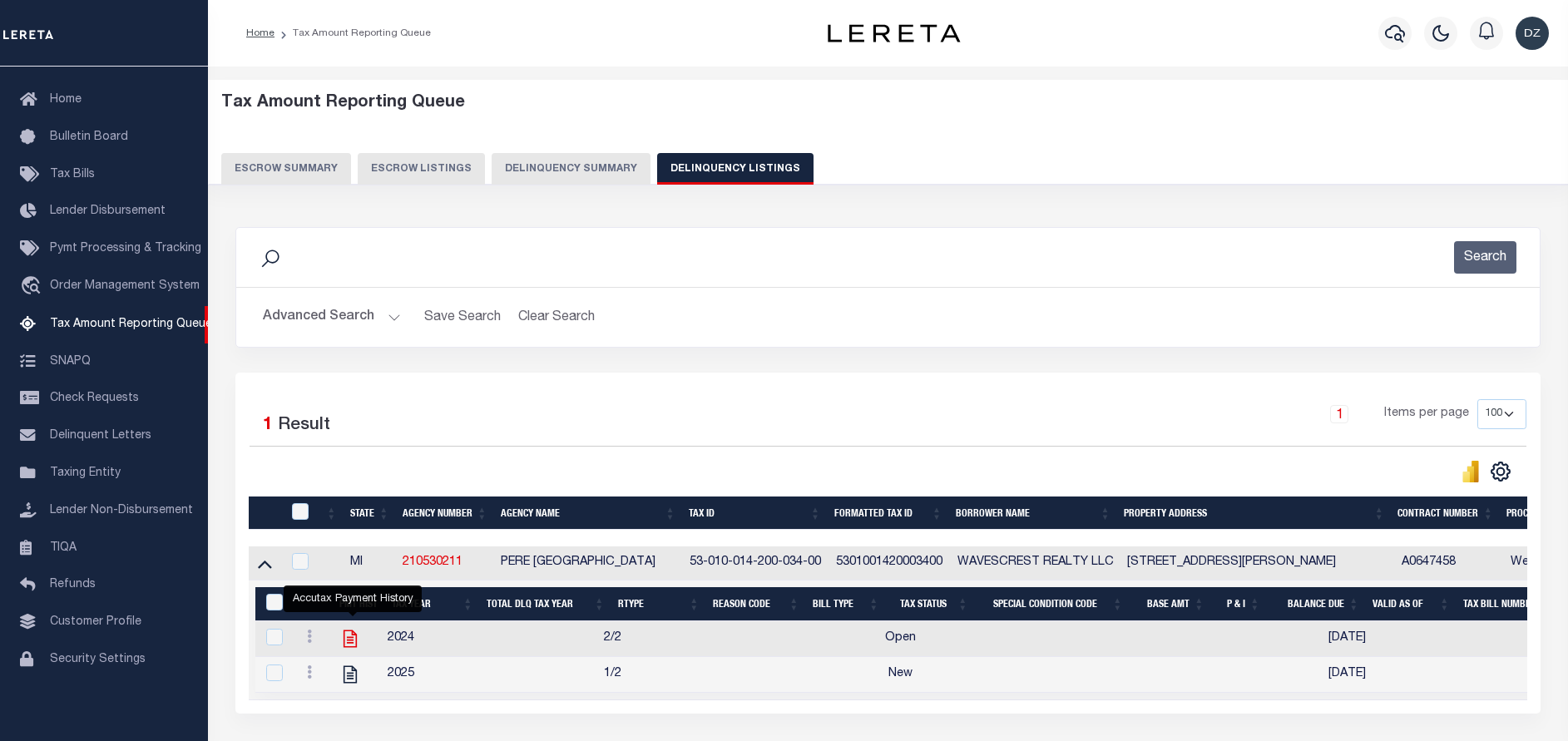
click at [343, 644] on icon "" at bounding box center [351, 639] width 22 height 22
checkbox input "true"
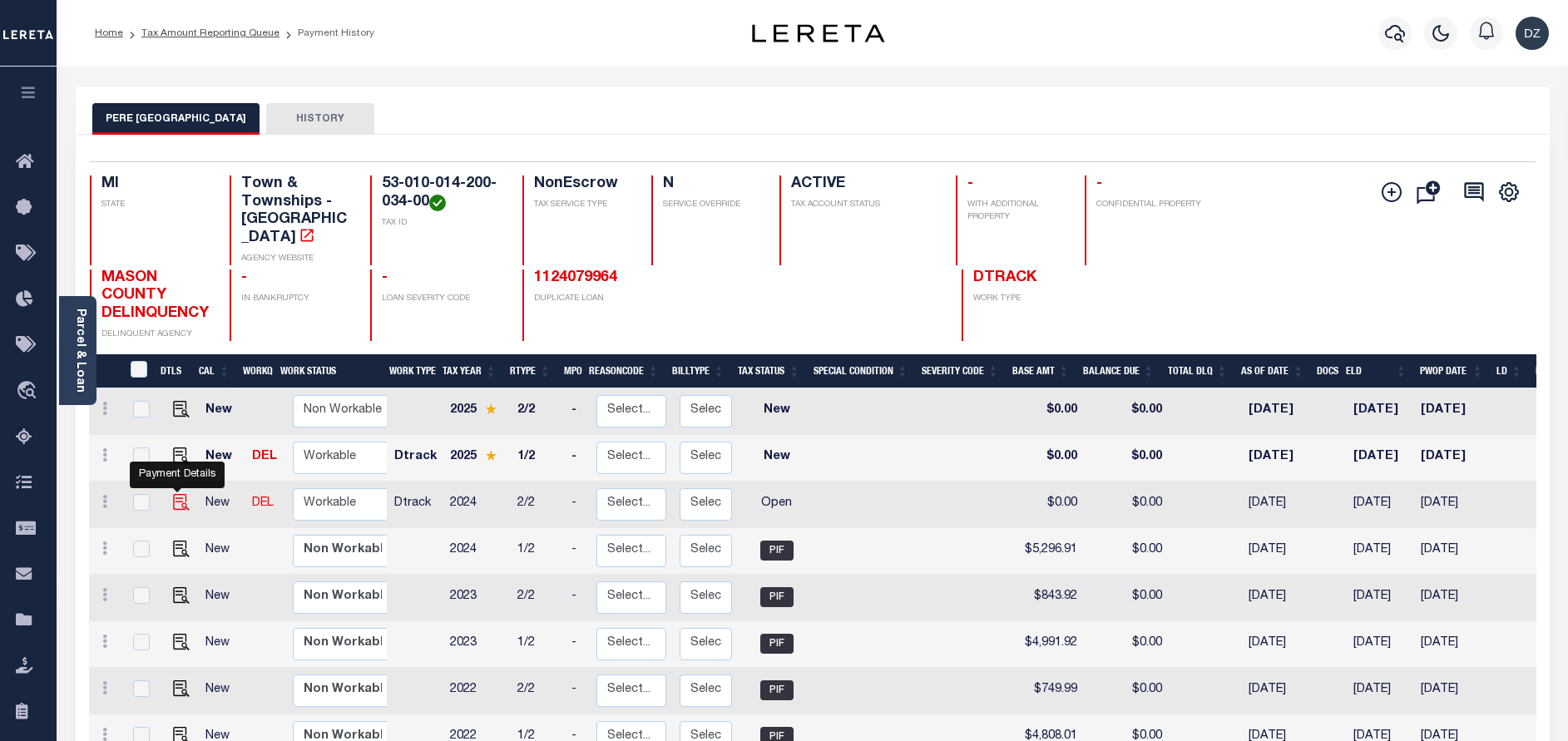
click at [181, 503] on img "" at bounding box center [181, 502] width 17 height 17
checkbox input "true"
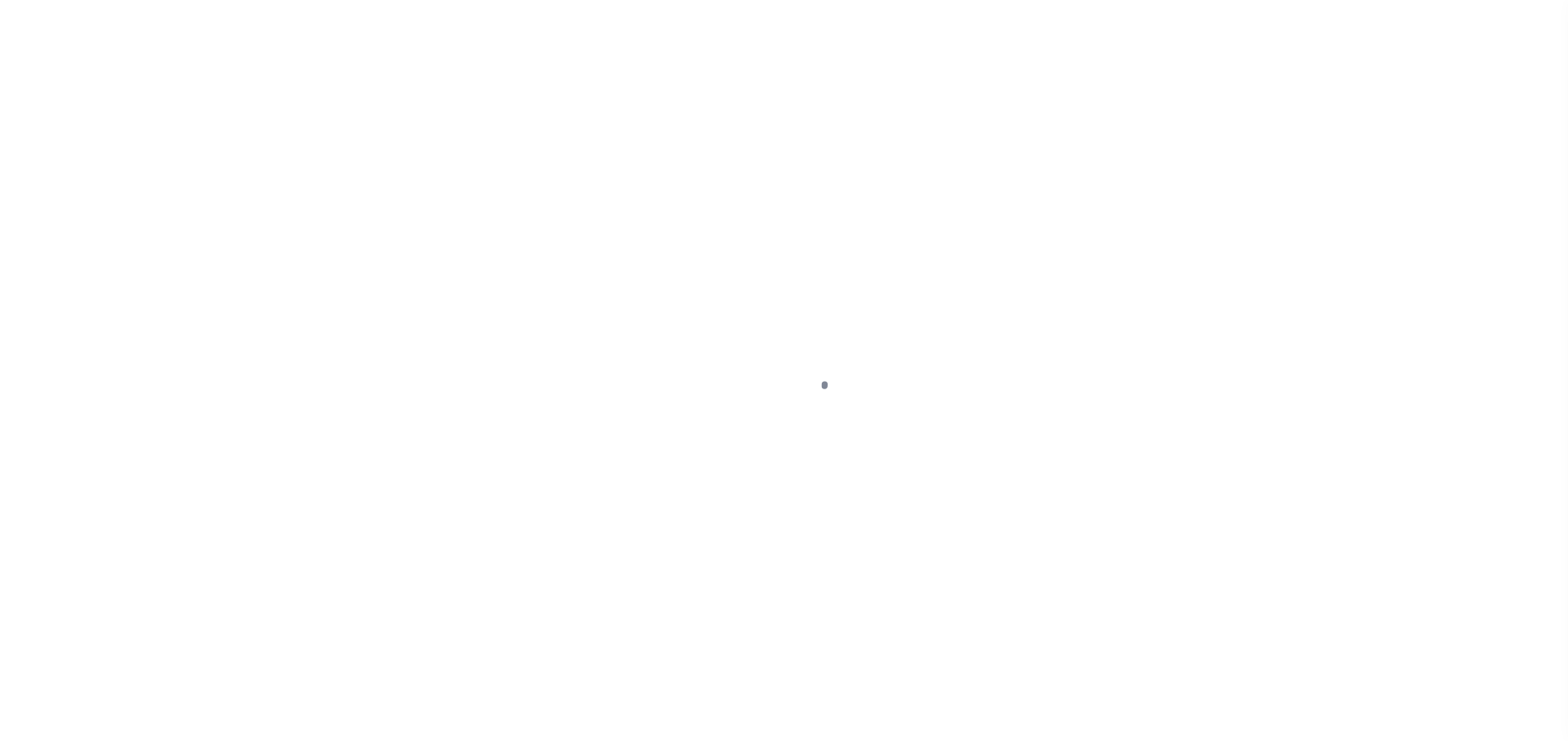
select select "OP2"
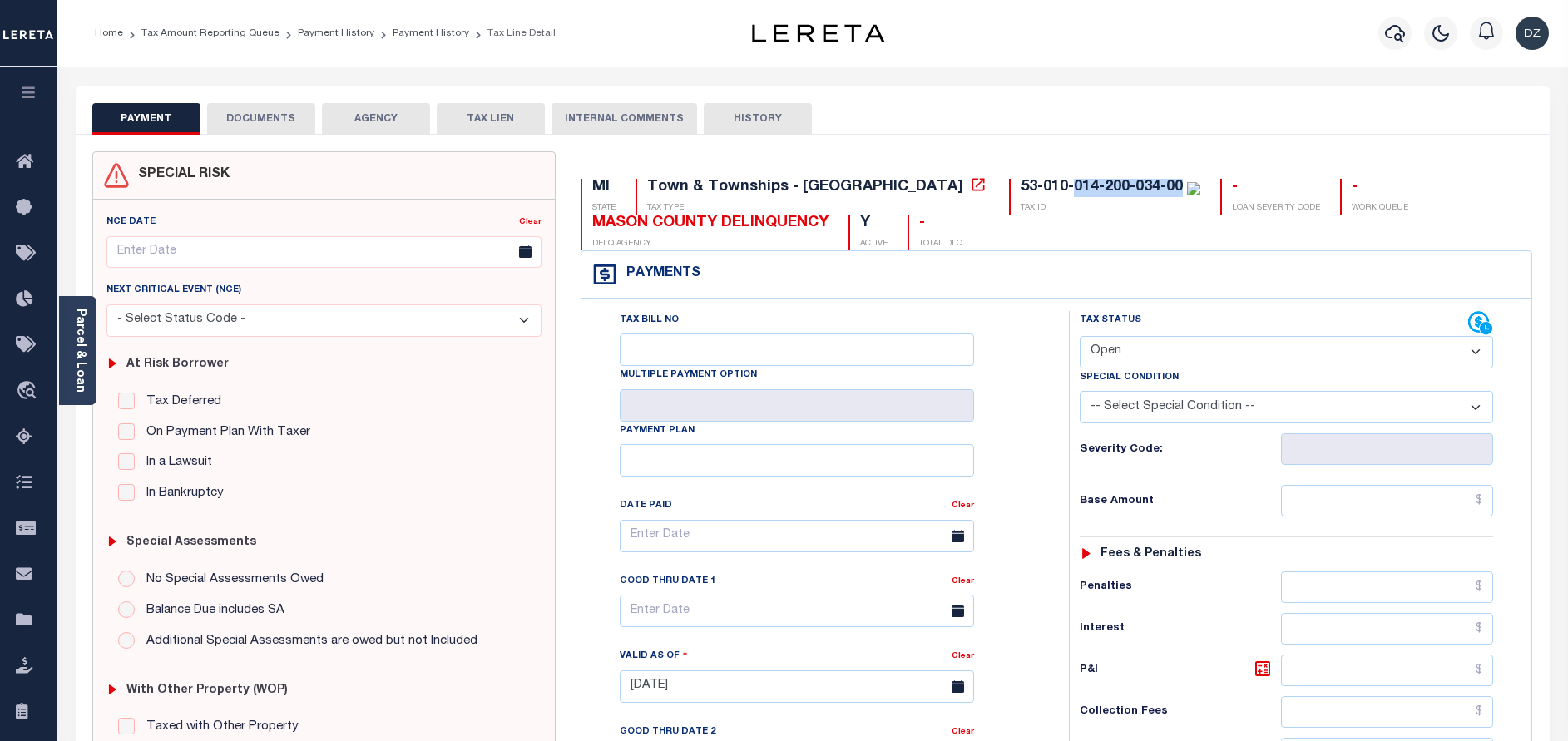
drag, startPoint x: 1036, startPoint y: 196, endPoint x: 927, endPoint y: 189, distance: 109.2
click at [1021, 189] on div "53-010-014-200-034-00" at bounding box center [1102, 187] width 162 height 15
click at [91, 319] on div "Parcel & Loan" at bounding box center [77, 351] width 38 height 109
